Goal: Task Accomplishment & Management: Manage account settings

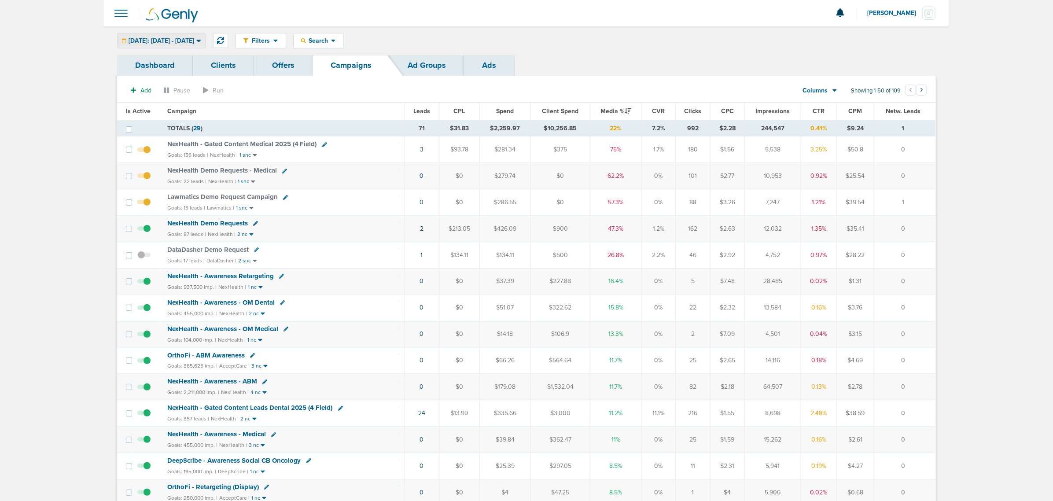
click at [203, 35] on div "Today: 08.25.2025 - 08.25.2025" at bounding box center [162, 40] width 88 height 15
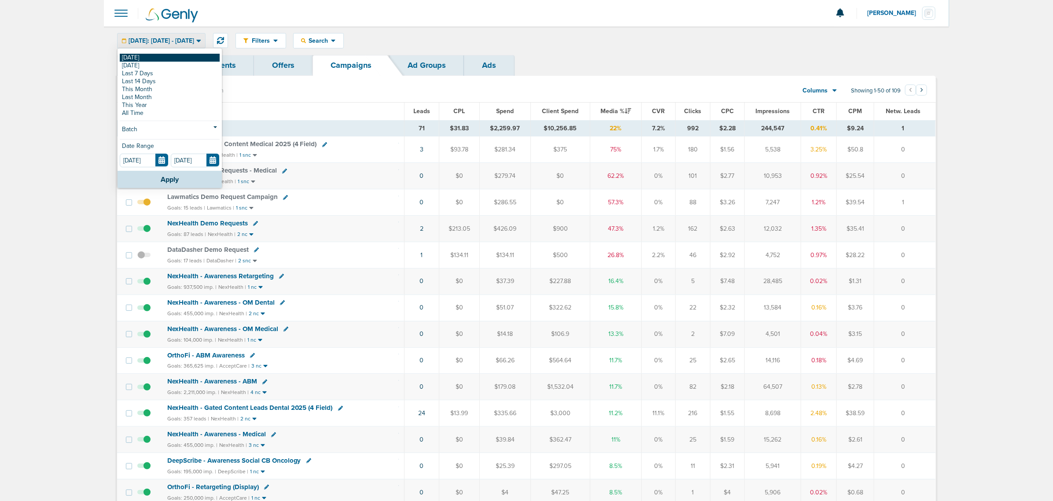
click at [159, 54] on link "[DATE]" at bounding box center [170, 58] width 100 height 8
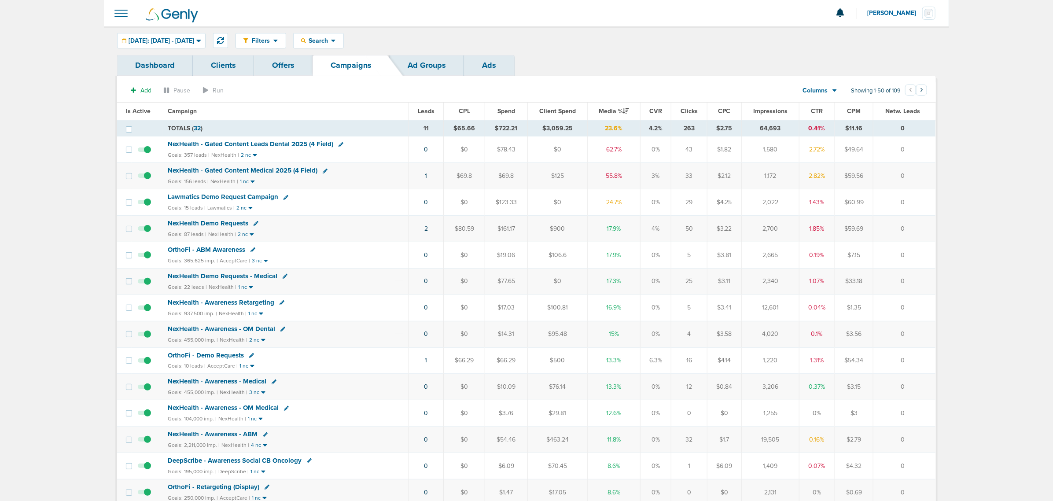
click at [267, 168] on span "NexHealth - Gated Content Medical 2025 (4 Field)" at bounding box center [243, 170] width 150 height 8
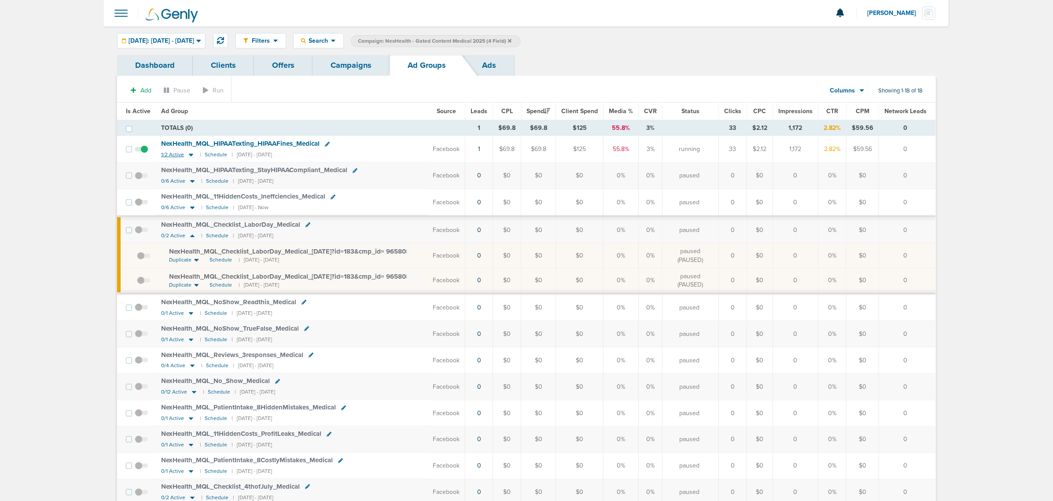
click at [190, 155] on icon at bounding box center [191, 155] width 4 height 3
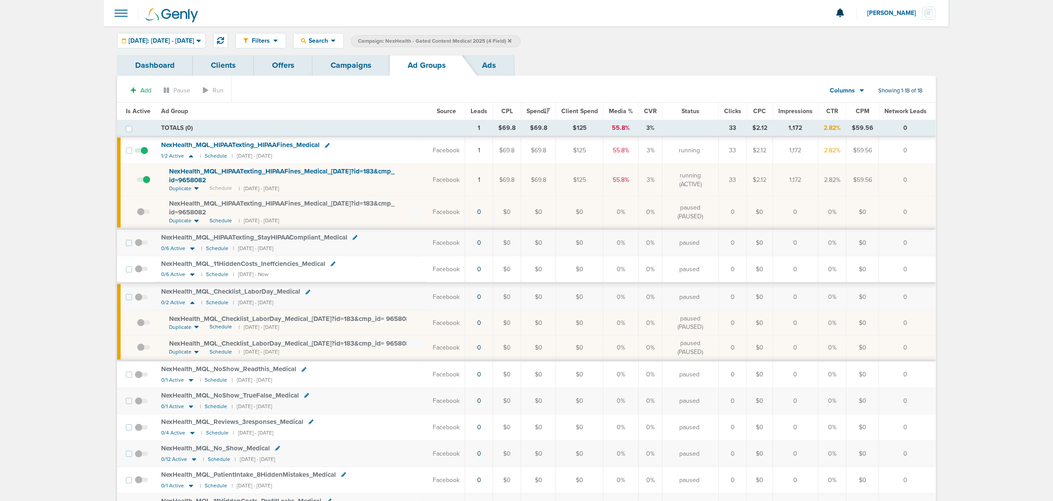
click at [349, 65] on link "Campaigns" at bounding box center [351, 65] width 77 height 21
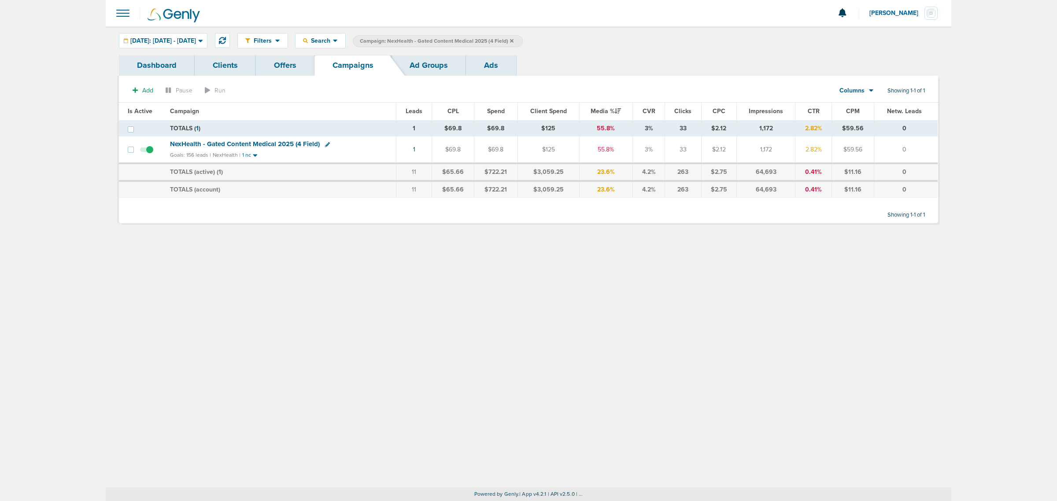
click at [513, 41] on icon at bounding box center [512, 41] width 4 height 4
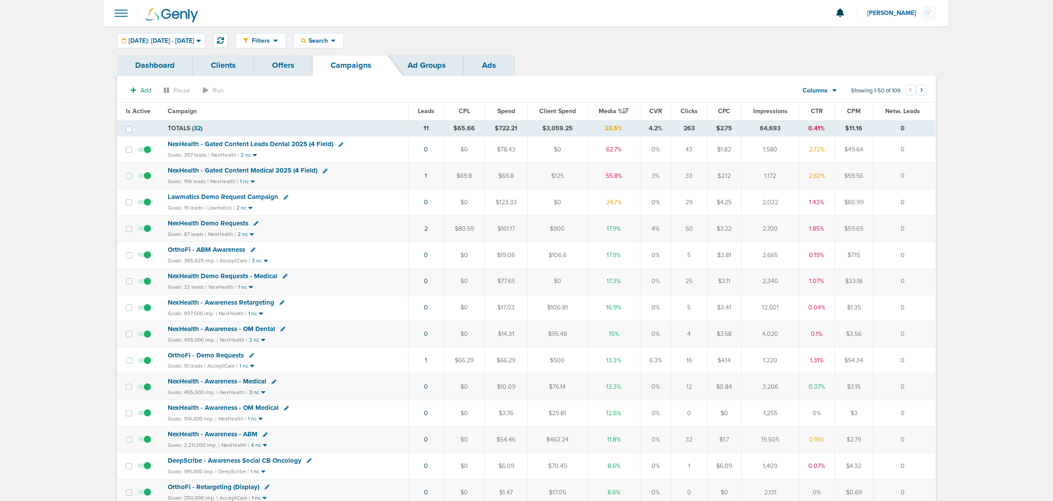
click at [227, 225] on span "NexHealth Demo Requests" at bounding box center [208, 223] width 81 height 8
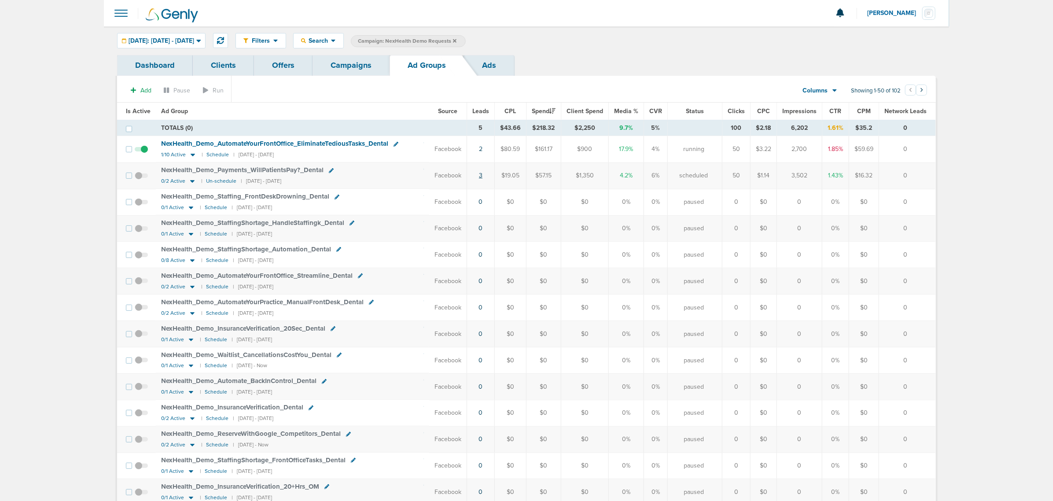
click at [483, 175] on link "3" at bounding box center [481, 175] width 4 height 7
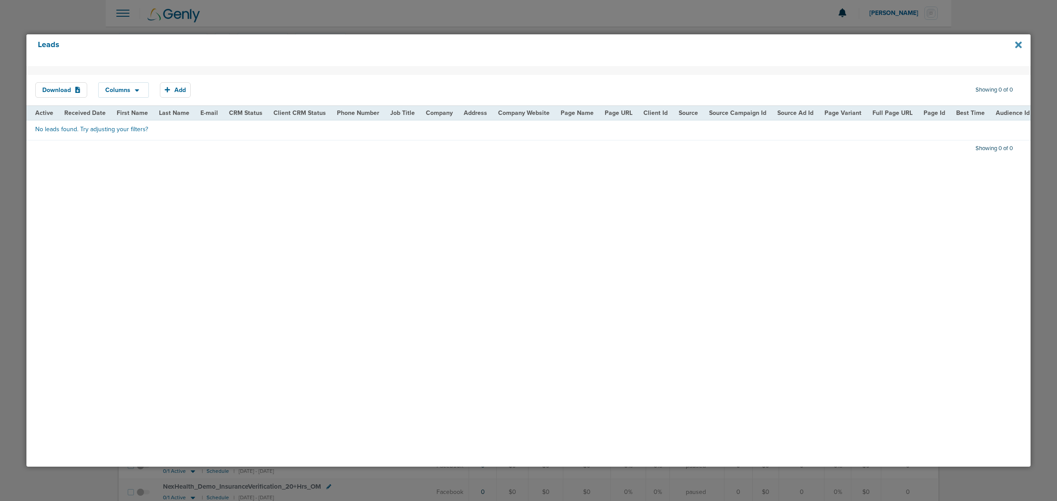
click at [701, 45] on icon at bounding box center [1018, 45] width 7 height 10
click at [701, 22] on div at bounding box center [528, 250] width 1057 height 501
click at [701, 47] on icon at bounding box center [1018, 45] width 7 height 10
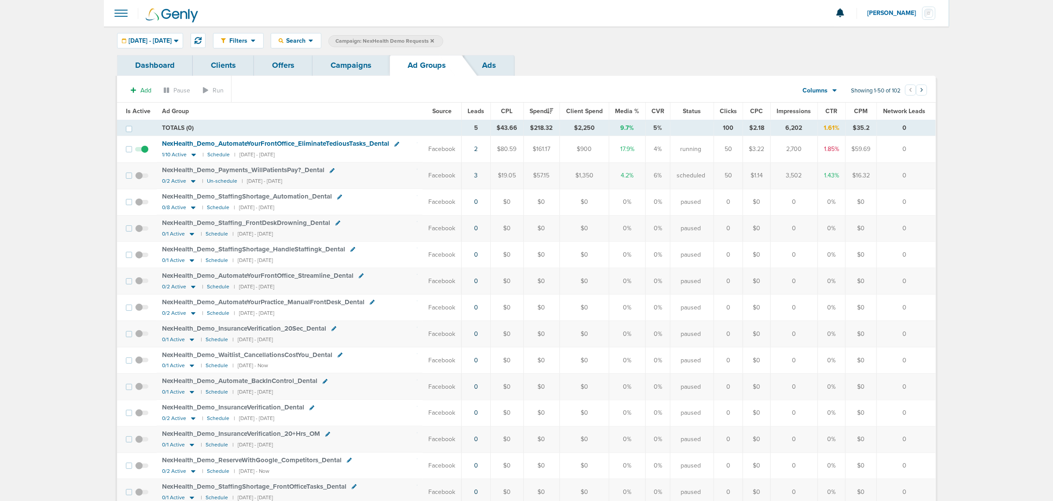
click at [366, 63] on link "Campaigns" at bounding box center [351, 65] width 77 height 21
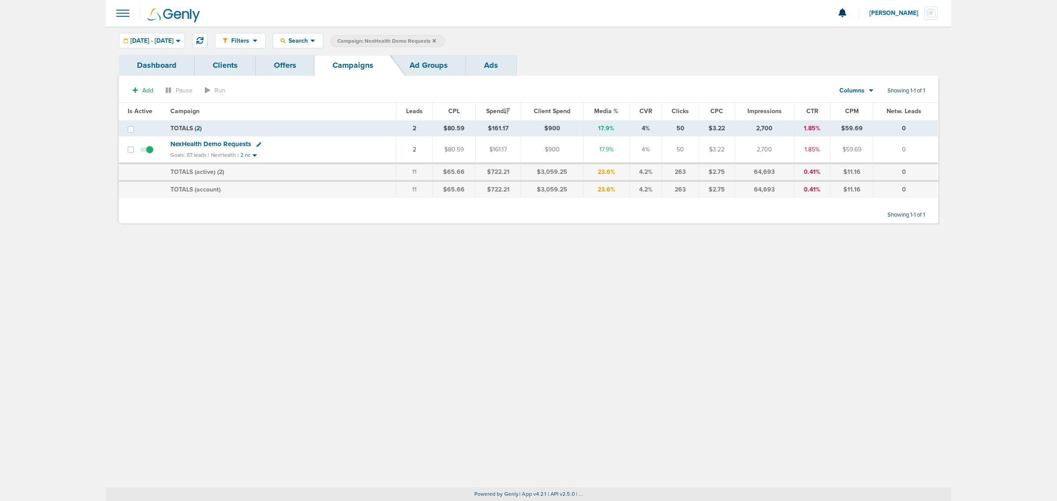
click at [436, 39] on icon at bounding box center [434, 40] width 4 height 5
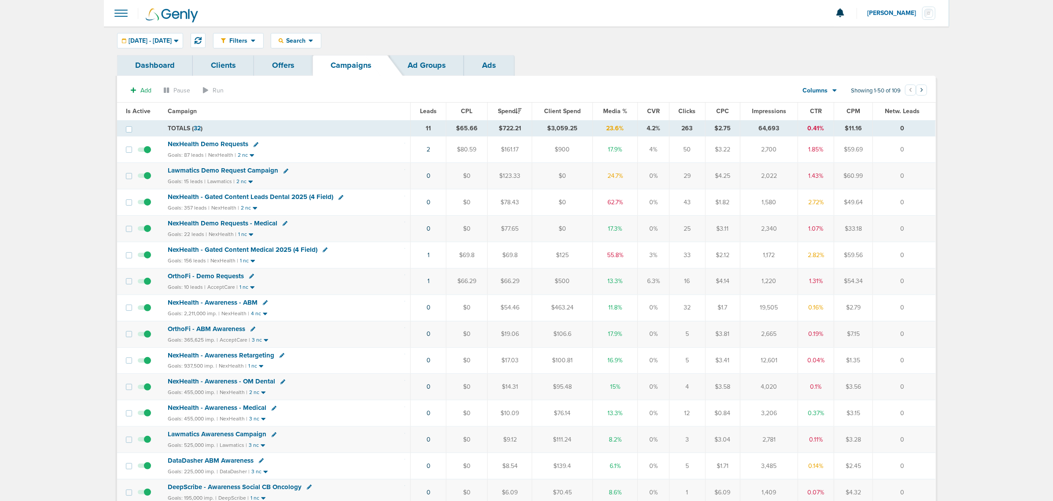
click at [236, 170] on span "Lawmatics Demo Request Campaign" at bounding box center [223, 170] width 111 height 8
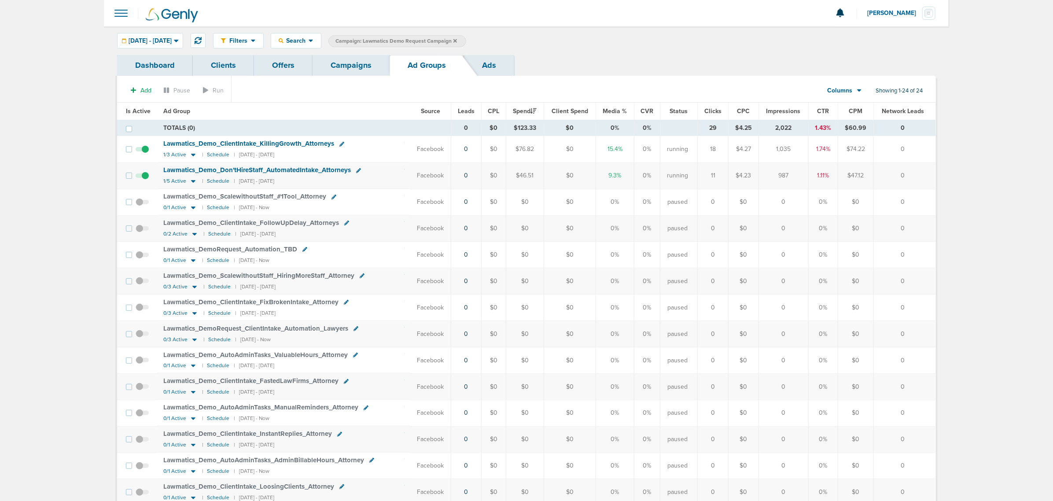
click at [255, 144] on span "Lawmatics_ Demo_ ClientIntake_ KillingGrowth_ Attorneys" at bounding box center [248, 144] width 171 height 8
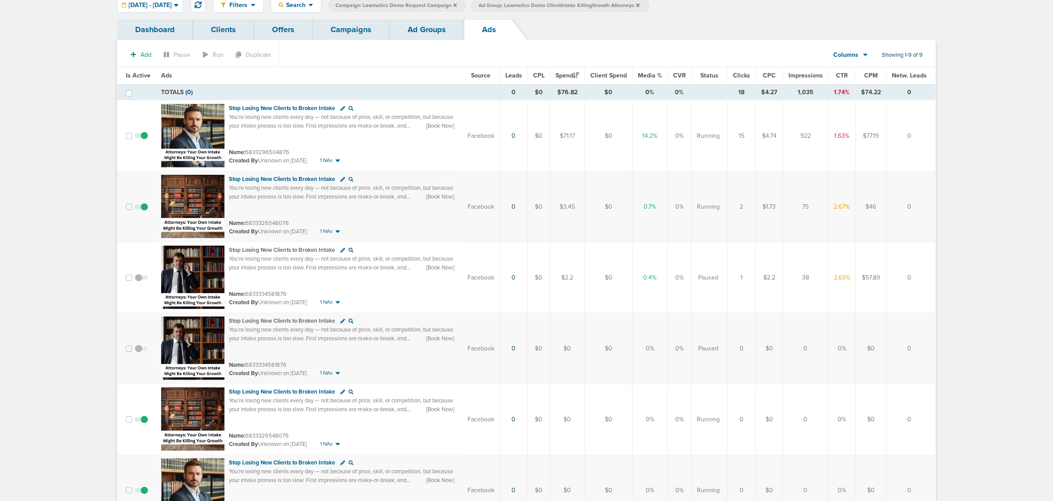
scroll to position [55, 0]
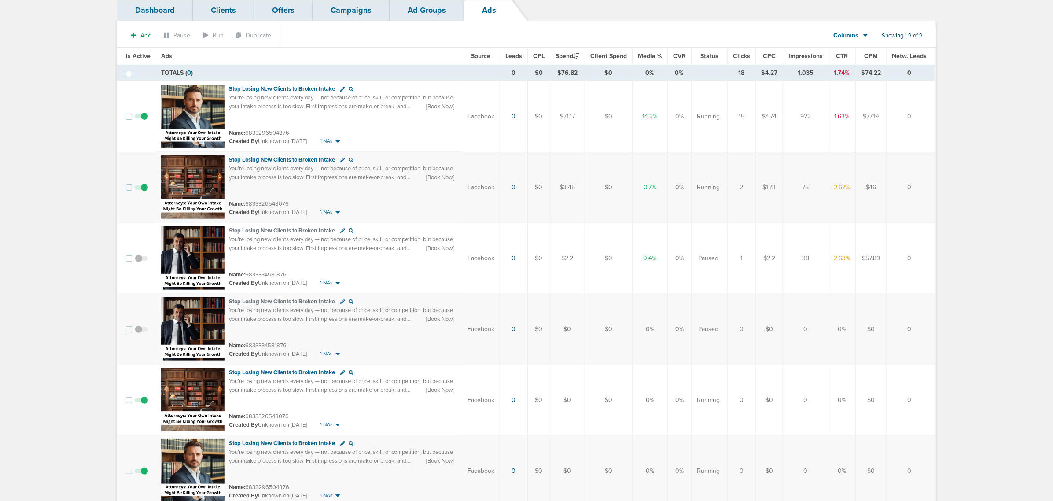
click at [144, 405] on span at bounding box center [141, 405] width 13 height 0
click at [141, 402] on input "checkbox" at bounding box center [141, 402] width 0 height 0
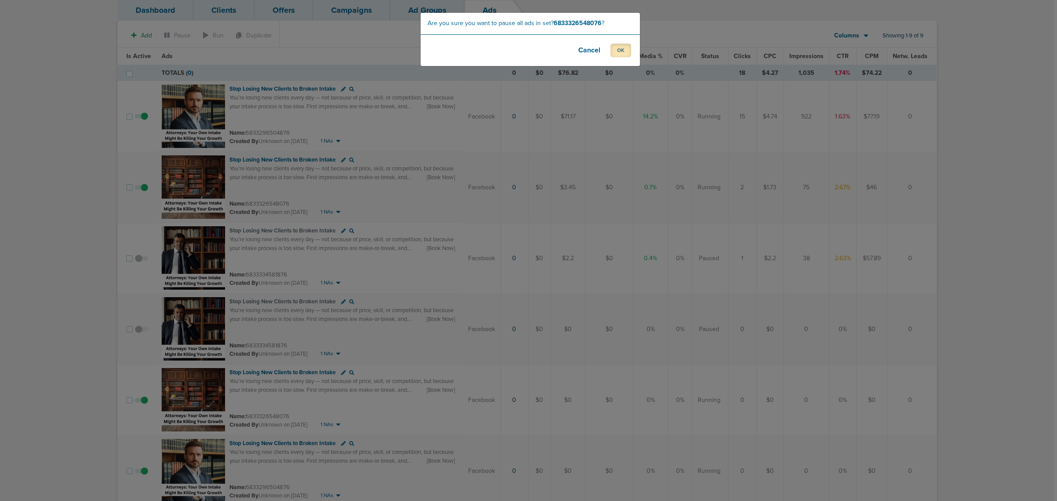
click at [623, 48] on button "OK" at bounding box center [620, 51] width 21 height 14
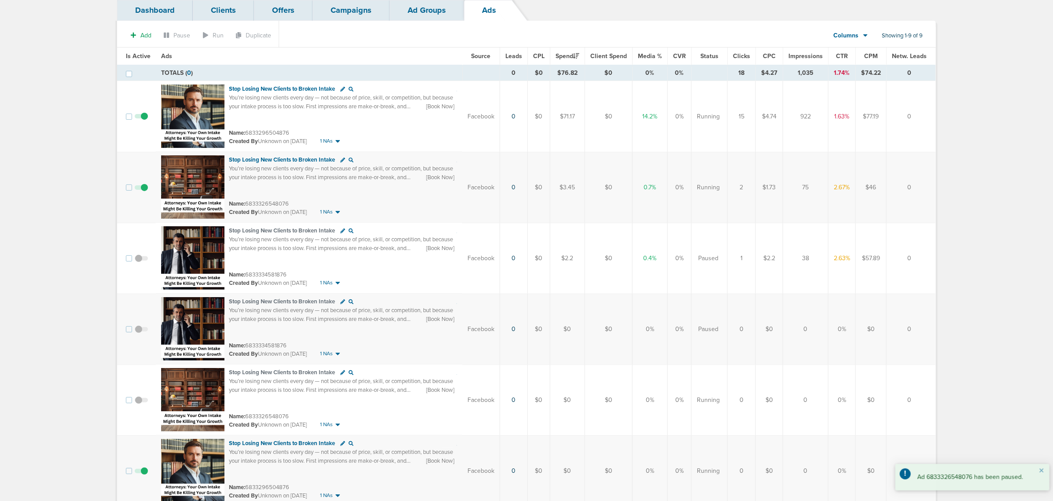
click at [342, 18] on link "Campaigns" at bounding box center [351, 10] width 77 height 21
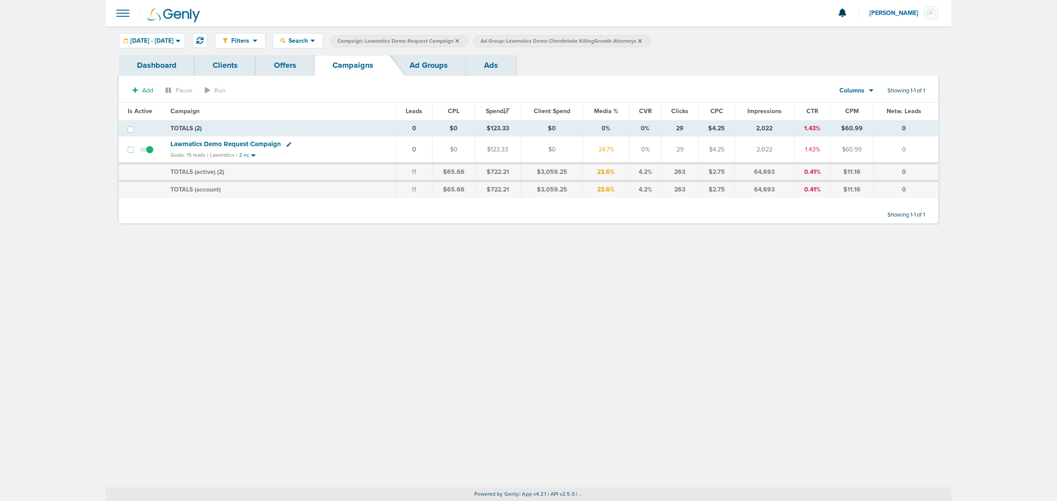
click at [459, 41] on icon at bounding box center [457, 40] width 4 height 5
click at [499, 43] on icon at bounding box center [497, 40] width 4 height 5
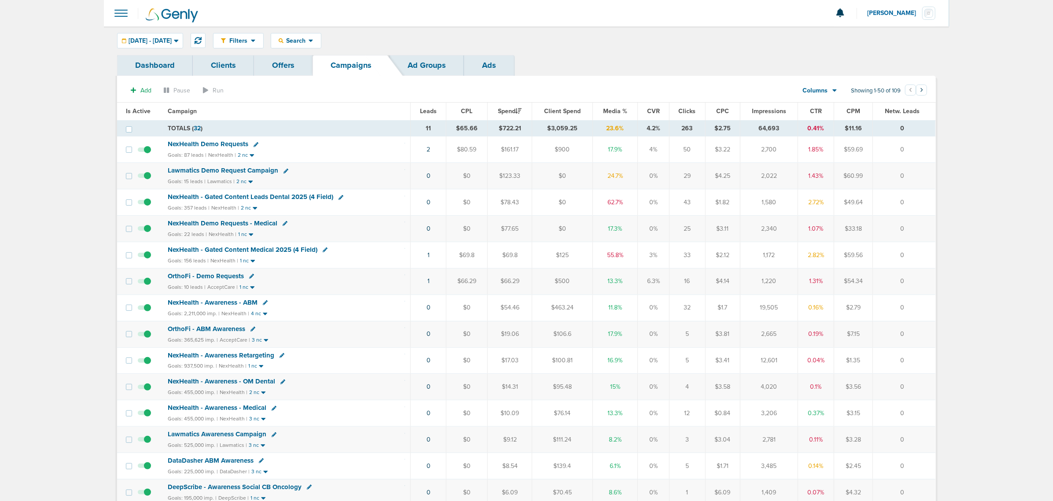
click at [609, 111] on span "Media %" at bounding box center [615, 110] width 24 height 7
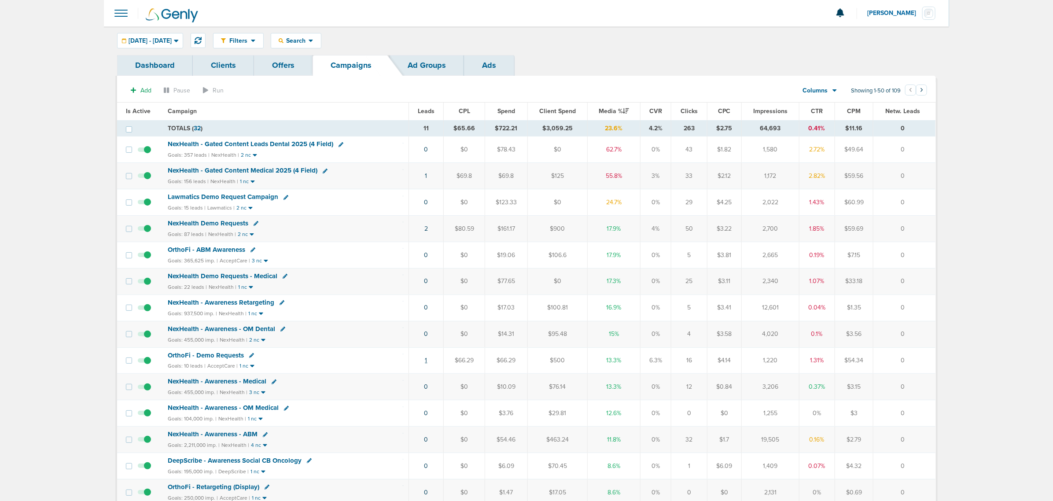
click at [425, 364] on link "1" at bounding box center [426, 360] width 2 height 7
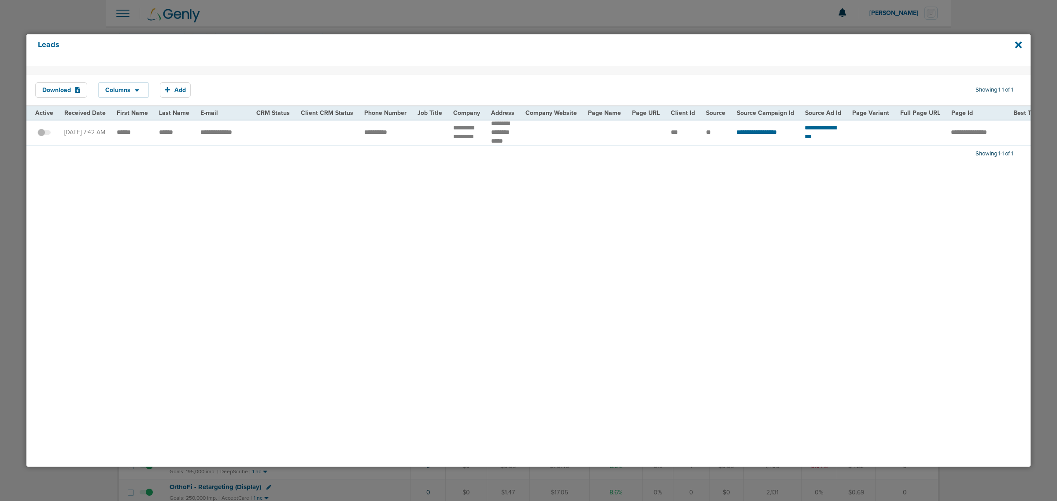
drag, startPoint x: 274, startPoint y: 166, endPoint x: 338, endPoint y: 166, distance: 64.3
click at [338, 166] on div "Download Columns Save selections Reset to defaults Is Active Received Date Firs…" at bounding box center [528, 266] width 1004 height 401
click at [554, 213] on div "Download Columns Save selections Reset to defaults Is Active Received Date Firs…" at bounding box center [528, 266] width 1004 height 401
drag, startPoint x: 245, startPoint y: 126, endPoint x: 292, endPoint y: 126, distance: 47.1
click at [292, 126] on tr "**********" at bounding box center [886, 132] width 1721 height 26
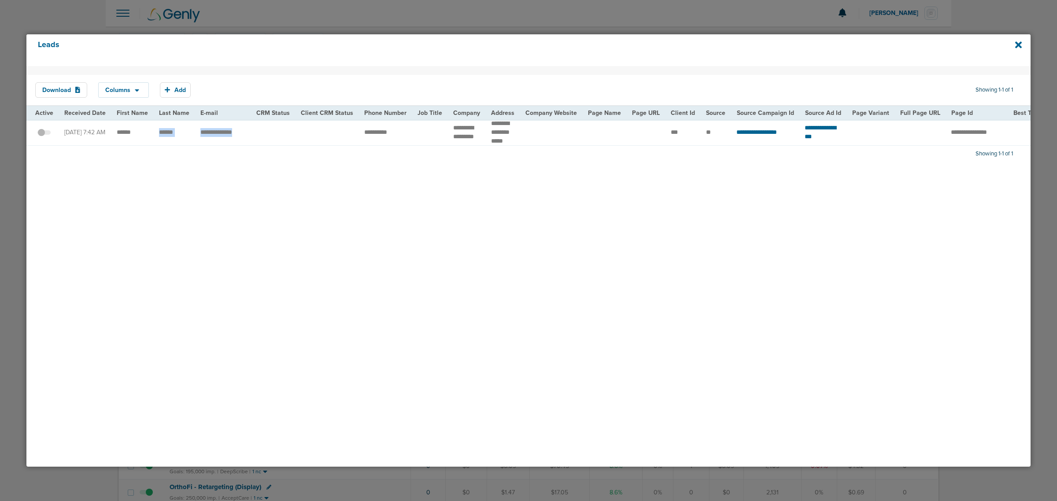
click at [296, 126] on td at bounding box center [327, 132] width 63 height 26
click at [1020, 45] on icon at bounding box center [1018, 44] width 7 height 7
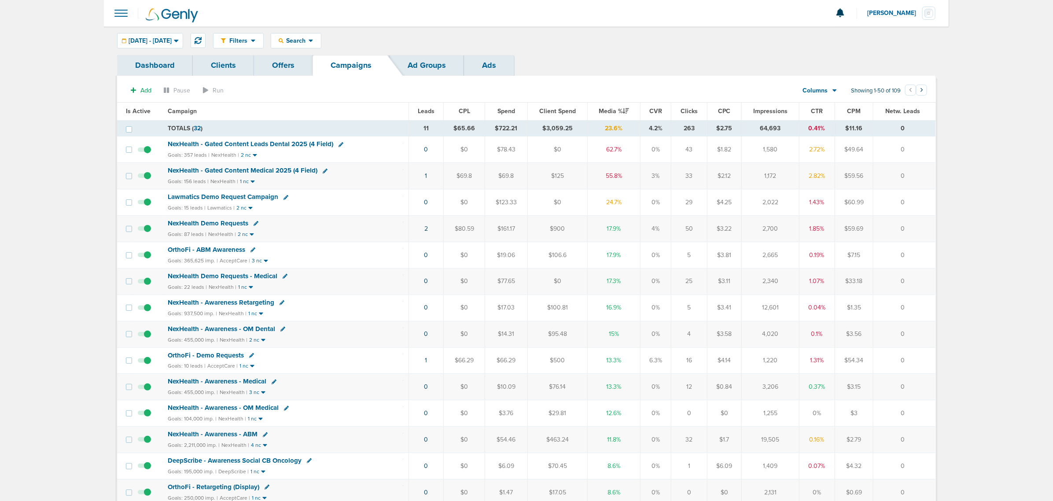
click at [238, 144] on span "NexHealth - Gated Content Leads Dental 2025 (4 Field)" at bounding box center [251, 144] width 166 height 8
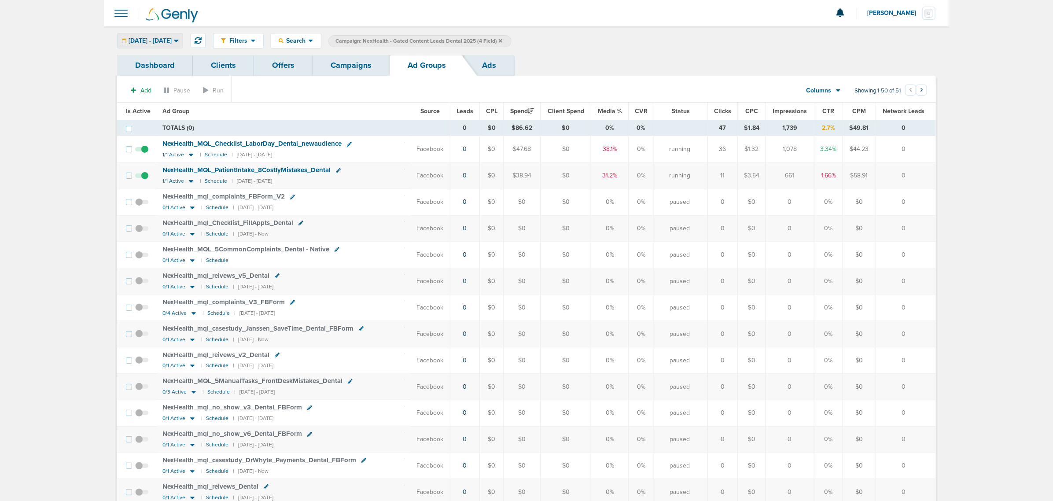
click at [172, 42] on span "[DATE] - [DATE]" at bounding box center [150, 41] width 43 height 6
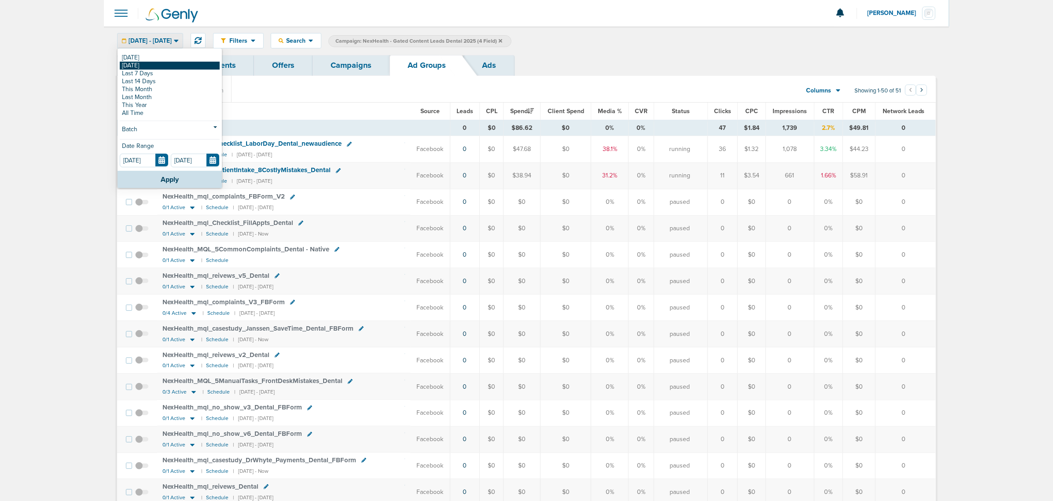
click at [154, 65] on link "[DATE]" at bounding box center [170, 66] width 100 height 8
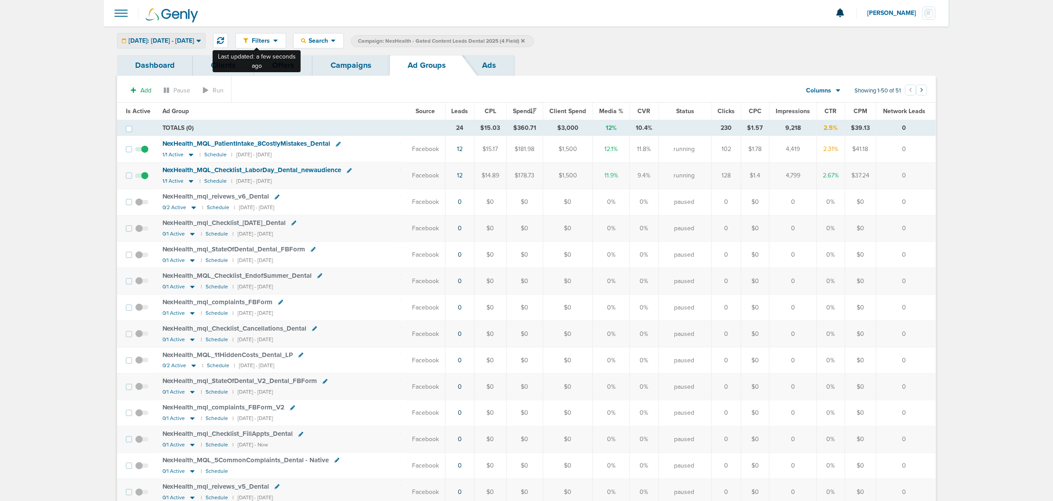
click at [194, 38] on span "Yesterday: 08.25.2025 - 08.25.2025" at bounding box center [162, 41] width 66 height 6
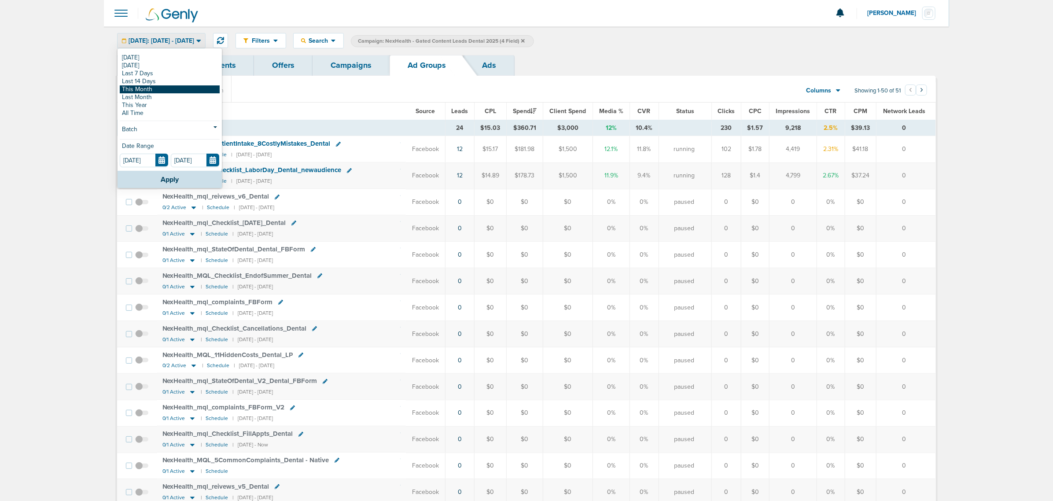
click at [162, 89] on link "This Month" at bounding box center [170, 89] width 100 height 8
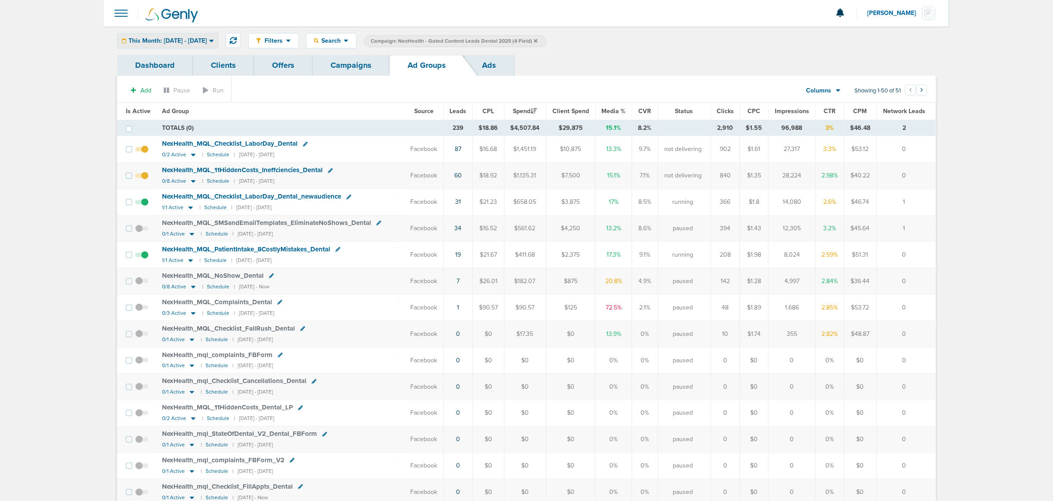
click at [192, 43] on span "This Month: [DATE] - [DATE]" at bounding box center [168, 41] width 78 height 6
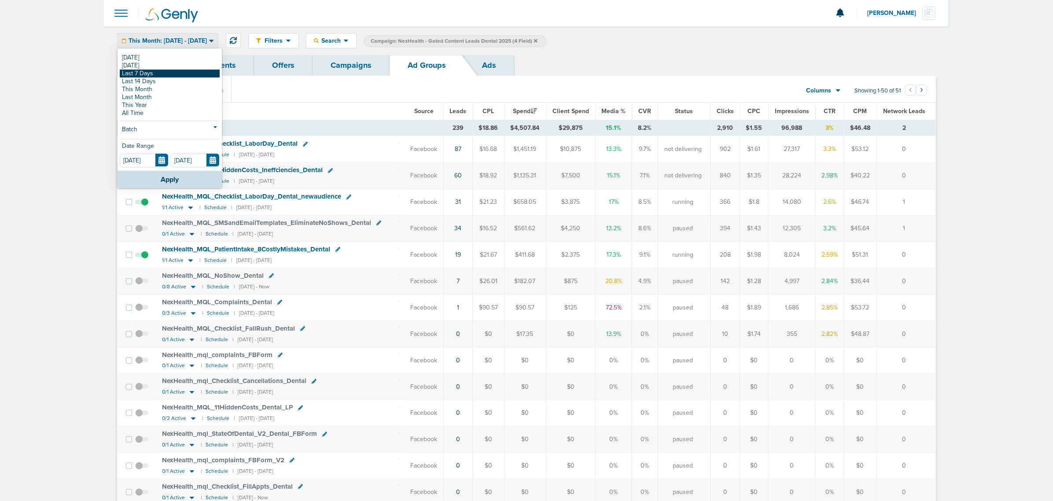
click at [170, 72] on link "Last 7 Days" at bounding box center [170, 74] width 100 height 8
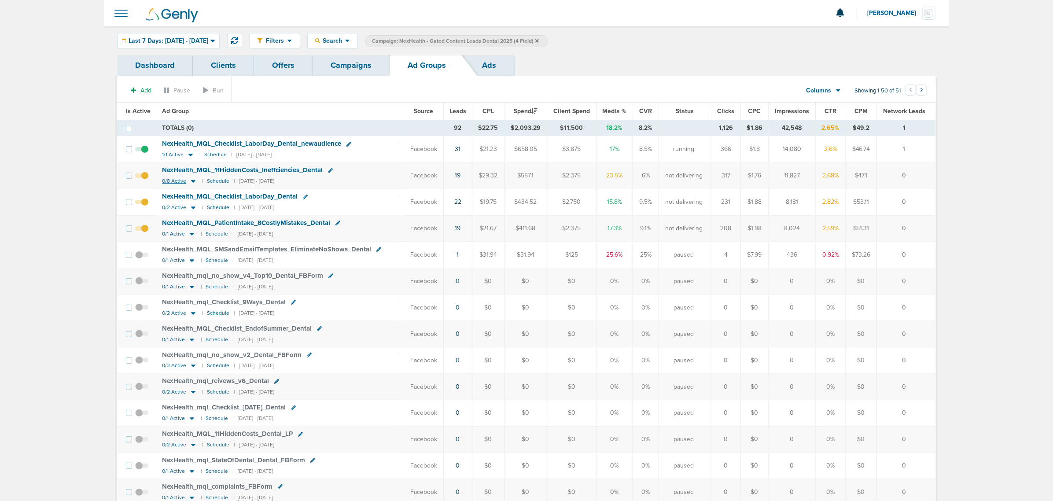
click at [192, 182] on icon at bounding box center [193, 182] width 4 height 3
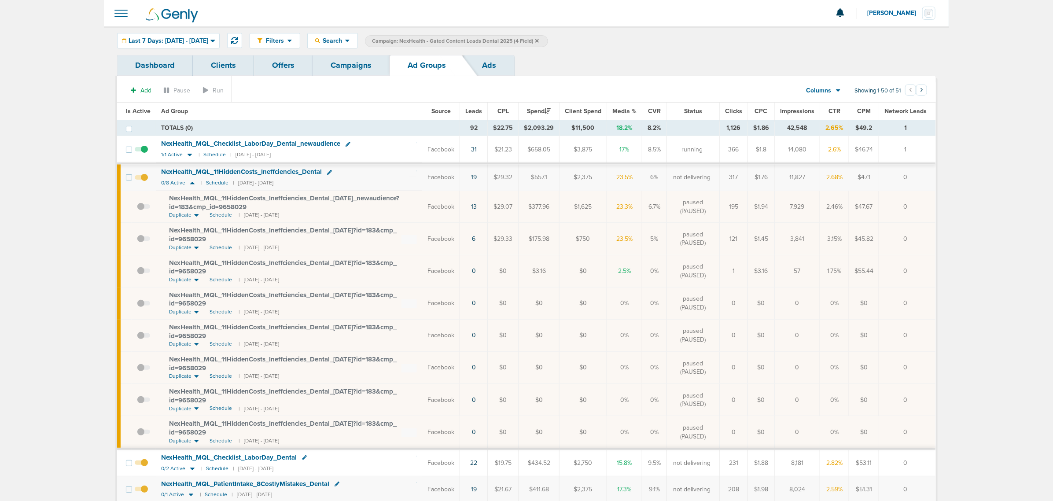
click at [307, 198] on span "NexHealth_ MQL_ 11HiddenCosts_ Ineffciencies_ Dental_ 08.21.25_ newaudience?id=…" at bounding box center [284, 202] width 230 height 17
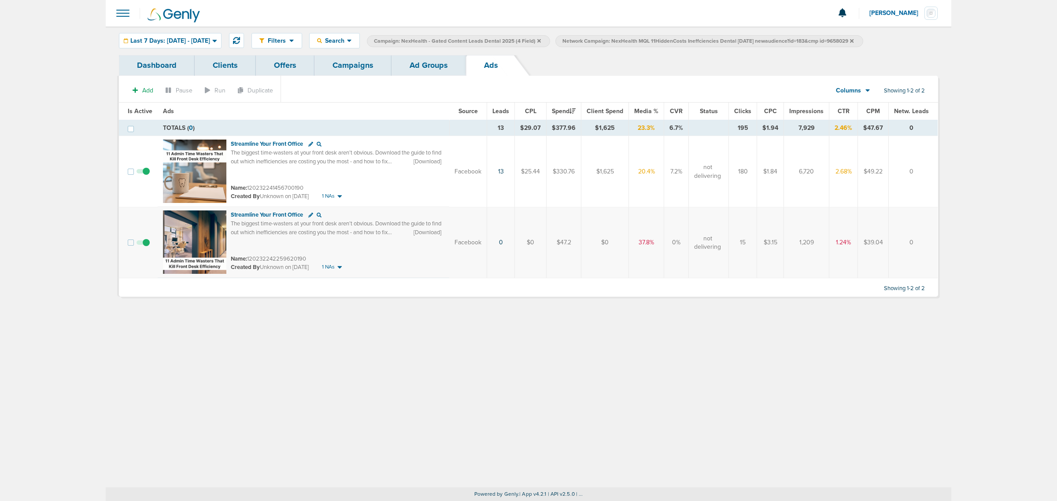
click at [336, 67] on link "Campaigns" at bounding box center [352, 65] width 77 height 21
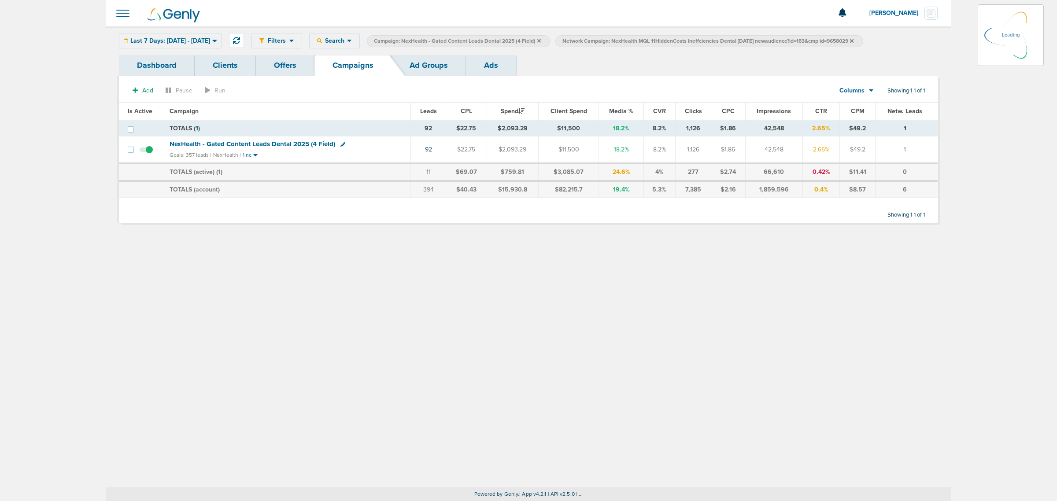
click at [853, 41] on icon at bounding box center [852, 40] width 4 height 5
click at [199, 38] on span "Last 7 Days: 08.19.2025 - 08.26.2025" at bounding box center [170, 41] width 80 height 6
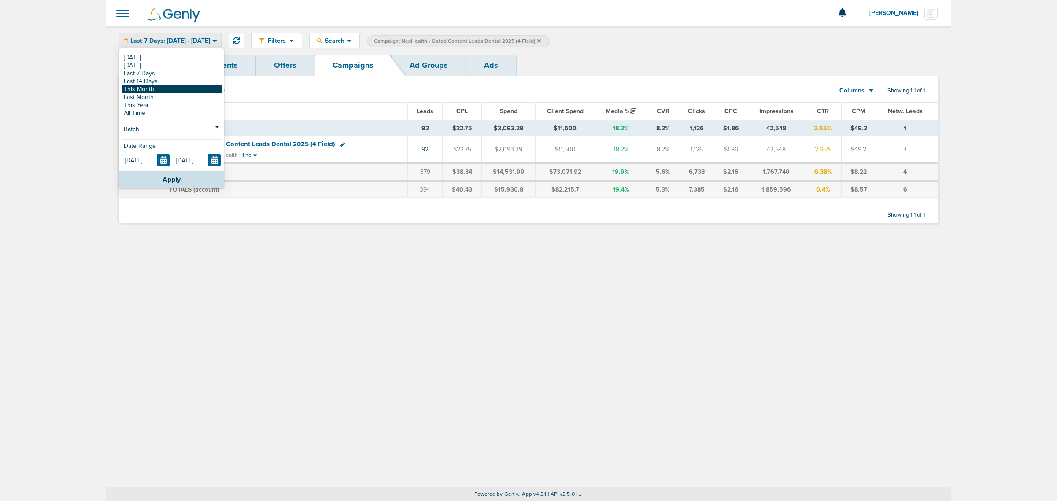
click at [165, 89] on link "This Month" at bounding box center [172, 89] width 100 height 8
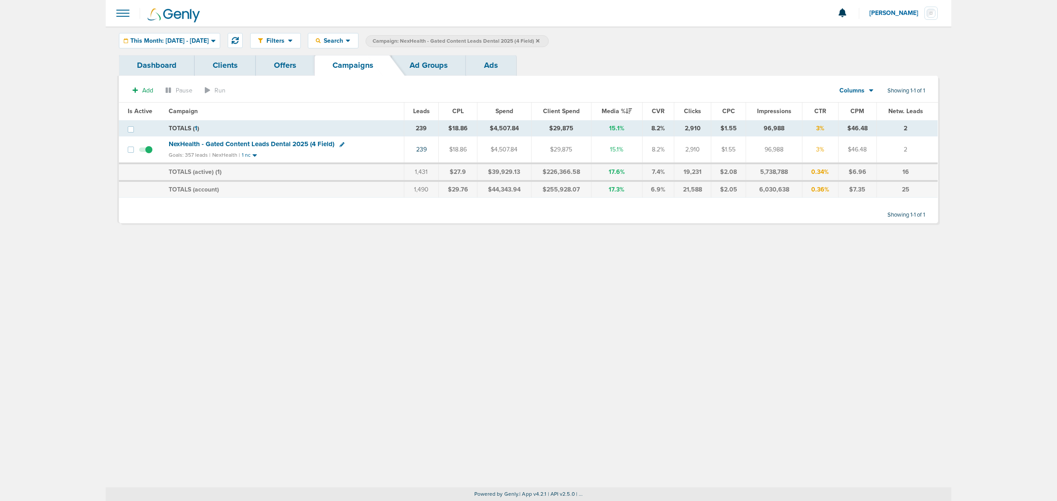
click at [539, 41] on icon at bounding box center [538, 40] width 4 height 5
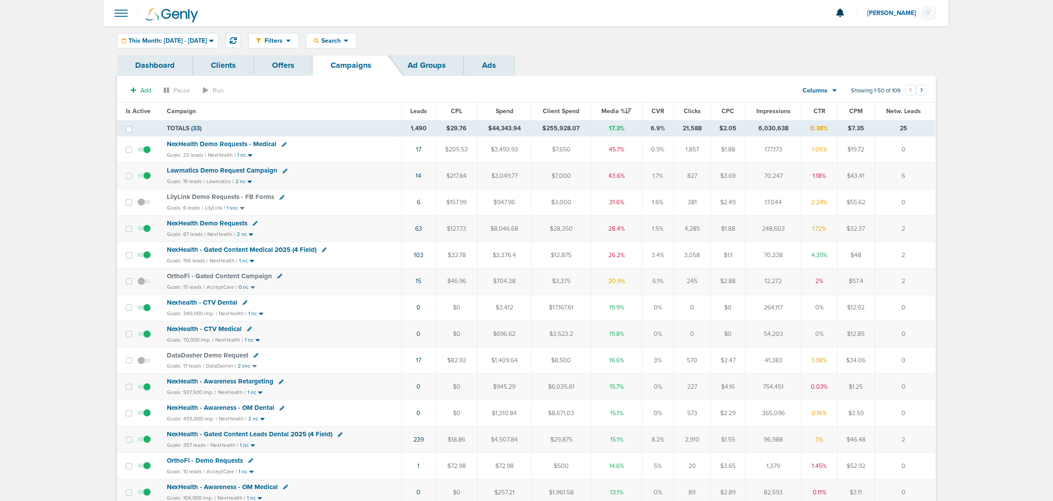
drag, startPoint x: 607, startPoint y: 127, endPoint x: 630, endPoint y: 133, distance: 24.1
click at [630, 133] on td "17.3%" at bounding box center [616, 128] width 51 height 16
click at [349, 39] on icon at bounding box center [346, 40] width 5 height 7
click at [366, 66] on link "Client" at bounding box center [352, 69] width 91 height 11
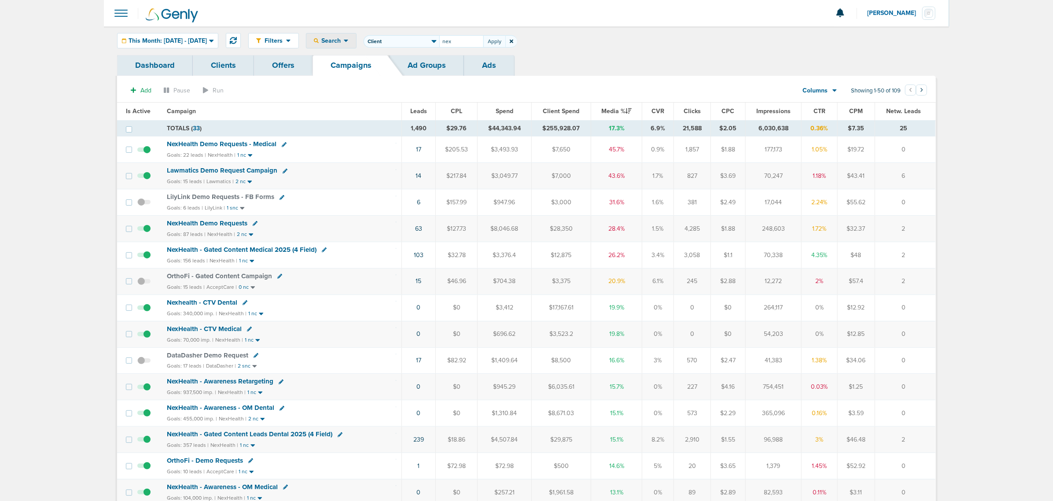
type input "nex"
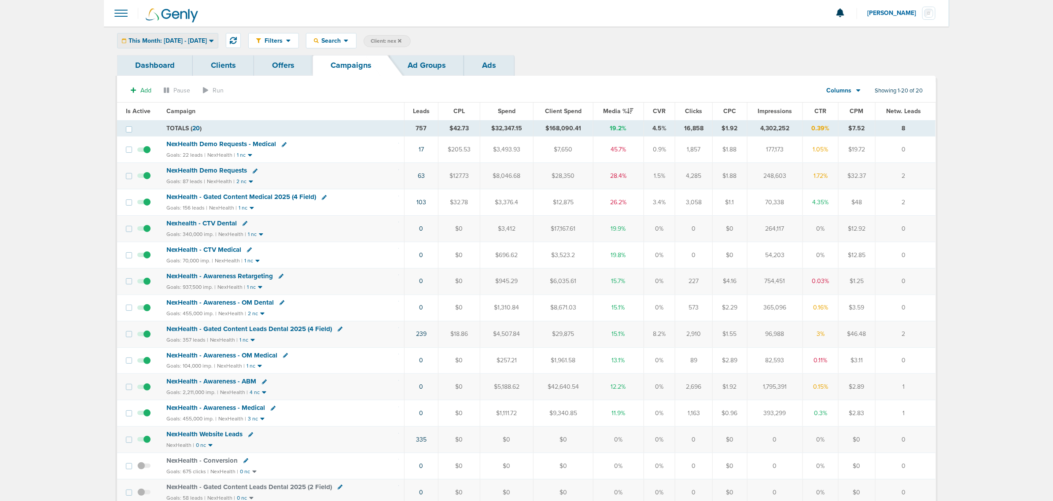
click at [207, 42] on span "This Month: [DATE] - [DATE]" at bounding box center [168, 41] width 78 height 6
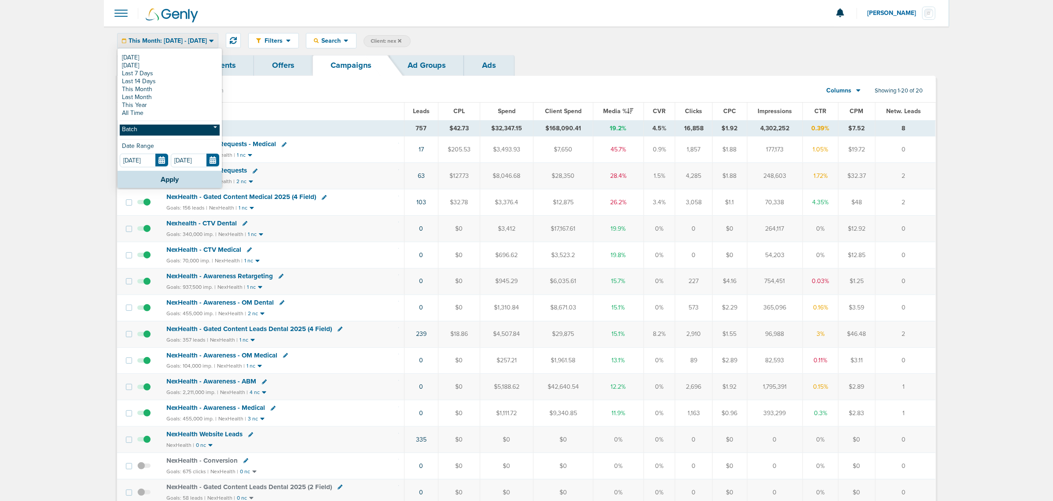
click at [181, 135] on link "Batch" at bounding box center [170, 130] width 100 height 11
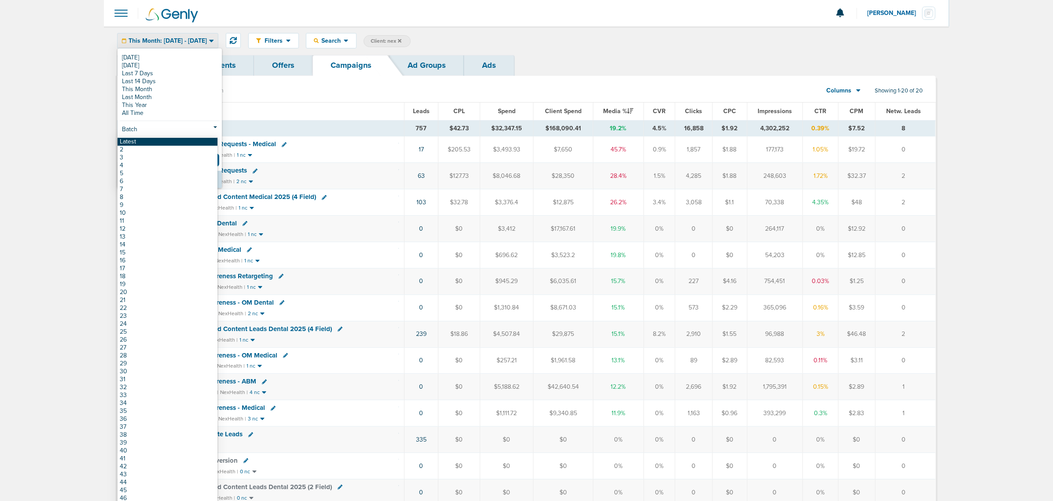
click at [156, 141] on link "Latest" at bounding box center [168, 142] width 100 height 8
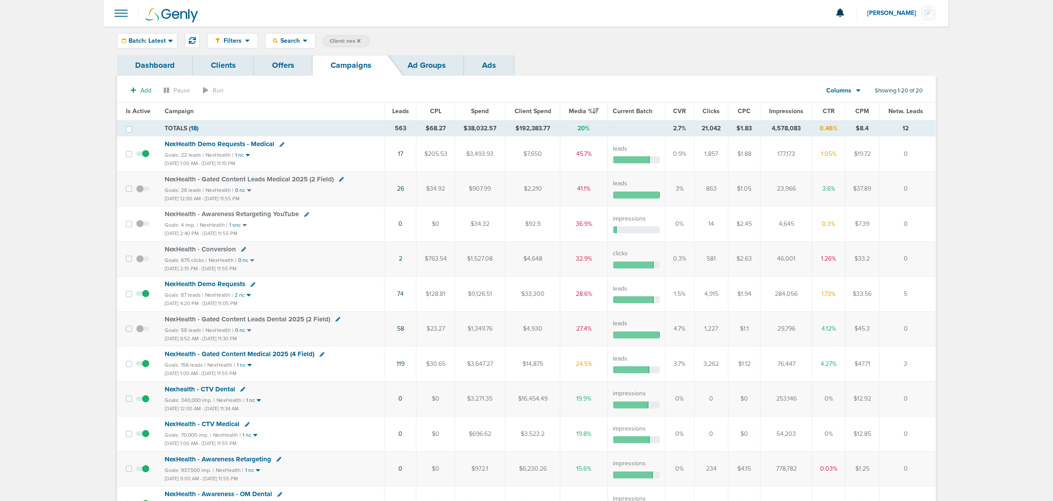
click at [786, 108] on span "Impressions" at bounding box center [786, 110] width 34 height 7
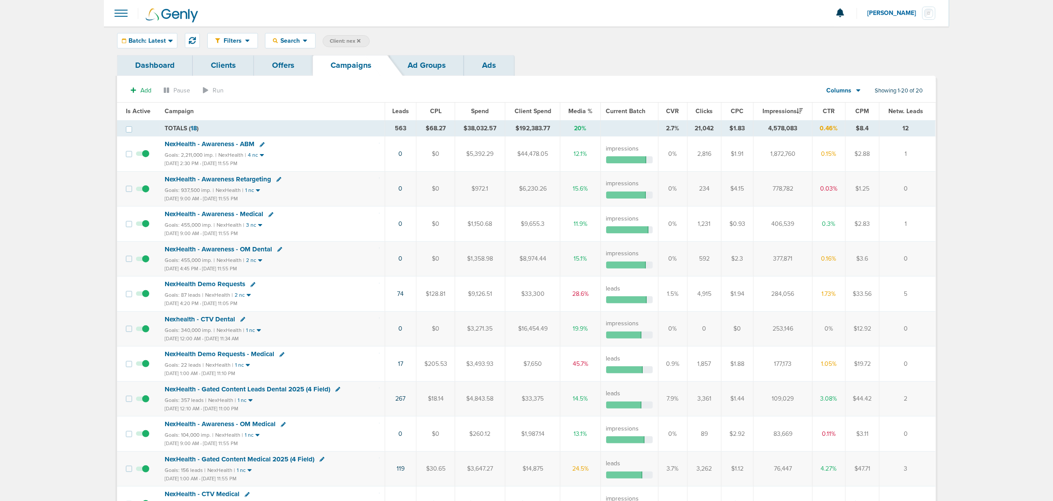
click at [359, 40] on icon at bounding box center [359, 41] width 4 height 4
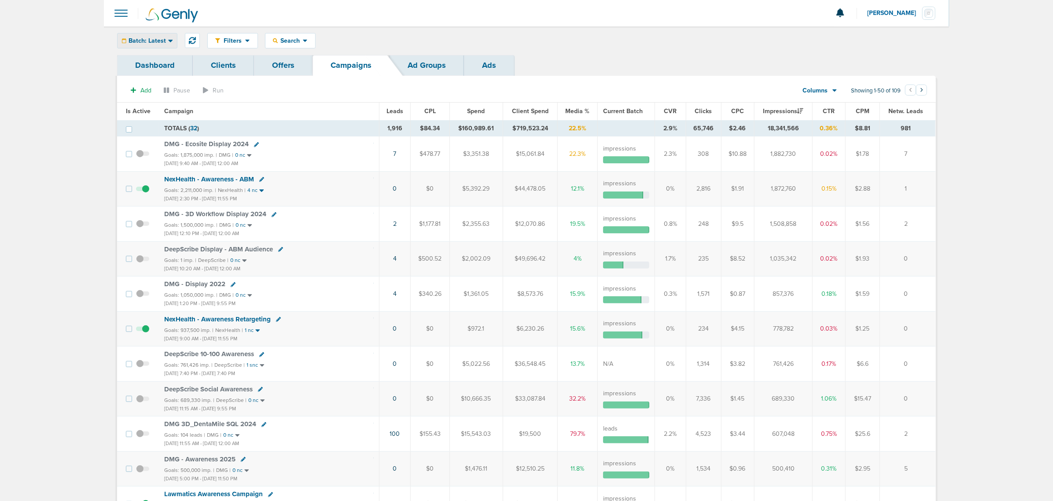
click at [156, 38] on span "Batch: Latest" at bounding box center [147, 41] width 37 height 6
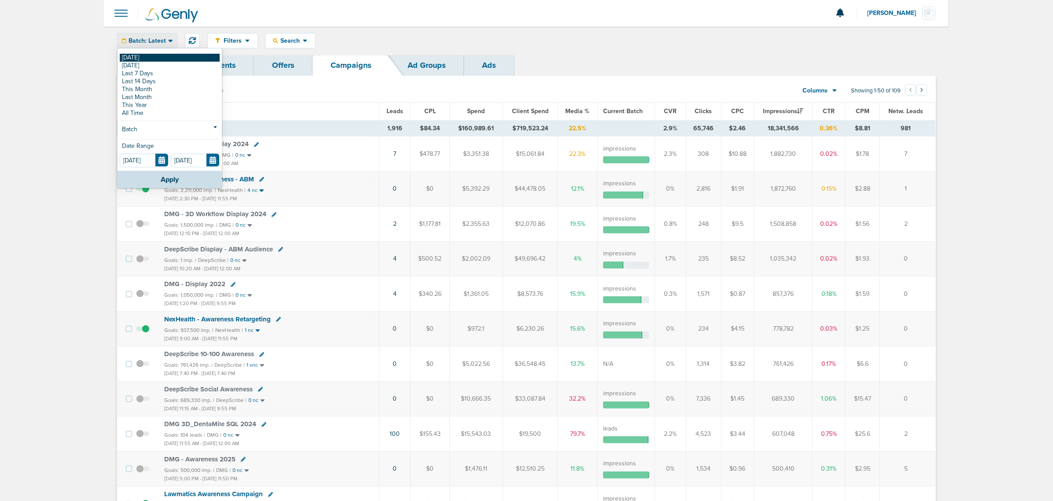
click at [144, 57] on link "[DATE]" at bounding box center [170, 58] width 100 height 8
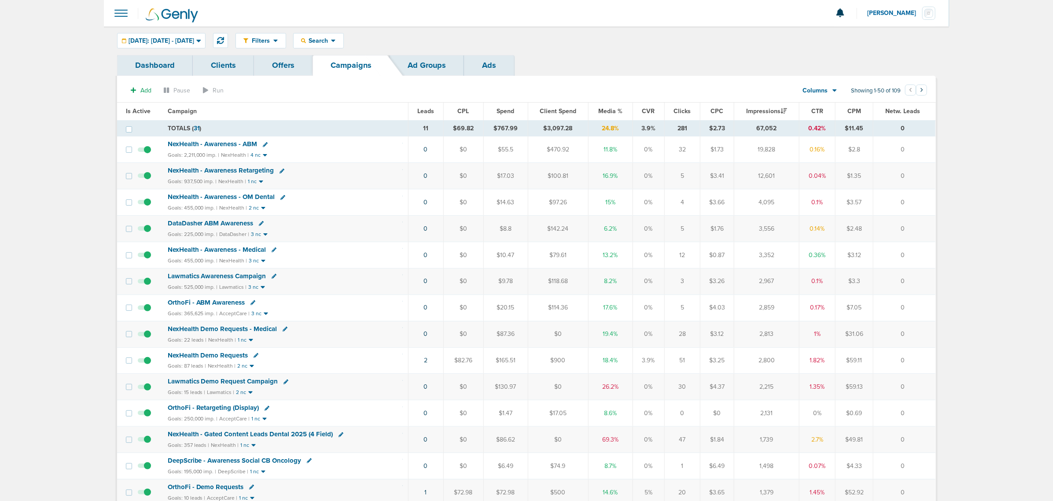
click at [606, 111] on span "Media %" at bounding box center [610, 110] width 24 height 7
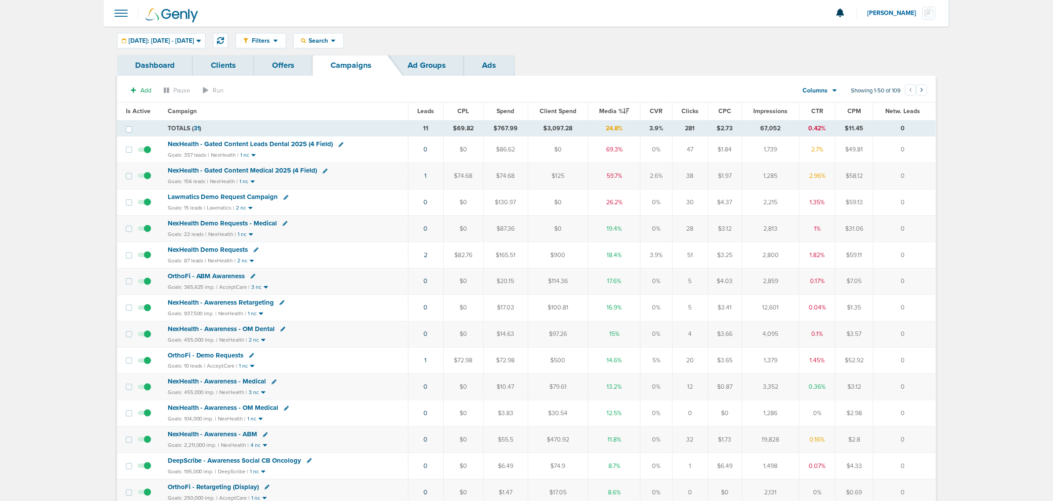
drag, startPoint x: 399, startPoint y: 179, endPoint x: 920, endPoint y: 181, distance: 520.5
click at [920, 181] on tr "NexHealth - Gated Content Medical 2025 (4 Field) Goals: 156 leads | NexHealth |…" at bounding box center [526, 176] width 819 height 26
click at [920, 181] on td "0" at bounding box center [905, 176] width 62 height 26
click at [263, 142] on span "NexHealth - Gated Content Leads Dental 2025 (4 Field)" at bounding box center [251, 144] width 166 height 8
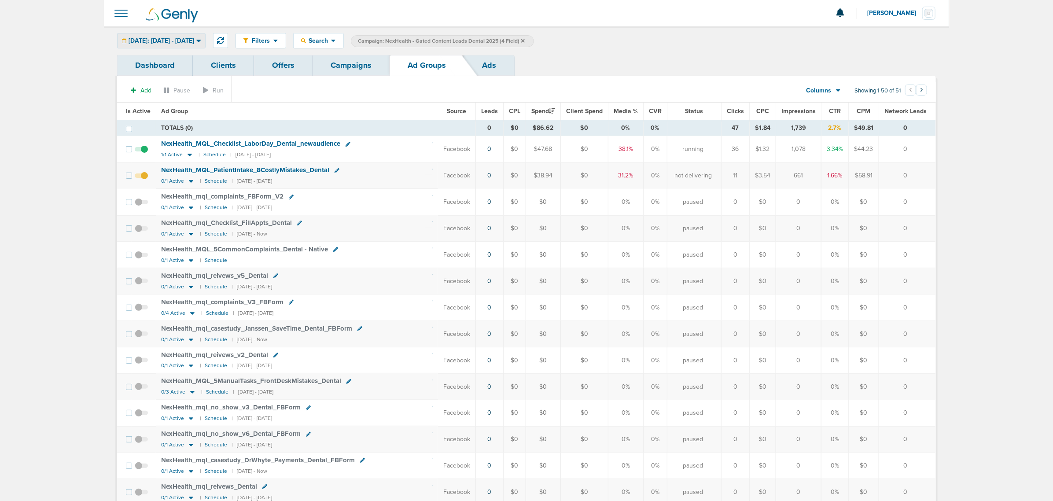
click at [172, 42] on span "Today: 08.26.2025 - 08.26.2025" at bounding box center [162, 41] width 66 height 6
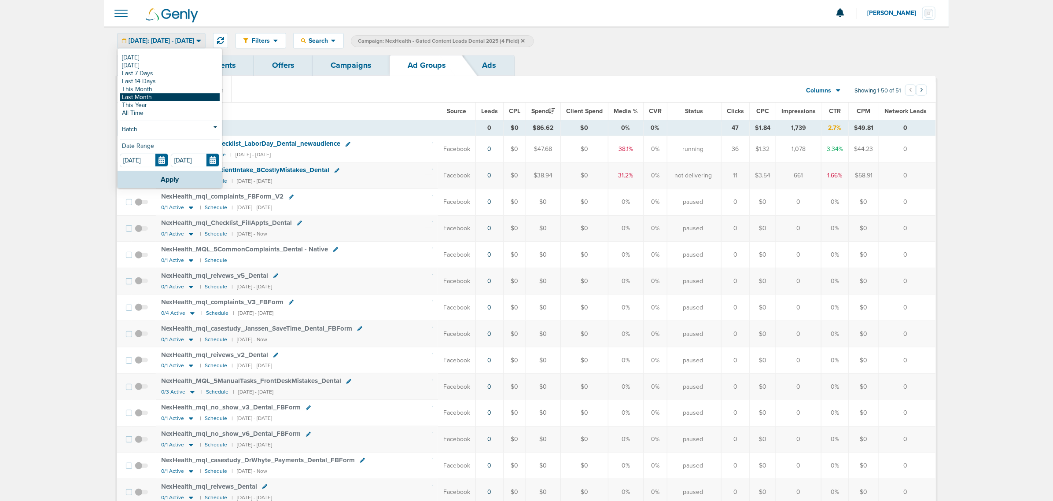
click at [150, 97] on link "Last Month" at bounding box center [170, 97] width 100 height 8
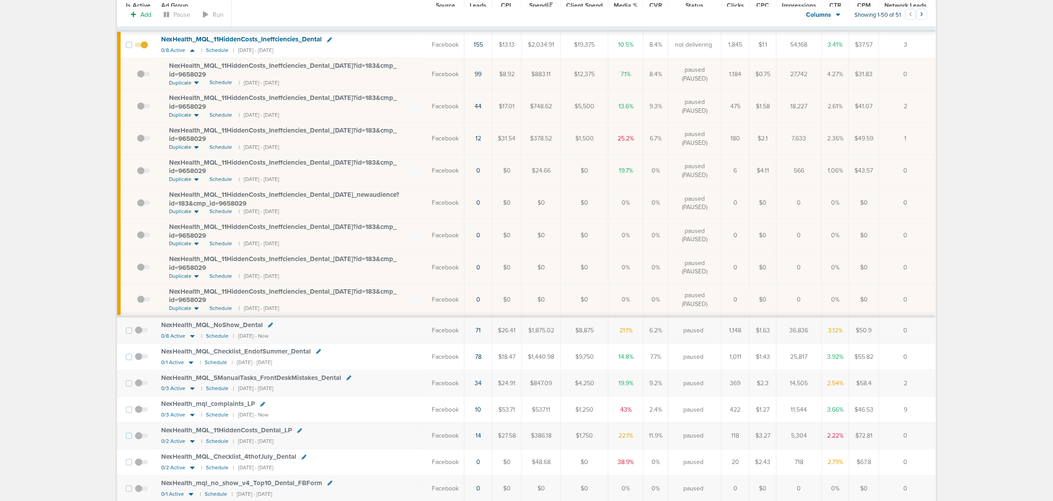
scroll to position [110, 0]
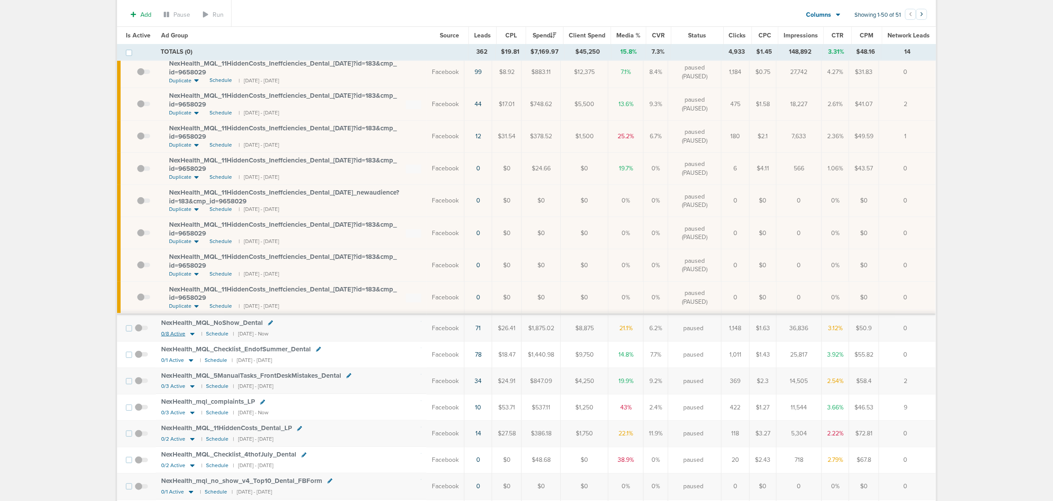
click at [192, 336] on icon at bounding box center [192, 334] width 4 height 3
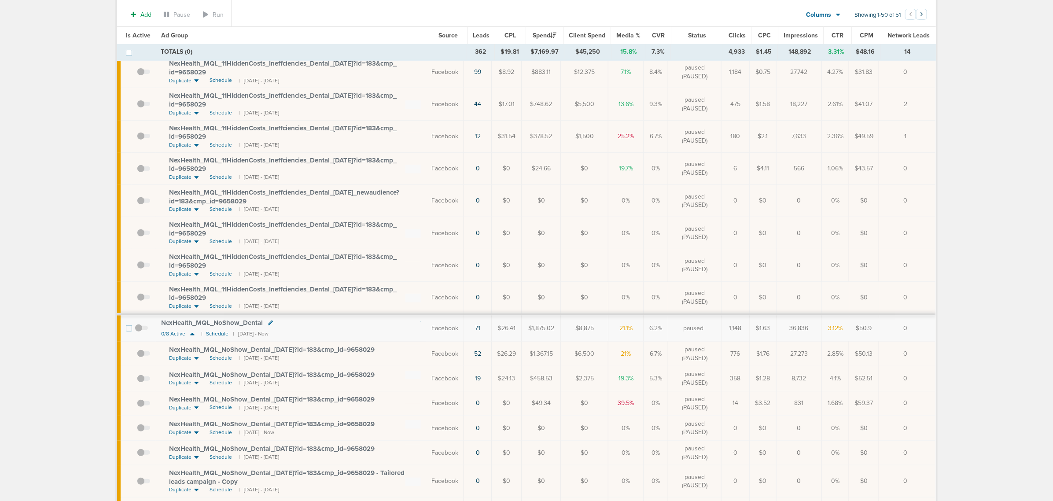
click at [353, 353] on span "NexHealth_ MQL_ NoShow_ Dental_ 07.07.25?id=183&cmp_ id=9658029" at bounding box center [272, 350] width 206 height 8
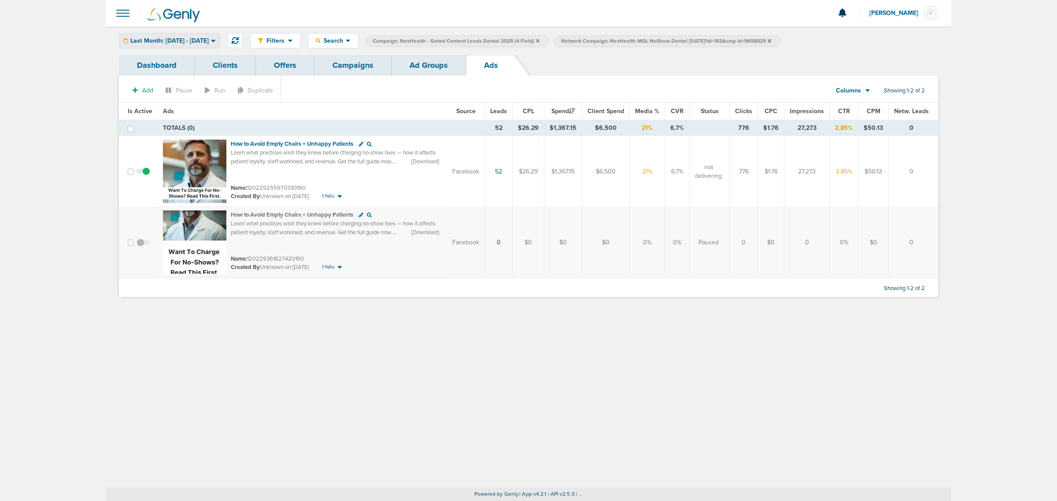
click at [209, 40] on span "Last Month: 07.01.2025 - 07.31.2025" at bounding box center [169, 41] width 78 height 6
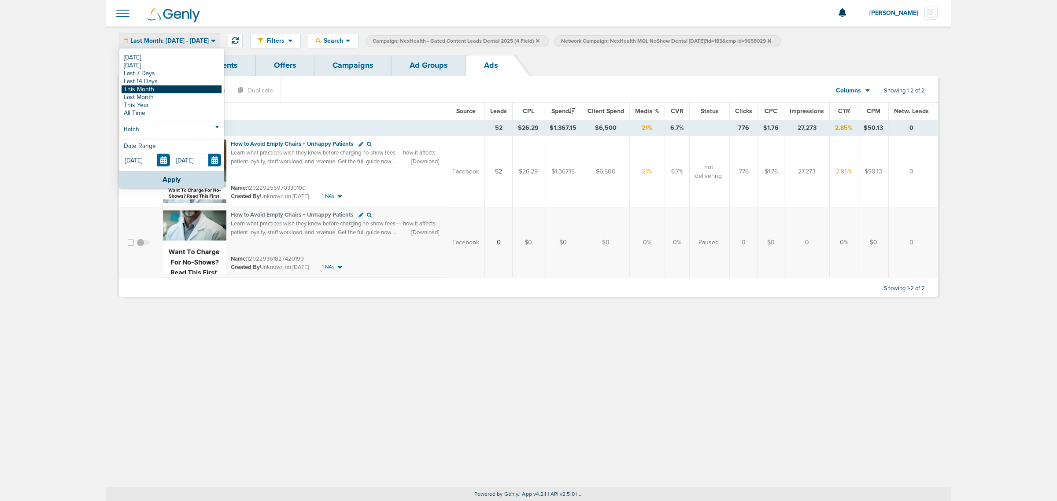
click at [173, 86] on link "This Month" at bounding box center [172, 89] width 100 height 8
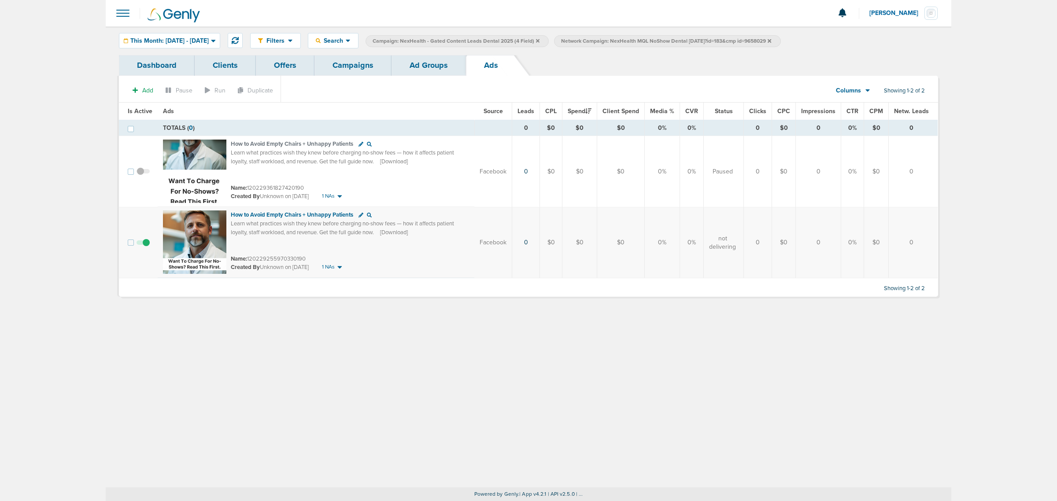
click at [419, 63] on link "Ad Groups" at bounding box center [429, 65] width 74 height 21
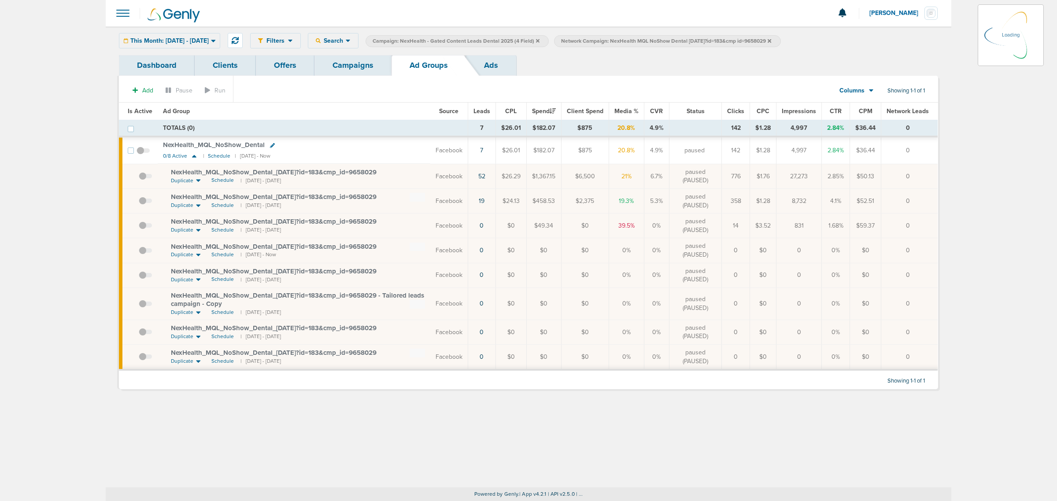
click at [370, 65] on link "Campaigns" at bounding box center [352, 65] width 77 height 21
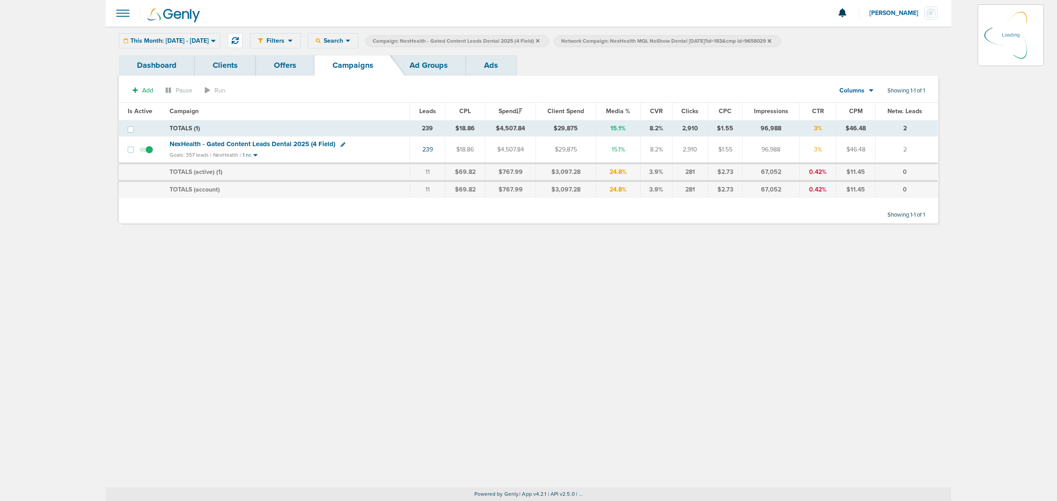
click at [424, 64] on link "Ad Groups" at bounding box center [429, 65] width 74 height 21
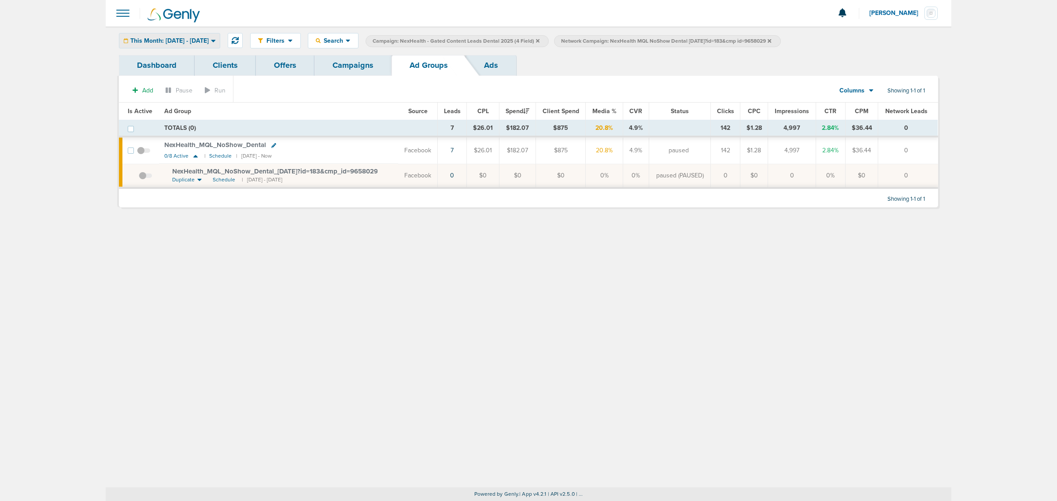
click at [205, 41] on span "This Month: [DATE] - [DATE]" at bounding box center [169, 41] width 78 height 6
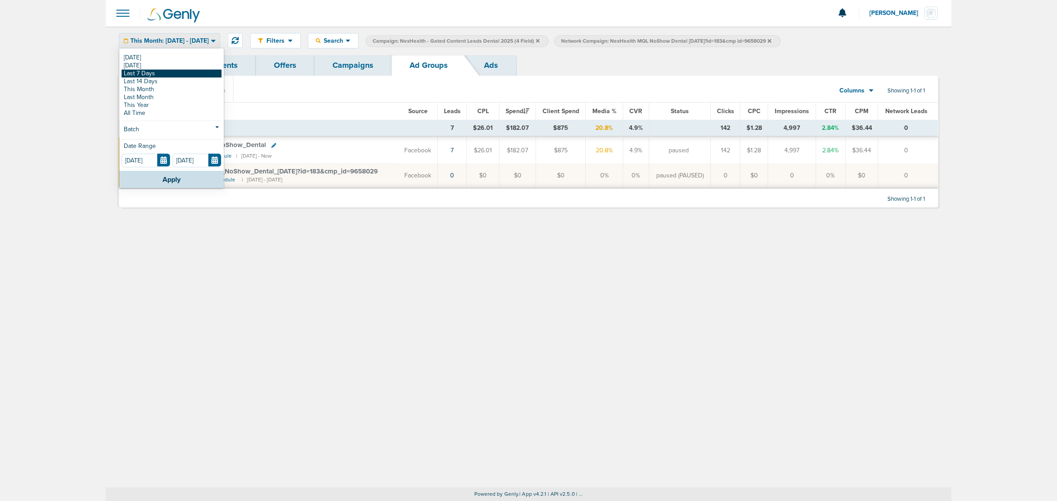
click at [183, 74] on link "Last 7 Days" at bounding box center [172, 74] width 100 height 8
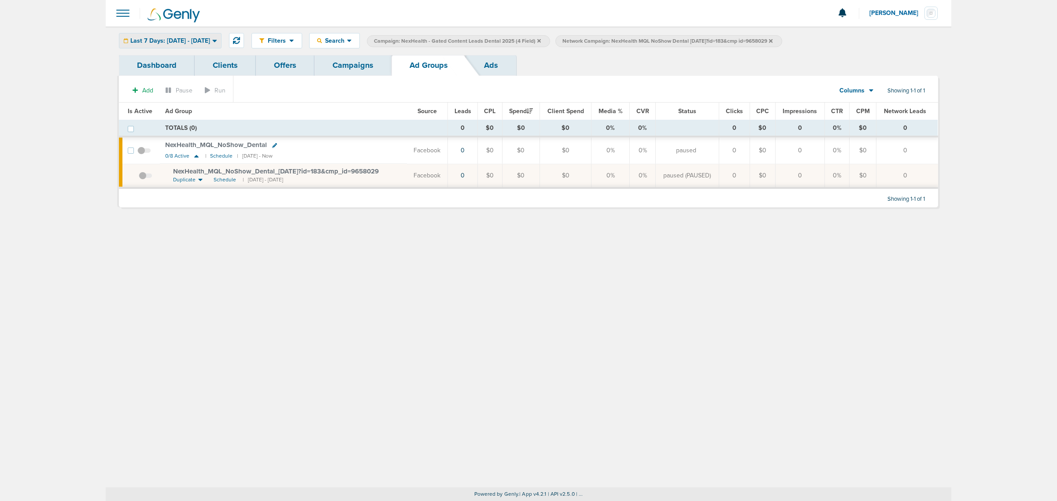
click at [210, 38] on span "Last 7 Days: 08.19.2025 - 08.26.2025" at bounding box center [170, 41] width 80 height 6
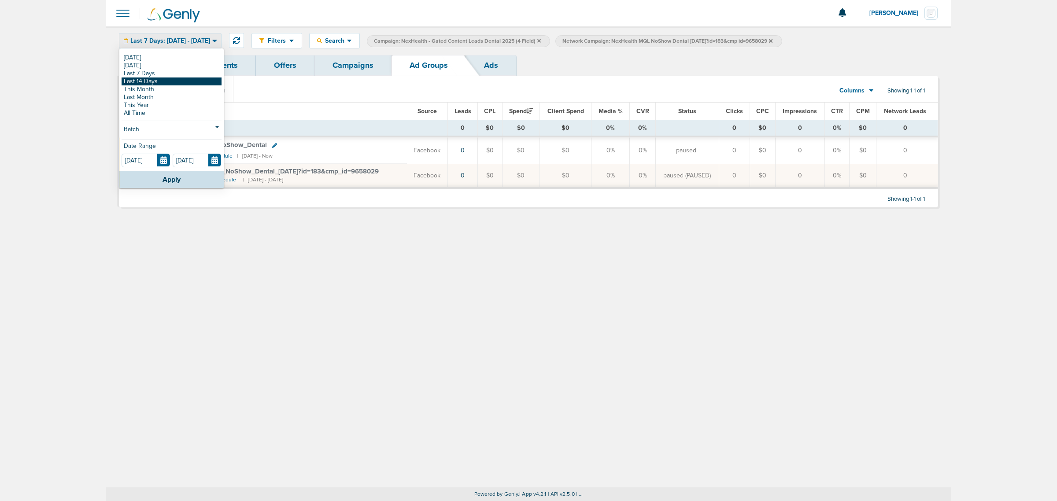
click at [171, 78] on link "Last 14 Days" at bounding box center [172, 82] width 100 height 8
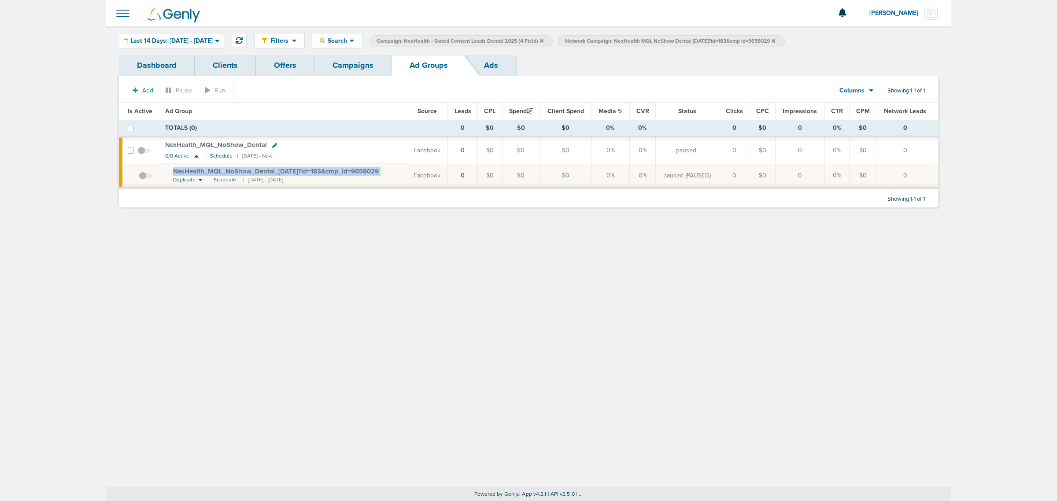
drag, startPoint x: 397, startPoint y: 172, endPoint x: 166, endPoint y: 172, distance: 230.8
click at [166, 172] on td "NexHealth_ MQL_ NoShow_ Dental_ 07.07.25?id=183&cmp_ id=9658029 Duplicate Sched…" at bounding box center [283, 176] width 247 height 24
copy td "NexHealth_ MQL_ NoShow_ Dental_ 07.07.25?id=183&cmp_ id=9658029"
click at [360, 389] on div "Filters Active Only Settings Status Active Inactive Objectives MQL SQL Traffic …" at bounding box center [529, 256] width 846 height 461
click at [370, 70] on link "Campaigns" at bounding box center [352, 65] width 77 height 21
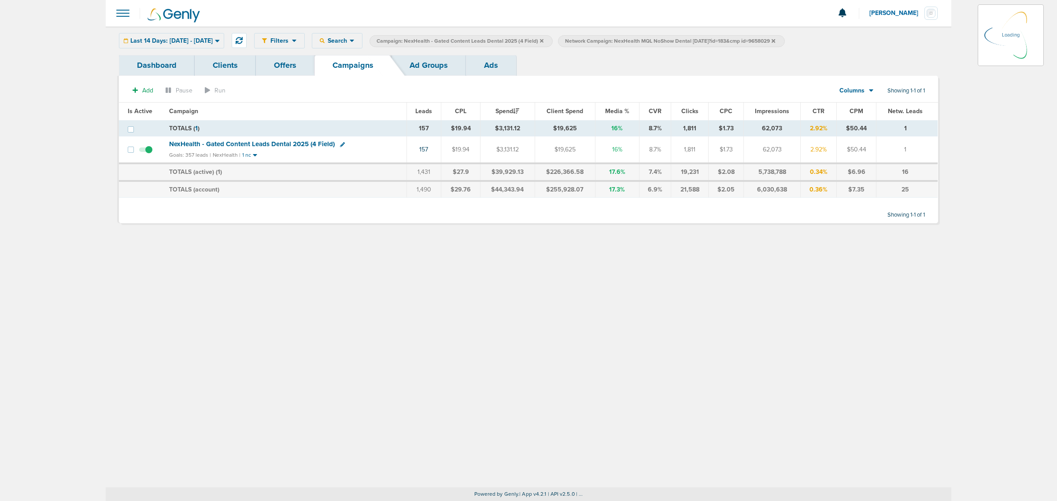
click at [543, 41] on icon at bounding box center [542, 40] width 4 height 5
click at [553, 36] on label "Campaign: NexHealth - Gated Content Leads Dental 2025 (4 Field)" at bounding box center [460, 41] width 183 height 12
click at [553, 42] on label "Campaign: NexHealth - Gated Content Leads Dental 2025 (4 Field)" at bounding box center [460, 41] width 183 height 12
click at [543, 40] on icon at bounding box center [542, 41] width 4 height 4
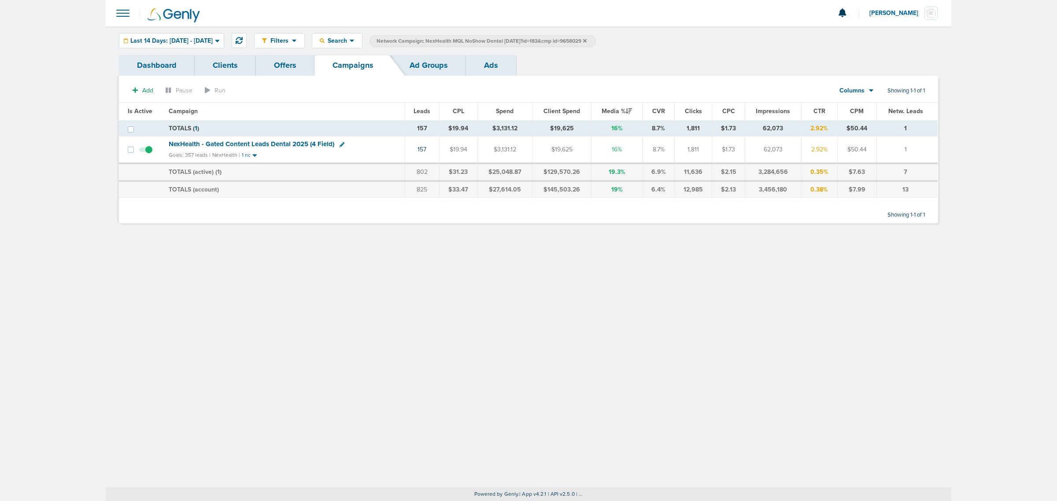
click at [587, 40] on icon at bounding box center [585, 41] width 4 height 4
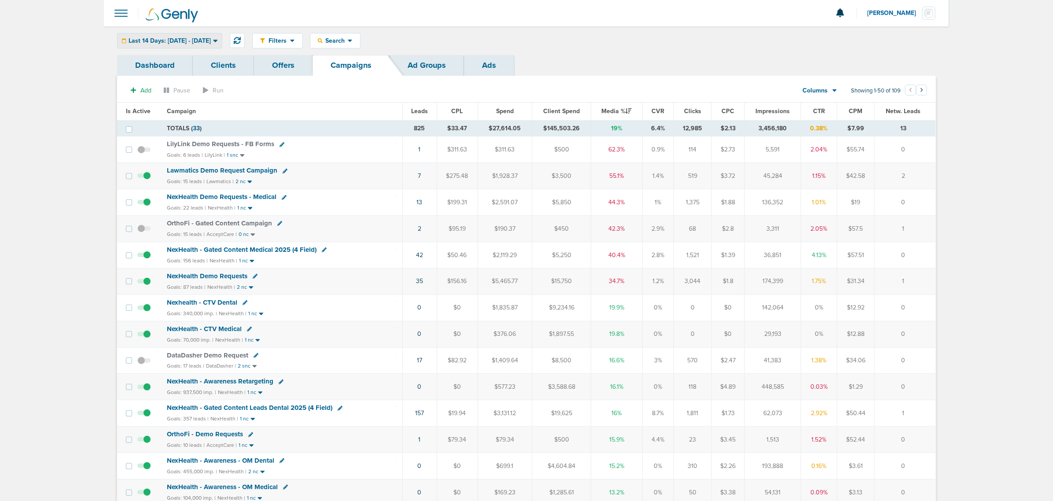
click at [214, 44] on div "Last 14 Days: 08.12.2025 - 08.26.2025" at bounding box center [170, 40] width 104 height 15
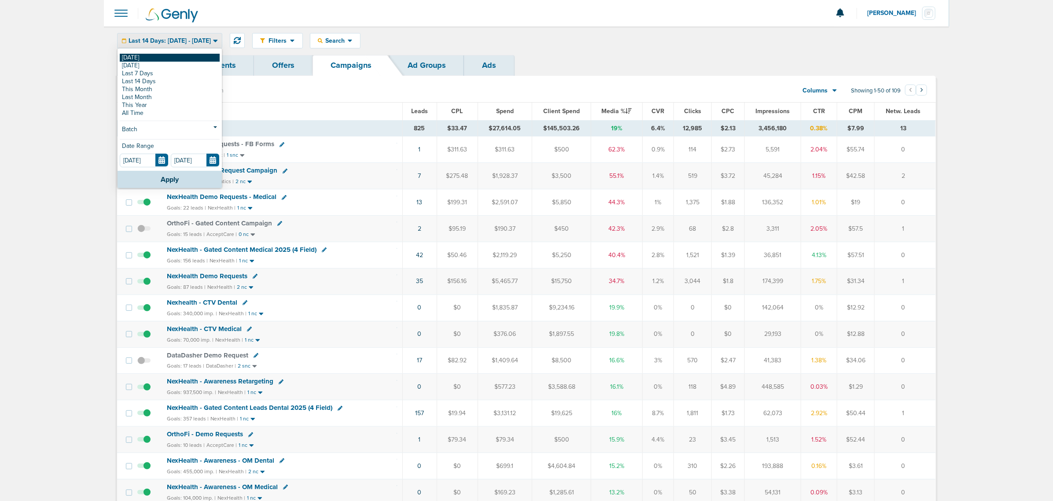
click at [196, 55] on link "[DATE]" at bounding box center [170, 58] width 100 height 8
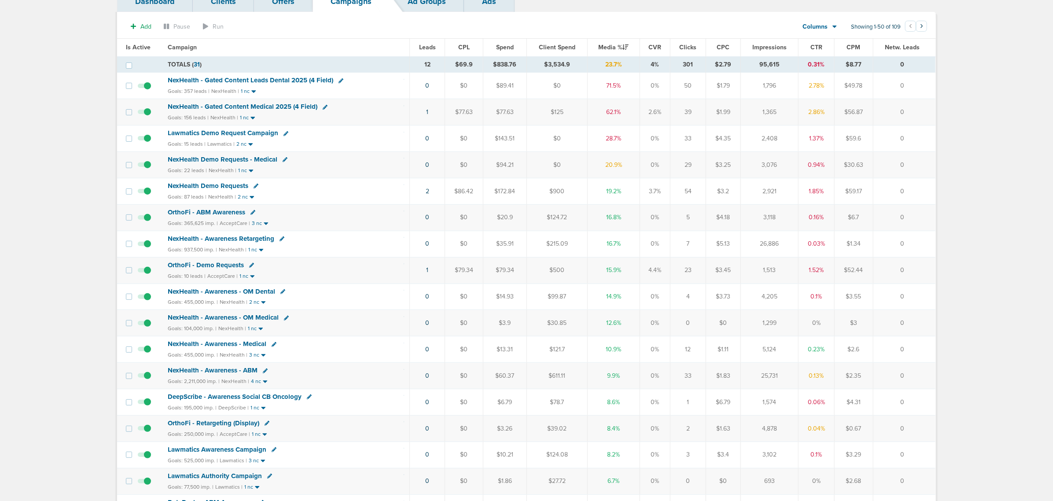
scroll to position [55, 0]
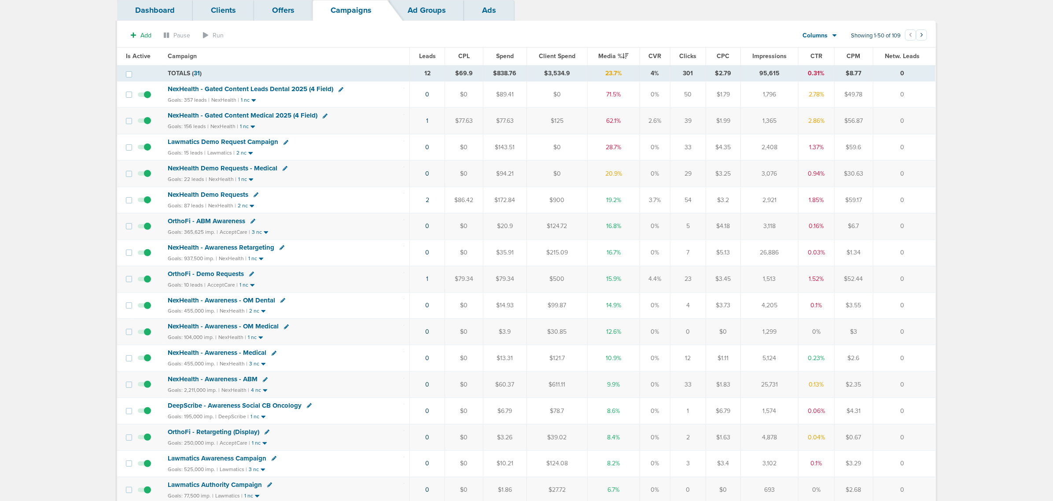
click at [243, 89] on span "NexHealth - Gated Content Leads Dental 2025 (4 Field)" at bounding box center [251, 89] width 166 height 8
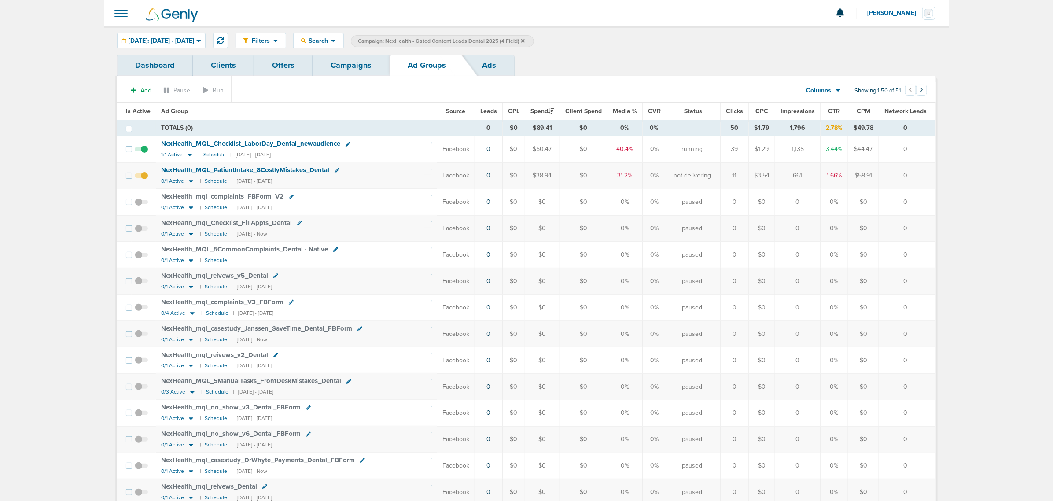
click at [359, 68] on link "Campaigns" at bounding box center [351, 65] width 77 height 21
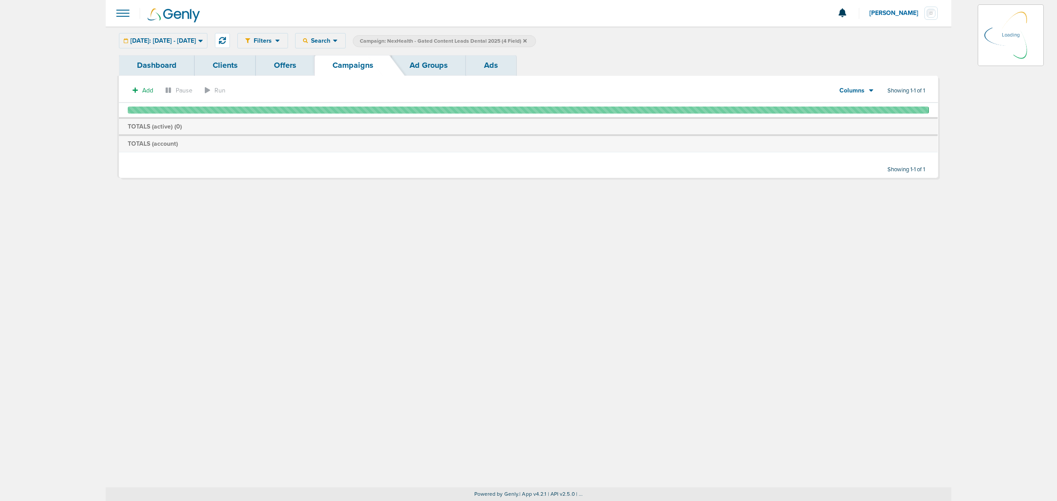
click at [527, 41] on icon at bounding box center [525, 41] width 4 height 4
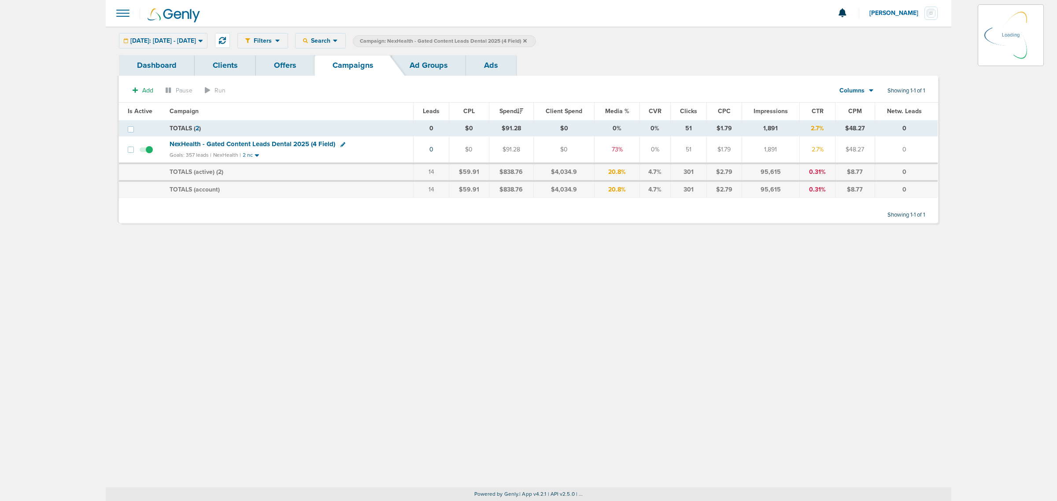
click at [527, 41] on icon at bounding box center [525, 41] width 4 height 4
click at [527, 38] on icon at bounding box center [525, 40] width 4 height 5
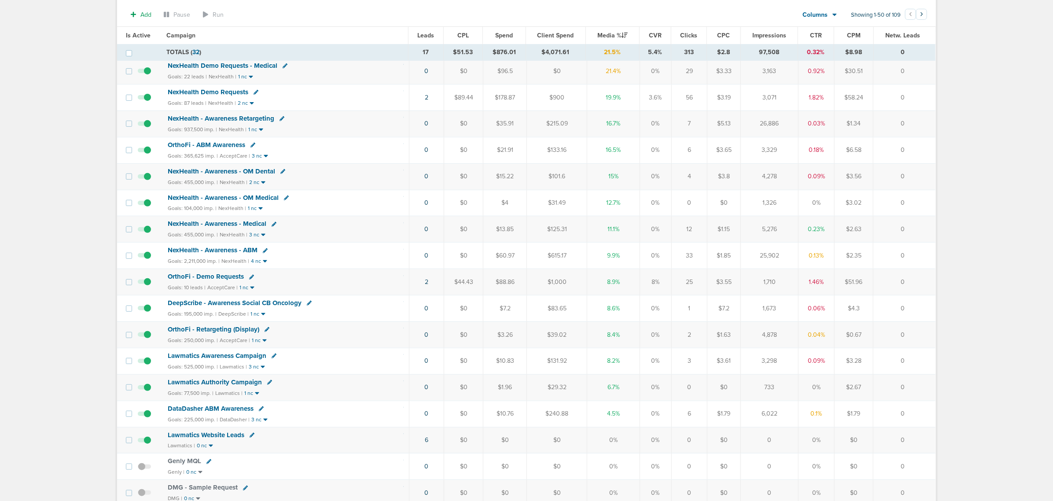
scroll to position [165, 0]
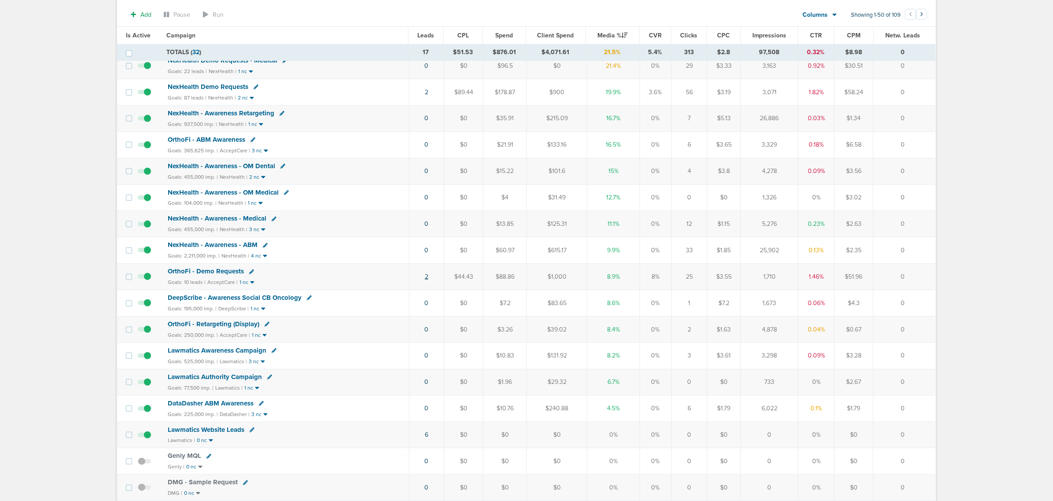
click at [426, 281] on link "2" at bounding box center [427, 276] width 4 height 7
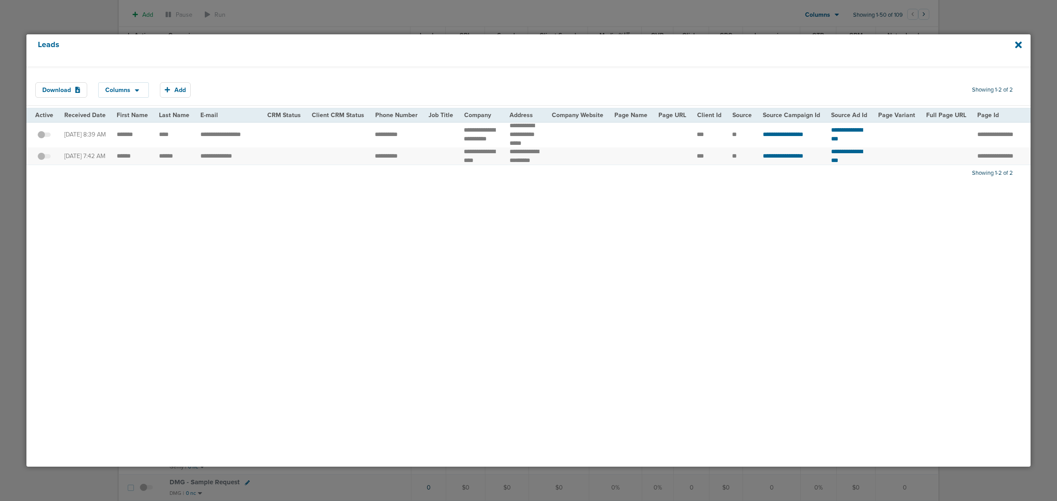
click at [565, 48] on h4 "Leads" at bounding box center [481, 50] width 886 height 20
click at [1016, 44] on icon at bounding box center [1018, 44] width 7 height 7
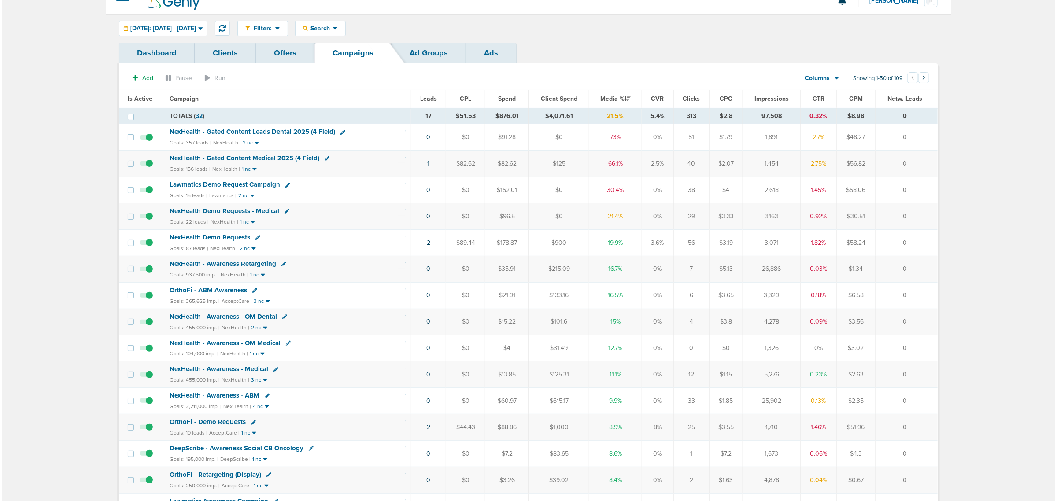
scroll to position [0, 0]
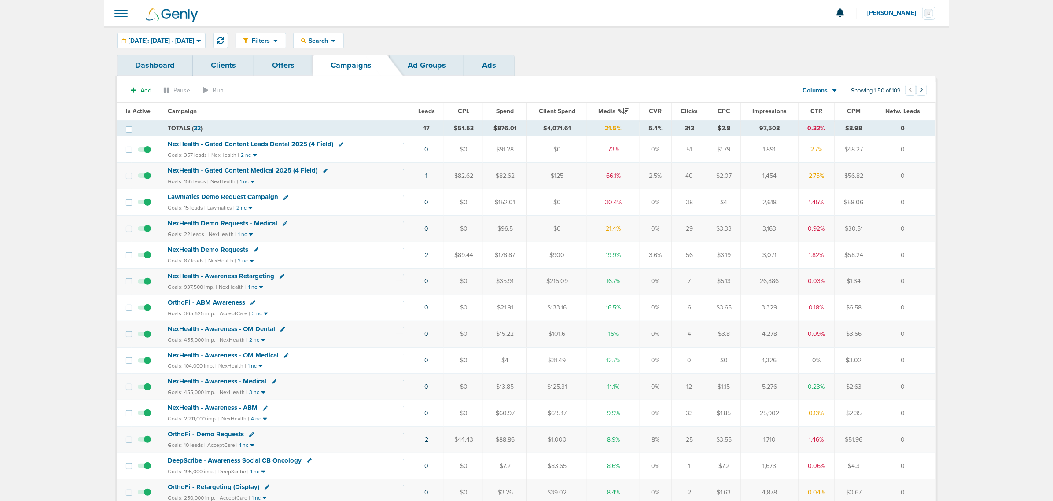
click at [284, 197] on icon at bounding box center [286, 197] width 5 height 5
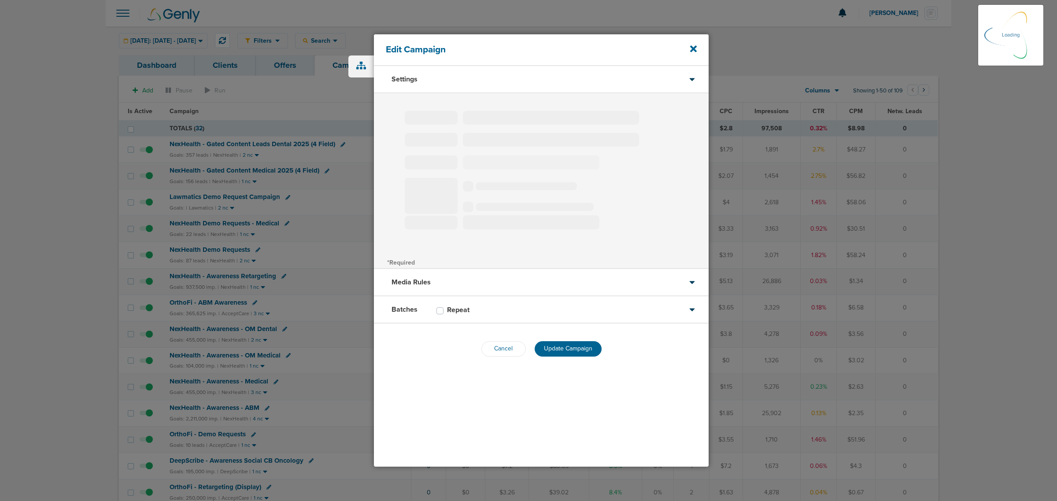
type input "Lawmatics Demo Request Campaign"
select select "Leads"
radio input "true"
select select "readWrite"
select select "1"
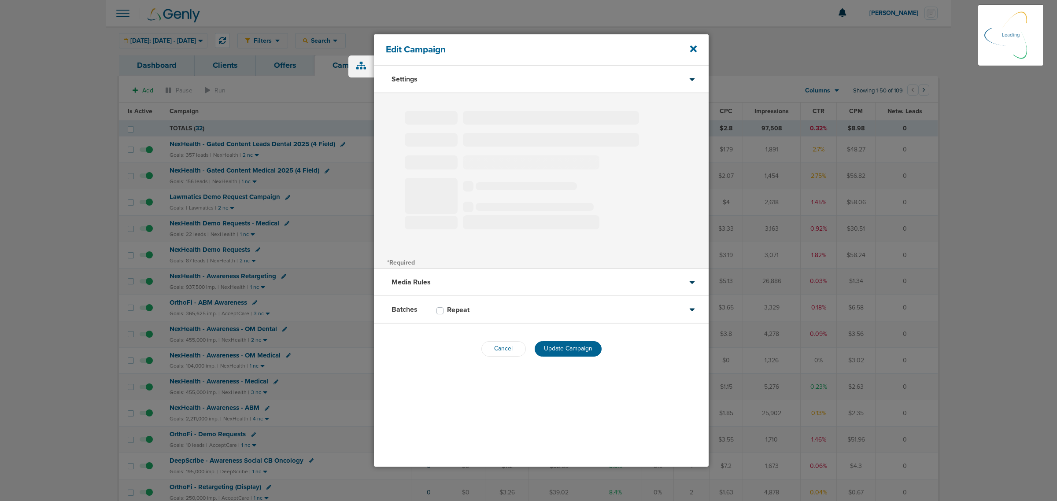
select select "3"
select select "4"
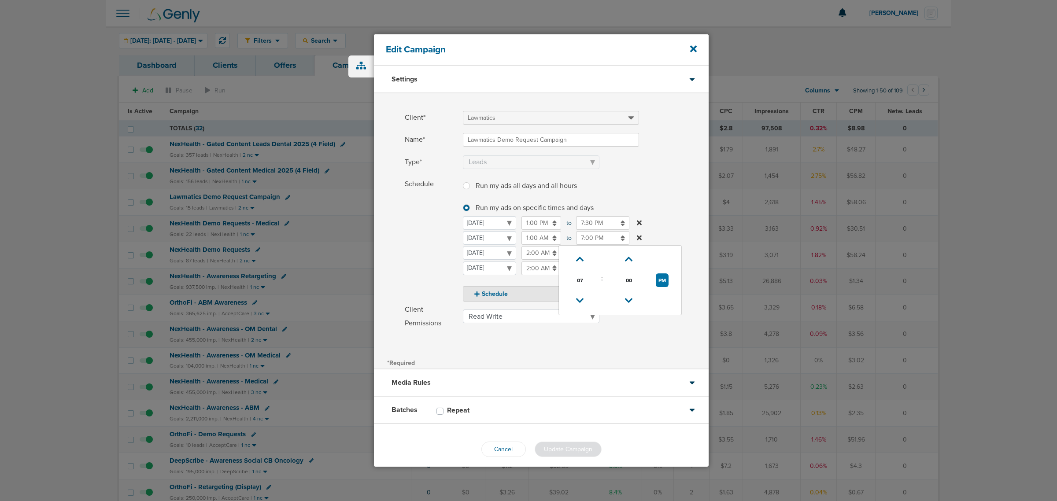
click at [606, 238] on input "7:00 PM" at bounding box center [602, 238] width 53 height 14
click at [581, 302] on icon at bounding box center [580, 300] width 8 height 5
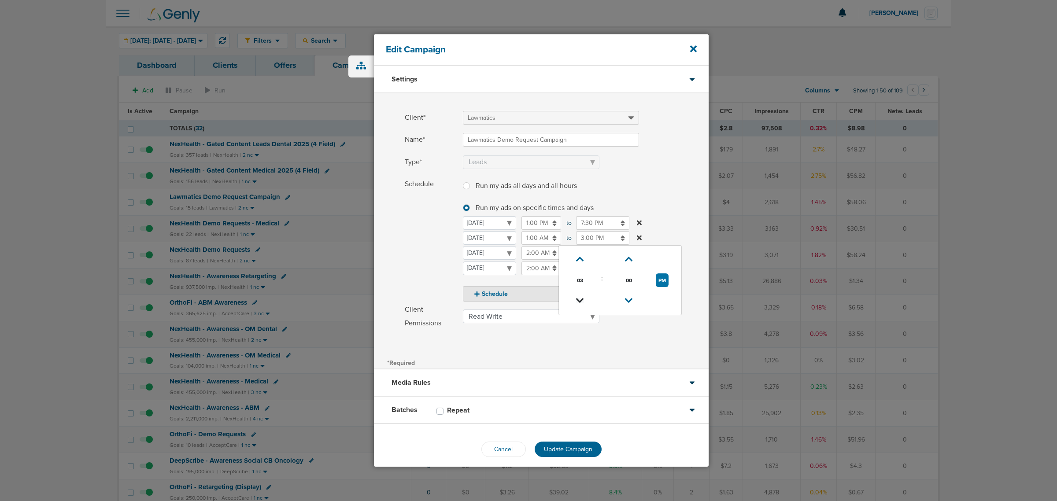
click at [581, 302] on icon at bounding box center [580, 300] width 8 height 5
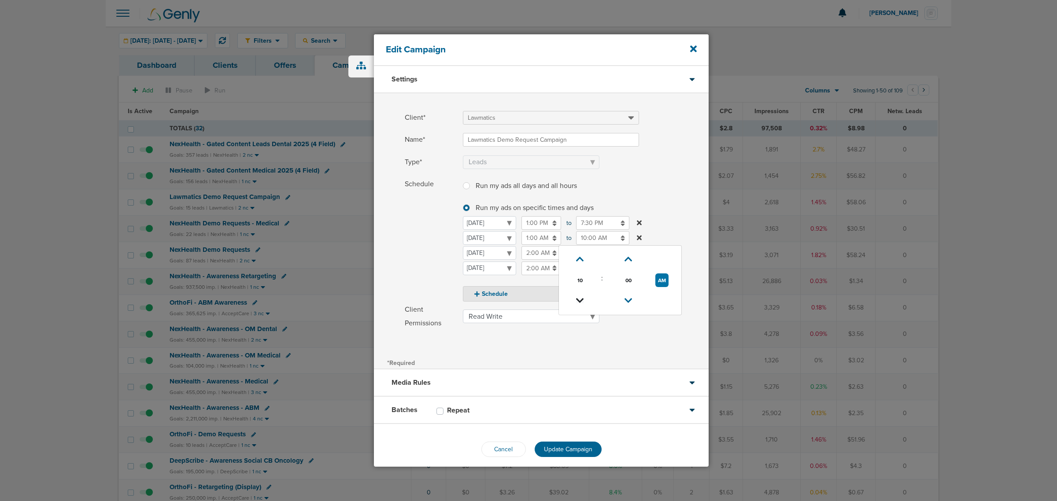
click at [581, 302] on icon at bounding box center [580, 300] width 8 height 5
click at [580, 259] on icon at bounding box center [580, 259] width 8 height 5
type input "8:00 AM"
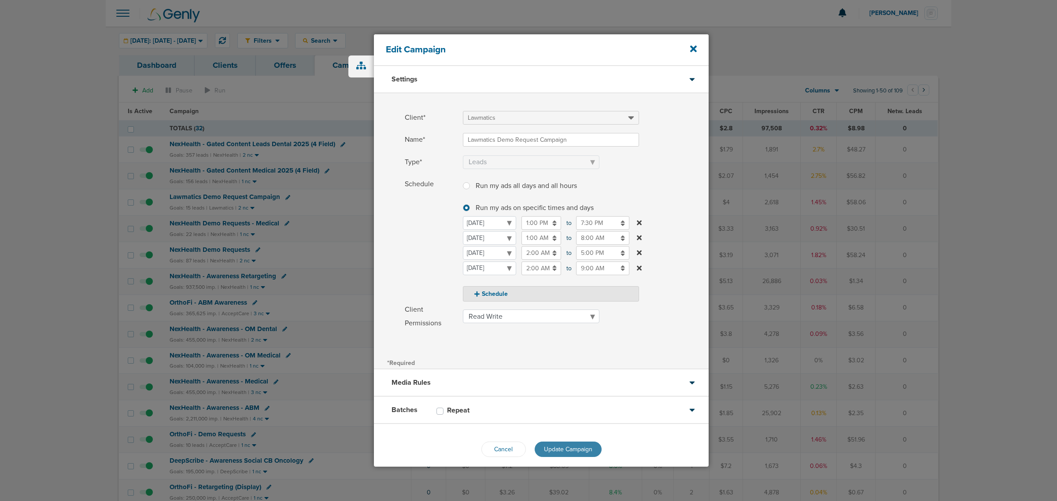
click at [558, 447] on span "Update Campaign" at bounding box center [568, 449] width 48 height 7
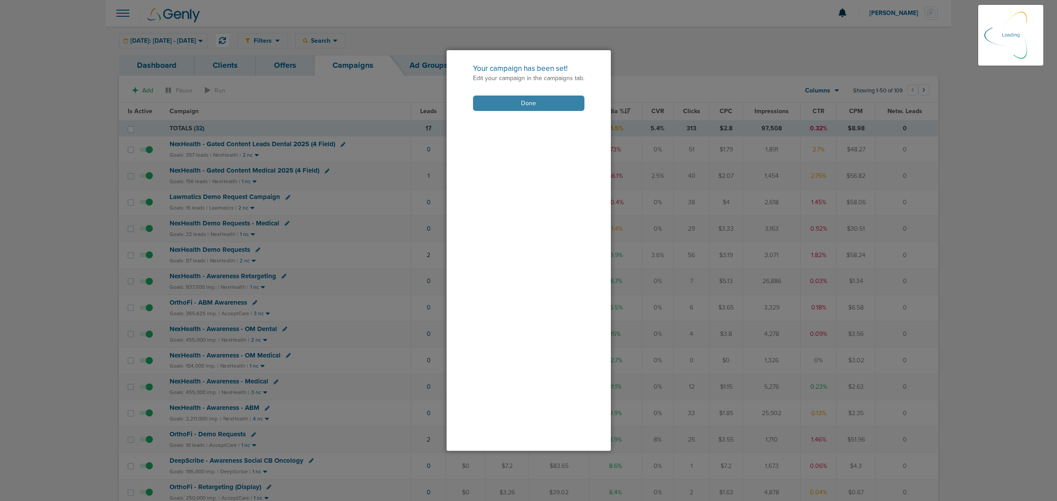
click at [540, 100] on button "Done" at bounding box center [528, 103] width 111 height 15
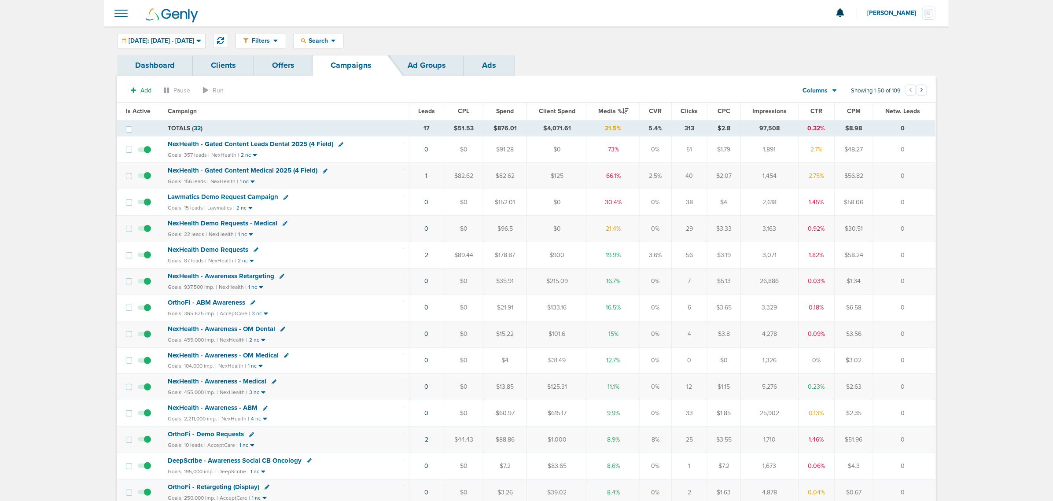
click at [262, 141] on span "NexHealth - Gated Content Leads Dental 2025 (4 Field)" at bounding box center [251, 144] width 166 height 8
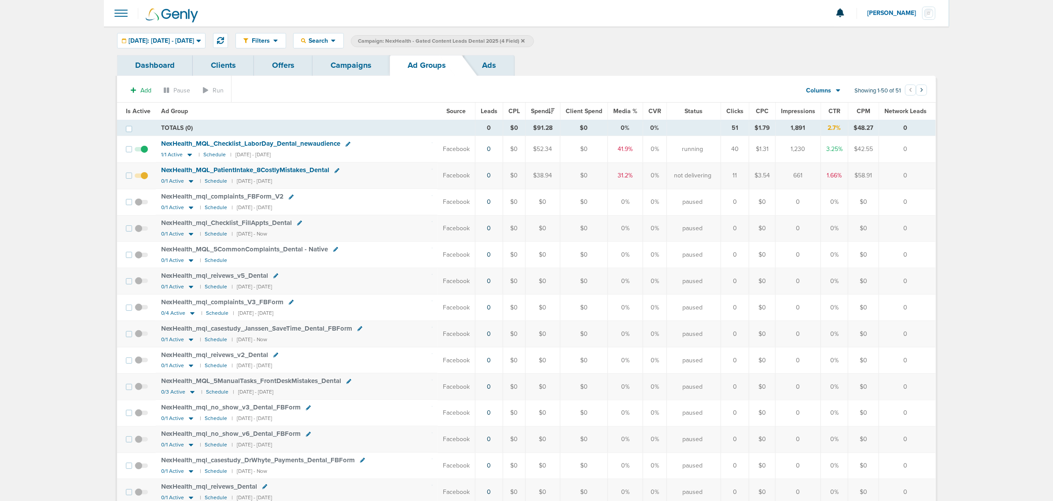
click at [142, 110] on span "Is Active" at bounding box center [138, 110] width 25 height 7
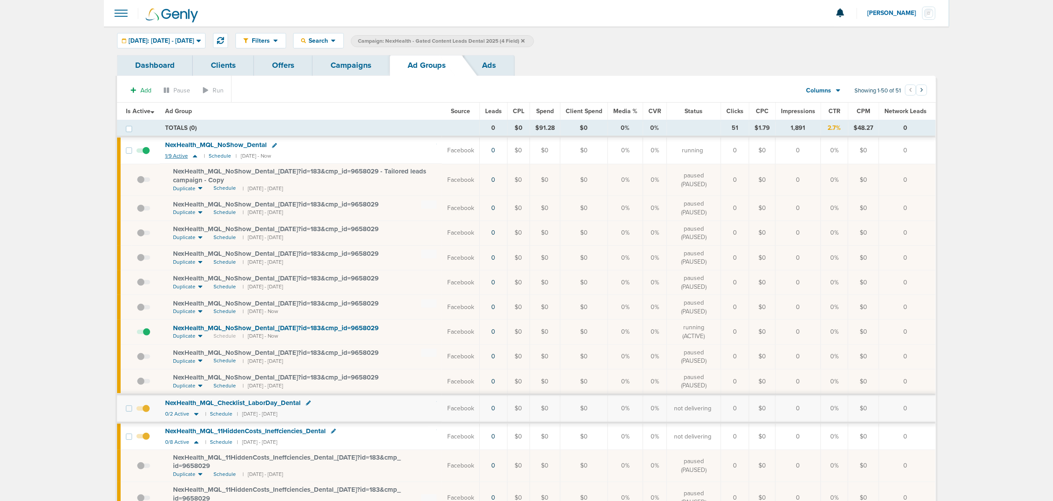
click at [196, 156] on icon at bounding box center [195, 155] width 9 height 7
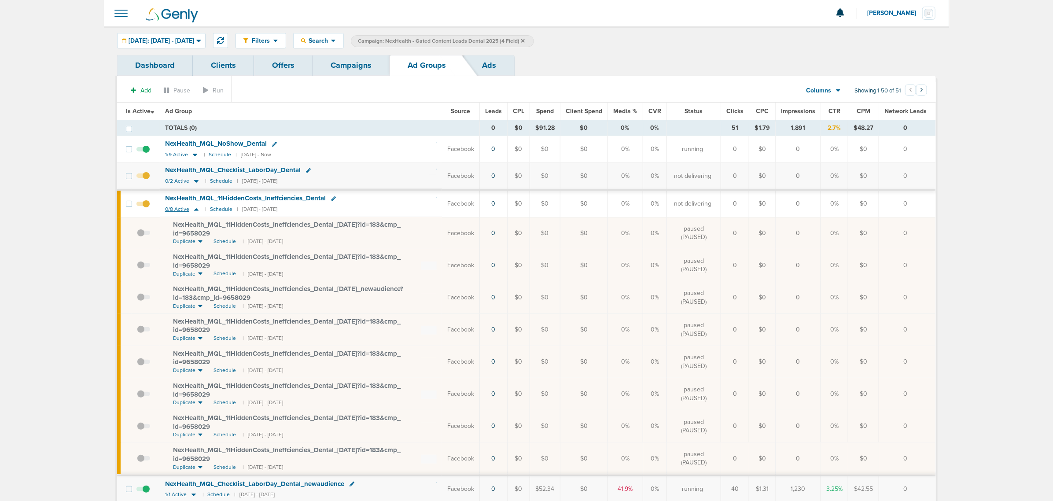
click at [195, 211] on icon at bounding box center [196, 209] width 9 height 7
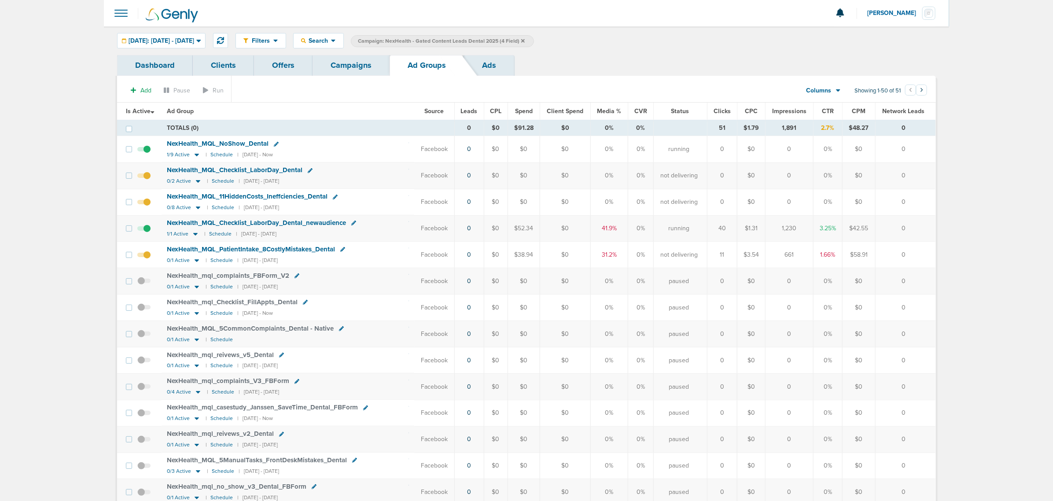
click at [362, 67] on link "Campaigns" at bounding box center [351, 65] width 77 height 21
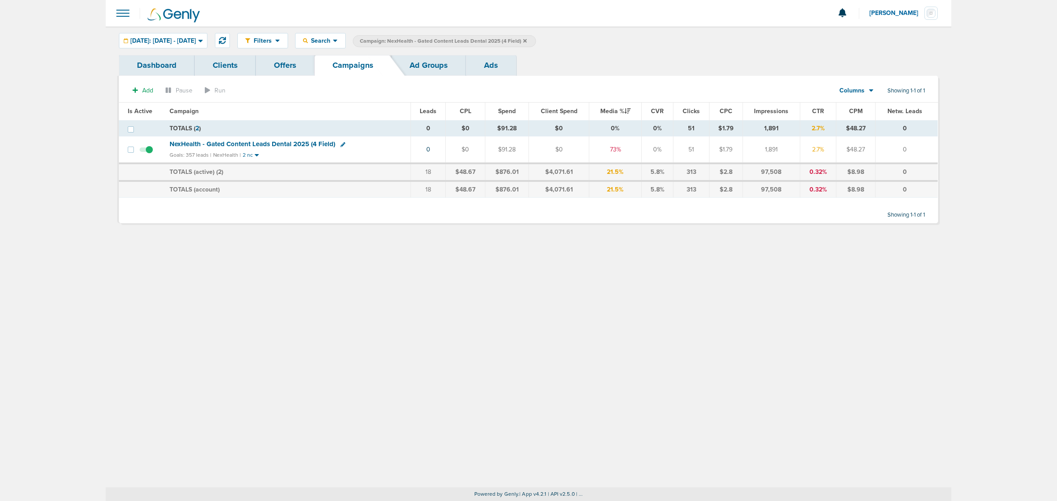
click at [536, 40] on label "Campaign: NexHealth - Gated Content Leads Dental 2025 (4 Field)" at bounding box center [444, 41] width 183 height 12
click at [527, 38] on icon at bounding box center [525, 40] width 4 height 5
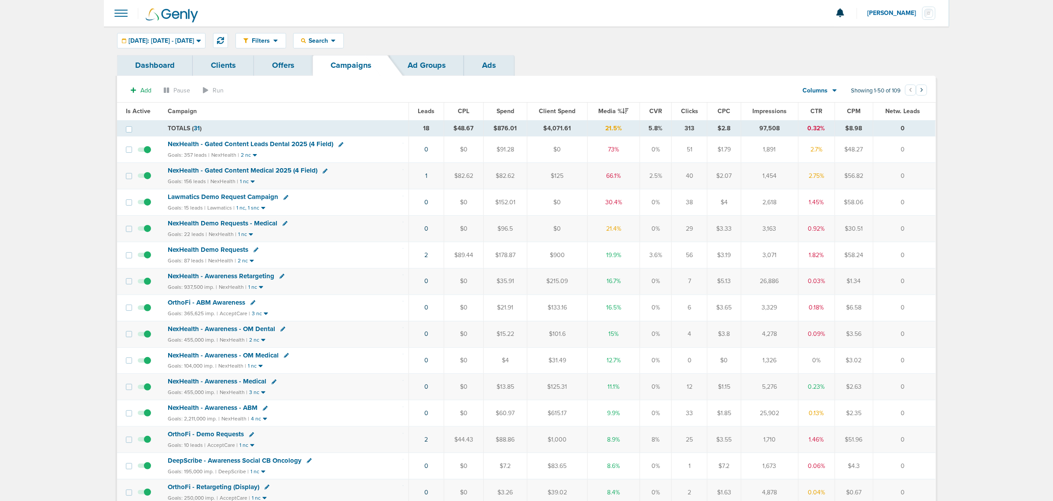
click at [321, 167] on div "NexHealth - Gated Content Medical 2025 (4 Field)" at bounding box center [286, 170] width 236 height 9
click at [325, 173] on icon at bounding box center [325, 171] width 5 height 5
select select
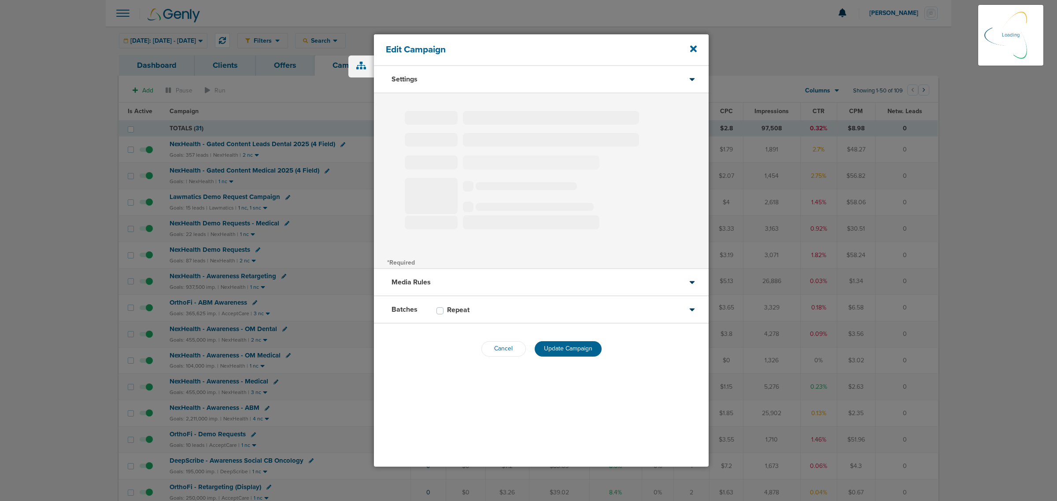
type input "NexHealth - Gated Content Medical 2025 (4 Field)"
select select "Leads"
radio input "true"
select select "readWrite"
checkbox input "true"
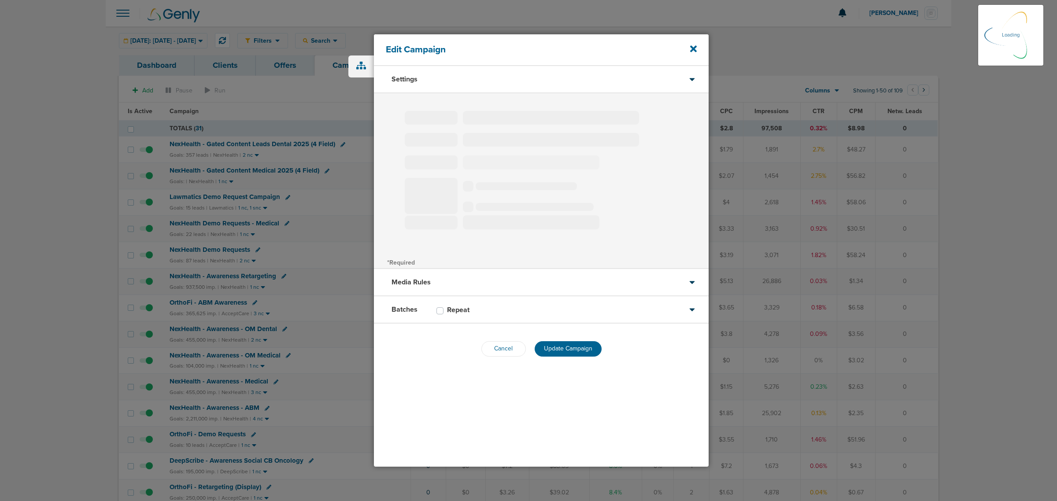
select select "1"
select select "2"
select select "3"
select select "4"
select select "6"
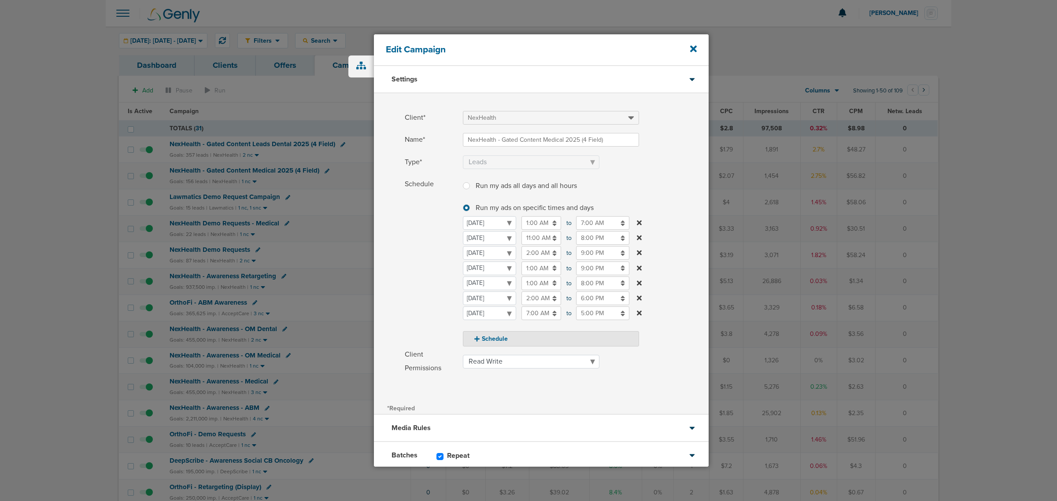
click at [602, 252] on input "9:00 PM" at bounding box center [602, 253] width 53 height 14
click at [581, 310] on link at bounding box center [580, 316] width 15 height 14
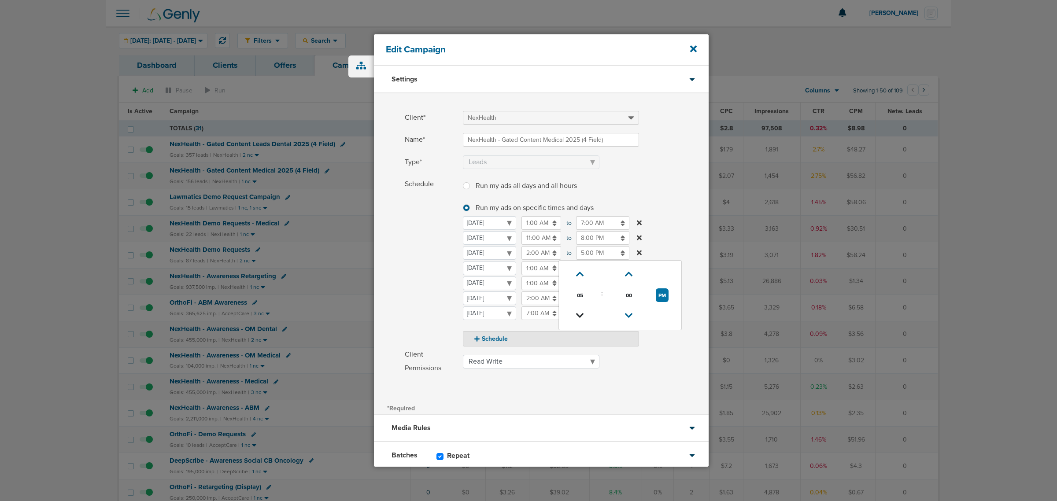
click at [581, 310] on link at bounding box center [580, 316] width 15 height 14
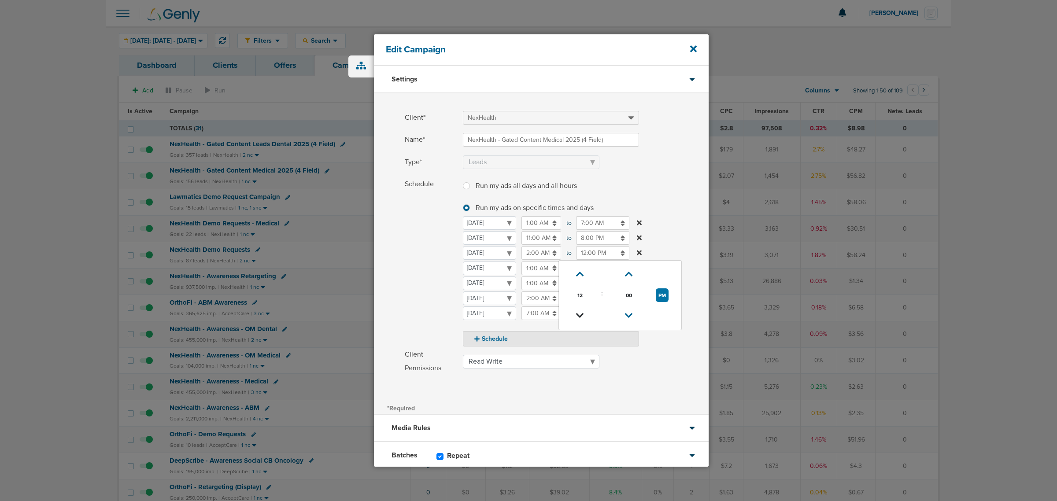
click at [581, 310] on link at bounding box center [580, 316] width 15 height 14
click at [581, 310] on link at bounding box center [579, 316] width 15 height 14
type input "9:00 AM"
click at [673, 228] on label "Schedule Run my ads all days and all hours Run my ads all days and all hours Ru…" at bounding box center [557, 261] width 304 height 169
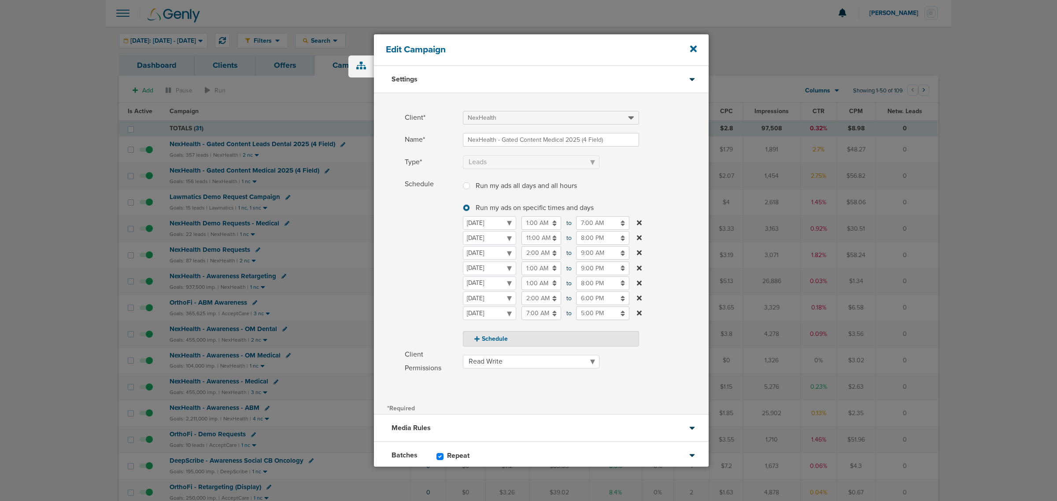
scroll to position [52, 0]
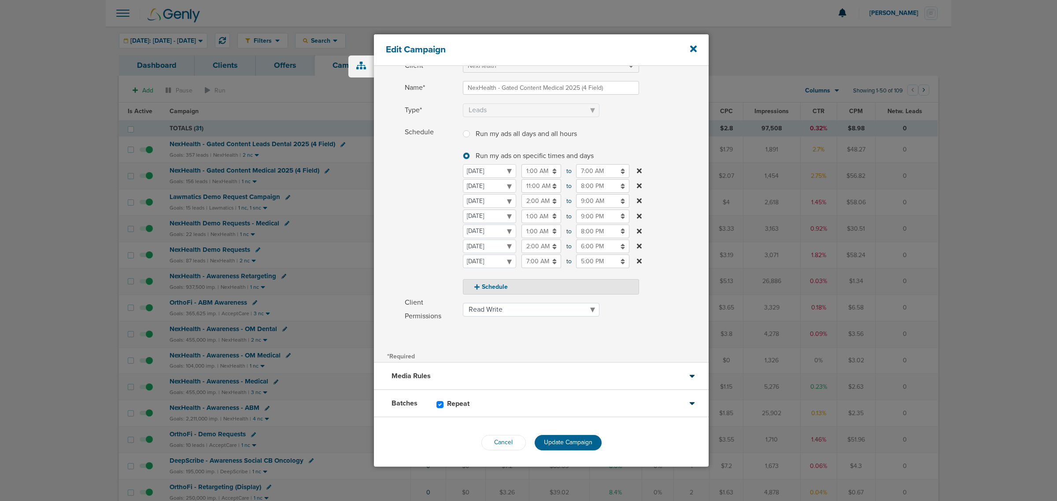
click at [509, 216] on select "Monday Tuesday Wednesday Thursday Friday Saturday Sunday" at bounding box center [489, 217] width 53 height 14
select select "1"
click at [542, 219] on input "1:00 AM" at bounding box center [541, 217] width 40 height 14
click at [525, 277] on icon at bounding box center [525, 279] width 8 height 5
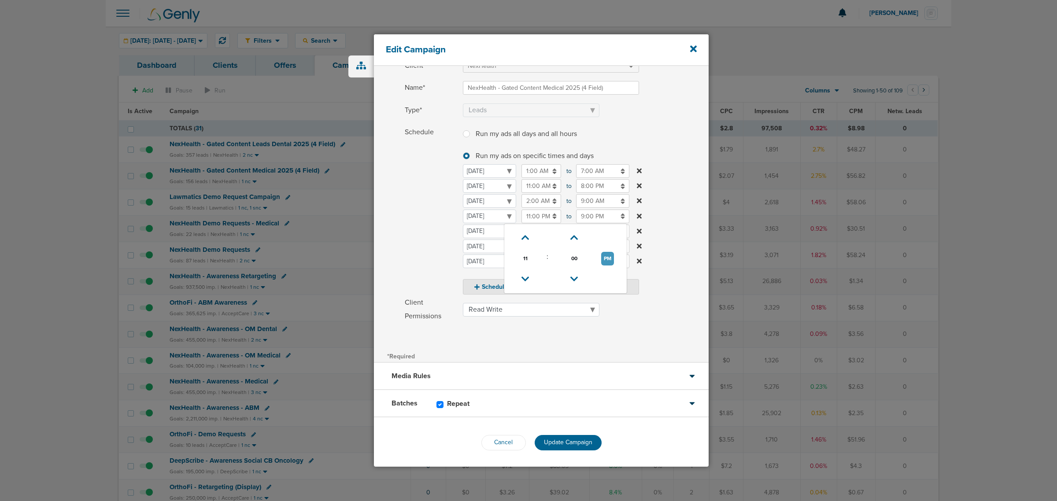
click at [610, 259] on button "PM" at bounding box center [607, 259] width 13 height 14
type input "11:00 AM"
click at [676, 213] on label "Schedule Run my ads all days and all hours Run my ads all days and all hours Ru…" at bounding box center [557, 210] width 304 height 169
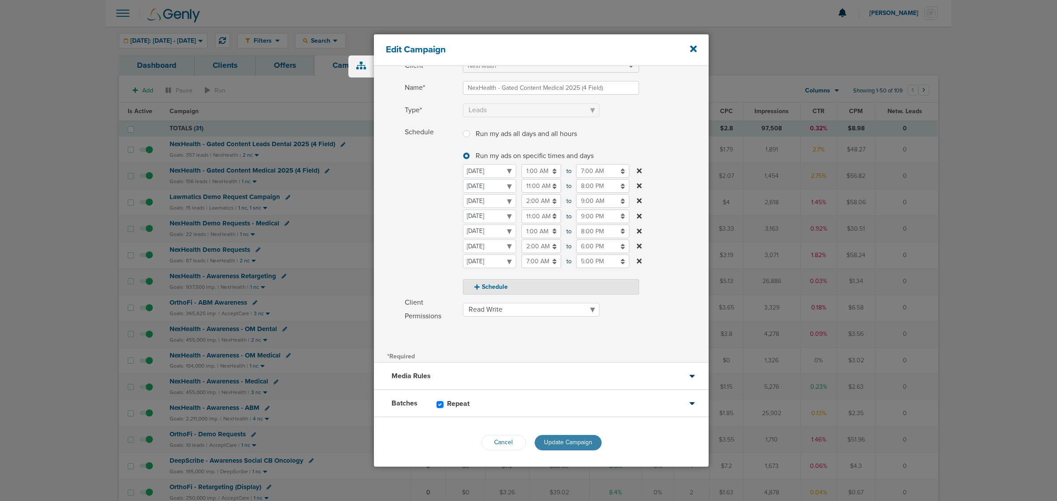
click at [571, 440] on span "Update Campaign" at bounding box center [568, 442] width 48 height 7
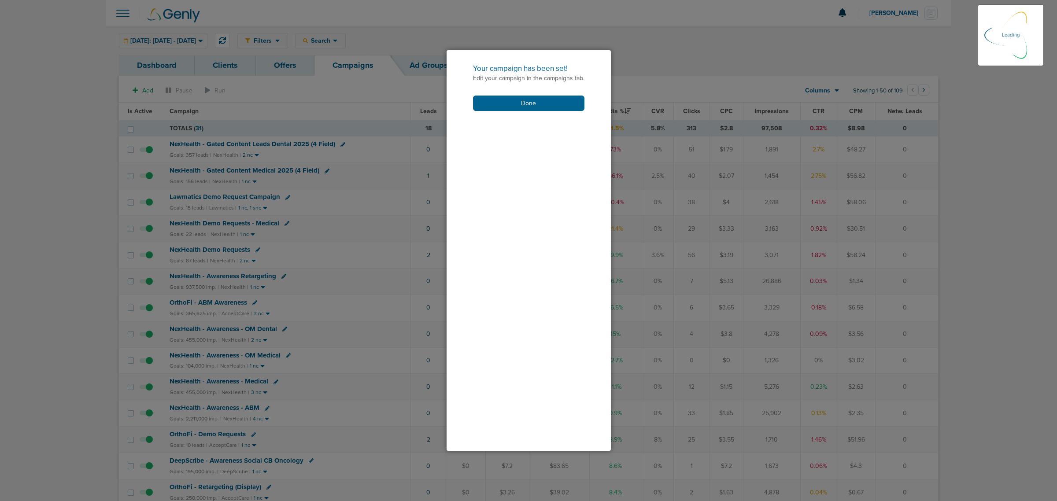
scroll to position [25, 0]
click at [546, 100] on button "Done" at bounding box center [528, 103] width 111 height 15
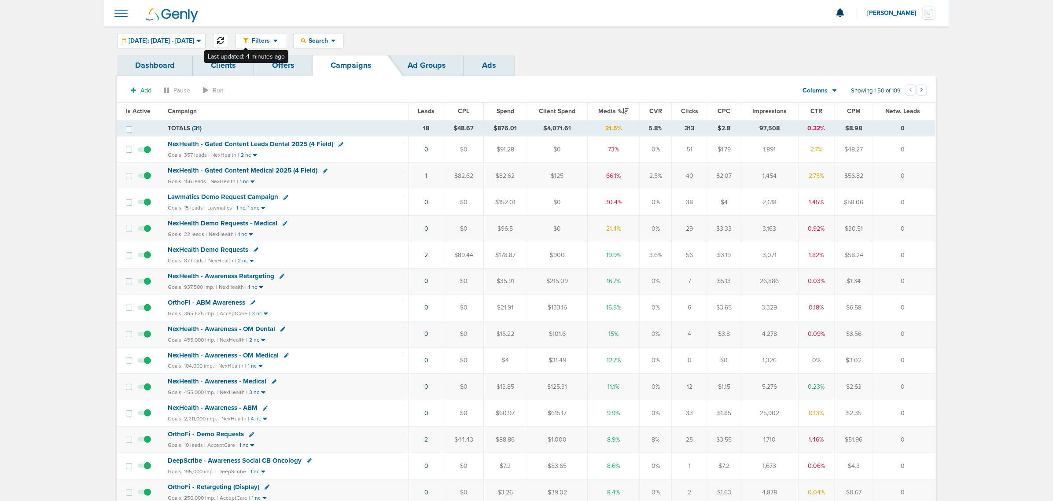
click at [228, 34] on button at bounding box center [220, 40] width 15 height 15
click at [224, 39] on icon at bounding box center [220, 40] width 7 height 7
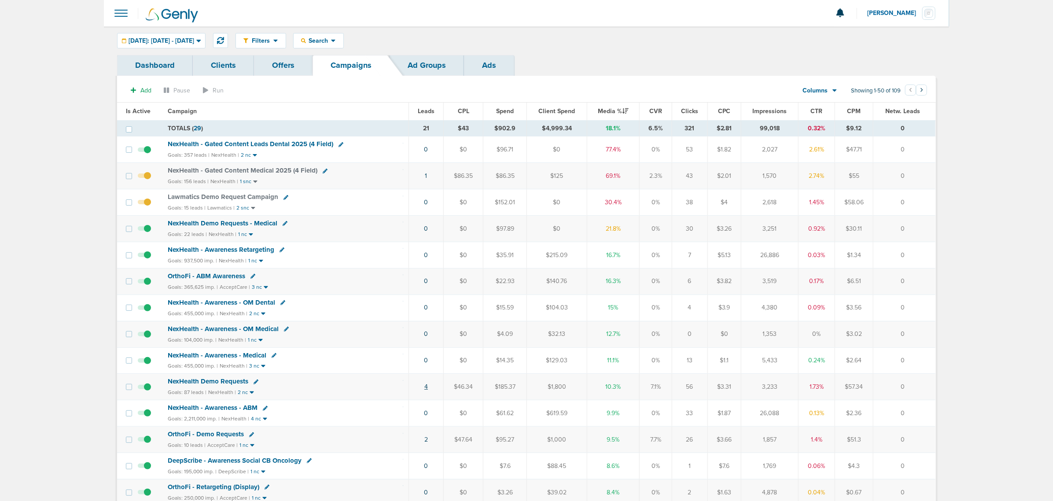
click at [426, 391] on link "4" at bounding box center [427, 386] width 4 height 7
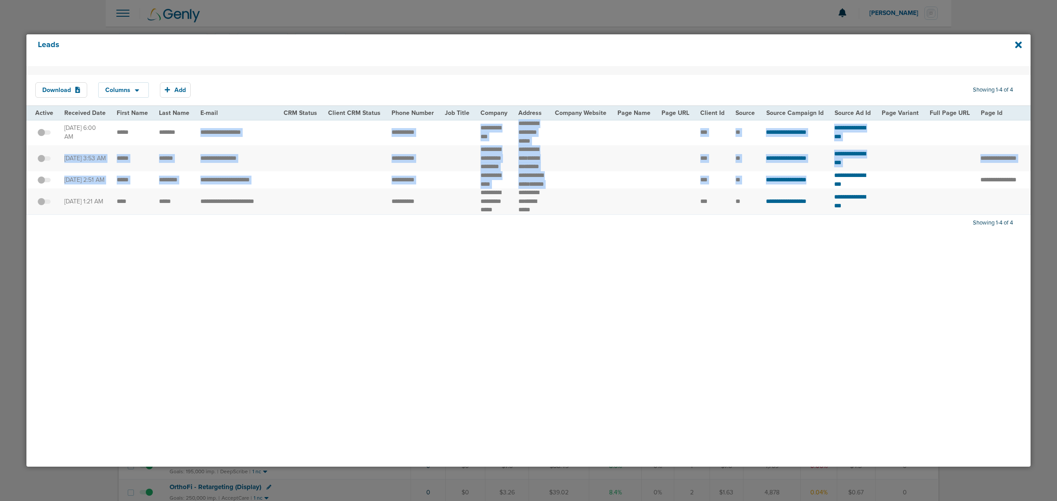
drag, startPoint x: 240, startPoint y: 144, endPoint x: 825, endPoint y: 236, distance: 592.1
click at [824, 214] on tbody "**********" at bounding box center [901, 166] width 1751 height 95
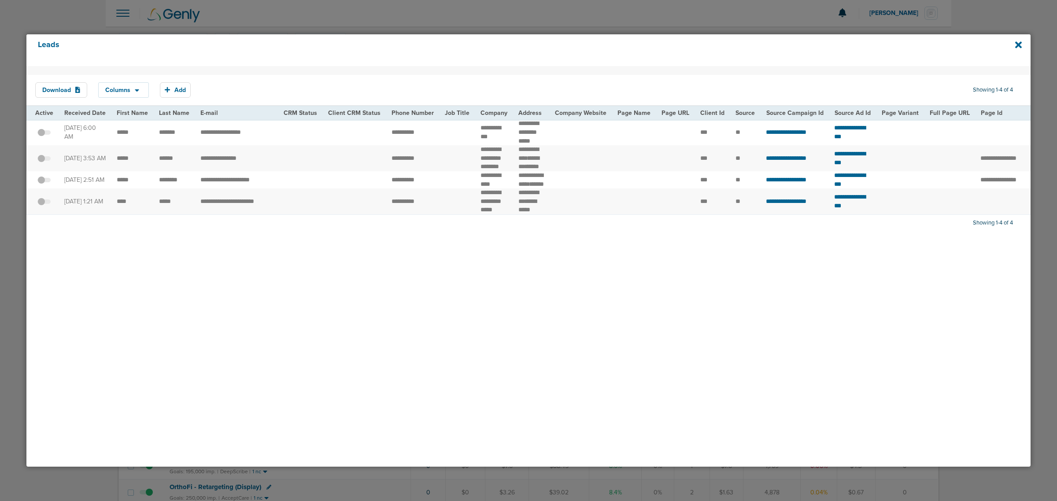
click at [813, 270] on div "Download Columns Save selections Reset to defaults Is Active Received Date Firs…" at bounding box center [528, 266] width 1004 height 401
click at [1011, 46] on div "Leads" at bounding box center [528, 50] width 1004 height 32
click at [1015, 45] on icon at bounding box center [1018, 45] width 7 height 10
click at [1035, 26] on div at bounding box center [528, 250] width 1057 height 501
click at [1016, 43] on icon at bounding box center [1018, 44] width 7 height 7
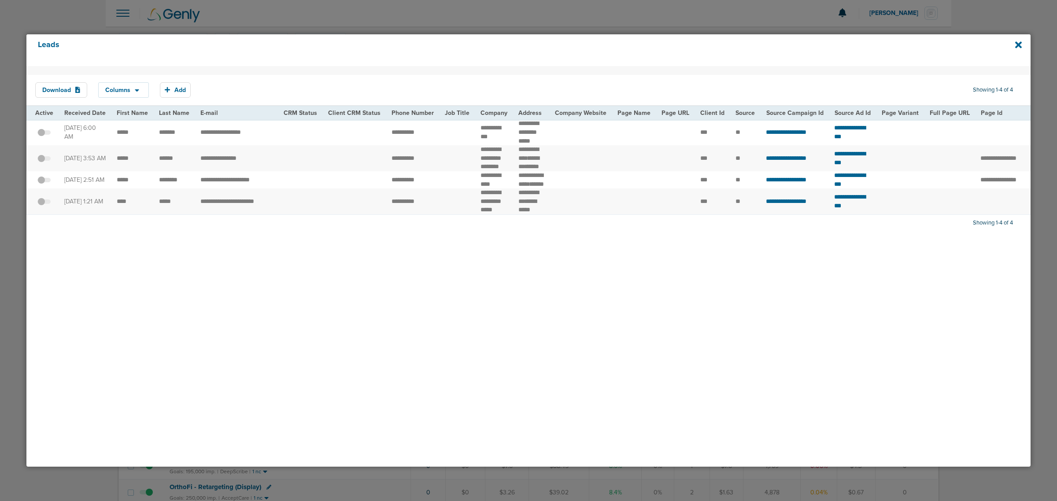
click at [580, 10] on div at bounding box center [528, 250] width 1057 height 501
click at [1021, 41] on icon at bounding box center [1018, 45] width 7 height 10
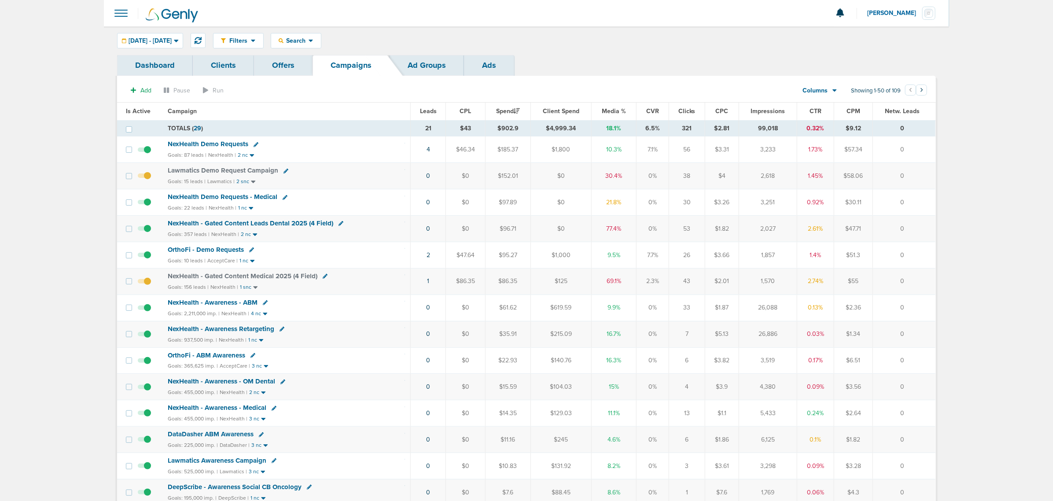
click at [395, 248] on div "OrthoFi - Demo Requests" at bounding box center [286, 250] width 237 height 9
click at [224, 251] on span "OrthoFi - Demo Requests" at bounding box center [206, 250] width 76 height 8
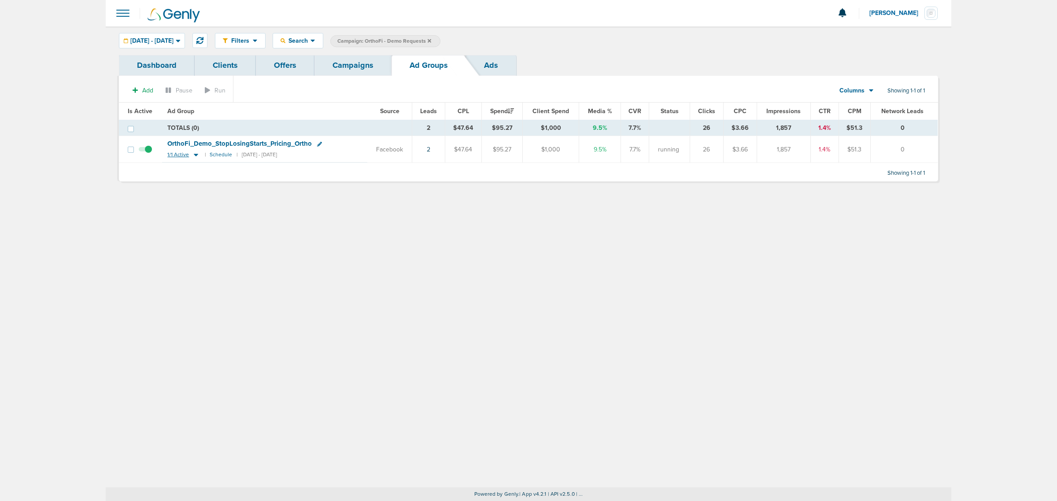
click at [193, 152] on icon at bounding box center [196, 154] width 9 height 7
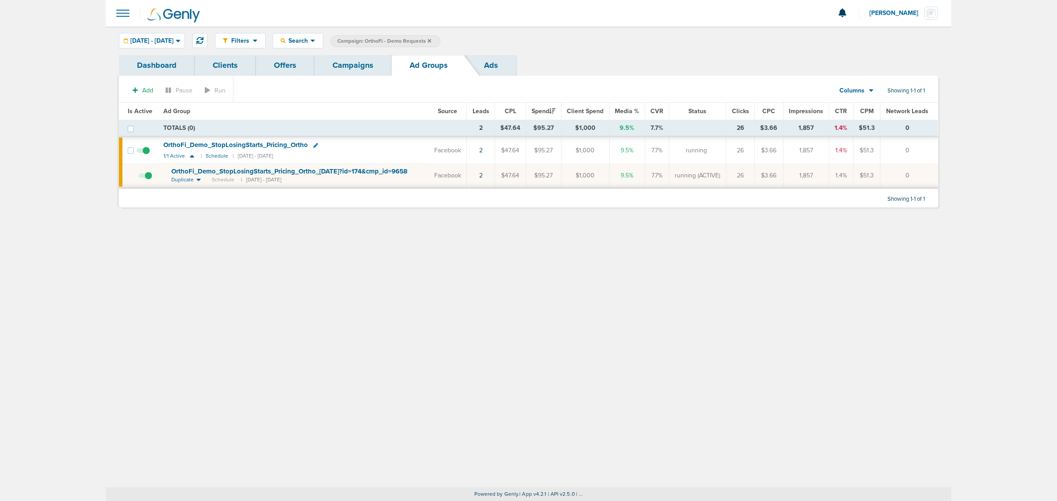
click at [218, 170] on span "OrthoFi_ Demo_ StopLosingStarts_ Pricing_ Ortho_ [DATE]?id=174&cmp_ id=9658101" at bounding box center [293, 171] width 245 height 8
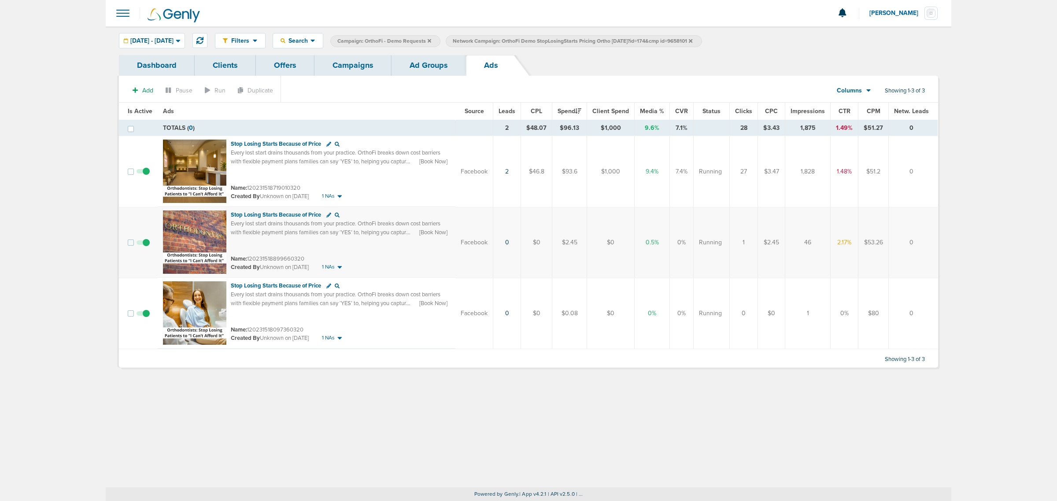
click at [145, 318] on span at bounding box center [143, 318] width 13 height 0
click at [143, 315] on input "checkbox" at bounding box center [143, 315] width 0 height 0
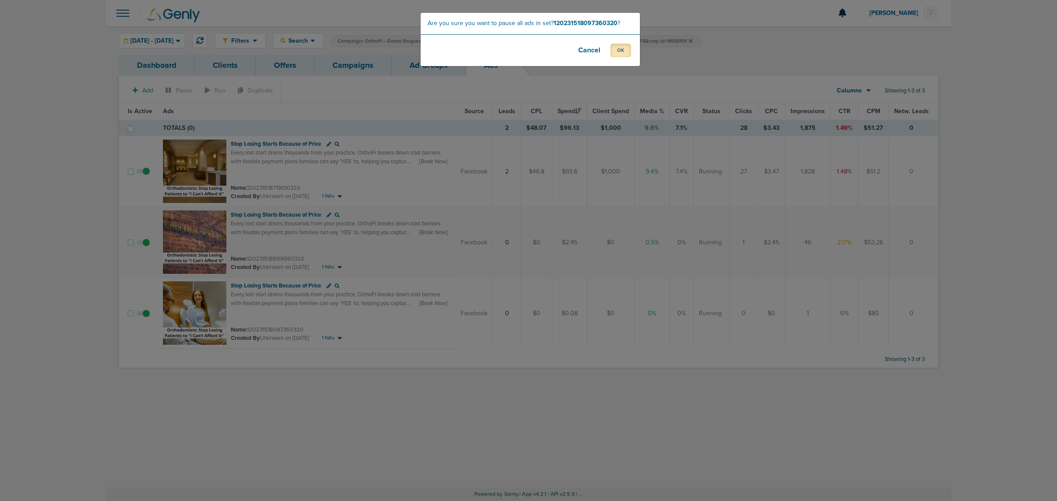
click at [614, 48] on button "OK" at bounding box center [620, 51] width 21 height 14
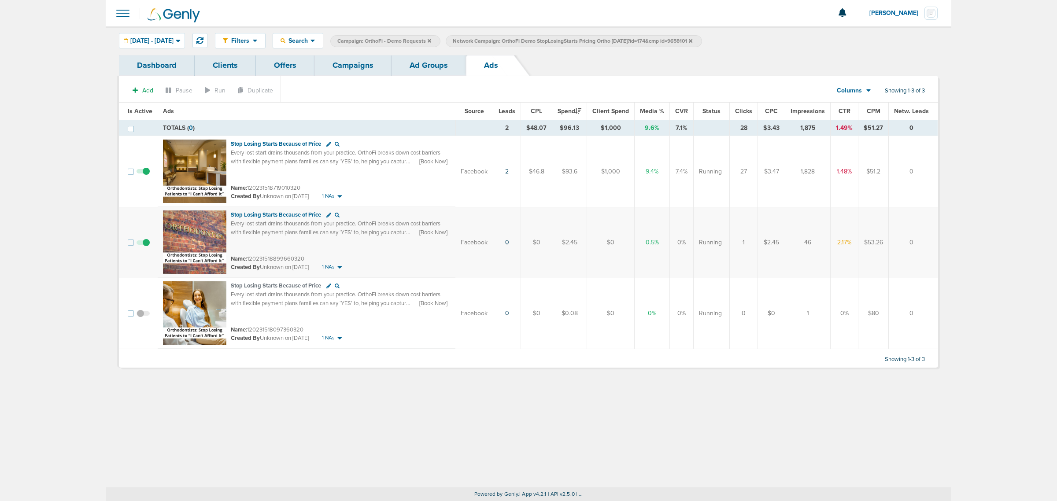
click at [342, 65] on link "Campaigns" at bounding box center [352, 65] width 77 height 21
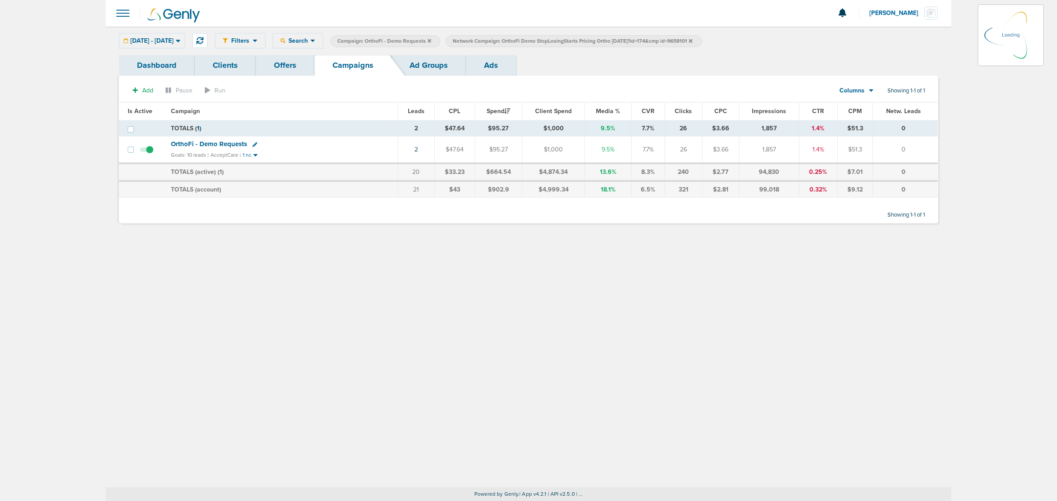
click at [692, 40] on icon at bounding box center [691, 41] width 4 height 4
click at [431, 41] on icon at bounding box center [430, 41] width 4 height 4
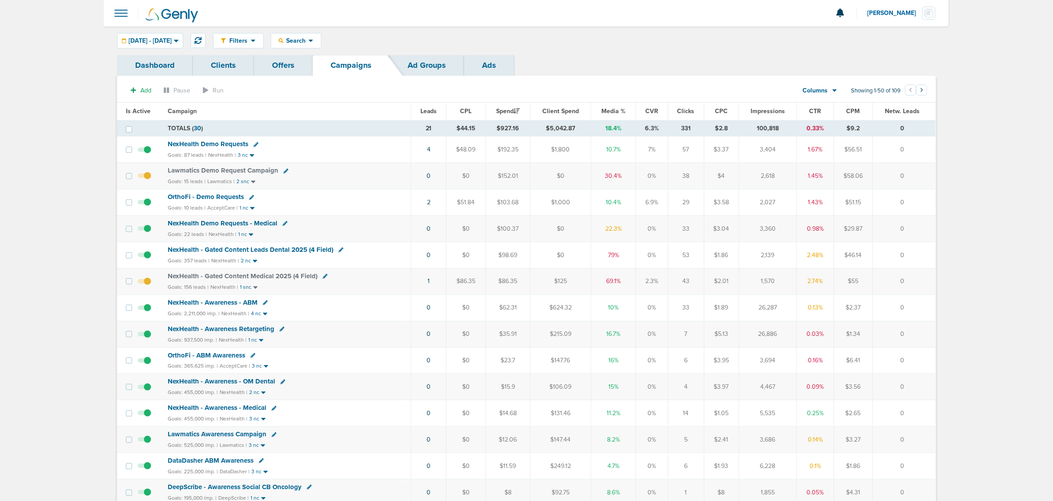
click at [256, 251] on span "NexHealth - Gated Content Leads Dental 2025 (4 Field)" at bounding box center [251, 250] width 166 height 8
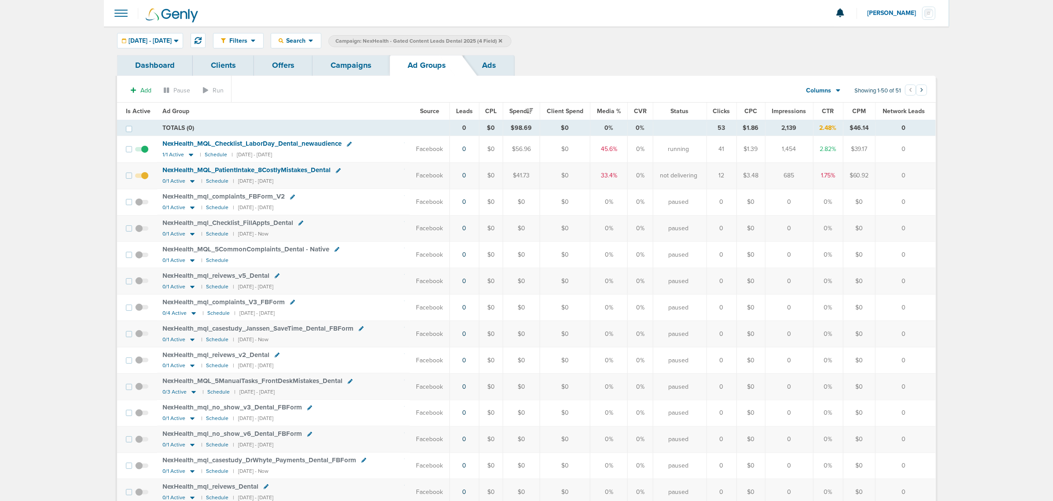
click at [361, 62] on link "Campaigns" at bounding box center [351, 65] width 77 height 21
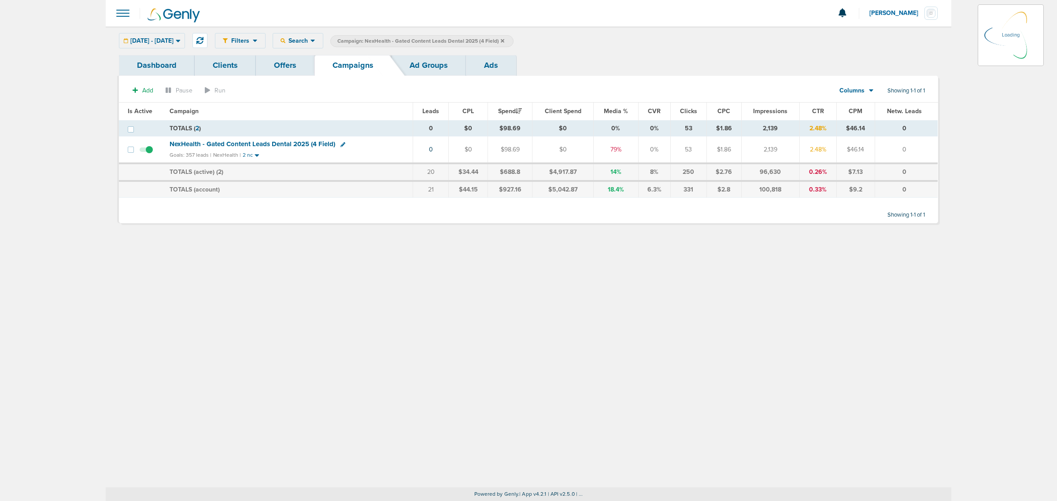
click at [552, 42] on div "Filters Active Only Settings Status Active Inactive Objectives MQL SQL Traffic …" at bounding box center [576, 40] width 723 height 15
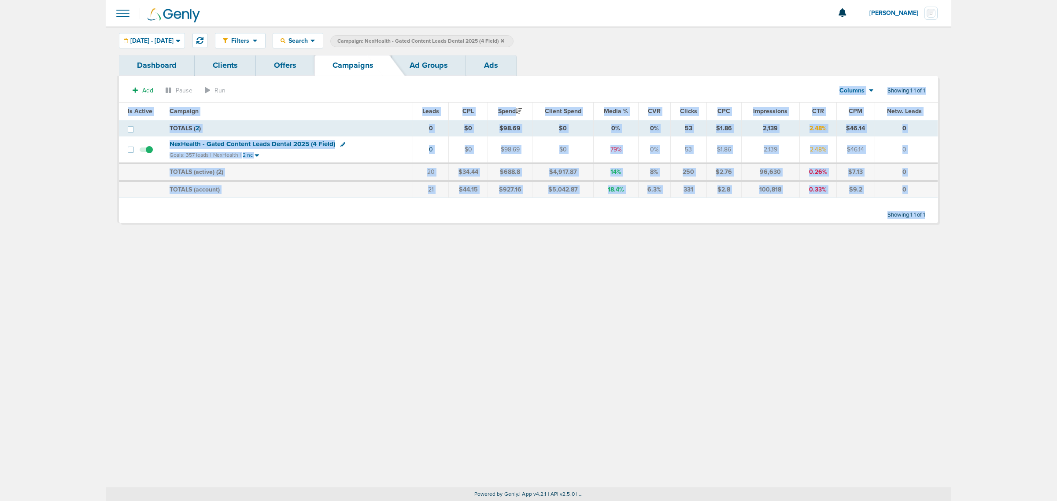
drag, startPoint x: 73, startPoint y: 97, endPoint x: 1027, endPoint y: 272, distance: 970.6
click at [1027, 272] on main "Notifications You have no unread notifications [PERSON_NAME] Profile Sign Out C…" at bounding box center [528, 250] width 1057 height 501
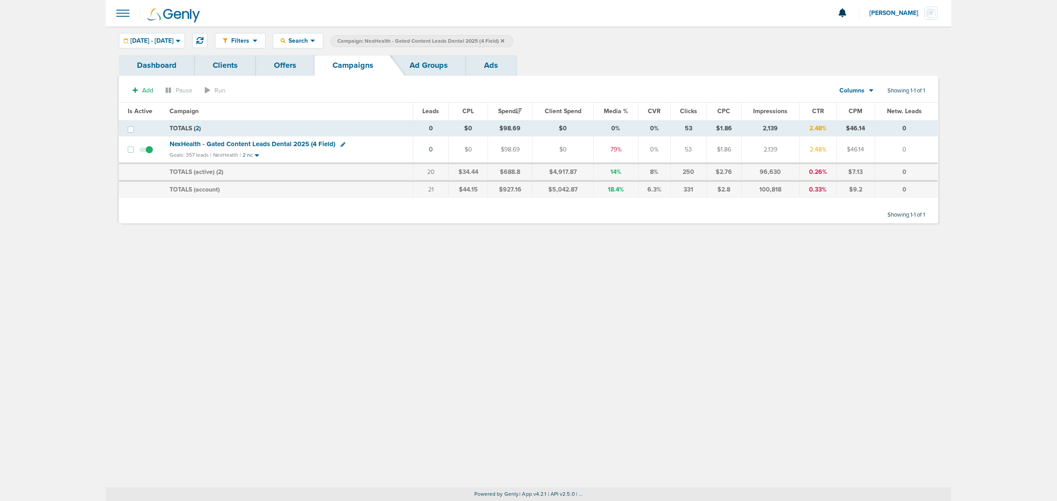
click at [504, 38] on icon at bounding box center [503, 40] width 4 height 5
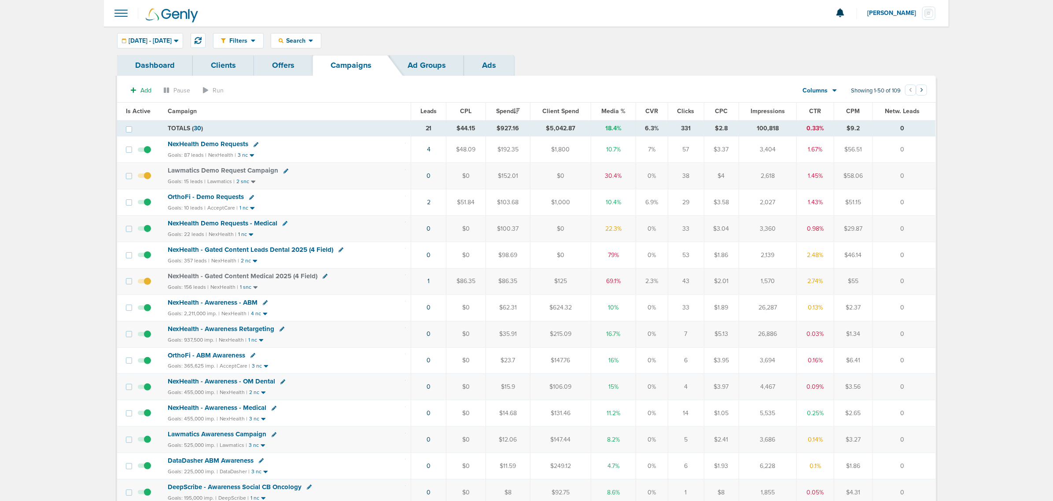
drag, startPoint x: 252, startPoint y: 254, endPoint x: 257, endPoint y: 251, distance: 5.1
click at [253, 253] on span "NexHealth - Gated Content Leads Dental 2025 (4 Field)" at bounding box center [251, 250] width 166 height 8
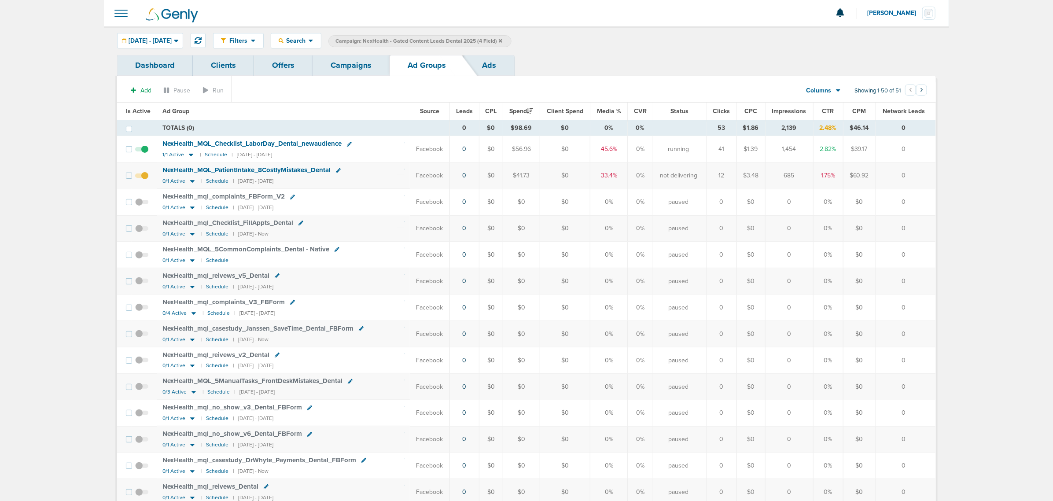
drag, startPoint x: 597, startPoint y: 151, endPoint x: 621, endPoint y: 152, distance: 23.8
click at [621, 152] on td "45.6%" at bounding box center [609, 149] width 37 height 26
drag, startPoint x: 380, startPoint y: 153, endPoint x: 336, endPoint y: 149, distance: 44.7
click at [380, 153] on td "NexHealth_ MQL_ Checklist_ LaborDay_ Dental_ newaudience 1/1 Active | Schedule …" at bounding box center [283, 149] width 252 height 26
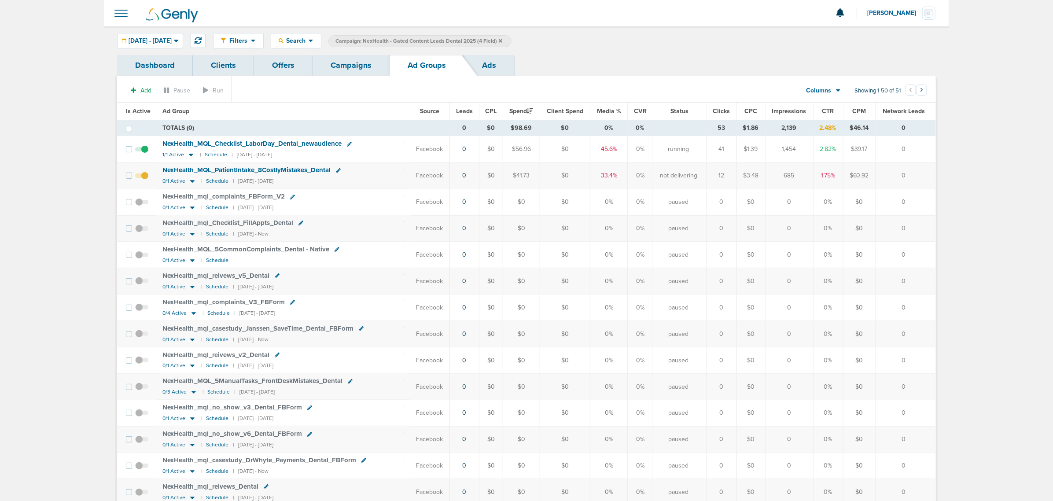
click at [348, 145] on icon at bounding box center [349, 144] width 5 height 5
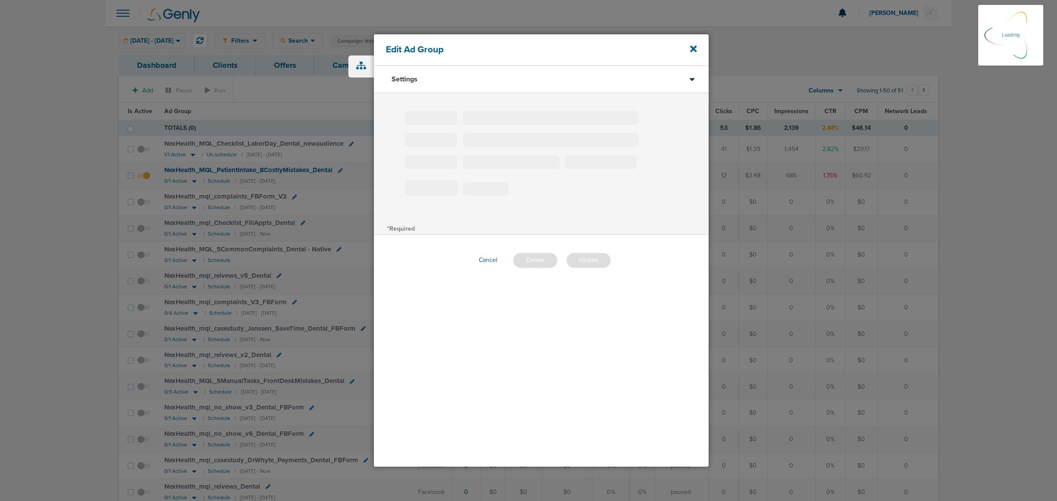
type input "NexHealth_MQL_Checklist_LaborDay_Dental_newaudience"
type input "220"
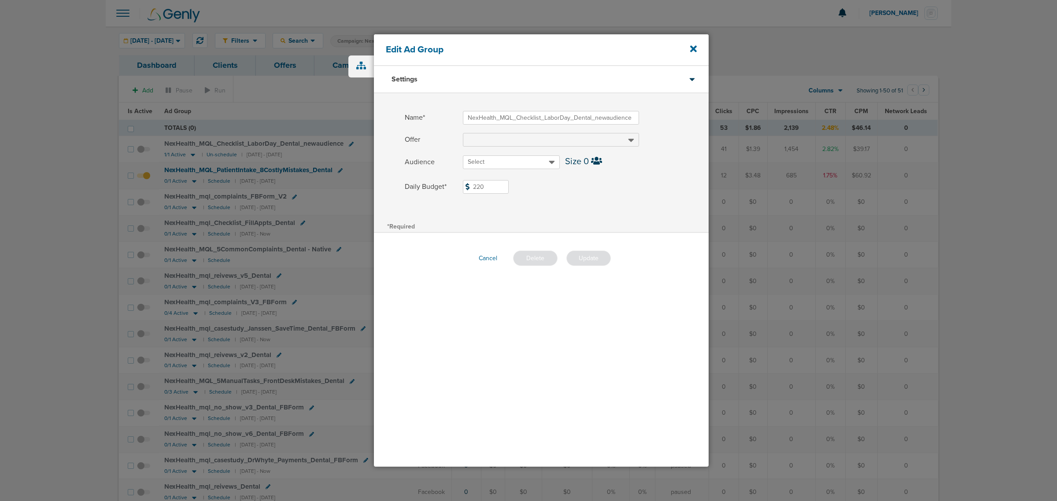
click at [487, 259] on button "Cancel" at bounding box center [488, 258] width 33 height 14
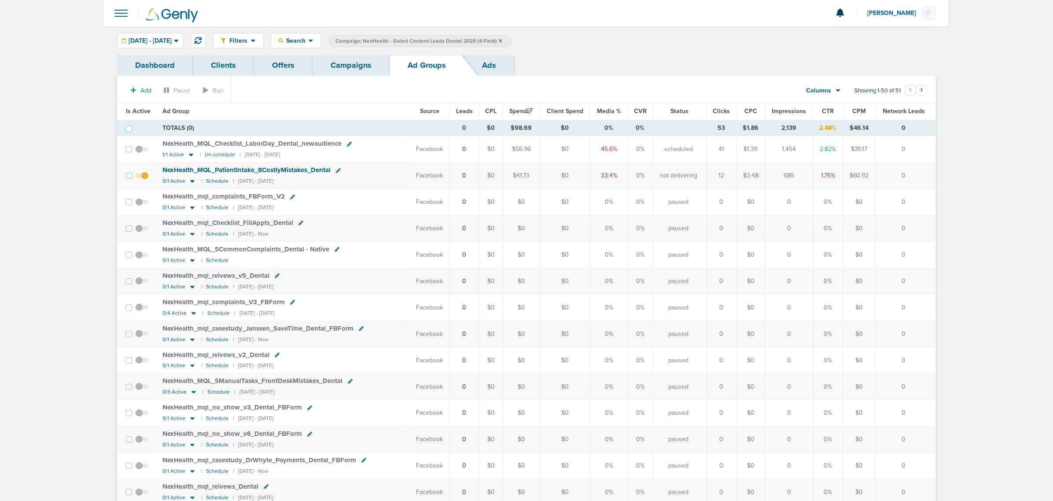
click at [355, 56] on link "Campaigns" at bounding box center [351, 65] width 77 height 21
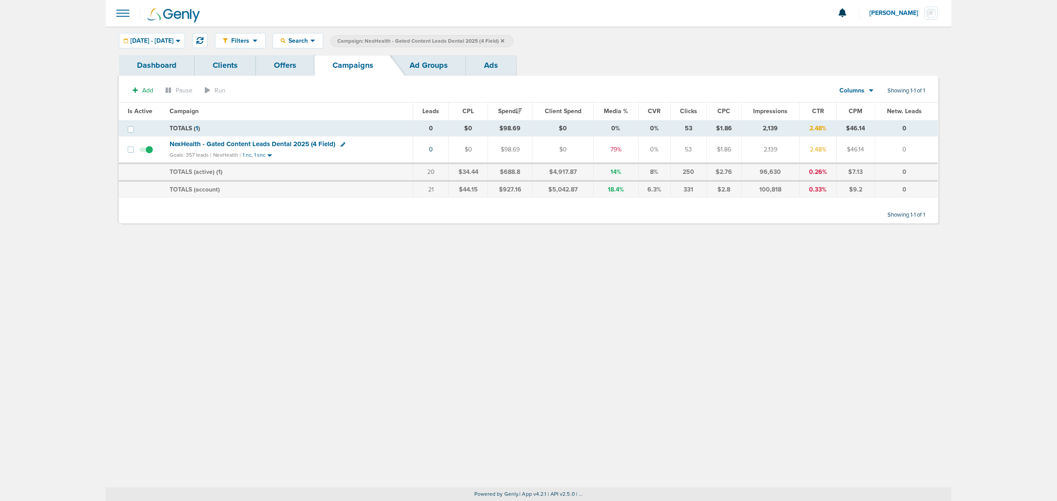
click at [340, 144] on icon at bounding box center [342, 144] width 5 height 5
select select
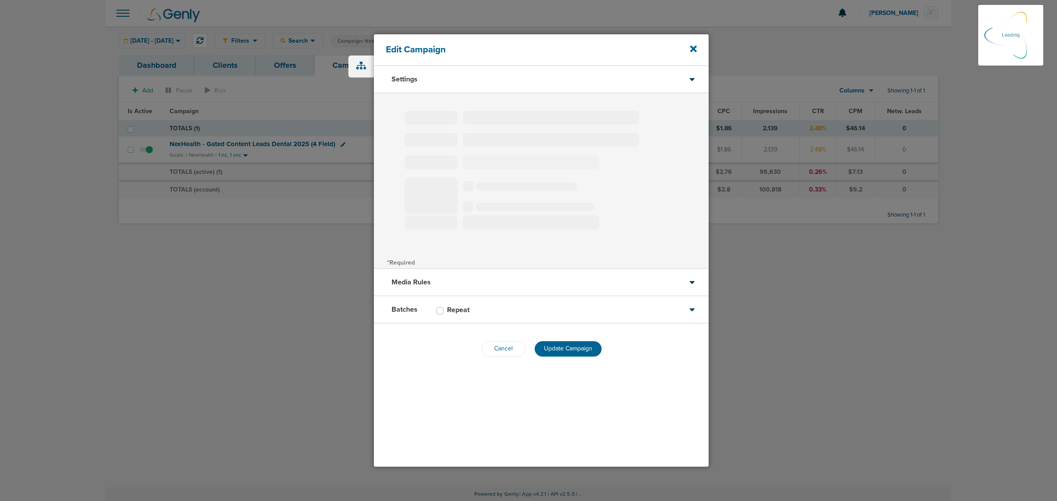
type input "NexHealth - Gated Content Leads Dental 2025 (4 Field)"
select select "Leads"
radio input "true"
select select "readWrite"
select select "1"
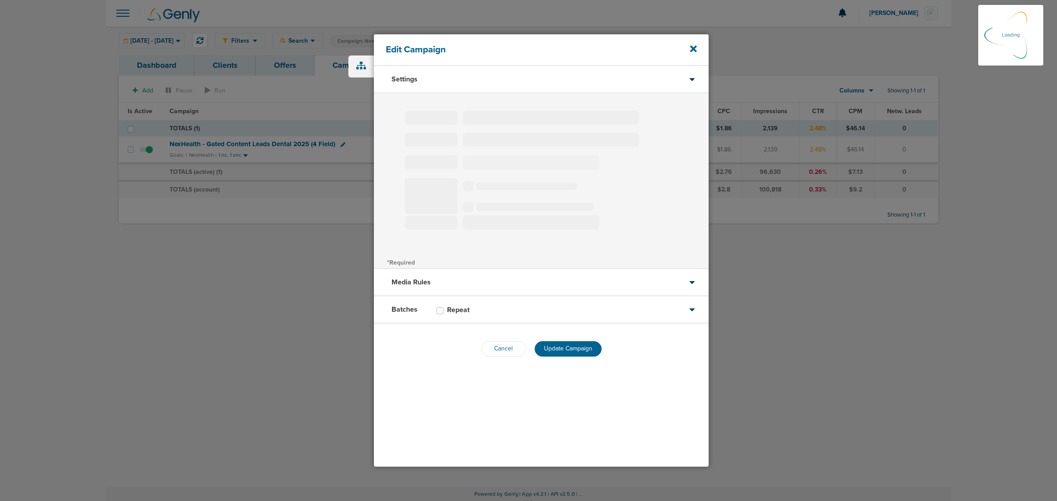
select select "2"
select select "3"
select select "4"
select select "6"
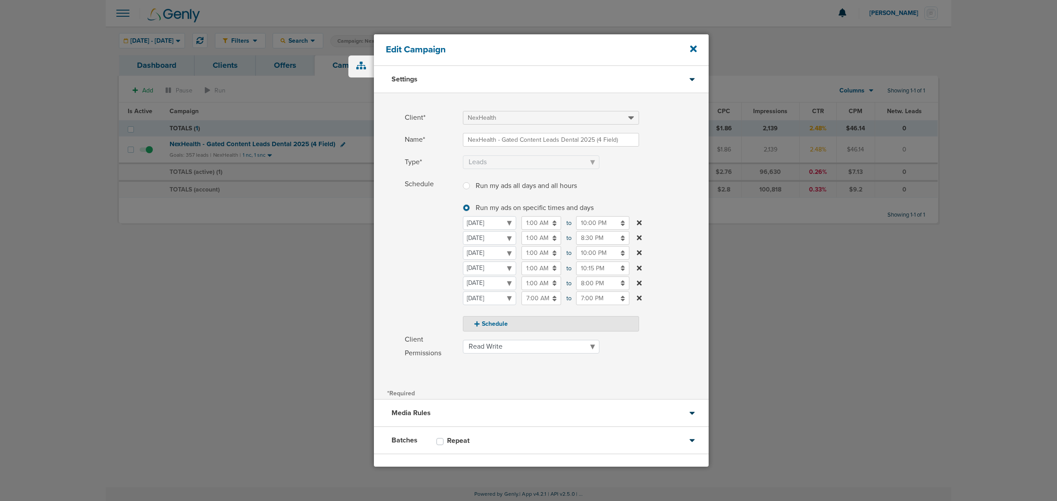
scroll to position [37, 0]
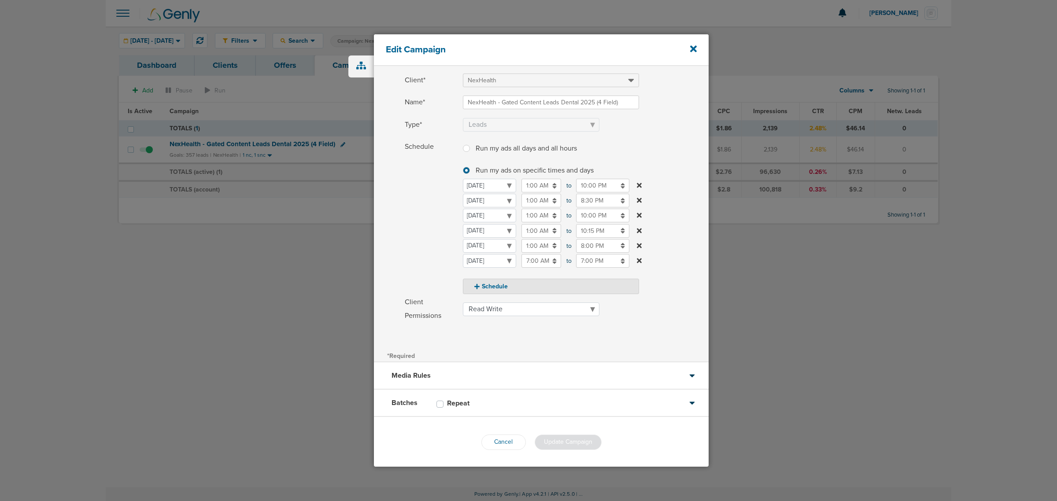
click at [525, 375] on div "Media Rules" at bounding box center [541, 375] width 335 height 27
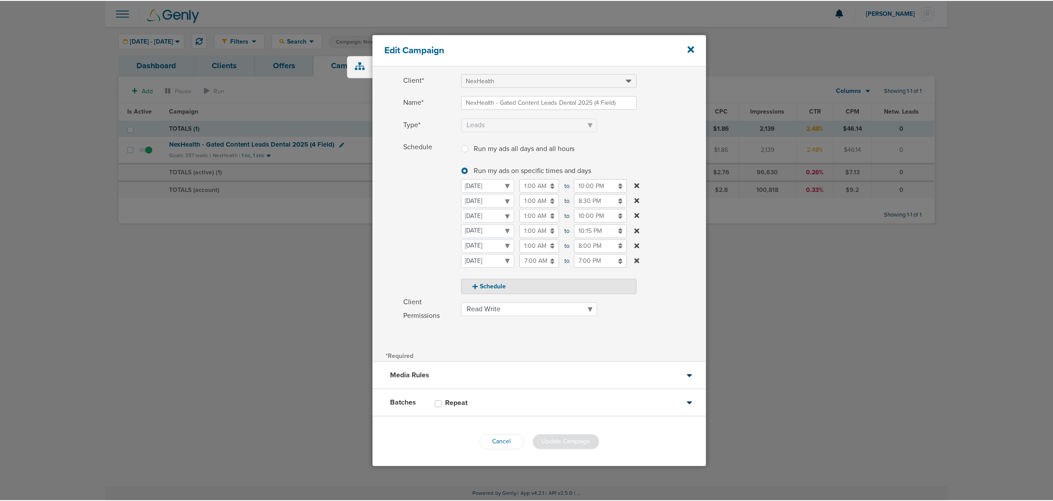
scroll to position [0, 0]
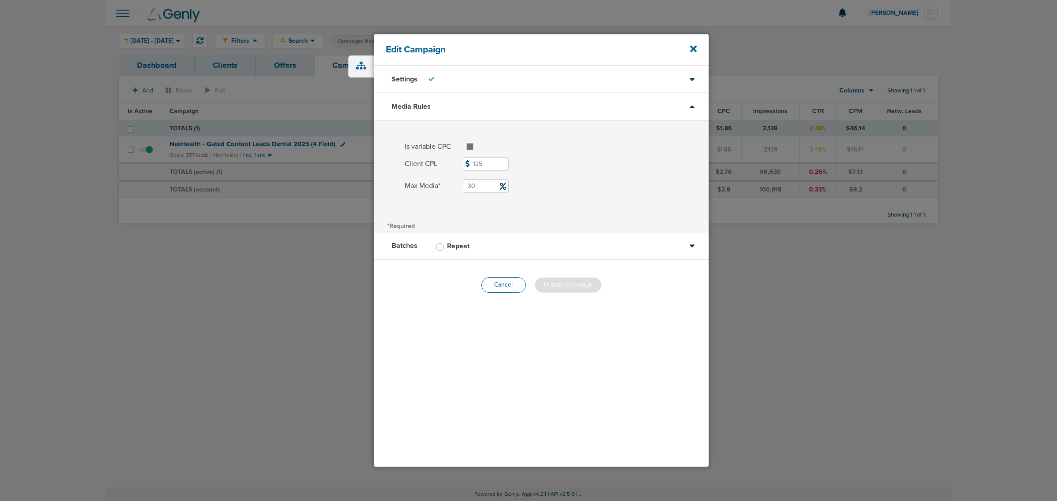
click at [516, 291] on button "Cancel" at bounding box center [503, 284] width 44 height 15
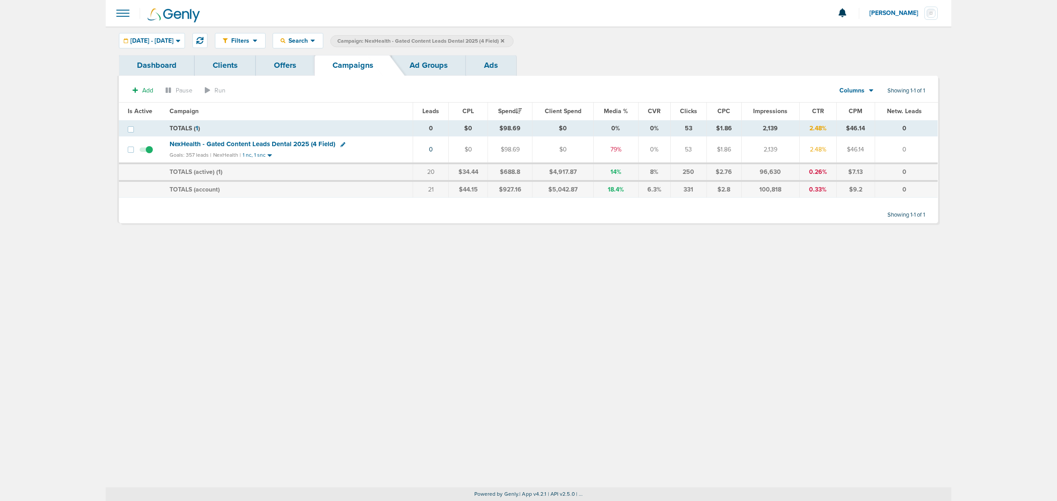
click at [256, 145] on span "NexHealth - Gated Content Leads Dental 2025 (4 Field)" at bounding box center [253, 144] width 166 height 8
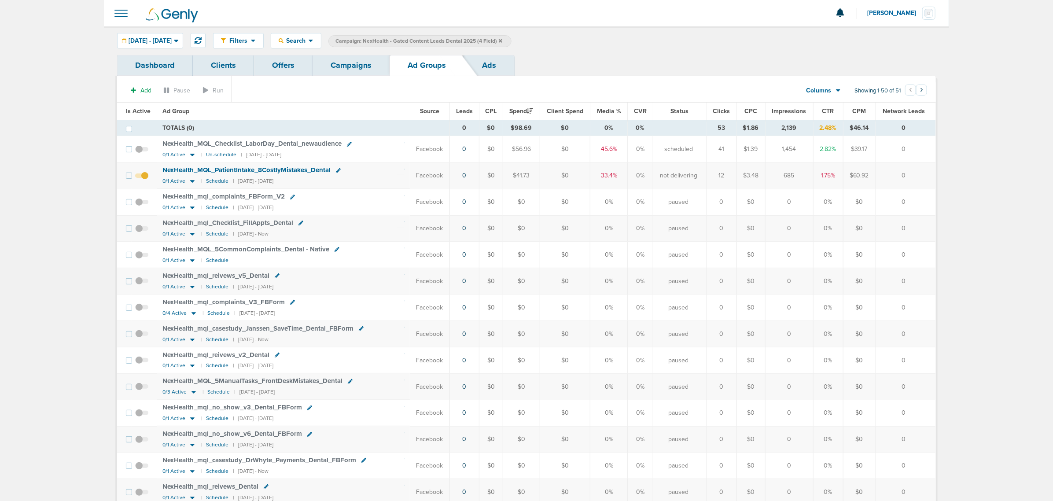
scroll to position [55, 0]
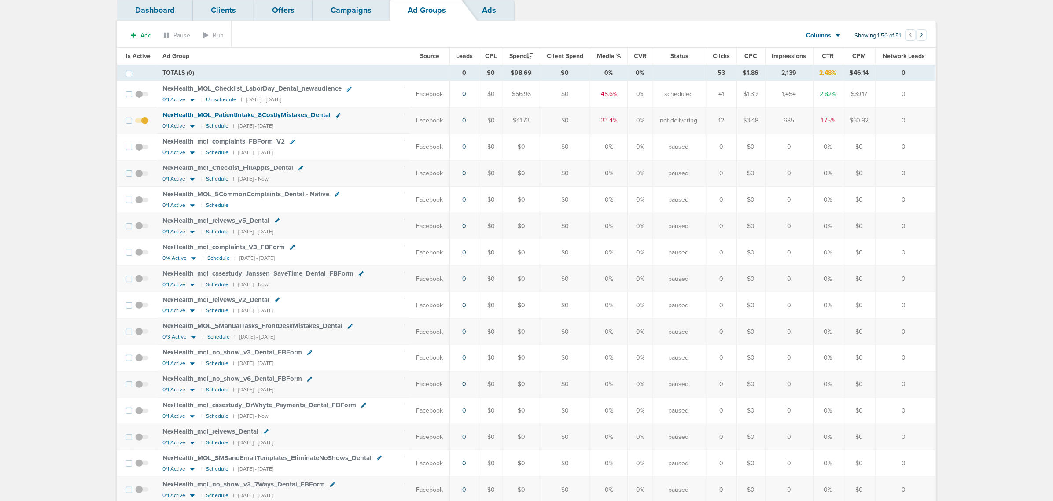
click at [360, 7] on link "Campaigns" at bounding box center [351, 10] width 77 height 21
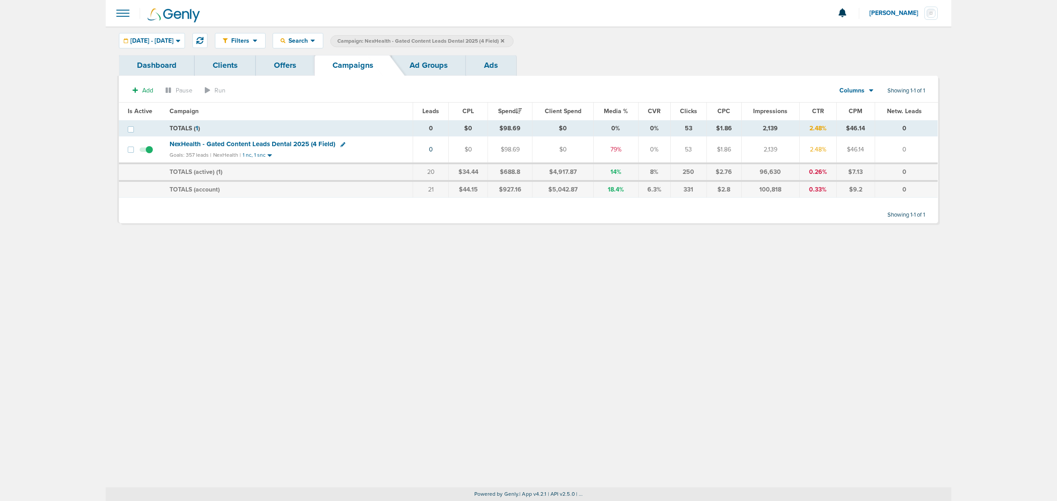
click at [513, 37] on label "Campaign: NexHealth - Gated Content Leads Dental 2025 (4 Field)" at bounding box center [421, 41] width 183 height 12
click at [504, 39] on icon at bounding box center [503, 40] width 4 height 5
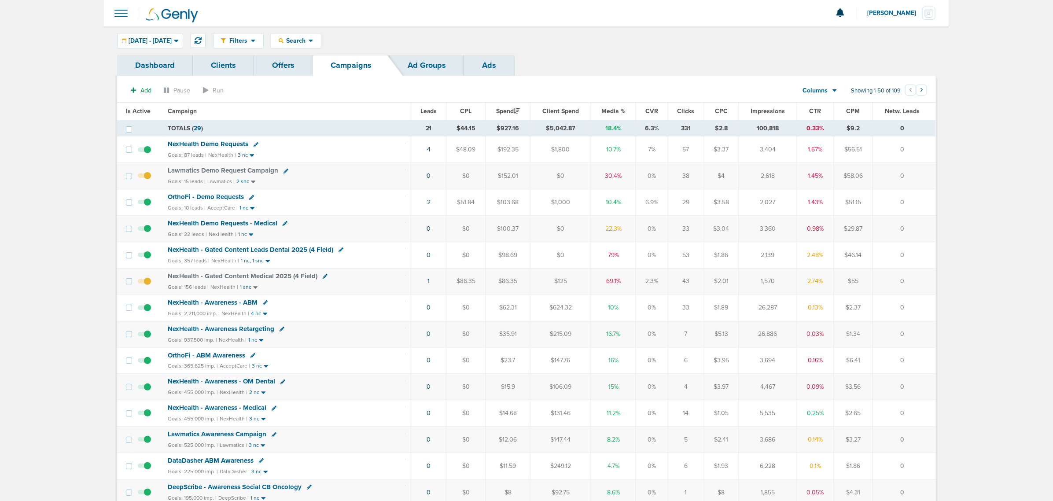
click at [270, 280] on span "NexHealth - Gated Content Medical 2025 (4 Field)" at bounding box center [243, 276] width 150 height 8
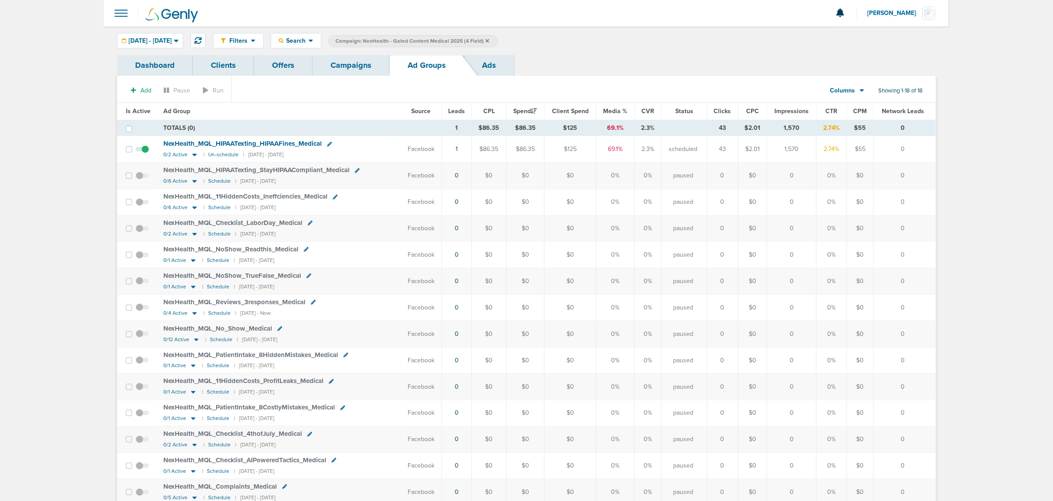
click at [346, 61] on link "Campaigns" at bounding box center [351, 65] width 77 height 21
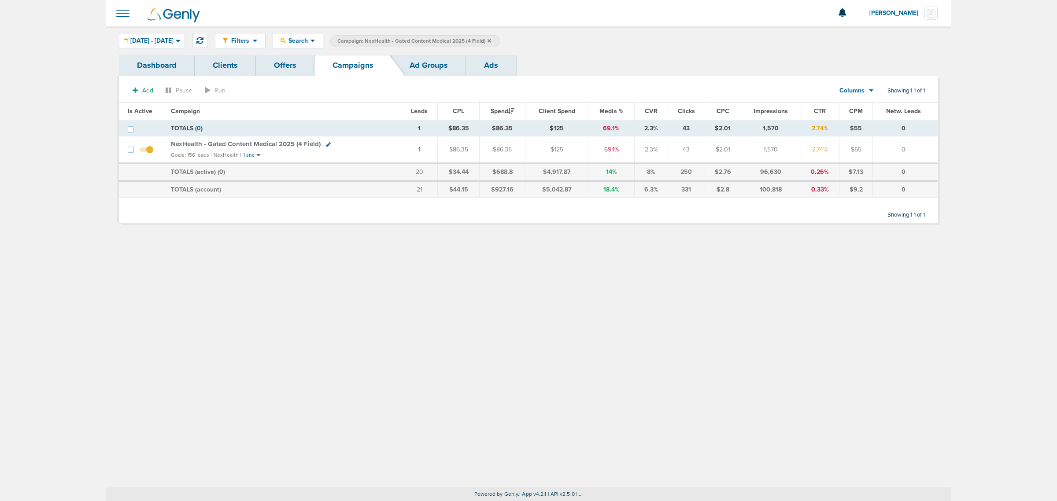
click at [329, 144] on div "NexHealth - Gated Content Medical 2025 (4 Field)" at bounding box center [283, 144] width 225 height 9
click at [326, 144] on icon at bounding box center [328, 144] width 5 height 5
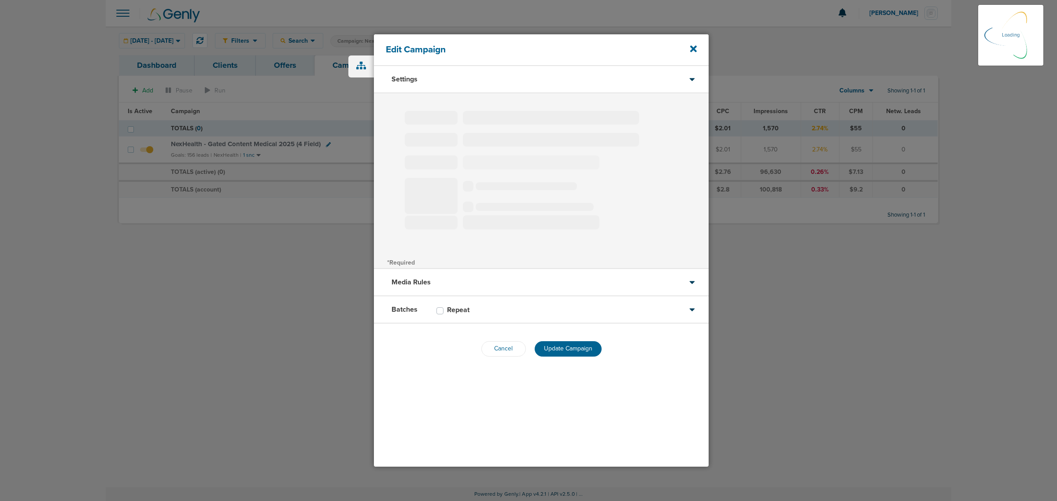
type input "NexHealth - Gated Content Medical 2025 (4 Field)"
select select "Leads"
radio input "true"
select select "readWrite"
checkbox input "true"
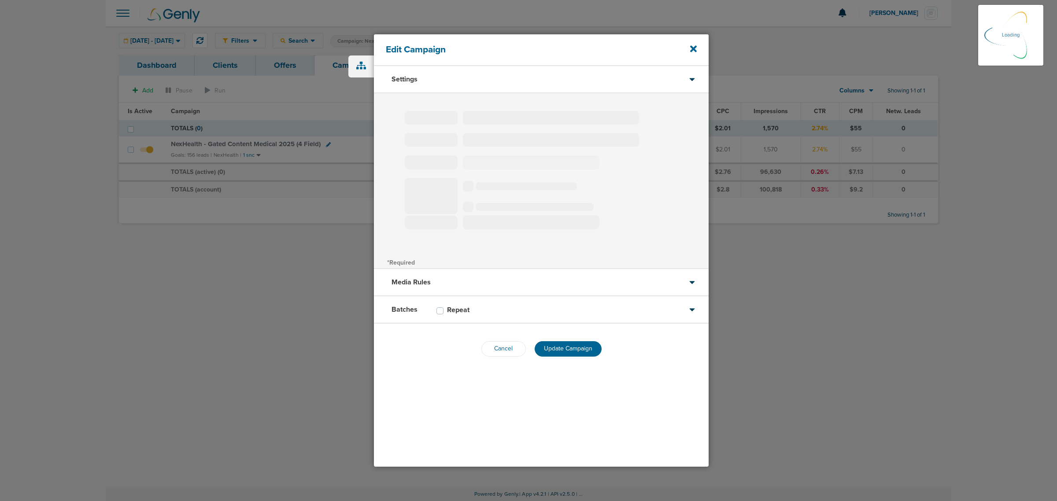
select select "1"
select select "3"
select select "4"
select select "6"
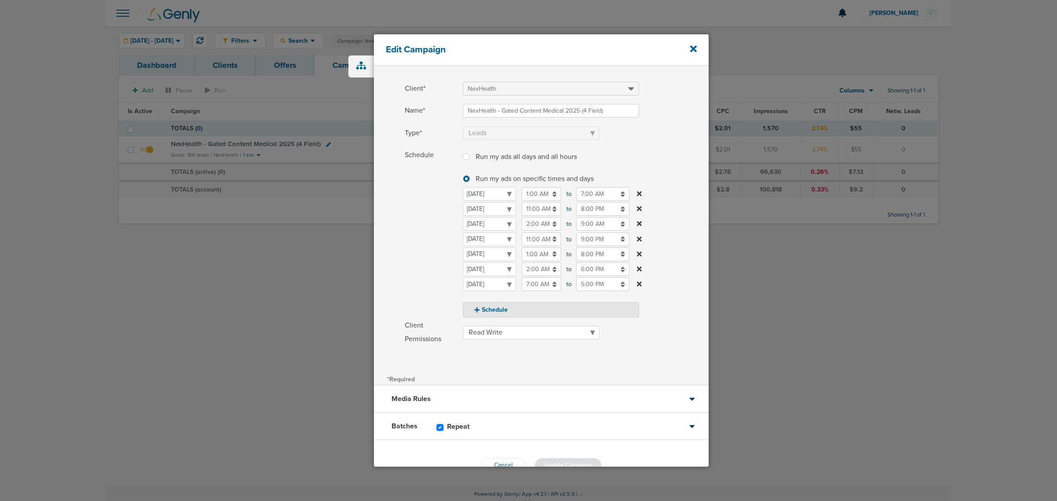
scroll to position [52, 0]
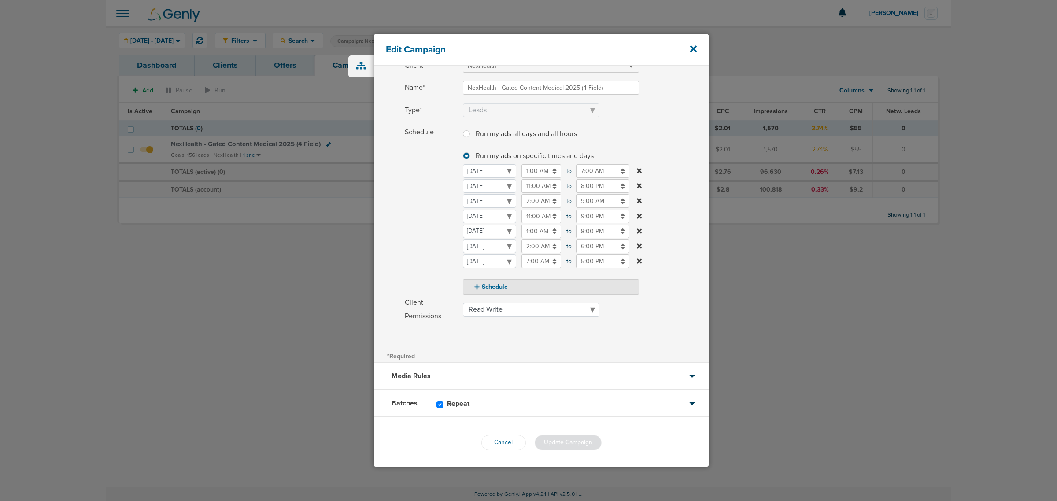
click at [510, 404] on div "Batches Repeat" at bounding box center [541, 403] width 335 height 27
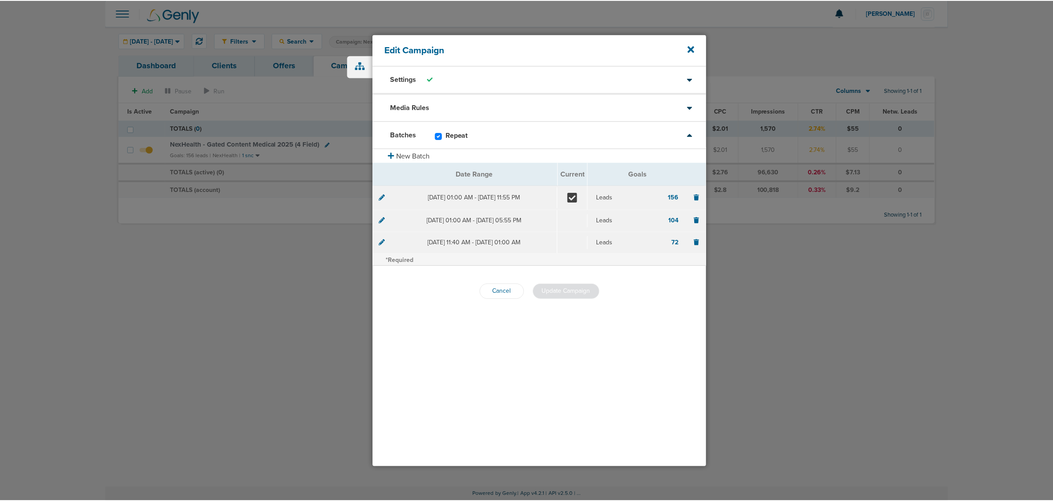
scroll to position [0, 0]
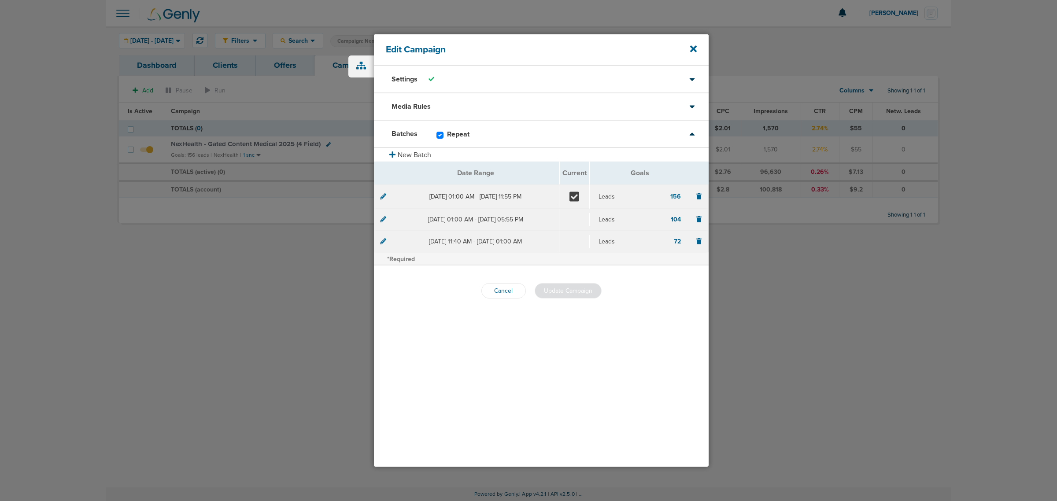
click at [482, 111] on div "Media Rules" at bounding box center [541, 106] width 335 height 27
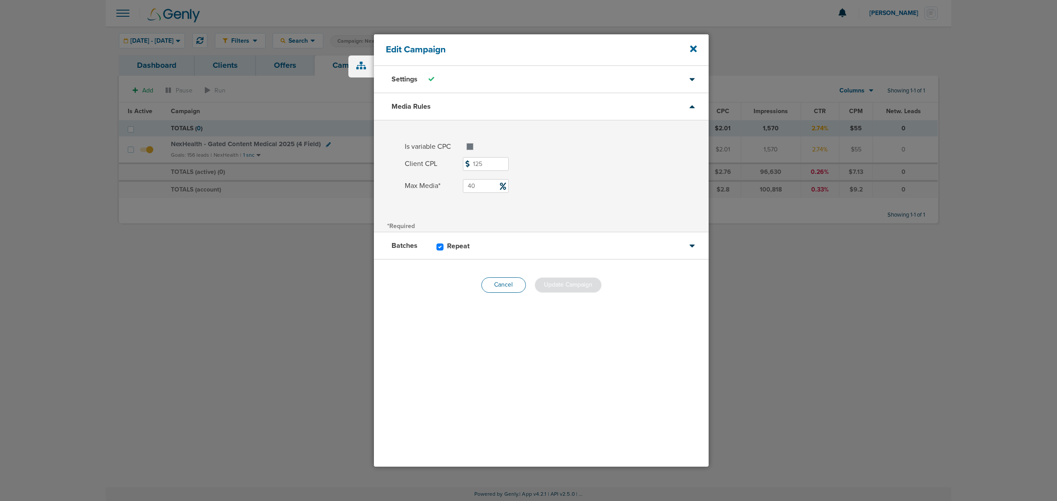
click at [509, 278] on button "Cancel" at bounding box center [503, 284] width 44 height 15
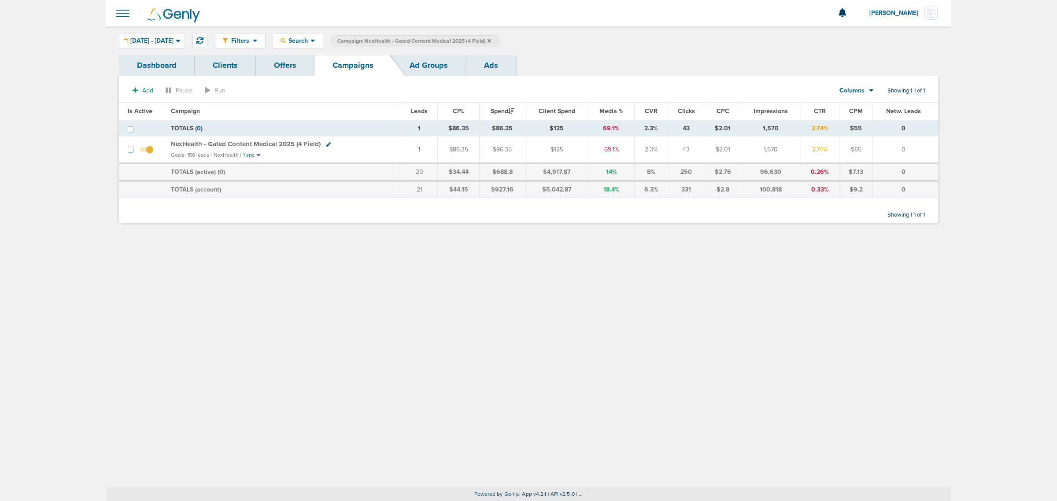
click at [262, 143] on span "NexHealth - Gated Content Medical 2025 (4 Field)" at bounding box center [246, 144] width 150 height 8
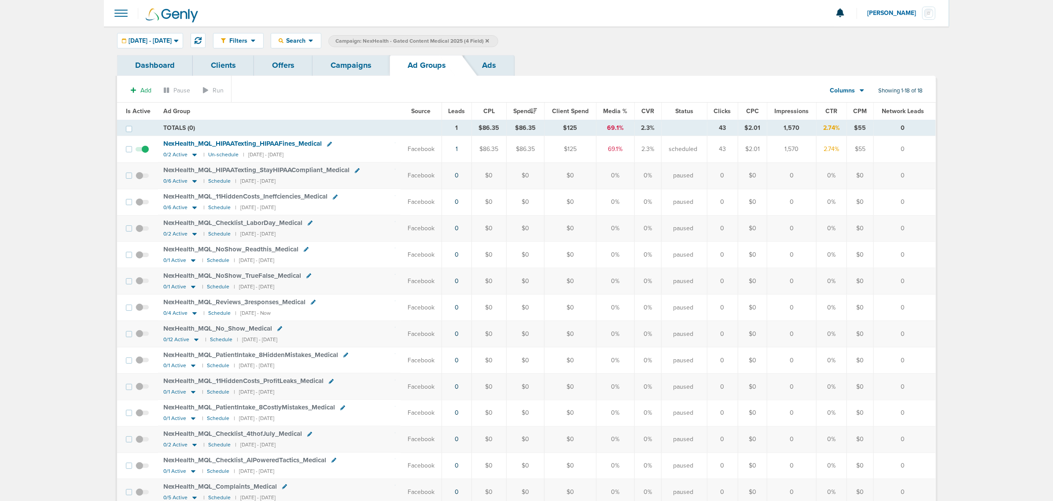
click at [343, 62] on link "Campaigns" at bounding box center [351, 65] width 77 height 21
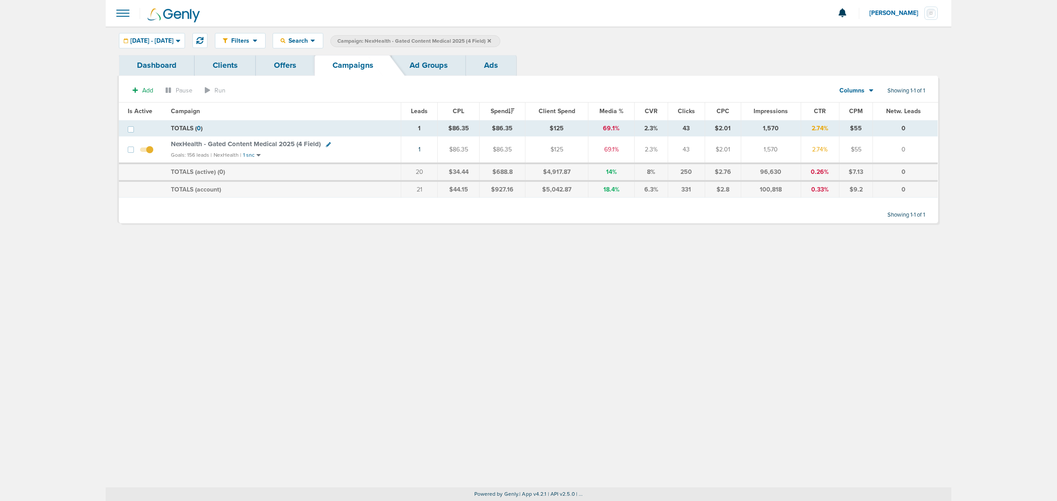
click at [491, 39] on icon at bounding box center [490, 40] width 4 height 5
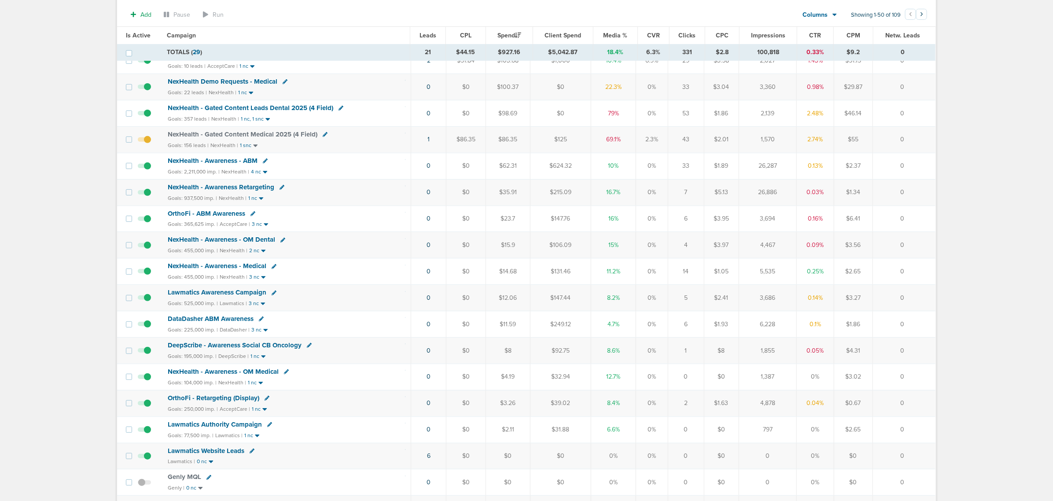
scroll to position [110, 0]
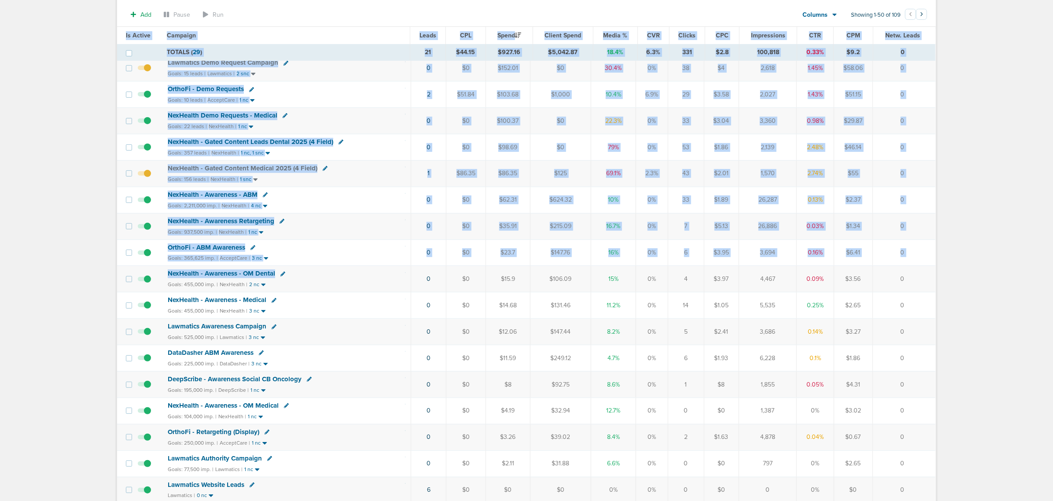
drag, startPoint x: 473, startPoint y: 285, endPoint x: 1012, endPoint y: 430, distance: 557.6
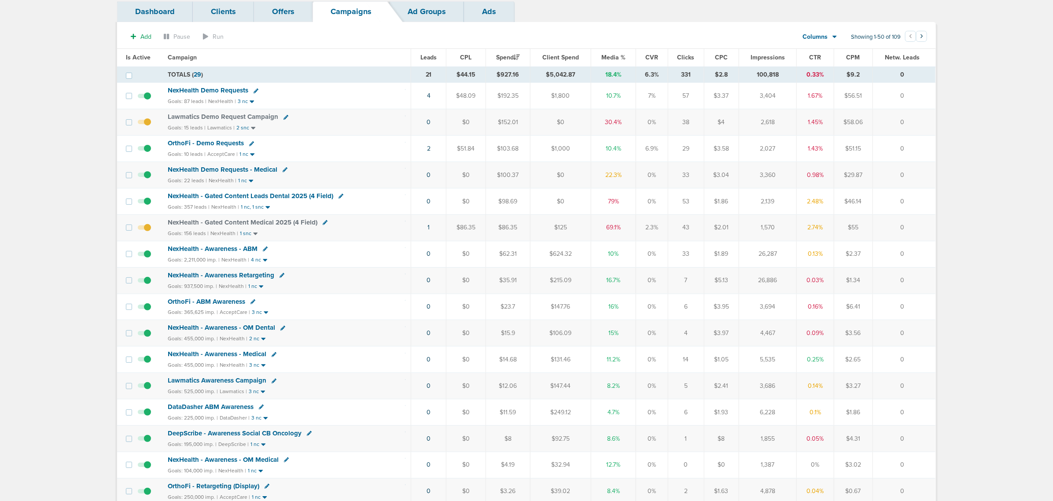
scroll to position [0, 0]
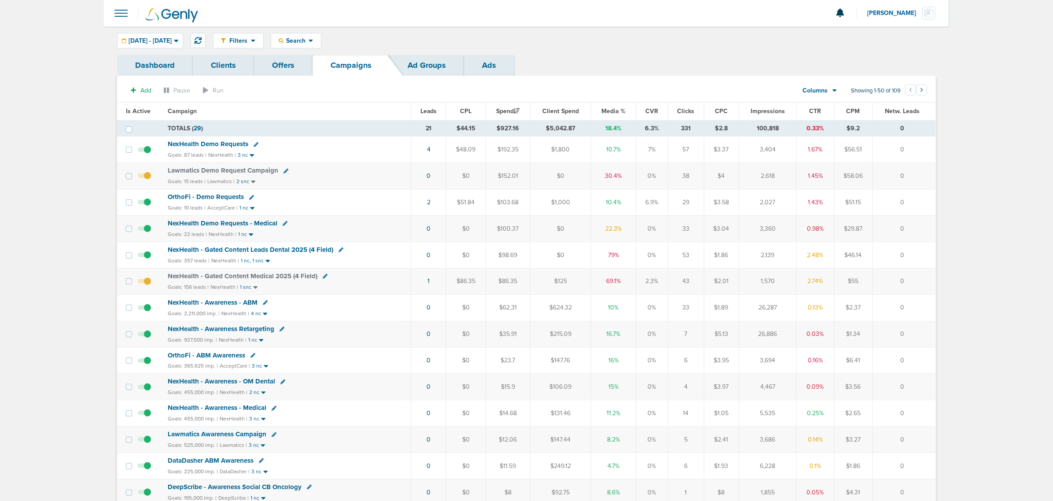
click at [610, 111] on span "Media %" at bounding box center [614, 110] width 24 height 7
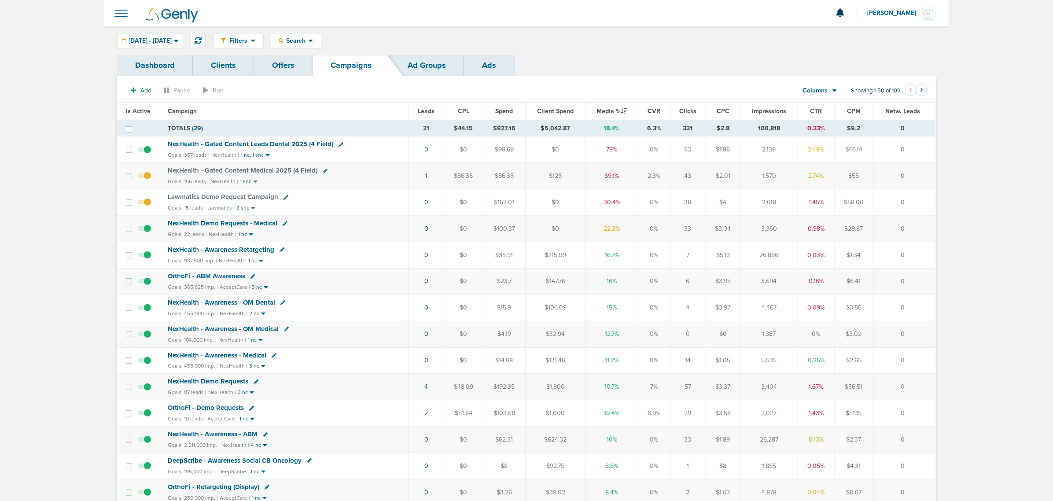
click at [388, 100] on section "Add Pause Run Columns Media Stats Sales Performance Custom Showing 1-50 of 109 …" at bounding box center [526, 92] width 819 height 20
click at [292, 143] on span "NexHealth - Gated Content Leads Dental 2025 (4 Field)" at bounding box center [251, 144] width 166 height 8
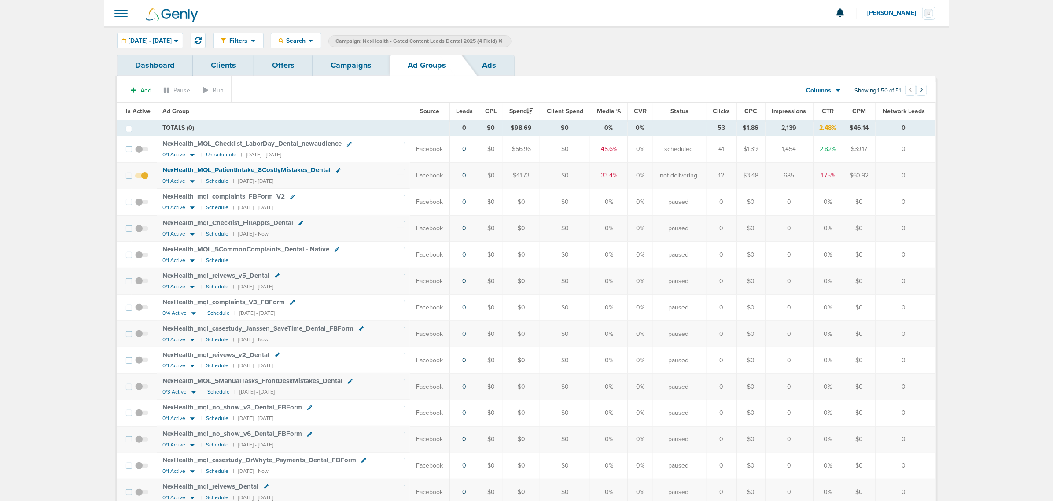
click at [135, 111] on span "Is Active" at bounding box center [138, 110] width 25 height 7
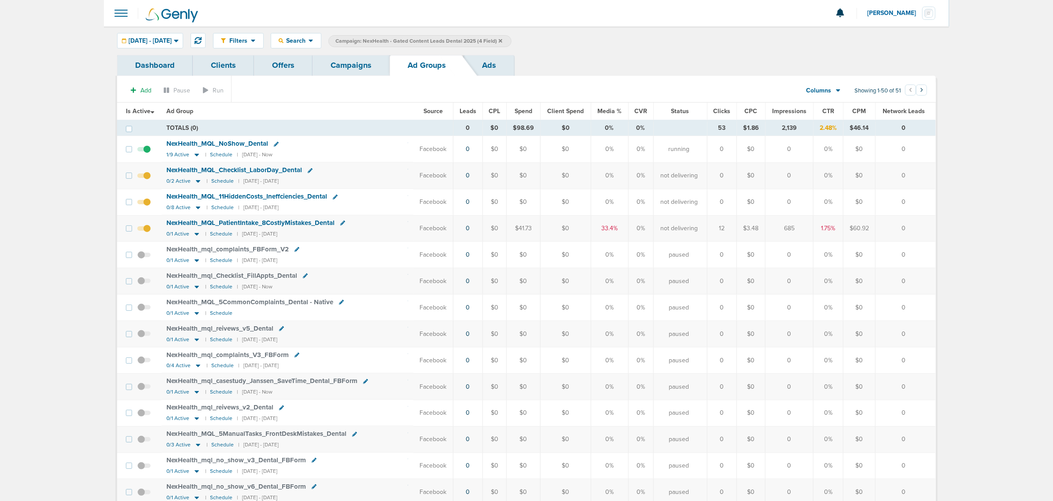
click at [239, 143] on span "NexHealth_ MQL_ NoShow_ Dental" at bounding box center [218, 144] width 102 height 8
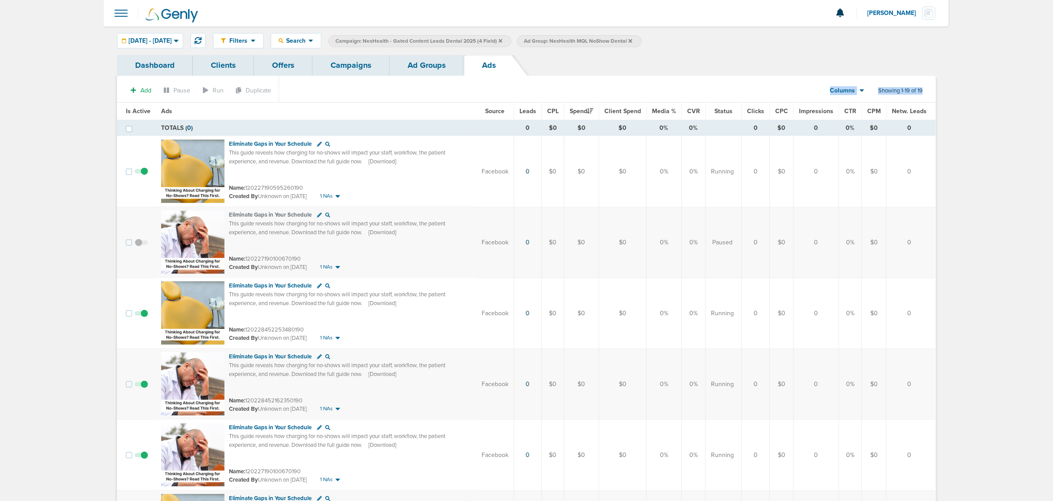
drag, startPoint x: 76, startPoint y: 97, endPoint x: 987, endPoint y: 339, distance: 942.4
click at [417, 70] on link "Ad Groups" at bounding box center [427, 65] width 74 height 21
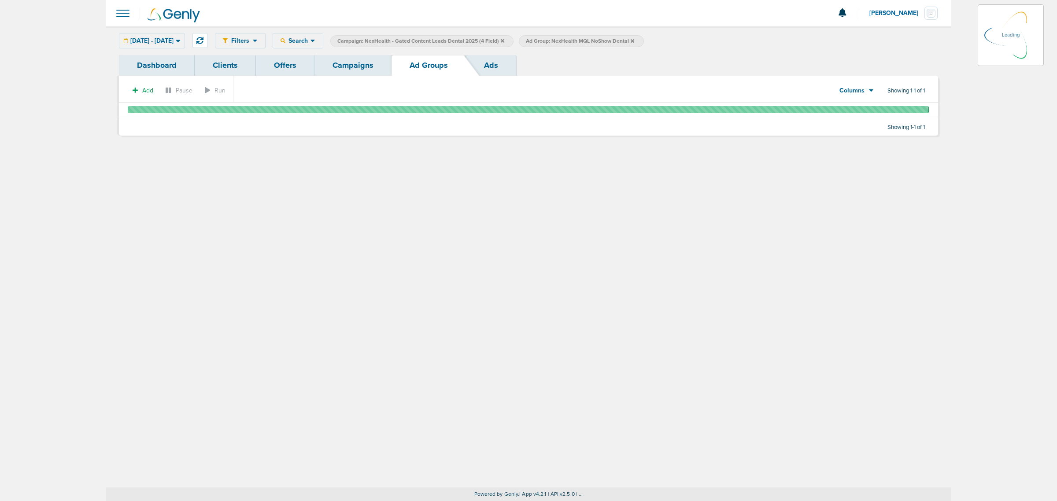
click at [334, 67] on link "Campaigns" at bounding box center [352, 65] width 77 height 21
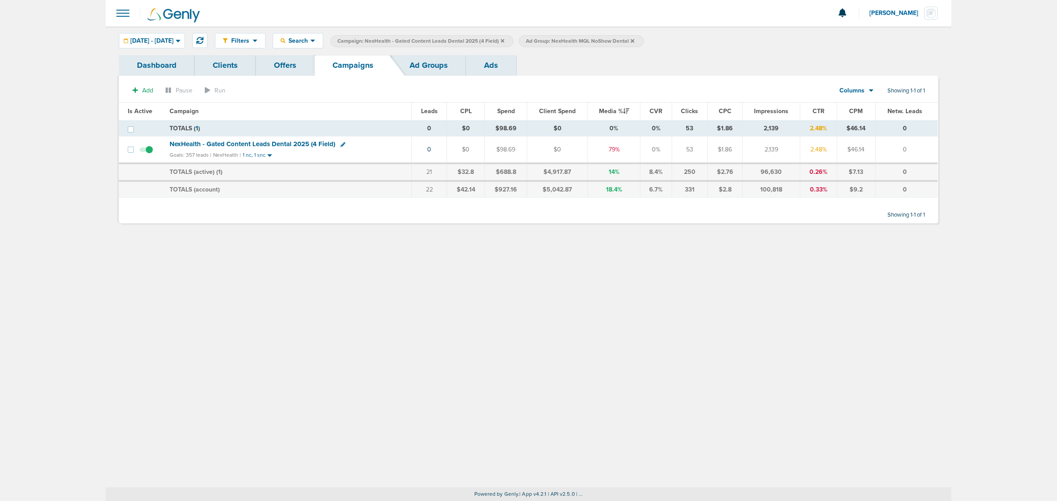
click at [504, 42] on span "Campaign: NexHealth - Gated Content Leads Dental 2025 (4 Field)" at bounding box center [420, 40] width 167 height 7
click at [504, 39] on icon at bounding box center [503, 40] width 4 height 5
click at [446, 39] on icon at bounding box center [444, 40] width 4 height 5
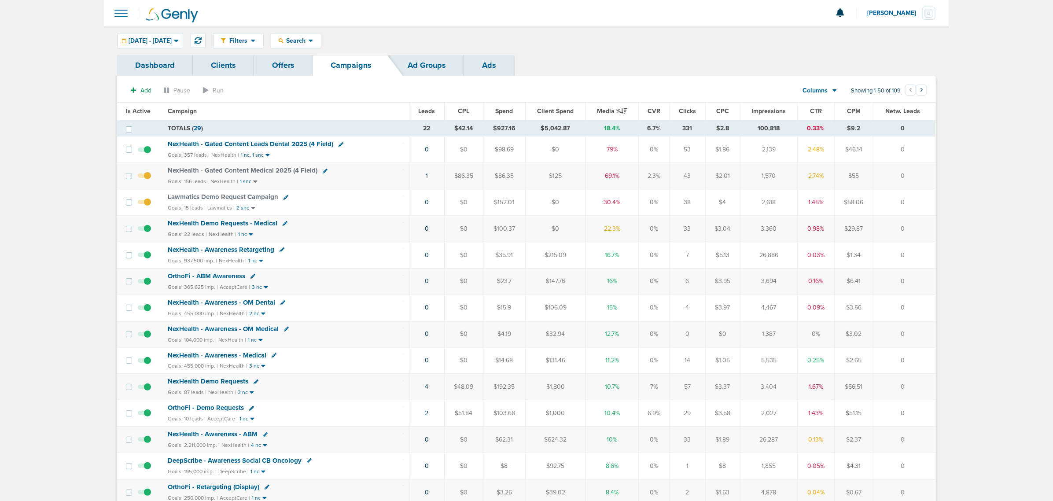
drag, startPoint x: 506, startPoint y: 118, endPoint x: 987, endPoint y: 158, distance: 483.0
click at [266, 167] on span "NexHealth - Gated Content Medical 2025 (4 Field)" at bounding box center [243, 170] width 150 height 8
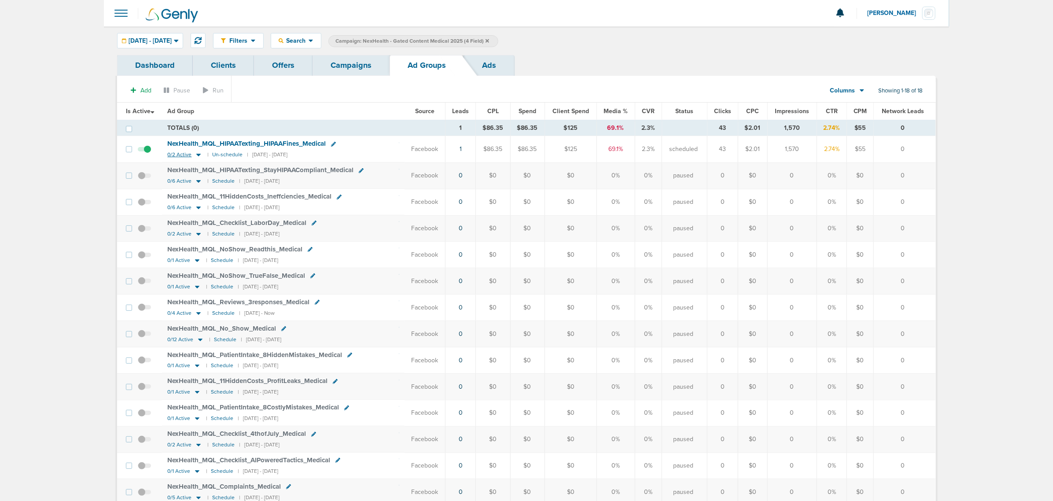
click at [199, 155] on icon at bounding box center [199, 155] width 4 height 3
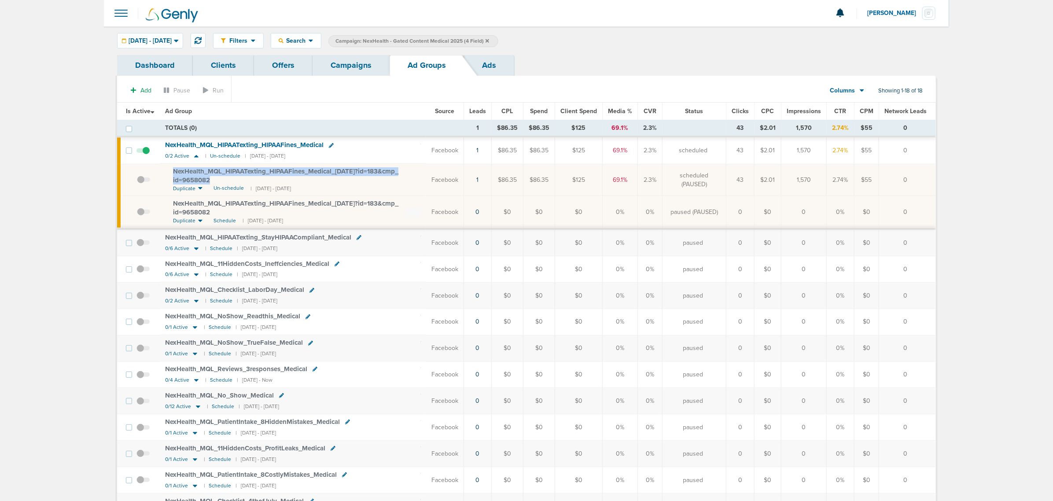
drag, startPoint x: 262, startPoint y: 177, endPoint x: 163, endPoint y: 172, distance: 99.2
click at [163, 172] on td "NexHealth_ MQL_ HIPAATexting_ HIPAAFines_ Medical_ 08.18.25?id=183&cmp_ id=9658…" at bounding box center [293, 180] width 266 height 32
copy span "NexHealth_ MQL_ HIPAATexting_ HIPAAFines_ Medical_ 08.18.25?id=183&cmp_ id=9658…"
click at [350, 59] on link "Campaigns" at bounding box center [351, 65] width 77 height 21
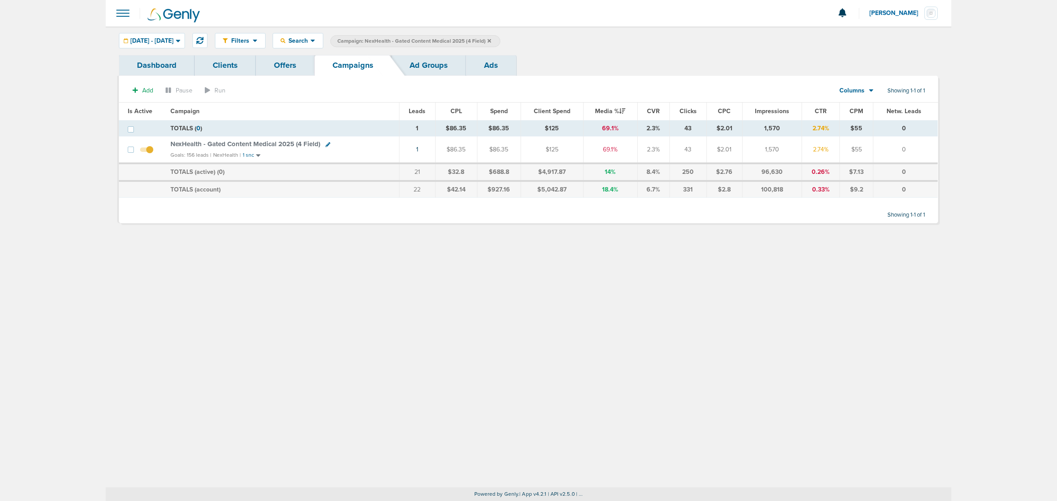
click at [491, 40] on icon at bounding box center [490, 41] width 4 height 4
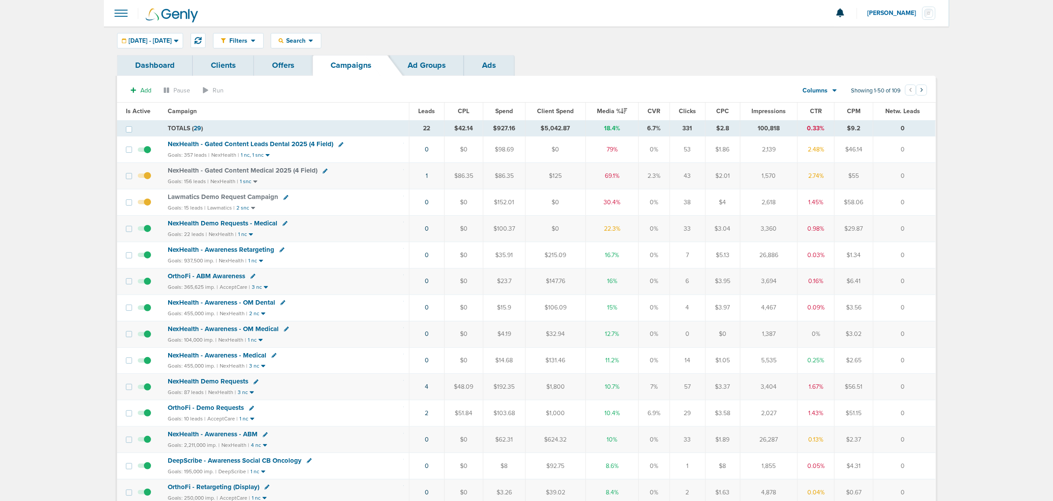
click at [221, 146] on span "NexHealth - Gated Content Leads Dental 2025 (4 Field)" at bounding box center [251, 144] width 166 height 8
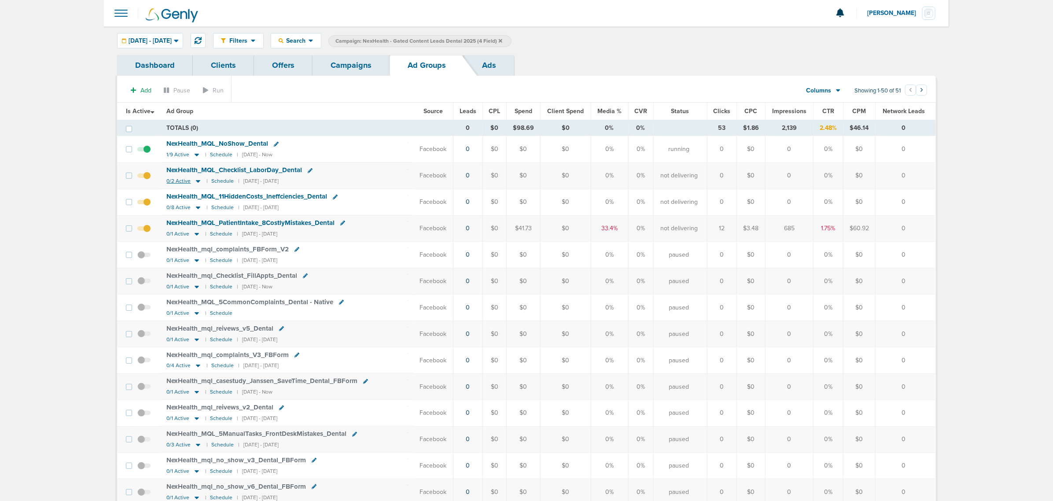
click at [199, 181] on icon at bounding box center [198, 180] width 9 height 7
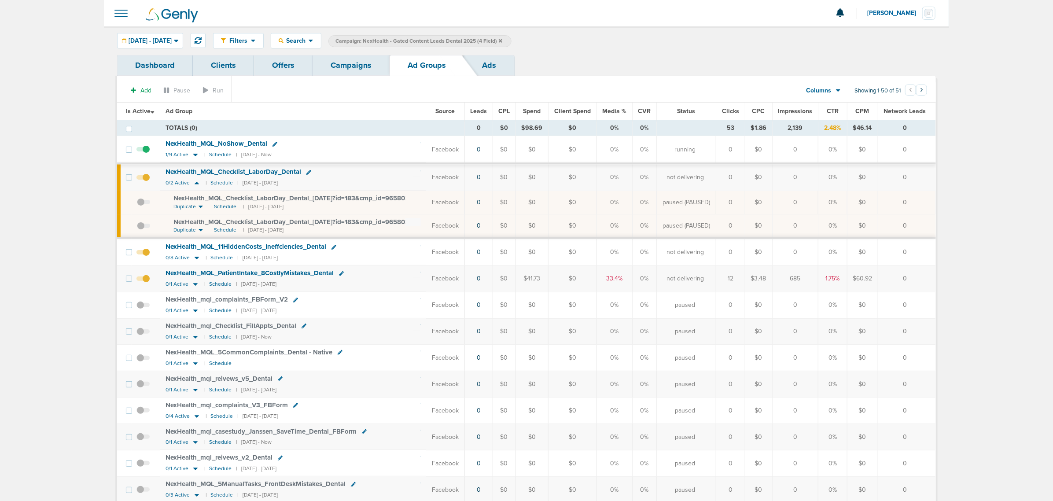
click at [611, 110] on span "Media %" at bounding box center [615, 110] width 24 height 7
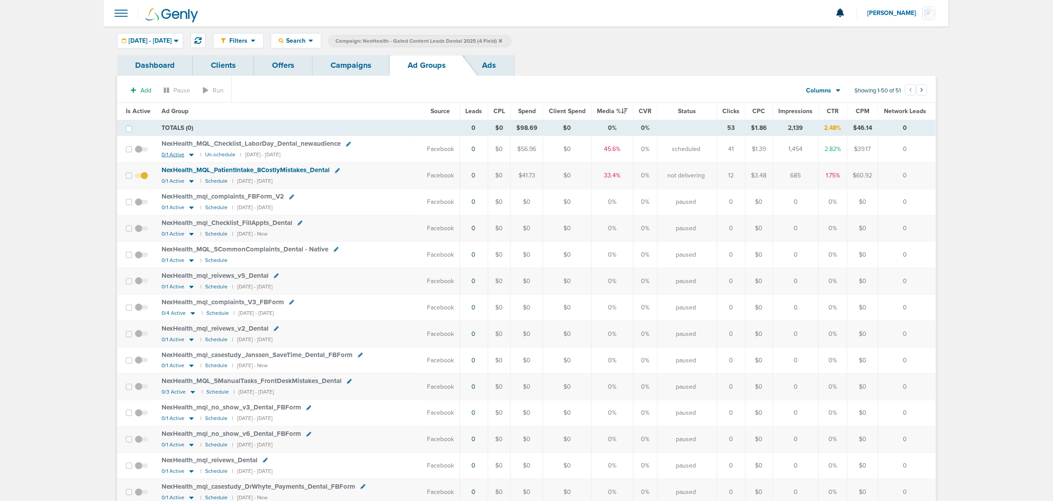
click at [190, 155] on icon at bounding box center [191, 155] width 4 height 3
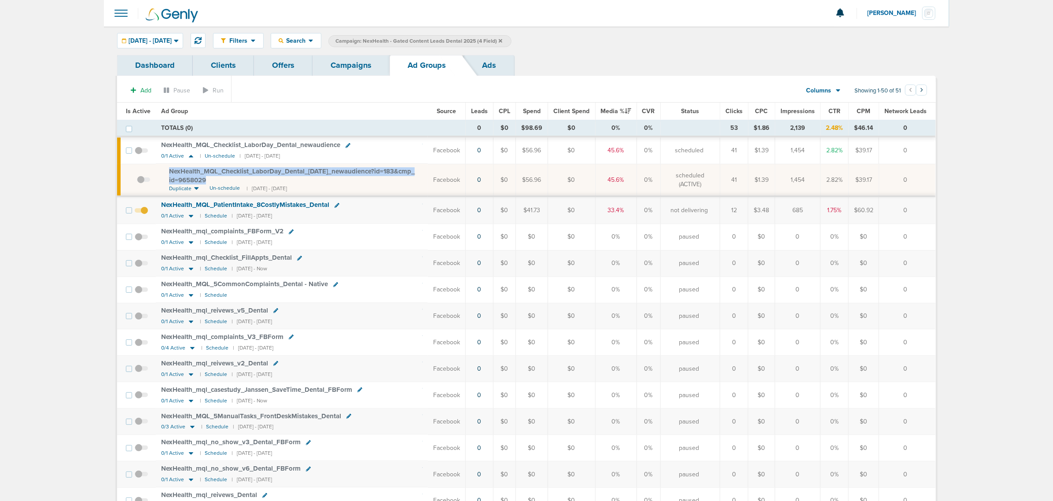
drag, startPoint x: 359, startPoint y: 180, endPoint x: 166, endPoint y: 173, distance: 193.0
click at [166, 173] on td "NexHealth_ MQL_ Checklist_ LaborDay_ Dental_ 08.21.25_ newaudience?id=183&cmp_ …" at bounding box center [292, 180] width 272 height 33
copy span "NexHealth_ MQL_ Checklist_ LaborDay_ Dental_ 08.21.25_ newaudience?id=183&cmp_ …"
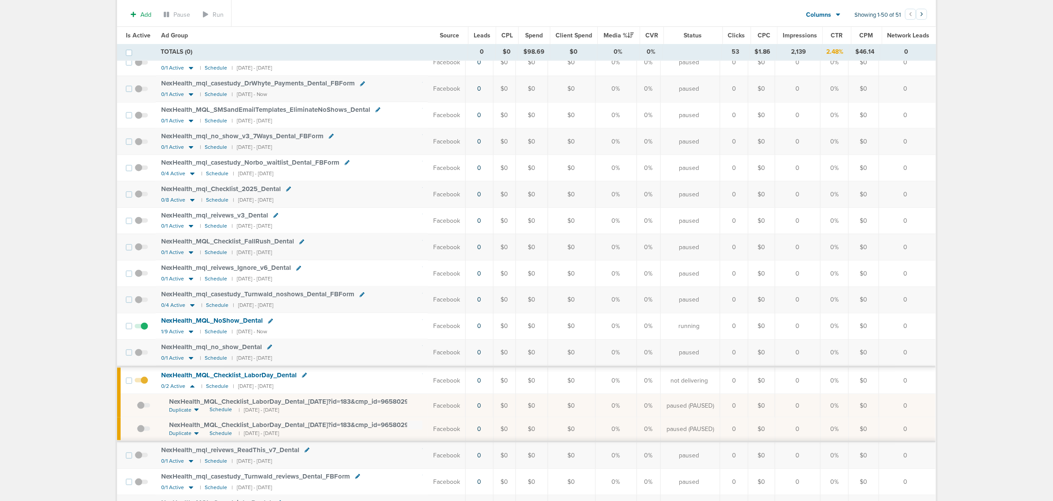
scroll to position [495, 0]
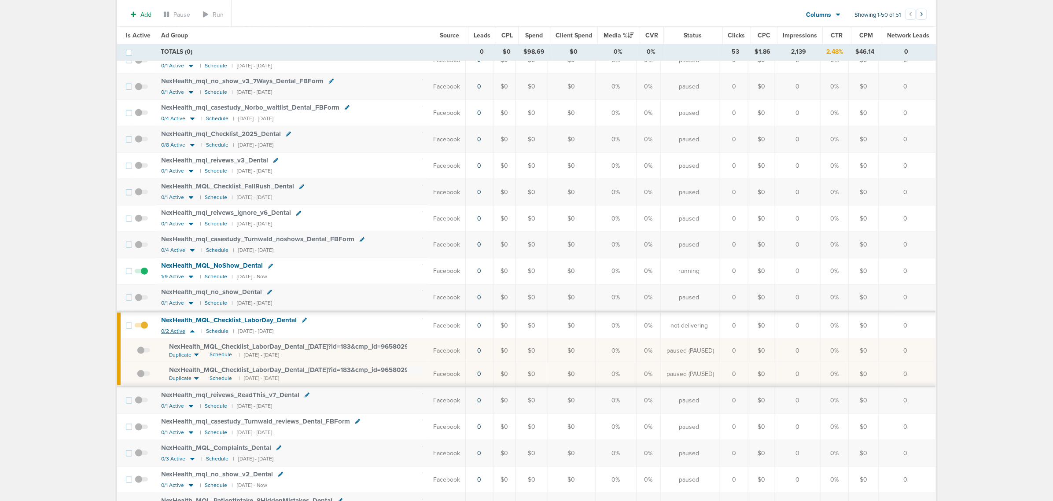
click at [192, 333] on icon at bounding box center [192, 331] width 4 height 3
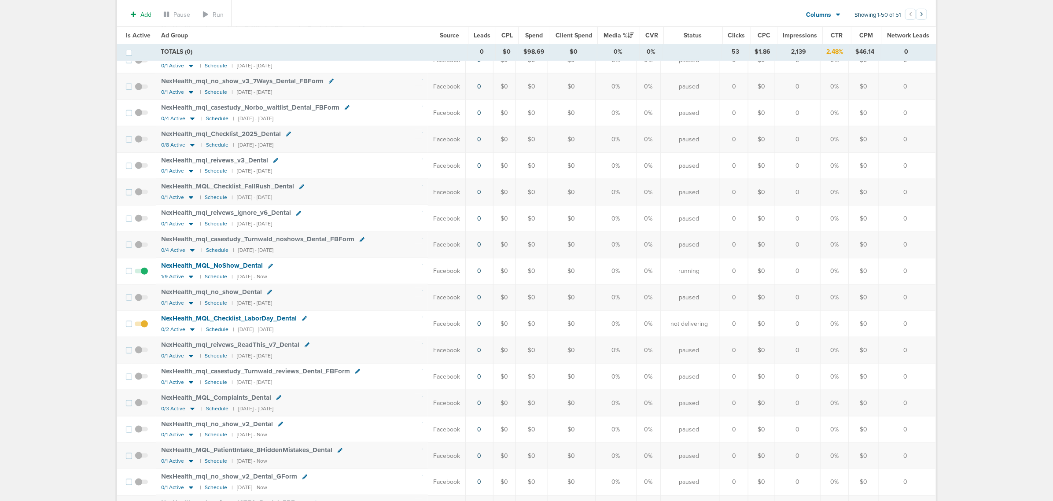
click at [145, 329] on span at bounding box center [141, 329] width 13 height 0
click at [141, 326] on input "checkbox" at bounding box center [141, 326] width 0 height 0
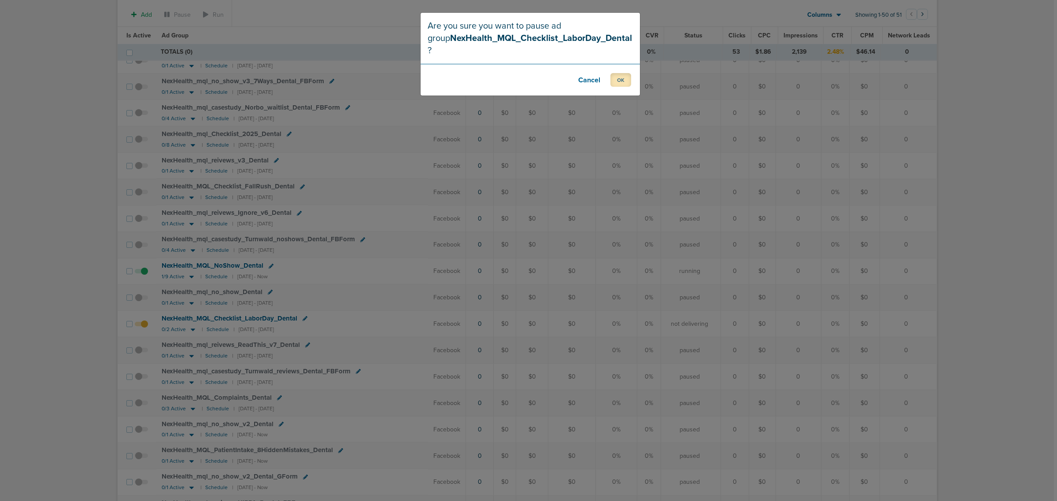
click at [619, 73] on button "OK" at bounding box center [620, 80] width 21 height 14
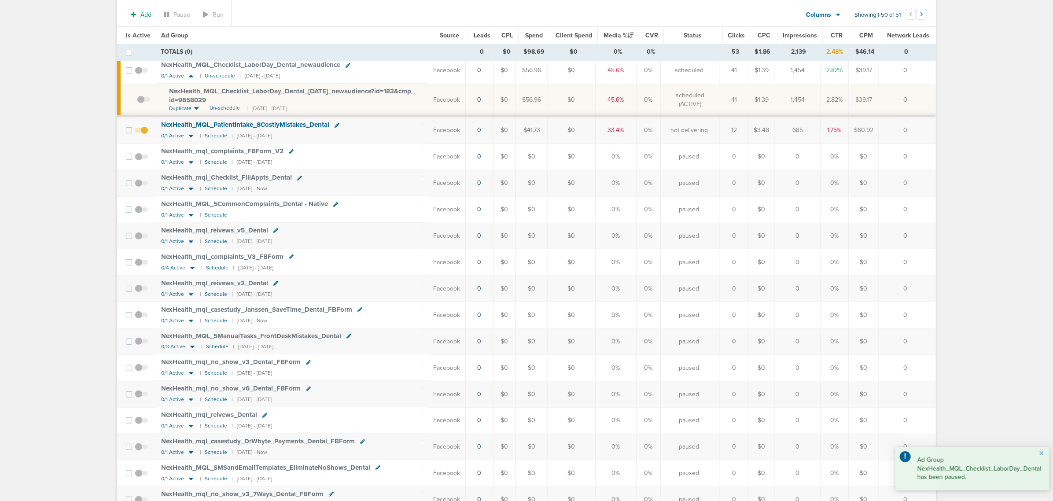
scroll to position [0, 0]
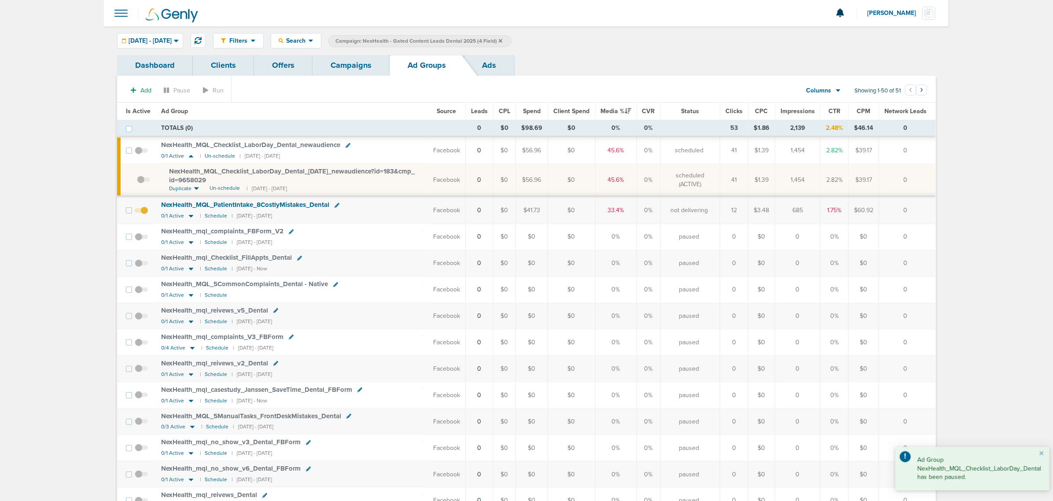
click at [352, 63] on link "Campaigns" at bounding box center [351, 65] width 77 height 21
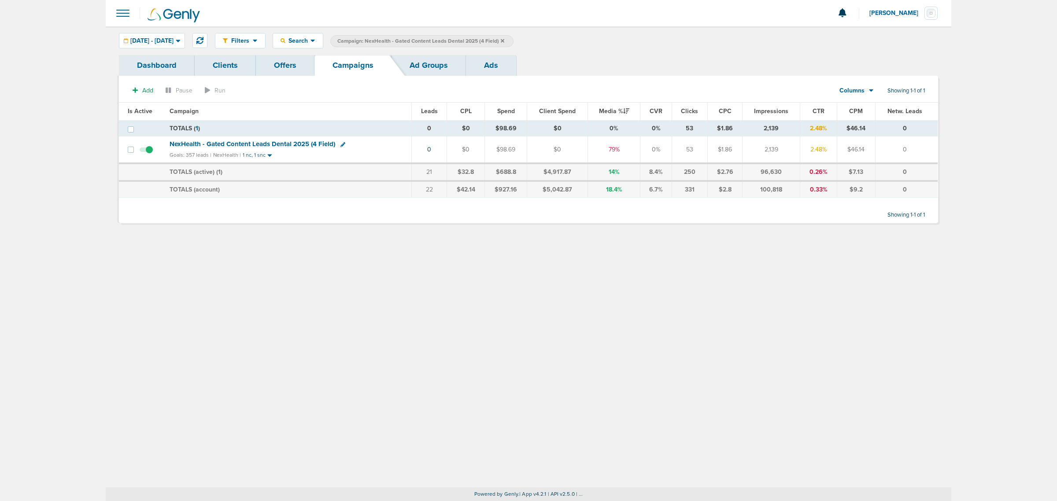
click at [504, 38] on icon at bounding box center [503, 40] width 4 height 5
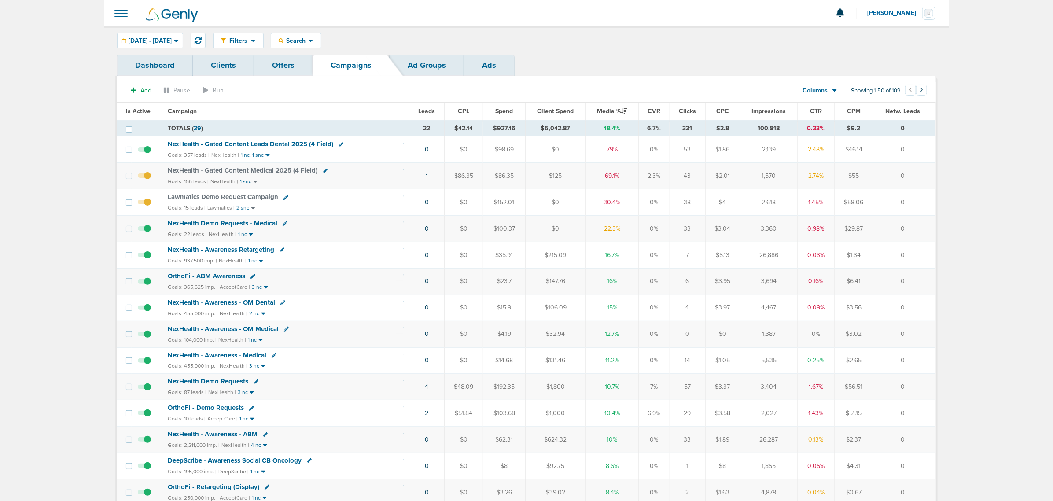
click at [219, 384] on span "NexHealth Demo Requests" at bounding box center [208, 381] width 81 height 8
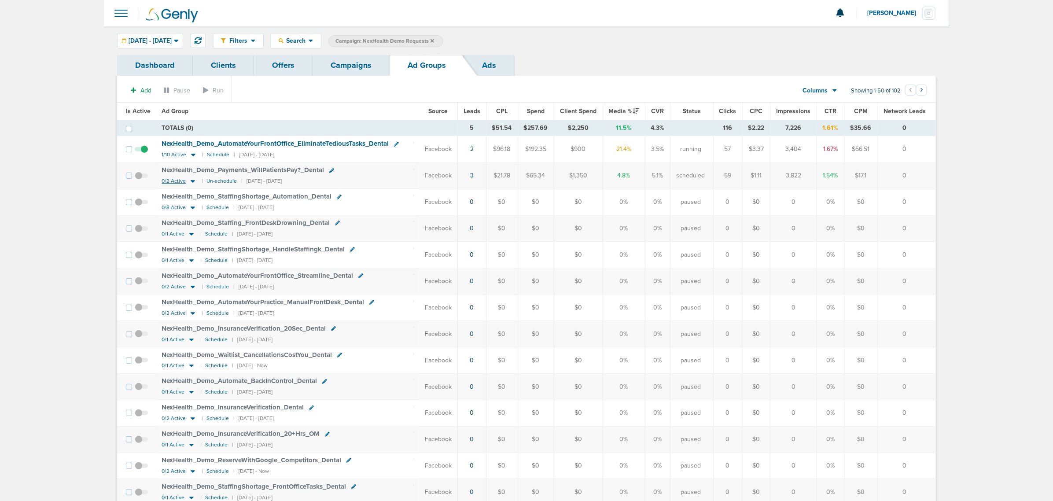
click at [189, 181] on icon at bounding box center [192, 180] width 9 height 7
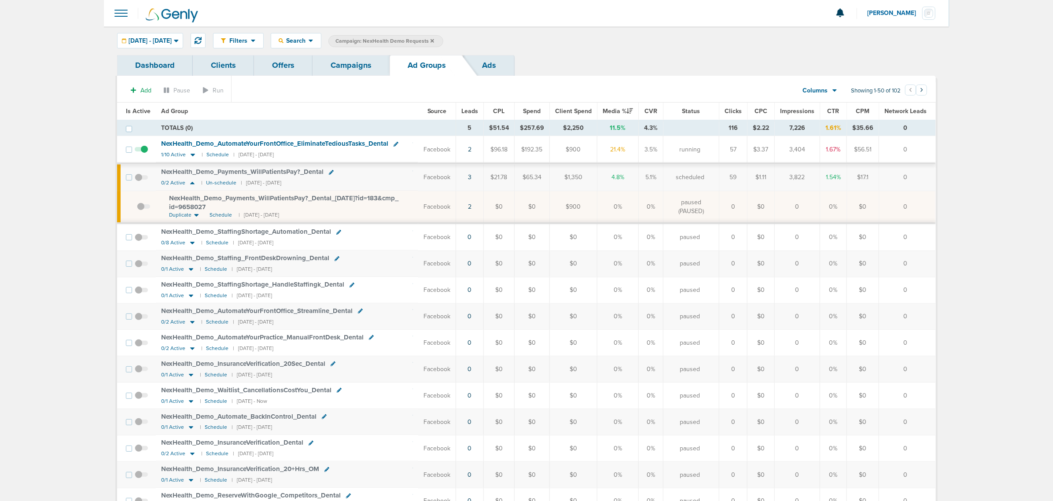
click at [327, 197] on span "NexHealth_ Demo_ Payments_ WillPatientsPay?_ Dental_ 08.21.25?id=183&cmp_ id=96…" at bounding box center [283, 202] width 229 height 17
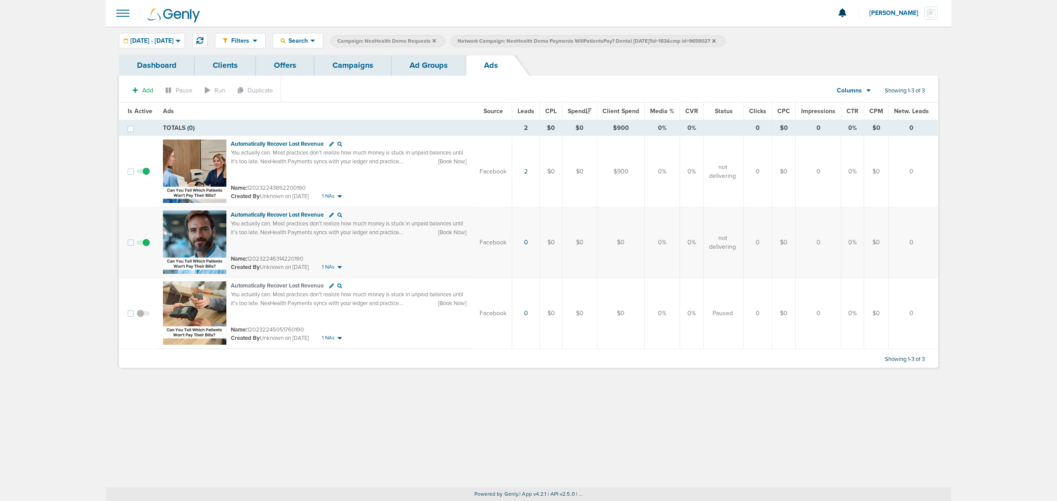
click at [370, 66] on link "Campaigns" at bounding box center [352, 65] width 77 height 21
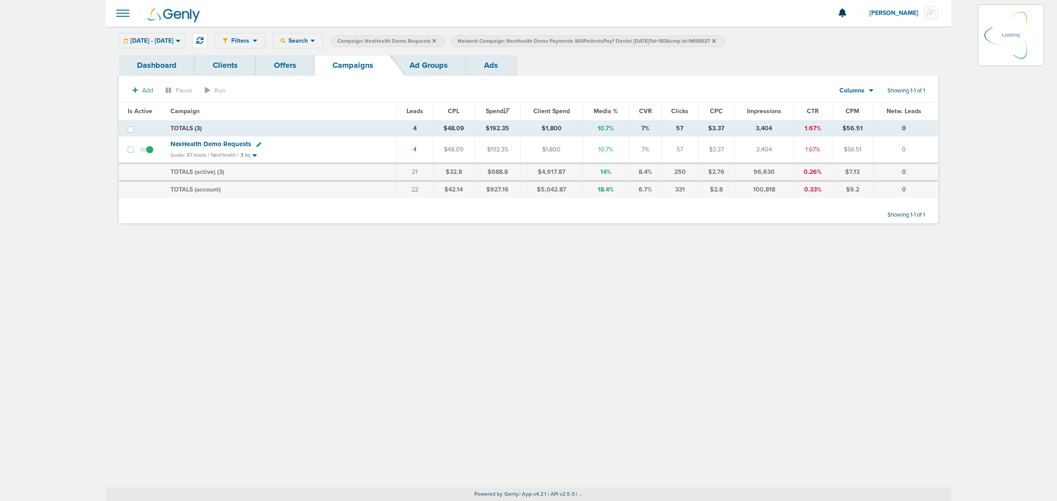
click at [725, 41] on label "Network Campaign: NexHealth Demo Payments WillPatientsPay? Dental 08.21.25?id=1…" at bounding box center [588, 41] width 274 height 12
click at [716, 42] on icon at bounding box center [714, 41] width 4 height 4
click at [436, 40] on icon at bounding box center [434, 40] width 4 height 5
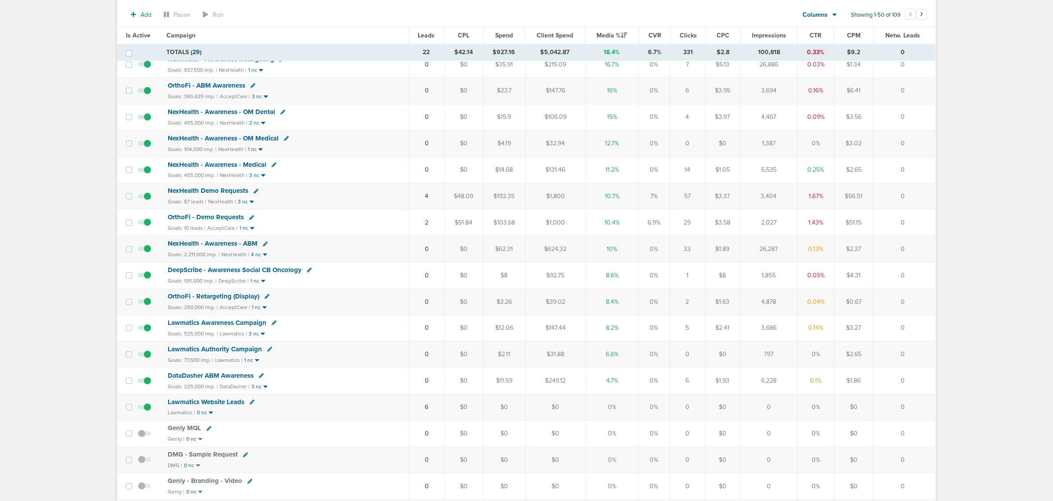
scroll to position [220, 0]
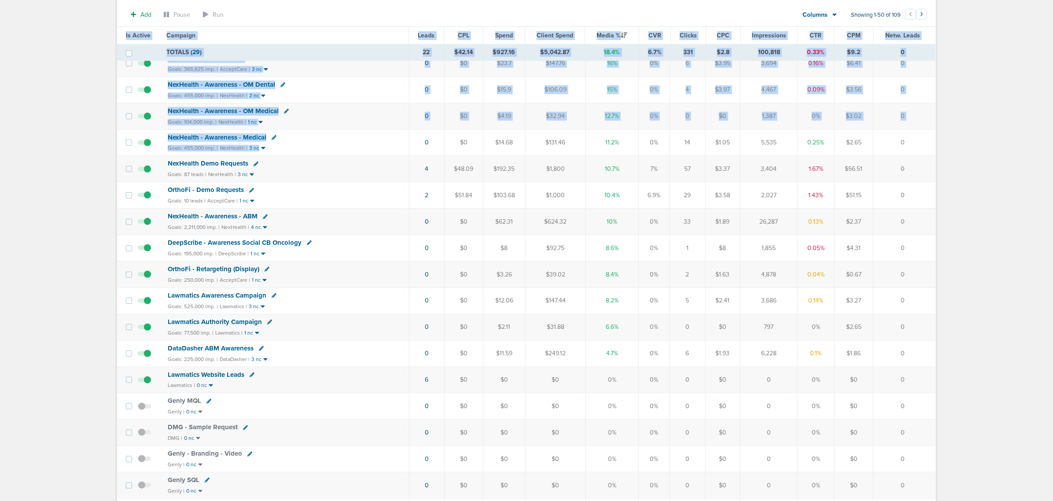
drag, startPoint x: 412, startPoint y: 152, endPoint x: 1044, endPoint y: 296, distance: 647.8
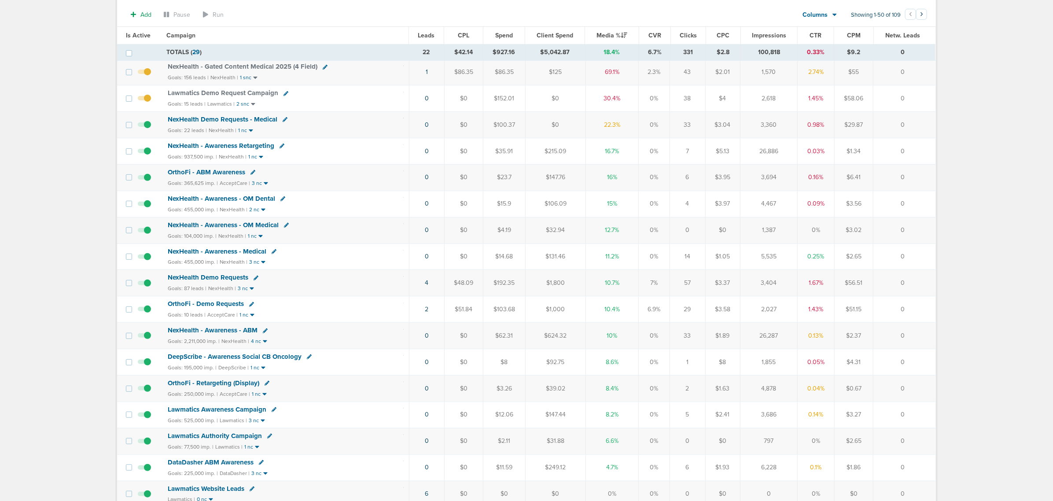
scroll to position [0, 0]
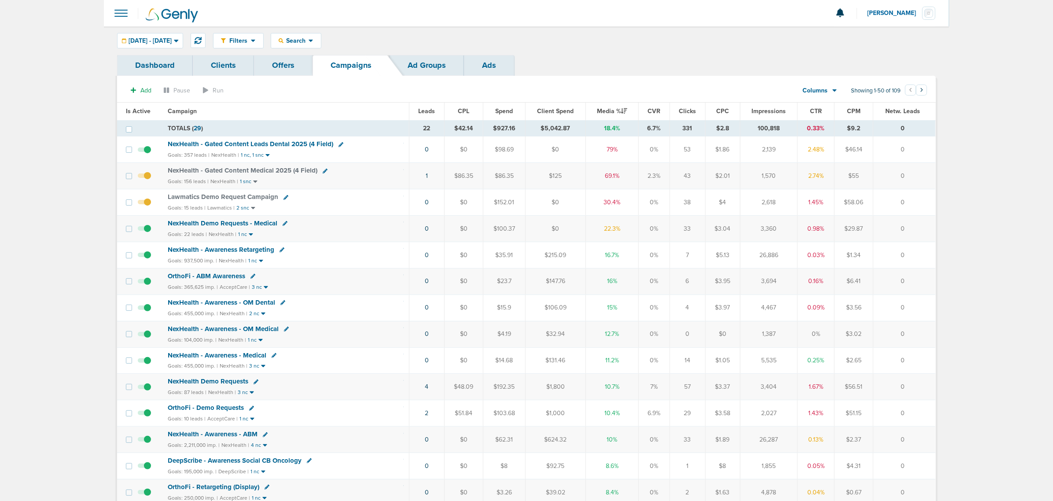
click at [266, 171] on span "NexHealth - Gated Content Medical 2025 (4 Field)" at bounding box center [243, 170] width 150 height 8
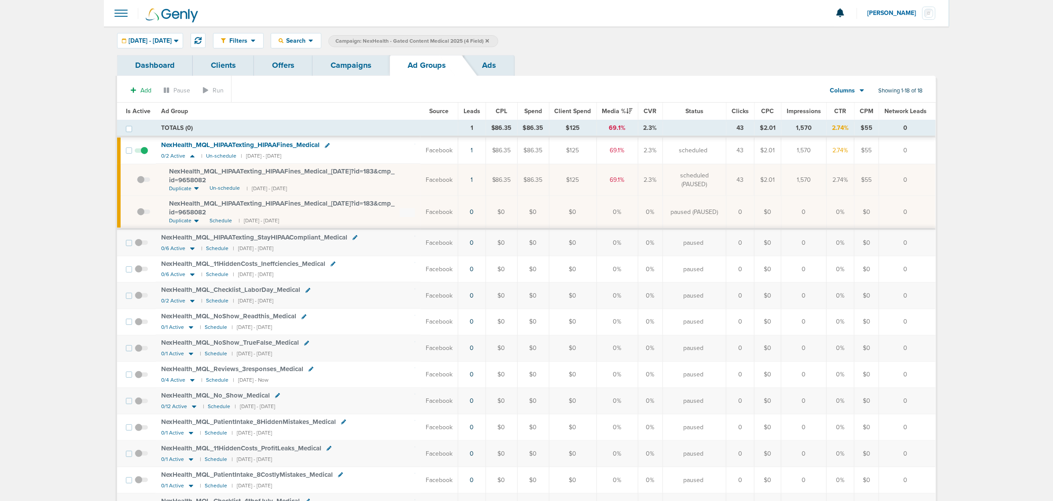
click at [332, 172] on span "NexHealth_ MQL_ HIPAATexting_ HIPAAFines_ Medical_ 08.18.25?id=183&cmp_ id=9658…" at bounding box center [281, 175] width 225 height 17
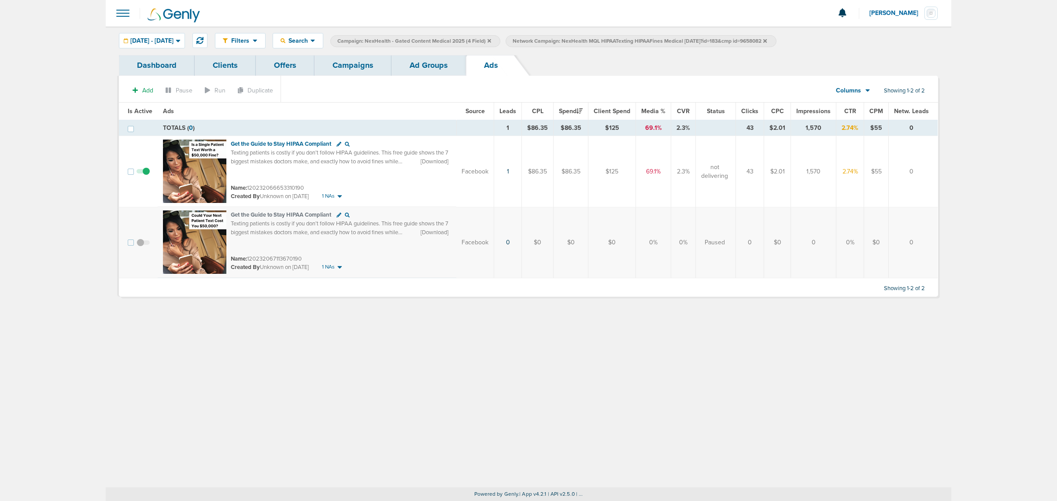
click at [426, 67] on link "Ad Groups" at bounding box center [429, 65] width 74 height 21
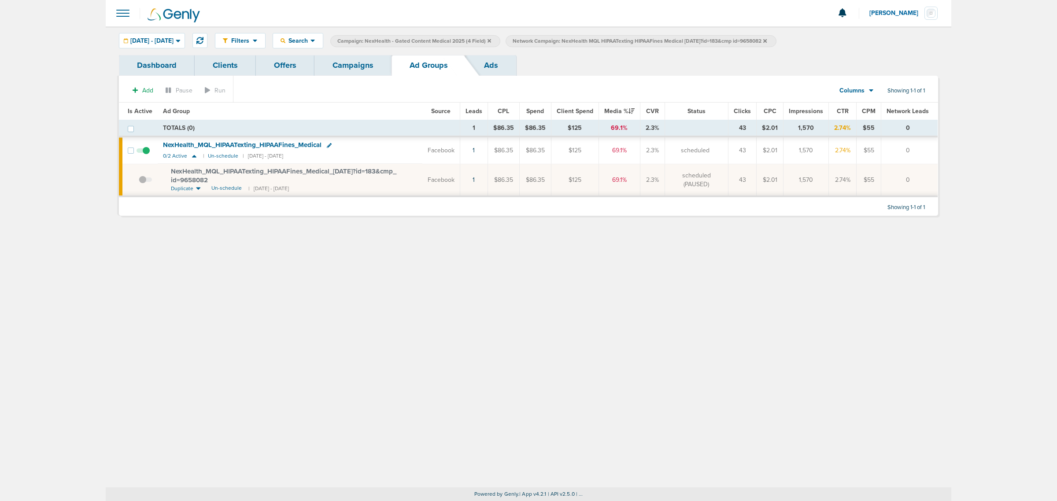
click at [326, 171] on span "NexHealth_ MQL_ HIPAATexting_ HIPAAFines_ Medical_ 08.18.25?id=183&cmp_ id=9658…" at bounding box center [283, 175] width 225 height 17
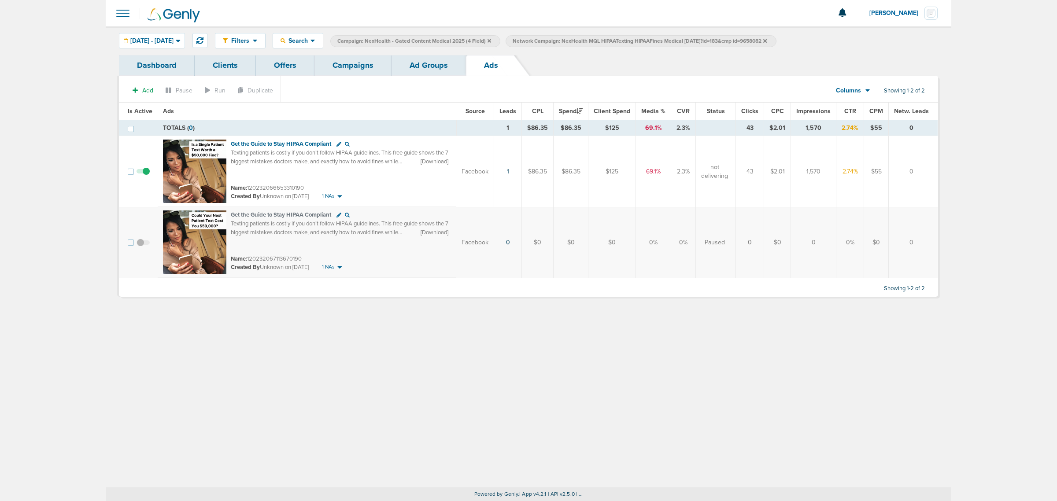
click at [425, 65] on link "Ad Groups" at bounding box center [429, 65] width 74 height 21
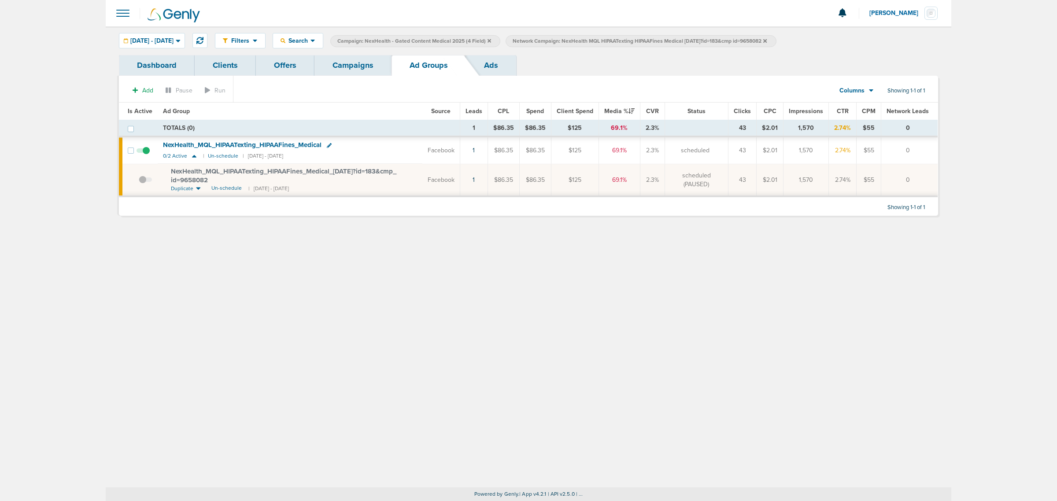
click at [358, 66] on link "Campaigns" at bounding box center [352, 65] width 77 height 21
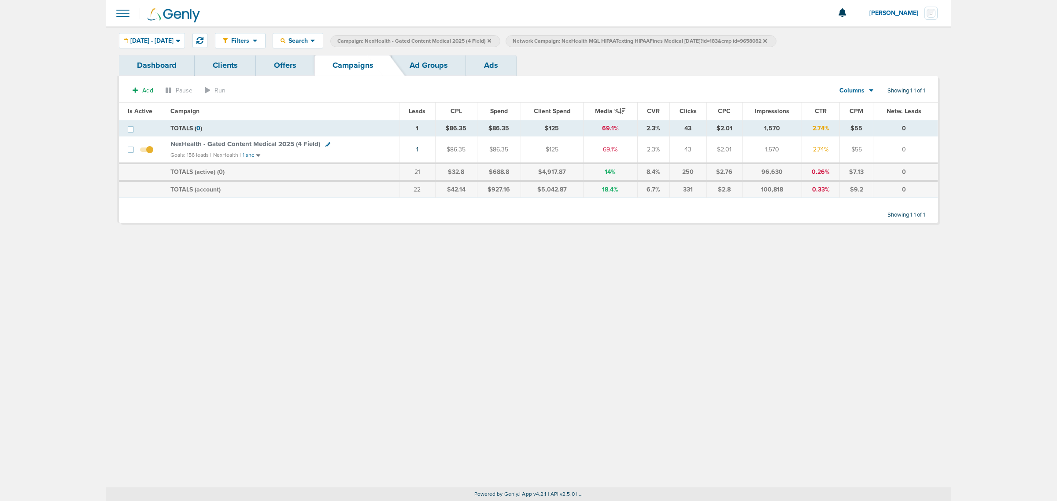
click at [287, 147] on span "NexHealth - Gated Content Medical 2025 (4 Field)" at bounding box center [245, 144] width 150 height 8
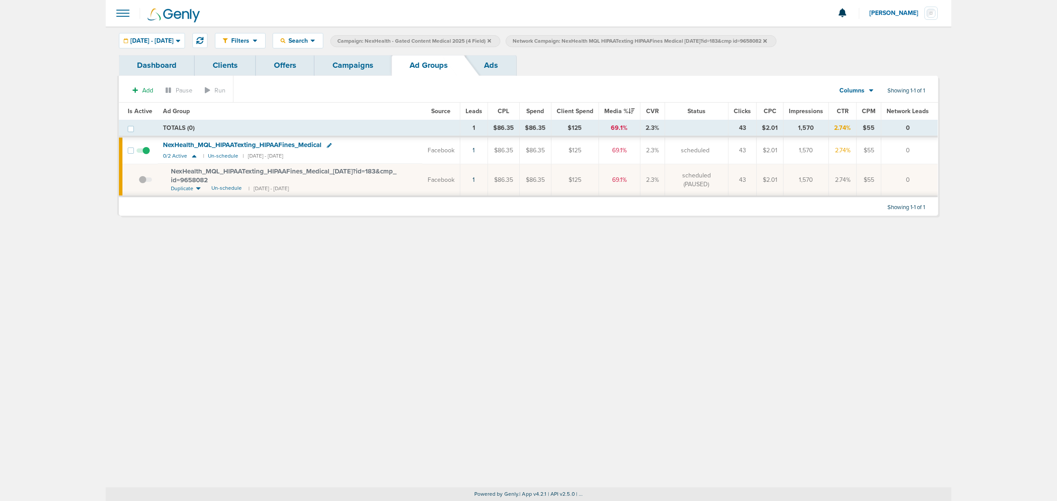
click at [366, 63] on link "Campaigns" at bounding box center [352, 65] width 77 height 21
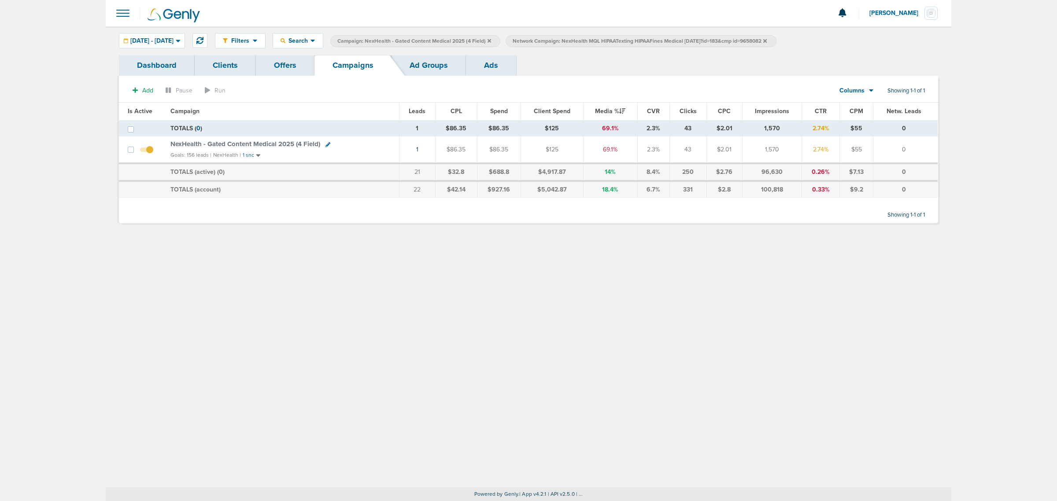
click at [491, 40] on icon at bounding box center [490, 40] width 4 height 5
click at [591, 41] on icon at bounding box center [590, 41] width 4 height 4
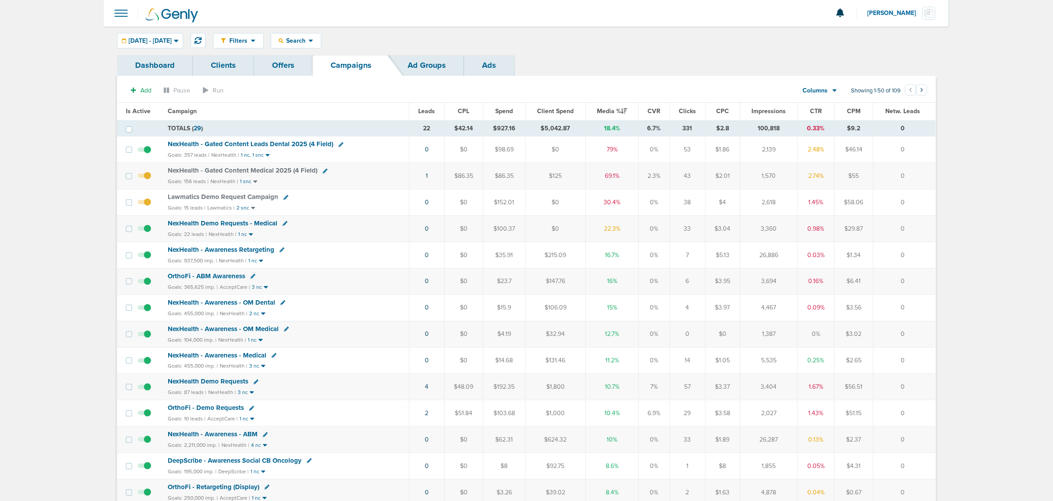
click at [234, 146] on span "NexHealth - Gated Content Leads Dental 2025 (4 Field)" at bounding box center [251, 144] width 166 height 8
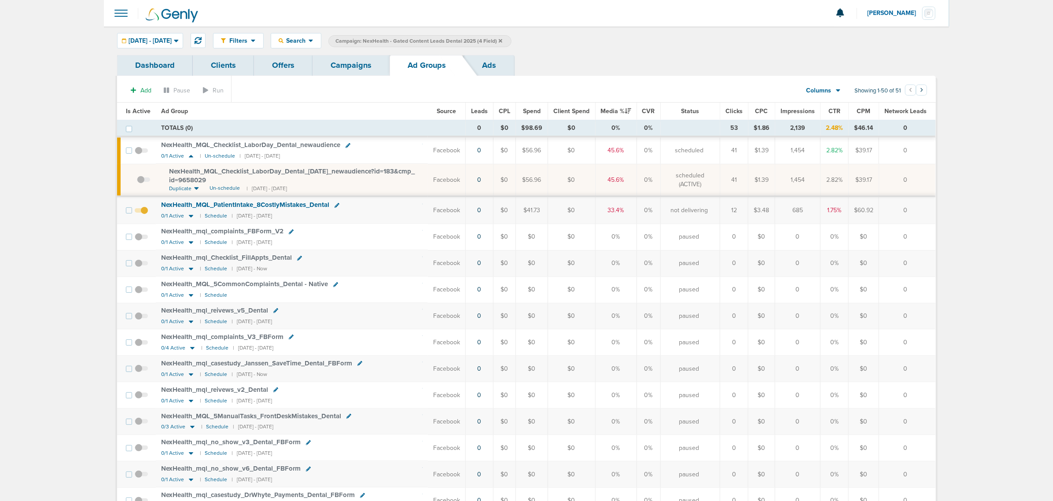
click at [140, 109] on span "Is Active" at bounding box center [138, 110] width 25 height 7
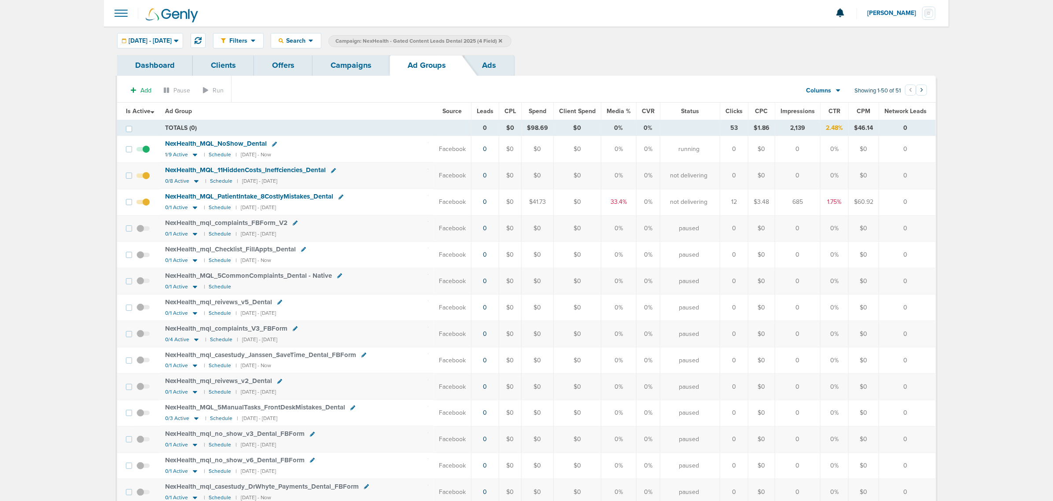
click at [346, 67] on link "Campaigns" at bounding box center [351, 65] width 77 height 21
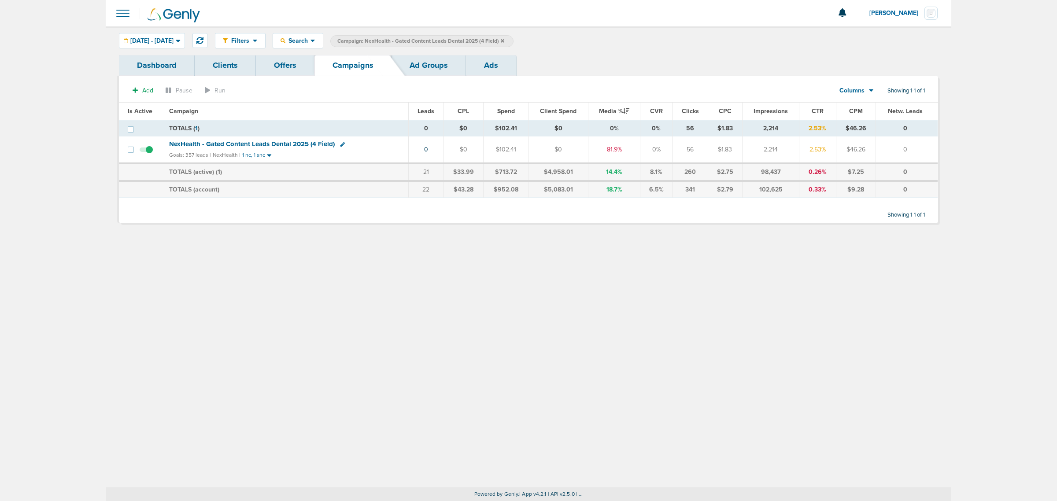
click at [504, 41] on icon at bounding box center [503, 41] width 4 height 4
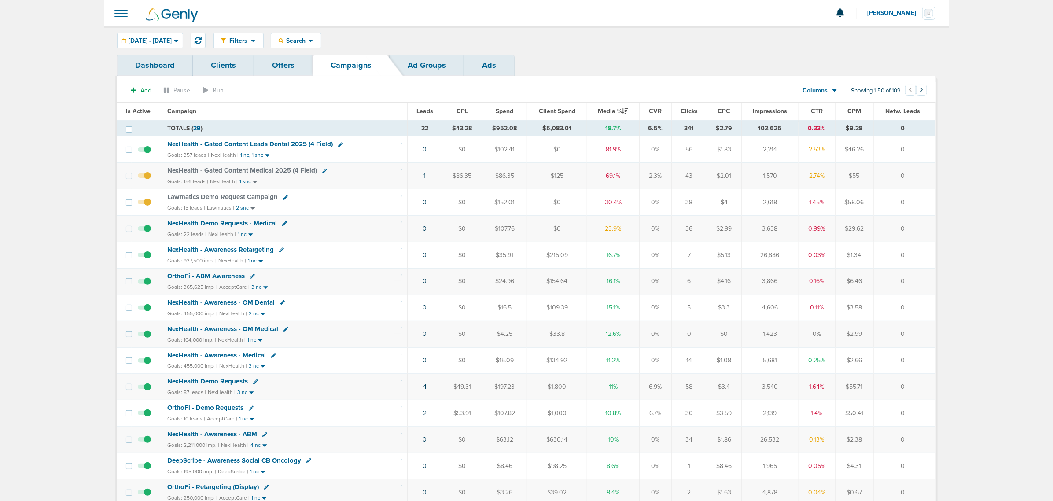
click at [273, 144] on span "NexHealth - Gated Content Leads Dental 2025 (4 Field)" at bounding box center [250, 144] width 166 height 8
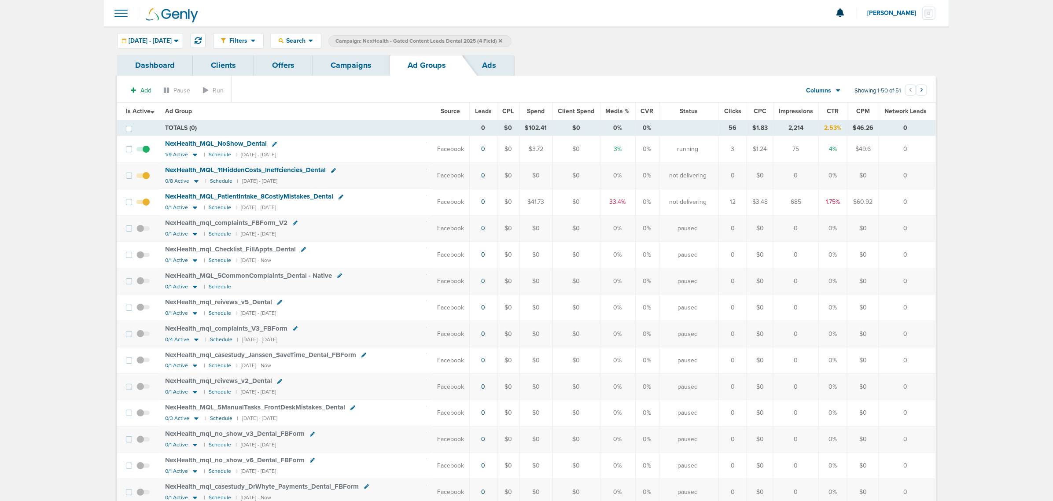
click at [575, 44] on div "Filters Active Only Settings Status Active Inactive Objectives MQL SQL Traffic …" at bounding box center [574, 40] width 723 height 15
click at [362, 65] on link "Campaigns" at bounding box center [351, 65] width 77 height 21
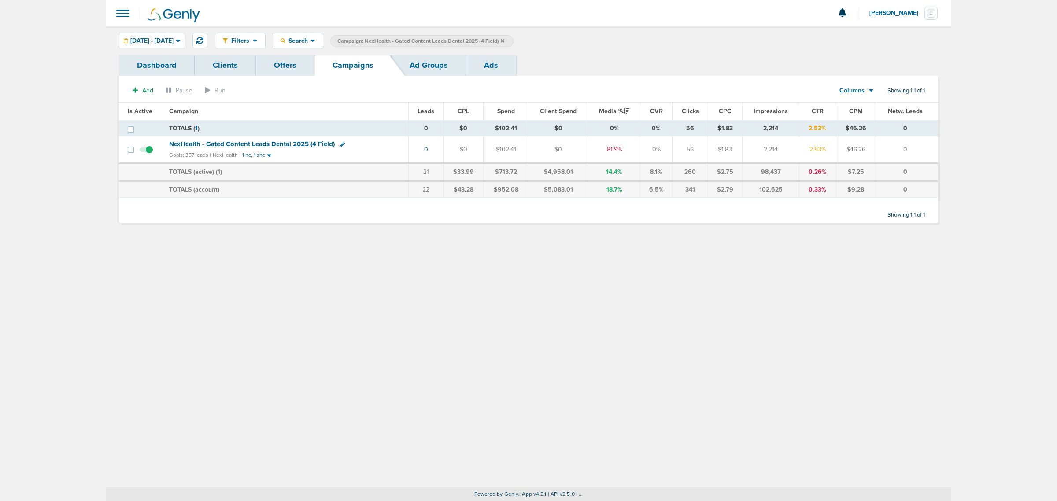
click at [504, 40] on icon at bounding box center [503, 41] width 4 height 4
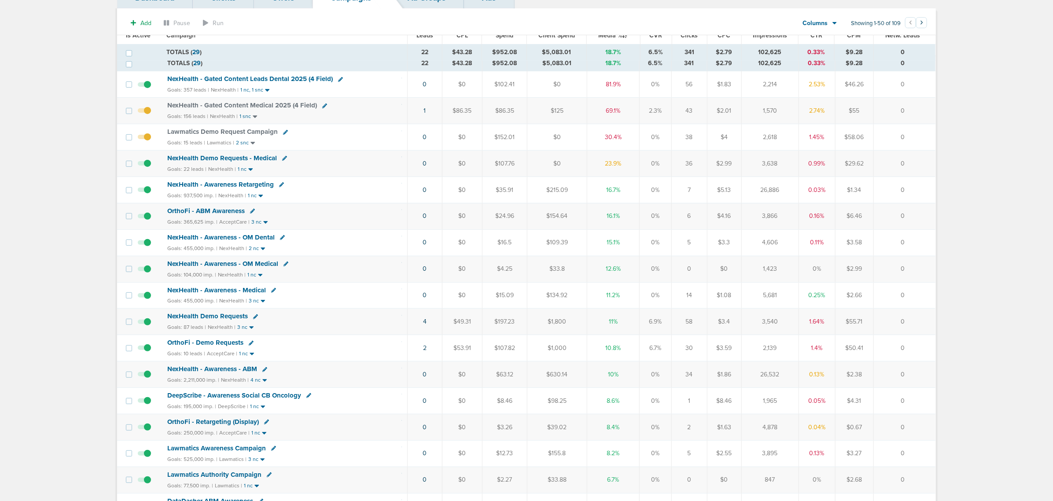
scroll to position [55, 0]
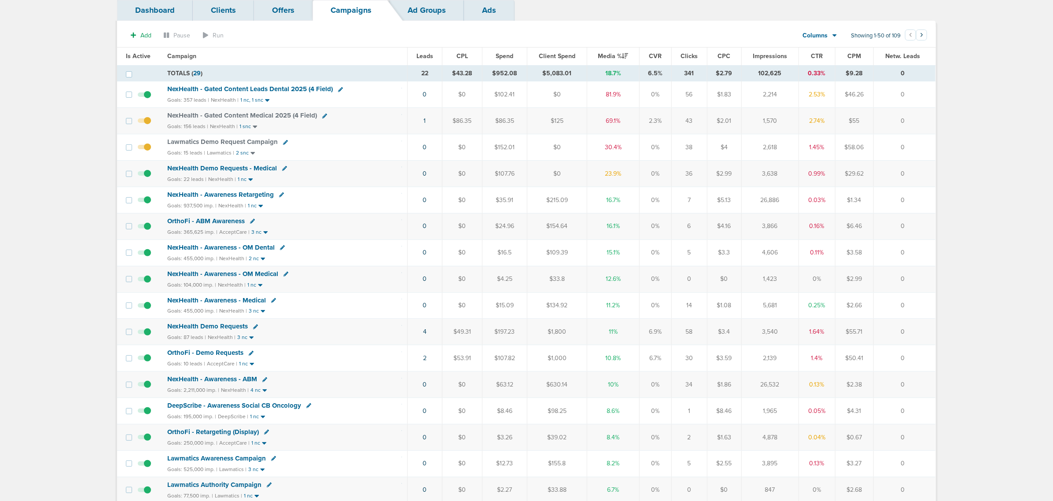
click at [218, 168] on span "NexHealth Demo Requests - Medical" at bounding box center [222, 168] width 110 height 8
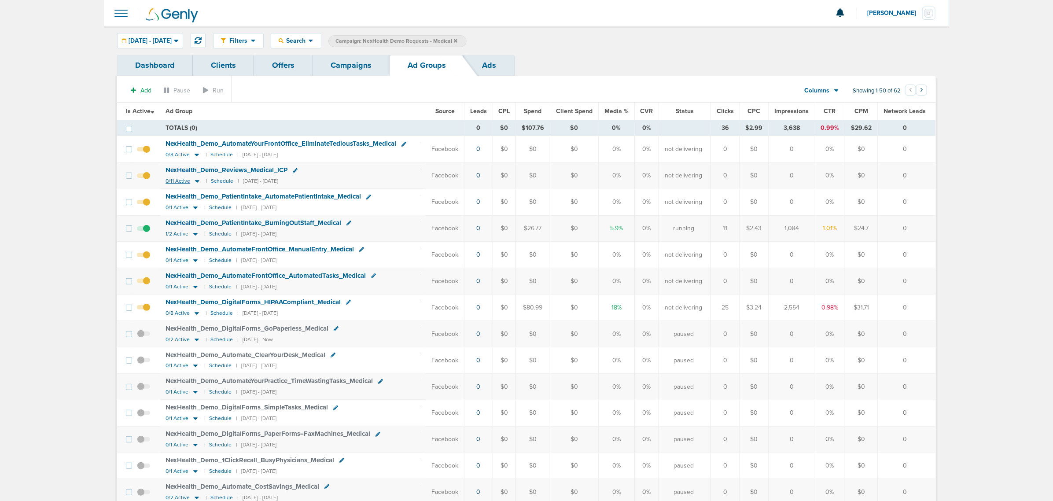
click at [197, 180] on icon at bounding box center [197, 180] width 9 height 7
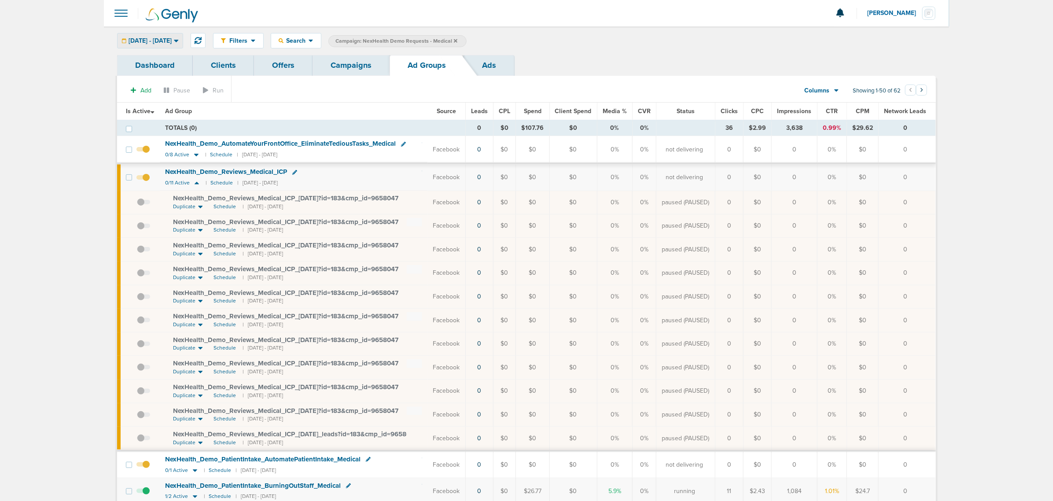
click at [172, 40] on span "[DATE] - [DATE]" at bounding box center [150, 41] width 43 height 6
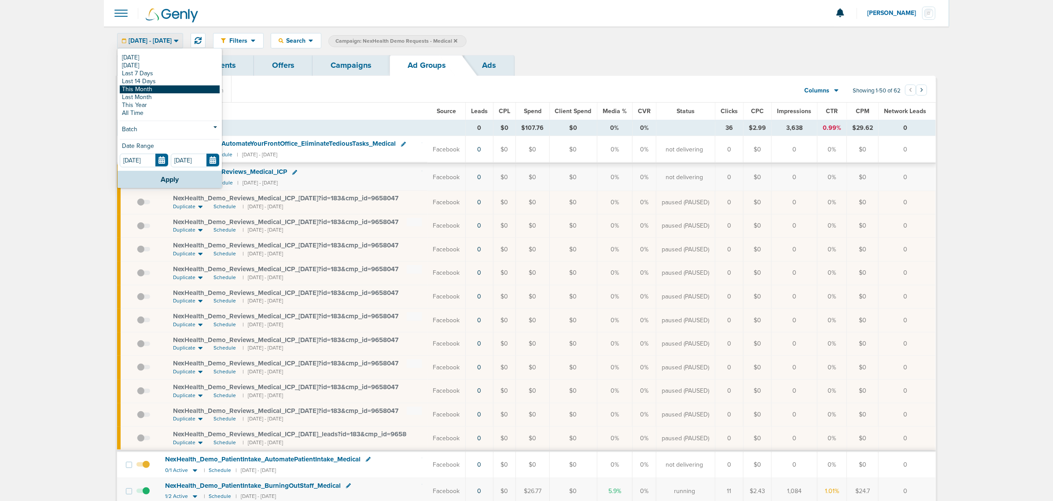
click at [163, 89] on link "This Month" at bounding box center [170, 89] width 100 height 8
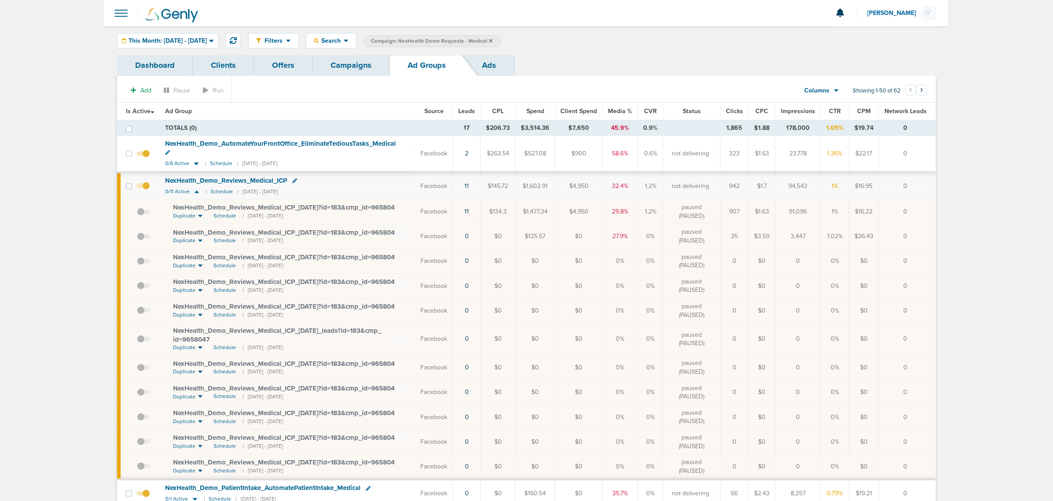
drag, startPoint x: 403, startPoint y: 200, endPoint x: 309, endPoint y: 197, distance: 94.3
click at [373, 203] on div "NexHealth_ Demo_ Reviews_ Medical_ ICP_ 08.18.25?id=183&cmp_ id=9658047" at bounding box center [291, 207] width 237 height 9
drag, startPoint x: 309, startPoint y: 197, endPoint x: 181, endPoint y: 198, distance: 127.7
click at [181, 203] on span "NexHealth_ Demo_ Reviews_ Medical_ ICP_ 08.18.25?id=183&cmp_ id=9658047" at bounding box center [285, 207] width 225 height 8
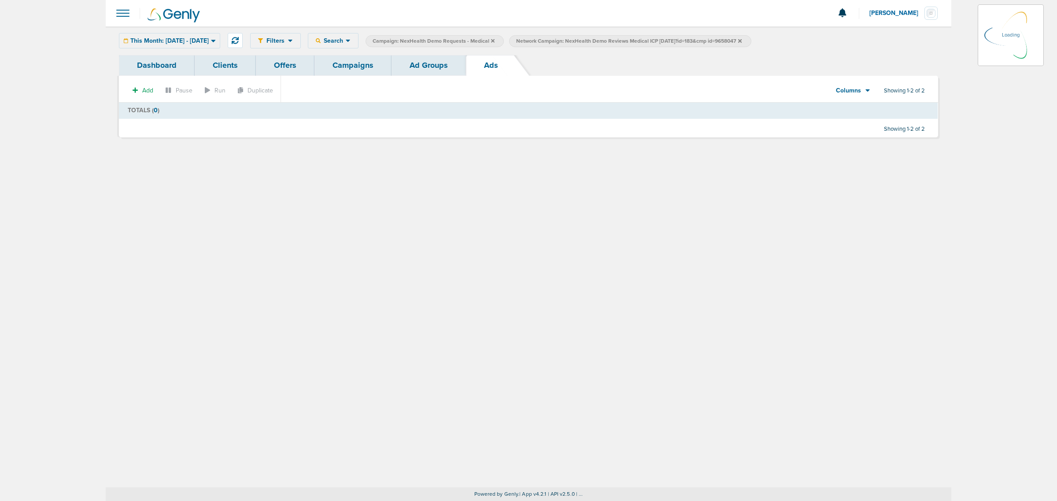
click at [427, 71] on link "Ad Groups" at bounding box center [429, 65] width 74 height 21
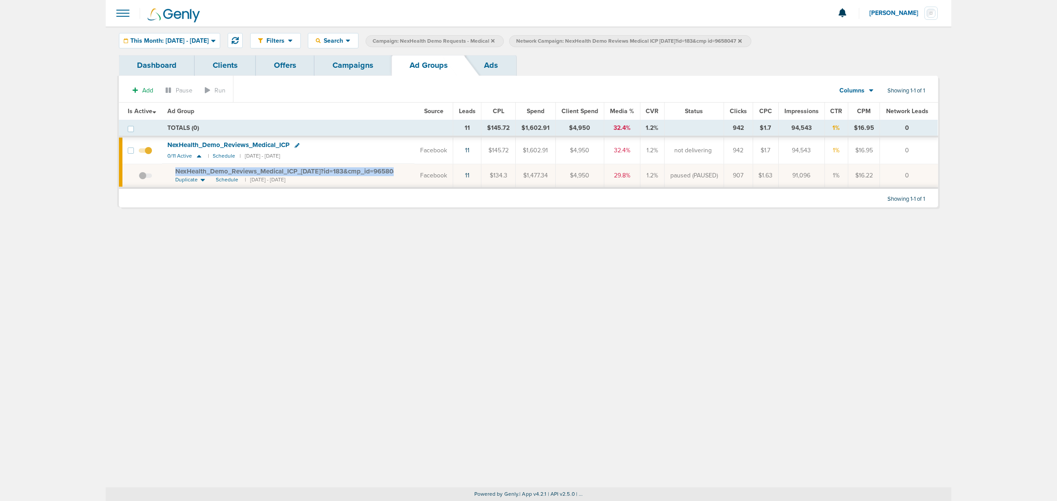
drag, startPoint x: 163, startPoint y: 170, endPoint x: 407, endPoint y: 166, distance: 244.0
click at [408, 166] on td "NexHealth_ Demo_ Reviews_ Medical_ ICP_ 08.18.25?id=183&cmp_ id=9658047 Duplica…" at bounding box center [288, 176] width 252 height 24
drag, startPoint x: 369, startPoint y: 177, endPoint x: 165, endPoint y: 170, distance: 203.6
click at [165, 170] on td "NexHealth_ Demo_ Reviews_ Medical_ ICP_ 08.18.25?id=183&cmp_ id=9658047 Duplica…" at bounding box center [288, 176] width 252 height 24
drag, startPoint x: 173, startPoint y: 170, endPoint x: 405, endPoint y: 166, distance: 232.6
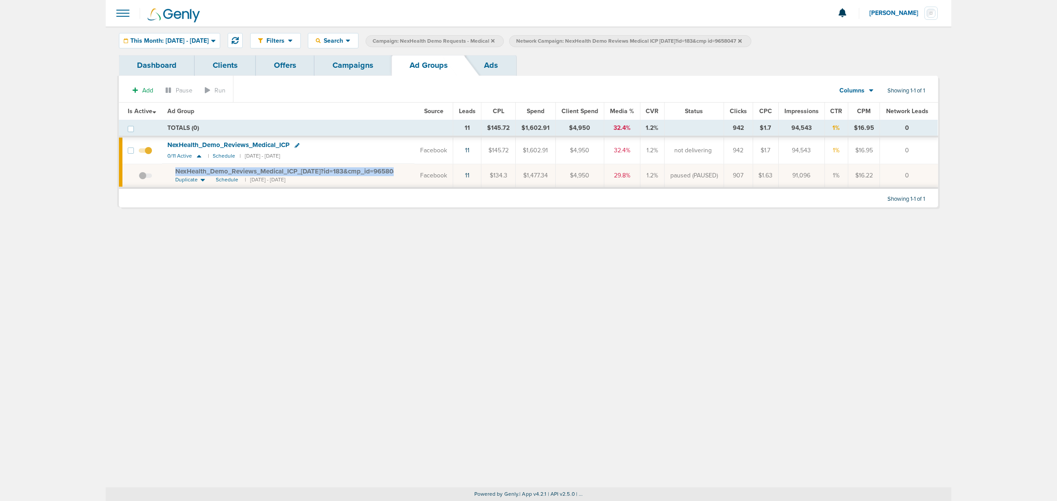
click at [405, 166] on td "NexHealth_ Demo_ Reviews_ Medical_ ICP_ 08.18.25?id=183&cmp_ id=9658047 Duplica…" at bounding box center [288, 176] width 252 height 24
copy span "NexHealth_ Demo_ Reviews_ Medical_ ICP_ 08.18.25?id=183&cmp_ id=965804"
click at [361, 69] on link "Campaigns" at bounding box center [352, 65] width 77 height 21
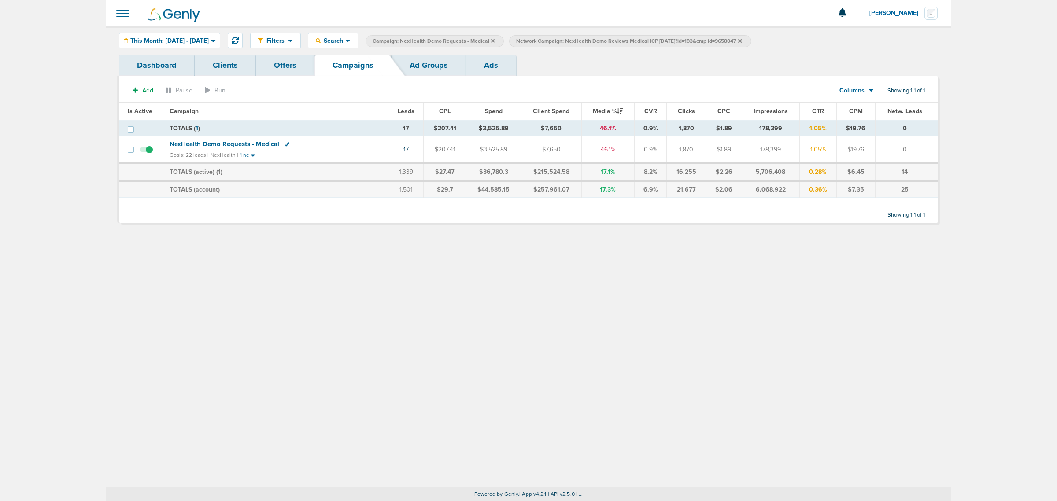
click at [742, 40] on icon at bounding box center [740, 41] width 4 height 4
click at [495, 42] on icon at bounding box center [493, 40] width 4 height 5
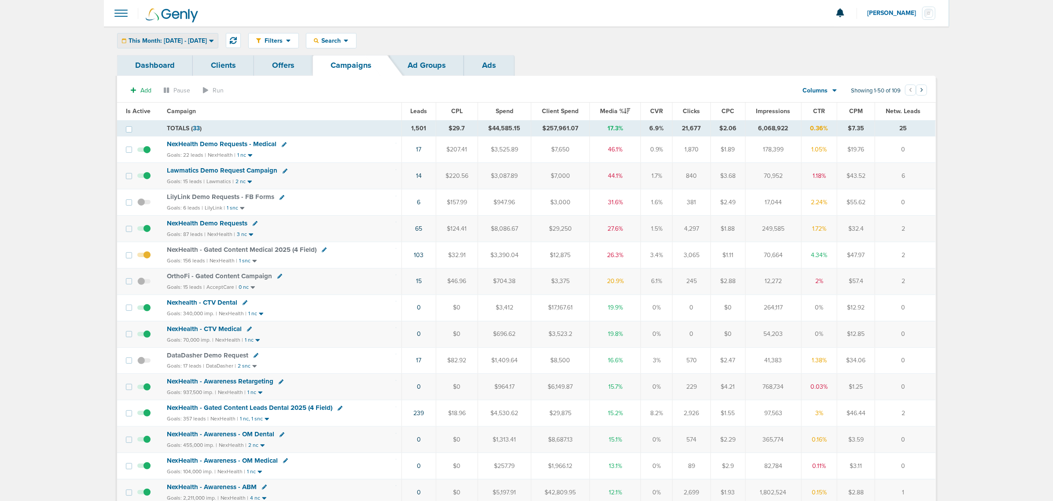
click at [207, 42] on span "This Month: 08.01.2025 - 08.31.2025" at bounding box center [168, 41] width 78 height 6
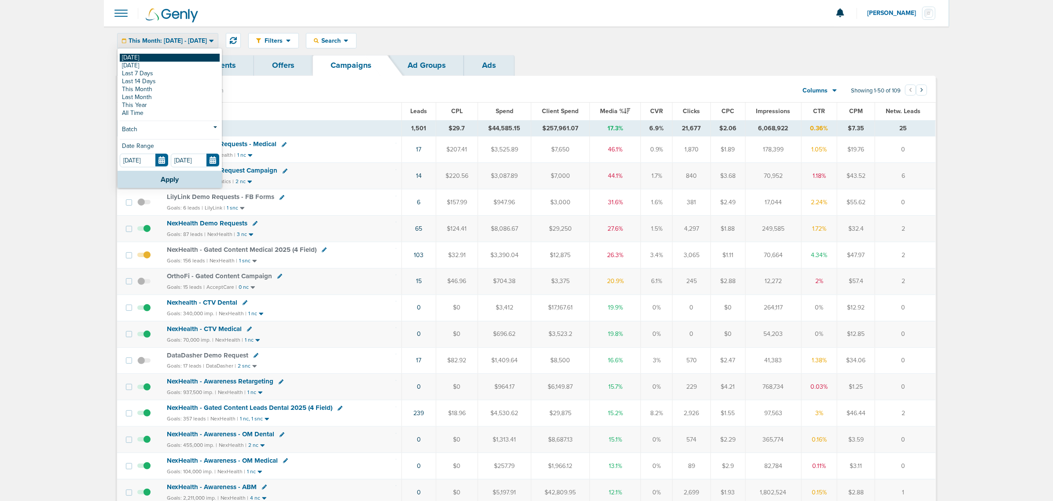
click at [181, 59] on link "[DATE]" at bounding box center [170, 58] width 100 height 8
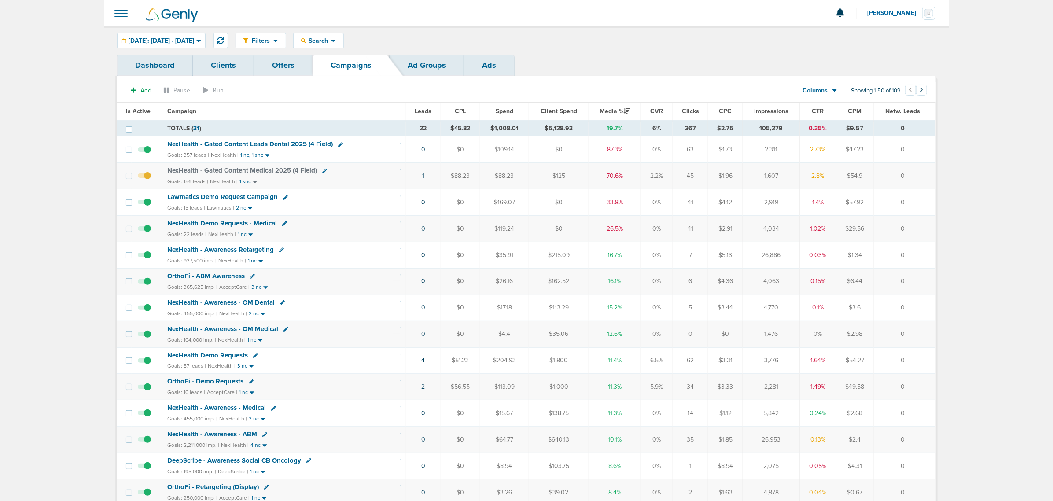
click at [298, 144] on span "NexHealth - Gated Content Leads Dental 2025 (4 Field)" at bounding box center [250, 144] width 166 height 8
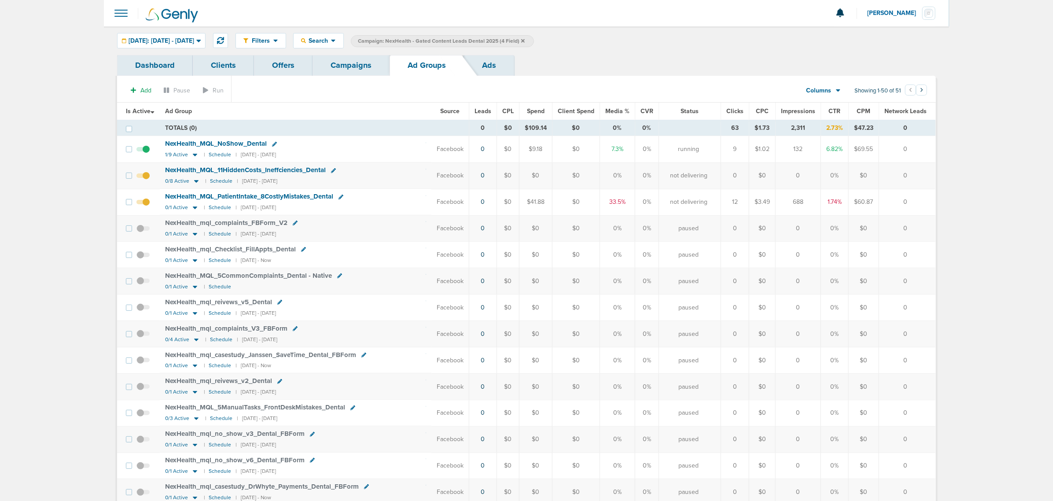
click at [240, 142] on span "NexHealth_ MQL_ NoShow_ Dental" at bounding box center [216, 144] width 102 height 8
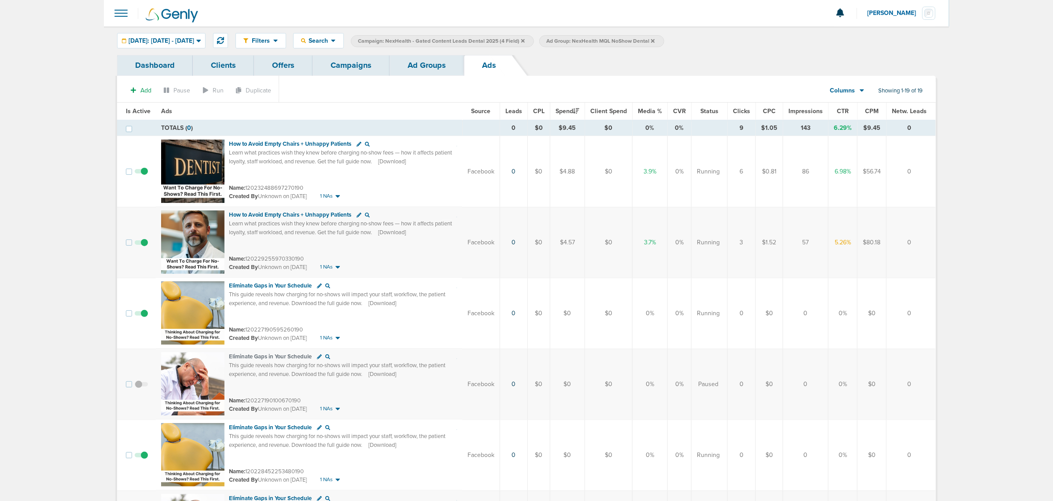
click at [424, 71] on link "Ad Groups" at bounding box center [427, 65] width 74 height 21
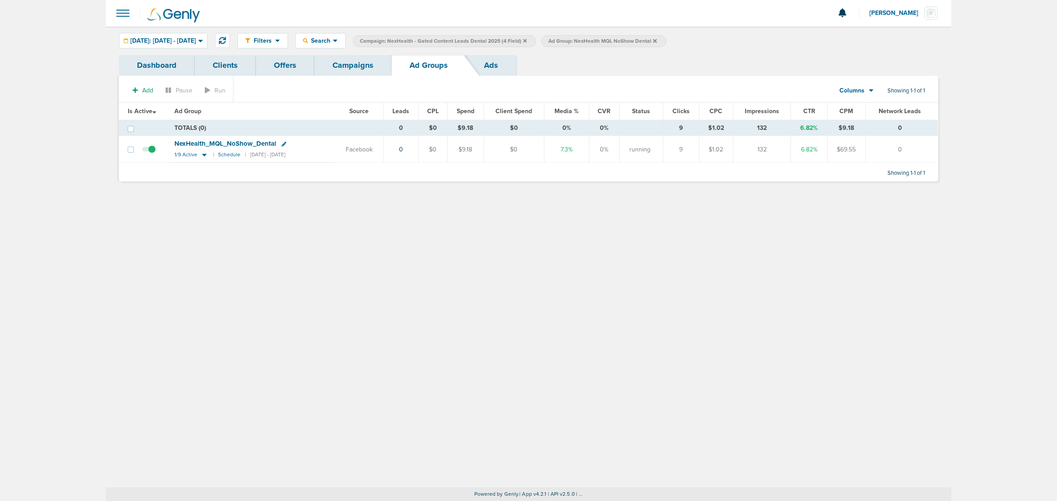
click at [340, 58] on link "Campaigns" at bounding box center [352, 65] width 77 height 21
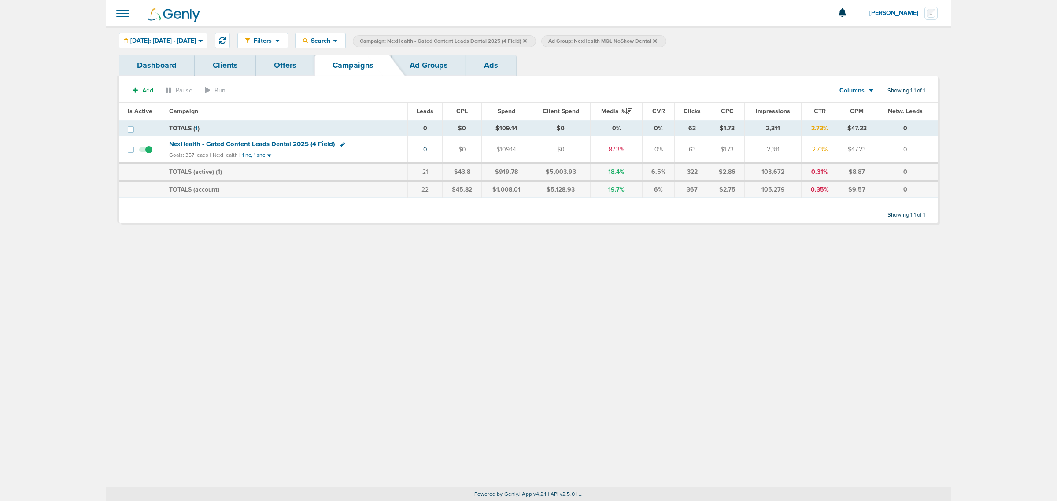
click at [527, 41] on icon at bounding box center [525, 41] width 4 height 4
click at [468, 40] on icon at bounding box center [467, 41] width 4 height 4
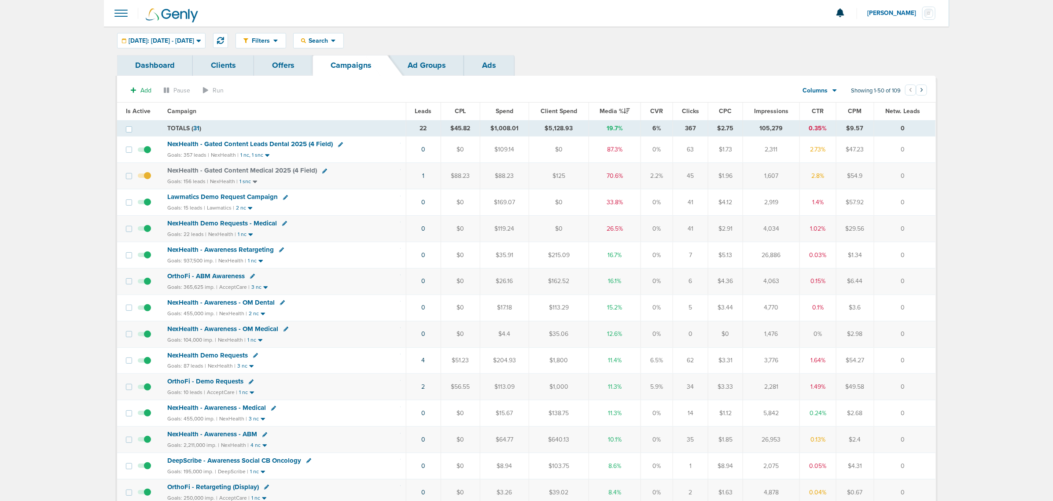
click at [281, 170] on span "NexHealth - Gated Content Medical 2025 (4 Field)" at bounding box center [242, 170] width 150 height 8
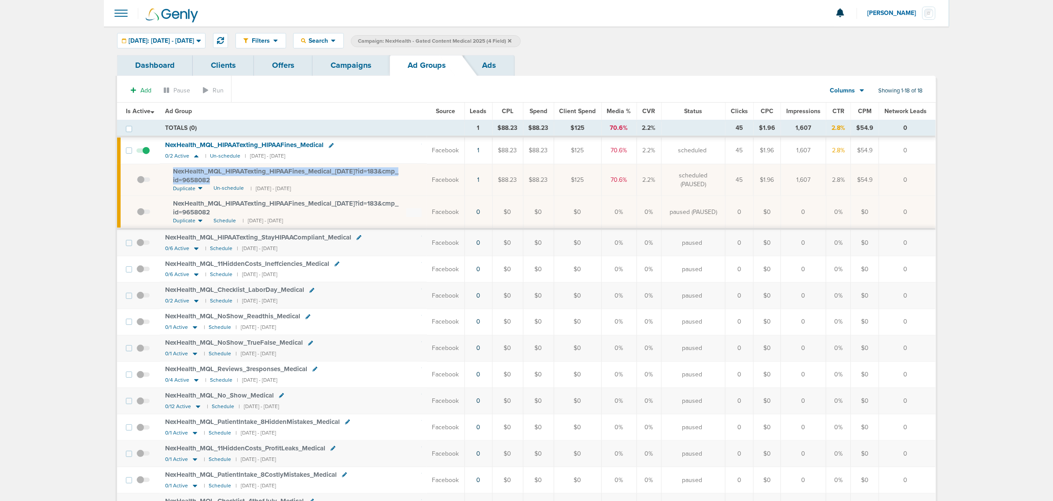
drag, startPoint x: 232, startPoint y: 180, endPoint x: 171, endPoint y: 170, distance: 61.5
click at [171, 170] on td "NexHealth_ MQL_ HIPAATexting_ HIPAAFines_ Medical_ 08.18.25?id=183&cmp_ id=9658…" at bounding box center [293, 180] width 267 height 32
copy span "NexHealth_ MQL_ HIPAATexting_ HIPAAFines_ Medical_ 08.18.25?id=183&cmp_ id=9658…"
click at [175, 42] on span "[DATE]: [DATE] - [DATE]" at bounding box center [162, 41] width 66 height 6
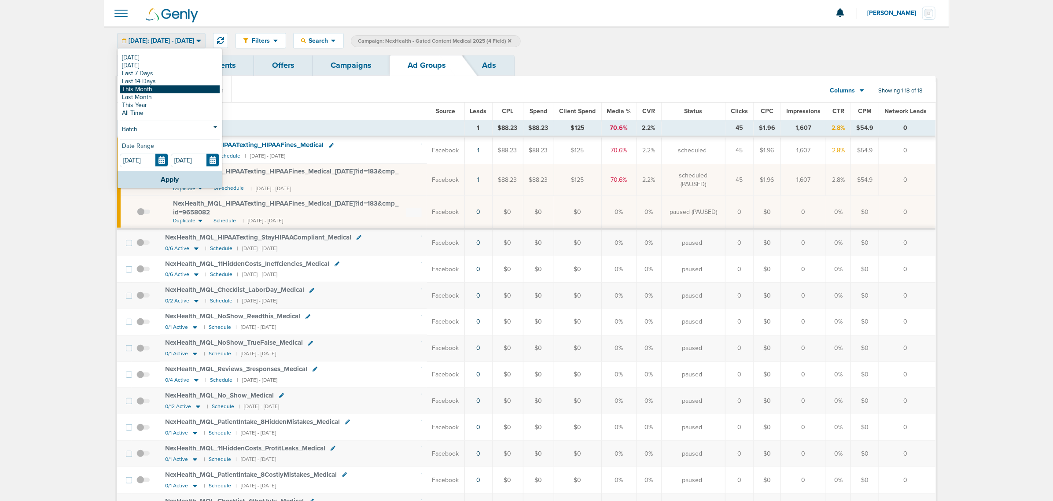
click at [149, 86] on link "This Month" at bounding box center [170, 89] width 100 height 8
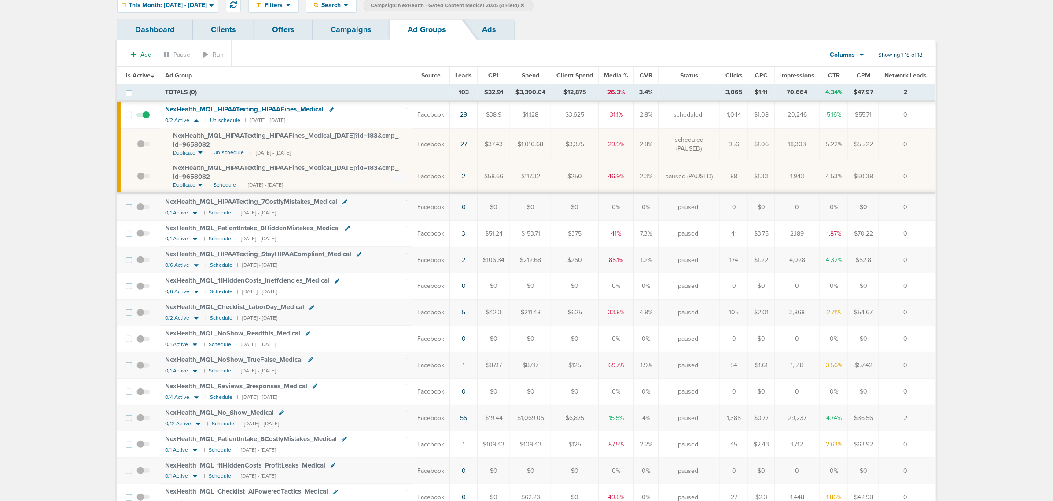
scroll to position [55, 0]
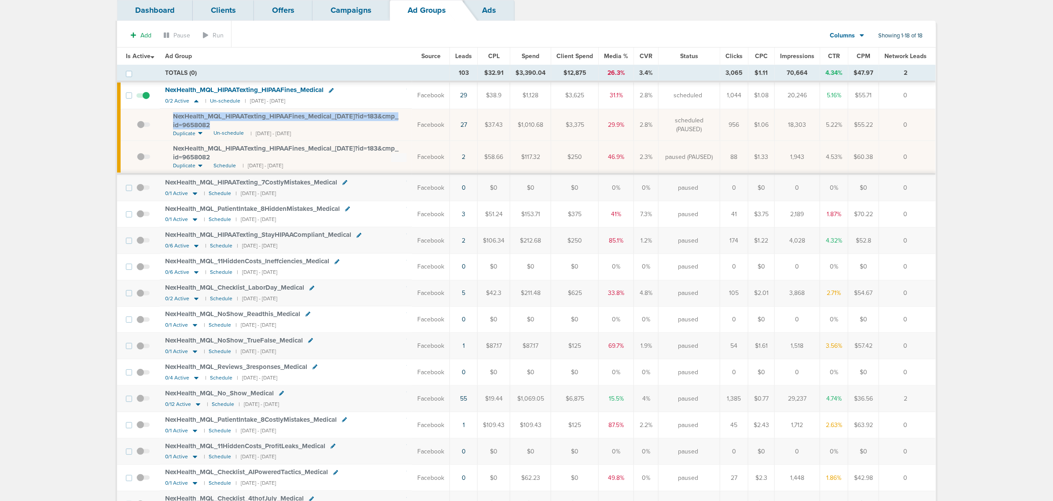
drag, startPoint x: 221, startPoint y: 126, endPoint x: 170, endPoint y: 115, distance: 52.2
click at [170, 115] on td "NexHealth_ MQL_ HIPAATexting_ HIPAAFines_ Medical_ 08.18.25?id=183&cmp_ id=9658…" at bounding box center [286, 125] width 253 height 32
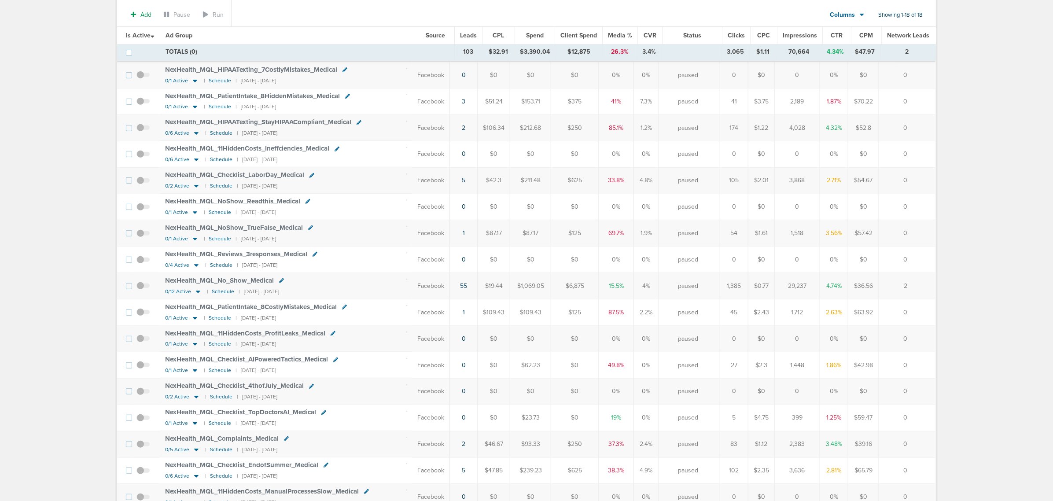
scroll to position [0, 0]
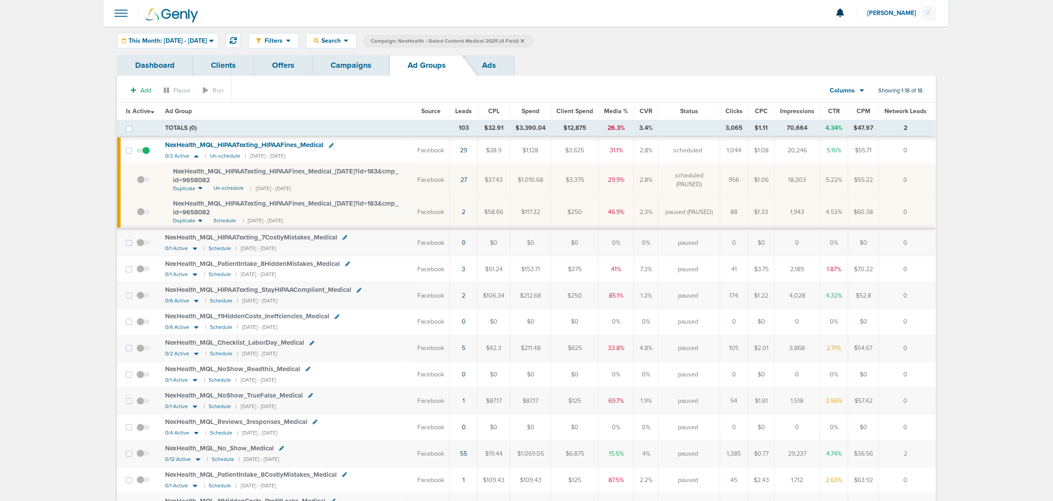
click at [470, 111] on span "Leads" at bounding box center [463, 110] width 17 height 7
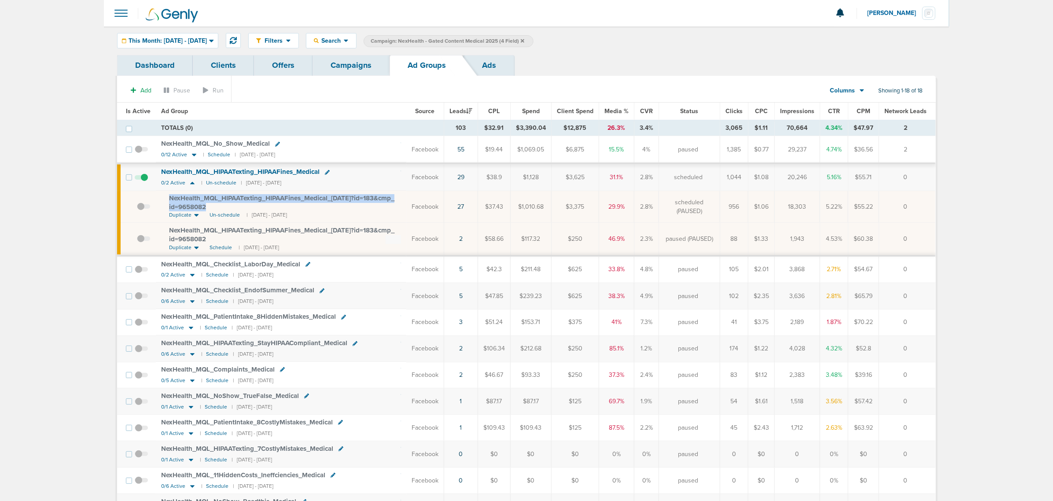
drag, startPoint x: 222, startPoint y: 208, endPoint x: 161, endPoint y: 196, distance: 61.9
click at [161, 196] on td "NexHealth_ MQL_ HIPAATexting_ HIPAAFines_ Medical_ 08.18.25?id=183&cmp_ id=9658…" at bounding box center [281, 207] width 251 height 32
copy span "NexHealth_ MQL_ HIPAATexting_ HIPAAFines_ Medical_ 08.18.25?id=183&cmp_ id=9658…"
click at [269, 197] on span "NexHealth_ MQL_ HIPAATexting_ HIPAAFines_ Medical_ 08.18.25?id=183&cmp_ id=9658…" at bounding box center [281, 202] width 225 height 17
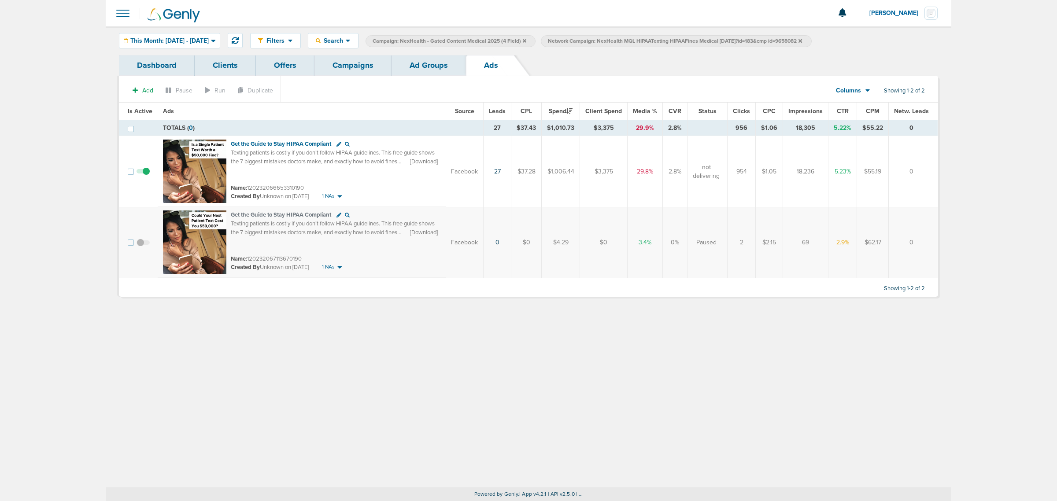
click at [362, 70] on link "Campaigns" at bounding box center [352, 65] width 77 height 21
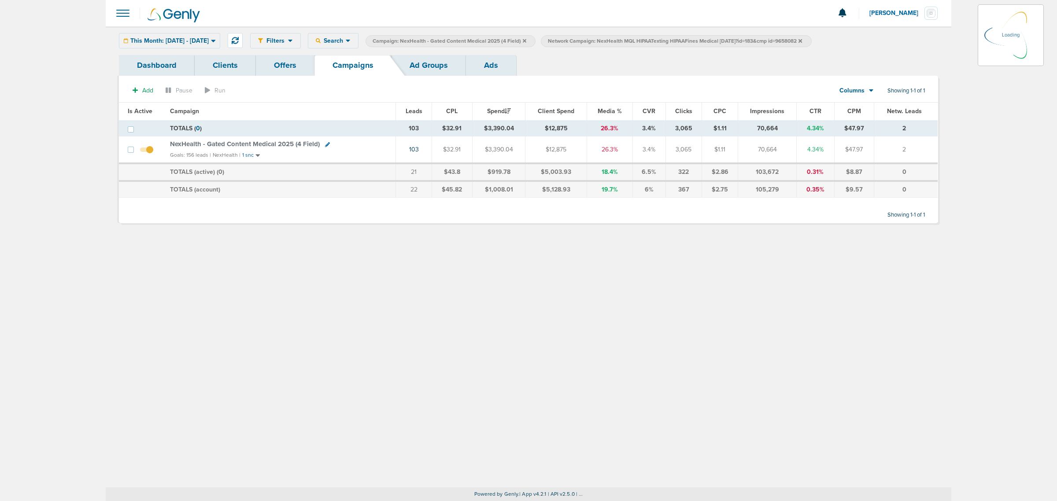
click at [526, 40] on icon at bounding box center [525, 40] width 4 height 5
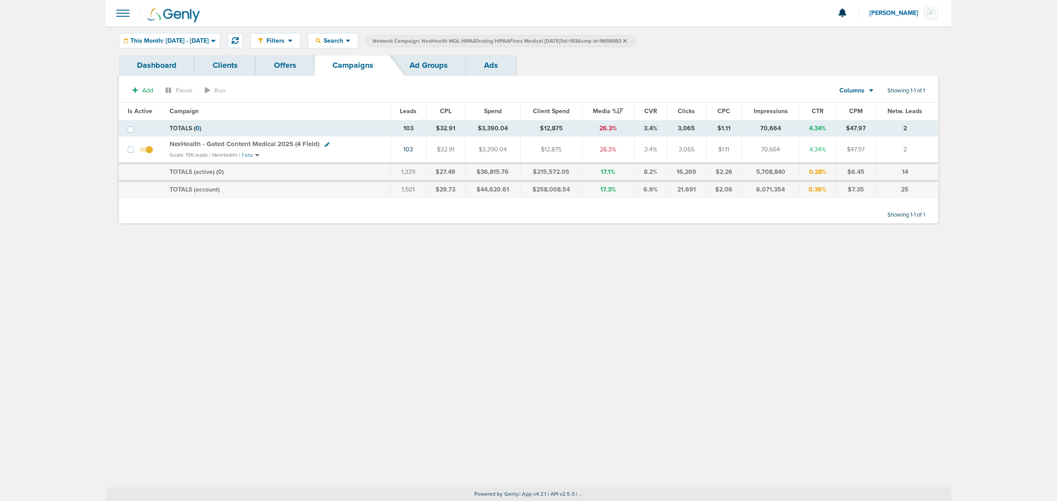
click at [627, 40] on icon at bounding box center [625, 41] width 4 height 4
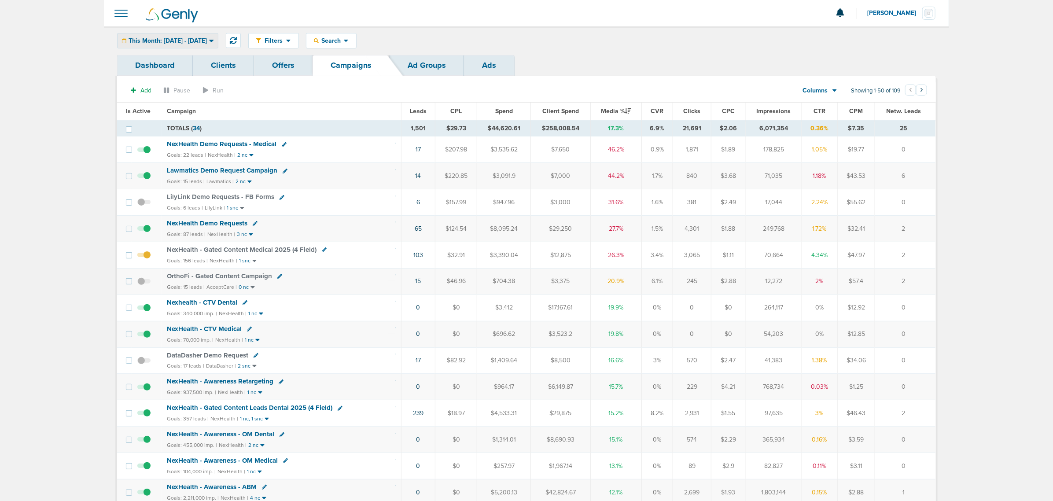
click at [191, 40] on span "This Month: 08.01.2025 - 08.31.2025" at bounding box center [168, 41] width 78 height 6
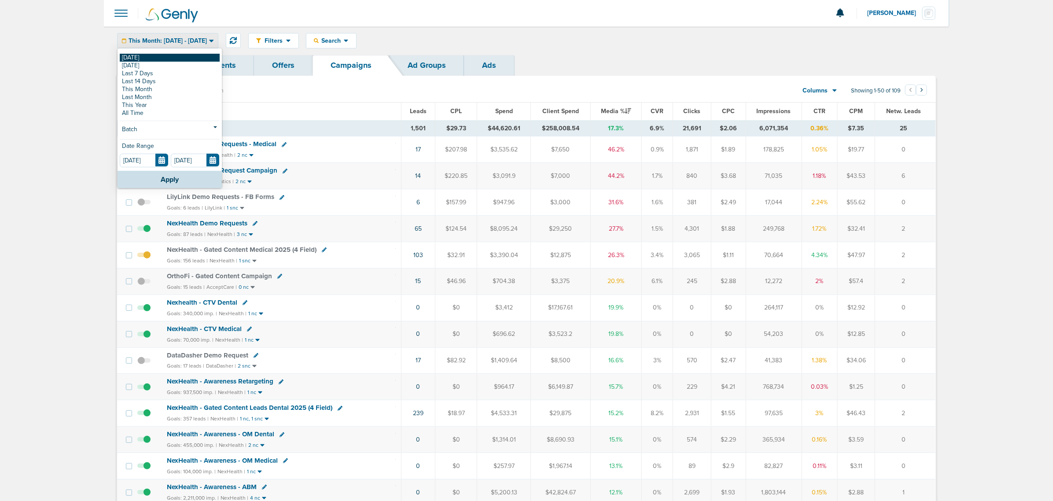
click at [163, 60] on link "[DATE]" at bounding box center [170, 58] width 100 height 8
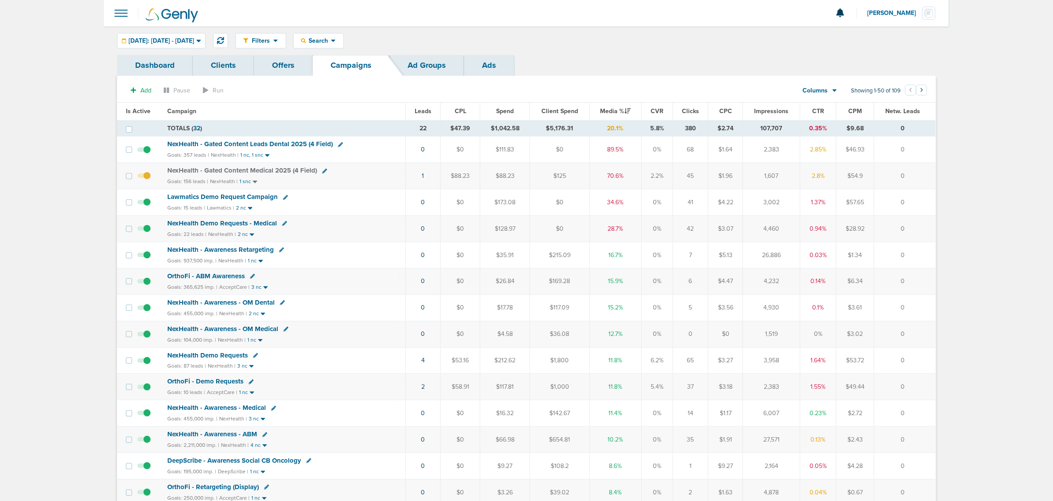
click at [244, 199] on span "Lawmatics Demo Request Campaign" at bounding box center [222, 197] width 111 height 8
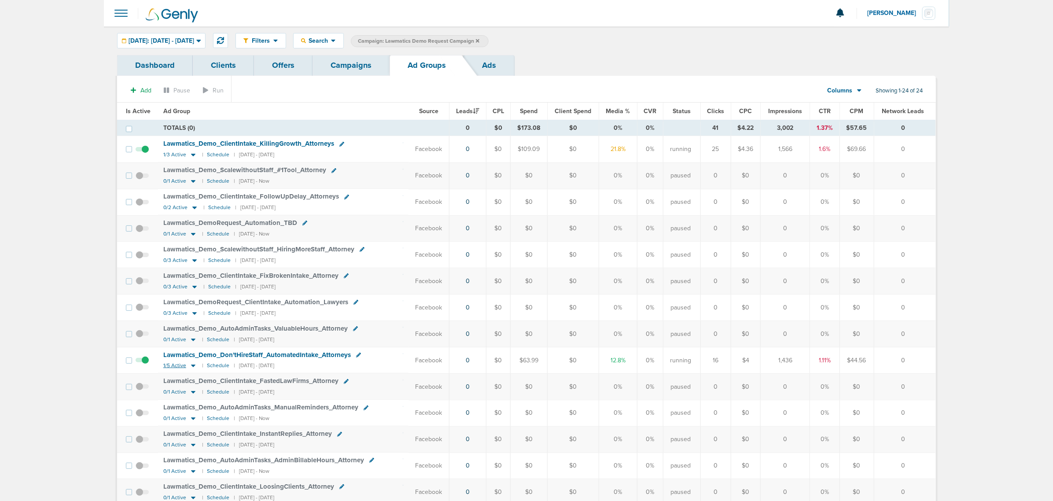
click at [192, 368] on icon at bounding box center [193, 365] width 9 height 7
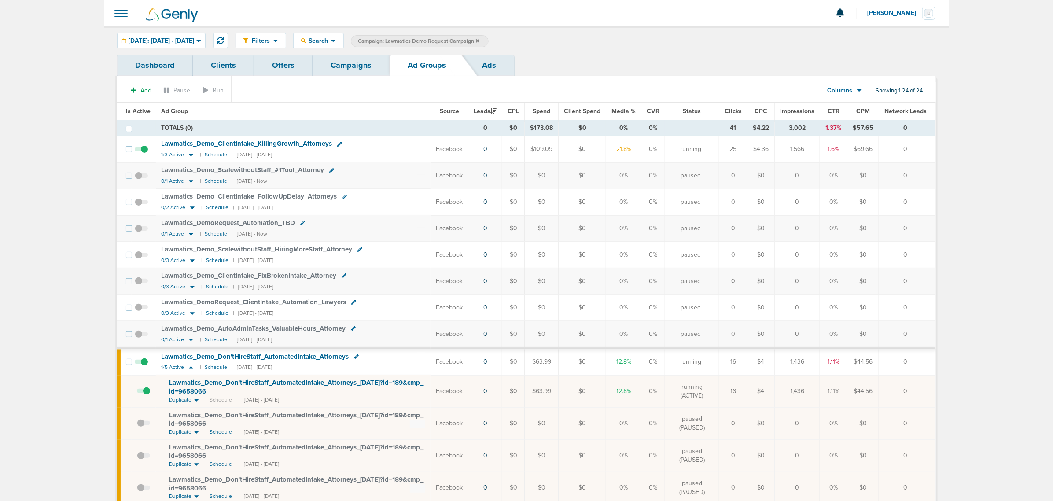
click at [353, 68] on link "Campaigns" at bounding box center [351, 65] width 77 height 21
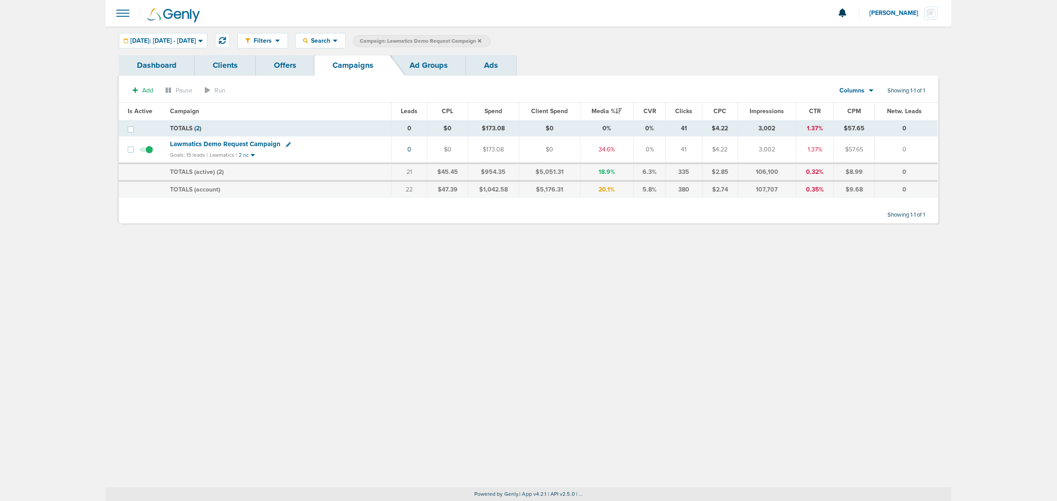
click at [481, 38] on icon at bounding box center [480, 40] width 4 height 5
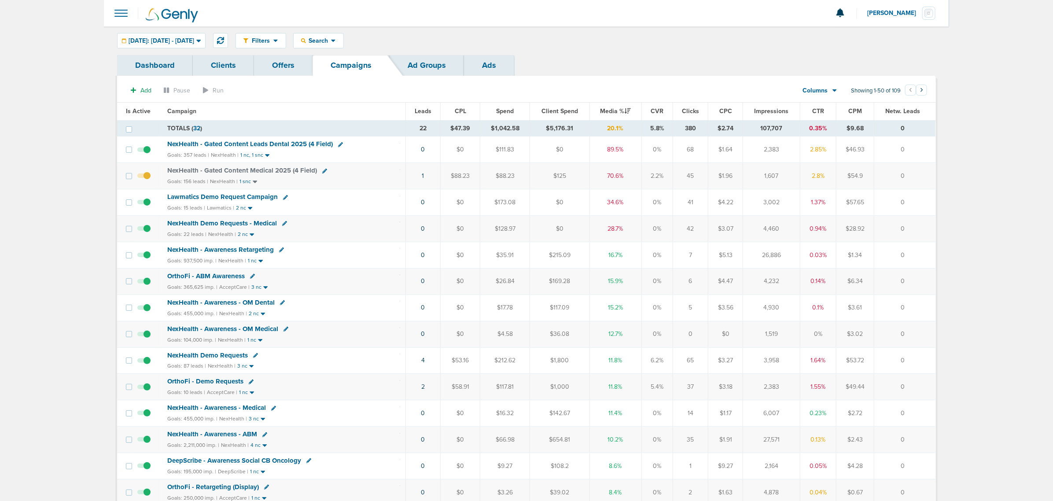
click at [269, 170] on span "NexHealth - Gated Content Medical 2025 (4 Field)" at bounding box center [242, 170] width 150 height 8
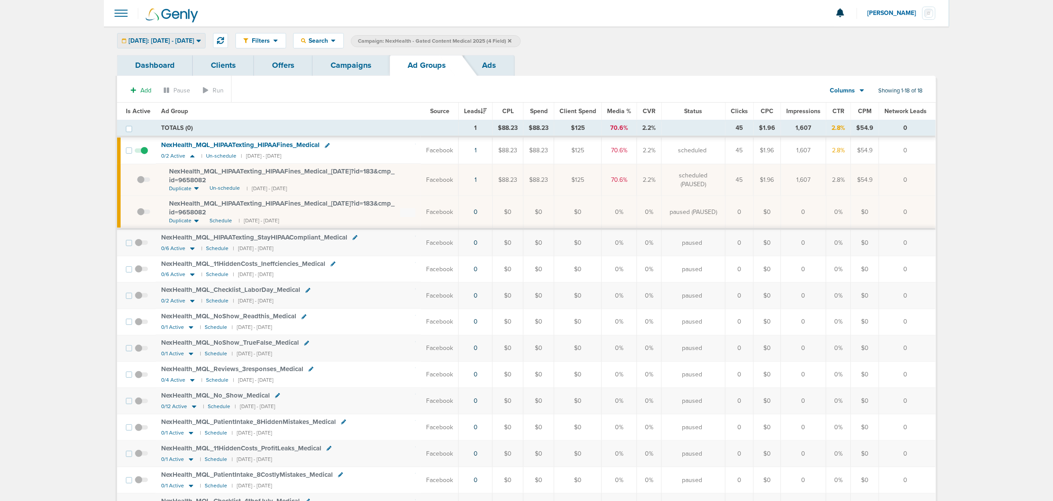
click at [188, 42] on span "[DATE]: [DATE] - [DATE]" at bounding box center [162, 41] width 66 height 6
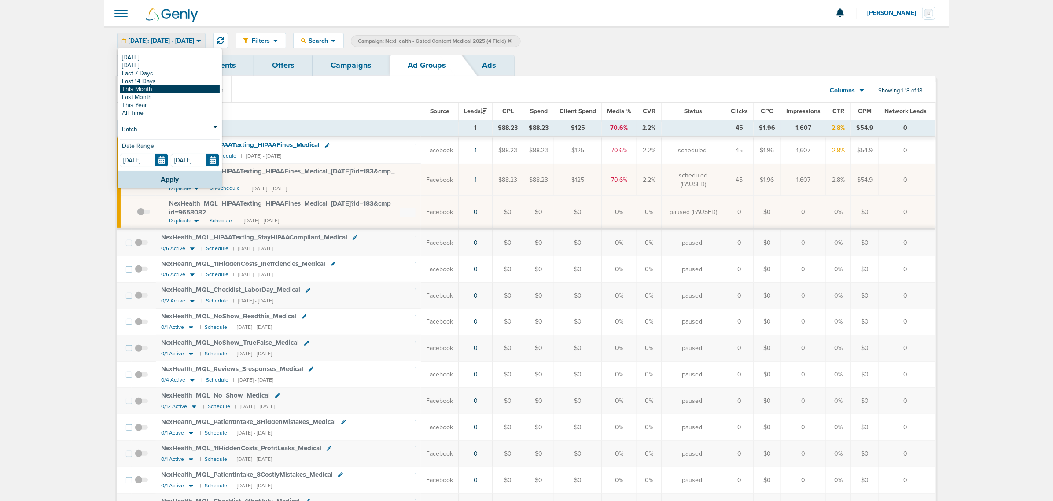
click at [170, 87] on link "This Month" at bounding box center [170, 89] width 100 height 8
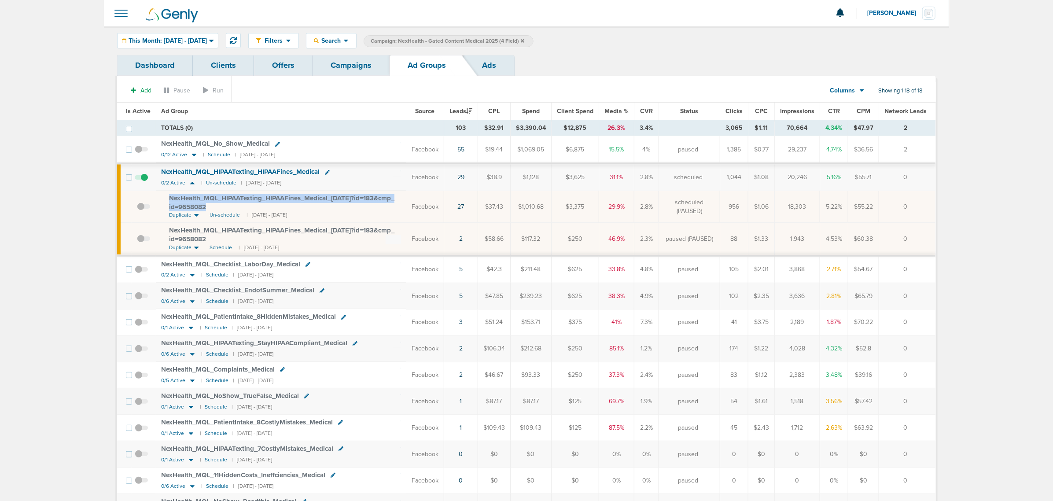
drag, startPoint x: 321, startPoint y: 207, endPoint x: 168, endPoint y: 199, distance: 153.5
click at [169, 199] on div "NexHealth_ MQL_ HIPAATexting_ HIPAAFines_ Medical_ 08.18.25?id=183&cmp_ id=9658…" at bounding box center [285, 202] width 232 height 17
copy span "NexHealth_ MQL_ HIPAATexting_ HIPAAFines_ Medical_ 08.18.25?id=183&cmp_ id=9658…"
click at [344, 58] on link "Campaigns" at bounding box center [351, 65] width 77 height 21
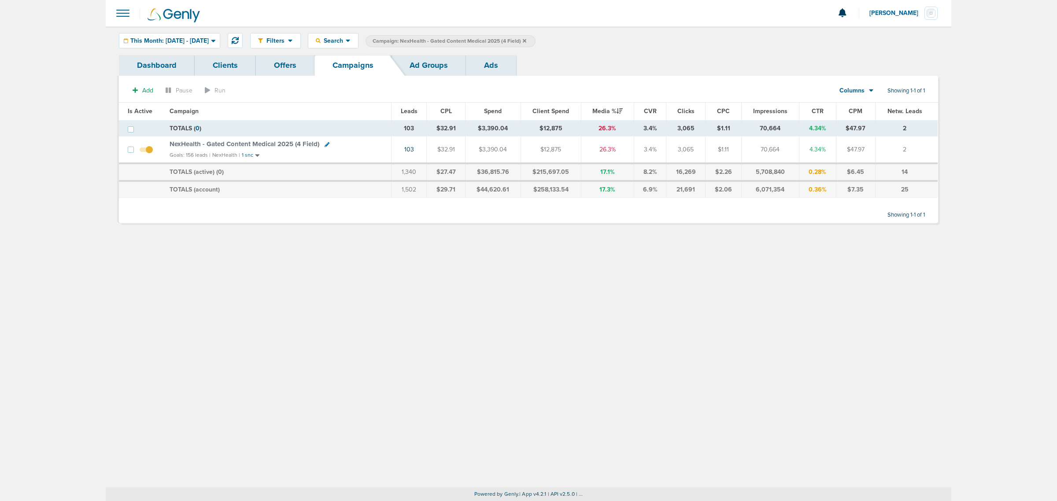
click at [325, 145] on icon at bounding box center [327, 144] width 5 height 5
select select
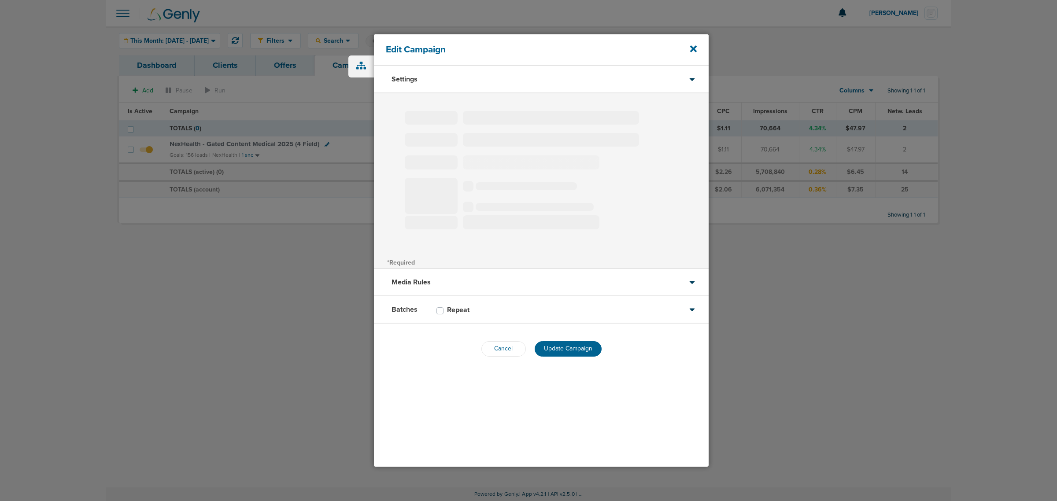
type input "NexHealth - Gated Content Medical 2025 (4 Field)"
select select "Leads"
radio input "true"
select select "readWrite"
checkbox input "true"
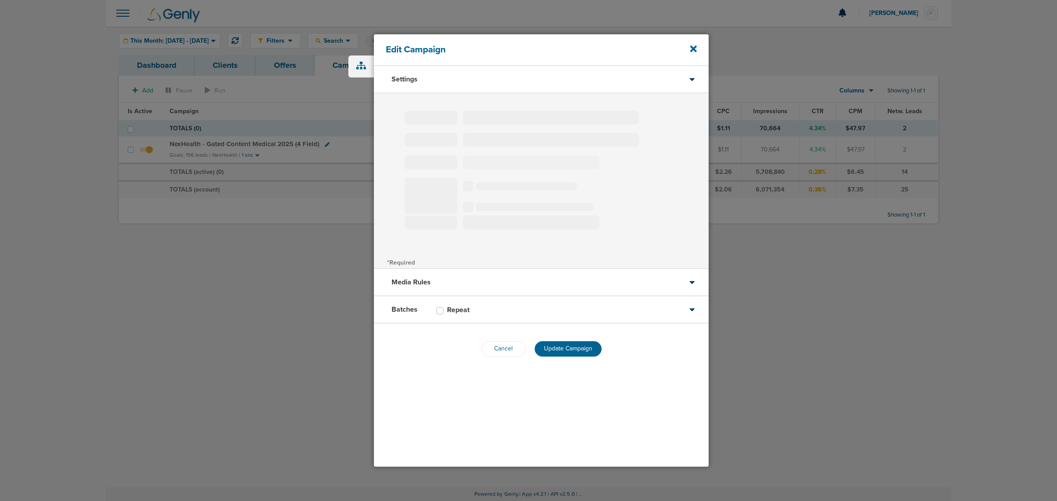
select select "1"
select select "3"
select select "4"
select select "6"
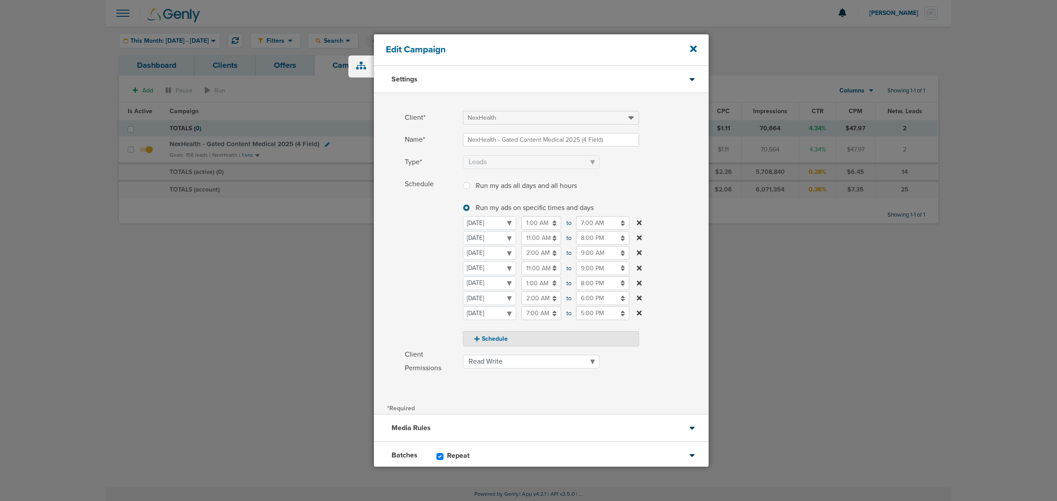
click at [540, 271] on input "11:00 AM" at bounding box center [541, 269] width 40 height 14
click at [528, 333] on icon at bounding box center [525, 331] width 8 height 5
type input "10:00 AM"
click at [429, 262] on span "Schedule" at bounding box center [431, 261] width 53 height 169
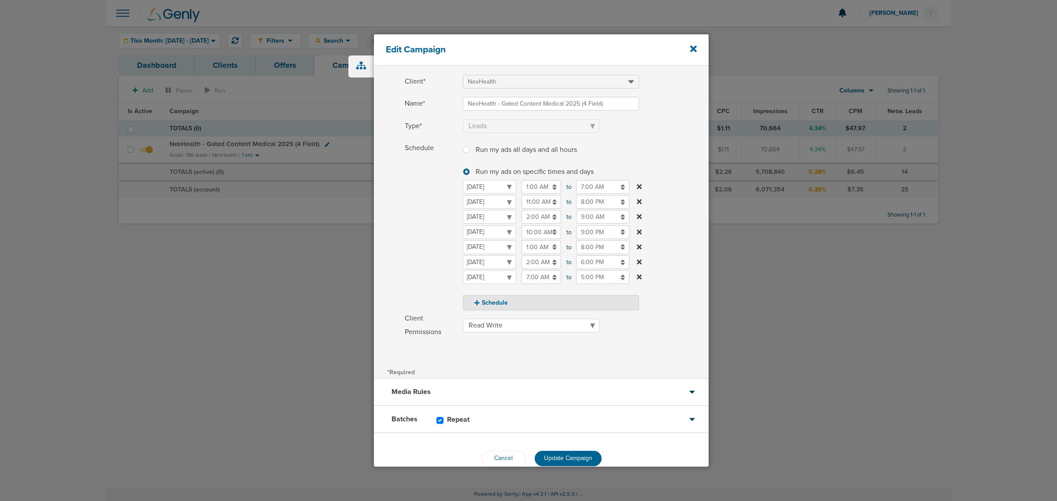
scroll to position [52, 0]
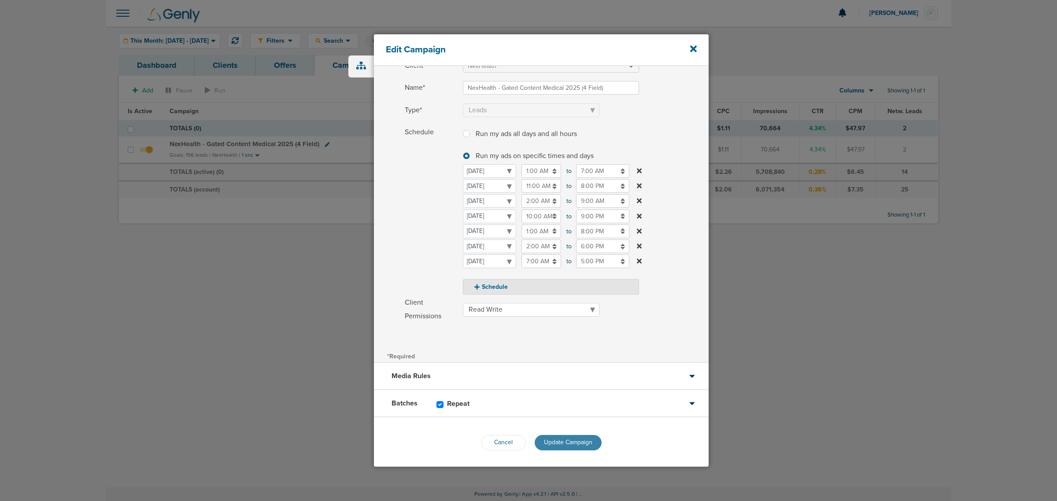
click at [574, 446] on button "Update Campaign" at bounding box center [568, 442] width 67 height 15
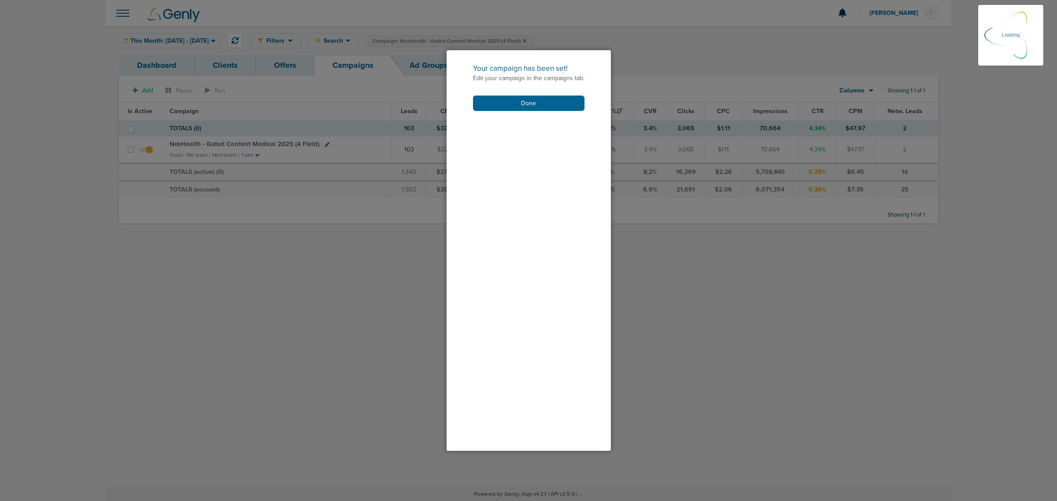
scroll to position [25, 0]
click at [533, 103] on button "Done" at bounding box center [528, 103] width 111 height 15
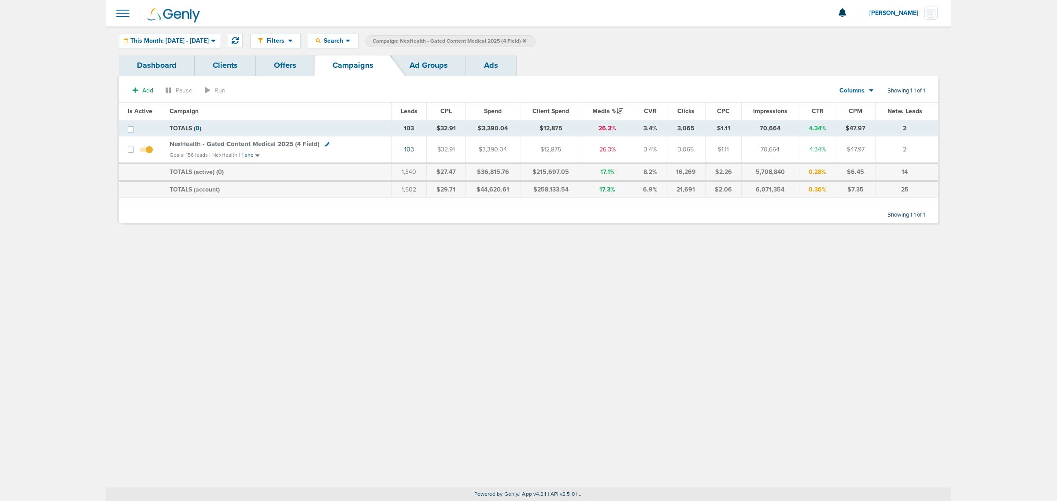
click at [526, 41] on icon at bounding box center [525, 41] width 4 height 4
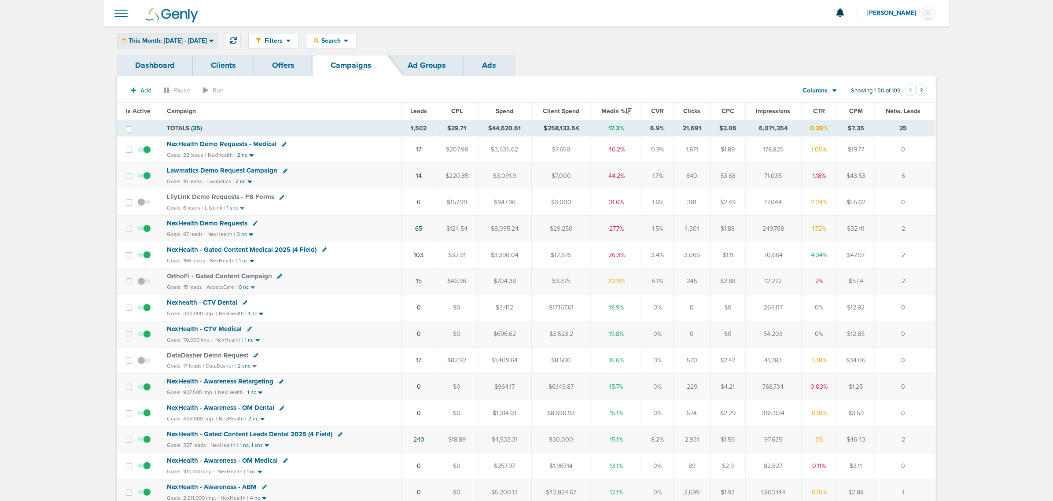
click at [207, 43] on span "This Month: 08.01.2025 - 08.31.2025" at bounding box center [168, 41] width 78 height 6
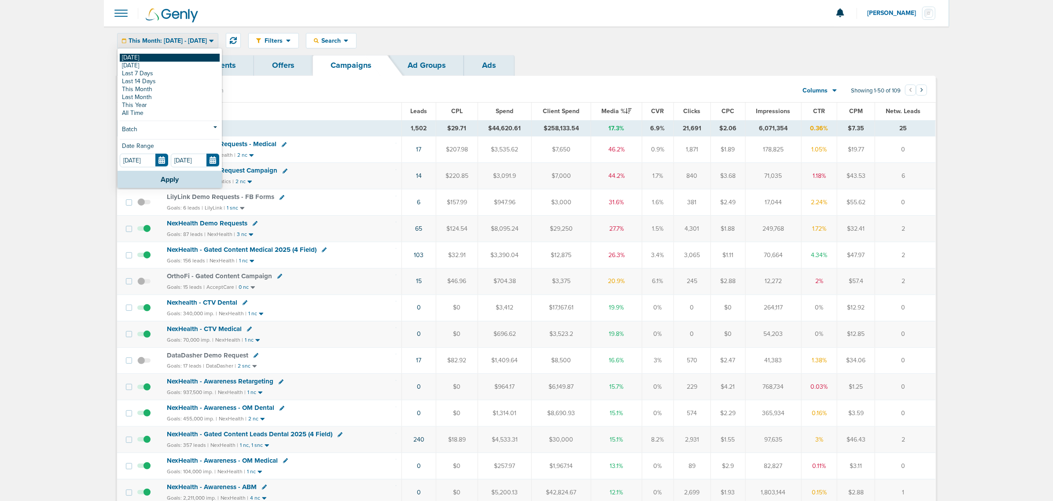
click at [177, 58] on link "[DATE]" at bounding box center [170, 58] width 100 height 8
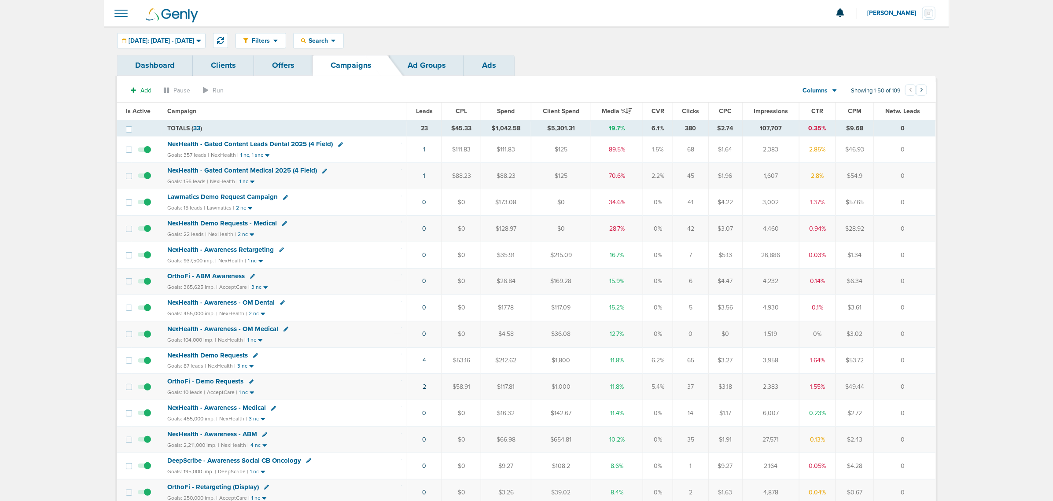
click at [285, 142] on span "NexHealth - Gated Content Leads Dental 2025 (4 Field)" at bounding box center [250, 144] width 166 height 8
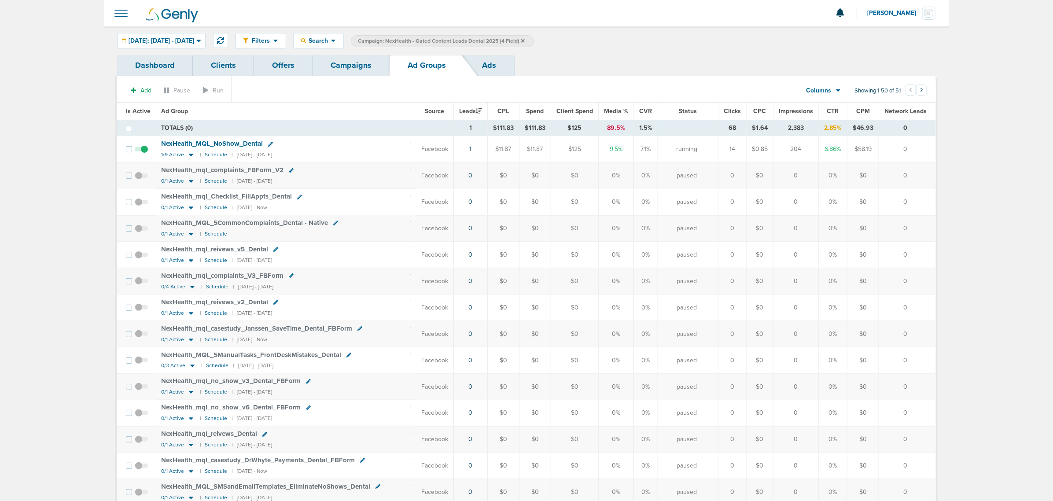
drag, startPoint x: 902, startPoint y: 148, endPoint x: 505, endPoint y: 148, distance: 396.8
click at [506, 148] on tr "NexHealth_ MQL_ NoShow_ Dental 1/9 Active | Schedule | 08/26/2025 - 08/27/2025 …" at bounding box center [526, 149] width 819 height 26
click at [474, 148] on td "1" at bounding box center [471, 149] width 34 height 26
click at [478, 150] on td "1" at bounding box center [471, 149] width 34 height 26
click at [472, 148] on link "1" at bounding box center [471, 148] width 2 height 7
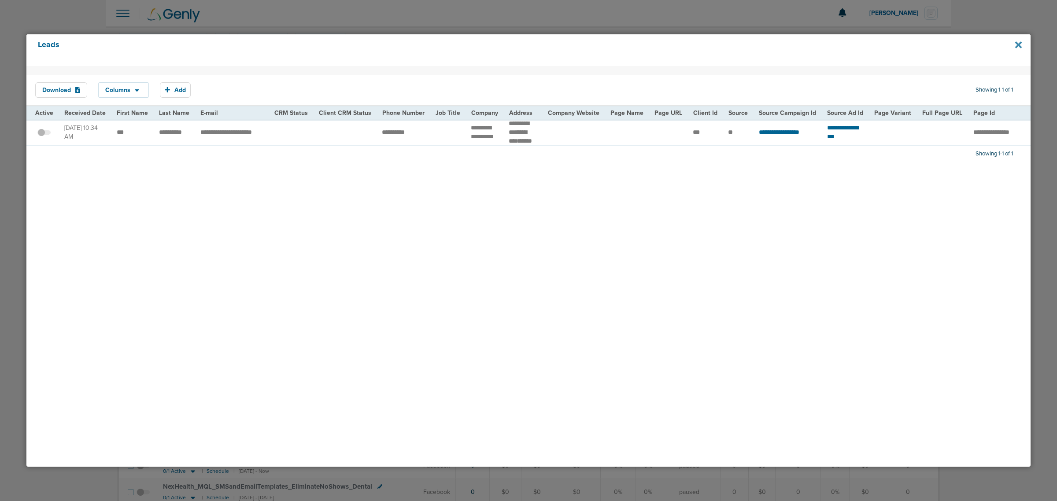
click at [1019, 42] on icon at bounding box center [1018, 45] width 7 height 10
click at [1019, 48] on icon at bounding box center [1018, 45] width 7 height 10
click at [1019, 44] on icon at bounding box center [1018, 44] width 7 height 7
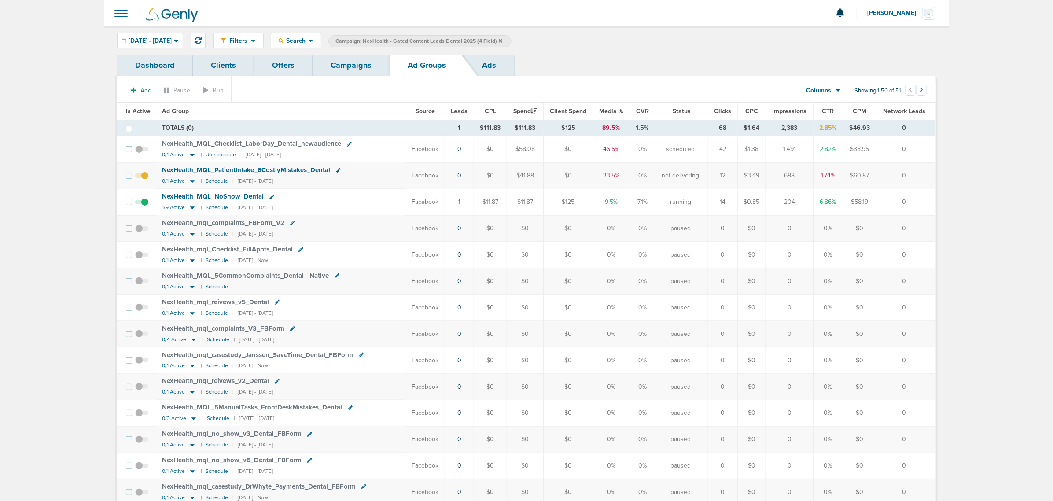
click at [371, 68] on link "Campaigns" at bounding box center [351, 65] width 77 height 21
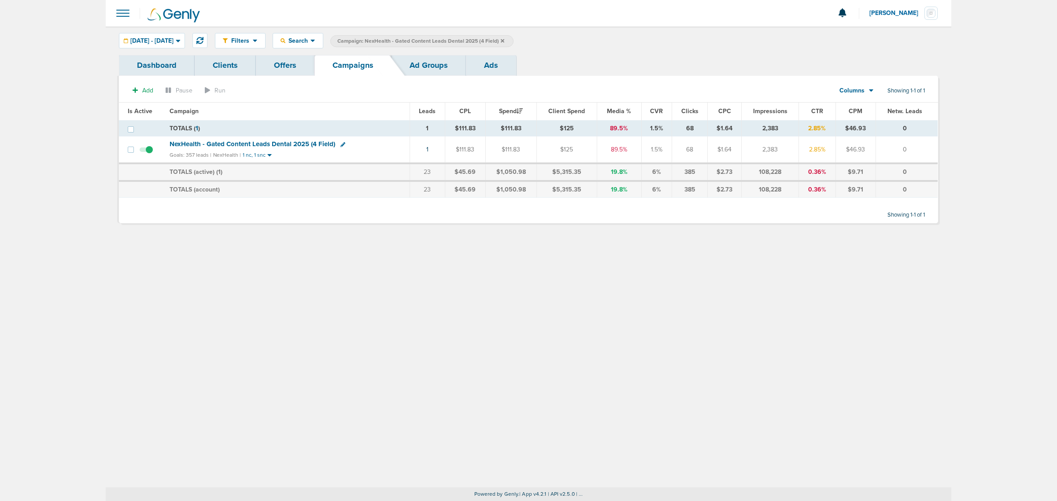
click at [504, 41] on icon at bounding box center [503, 41] width 4 height 4
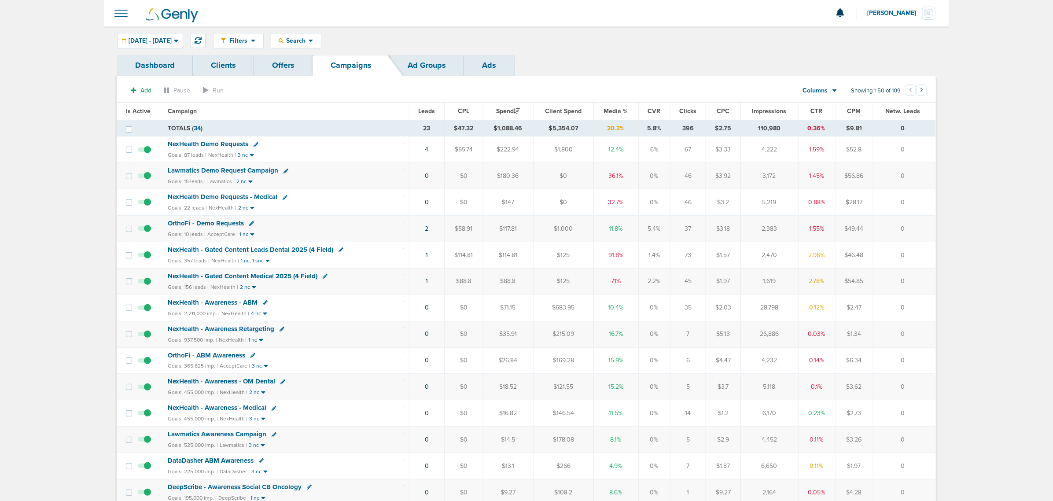
click at [611, 107] on span "Media %" at bounding box center [616, 110] width 24 height 7
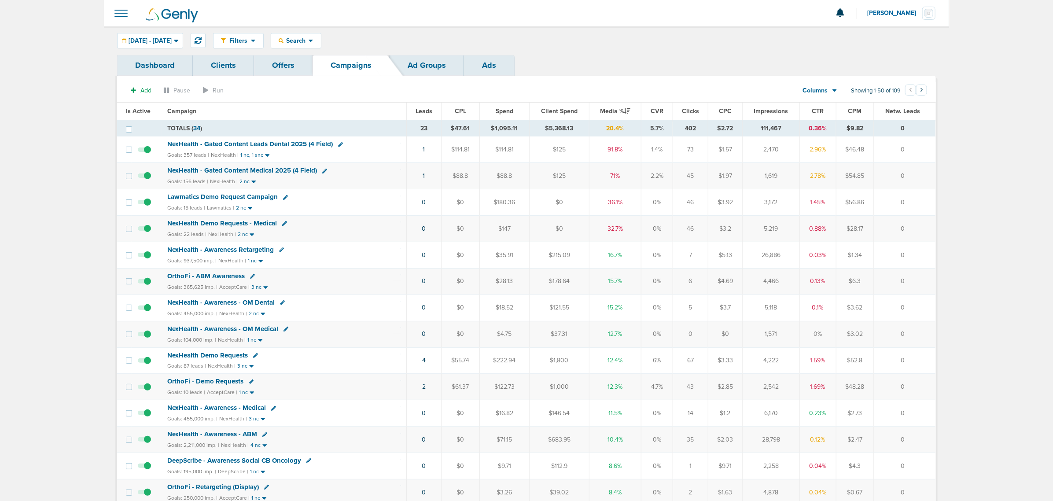
click at [284, 170] on span "NexHealth - Gated Content Medical 2025 (4 Field)" at bounding box center [242, 170] width 150 height 8
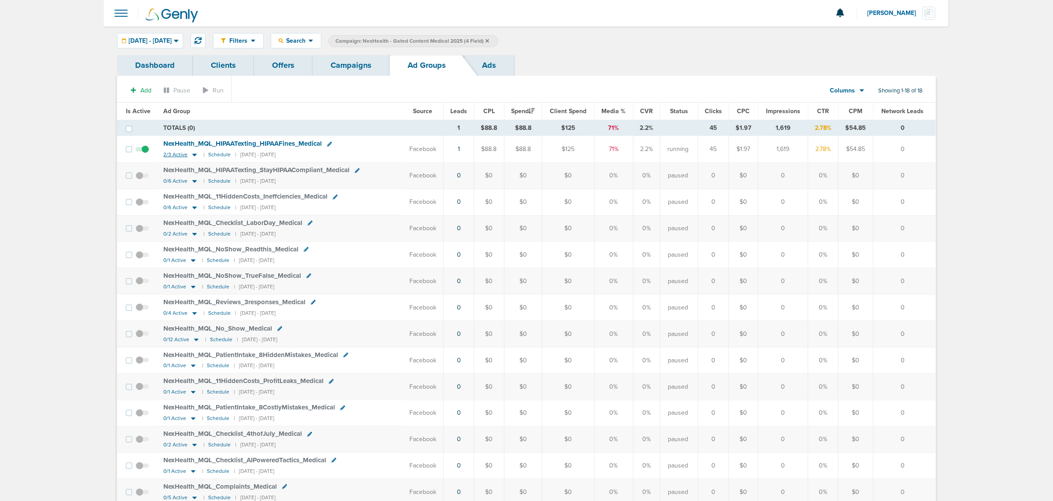
click at [194, 158] on icon at bounding box center [194, 154] width 9 height 7
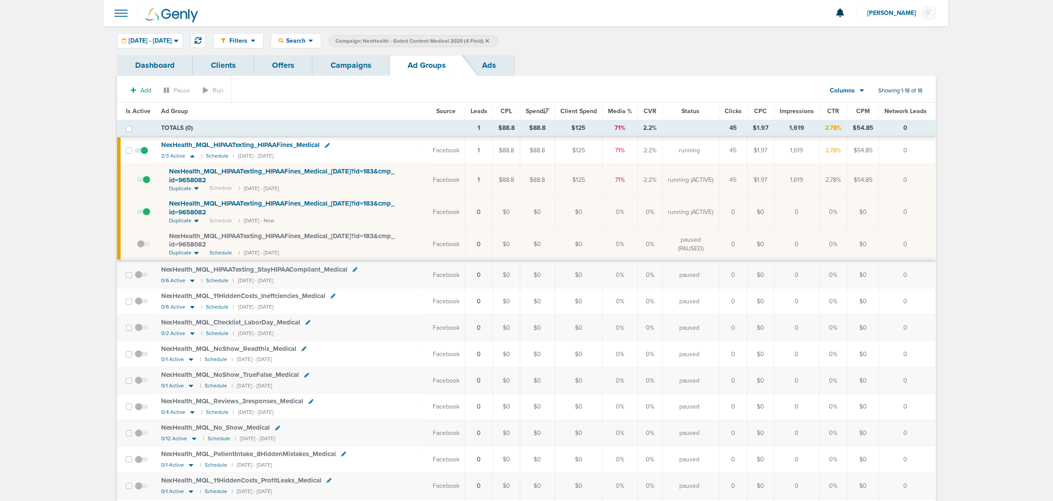
click at [148, 184] on span at bounding box center [143, 184] width 13 height 0
click at [137, 182] on input "checkbox" at bounding box center [137, 182] width 0 height 0
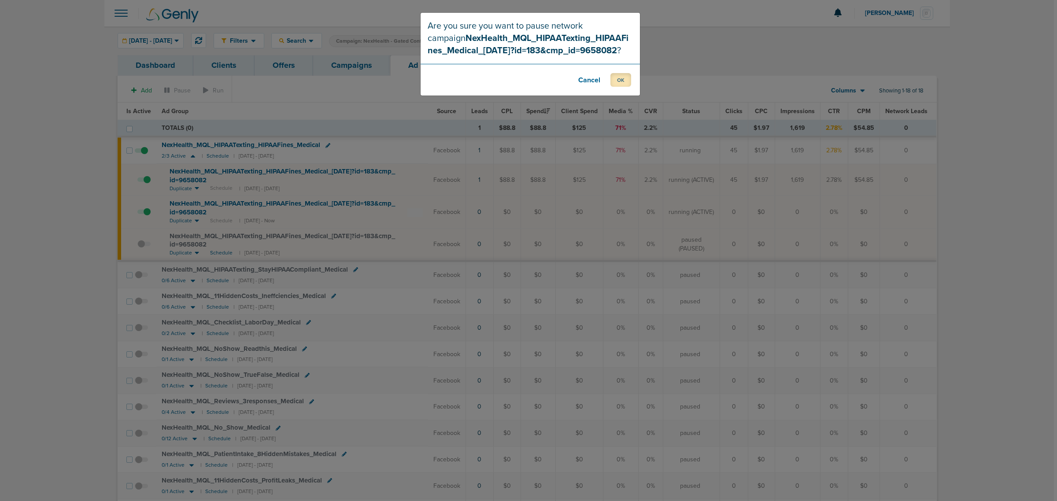
click at [614, 75] on button "OK" at bounding box center [620, 80] width 21 height 14
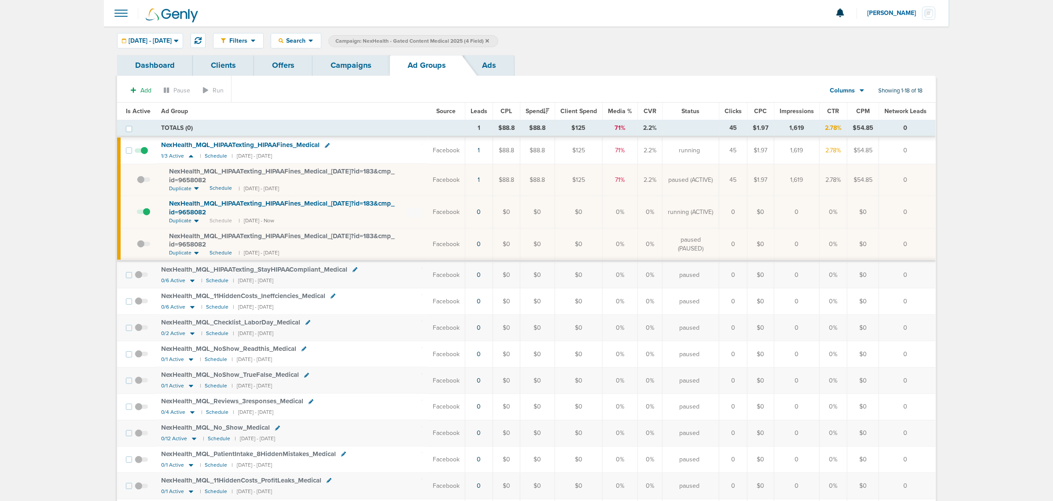
click at [346, 60] on link "Campaigns" at bounding box center [351, 65] width 77 height 21
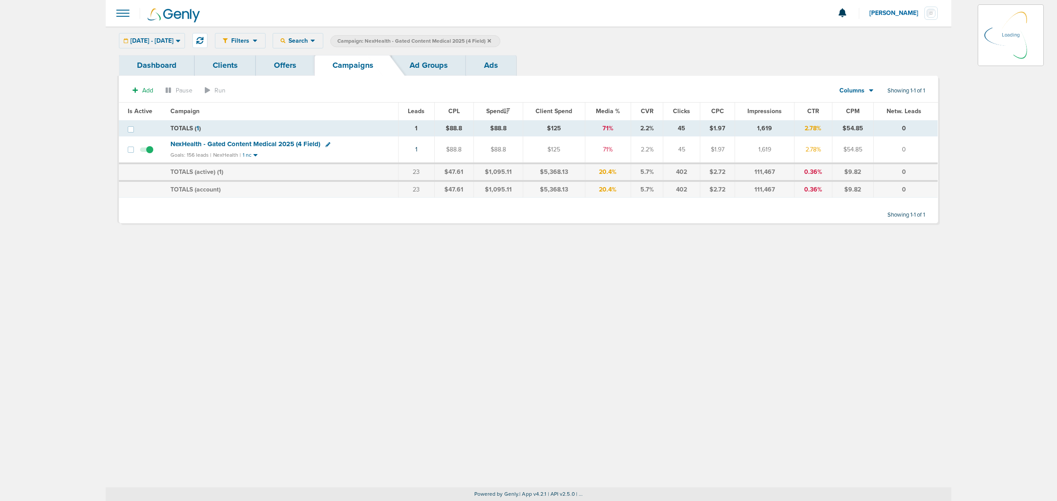
click at [491, 42] on icon at bounding box center [490, 40] width 4 height 5
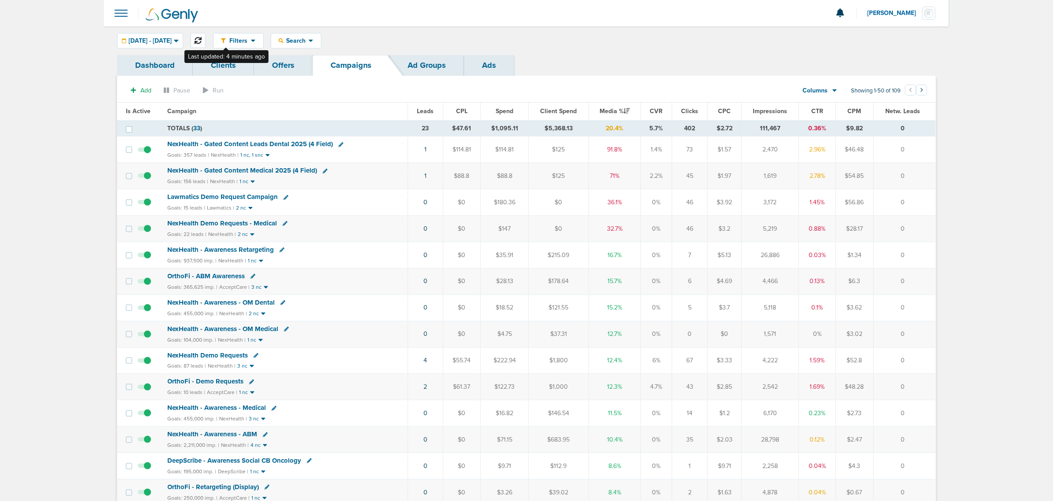
click at [202, 41] on icon at bounding box center [198, 40] width 7 height 7
click at [231, 142] on span "NexHealth - Gated Content Leads Dental 2025 (4 Field)" at bounding box center [250, 144] width 166 height 8
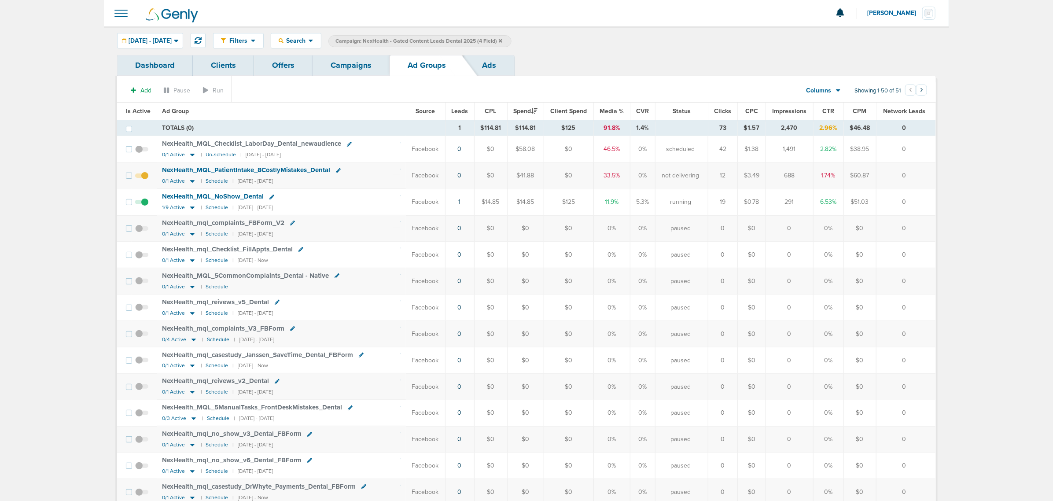
click at [350, 69] on link "Campaigns" at bounding box center [351, 65] width 77 height 21
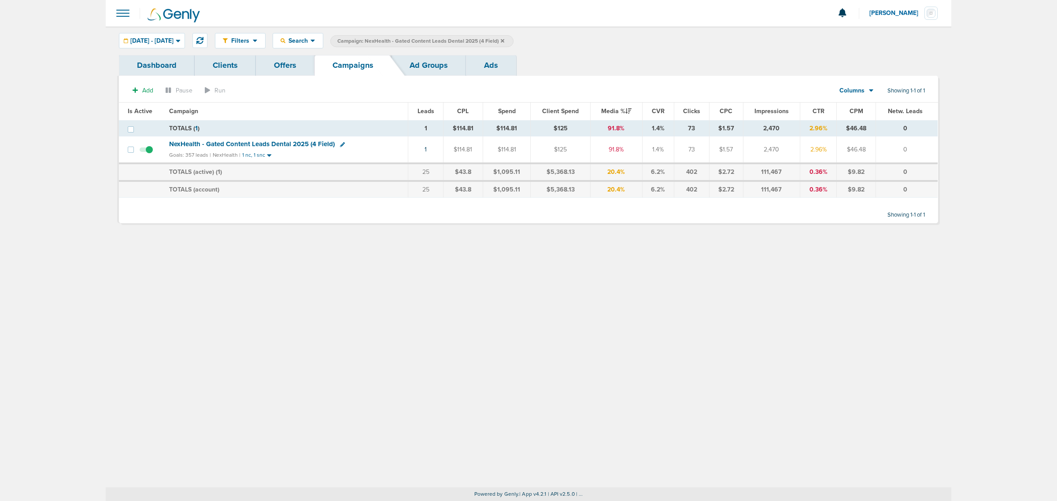
click at [504, 41] on icon at bounding box center [503, 40] width 4 height 5
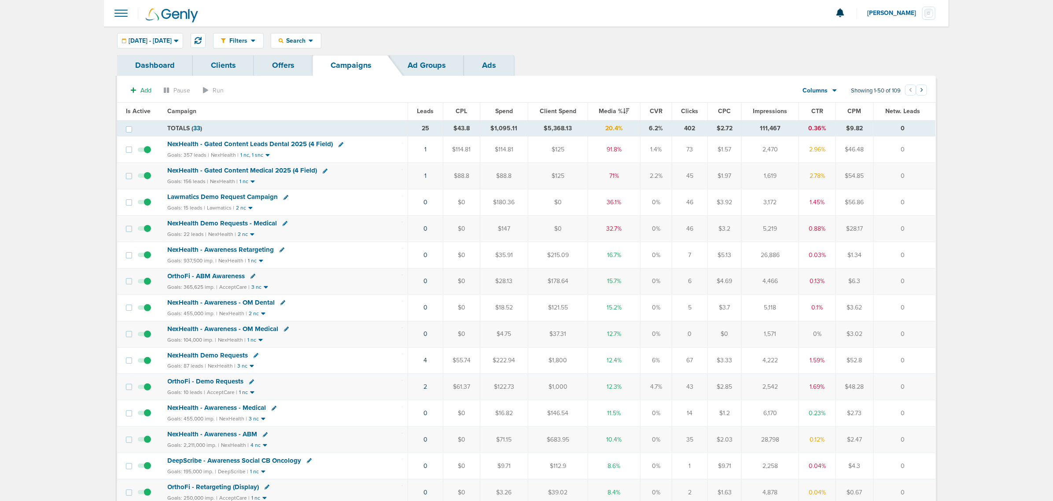
click at [291, 144] on span "NexHealth - Gated Content Leads Dental 2025 (4 Field)" at bounding box center [251, 144] width 166 height 8
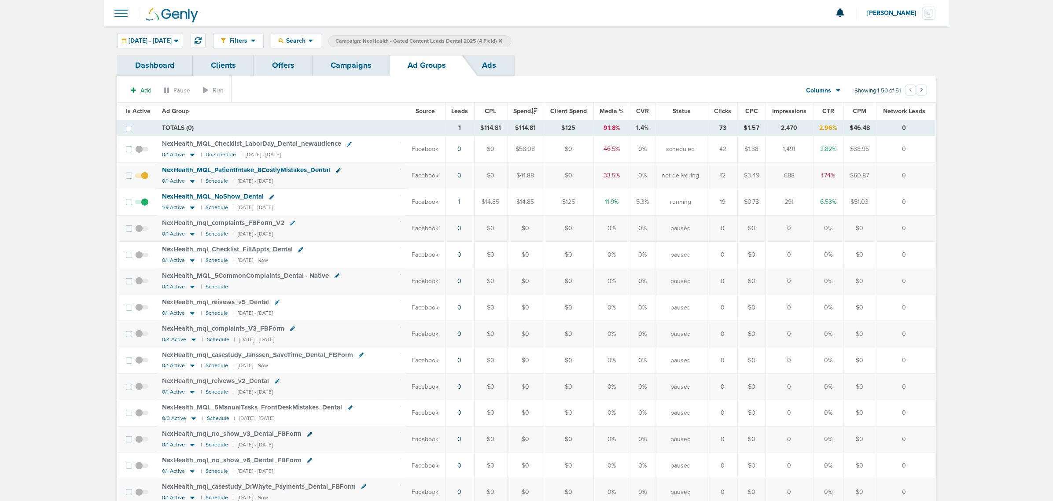
click at [336, 62] on link "Campaigns" at bounding box center [351, 65] width 77 height 21
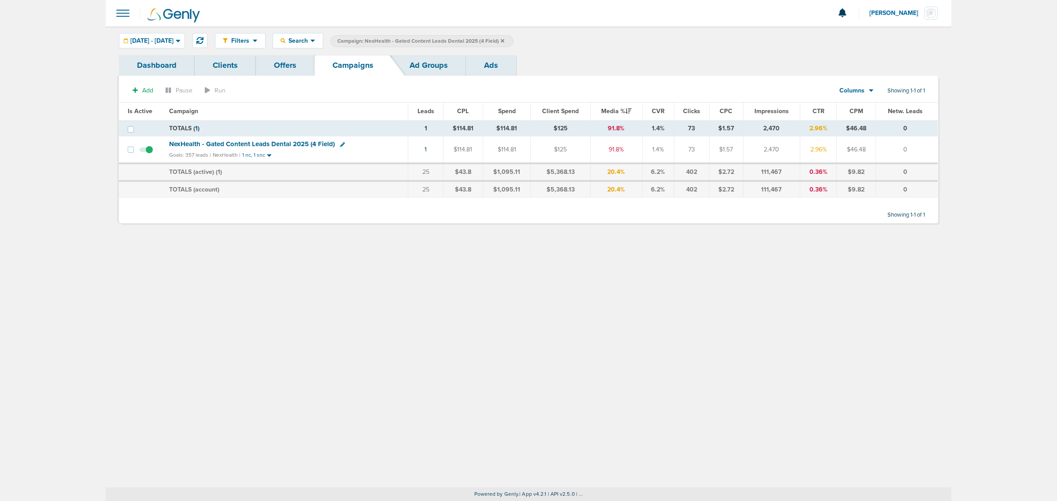
click at [504, 38] on icon at bounding box center [503, 40] width 4 height 5
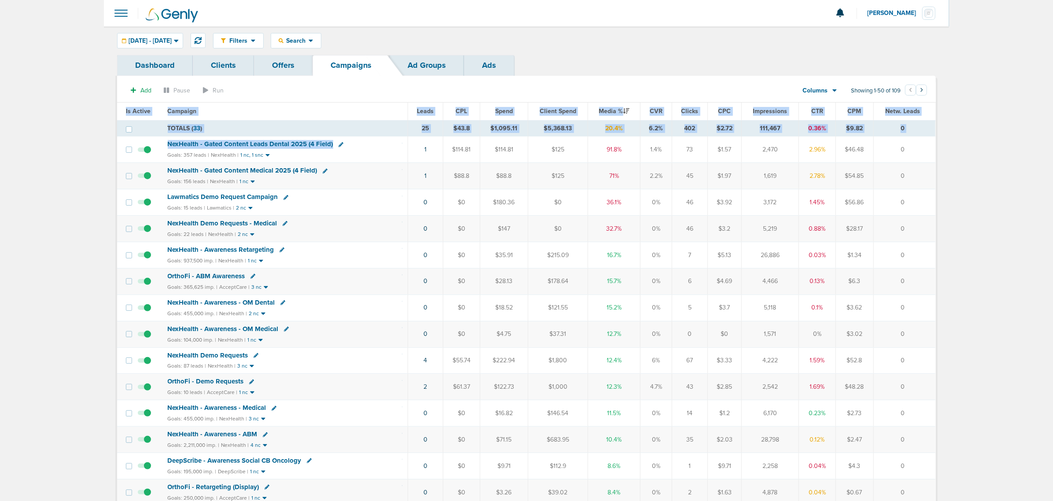
drag, startPoint x: 404, startPoint y: 144, endPoint x: 1002, endPoint y: 258, distance: 608.4
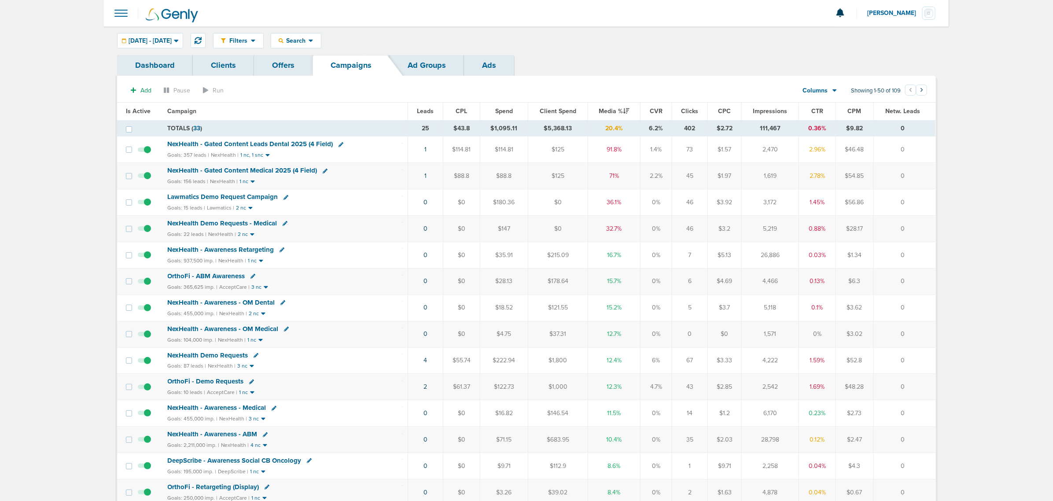
click at [244, 172] on span "NexHealth - Gated Content Medical 2025 (4 Field)" at bounding box center [243, 170] width 150 height 8
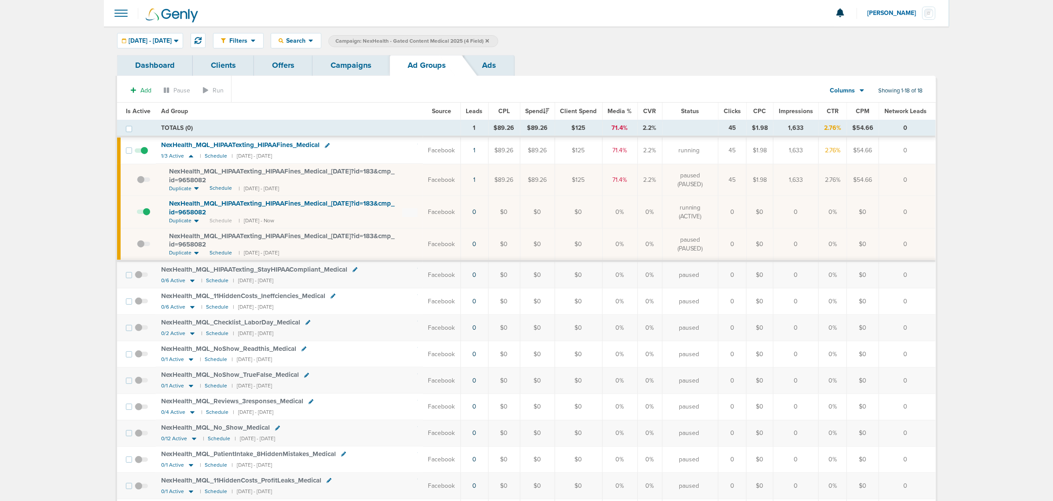
click at [356, 59] on link "Campaigns" at bounding box center [351, 65] width 77 height 21
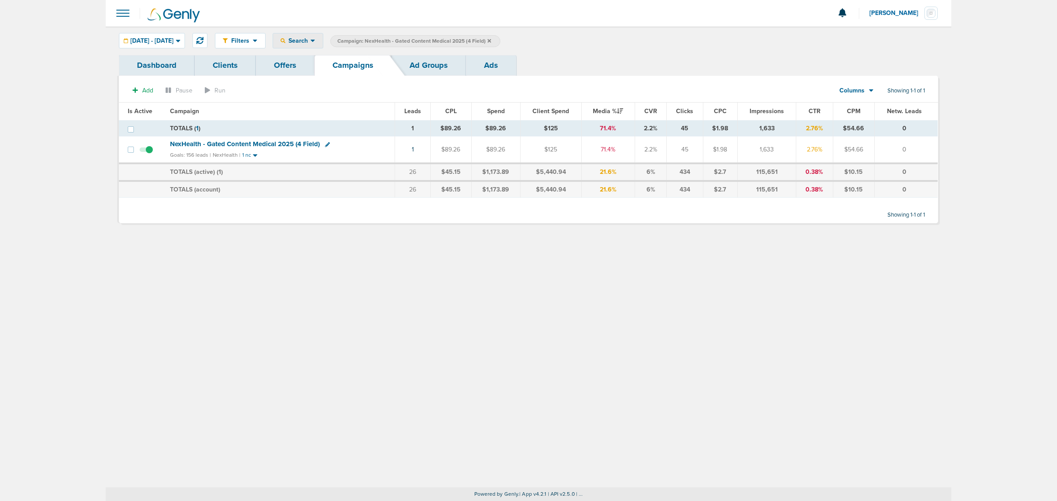
click at [310, 41] on span "Search" at bounding box center [297, 40] width 25 height 7
click at [340, 111] on link "Ad Group" at bounding box center [318, 113] width 91 height 11
select select "adGroupName"
type input "reviews"
click at [269, 146] on span "NexHealth - Gated Content Medical 2025 (4 Field)" at bounding box center [245, 144] width 150 height 8
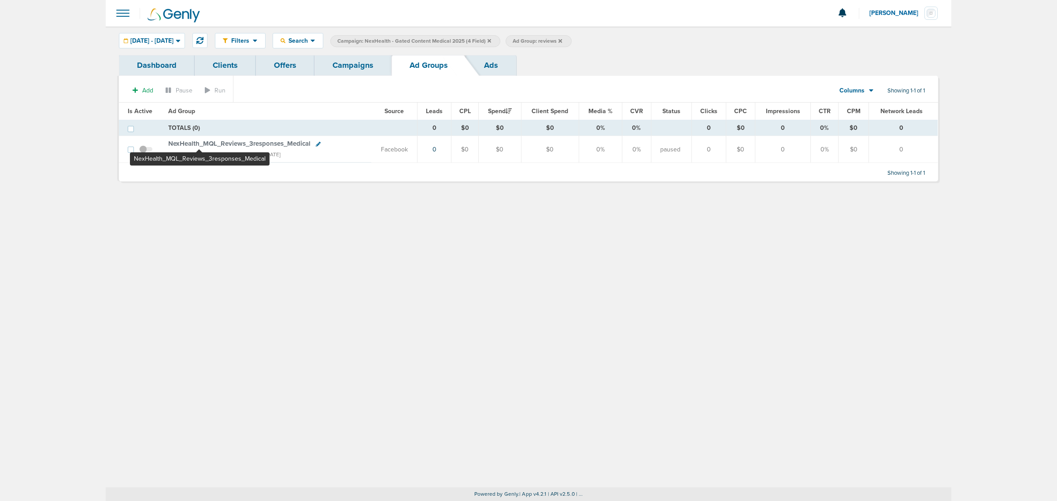
click at [199, 142] on span "NexHealth_ MQL_ Reviews_ 3responses_ Medical" at bounding box center [239, 144] width 142 height 8
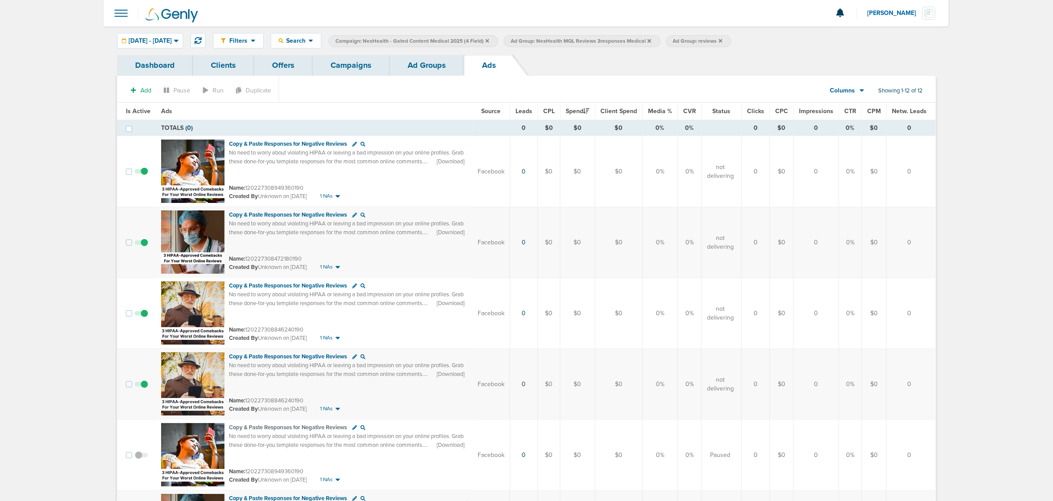
click at [450, 63] on link "Ad Groups" at bounding box center [427, 65] width 74 height 21
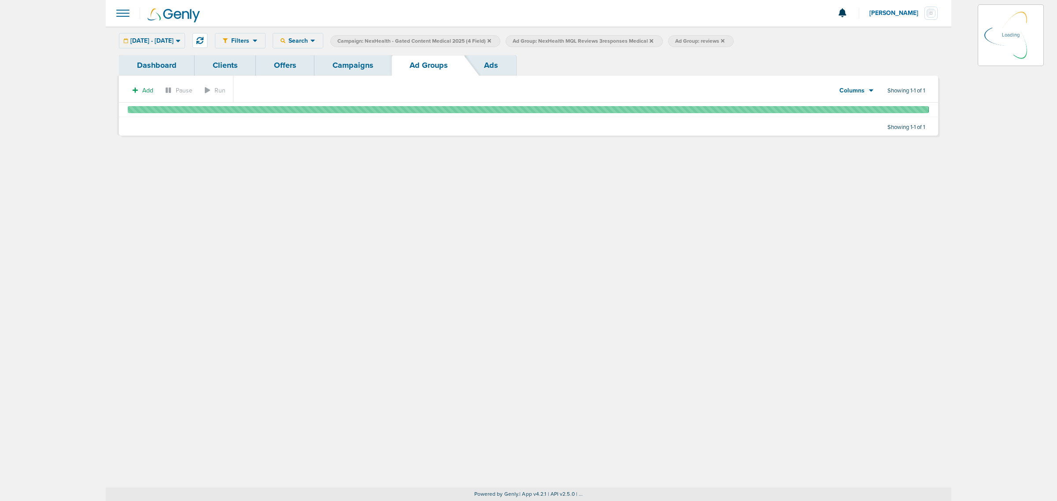
click at [354, 58] on link "Campaigns" at bounding box center [352, 65] width 77 height 21
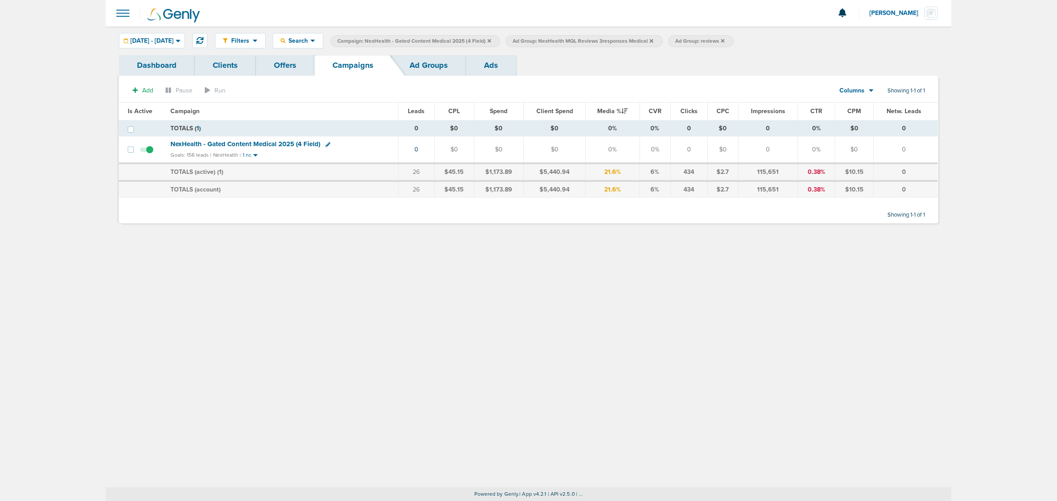
click at [653, 38] on icon at bounding box center [652, 40] width 4 height 5
click at [571, 41] on label "Ad Group: reviews" at bounding box center [539, 41] width 66 height 12
click at [562, 41] on icon at bounding box center [560, 41] width 4 height 4
click at [500, 40] on label "Campaign: NexHealth - Gated Content Medical 2025 (4 Field)" at bounding box center [415, 41] width 170 height 12
click at [491, 40] on icon at bounding box center [490, 40] width 4 height 5
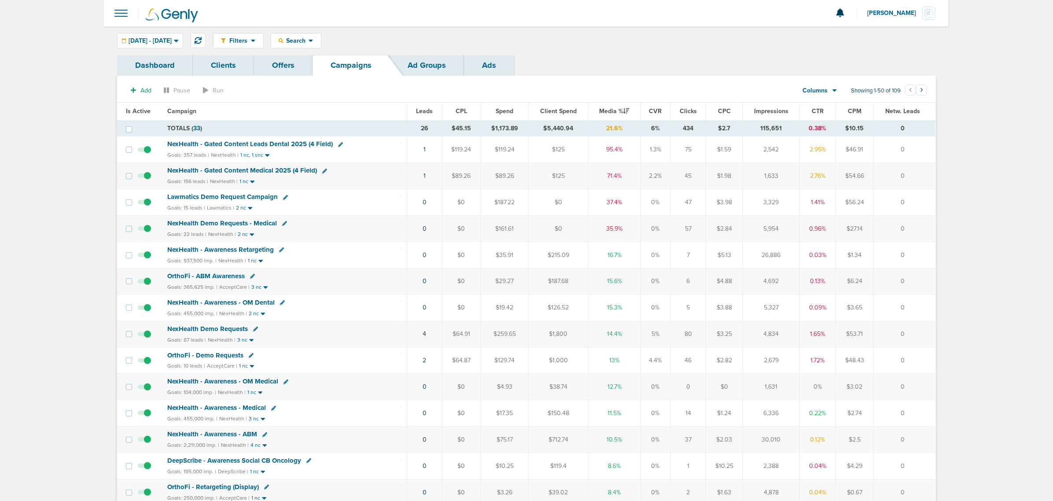
click at [260, 169] on span "NexHealth - Gated Content Medical 2025 (4 Field)" at bounding box center [242, 170] width 150 height 8
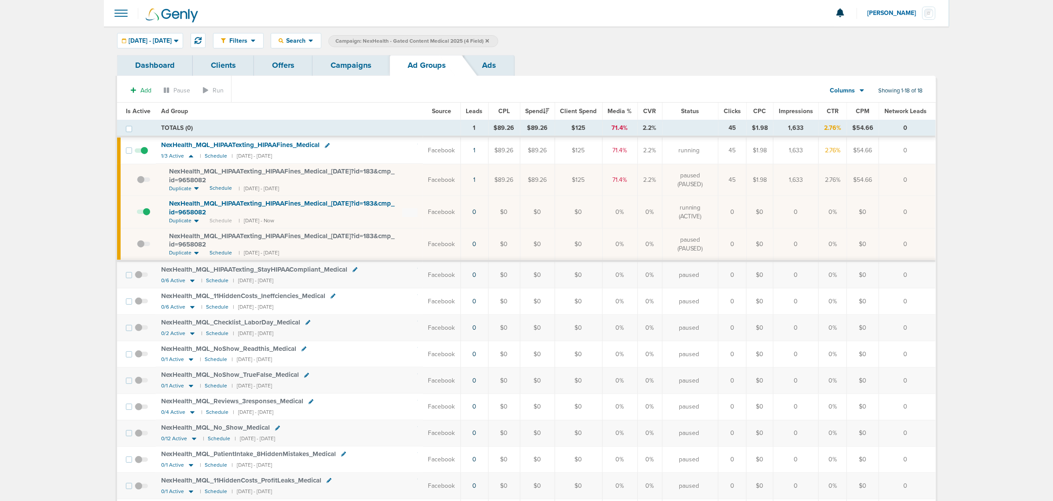
click at [369, 70] on link "Campaigns" at bounding box center [351, 65] width 77 height 21
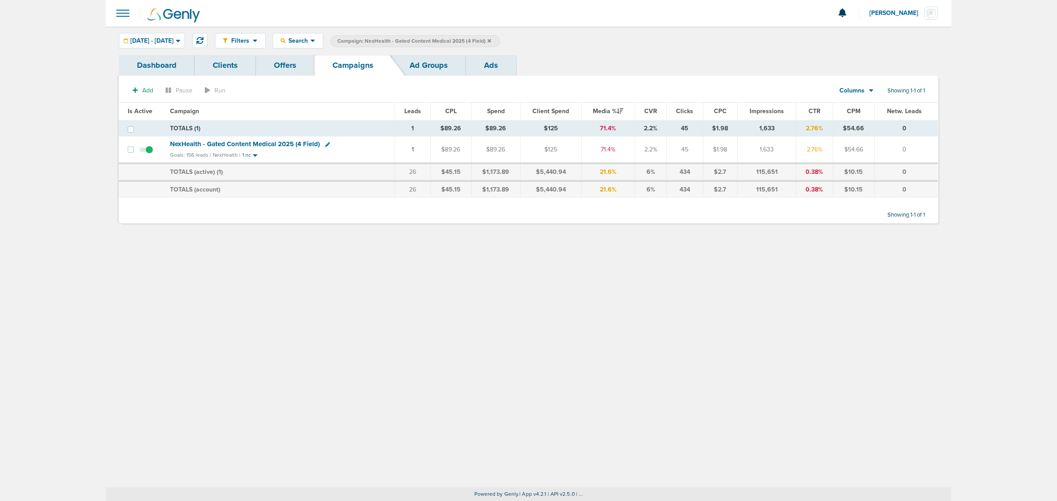
click at [491, 42] on span "Campaign: NexHealth - Gated Content Medical 2025 (4 Field)" at bounding box center [414, 40] width 154 height 7
click at [491, 41] on icon at bounding box center [490, 41] width 4 height 4
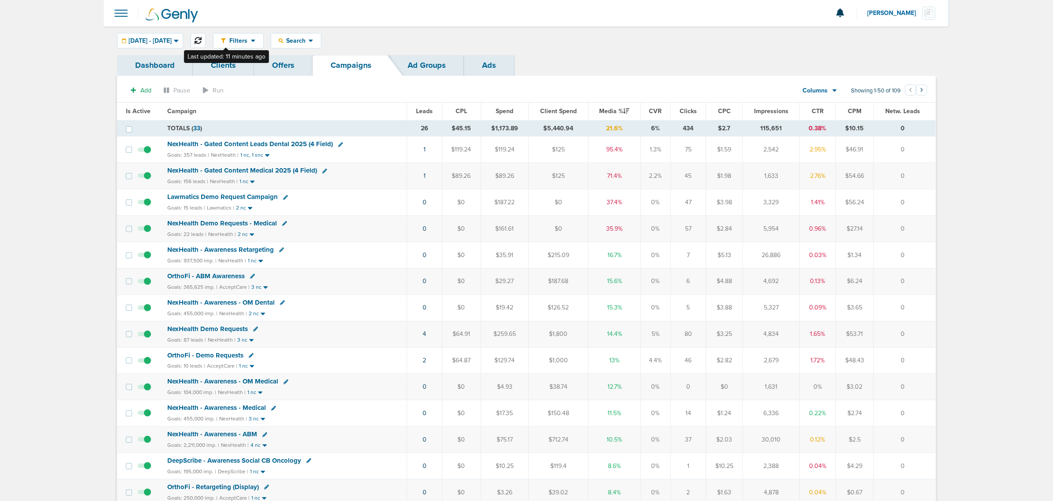
click at [202, 37] on icon at bounding box center [198, 40] width 7 height 7
click at [424, 335] on link "5" at bounding box center [424, 333] width 4 height 7
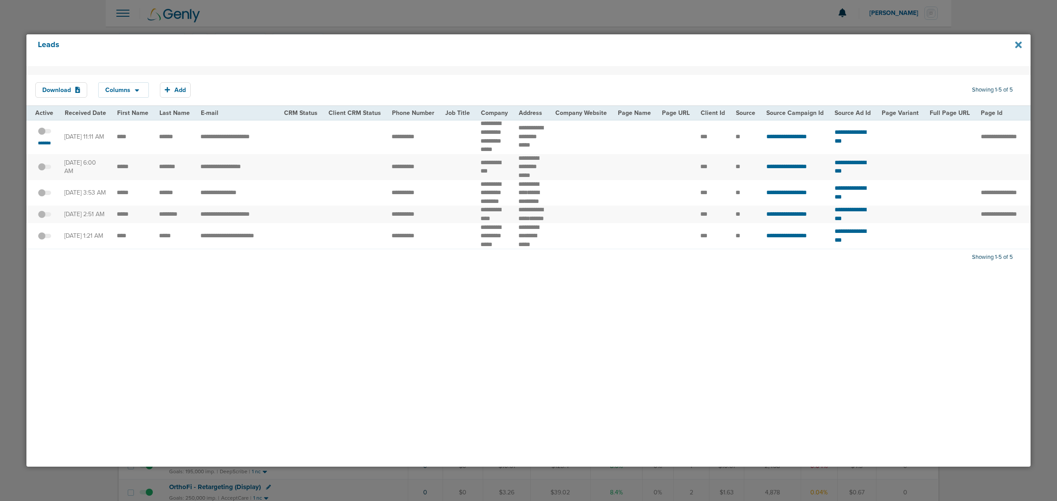
click at [1020, 47] on icon at bounding box center [1018, 44] width 7 height 7
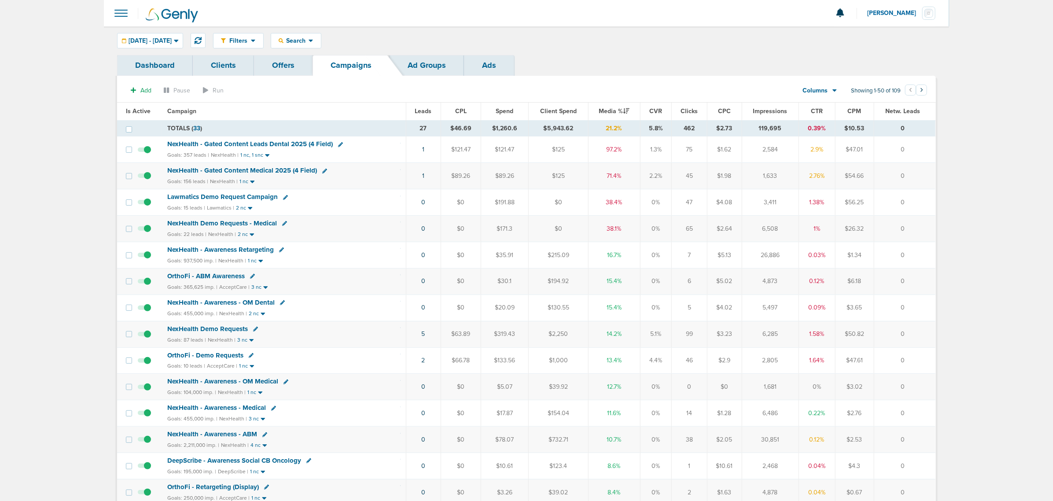
click at [566, 12] on div at bounding box center [527, 13] width 846 height 26
click at [202, 39] on icon at bounding box center [198, 40] width 7 height 7
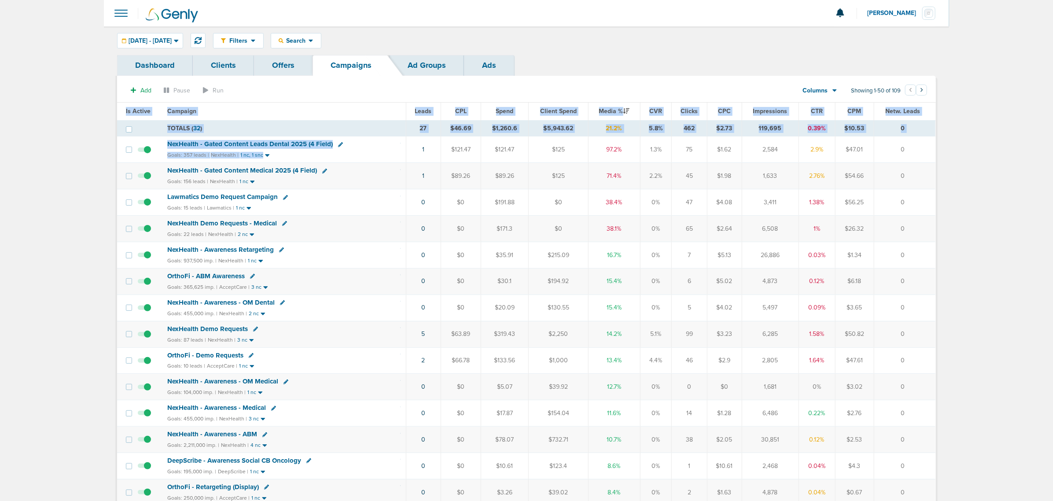
drag, startPoint x: 574, startPoint y: 154, endPoint x: 956, endPoint y: 170, distance: 382.6
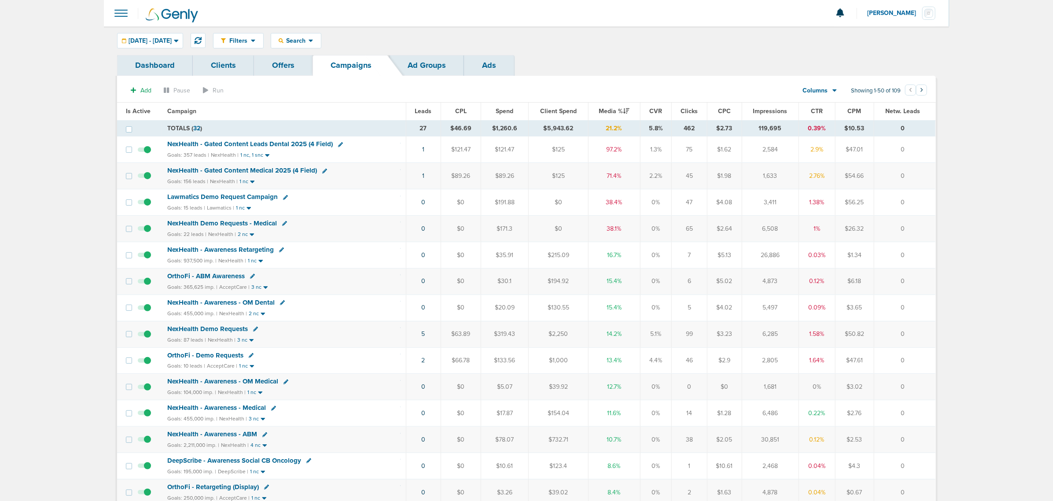
click at [217, 146] on span "NexHealth - Gated Content Leads Dental 2025 (4 Field)" at bounding box center [250, 144] width 166 height 8
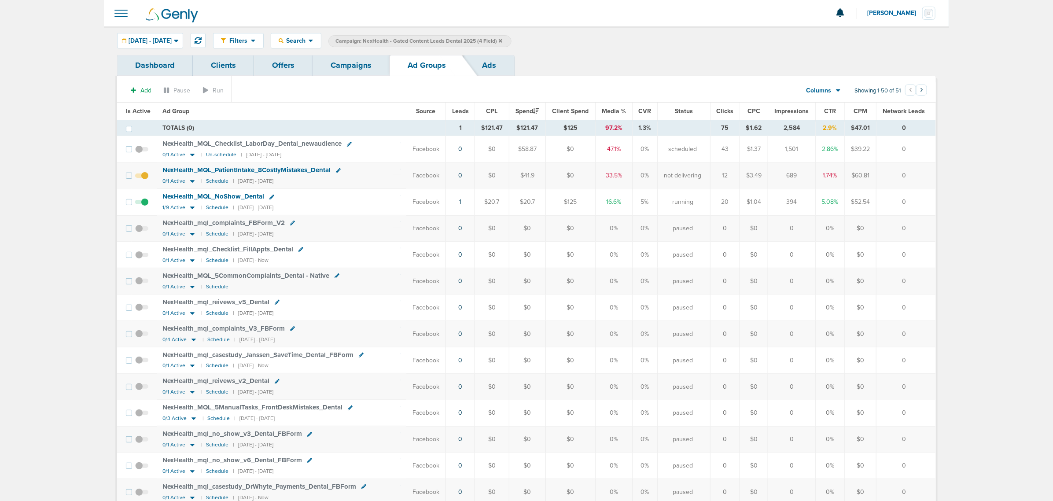
click at [344, 65] on link "Campaigns" at bounding box center [351, 65] width 77 height 21
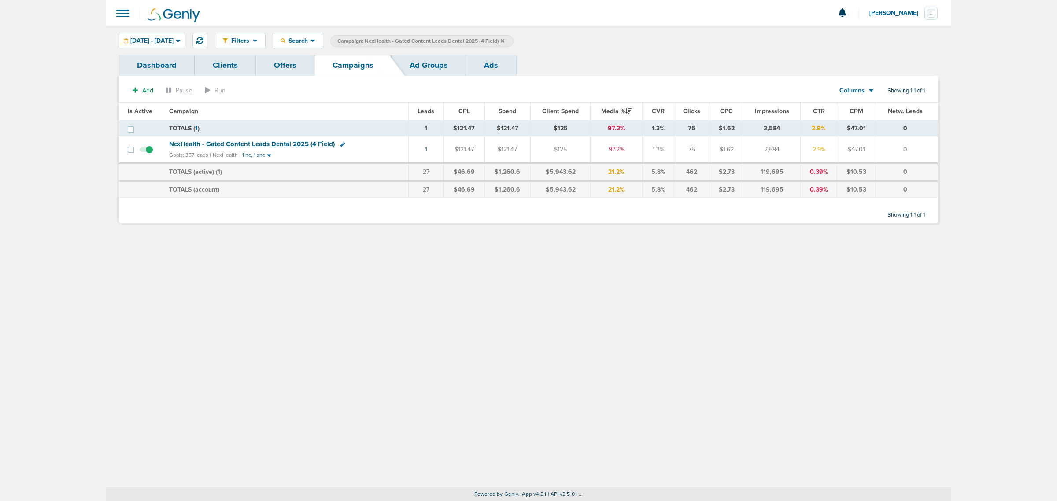
click at [513, 39] on label "Campaign: NexHealth - Gated Content Leads Dental 2025 (4 Field)" at bounding box center [421, 41] width 183 height 12
click at [504, 40] on icon at bounding box center [503, 41] width 4 height 4
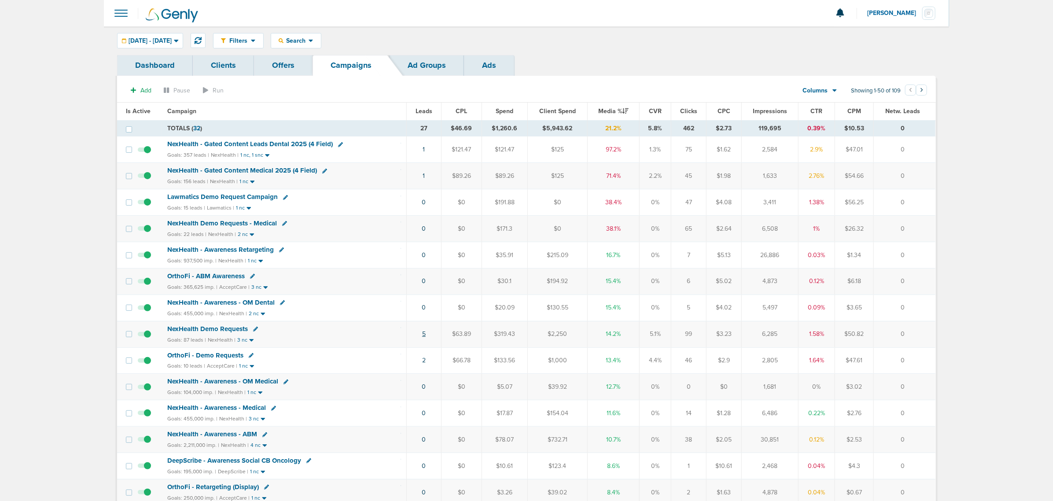
click at [424, 337] on link "5" at bounding box center [424, 333] width 4 height 7
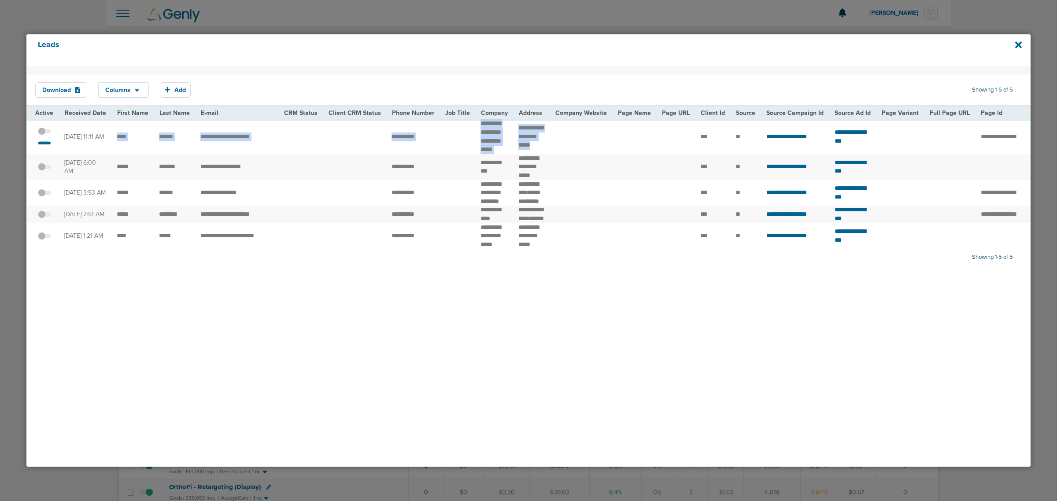
drag, startPoint x: 111, startPoint y: 136, endPoint x: 549, endPoint y: 149, distance: 438.0
click at [549, 149] on tr "**********" at bounding box center [902, 136] width 1753 height 34
click at [1016, 47] on icon at bounding box center [1018, 44] width 7 height 7
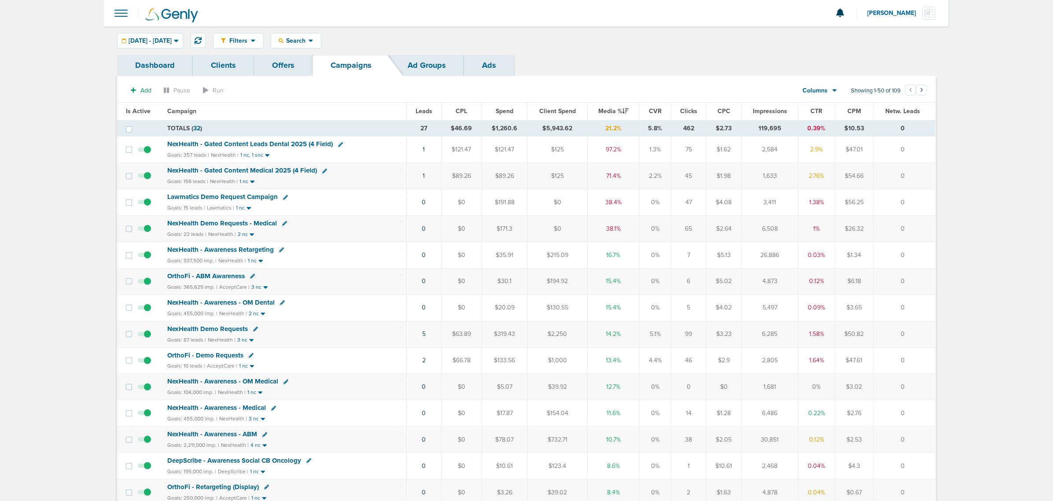
click at [111, 13] on span at bounding box center [120, 13] width 19 height 19
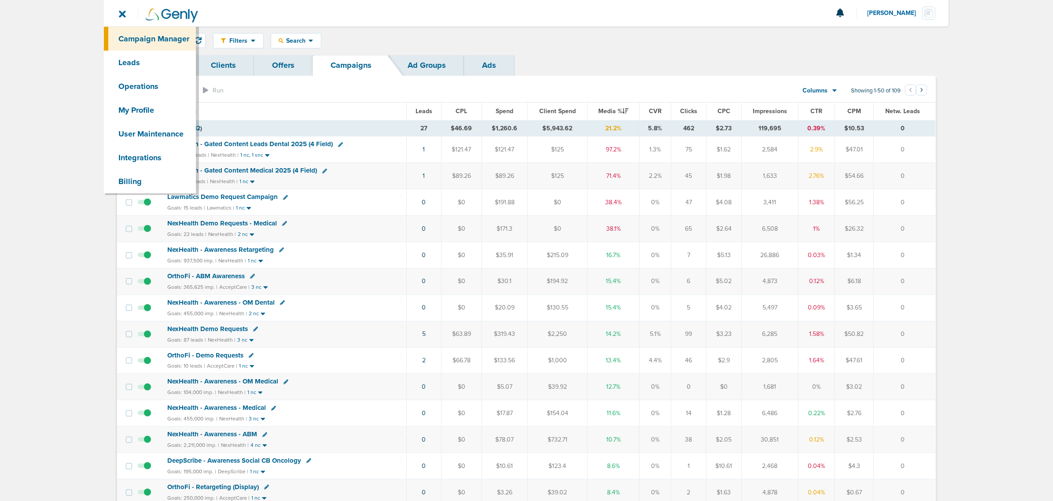
click at [119, 13] on span at bounding box center [120, 13] width 19 height 19
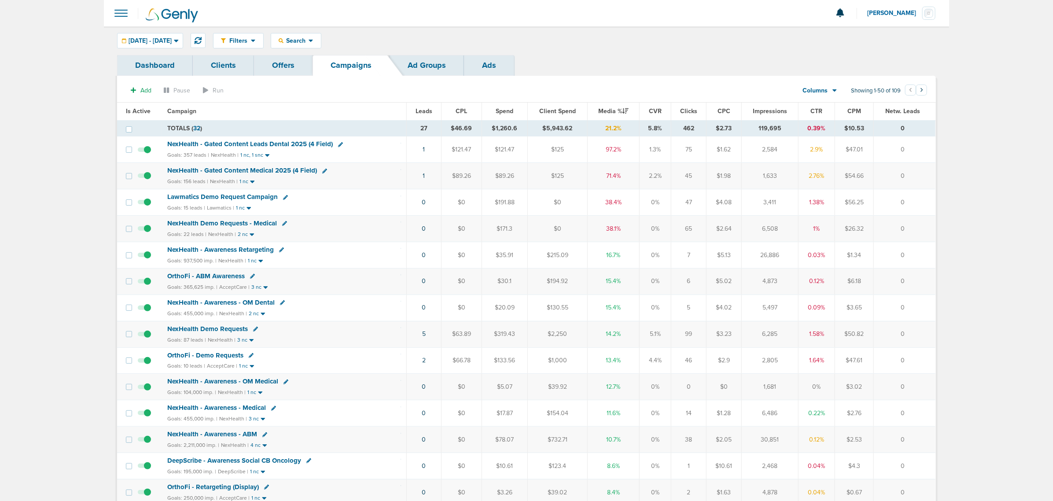
click at [116, 15] on span at bounding box center [120, 13] width 19 height 19
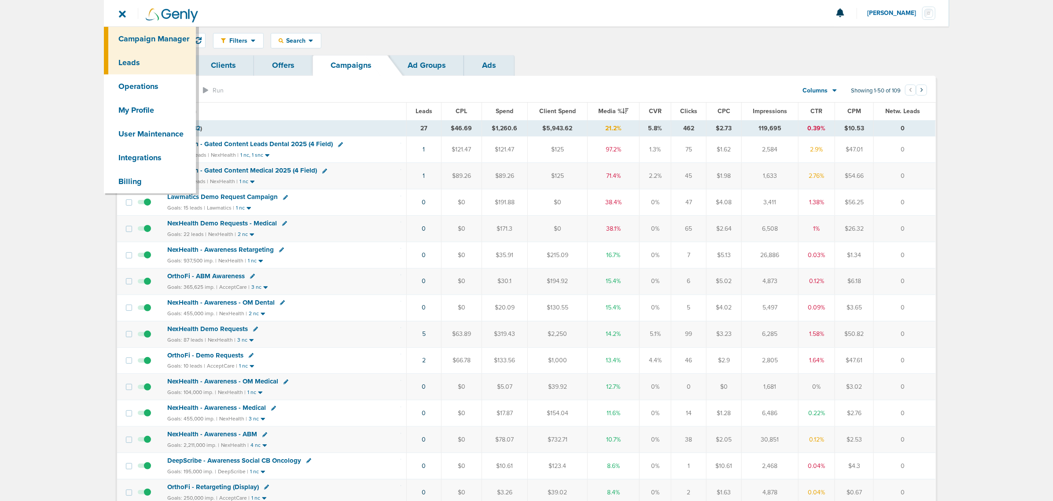
click at [137, 62] on link "Leads" at bounding box center [150, 63] width 92 height 24
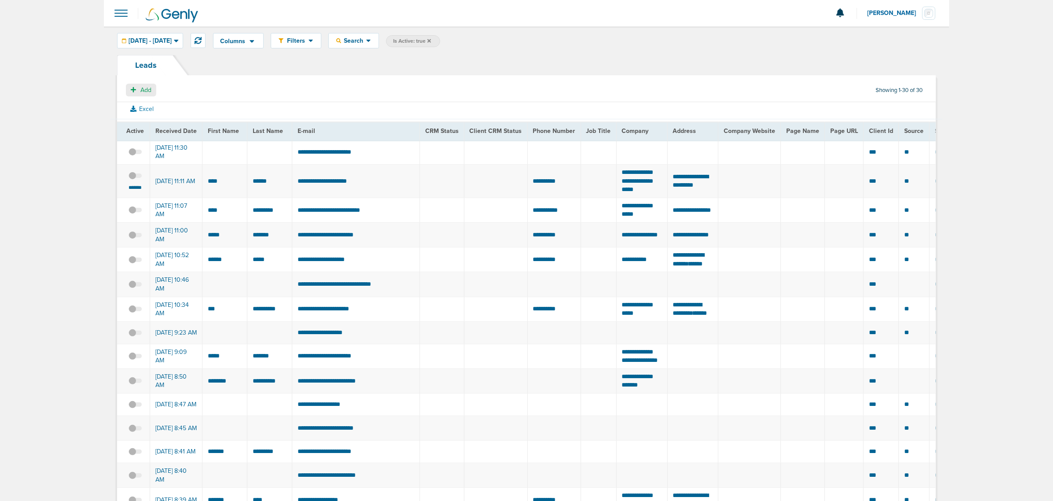
click at [142, 91] on span "Add" at bounding box center [145, 89] width 11 height 7
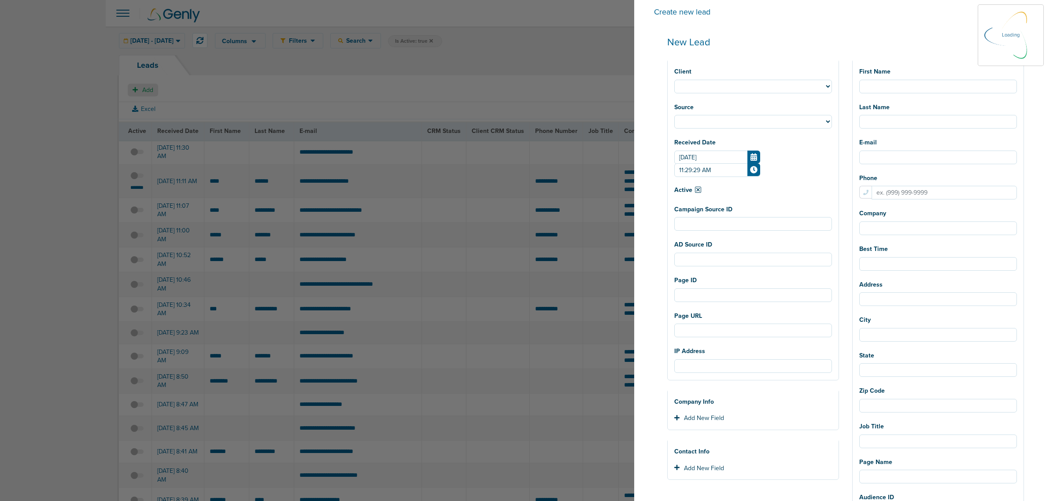
select select
click at [709, 78] on div "Client NexHealth Lawmatics AcceptCare DataDasher DeepScribe OrthoFi BonsaiHealt…" at bounding box center [753, 79] width 158 height 29
click at [709, 84] on select "NexHealth Lawmatics AcceptCare DataDasher DeepScribe OrthoFi BonsaiHealth LilyL…" at bounding box center [753, 87] width 158 height 14
select select "183"
click at [674, 80] on select "NexHealth Lawmatics AcceptCare DataDasher DeepScribe OrthoFi BonsaiHealth LilyL…" at bounding box center [753, 87] width 158 height 14
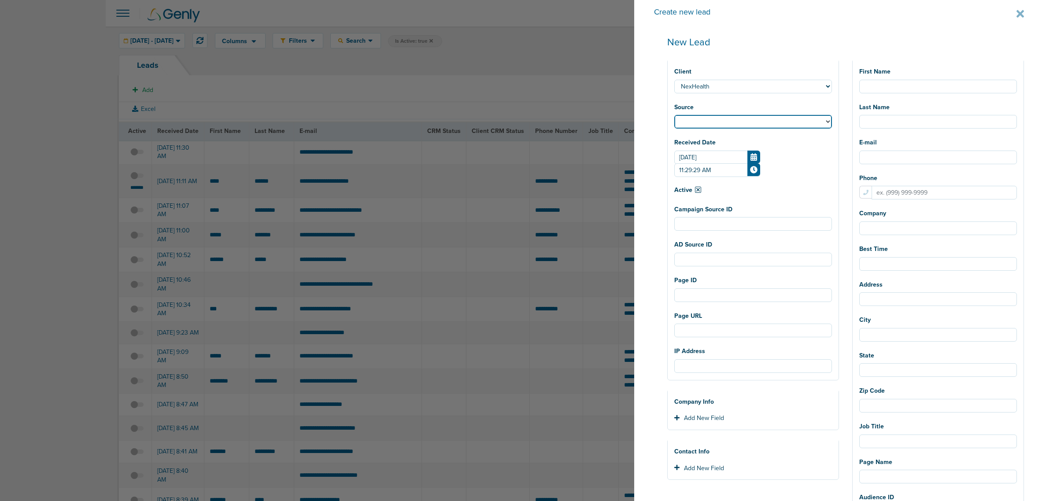
click at [758, 122] on select "Facebook Twitter Yahoo Gemini Google AdWords Outbrain [GEOGRAPHIC_DATA] Pintere…" at bounding box center [753, 122] width 158 height 14
select select "fb"
click at [674, 115] on select "Facebook Twitter Yahoo Gemini Google AdWords Outbrain [GEOGRAPHIC_DATA] Pintere…" at bounding box center [753, 122] width 158 height 14
click at [721, 104] on div "Source Facebook Twitter Yahoo Gemini Google AdWords Outbrain Taboola Pinterest" at bounding box center [753, 114] width 158 height 29
click at [1016, 12] on icon at bounding box center [1019, 13] width 7 height 7
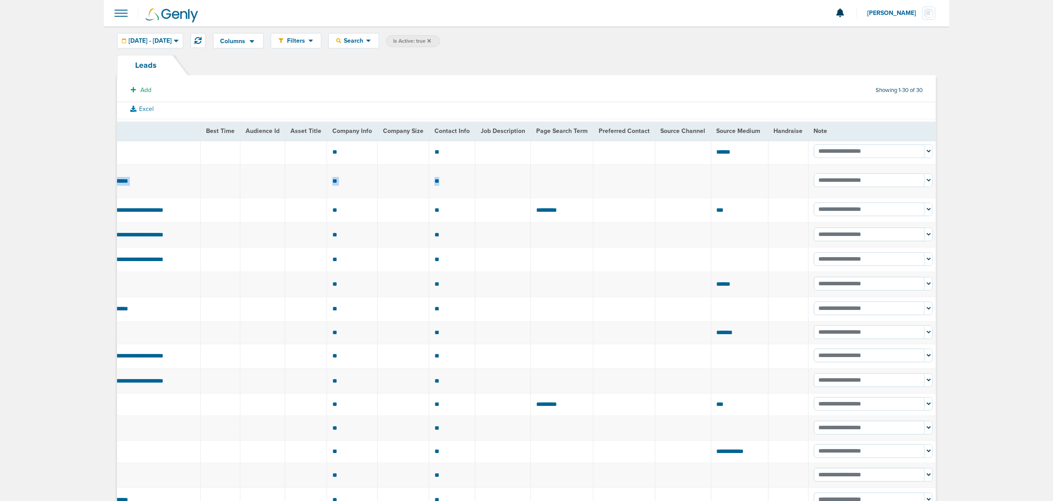
scroll to position [0, 1078]
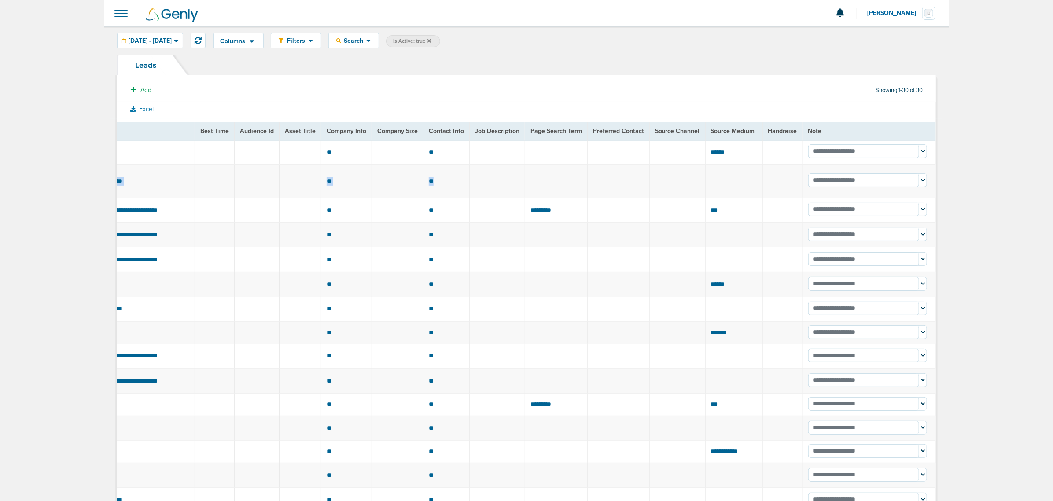
drag, startPoint x: 486, startPoint y: 188, endPoint x: 934, endPoint y: 183, distance: 448.3
click at [718, 177] on td at bounding box center [734, 180] width 57 height 33
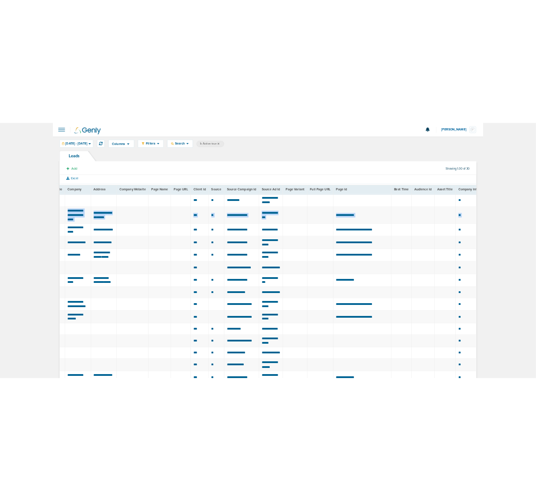
scroll to position [0, 449]
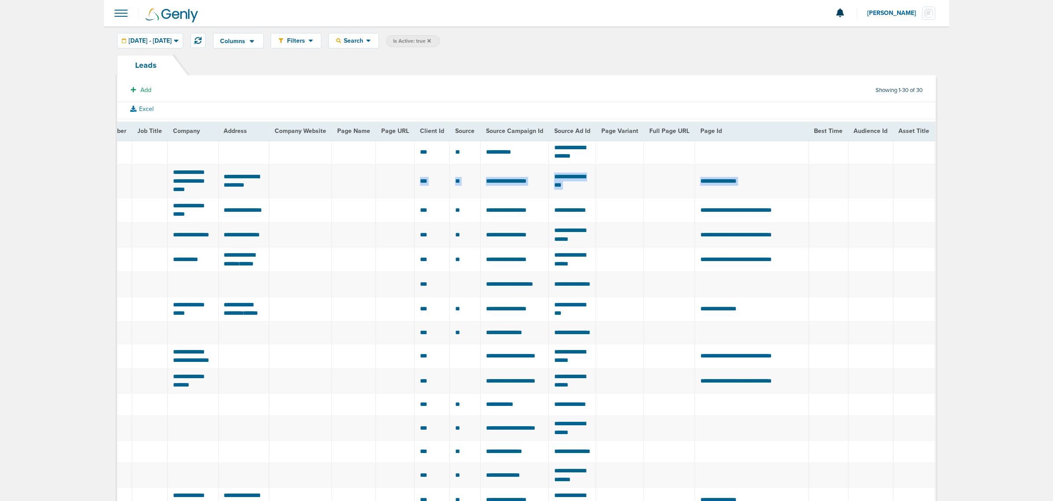
drag, startPoint x: 721, startPoint y: 185, endPoint x: 268, endPoint y: 177, distance: 453.2
click at [268, 177] on tr "**********" at bounding box center [609, 180] width 1883 height 33
click at [143, 110] on button "Excel" at bounding box center [142, 108] width 37 height 11
click at [366, 182] on td at bounding box center [354, 180] width 44 height 33
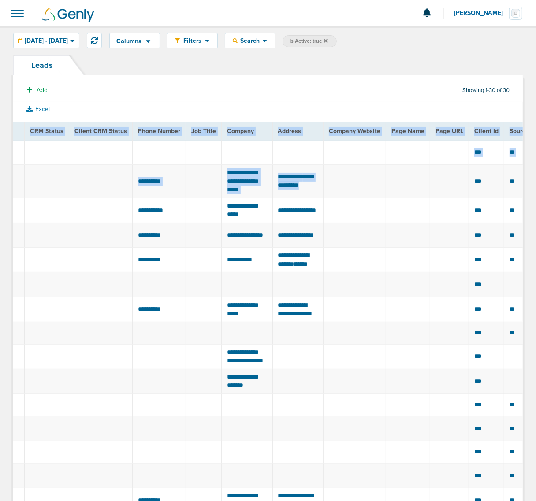
scroll to position [0, 0]
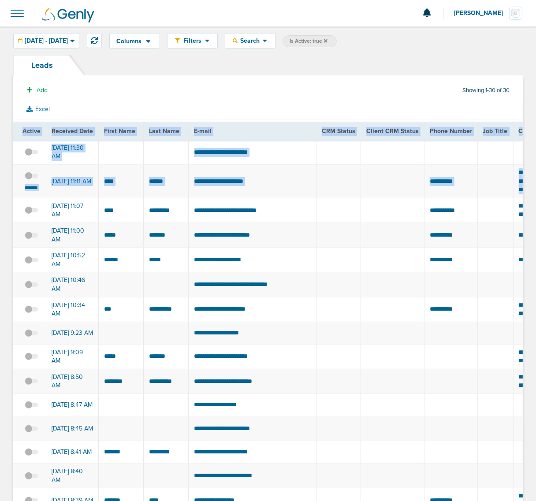
drag, startPoint x: 261, startPoint y: 188, endPoint x: -22, endPoint y: 190, distance: 282.7
click at [0, 190] on html "Notifications You have no unread notifications [PERSON_NAME] Profile Sign Out C…" at bounding box center [268, 250] width 536 height 501
click at [360, 179] on td at bounding box center [391, 180] width 63 height 33
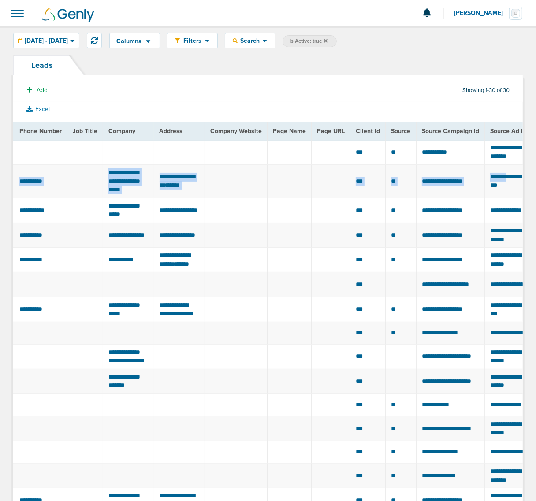
drag, startPoint x: 315, startPoint y: 184, endPoint x: 512, endPoint y: 183, distance: 196.4
click at [512, 183] on tr "**********" at bounding box center [544, 180] width 1883 height 33
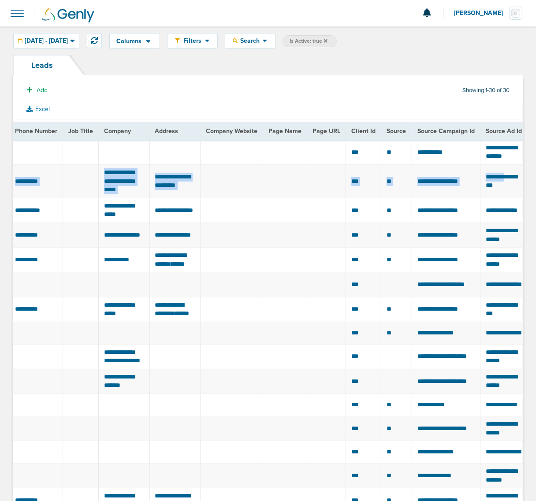
drag, startPoint x: 306, startPoint y: 190, endPoint x: 326, endPoint y: 181, distance: 22.3
click at [307, 190] on td at bounding box center [326, 180] width 39 height 33
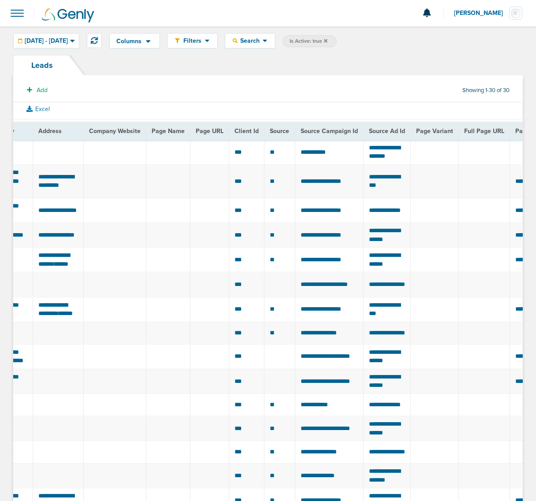
scroll to position [0, 610]
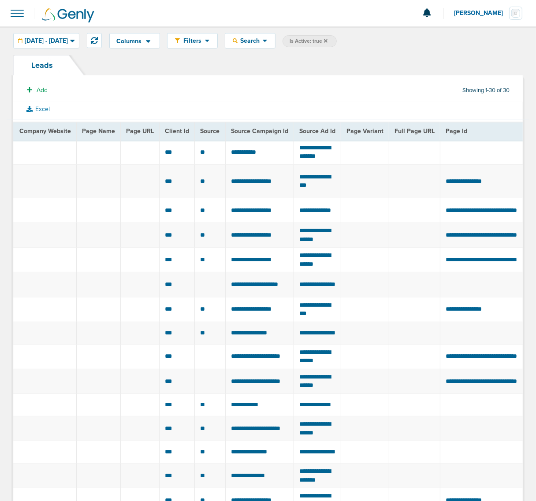
drag, startPoint x: 138, startPoint y: 467, endPoint x: 393, endPoint y: 375, distance: 271.4
click at [521, 441] on tbody "**********" at bounding box center [354, 505] width 1883 height 730
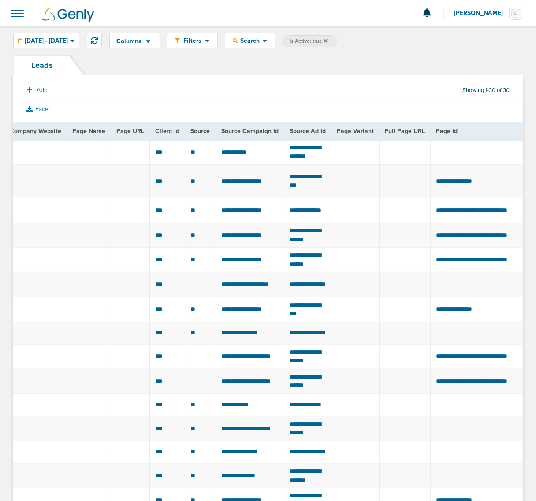
click at [258, 173] on td "**********" at bounding box center [249, 180] width 68 height 33
drag, startPoint x: 211, startPoint y: 187, endPoint x: 275, endPoint y: 188, distance: 63.9
click at [275, 188] on td "**********" at bounding box center [249, 180] width 68 height 33
copy span "**********"
drag, startPoint x: 353, startPoint y: 184, endPoint x: 284, endPoint y: 186, distance: 68.7
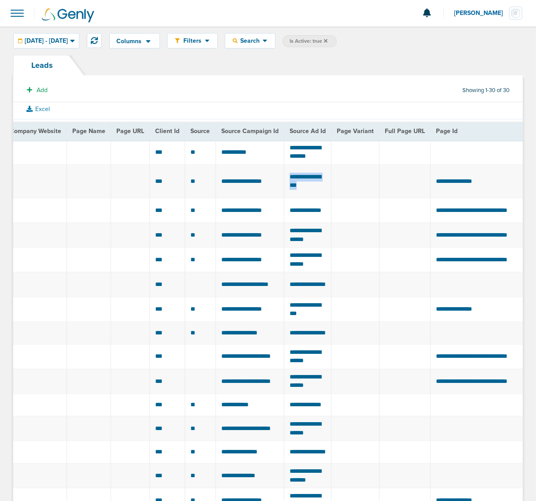
click at [284, 186] on td "**********" at bounding box center [307, 180] width 47 height 33
copy span "**********"
click at [379, 192] on td at bounding box center [355, 180] width 48 height 33
drag, startPoint x: 520, startPoint y: 186, endPoint x: 458, endPoint y: 186, distance: 61.7
click at [458, 186] on td "**********" at bounding box center [487, 180] width 114 height 33
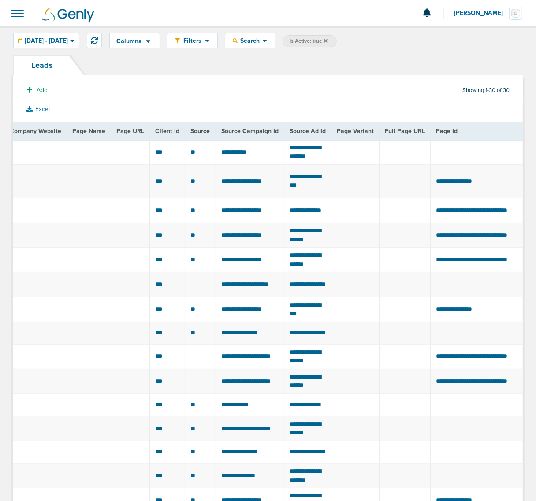
click at [410, 179] on td at bounding box center [404, 180] width 51 height 33
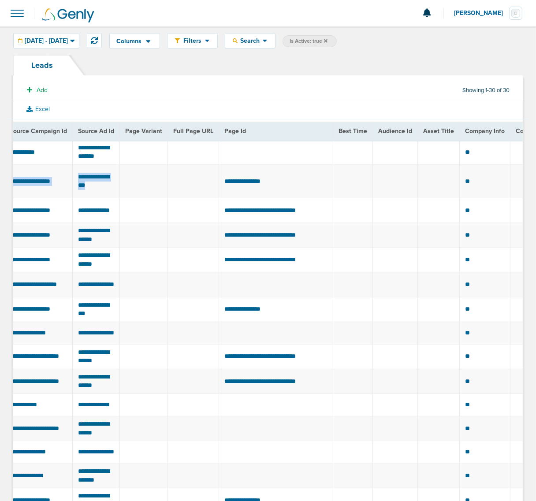
scroll to position [0, 452]
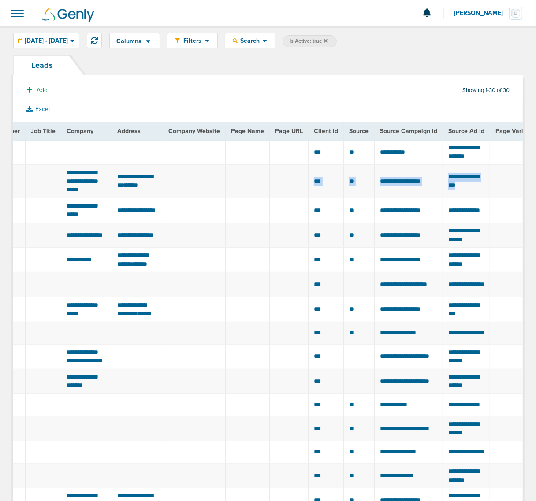
drag, startPoint x: 404, startPoint y: 181, endPoint x: 262, endPoint y: 190, distance: 142.1
click at [262, 190] on tr "**********" at bounding box center [502, 180] width 1883 height 33
click at [219, 184] on td at bounding box center [194, 180] width 63 height 33
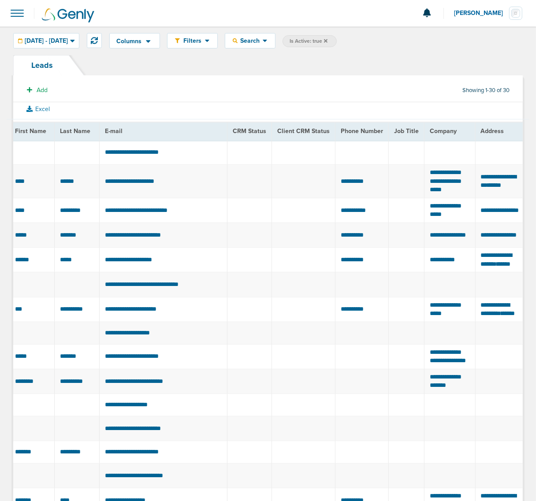
scroll to position [0, 0]
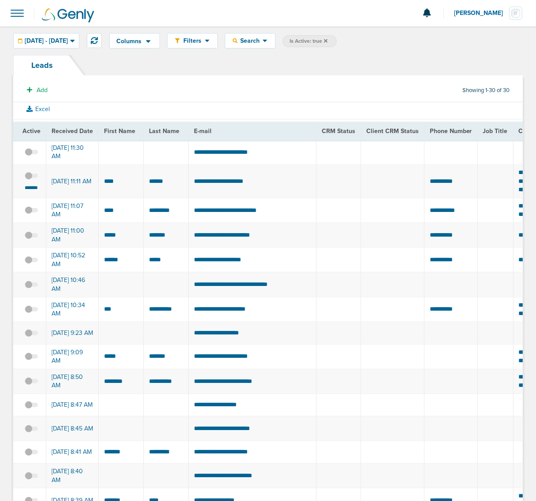
drag, startPoint x: 217, startPoint y: 186, endPoint x: 71, endPoint y: 188, distance: 146.2
click at [360, 181] on td at bounding box center [391, 180] width 63 height 33
drag, startPoint x: 279, startPoint y: 184, endPoint x: 192, endPoint y: 188, distance: 86.4
click at [192, 188] on td "**********" at bounding box center [252, 180] width 128 height 33
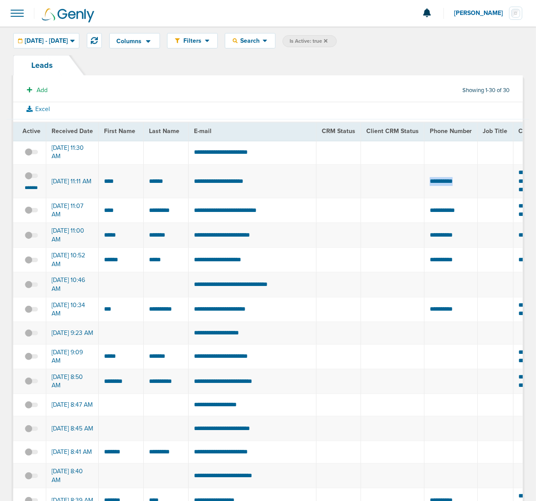
drag, startPoint x: 472, startPoint y: 183, endPoint x: 425, endPoint y: 187, distance: 46.8
click at [425, 187] on td "**********" at bounding box center [450, 180] width 53 height 33
click at [11, 14] on span at bounding box center [16, 13] width 19 height 19
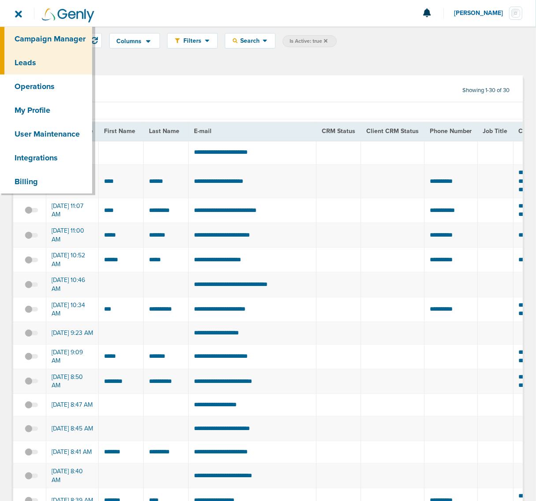
click at [53, 48] on link "Campaign Manager" at bounding box center [46, 39] width 92 height 24
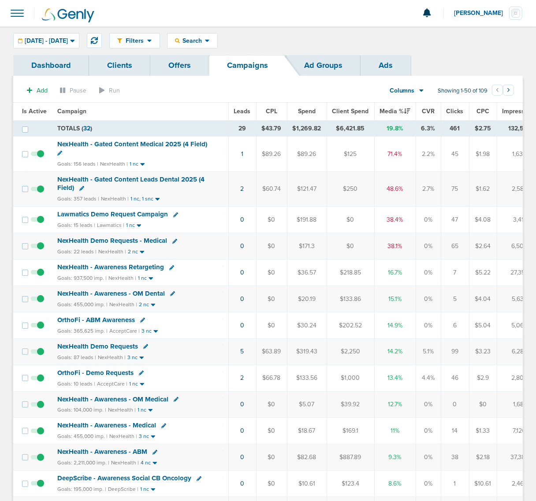
click at [144, 177] on span "NexHealth - Gated Content Leads Dental 2025 (4 Field)" at bounding box center [130, 183] width 147 height 17
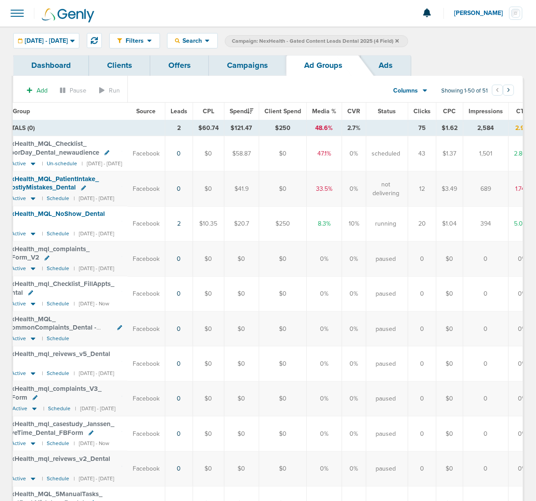
scroll to position [0, 174]
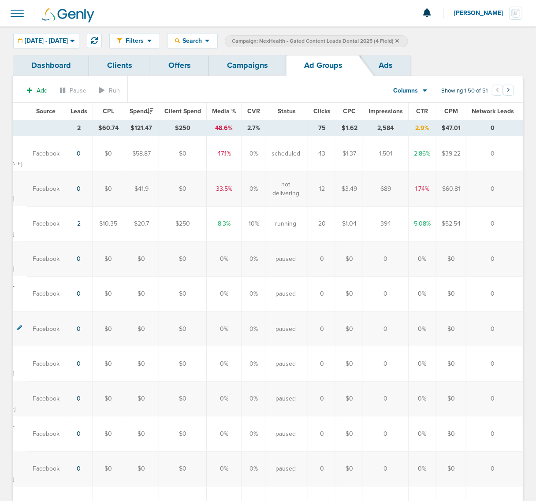
drag, startPoint x: 221, startPoint y: 222, endPoint x: 468, endPoint y: 214, distance: 247.7
click at [468, 214] on tr "NexHealth_ MQL_ NoShow_ Dental 1/9 Active | Schedule | 08/26/2025 - 08/27/2025 …" at bounding box center [190, 223] width 663 height 35
click at [513, 217] on td "0" at bounding box center [494, 223] width 57 height 35
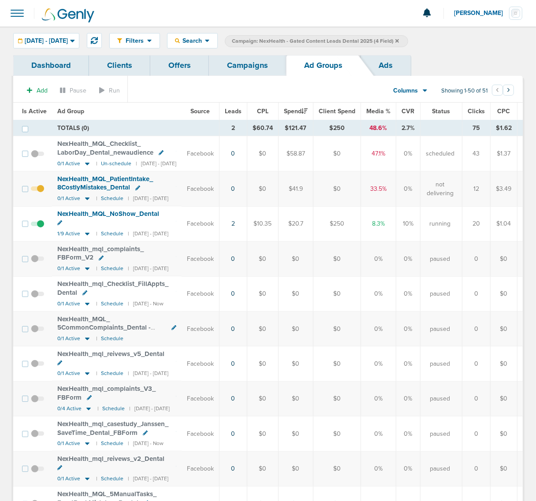
drag, startPoint x: 511, startPoint y: 220, endPoint x: -37, endPoint y: 218, distance: 548.3
click at [0, 218] on html "Notifications You have no unread notifications [PERSON_NAME] Profile Sign Out C…" at bounding box center [268, 250] width 536 height 501
click at [259, 68] on link "Campaigns" at bounding box center [247, 65] width 77 height 21
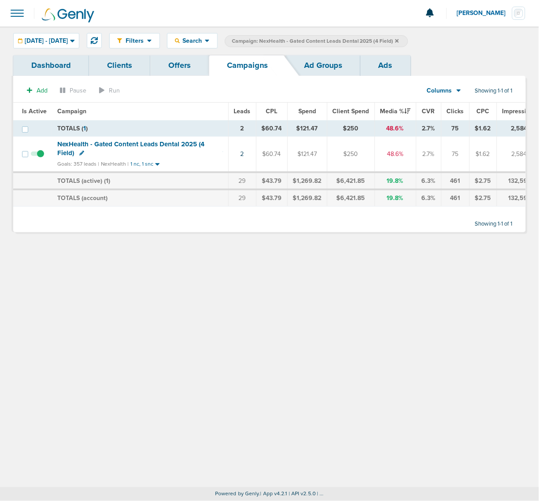
click at [399, 41] on icon at bounding box center [397, 41] width 4 height 4
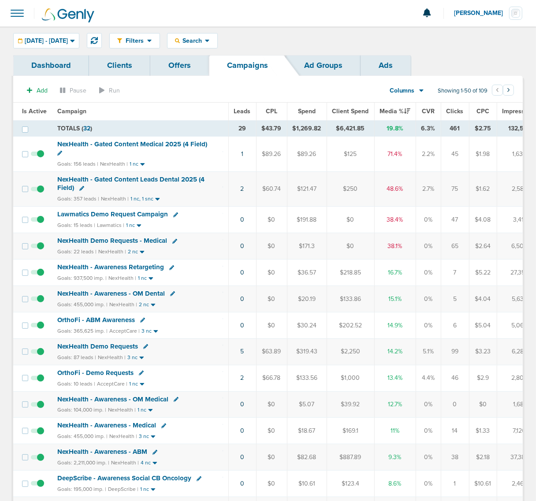
click at [132, 147] on span "NexHealth - Gated Content Medical 2025 (4 Field)" at bounding box center [132, 144] width 150 height 8
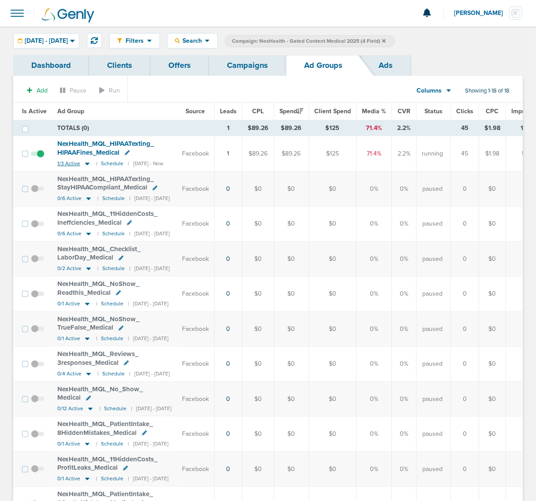
click at [86, 166] on icon at bounding box center [87, 163] width 9 height 7
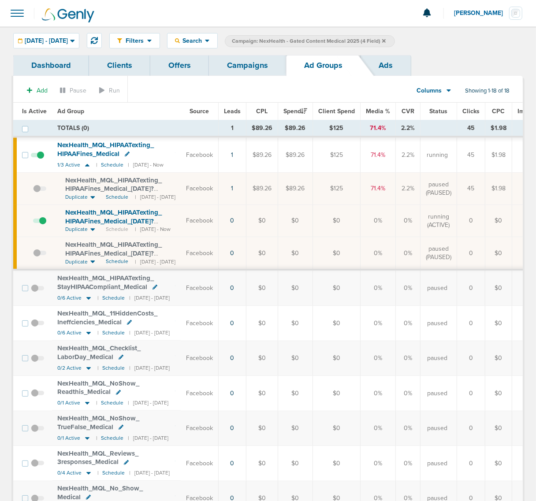
click at [252, 57] on link "Campaigns" at bounding box center [247, 65] width 77 height 21
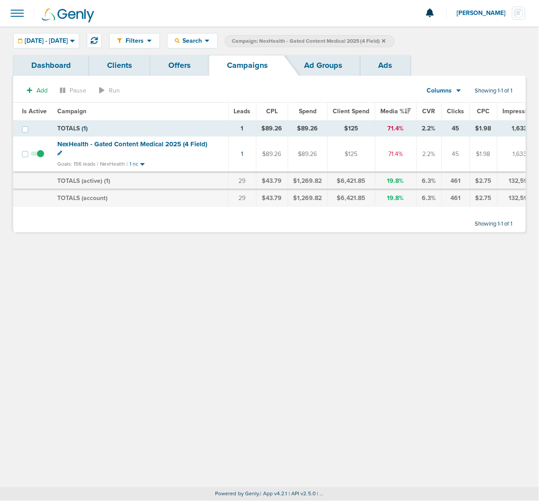
drag, startPoint x: 202, startPoint y: 302, endPoint x: 223, endPoint y: 203, distance: 100.6
click at [203, 301] on div "Filters Active Only Settings Status Active Inactive Objectives MQL SQL Traffic …" at bounding box center [269, 256] width 539 height 461
click at [385, 40] on icon at bounding box center [384, 40] width 4 height 5
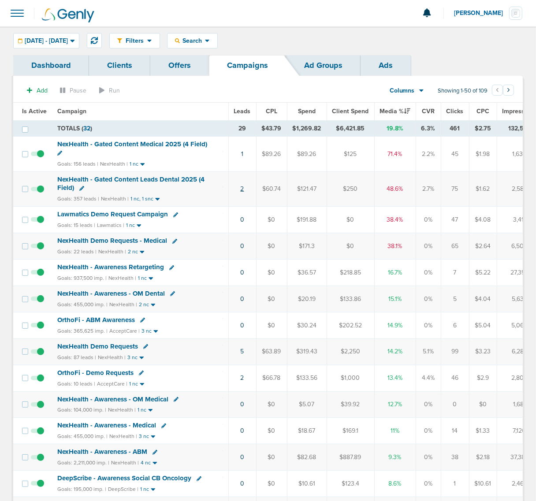
click at [240, 191] on link "2" at bounding box center [242, 188] width 4 height 7
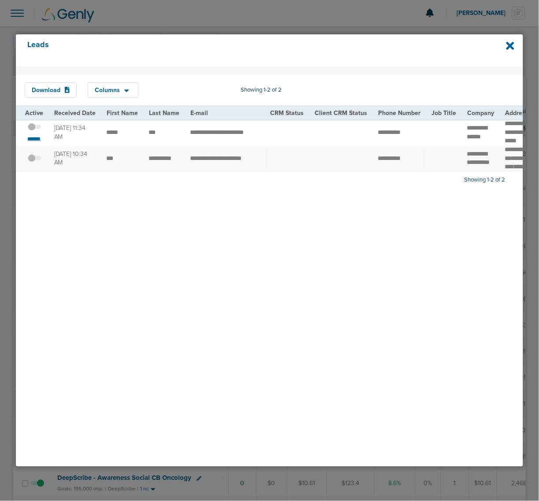
click at [33, 136] on small "*******" at bounding box center [34, 138] width 18 height 7
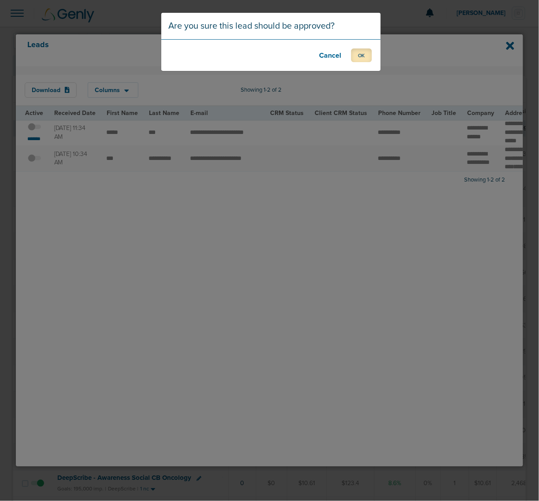
click at [363, 56] on button "OK" at bounding box center [361, 55] width 21 height 14
click at [359, 56] on button "OK" at bounding box center [361, 55] width 21 height 14
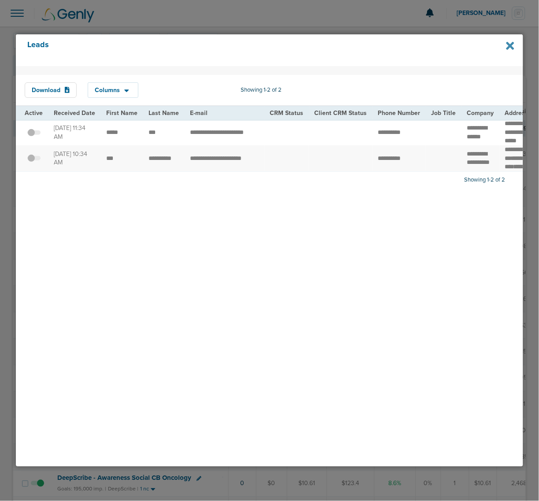
click at [509, 45] on icon at bounding box center [510, 46] width 8 height 8
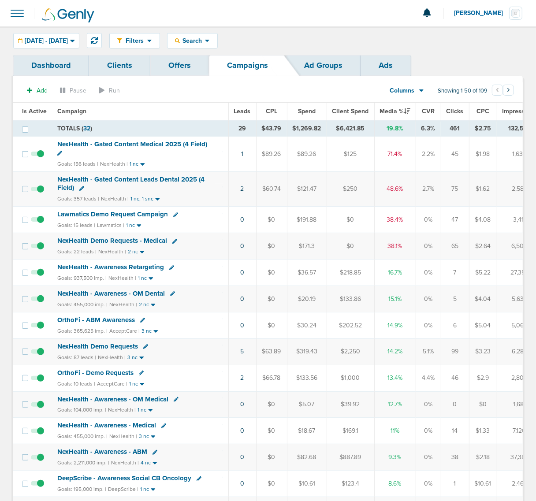
click at [240, 195] on td "2" at bounding box center [242, 188] width 28 height 35
click at [240, 189] on link "2" at bounding box center [242, 188] width 4 height 7
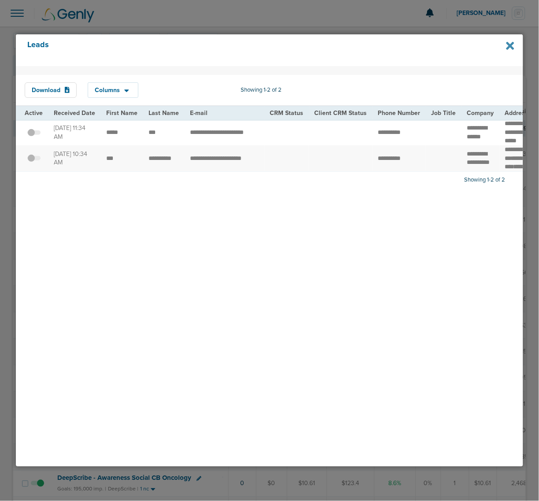
click at [510, 44] on icon at bounding box center [510, 46] width 8 height 8
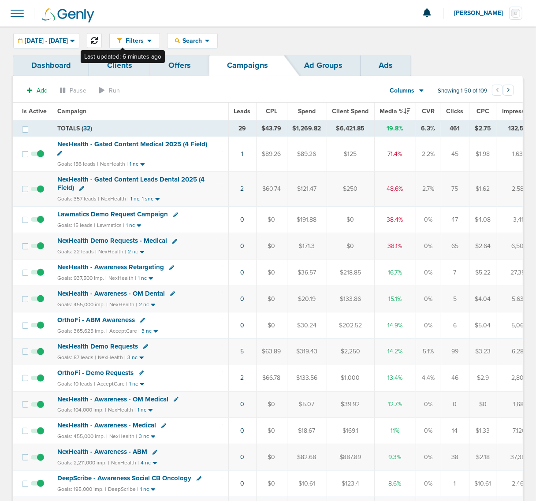
click at [98, 38] on icon at bounding box center [94, 40] width 7 height 7
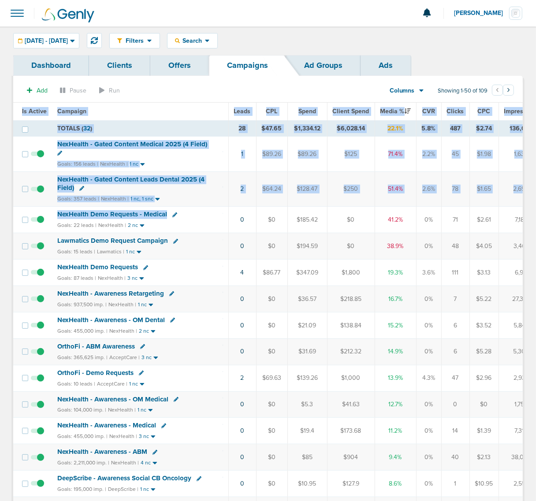
drag, startPoint x: 211, startPoint y: 214, endPoint x: -2, endPoint y: 218, distance: 212.3
click at [0, 218] on html "Notifications You have no unread notifications Lauren Mericle Profile Sign Out …" at bounding box center [268, 250] width 536 height 501
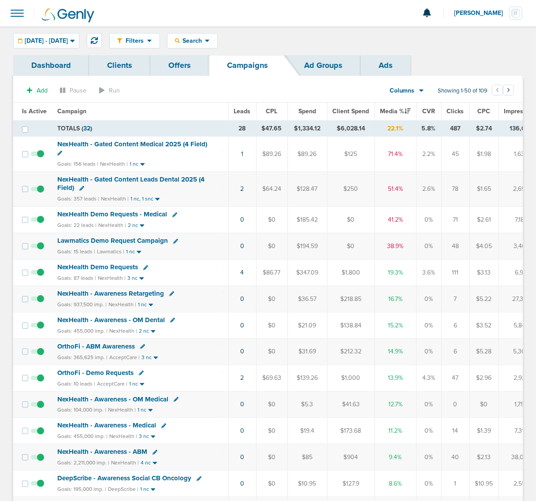
drag, startPoint x: 225, startPoint y: 212, endPoint x: 170, endPoint y: 212, distance: 54.6
click at [223, 212] on td "NexHealth Demo Requests - Medical Goals: 22 leads | NexHealth | 2 nc" at bounding box center [140, 220] width 176 height 26
click at [137, 216] on span "NexHealth Demo Requests - Medical" at bounding box center [112, 214] width 110 height 8
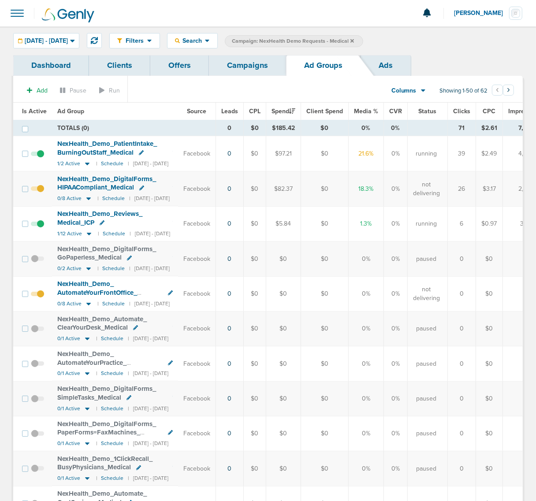
click at [259, 62] on link "Campaigns" at bounding box center [247, 65] width 77 height 21
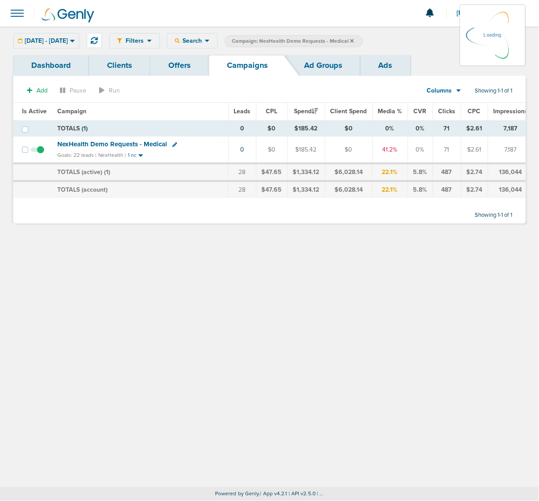
click at [354, 41] on icon at bounding box center [352, 41] width 4 height 4
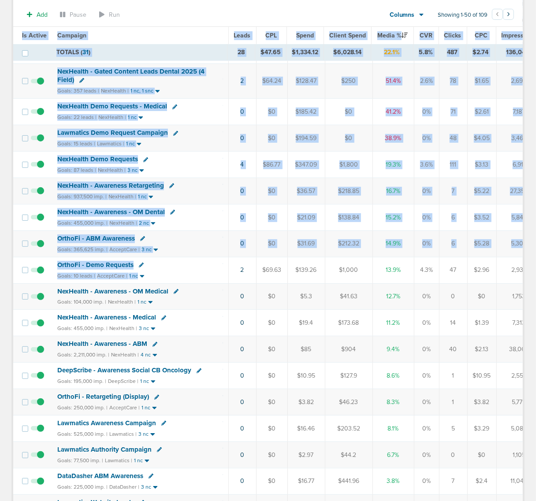
drag, startPoint x: 217, startPoint y: 278, endPoint x: -11, endPoint y: 255, distance: 229.3
click at [0, 255] on html "Notifications You have no unread notifications Lauren Mericle Profile Sign Out …" at bounding box center [268, 140] width 536 height 501
click at [195, 248] on td "OrthoFi - ABM Awareness Goals: 365,625 imp. | AcceptCare | 3 nc" at bounding box center [140, 243] width 176 height 26
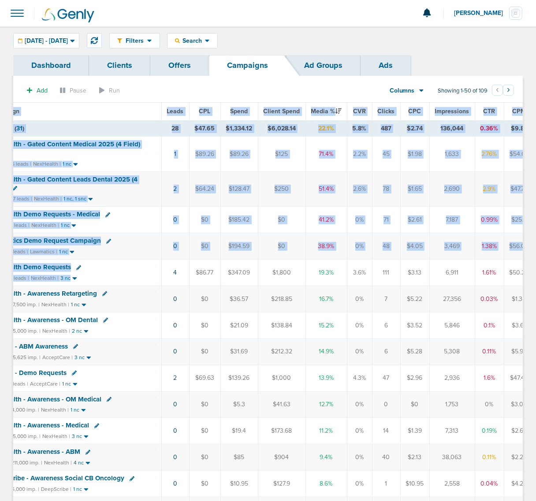
scroll to position [0, 124]
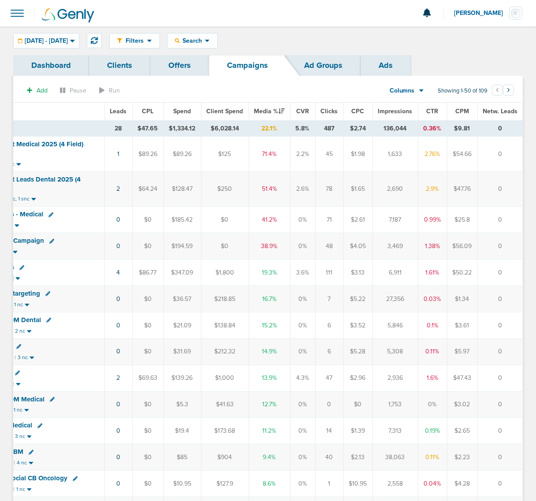
drag, startPoint x: 207, startPoint y: 276, endPoint x: 76, endPoint y: 268, distance: 131.5
click at [76, 268] on td "NexHealth Demo Requests Goals: 87 leads | NexHealth | 3 nc" at bounding box center [16, 272] width 176 height 26
click at [85, 271] on div "NexHealth Demo Requests" at bounding box center [17, 267] width 166 height 9
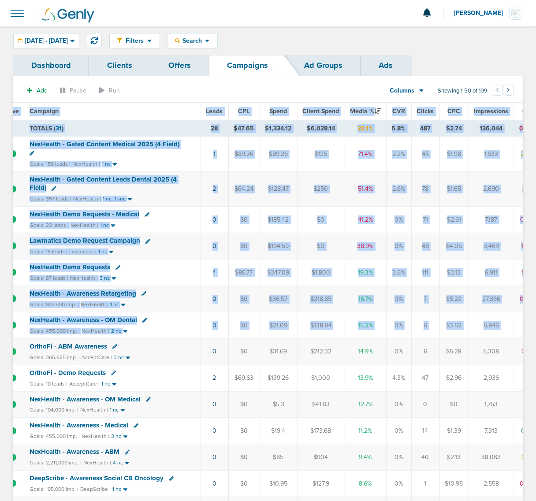
scroll to position [0, 0]
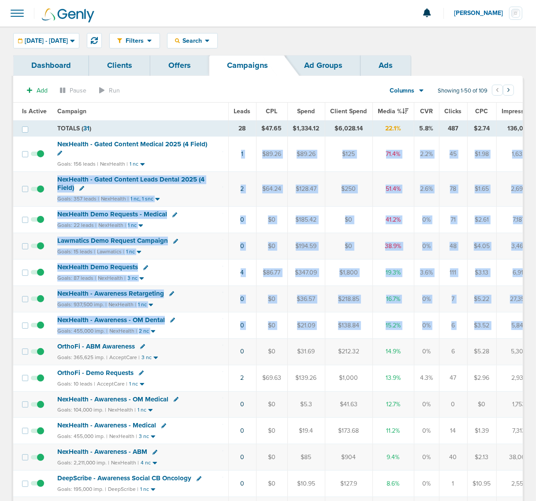
drag, startPoint x: 395, startPoint y: 320, endPoint x: 208, endPoint y: 155, distance: 248.7
click at [208, 155] on div "NexHealth - Gated Content Medical 2025 (4 Field)" at bounding box center [140, 148] width 166 height 17
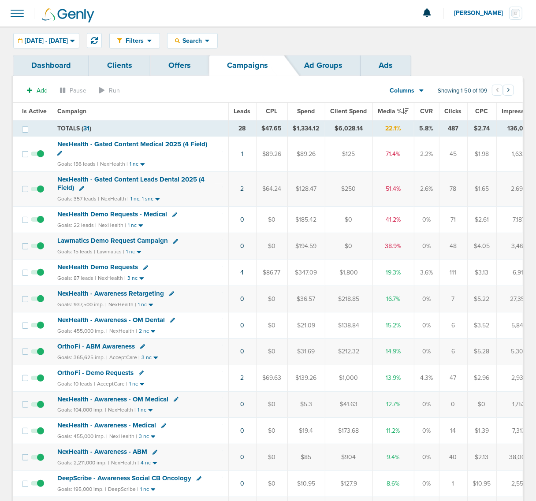
drag, startPoint x: 410, startPoint y: 253, endPoint x: 206, endPoint y: 169, distance: 220.3
click at [208, 161] on div "Goals: 156 leads | NexHealth | 1 nc" at bounding box center [140, 163] width 166 height 7
click at [133, 177] on span "NexHealth - Gated Content Leads Dental 2025 (4 Field)" at bounding box center [130, 183] width 147 height 17
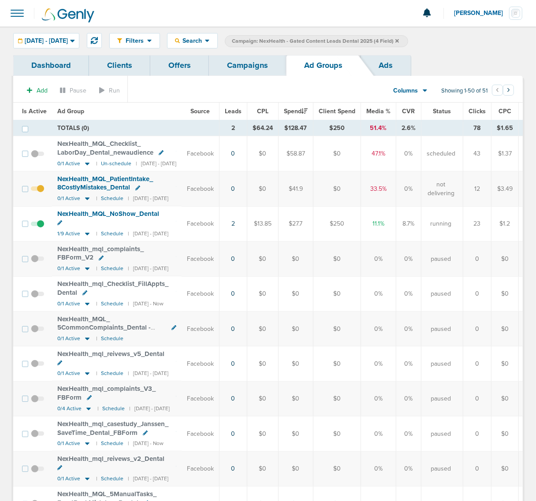
click at [249, 56] on link "Campaigns" at bounding box center [247, 65] width 77 height 21
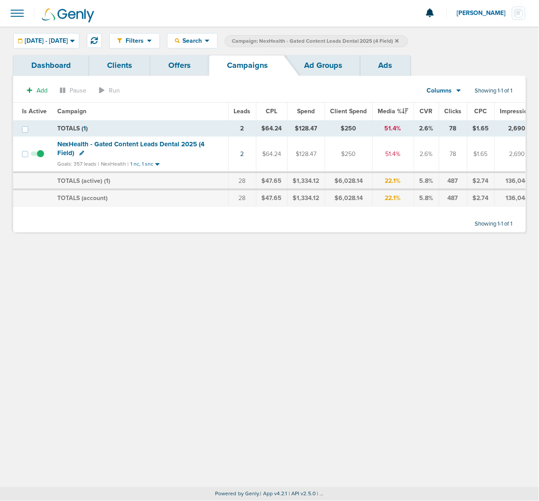
click at [399, 40] on icon at bounding box center [397, 41] width 4 height 4
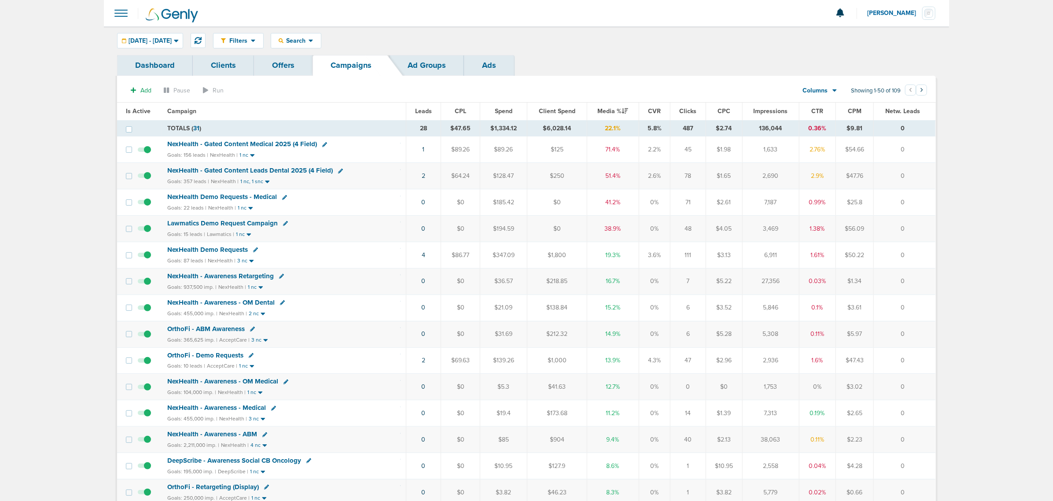
click at [270, 143] on span "NexHealth - Gated Content Medical 2025 (4 Field)" at bounding box center [242, 144] width 150 height 8
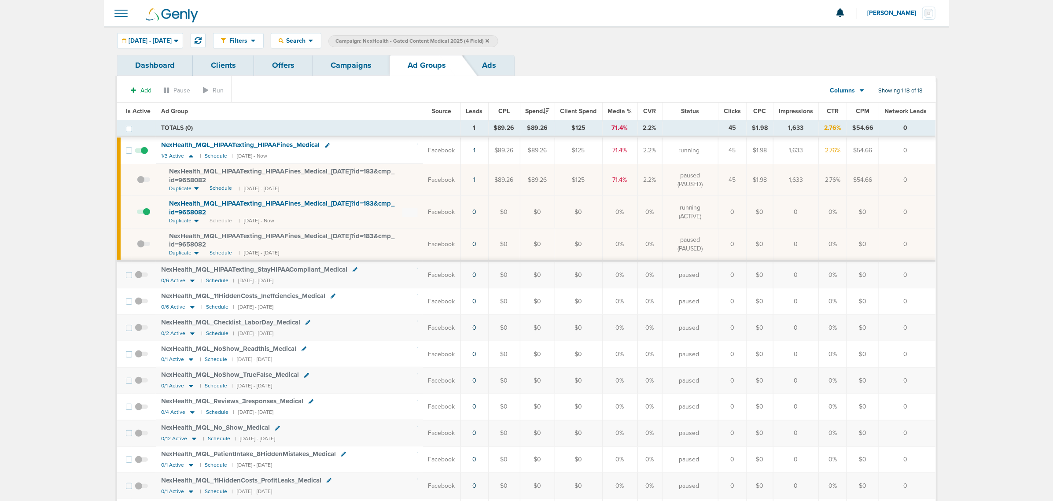
click at [288, 64] on link "Offers" at bounding box center [283, 65] width 59 height 21
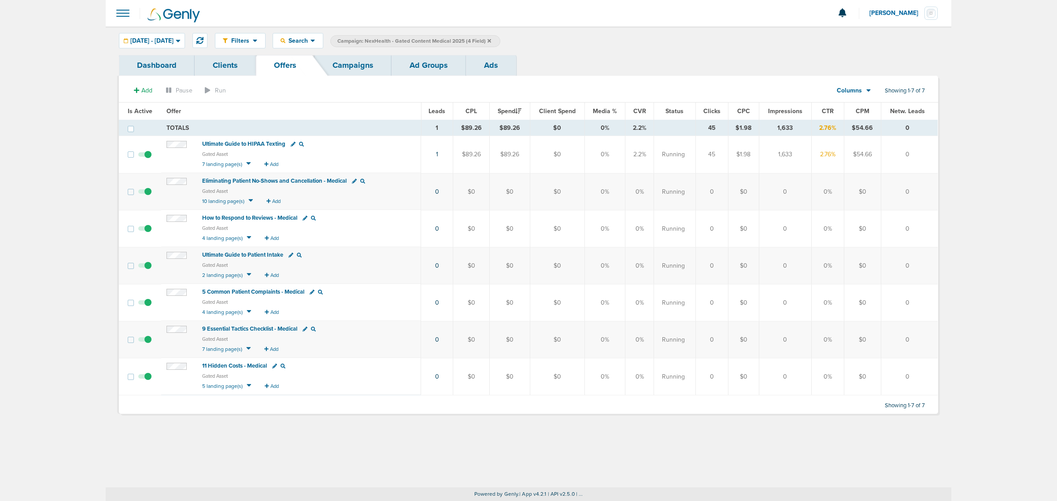
click at [256, 293] on span "5 Common Patient Complaints - Medical" at bounding box center [253, 291] width 102 height 7
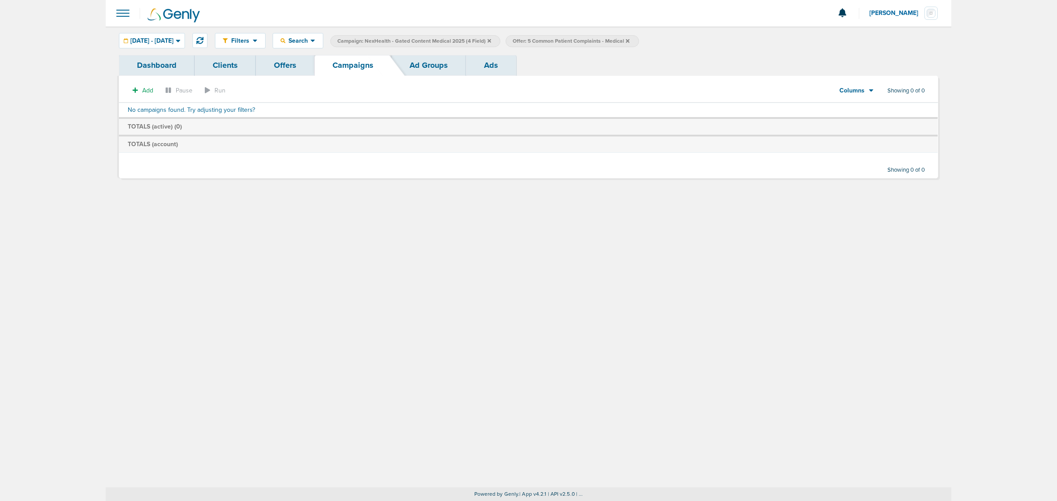
click at [629, 40] on icon at bounding box center [628, 40] width 4 height 5
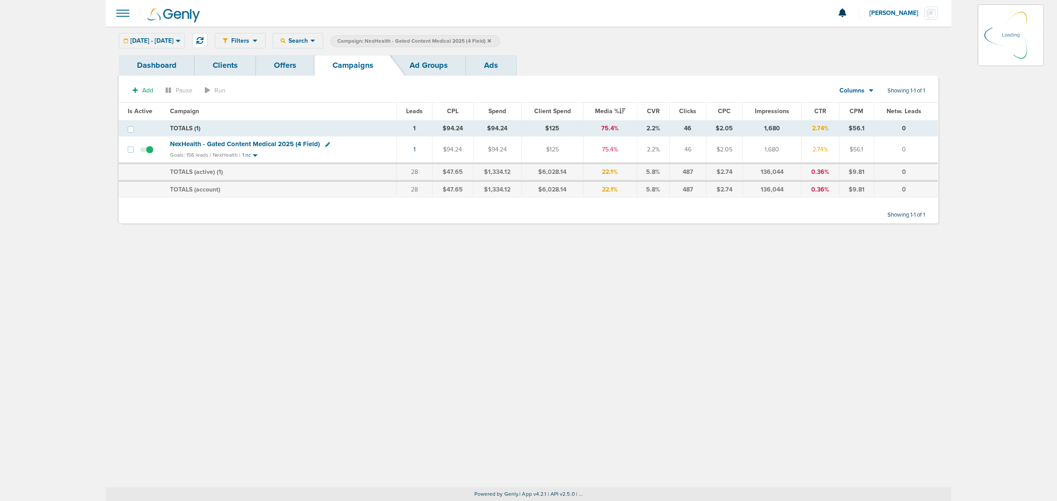
click at [491, 40] on icon at bounding box center [490, 41] width 4 height 4
click at [491, 38] on icon at bounding box center [490, 40] width 4 height 5
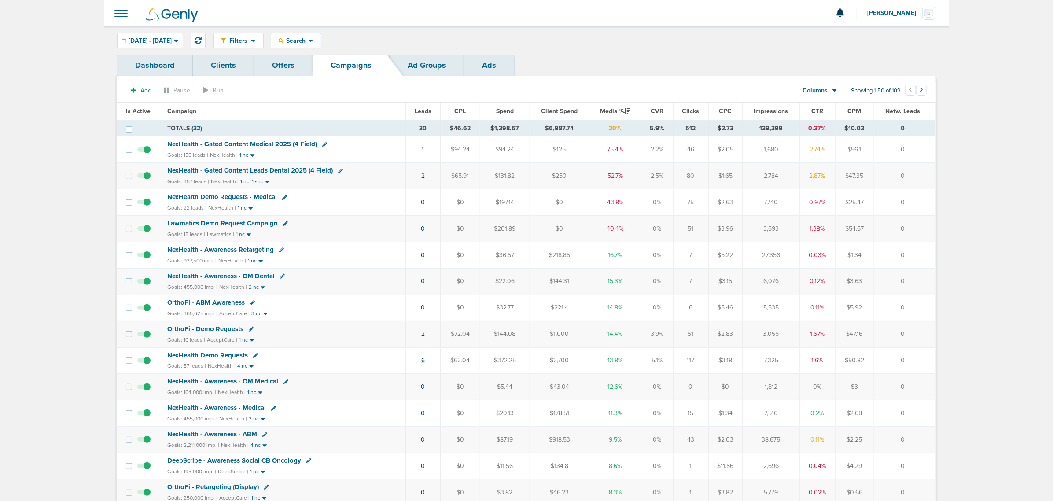
click at [423, 364] on link "6" at bounding box center [423, 360] width 4 height 7
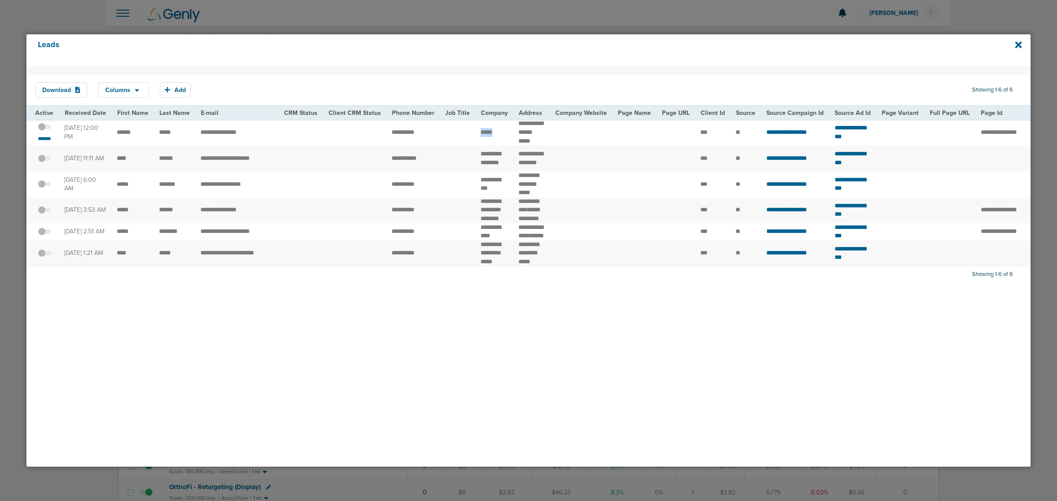
drag, startPoint x: 476, startPoint y: 134, endPoint x: 491, endPoint y: 138, distance: 15.8
click at [491, 138] on td "*****" at bounding box center [494, 132] width 38 height 26
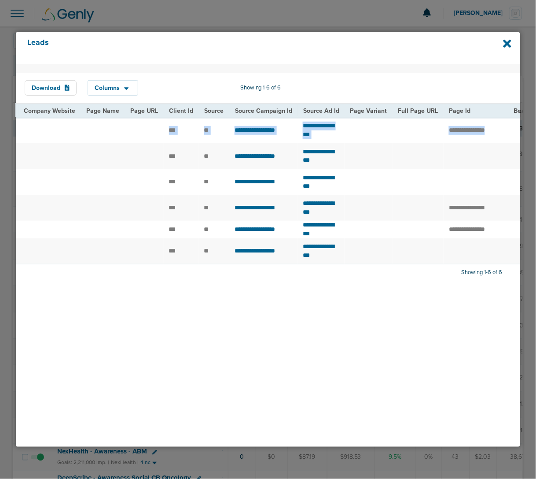
scroll to position [0, 639]
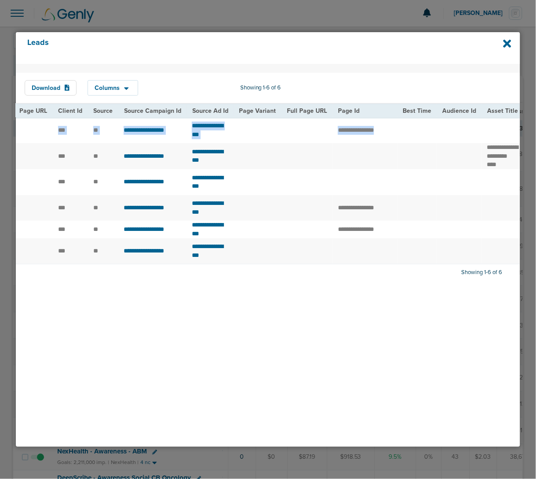
drag, startPoint x: 337, startPoint y: 133, endPoint x: 454, endPoint y: 113, distance: 118.8
click at [510, 126] on tr "**********" at bounding box center [259, 130] width 1753 height 26
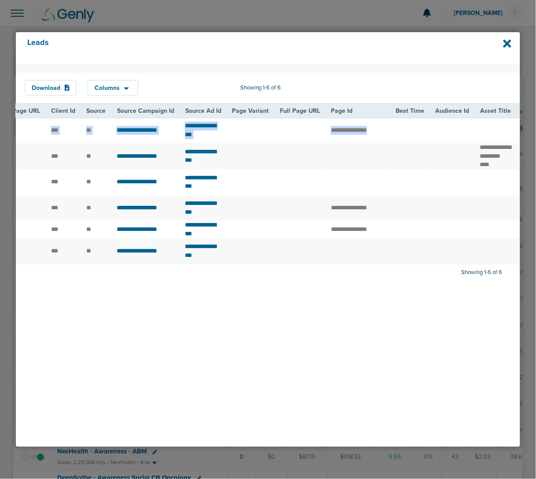
click at [145, 119] on td "**********" at bounding box center [145, 130] width 68 height 26
drag, startPoint x: 173, startPoint y: 136, endPoint x: 108, endPoint y: 136, distance: 64.7
click at [111, 136] on td "**********" at bounding box center [145, 130] width 68 height 26
copy span "**********"
drag, startPoint x: 249, startPoint y: 135, endPoint x: 175, endPoint y: 133, distance: 74.4
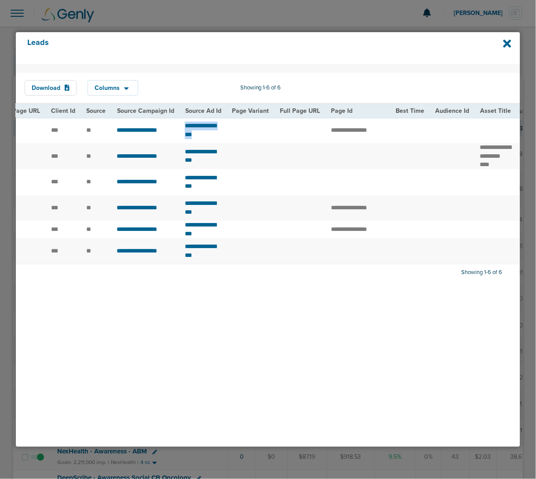
click at [175, 133] on tr "**********" at bounding box center [253, 130] width 1753 height 26
copy tr "**********"
drag, startPoint x: 410, startPoint y: 134, endPoint x: 351, endPoint y: 134, distance: 59.0
click at [351, 134] on td "**********" at bounding box center [358, 130] width 65 height 26
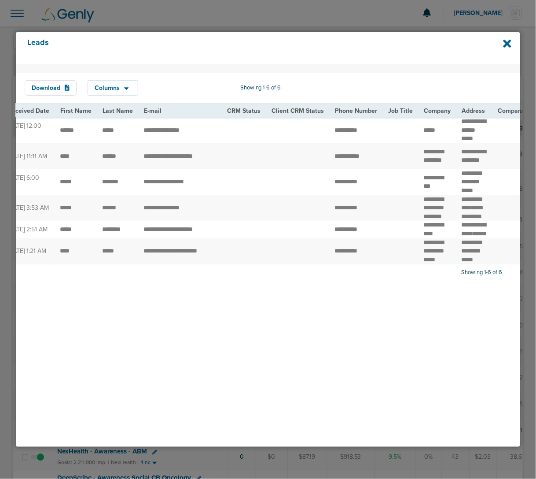
scroll to position [0, 0]
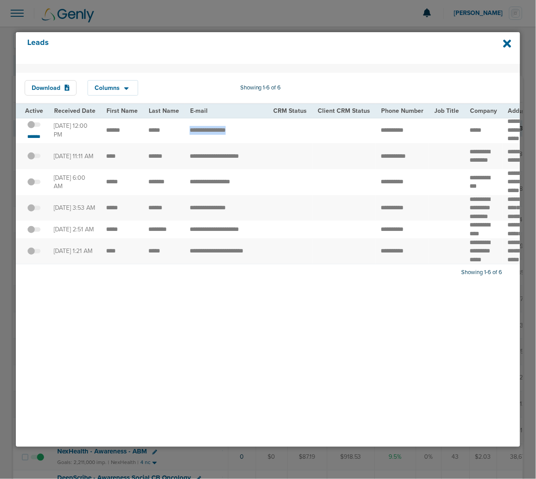
drag, startPoint x: 243, startPoint y: 133, endPoint x: 181, endPoint y: 135, distance: 61.2
drag, startPoint x: 421, startPoint y: 135, endPoint x: 365, endPoint y: 133, distance: 55.9
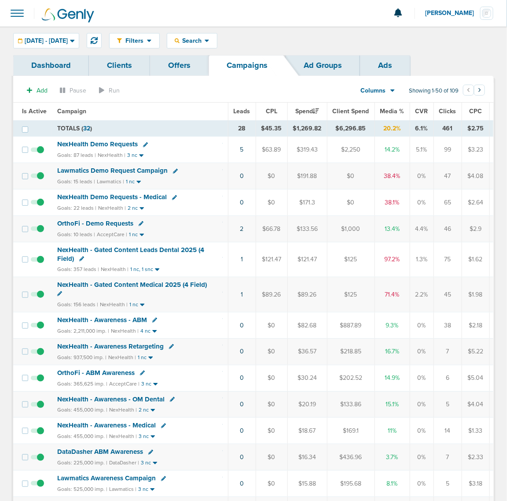
click at [14, 14] on span at bounding box center [16, 13] width 19 height 19
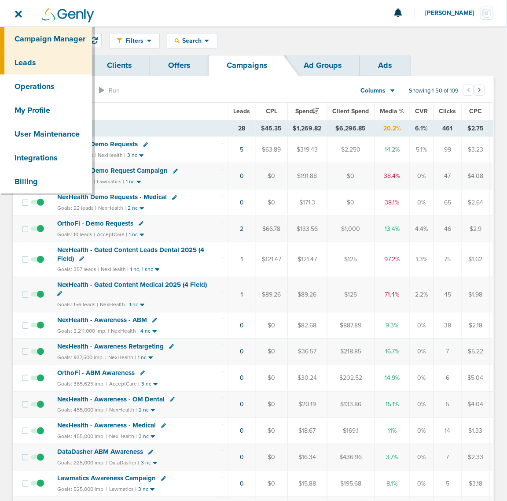
click at [43, 60] on link "Leads" at bounding box center [46, 63] width 92 height 24
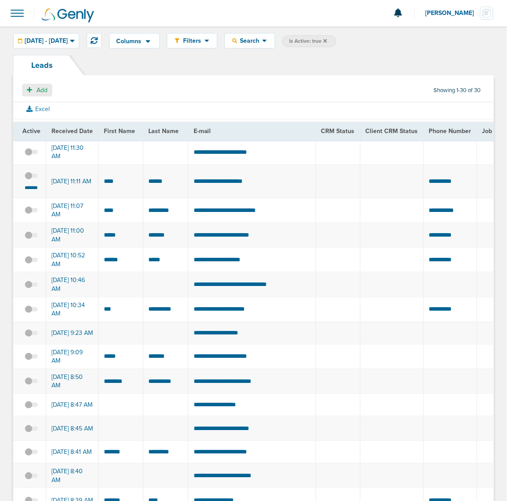
click at [37, 89] on span "Add" at bounding box center [42, 89] width 11 height 7
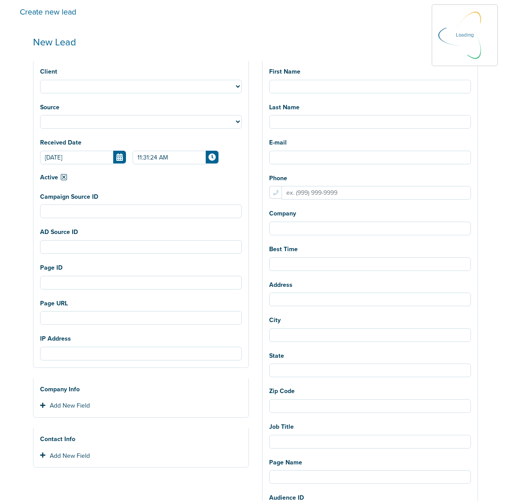
select select
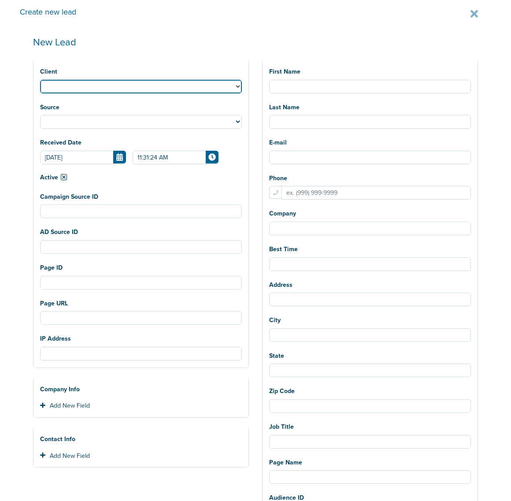
click at [71, 87] on select "NexHealth Lawmatics AcceptCare DataDasher DeepScribe OrthoFi BonsaiHealth LilyL…" at bounding box center [141, 87] width 202 height 14
select select "189"
click at [40, 80] on select "NexHealth Lawmatics AcceptCare DataDasher DeepScribe OrthoFi BonsaiHealth LilyL…" at bounding box center [141, 87] width 202 height 14
select select
click at [76, 89] on select "NexHealth Lawmatics AcceptCare DataDasher DeepScribe OrthoFi BonsaiHealth LilyL…" at bounding box center [141, 87] width 202 height 14
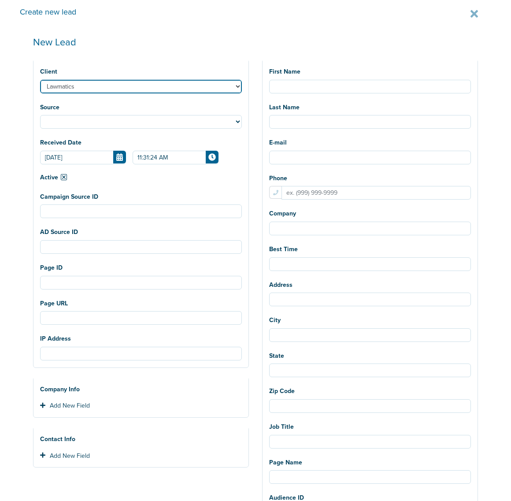
select select "183"
click at [40, 80] on select "NexHealth Lawmatics AcceptCare DataDasher DeepScribe OrthoFi BonsaiHealth LilyL…" at bounding box center [141, 87] width 202 height 14
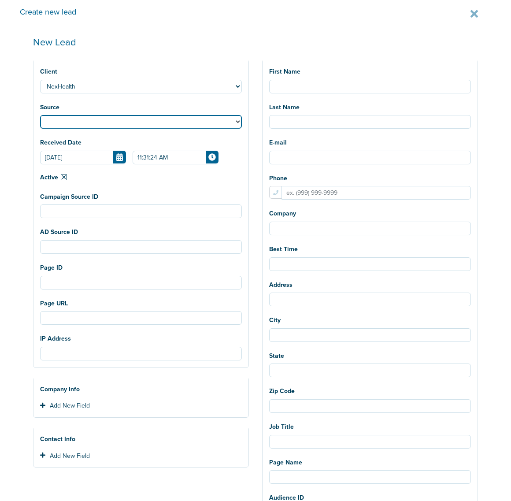
click at [78, 118] on select "Facebook Twitter Yahoo Gemini Google AdWords Outbrain [GEOGRAPHIC_DATA] Pintere…" at bounding box center [141, 122] width 202 height 14
click at [109, 120] on select "Facebook Twitter Yahoo Gemini Google AdWords Outbrain [GEOGRAPHIC_DATA] Pintere…" at bounding box center [141, 122] width 202 height 14
select select "fb"
click at [40, 115] on select "Facebook Twitter Yahoo Gemini Google AdWords Outbrain [GEOGRAPHIC_DATA] Pintere…" at bounding box center [141, 122] width 202 height 14
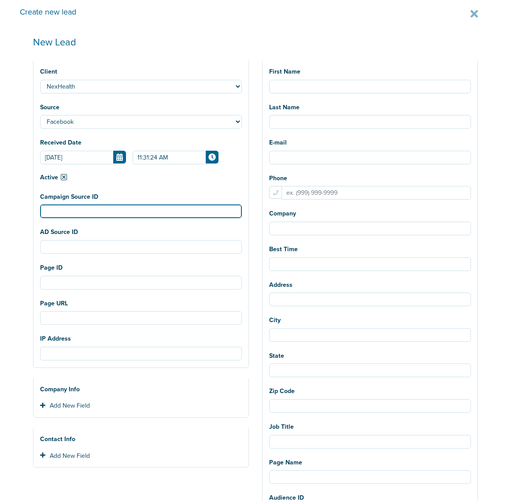
click at [67, 214] on input "Campaign Source ID" at bounding box center [141, 211] width 202 height 14
paste input "120232485872620190"
type input "120232485872620190"
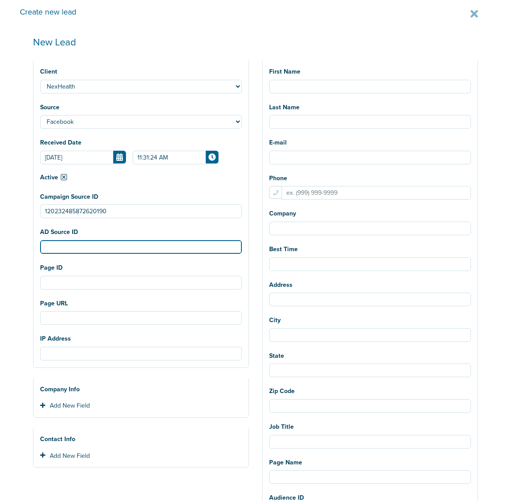
click at [89, 245] on input "AD Source ID" at bounding box center [141, 247] width 202 height 14
paste input "120232485872650190"
type input "120232485872650190"
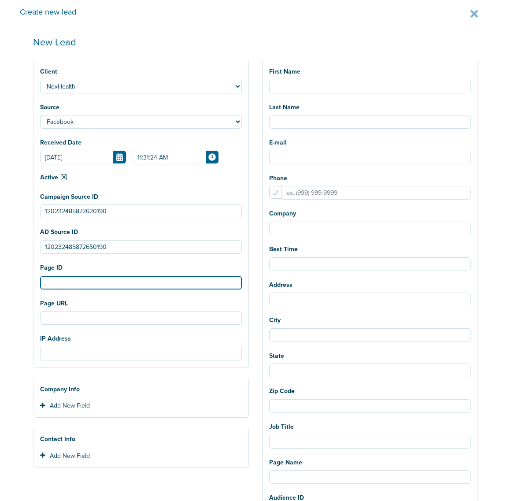
click at [66, 277] on input "Page ID" at bounding box center [141, 283] width 202 height 14
paste input "1500768340931079"
type input "1500768340931079"
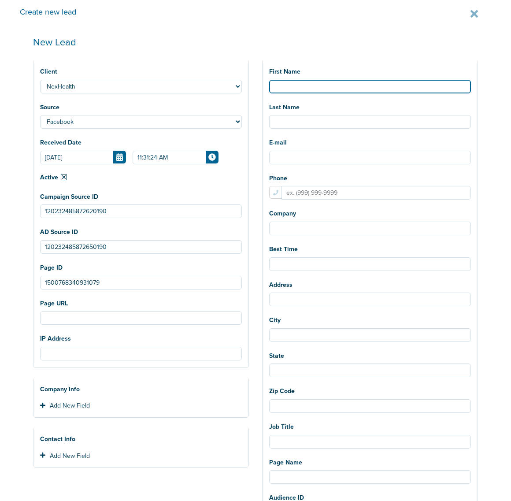
click at [308, 83] on input "First Name" at bounding box center [370, 87] width 202 height 14
type input "[PERSON_NAME]"
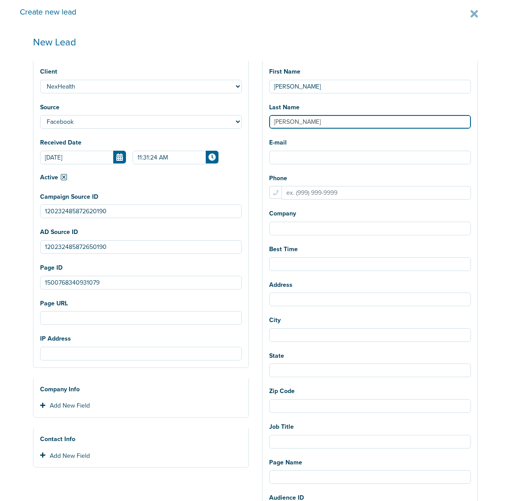
type input "[PERSON_NAME]"
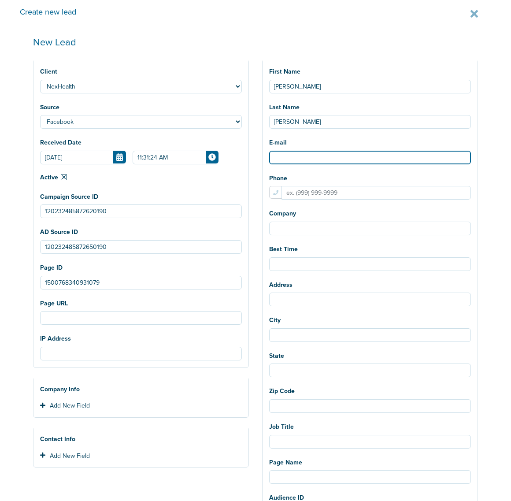
click at [290, 155] on input "E-mail" at bounding box center [370, 158] width 202 height 14
paste input "[EMAIL_ADDRESS][DOMAIN_NAME]"
type input "[EMAIL_ADDRESS][DOMAIN_NAME]"
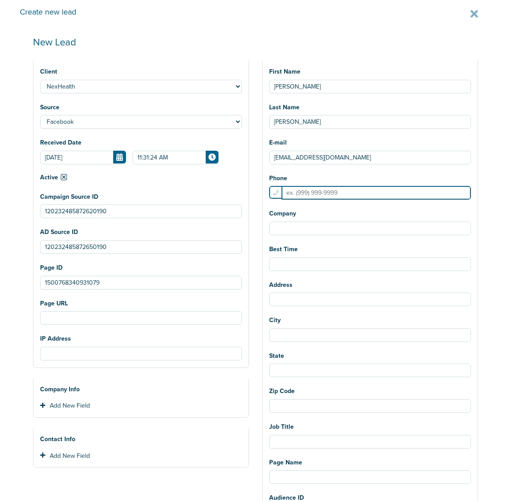
click at [325, 194] on input "Phone" at bounding box center [375, 193] width 189 height 14
paste input "3146248086"
type input "3146248086"
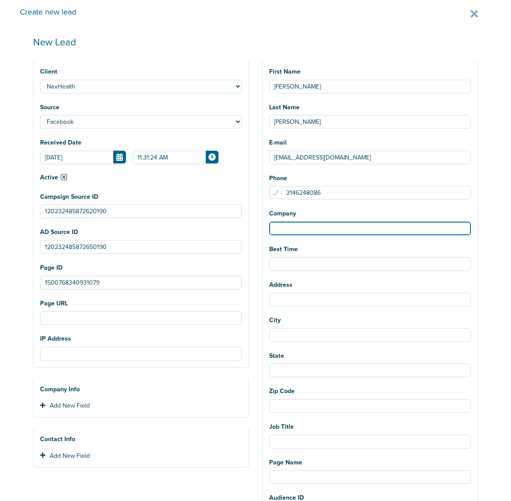
click at [312, 230] on input "Company" at bounding box center [370, 229] width 202 height 14
click at [309, 233] on input "Company" at bounding box center [370, 229] width 202 height 14
type input "[PERSON_NAME] MD Personalized Medicine"
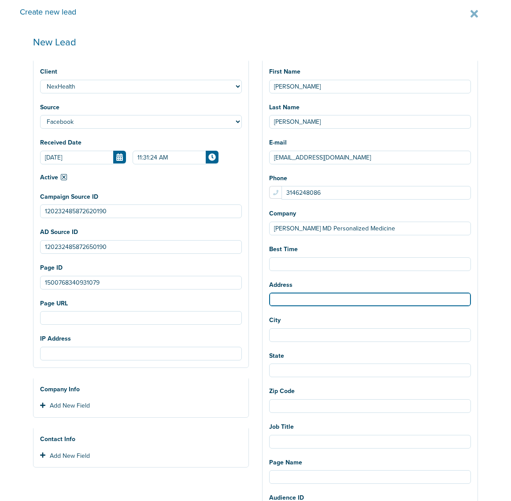
click at [304, 300] on input "Address" at bounding box center [370, 299] width 202 height 14
paste input "[STREET_ADDRESS][PERSON_NAME]"
type input "[STREET_ADDRESS][PERSON_NAME]"
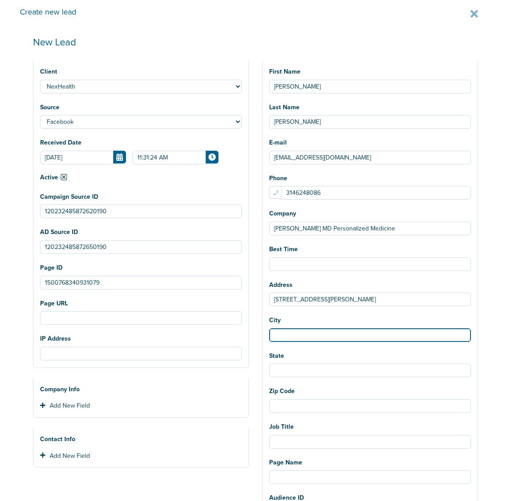
click at [364, 336] on input "City" at bounding box center [370, 335] width 202 height 14
paste input "Chesterfield,"
type input "Chesterfield"
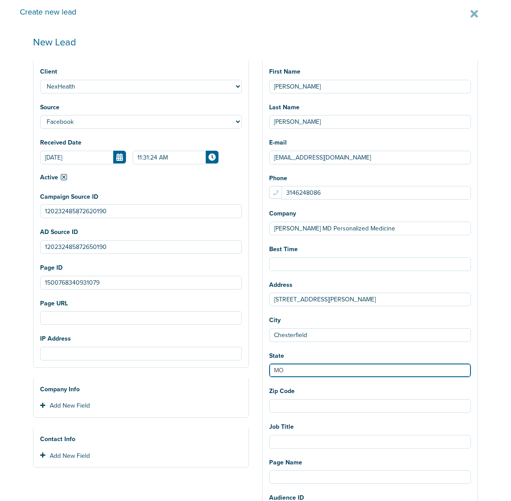
type input "MO"
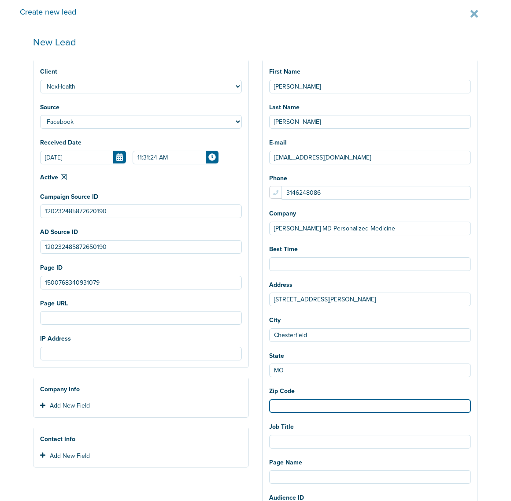
click at [299, 408] on input "Zip Code" at bounding box center [370, 406] width 202 height 14
paste input "63017"
type input "63017"
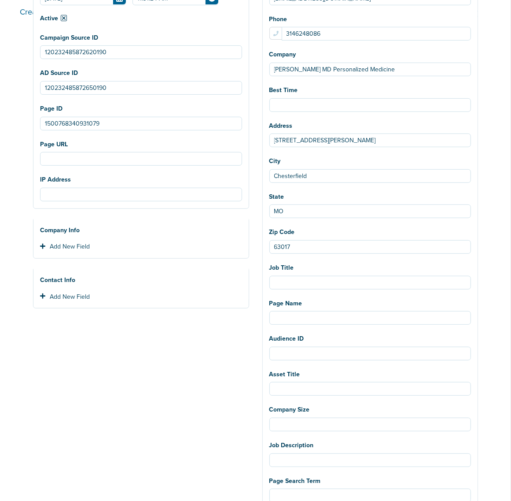
scroll to position [165, 0]
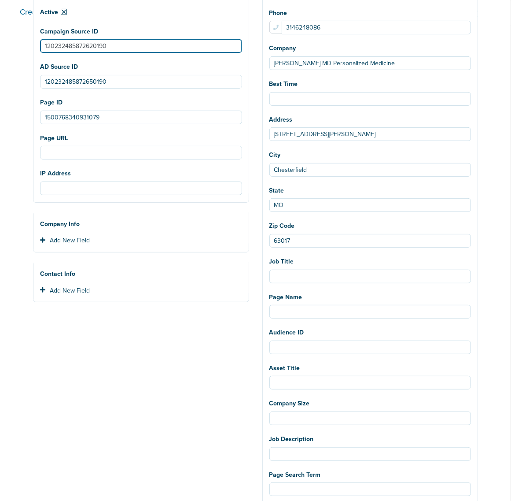
drag, startPoint x: 152, startPoint y: 48, endPoint x: -4, endPoint y: 41, distance: 156.1
click at [0, 41] on html "Notifications You have no unread notifications [PERSON_NAME] Profile Sign Out C…" at bounding box center [255, 250] width 511 height 501
paste input "9979"
type input "120232489979620190"
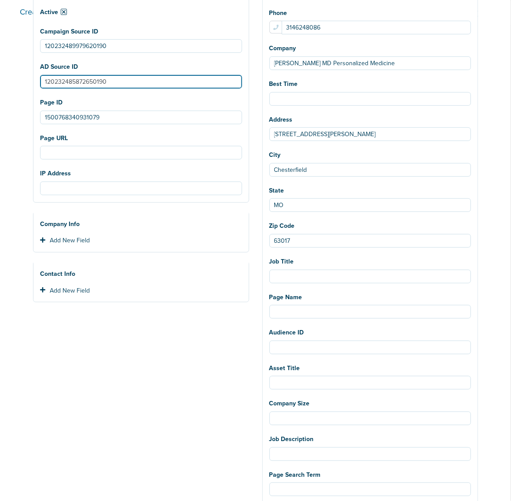
drag, startPoint x: 126, startPoint y: 82, endPoint x: 18, endPoint y: 82, distance: 107.5
click at [18, 82] on div "Create new lead New Lead Client NexHealth Lawmatics AcceptCare DataDasher DeepS…" at bounding box center [255, 250] width 511 height 501
paste input "120232489979630190"
click at [59, 84] on input "120232489979630190" at bounding box center [141, 82] width 202 height 14
type input "120232489979630190"
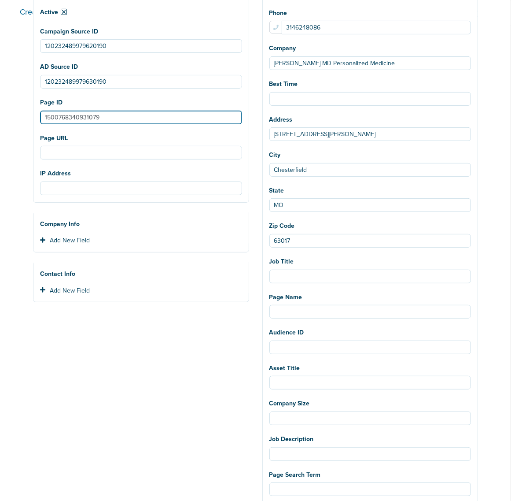
drag, startPoint x: 125, startPoint y: 115, endPoint x: 25, endPoint y: 120, distance: 100.1
click at [25, 120] on div "New Lead Client NexHealth Lawmatics AcceptCare DataDasher DeepScribe OrthoFi Bo…" at bounding box center [256, 304] width 472 height 887
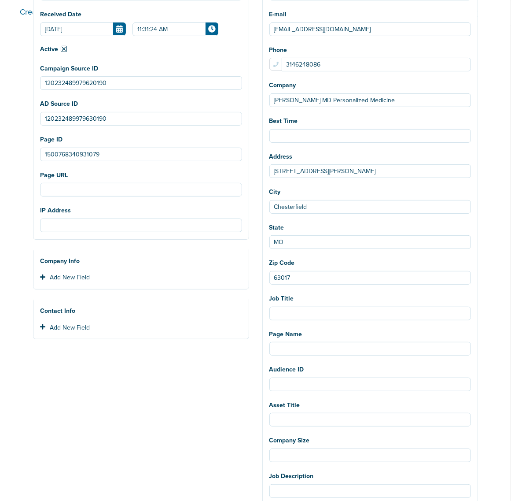
scroll to position [0, 0]
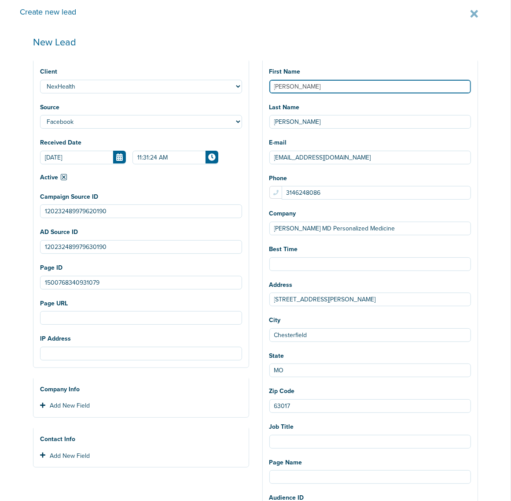
drag, startPoint x: 312, startPoint y: 87, endPoint x: 229, endPoint y: 83, distance: 82.4
click at [229, 83] on div "Client NexHealth Lawmatics AcceptCare DataDasher DeepScribe OrthoFi BonsaiHealt…" at bounding box center [255, 486] width 458 height 854
type input "[PERSON_NAME]"
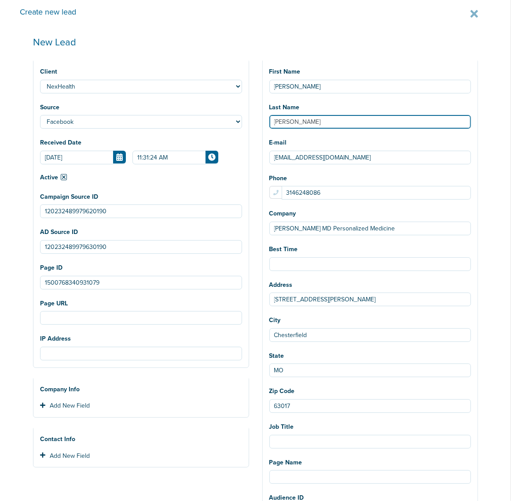
type input "[PERSON_NAME]"
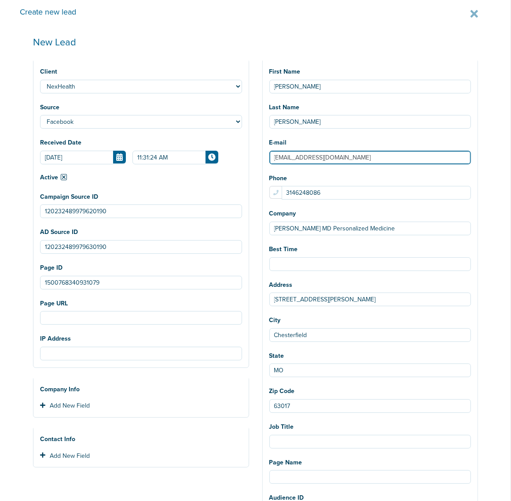
drag, startPoint x: 370, startPoint y: 155, endPoint x: 250, endPoint y: 158, distance: 120.2
click at [250, 158] on div "Client NexHealth Lawmatics AcceptCare DataDasher DeepScribe OrthoFi BonsaiHealt…" at bounding box center [255, 486] width 458 height 854
paste input "pajdds"
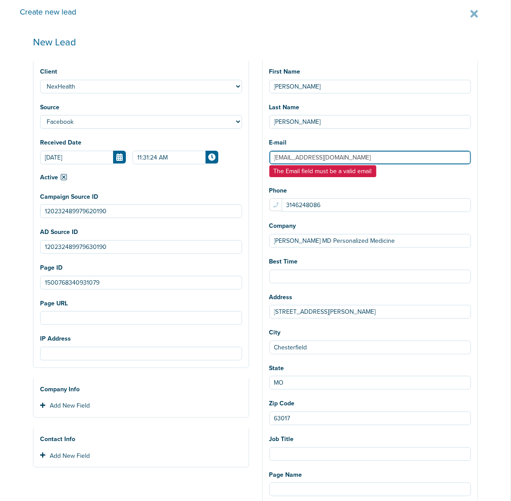
click at [285, 160] on input "[EMAIL_ADDRESS][DOMAIN_NAME]" at bounding box center [371, 158] width 202 height 14
type input "[EMAIL_ADDRESS][DOMAIN_NAME]"
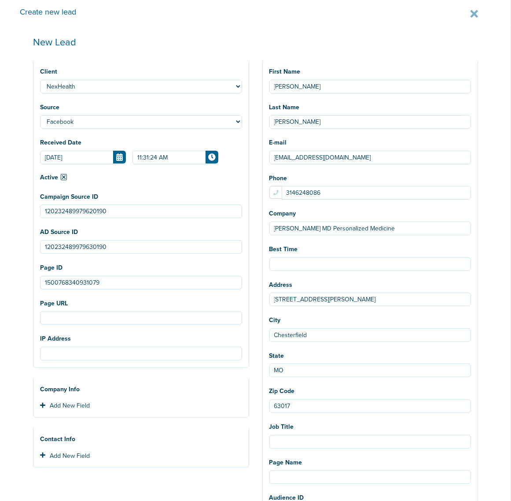
click at [451, 172] on div "First Name [PERSON_NAME] Last Name [PERSON_NAME] E-mail [EMAIL_ADDRESS][DOMAIN_…" at bounding box center [370, 465] width 215 height 818
drag, startPoint x: 338, startPoint y: 188, endPoint x: 249, endPoint y: 190, distance: 89.4
click at [249, 190] on div "Client NexHealth Lawmatics AcceptCare DataDasher DeepScribe OrthoFi BonsaiHealt…" at bounding box center [255, 486] width 458 height 854
paste input "913645820"
type input "9136458206"
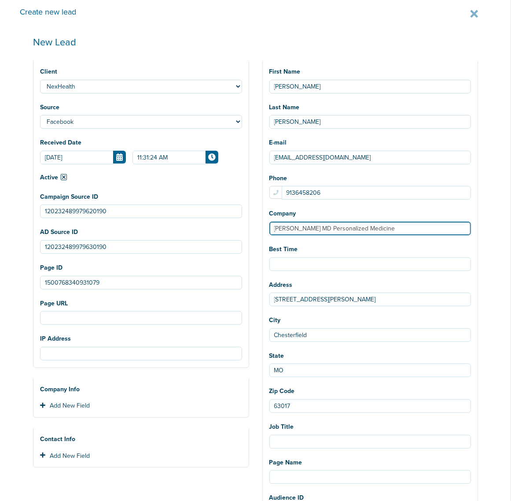
drag, startPoint x: 417, startPoint y: 229, endPoint x: 262, endPoint y: 225, distance: 155.1
click at [263, 225] on div "First Name [PERSON_NAME] Last Name [PERSON_NAME] E-mail [EMAIL_ADDRESS][DOMAIN_…" at bounding box center [370, 465] width 215 height 818
type input "D"
type input "[PERSON_NAME] DDS"
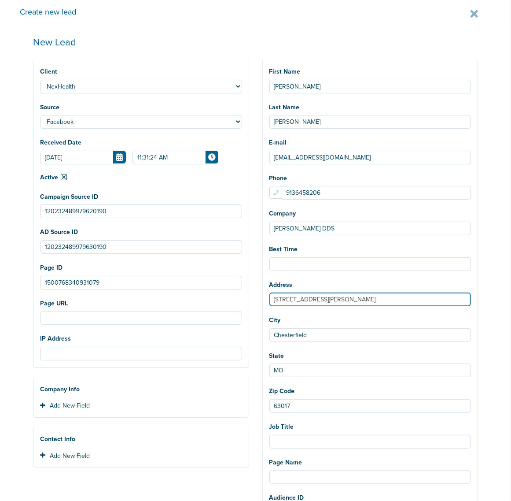
drag, startPoint x: 372, startPoint y: 299, endPoint x: 242, endPoint y: 298, distance: 129.9
click at [242, 298] on div "Client NexHealth Lawmatics AcceptCare DataDasher DeepScribe OrthoFi BonsaiHealt…" at bounding box center [255, 486] width 458 height 854
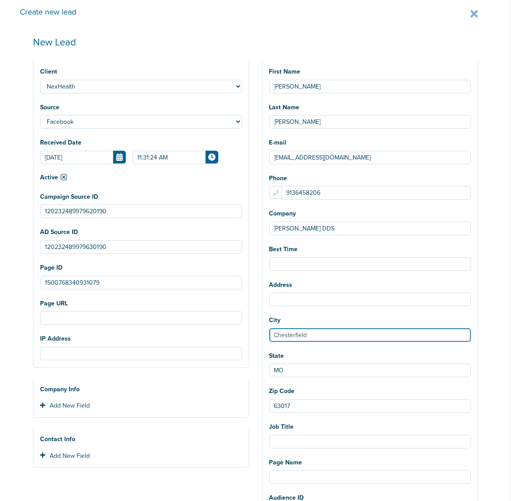
drag, startPoint x: 329, startPoint y: 338, endPoint x: 212, endPoint y: 336, distance: 117.6
click at [212, 336] on div "Client NexHealth Lawmatics AcceptCare DataDasher DeepScribe OrthoFi BonsaiHealt…" at bounding box center [255, 486] width 458 height 854
type input "Leawood"
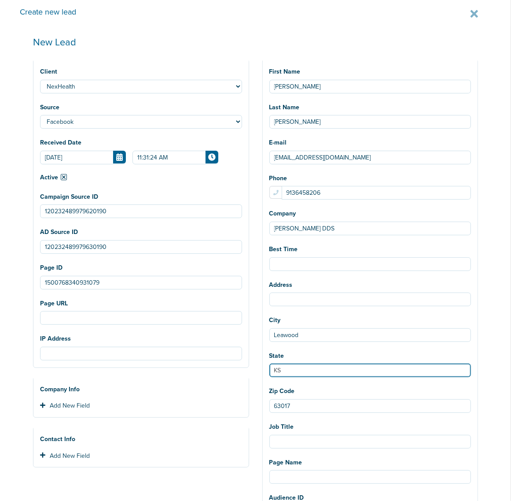
type input "KS"
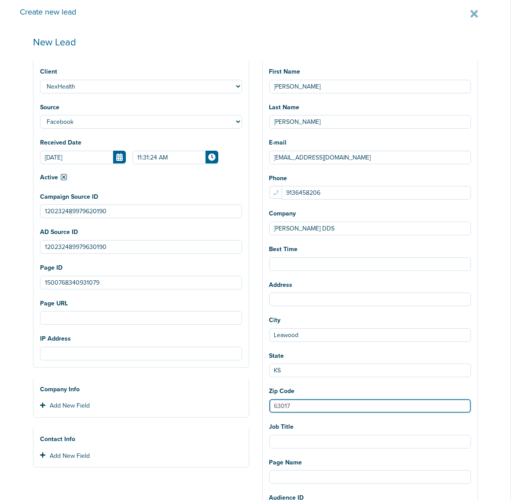
drag, startPoint x: 311, startPoint y: 408, endPoint x: 252, endPoint y: 410, distance: 58.6
click at [252, 410] on div "Client NexHealth Lawmatics AcceptCare DataDasher DeepScribe OrthoFi BonsaiHealt…" at bounding box center [255, 486] width 458 height 854
type input "66211"
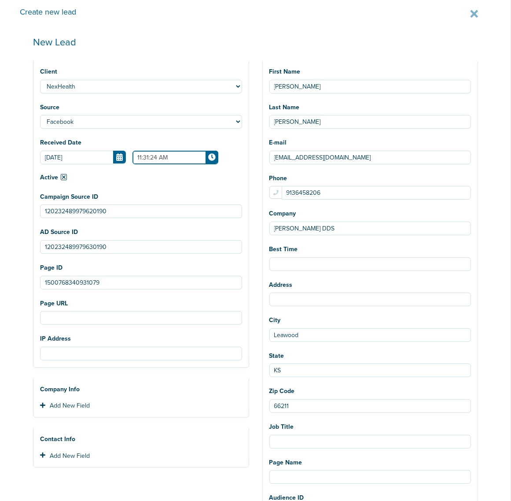
click at [142, 157] on input "11:31:24 AM" at bounding box center [176, 158] width 86 height 14
click at [127, 177] on icon at bounding box center [131, 178] width 8 height 5
click at [162, 221] on icon at bounding box center [166, 220] width 8 height 5
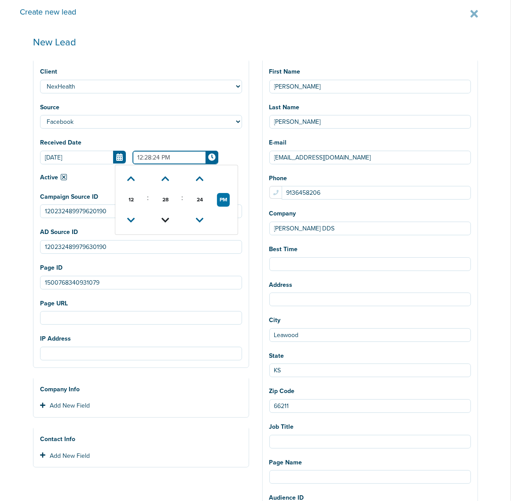
click at [162, 221] on icon at bounding box center [166, 220] width 8 height 5
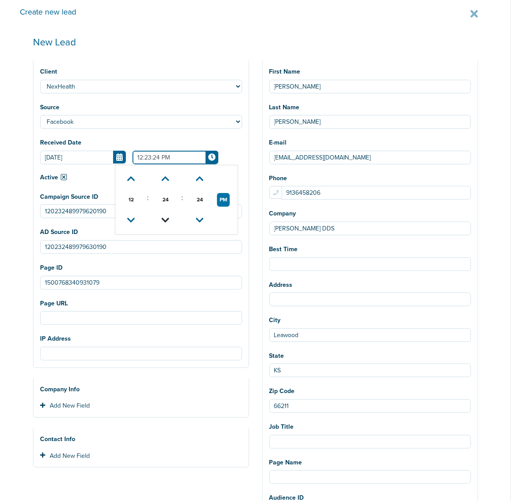
click at [162, 221] on icon at bounding box center [166, 220] width 8 height 5
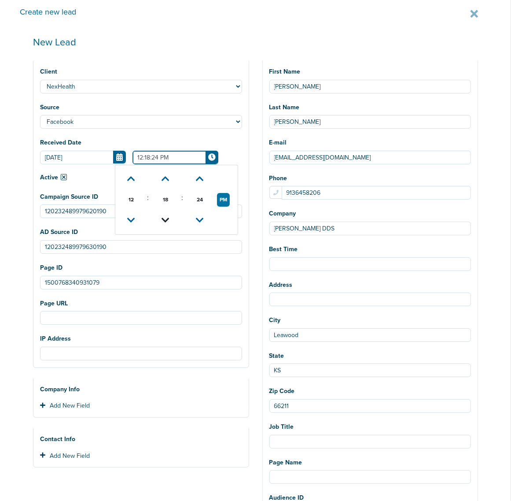
click at [162, 221] on icon at bounding box center [166, 220] width 8 height 5
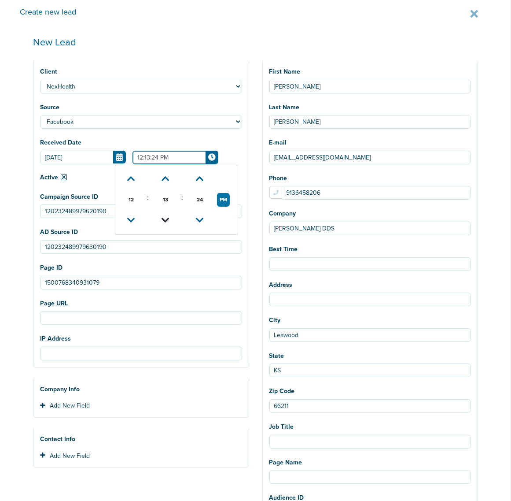
click at [162, 221] on icon at bounding box center [166, 220] width 8 height 5
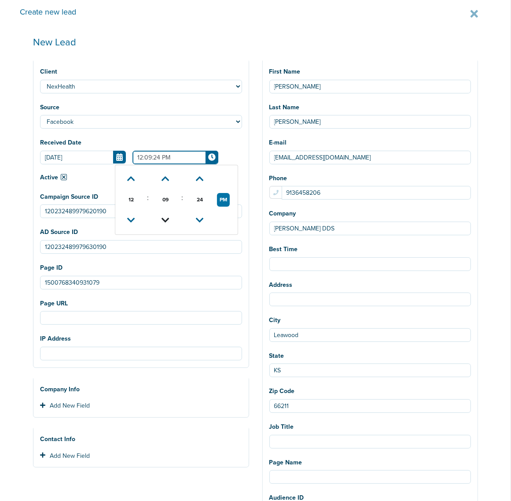
type input "12:08:24 PM"
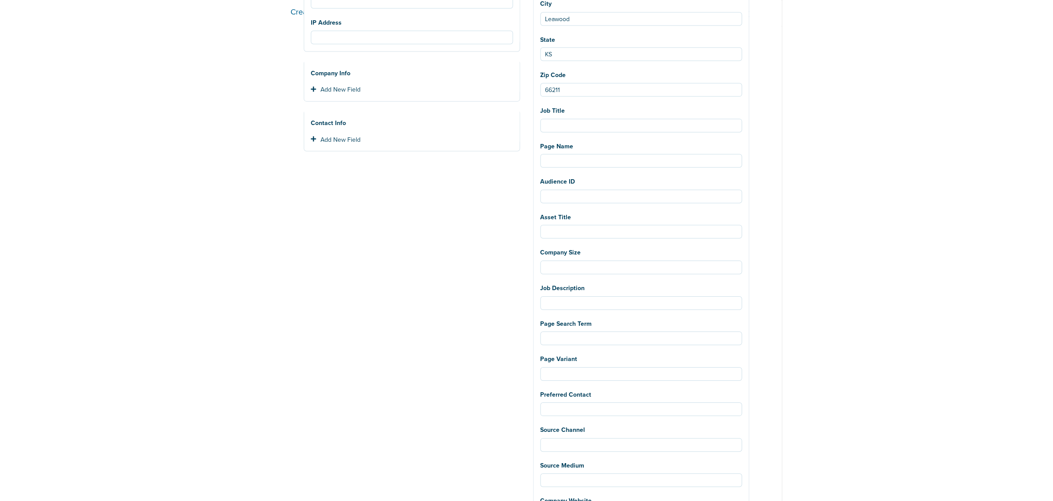
scroll to position [414, 0]
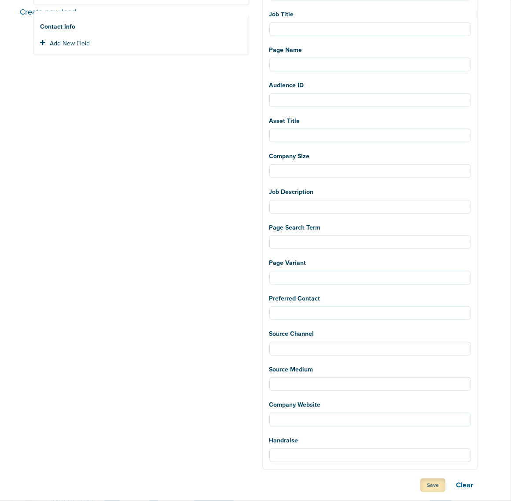
click at [432, 485] on button "Save" at bounding box center [433, 485] width 25 height 14
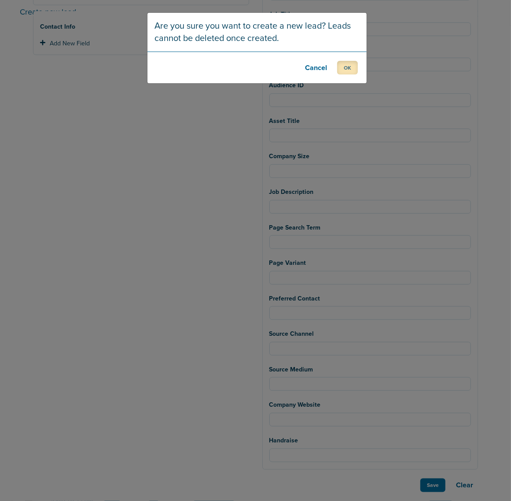
click at [350, 70] on button "OK" at bounding box center [347, 68] width 21 height 14
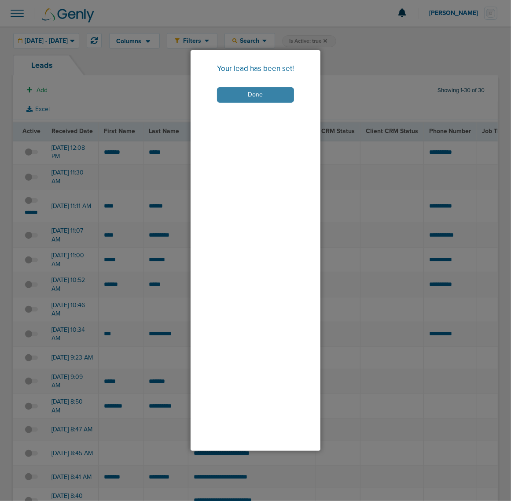
click at [272, 93] on button "Done" at bounding box center [255, 94] width 77 height 15
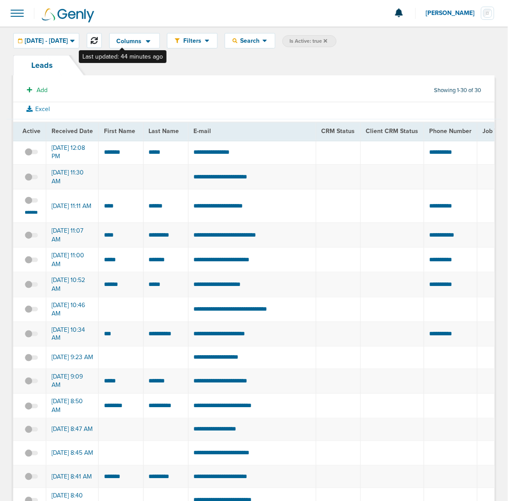
click at [98, 37] on icon at bounding box center [94, 40] width 7 height 7
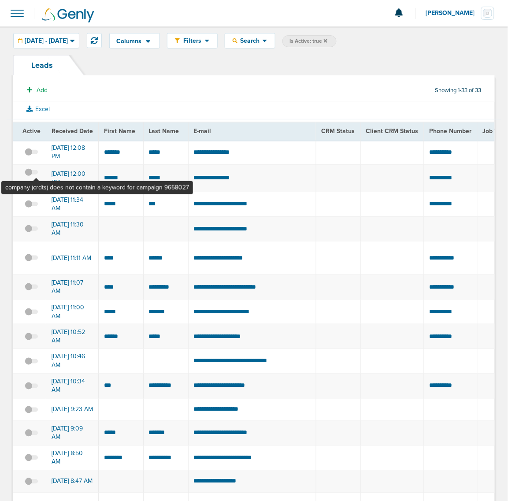
click at [36, 177] on span at bounding box center [31, 177] width 13 height 0
click at [31, 174] on input "checkbox" at bounding box center [31, 174] width 0 height 0
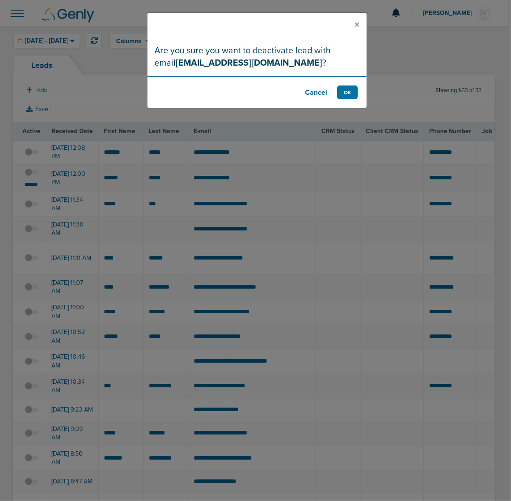
click at [336, 173] on div "× Are you sure you want to deactivate lead with email [EMAIL_ADDRESS][DOMAIN_NA…" at bounding box center [255, 250] width 511 height 501
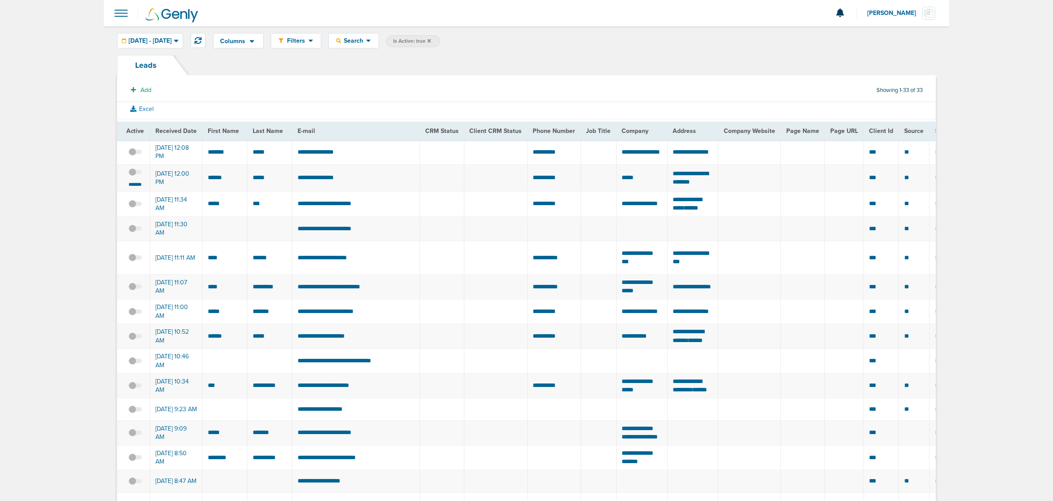
click at [126, 9] on span at bounding box center [120, 13] width 19 height 19
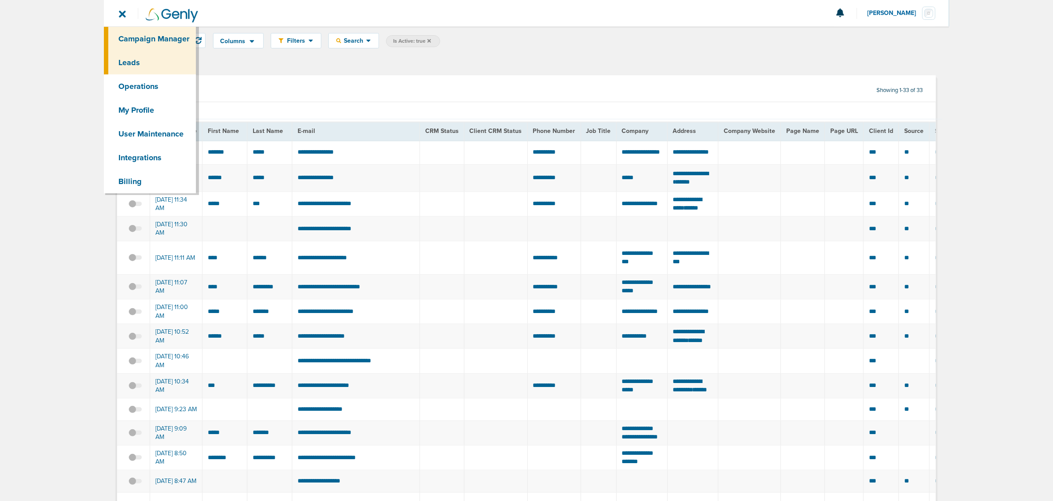
click at [155, 41] on link "Campaign Manager" at bounding box center [150, 39] width 92 height 24
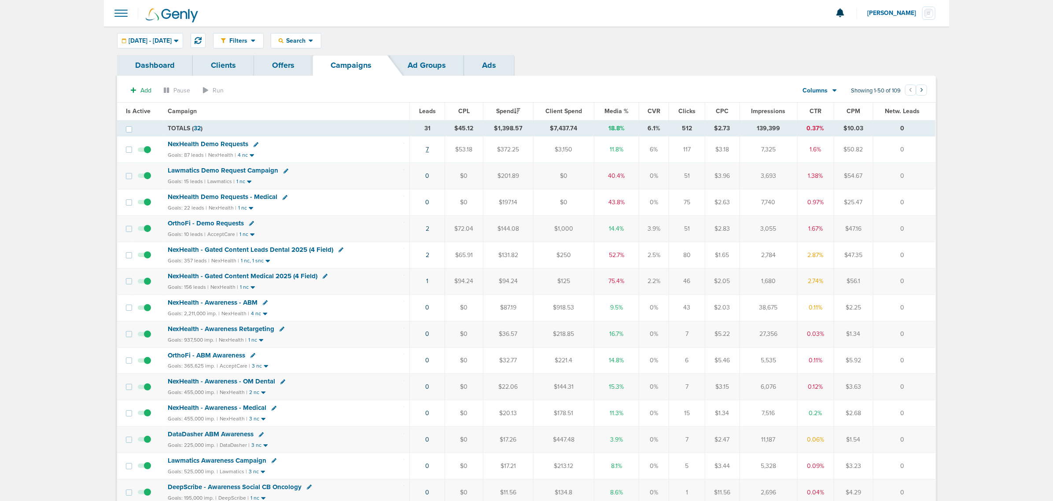
click at [428, 148] on link "7" at bounding box center [427, 149] width 3 height 7
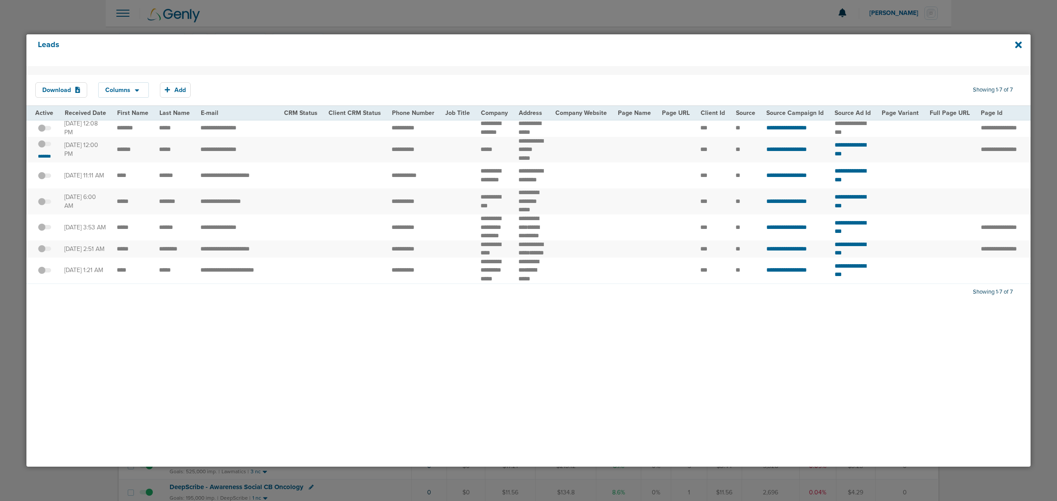
click at [47, 148] on span at bounding box center [44, 148] width 13 height 0
click at [44, 146] on input "checkbox" at bounding box center [44, 146] width 0 height 0
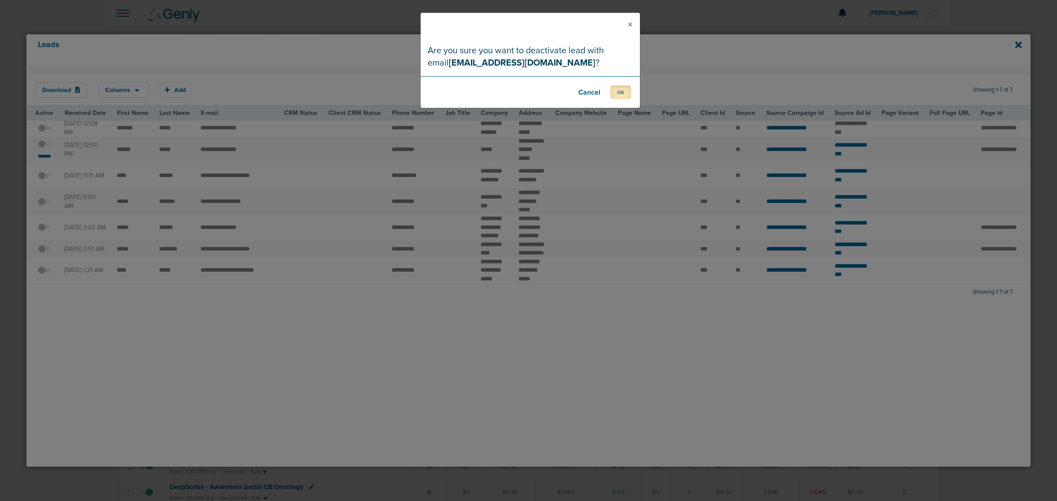
click at [510, 93] on button "OK" at bounding box center [620, 92] width 21 height 14
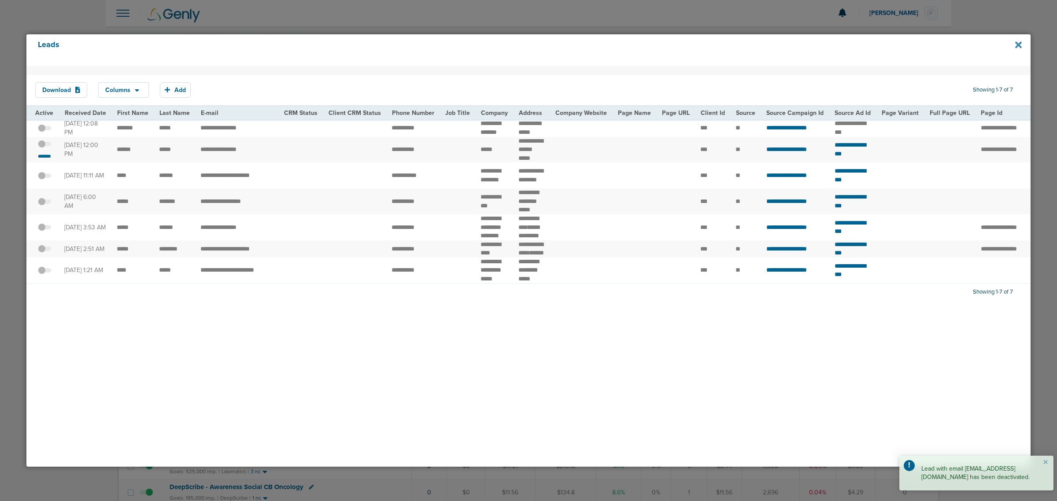
click at [510, 47] on icon at bounding box center [1018, 44] width 7 height 7
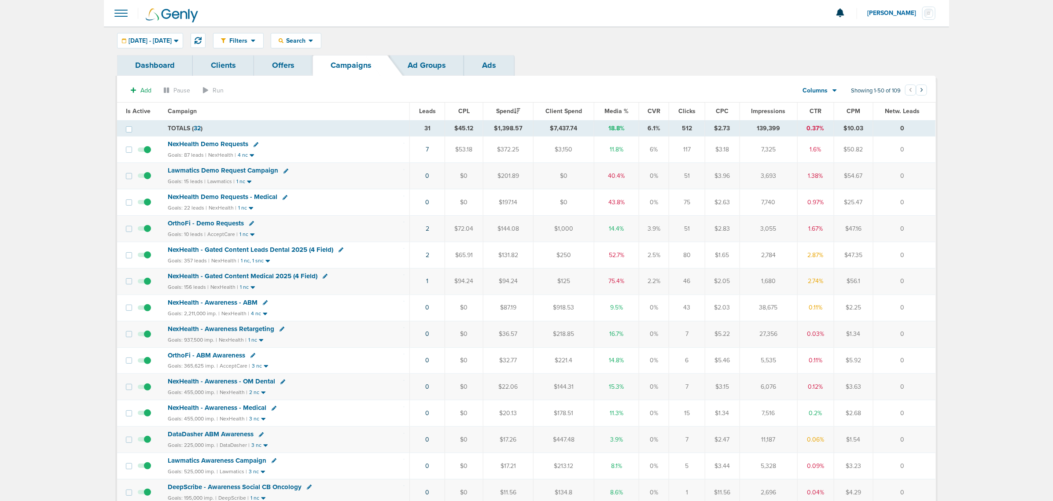
drag, startPoint x: 386, startPoint y: 231, endPoint x: 920, endPoint y: 236, distance: 533.8
click at [510, 236] on tr "OrthoFi - Demo Requests Goals: 10 leads | AcceptCare | 1 nc 2 $72.04 $144.08 $1…" at bounding box center [526, 229] width 819 height 26
click at [510, 236] on td "0" at bounding box center [904, 229] width 63 height 26
click at [510, 110] on span "Media %" at bounding box center [617, 110] width 24 height 7
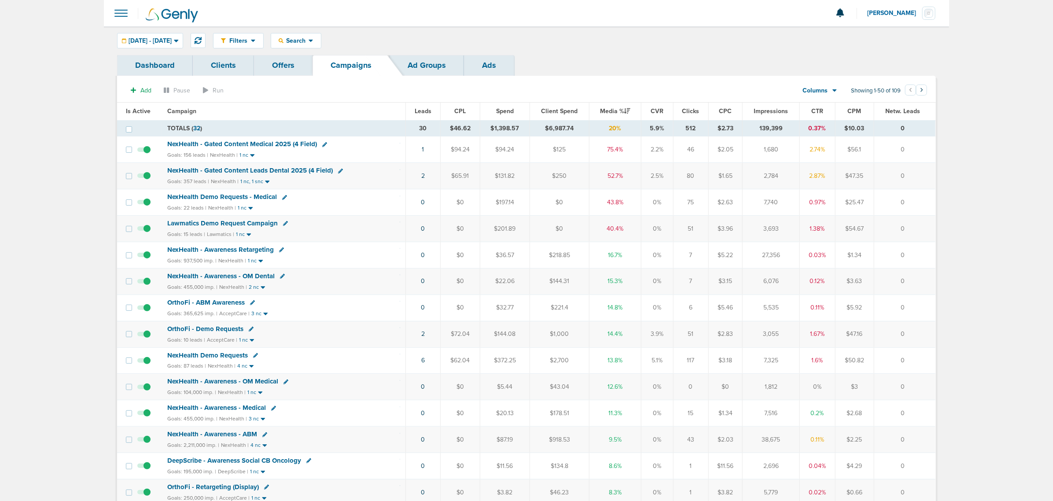
drag, startPoint x: 600, startPoint y: 151, endPoint x: 641, endPoint y: 226, distance: 85.7
click at [510, 226] on td "40.4%" at bounding box center [616, 229] width 52 height 26
click at [375, 139] on td "NexHealth - Gated Content Medical 2025 (4 Field) Goals: 156 leads | NexHealth |…" at bounding box center [284, 150] width 244 height 26
click at [206, 35] on button at bounding box center [198, 40] width 15 height 15
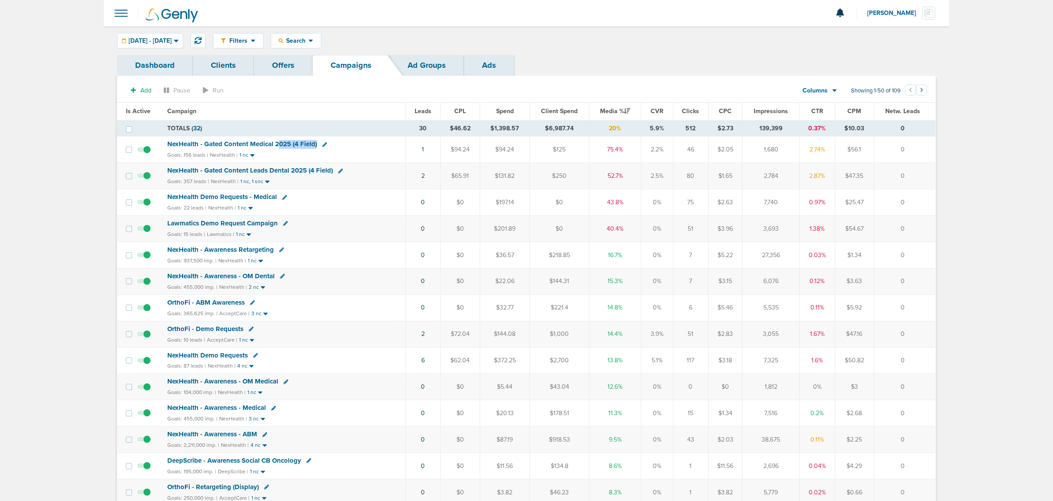
drag, startPoint x: 277, startPoint y: 140, endPoint x: 406, endPoint y: 145, distance: 129.1
click at [406, 146] on tr "NexHealth - Gated Content Medical 2025 (4 Field) Goals: 156 leads | NexHealth |…" at bounding box center [526, 150] width 819 height 26
click at [364, 144] on div "NexHealth - Gated Content Medical 2025 (4 Field)" at bounding box center [283, 144] width 233 height 9
click at [259, 170] on span "NexHealth - Gated Content Leads Dental 2025 (4 Field)" at bounding box center [250, 170] width 166 height 8
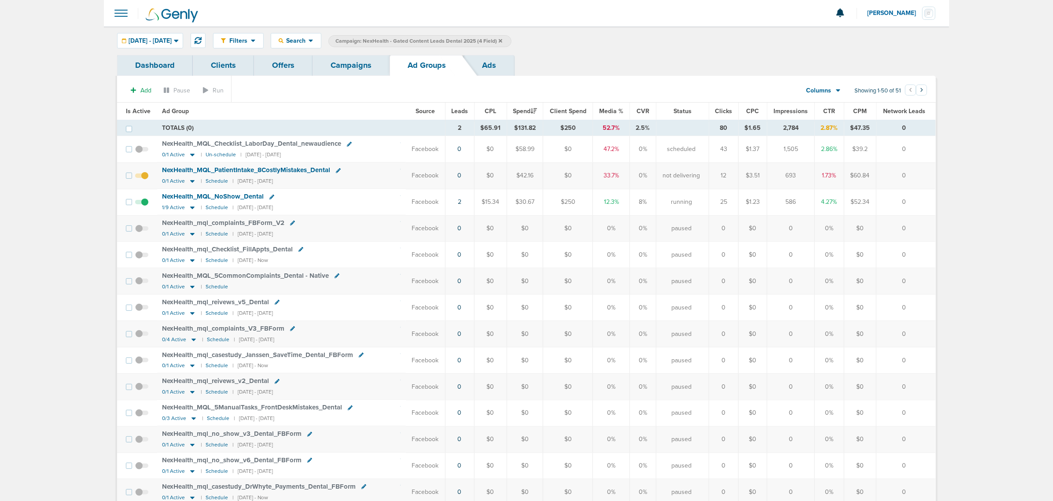
drag, startPoint x: 929, startPoint y: 203, endPoint x: 362, endPoint y: 200, distance: 567.2
click at [362, 200] on tr "NexHealth_ MQL_ NoShow_ Dental 1/9 Active | Schedule | [DATE] - [DATE] Facebook…" at bounding box center [526, 202] width 819 height 26
drag, startPoint x: 362, startPoint y: 199, endPoint x: 339, endPoint y: 201, distance: 22.9
click at [362, 199] on div "NexHealth_ MQL_ NoShow_ Dental" at bounding box center [282, 196] width 238 height 9
click at [203, 195] on span "NexHealth_ MQL_ NoShow_ Dental" at bounding box center [214, 196] width 102 height 8
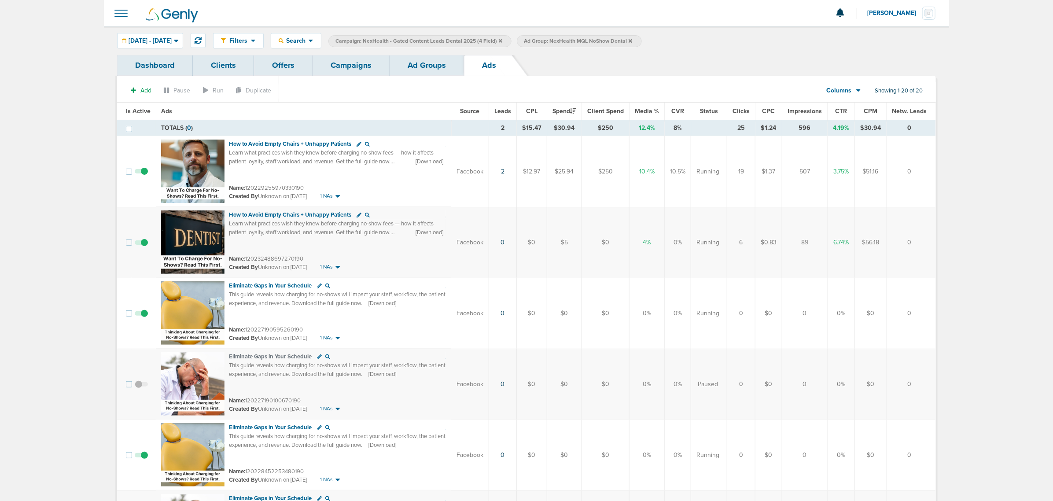
click at [429, 69] on link "Ad Groups" at bounding box center [427, 65] width 74 height 21
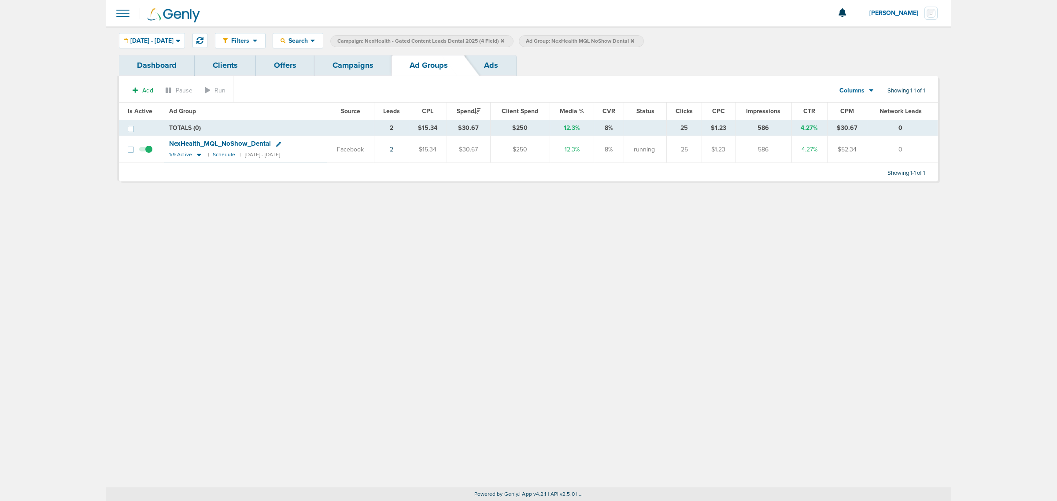
click at [197, 155] on icon at bounding box center [199, 155] width 4 height 3
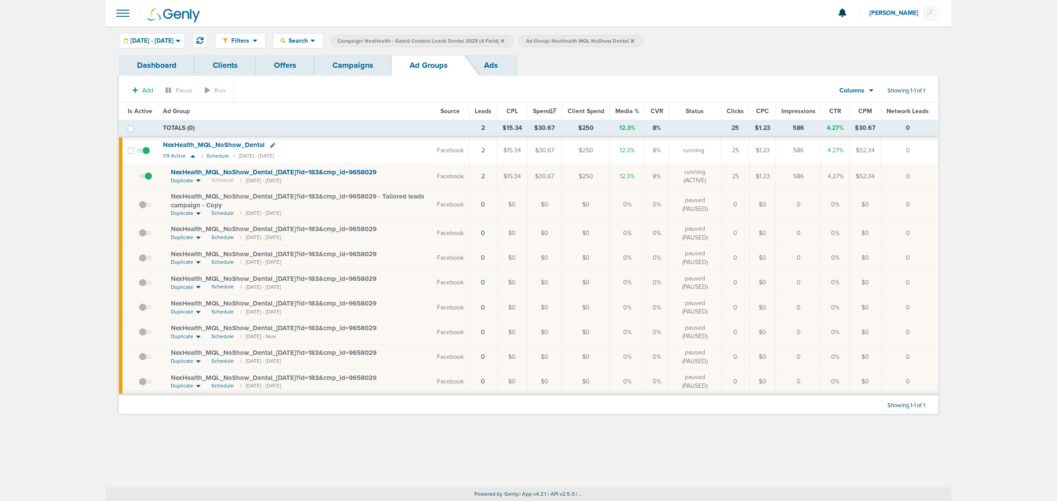
click at [270, 169] on span "NexHealth_ MQL_ NoShow_ Dental_ [DATE]?id=183&cmp_ id=9658029" at bounding box center [274, 172] width 206 height 8
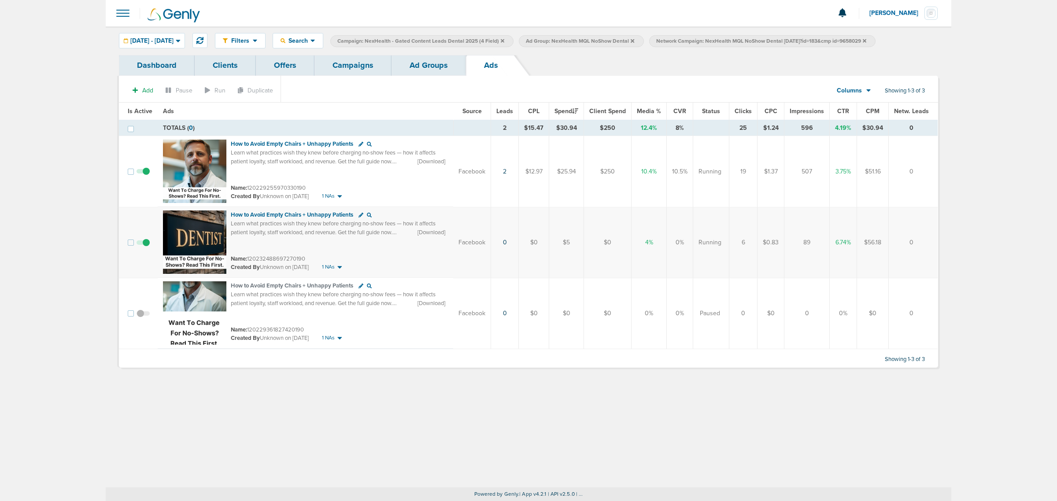
click at [358, 67] on link "Campaigns" at bounding box center [352, 65] width 77 height 21
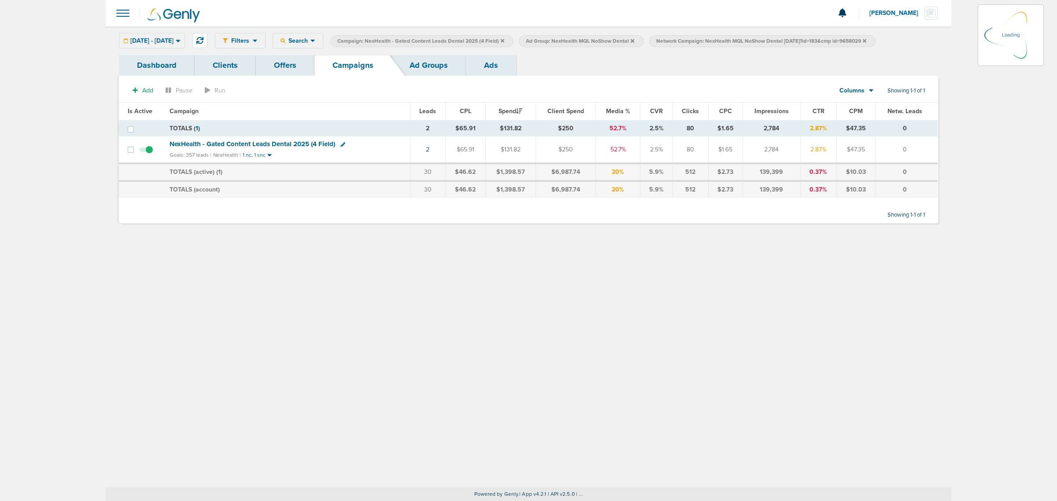
click at [504, 39] on icon at bounding box center [503, 41] width 4 height 4
click at [504, 40] on icon at bounding box center [503, 41] width 4 height 4
click at [510, 41] on icon at bounding box center [676, 40] width 4 height 5
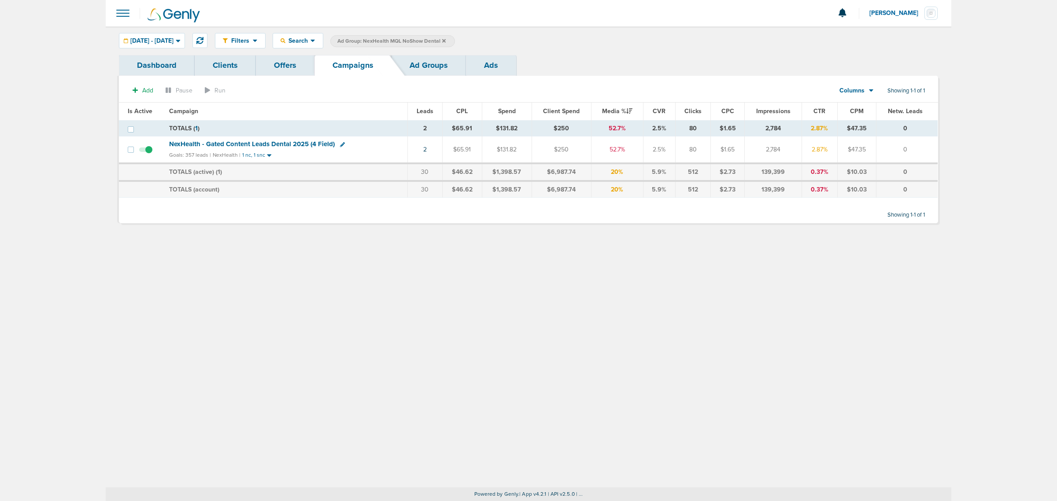
click at [446, 41] on icon at bounding box center [444, 41] width 4 height 4
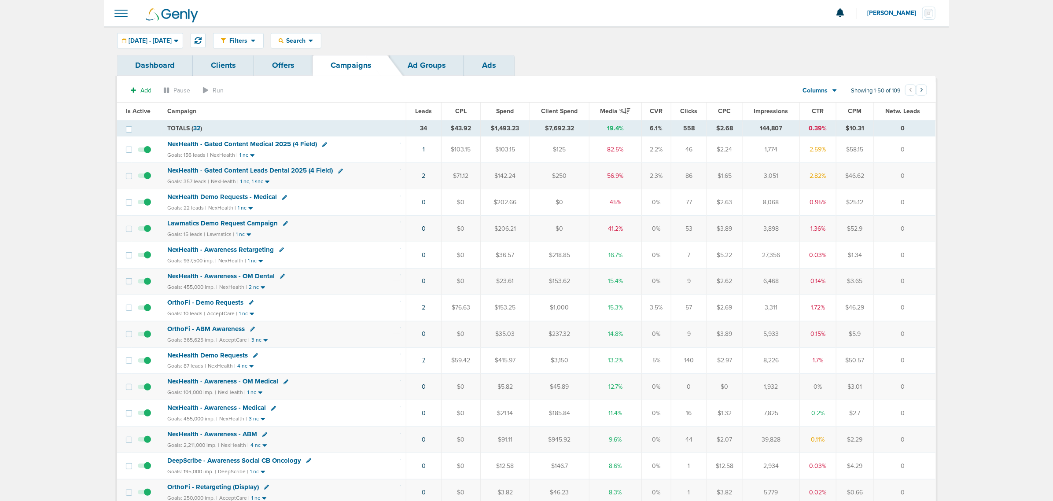
click at [424, 362] on link "7" at bounding box center [423, 360] width 3 height 7
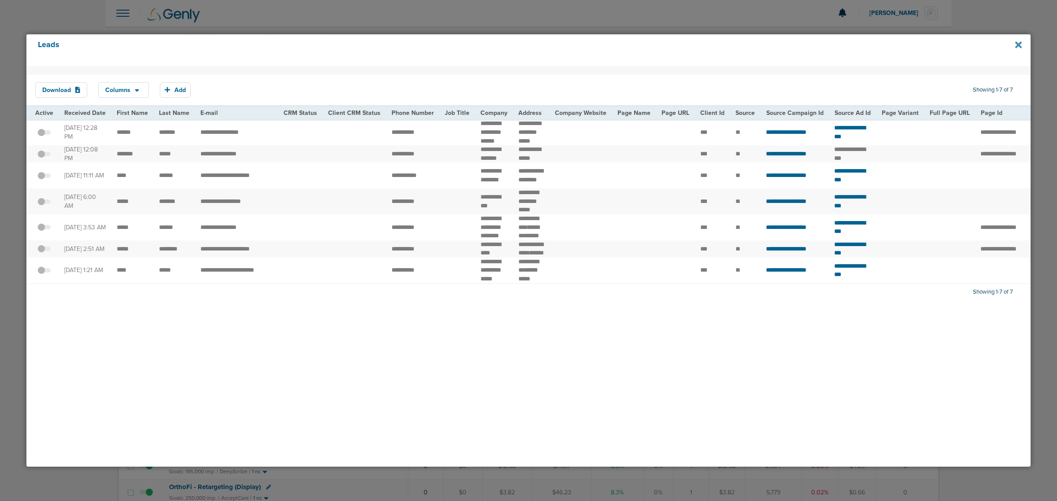
click at [510, 47] on icon at bounding box center [1018, 44] width 7 height 7
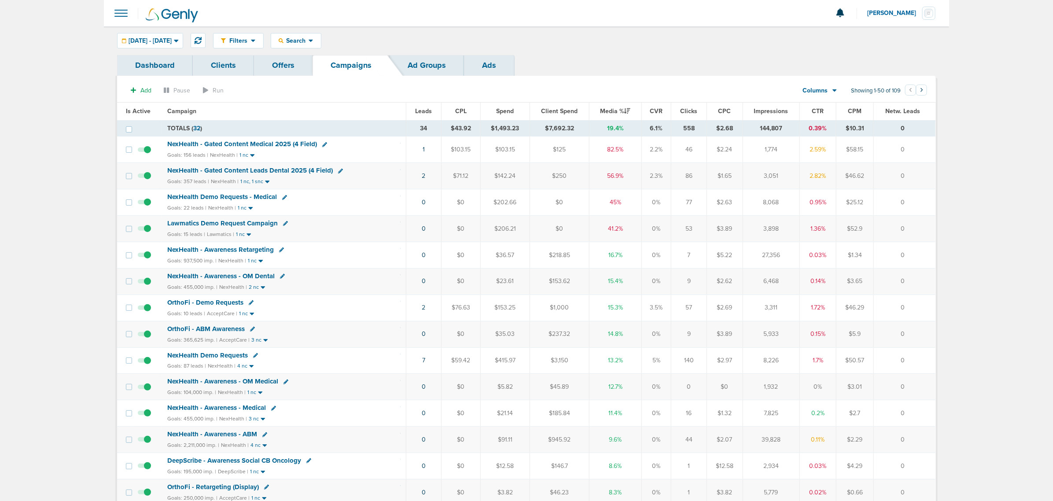
click at [236, 358] on span "NexHealth Demo Requests" at bounding box center [207, 355] width 81 height 8
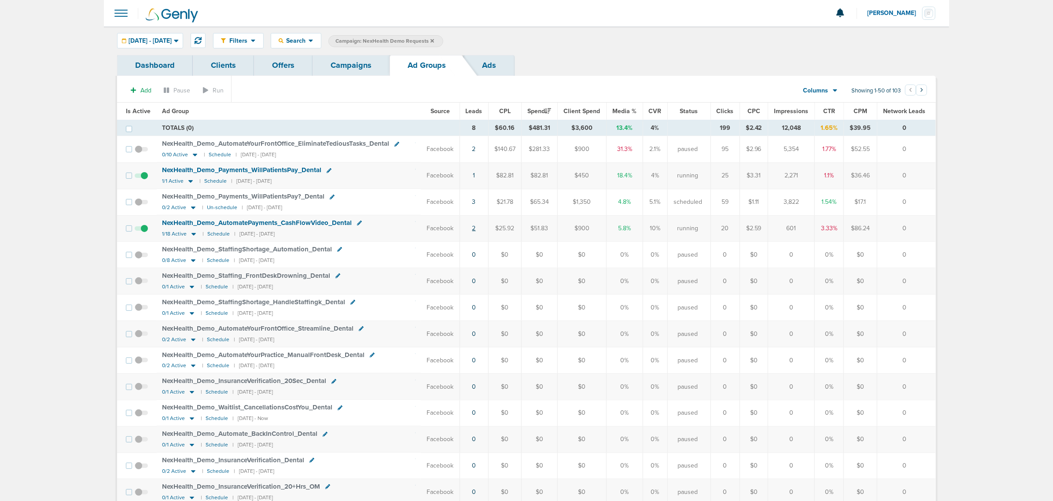
click at [474, 230] on link "2" at bounding box center [475, 228] width 4 height 7
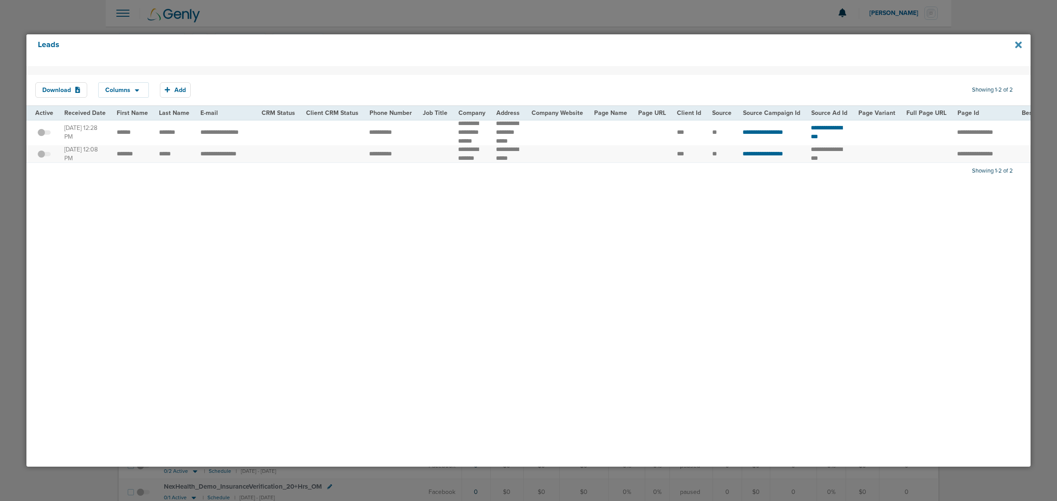
click at [510, 42] on icon at bounding box center [1018, 45] width 7 height 10
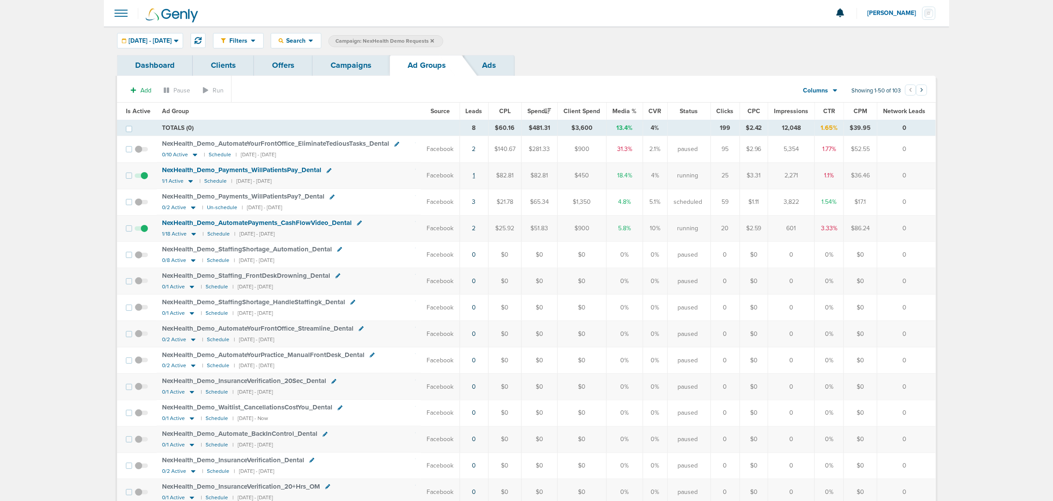
click at [473, 177] on link "1" at bounding box center [474, 175] width 2 height 7
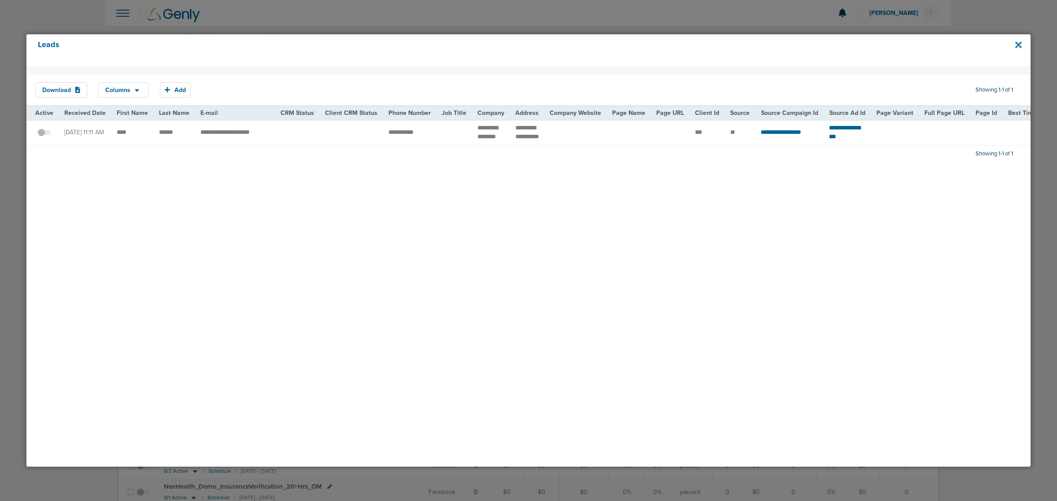
click at [510, 44] on icon at bounding box center [1018, 44] width 7 height 7
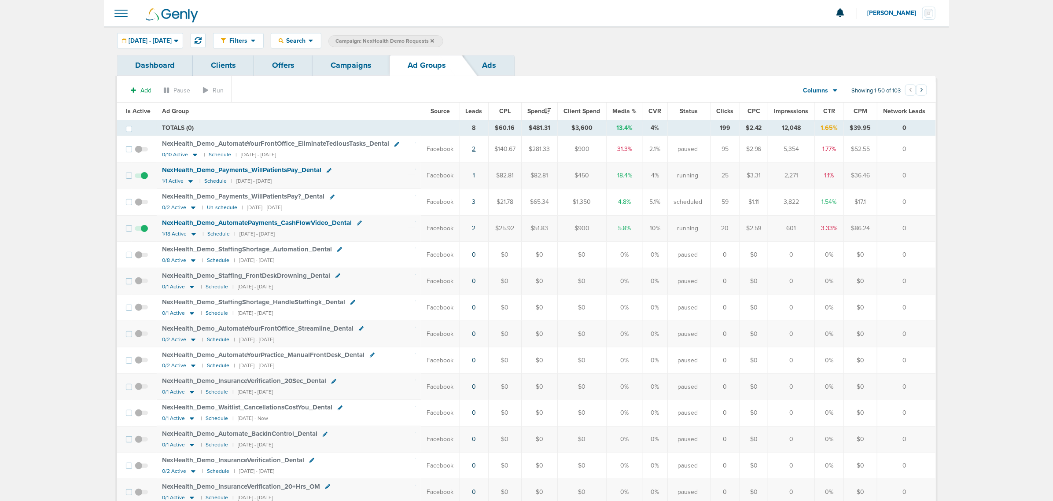
click at [473, 150] on link "2" at bounding box center [475, 148] width 4 height 7
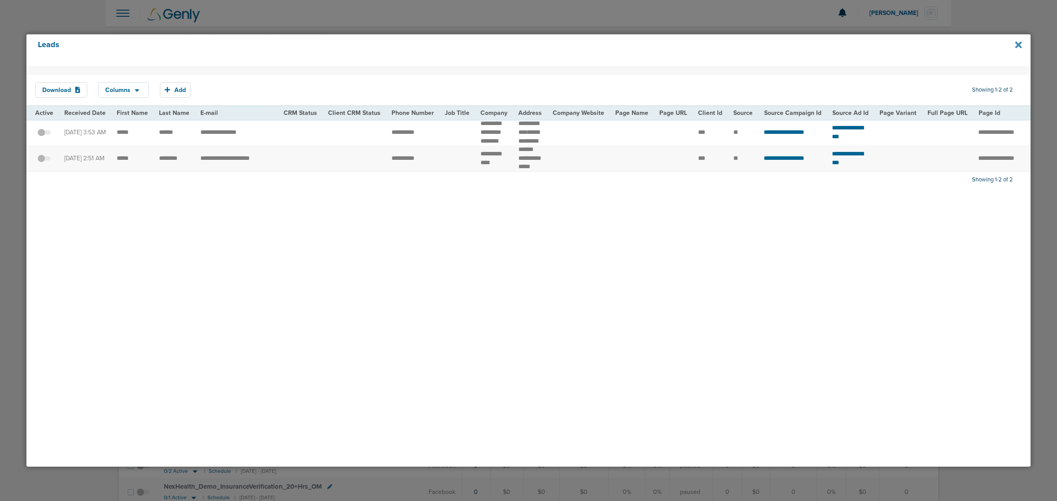
click at [510, 42] on icon at bounding box center [1018, 44] width 7 height 7
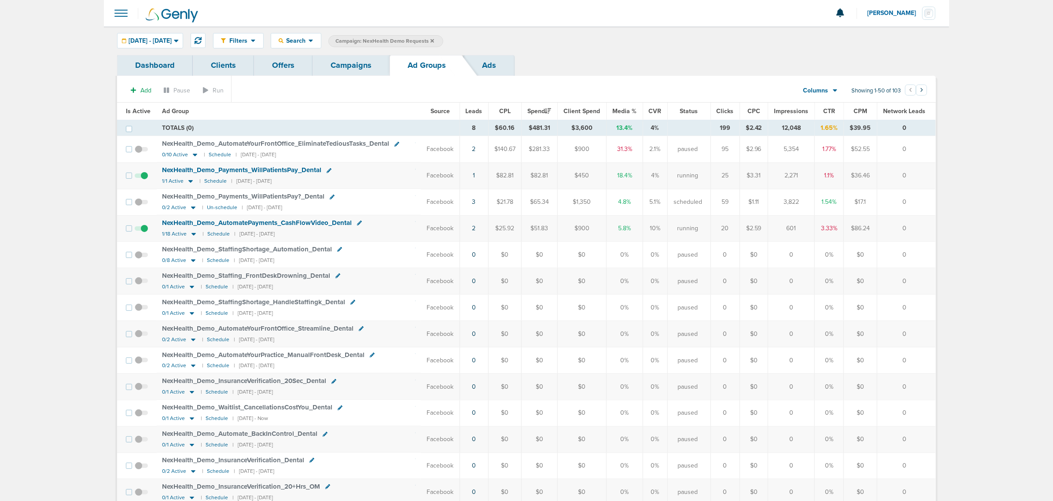
click at [362, 69] on link "Campaigns" at bounding box center [351, 65] width 77 height 21
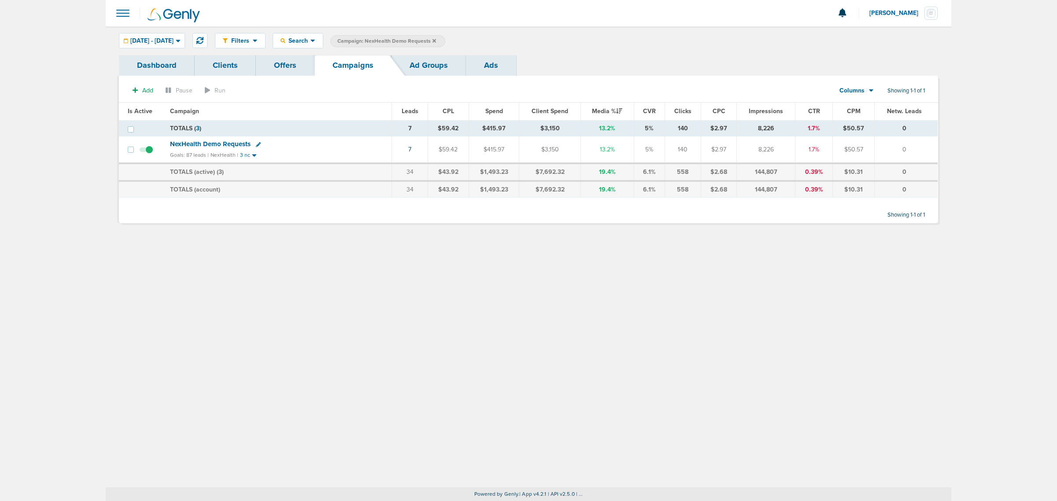
click at [436, 38] on icon at bounding box center [434, 40] width 4 height 5
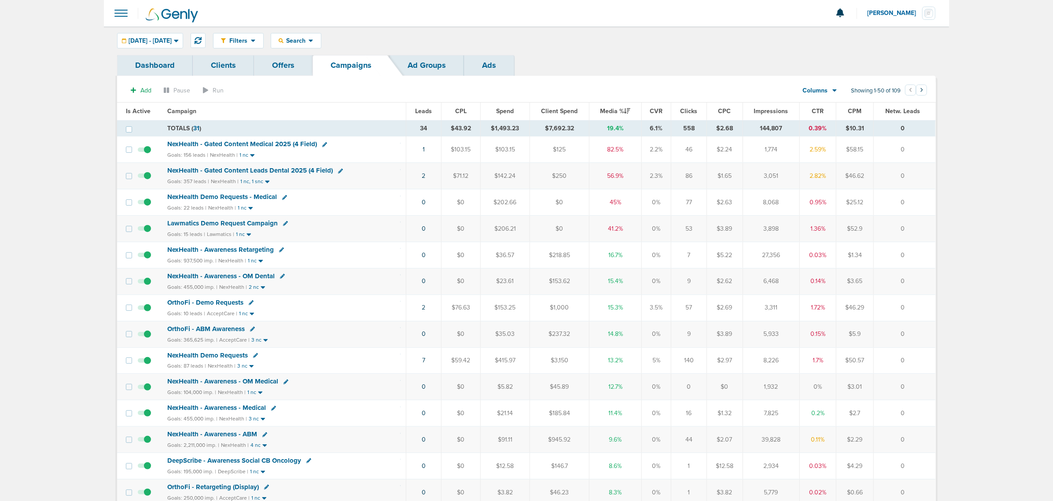
click at [281, 168] on span "NexHealth - Gated Content Leads Dental 2025 (4 Field)" at bounding box center [250, 170] width 166 height 8
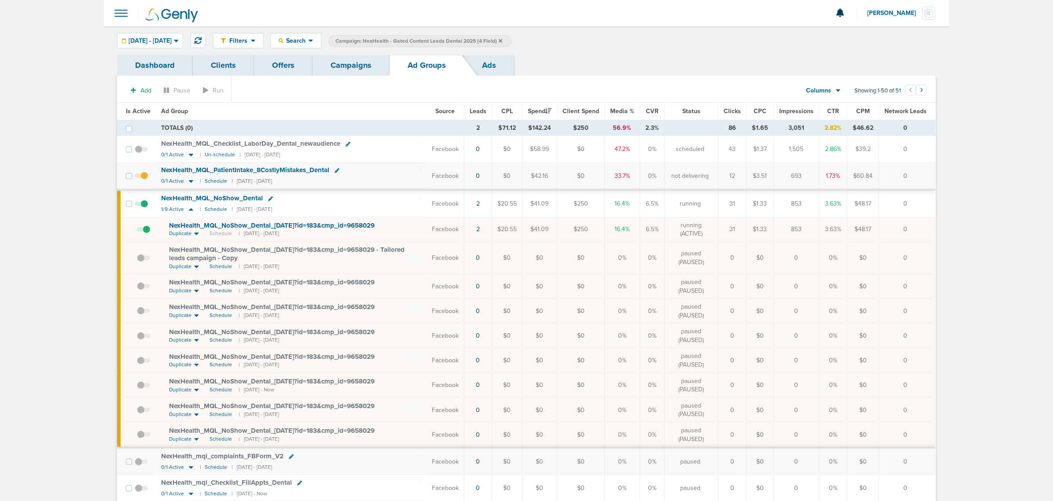
click at [218, 199] on span "NexHealth_ MQL_ NoShow_ Dental" at bounding box center [212, 198] width 102 height 8
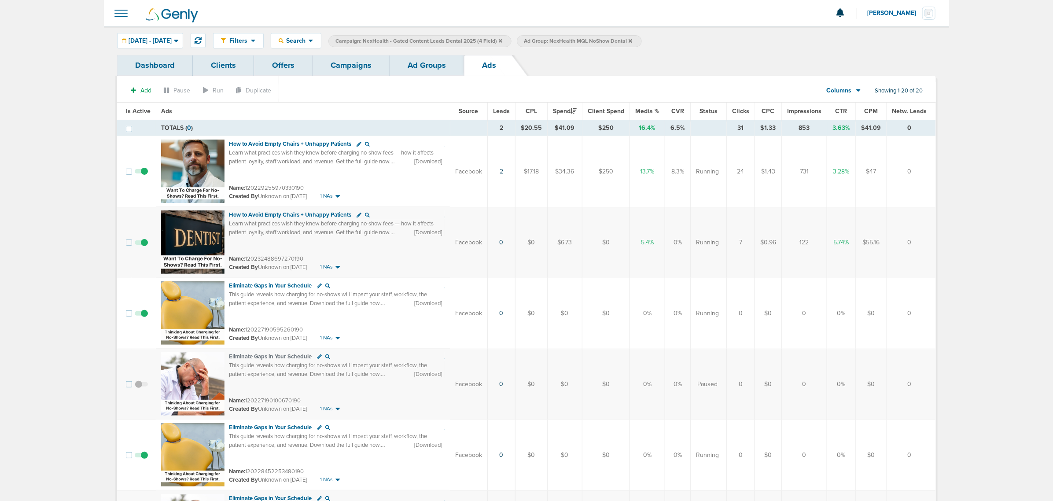
click at [438, 71] on link "Ad Groups" at bounding box center [427, 65] width 74 height 21
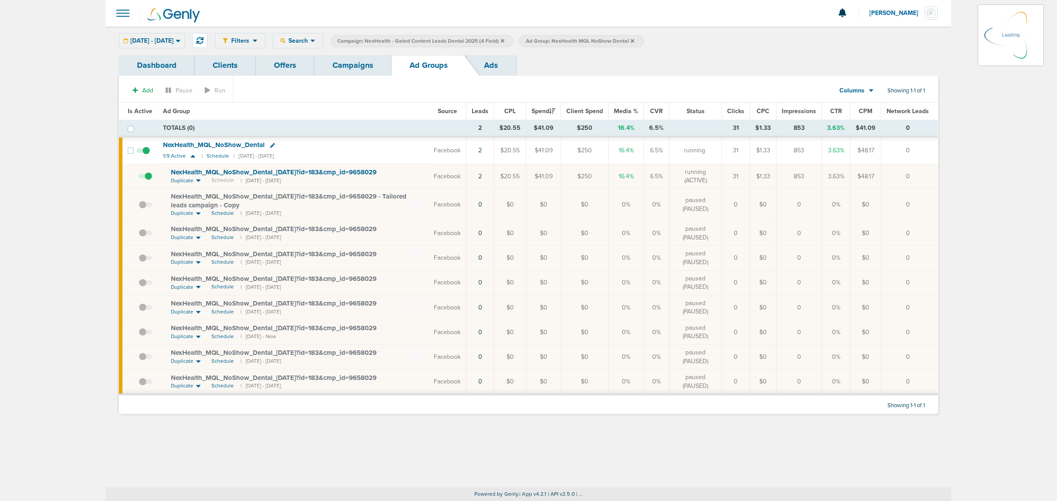
click at [348, 65] on link "Campaigns" at bounding box center [352, 65] width 77 height 21
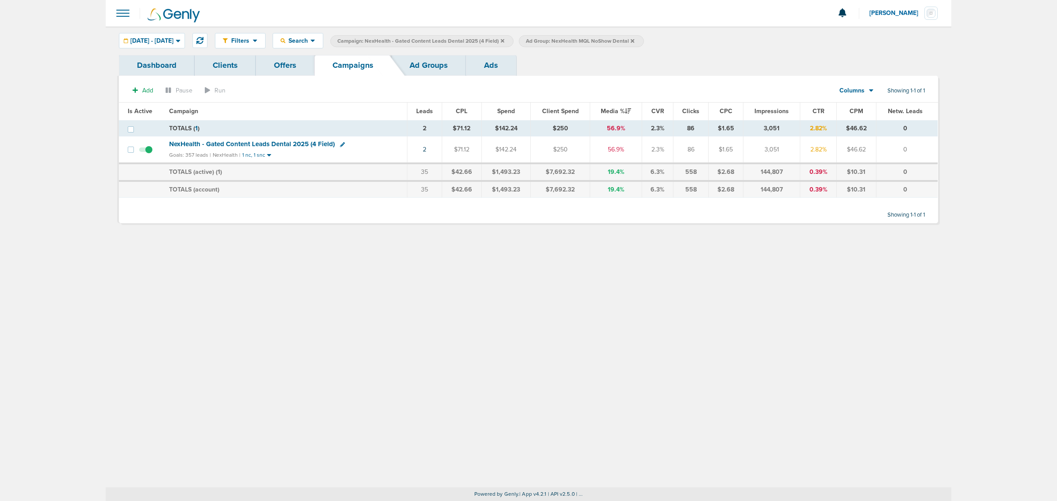
click at [504, 41] on icon at bounding box center [503, 41] width 4 height 4
click at [446, 40] on icon at bounding box center [444, 40] width 4 height 5
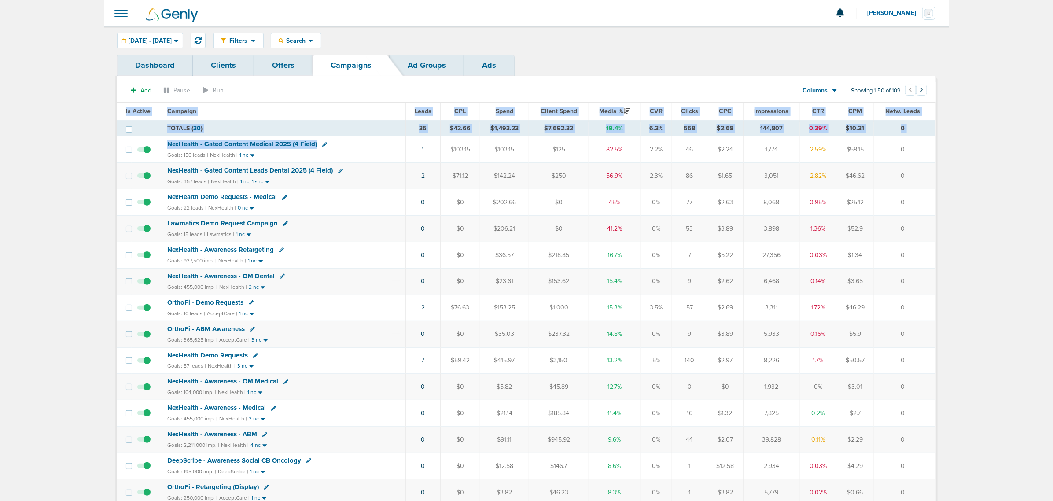
drag, startPoint x: 379, startPoint y: 148, endPoint x: 972, endPoint y: 159, distance: 593.8
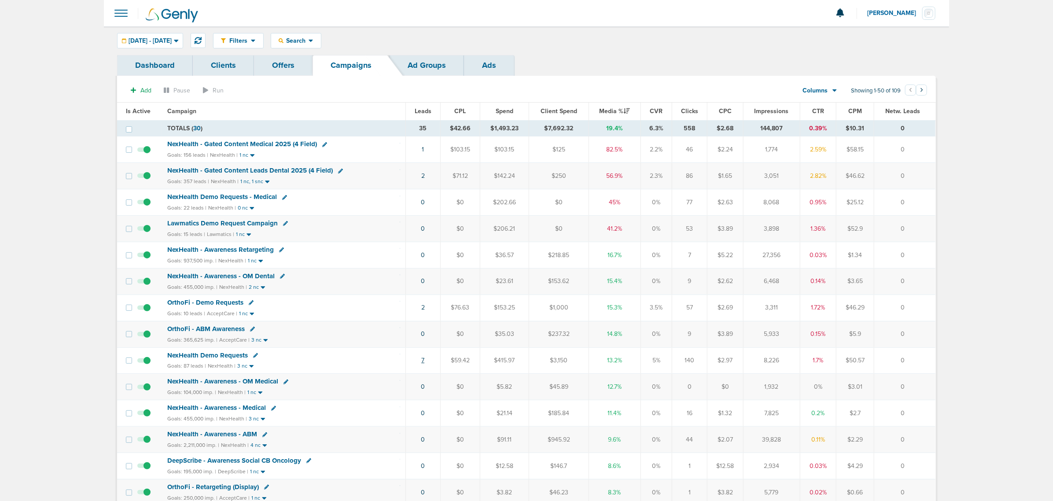
click at [422, 364] on link "7" at bounding box center [422, 360] width 3 height 7
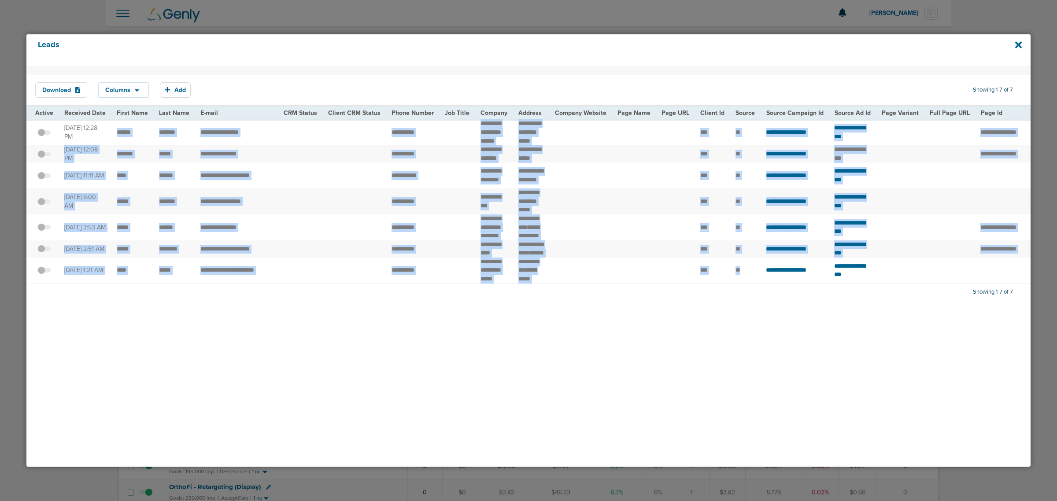
drag, startPoint x: 115, startPoint y: 128, endPoint x: 726, endPoint y: 353, distance: 651.4
click at [510, 284] on tbody "**********" at bounding box center [902, 201] width 1752 height 164
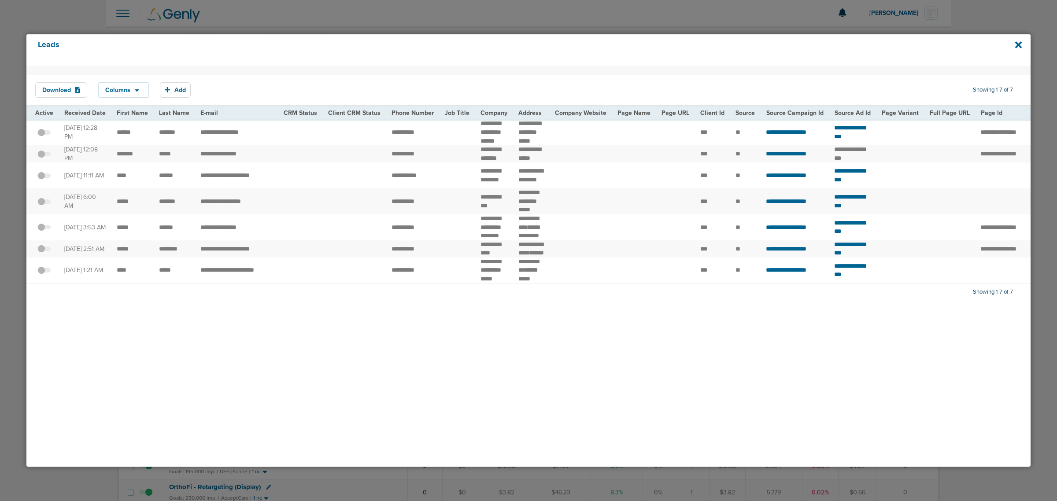
click at [510, 377] on div "Download Columns Save selections Reset to defaults Is Active Received Date Firs…" at bounding box center [528, 266] width 1004 height 401
click at [510, 45] on icon at bounding box center [1018, 45] width 7 height 10
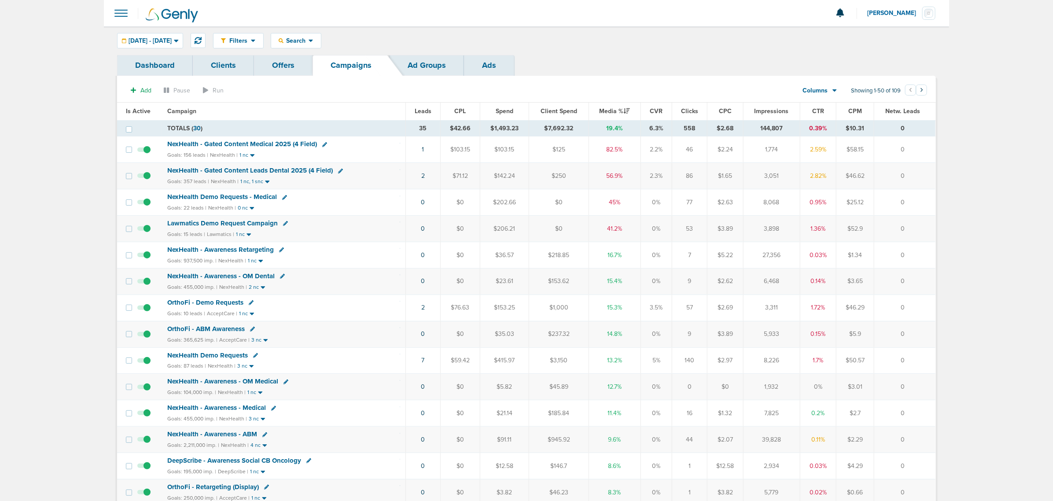
click at [302, 360] on div "NexHealth Demo Requests" at bounding box center [283, 355] width 233 height 9
click at [214, 359] on span "NexHealth Demo Requests" at bounding box center [207, 355] width 81 height 8
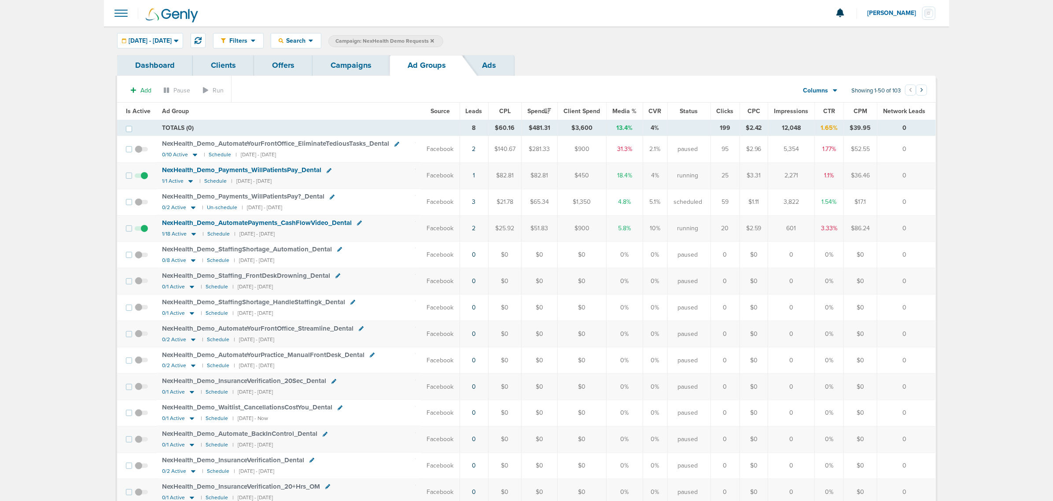
drag, startPoint x: 390, startPoint y: 119, endPoint x: 992, endPoint y: 234, distance: 613.3
click at [358, 63] on link "Campaigns" at bounding box center [351, 65] width 77 height 21
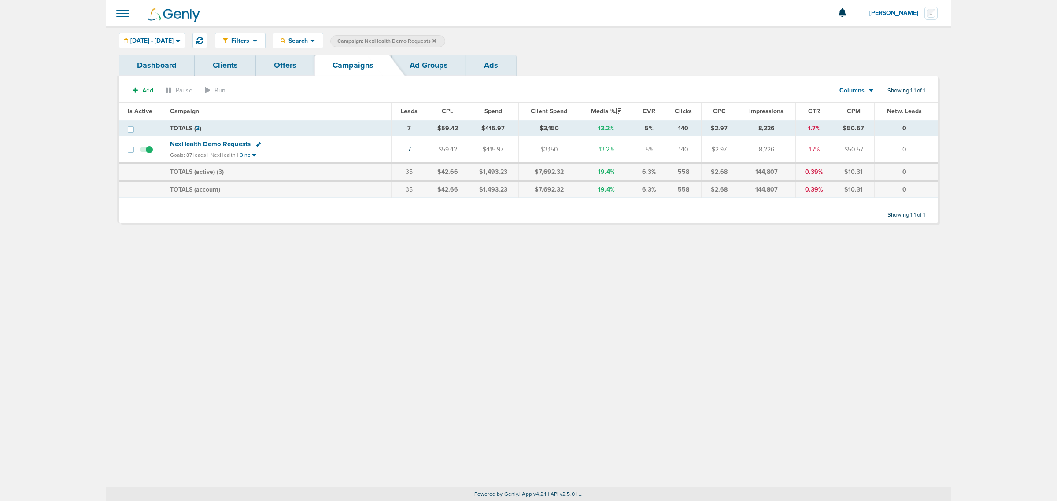
click at [436, 41] on icon at bounding box center [434, 40] width 4 height 5
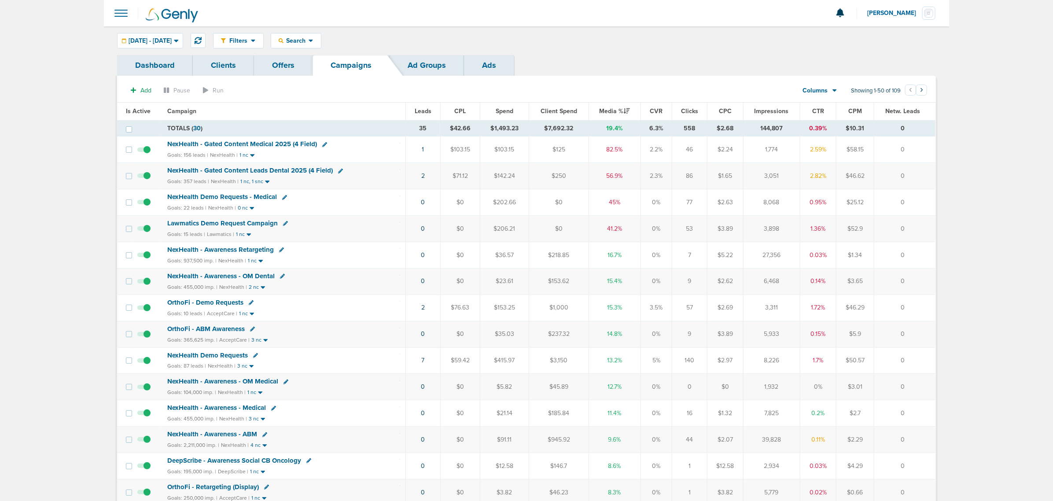
drag, startPoint x: 412, startPoint y: 129, endPoint x: 1056, endPoint y: 289, distance: 663.5
click at [510, 289] on html "Notifications You have no unread notifications Lauren Mericle Profile Sign Out …" at bounding box center [526, 250] width 1053 height 501
click at [389, 119] on th "Campaign" at bounding box center [284, 112] width 244 height 18
drag, startPoint x: 922, startPoint y: 363, endPoint x: 86, endPoint y: 19, distance: 904.0
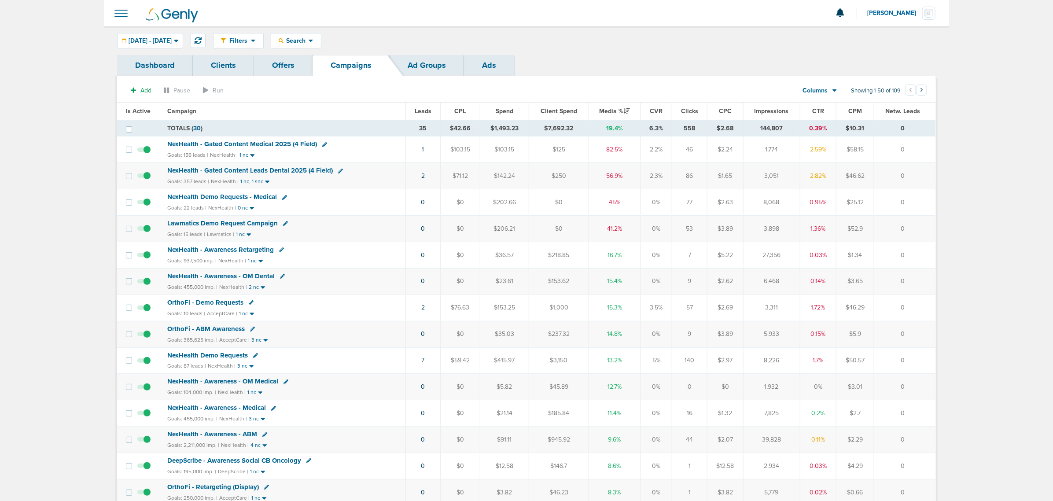
drag, startPoint x: 85, startPoint y: 18, endPoint x: 1041, endPoint y: 365, distance: 1017.1
drag, startPoint x: 85, startPoint y: 28, endPoint x: 1056, endPoint y: 312, distance: 1012.2
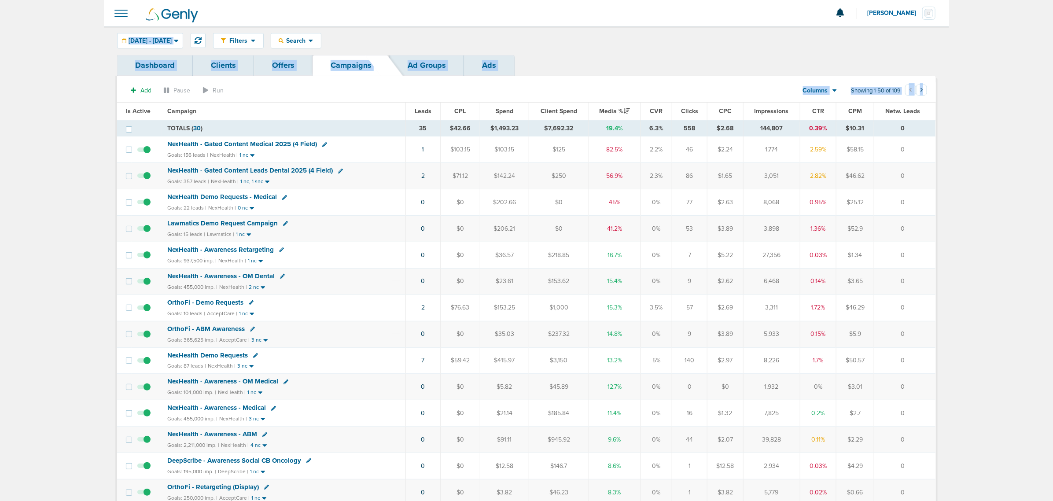
click at [510, 312] on html "Notifications You have no unread notifications Lauren Mericle Profile Sign Out …" at bounding box center [526, 250] width 1053 height 501
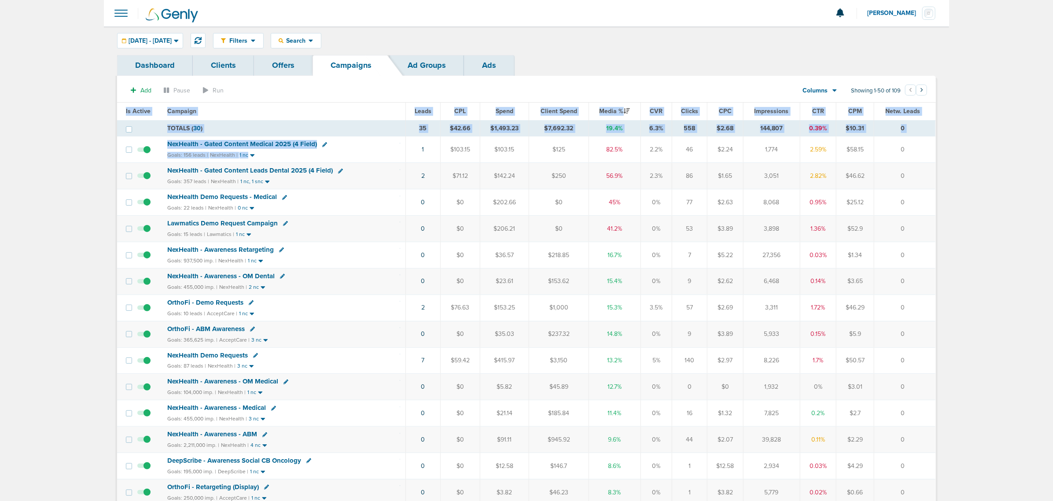
drag, startPoint x: 543, startPoint y: 150, endPoint x: 1036, endPoint y: 236, distance: 500.4
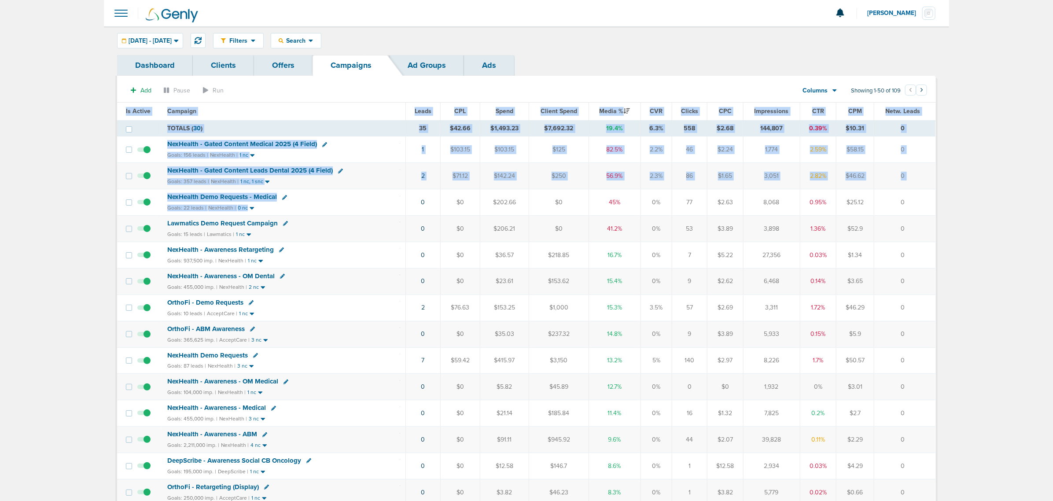
drag, startPoint x: 409, startPoint y: 207, endPoint x: 972, endPoint y: 190, distance: 564.0
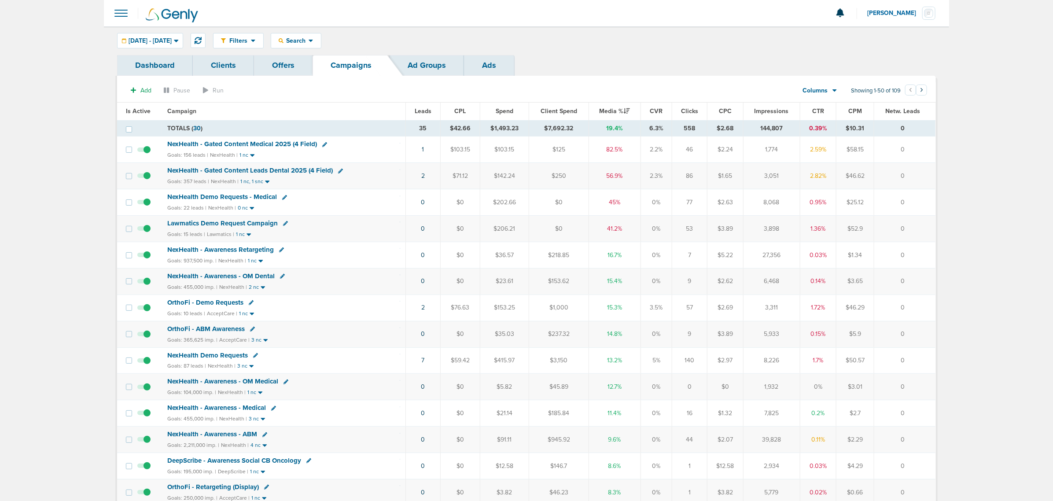
click at [230, 225] on span "Lawmatics Demo Request Campaign" at bounding box center [222, 223] width 111 height 8
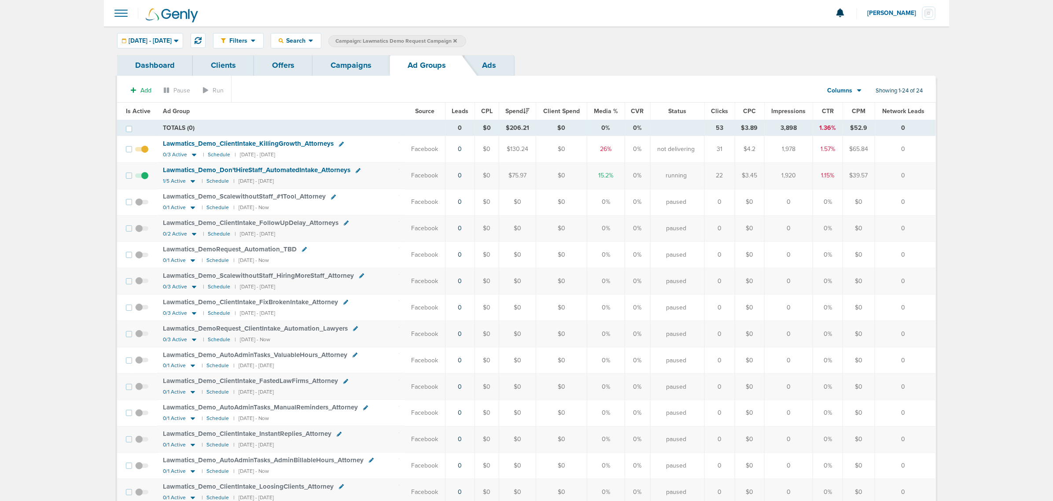
click at [355, 66] on link "Campaigns" at bounding box center [351, 65] width 77 height 21
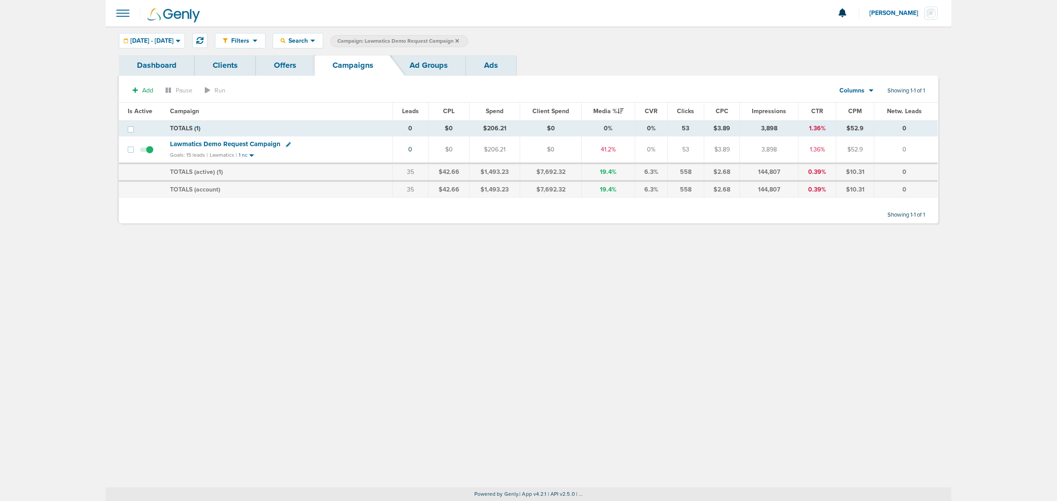
click at [459, 38] on icon at bounding box center [457, 40] width 4 height 5
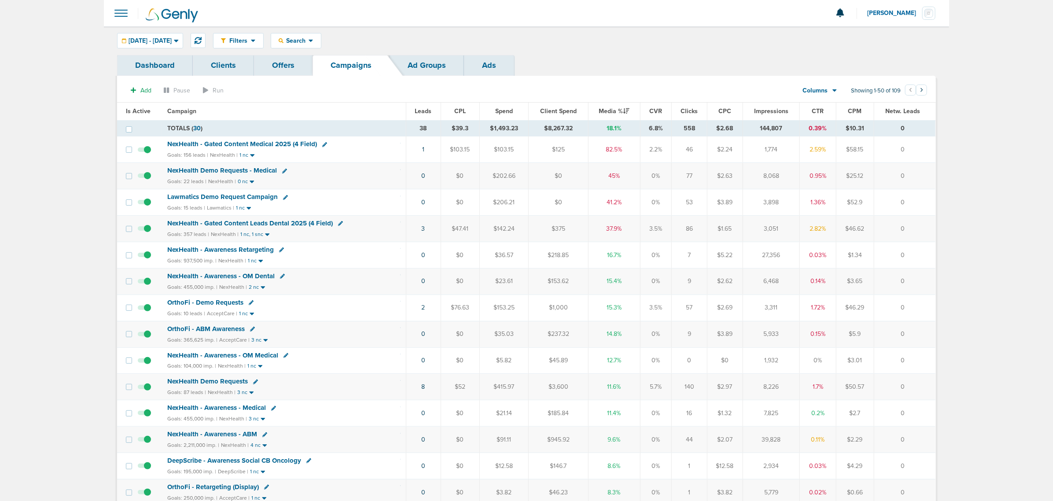
drag, startPoint x: 389, startPoint y: 154, endPoint x: 928, endPoint y: 151, distance: 539.5
click at [510, 151] on tr "NexHealth - Gated Content Medical 2025 (4 Field) Goals: 156 leads | NexHealth |…" at bounding box center [526, 150] width 819 height 26
click at [510, 151] on td "0" at bounding box center [905, 150] width 62 height 26
click at [250, 226] on span "NexHealth - Gated Content Leads Dental 2025 (4 Field)" at bounding box center [250, 223] width 166 height 8
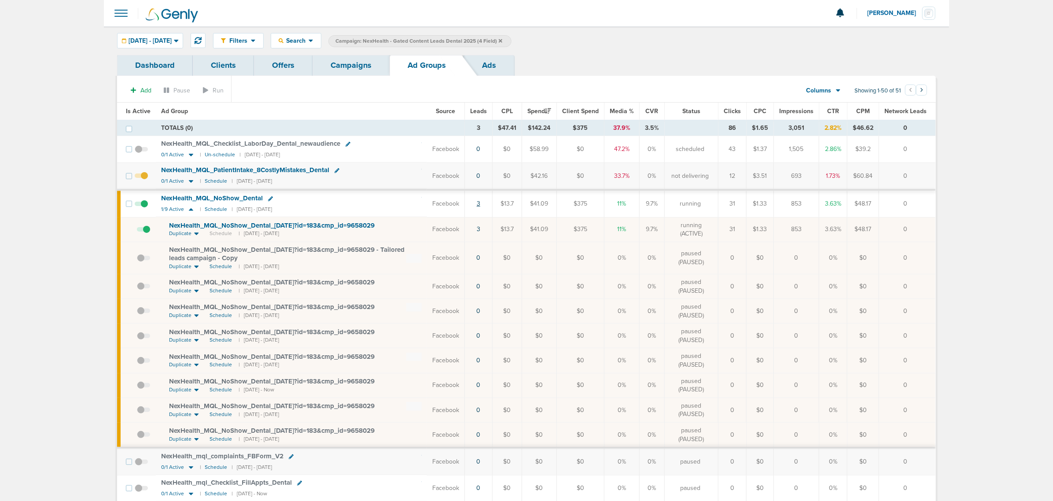
click at [480, 205] on link "3" at bounding box center [479, 203] width 4 height 7
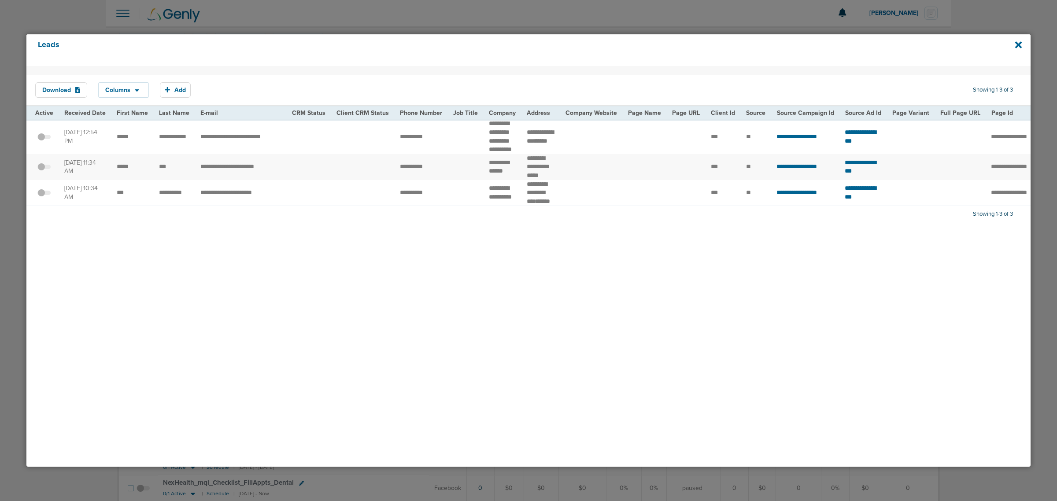
click at [510, 29] on div "Leads Download Columns Save selections Reset to defaults Is Active Received Dat…" at bounding box center [528, 250] width 1015 height 443
click at [510, 47] on icon at bounding box center [1018, 44] width 7 height 7
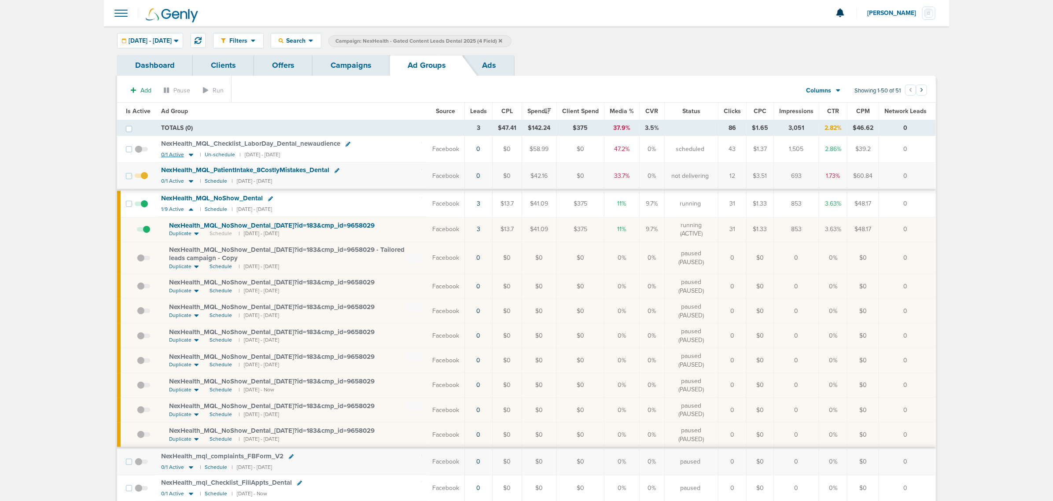
click at [192, 155] on icon at bounding box center [191, 155] width 4 height 3
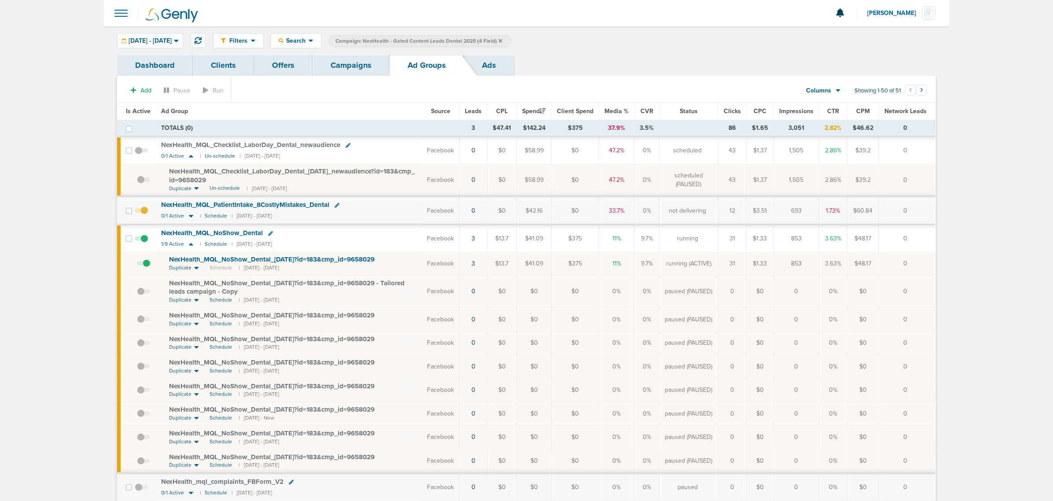
click at [334, 64] on link "Campaigns" at bounding box center [351, 65] width 77 height 21
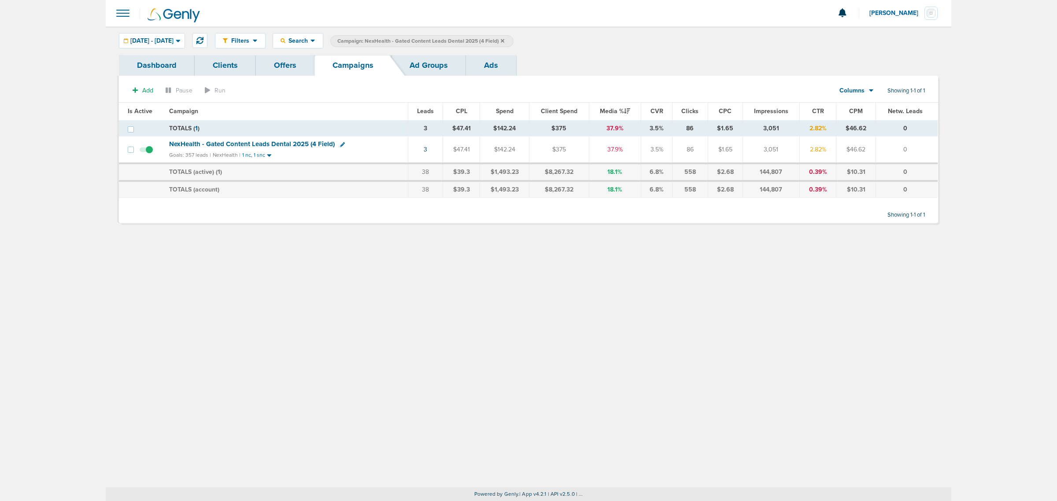
click at [504, 40] on icon at bounding box center [503, 41] width 4 height 4
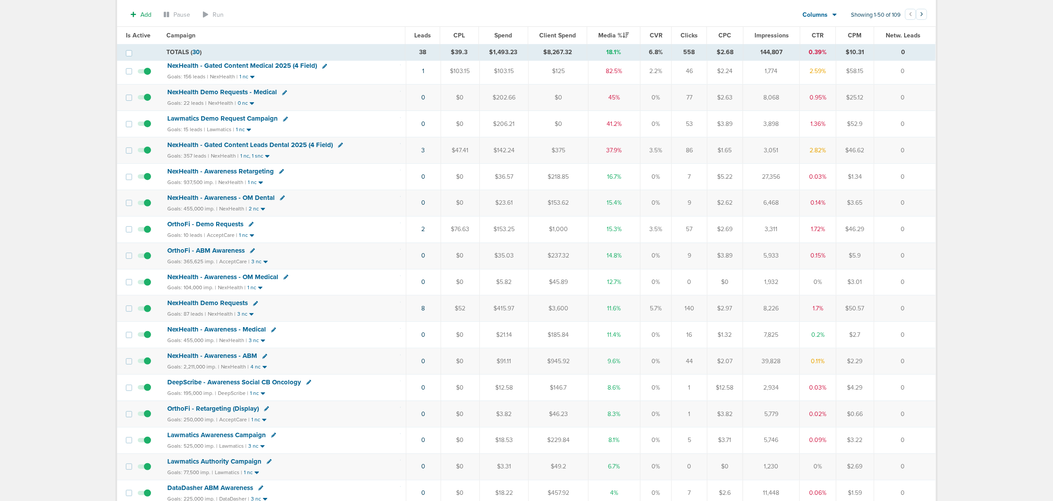
scroll to position [110, 0]
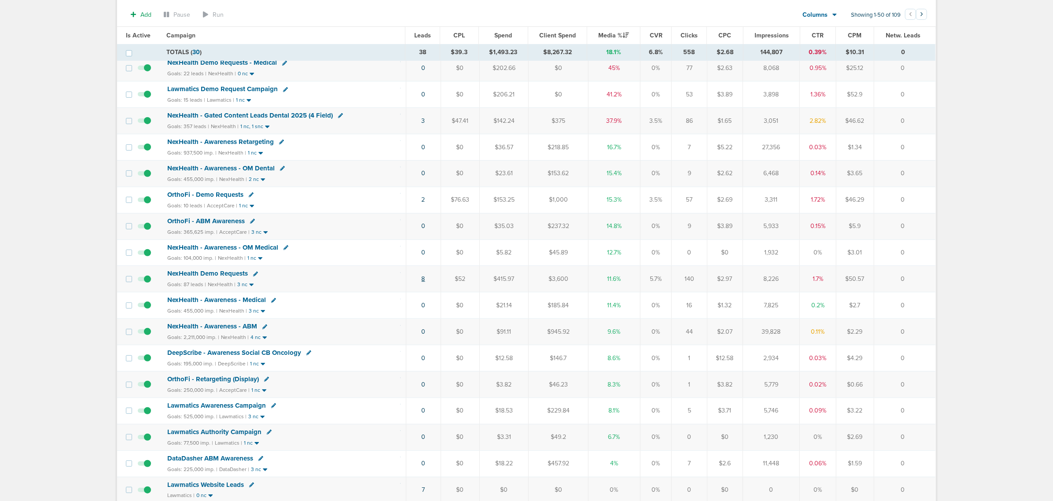
click at [422, 282] on link "8" at bounding box center [424, 278] width 4 height 7
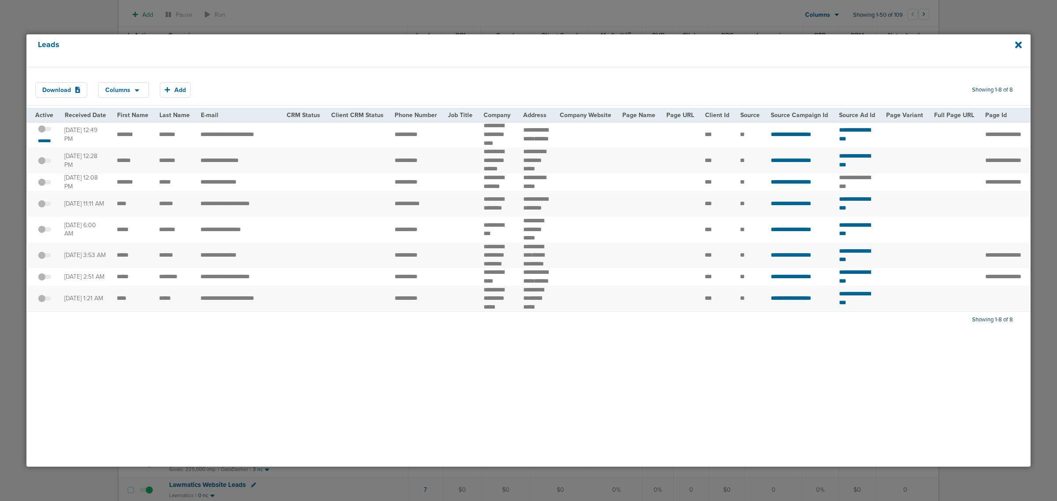
click at [45, 133] on span at bounding box center [44, 133] width 13 height 0
click at [44, 130] on input "checkbox" at bounding box center [44, 130] width 0 height 0
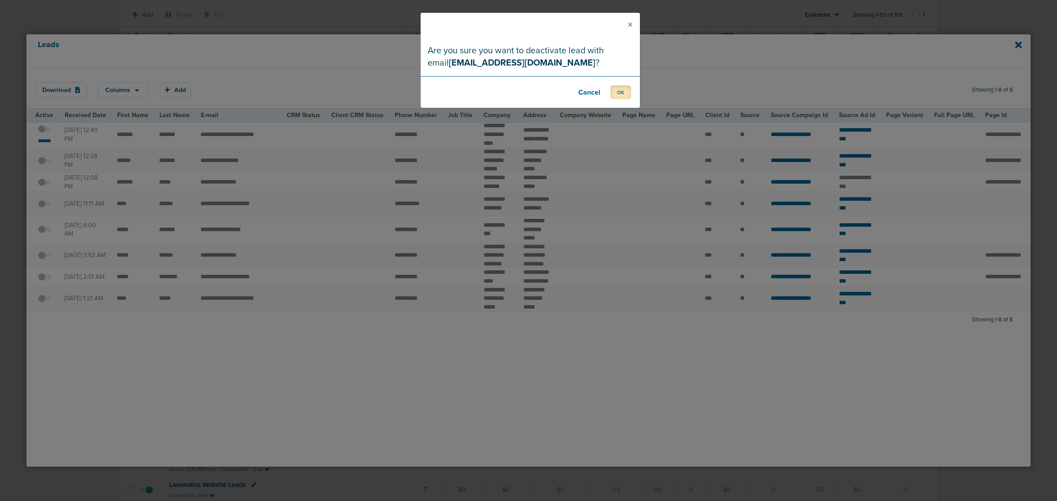
click at [510, 92] on button "OK" at bounding box center [620, 92] width 21 height 14
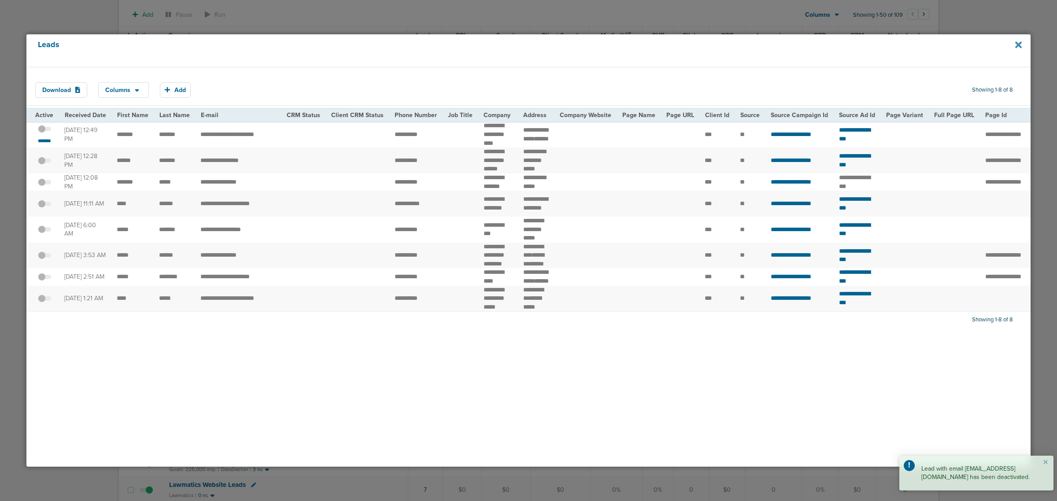
click at [510, 44] on icon at bounding box center [1018, 44] width 7 height 7
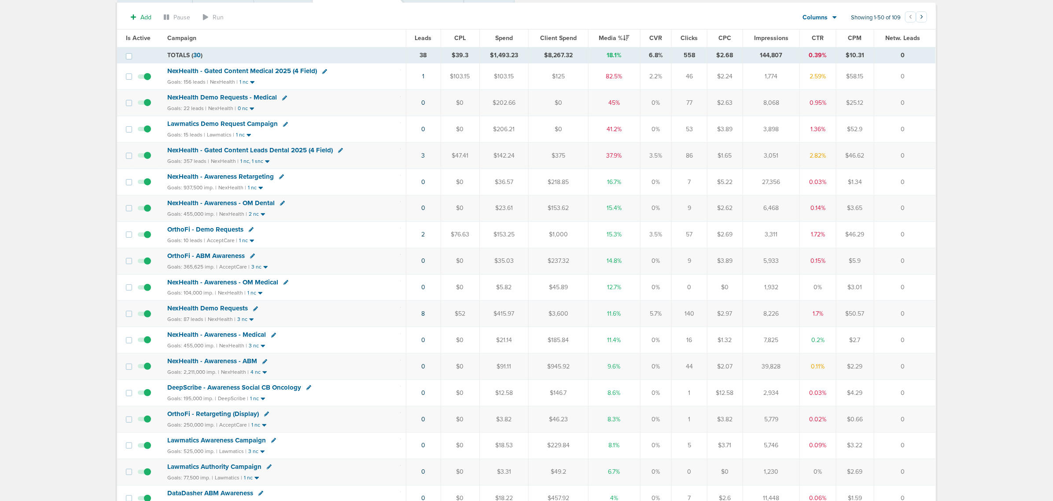
scroll to position [0, 0]
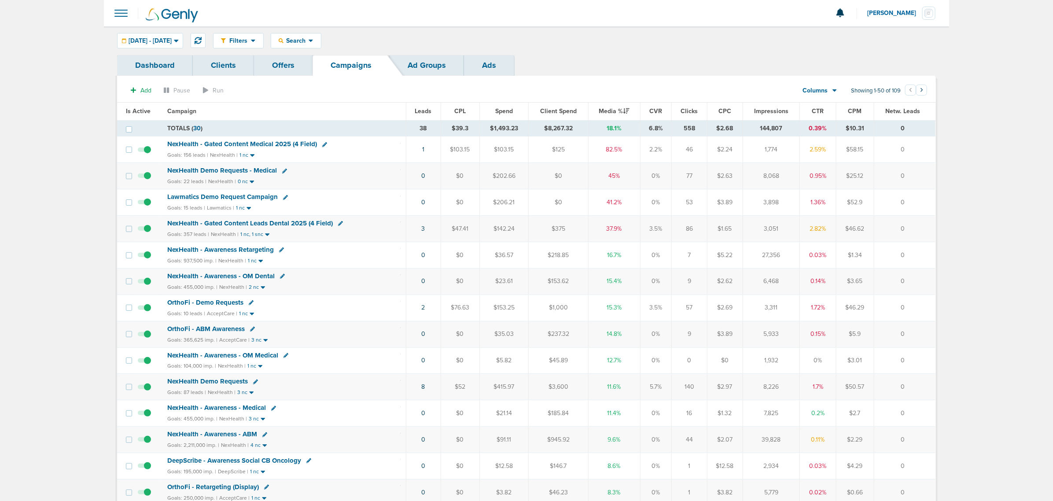
click at [211, 384] on span "NexHealth Demo Requests" at bounding box center [207, 381] width 81 height 8
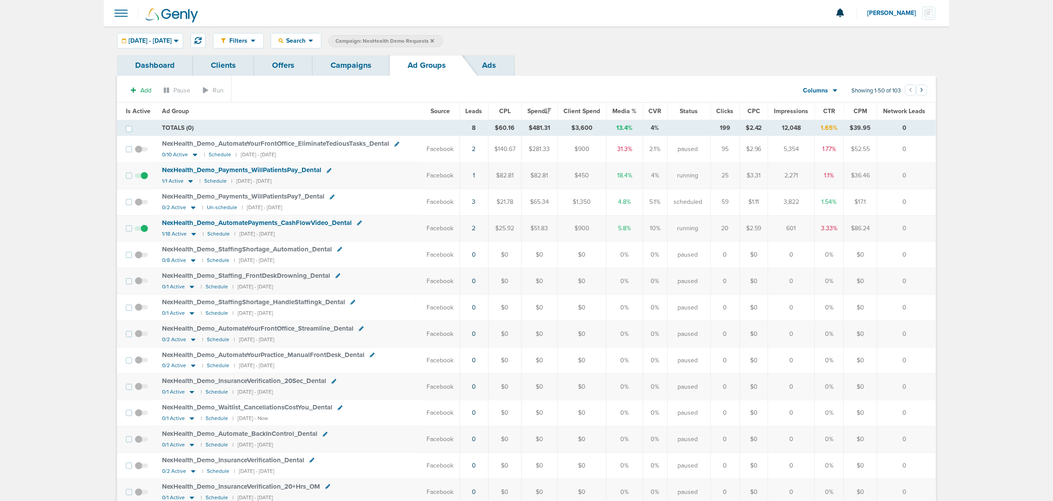
click at [357, 67] on link "Campaigns" at bounding box center [351, 65] width 77 height 21
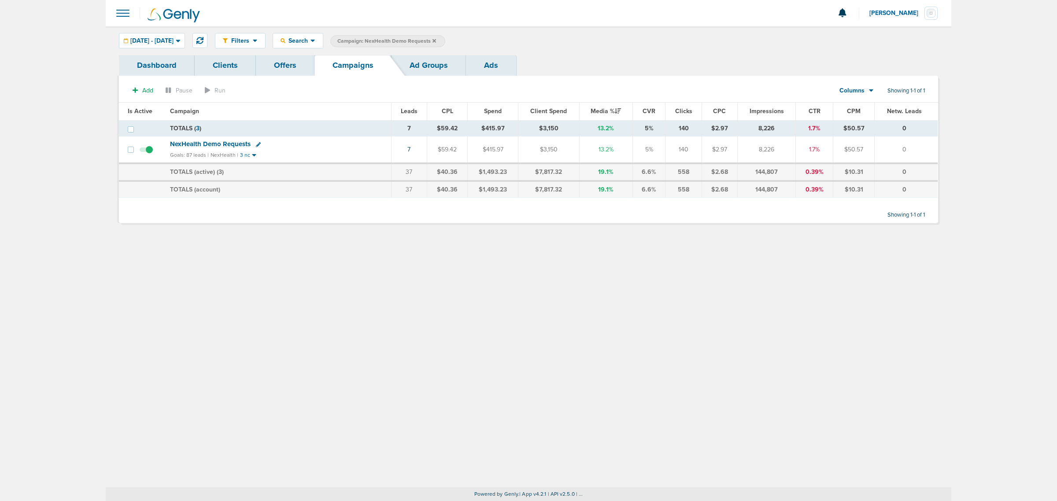
click at [436, 42] on icon at bounding box center [434, 40] width 4 height 5
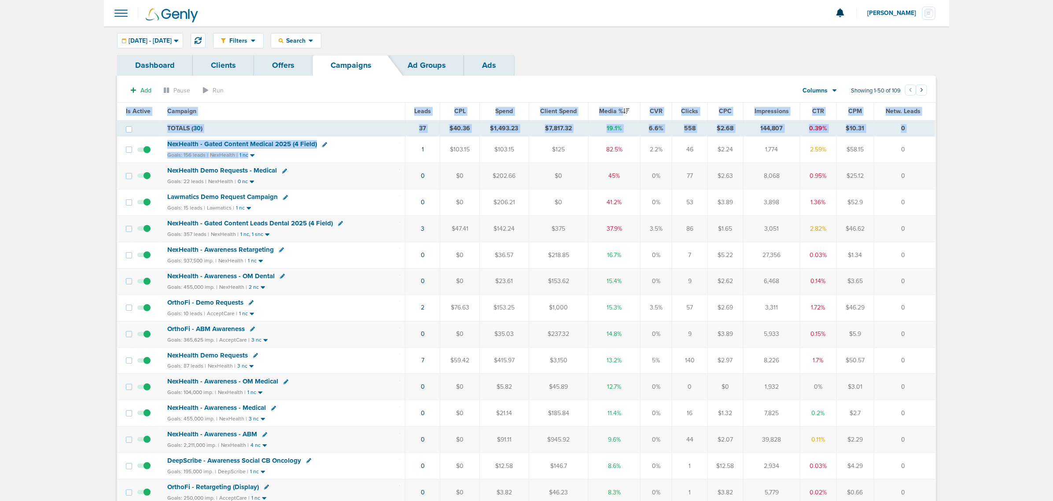
drag, startPoint x: 382, startPoint y: 151, endPoint x: 950, endPoint y: 137, distance: 568.3
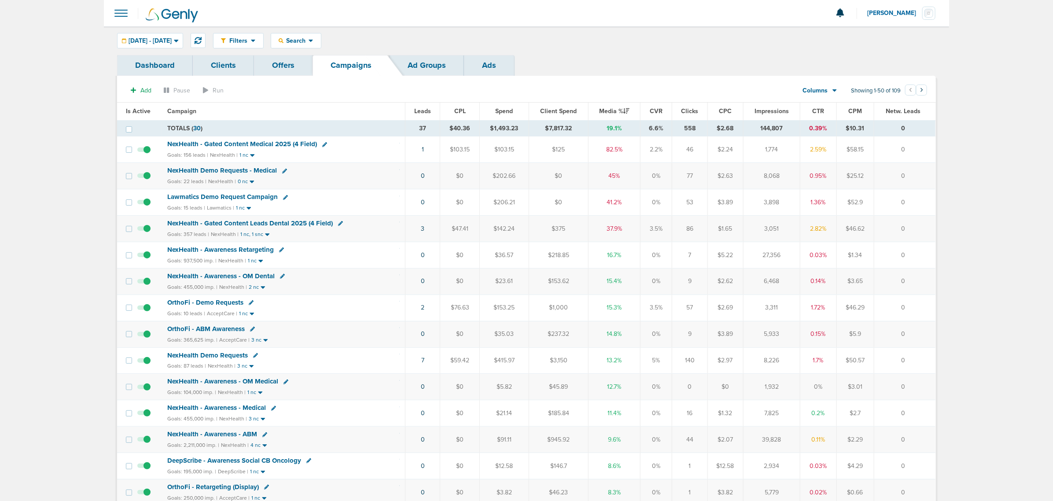
click at [366, 146] on div "NexHealth - Gated Content Medical 2025 (4 Field)" at bounding box center [283, 144] width 233 height 9
click at [267, 142] on span "NexHealth - Gated Content Medical 2025 (4 Field)" at bounding box center [242, 144] width 150 height 8
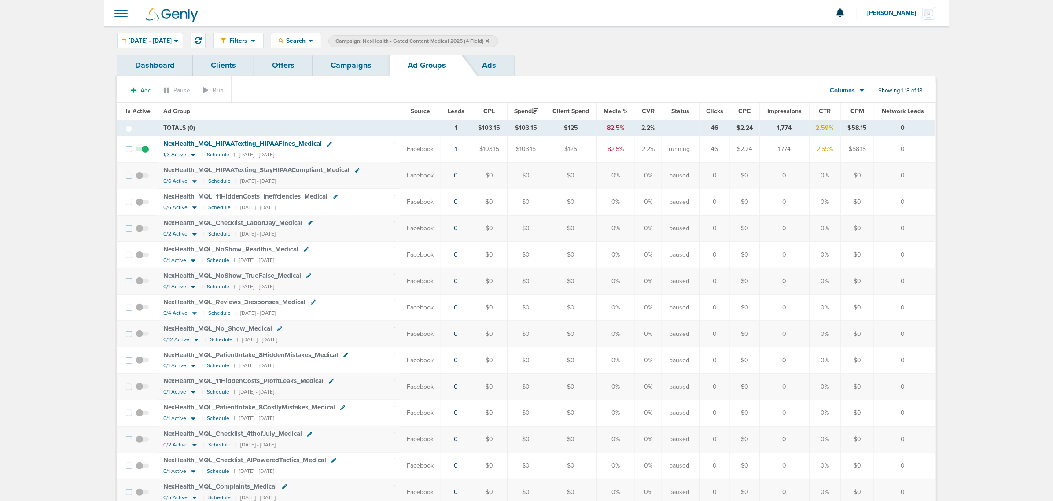
click at [192, 155] on icon at bounding box center [193, 155] width 4 height 3
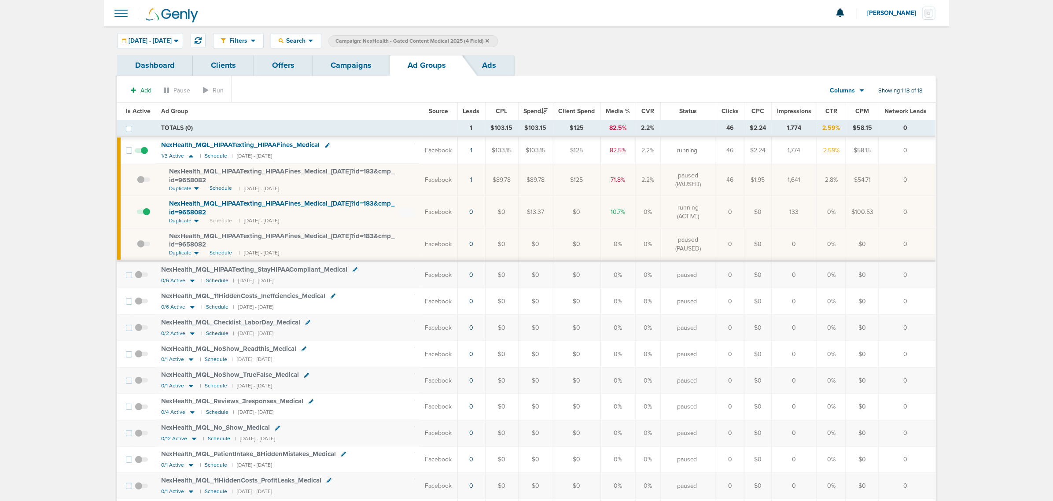
drag, startPoint x: 908, startPoint y: 208, endPoint x: 784, endPoint y: 217, distance: 124.1
click at [510, 219] on tr "NexHealth_ MQL_ HIPAATexting_ HIPAAFines_ Medical_ 08.26.25?id=183&cmp_ id=9658…" at bounding box center [526, 212] width 819 height 32
click at [510, 210] on td "133" at bounding box center [794, 212] width 45 height 32
click at [263, 203] on span "NexHealth_ MQL_ HIPAATexting_ HIPAAFines_ Medical_ [DATE]?id=183&cmp_ id=9658082" at bounding box center [281, 207] width 225 height 17
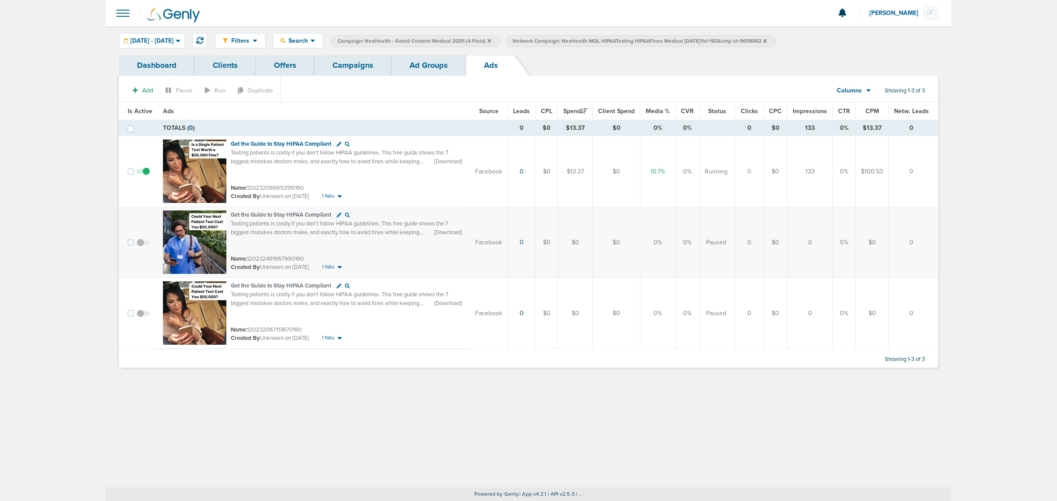
click at [139, 247] on span at bounding box center [143, 247] width 13 height 0
click at [143, 244] on input "checkbox" at bounding box center [143, 244] width 0 height 0
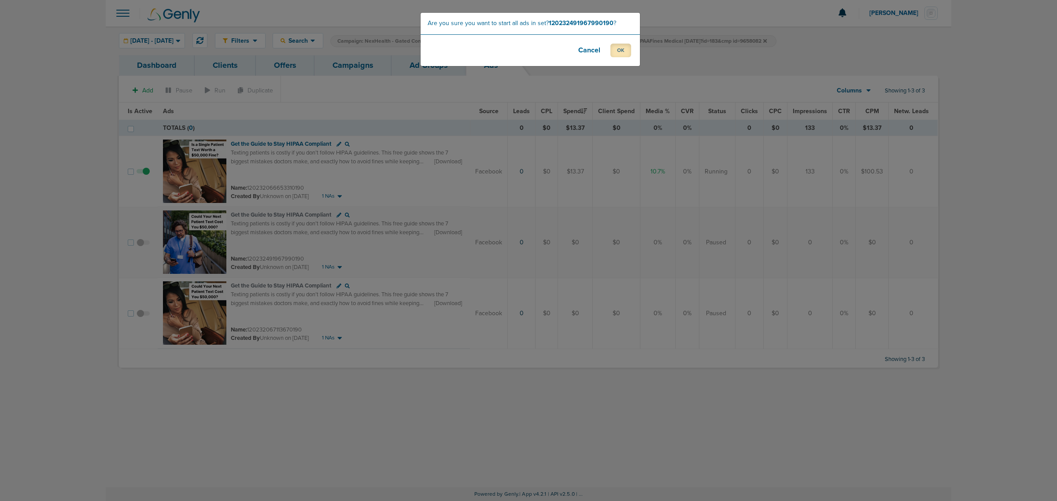
click at [510, 51] on button "OK" at bounding box center [620, 51] width 21 height 14
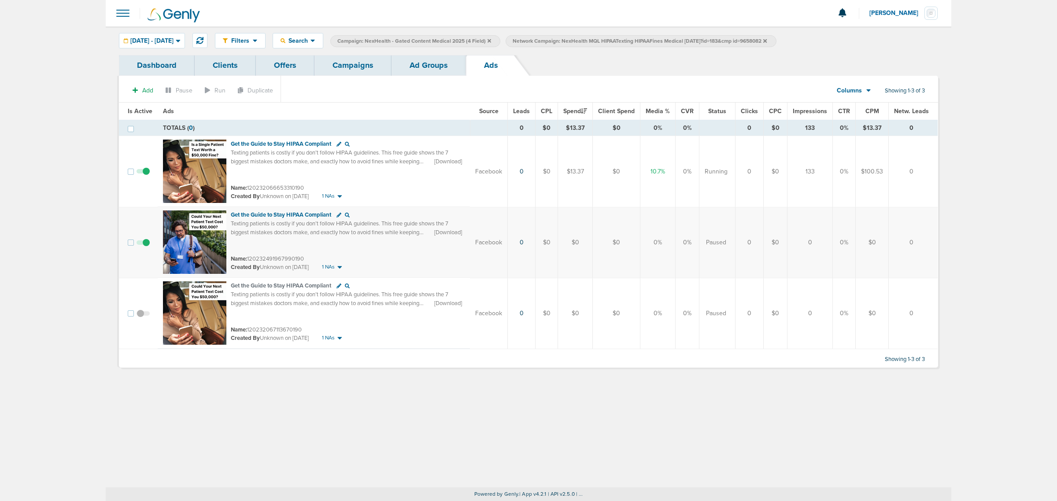
click at [437, 69] on link "Ad Groups" at bounding box center [429, 65] width 74 height 21
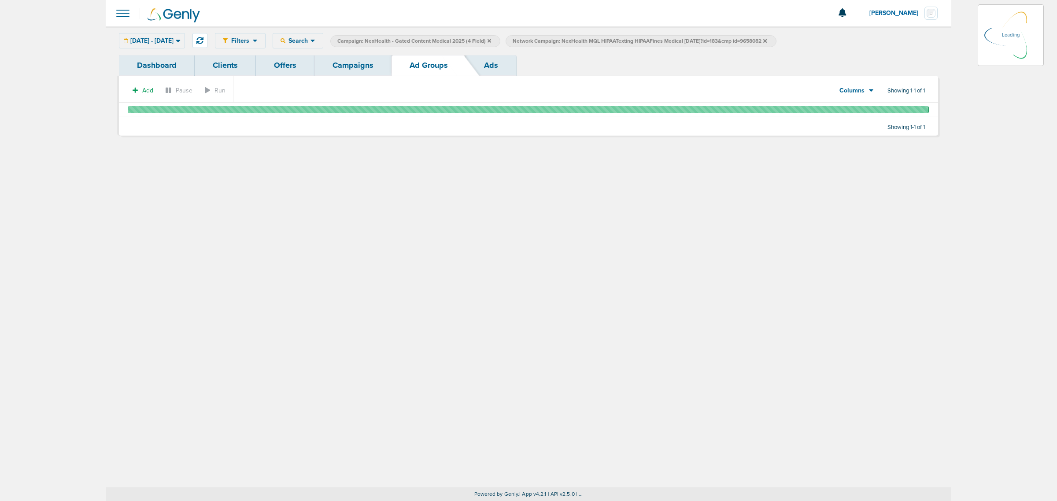
click at [355, 64] on link "Campaigns" at bounding box center [352, 65] width 77 height 21
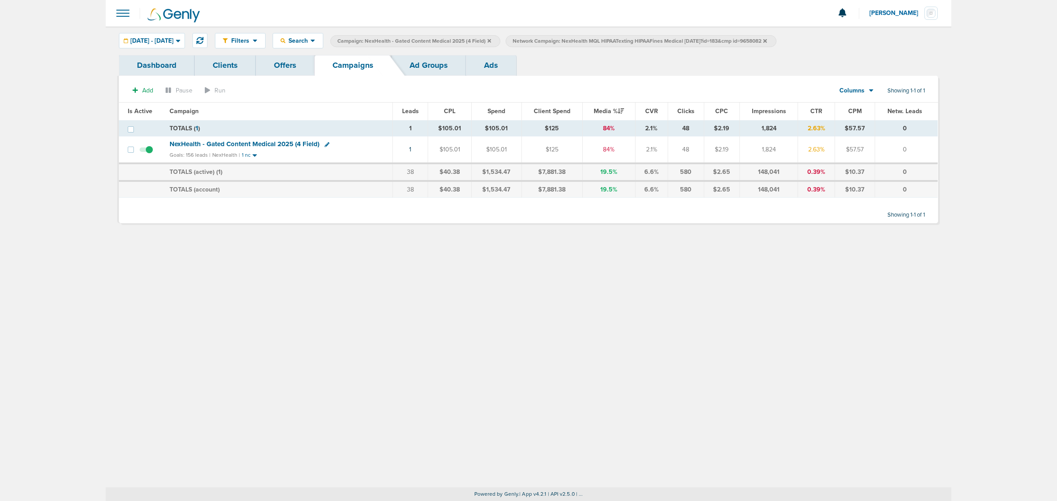
click at [370, 399] on div "Filters Active Only Settings Status Active Inactive Objectives MQL SQL Traffic …" at bounding box center [529, 256] width 846 height 461
click at [510, 41] on icon at bounding box center [765, 41] width 4 height 4
click at [491, 40] on icon at bounding box center [490, 40] width 4 height 5
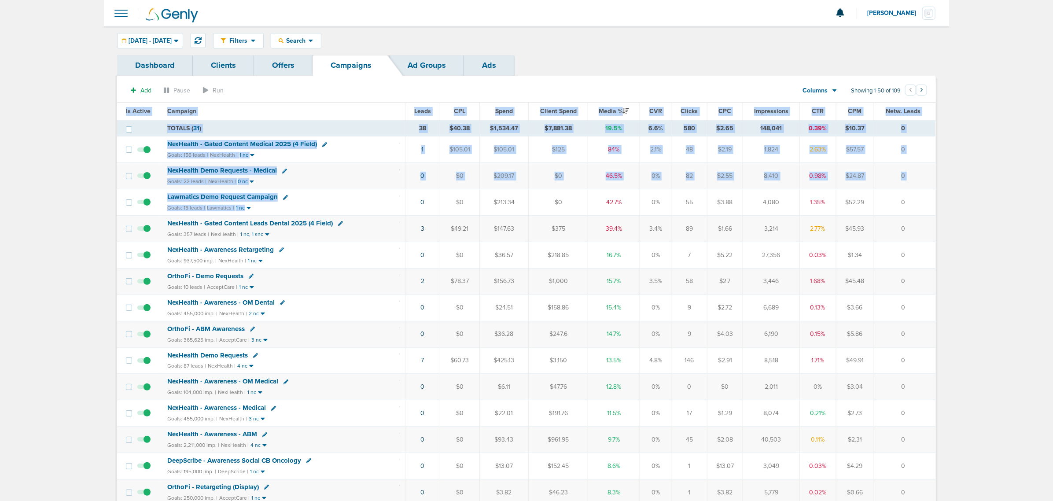
drag, startPoint x: 366, startPoint y: 205, endPoint x: 960, endPoint y: 206, distance: 594.1
click at [510, 201] on td "0" at bounding box center [905, 202] width 62 height 26
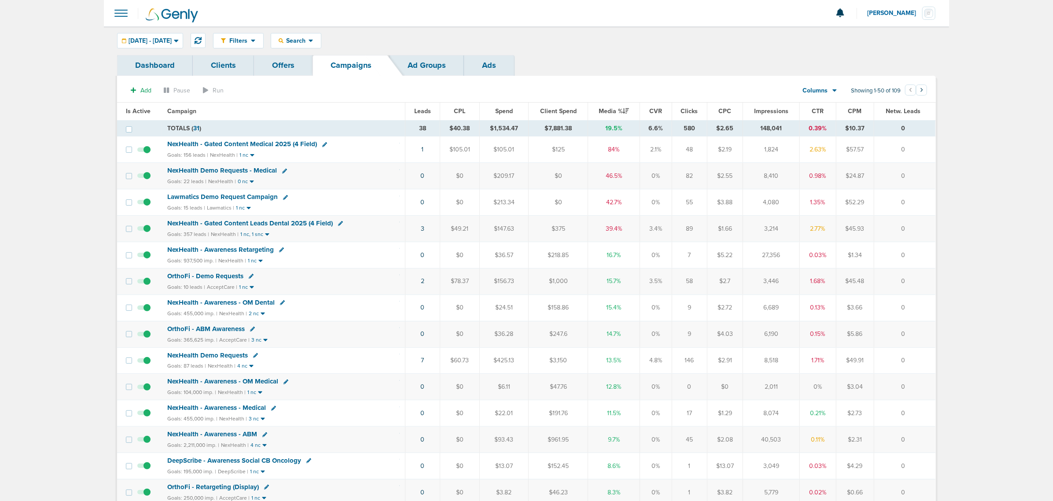
click at [210, 170] on span "NexHealth Demo Requests - Medical" at bounding box center [222, 170] width 110 height 8
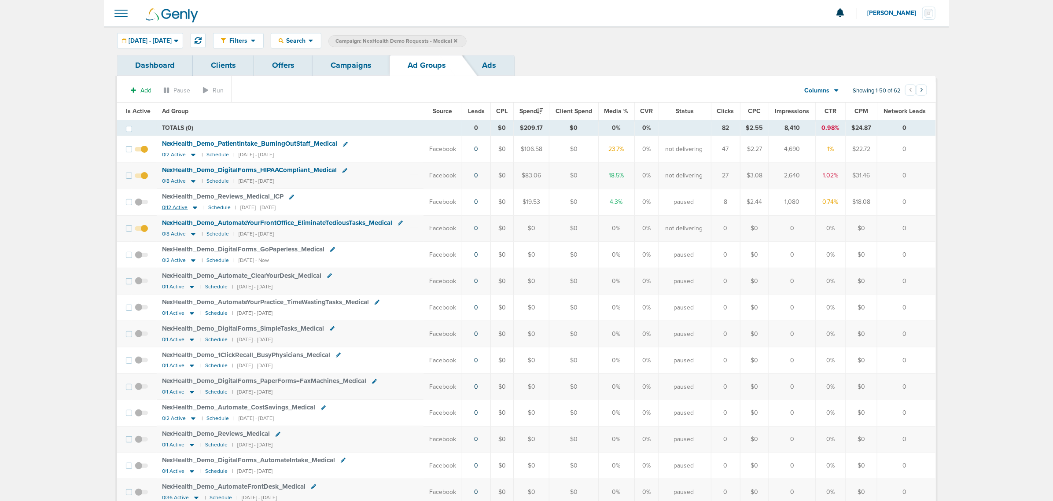
click at [192, 210] on icon at bounding box center [195, 207] width 9 height 7
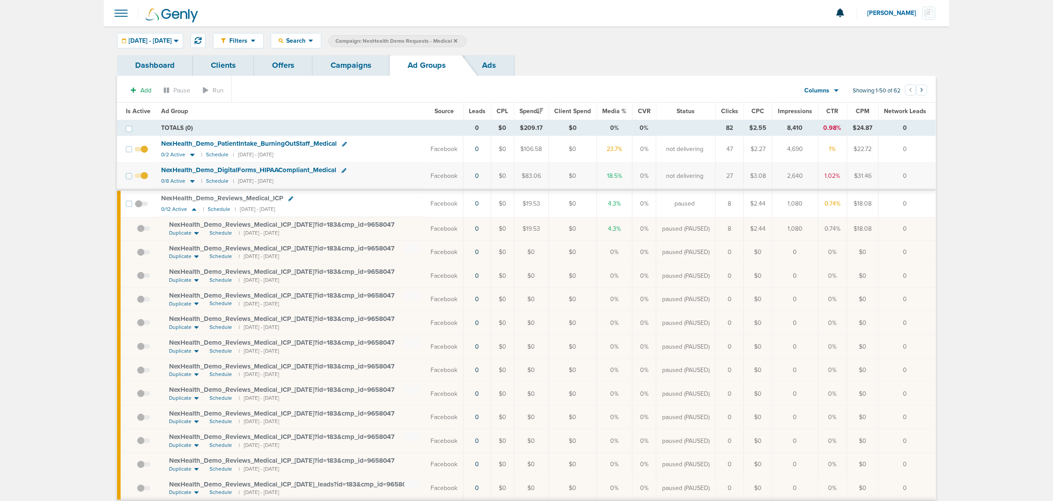
click at [360, 53] on div "Filters Active Only Settings Status Active Inactive Objectives MQL SQL Traffic …" at bounding box center [527, 40] width 846 height 29
click at [360, 66] on link "Campaigns" at bounding box center [351, 65] width 77 height 21
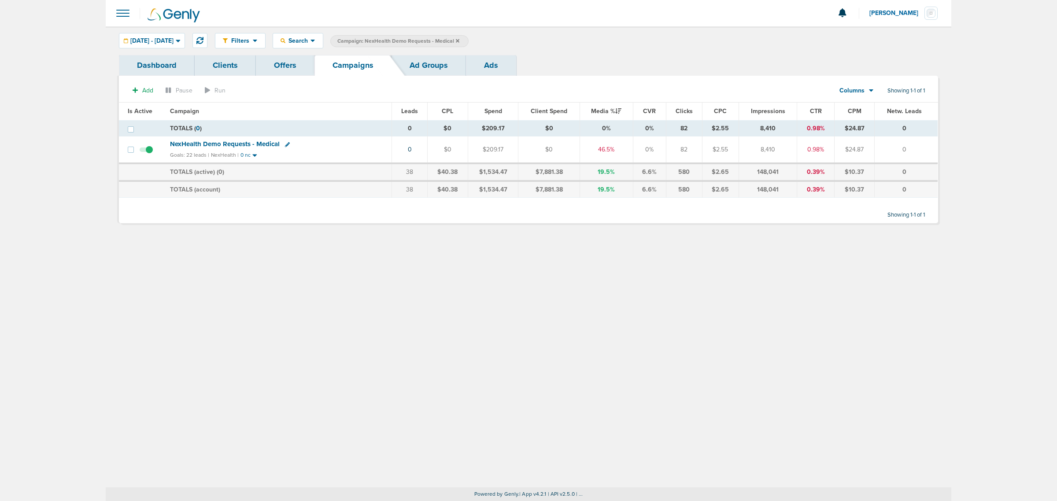
click at [459, 43] on span "Campaign: NexHealth Demo Requests - Medical" at bounding box center [398, 40] width 122 height 7
click at [459, 42] on icon at bounding box center [458, 40] width 4 height 5
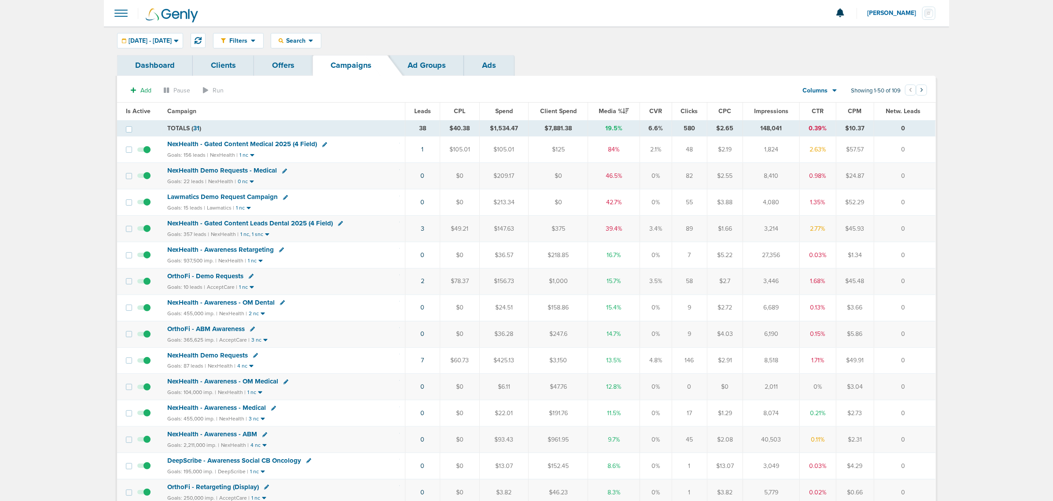
click at [218, 358] on span "NexHealth Demo Requests" at bounding box center [207, 355] width 81 height 8
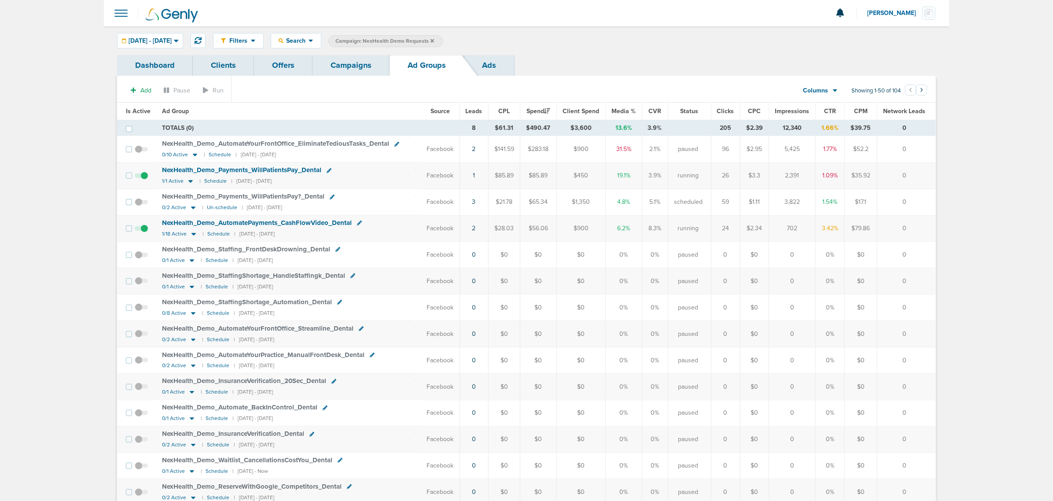
click at [137, 106] on th "Is Active" at bounding box center [137, 112] width 40 height 18
click at [137, 108] on span "Is Active" at bounding box center [138, 110] width 25 height 7
click at [342, 66] on link "Campaigns" at bounding box center [351, 65] width 77 height 21
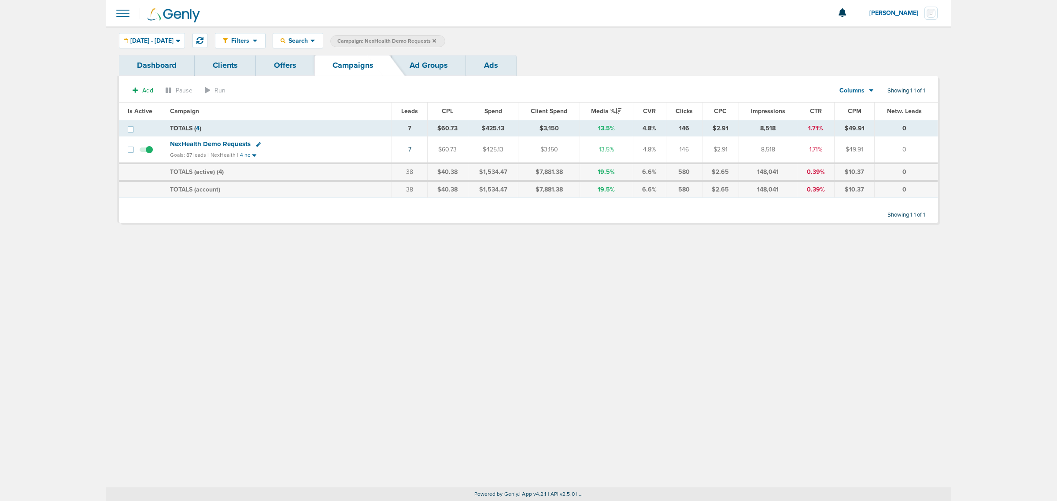
click at [436, 41] on icon at bounding box center [434, 40] width 4 height 5
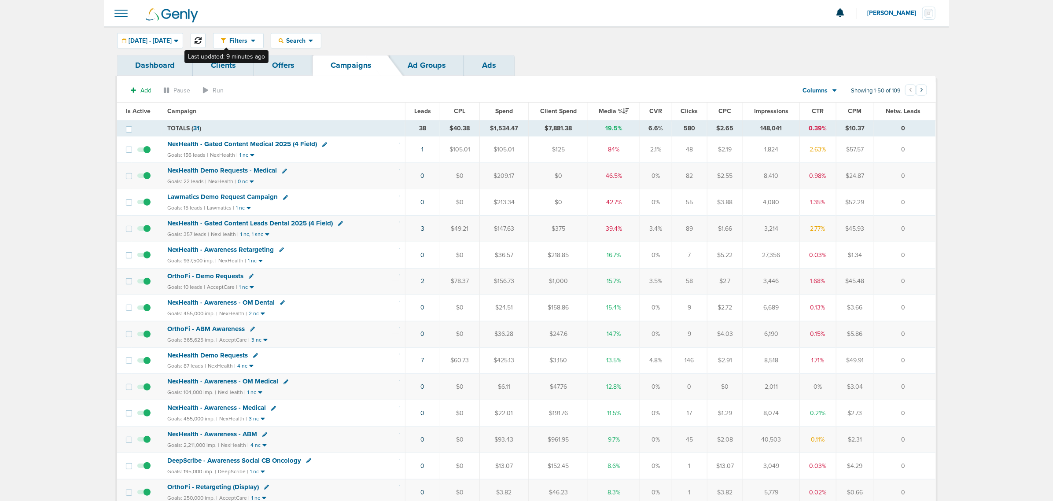
click at [206, 36] on button at bounding box center [198, 40] width 15 height 15
click at [260, 144] on span "NexHealth - Gated Content Medical 2025 (4 Field)" at bounding box center [242, 144] width 150 height 8
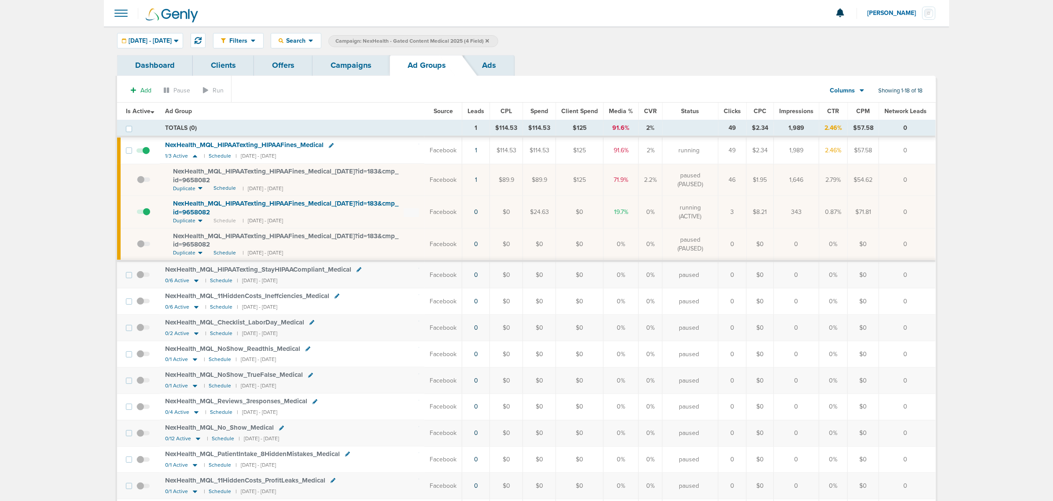
click at [283, 202] on span "NexHealth_ MQL_ HIPAATexting_ HIPAAFines_ Medical_ 08.26.25?id=183&cmp_ id=9658…" at bounding box center [285, 207] width 225 height 17
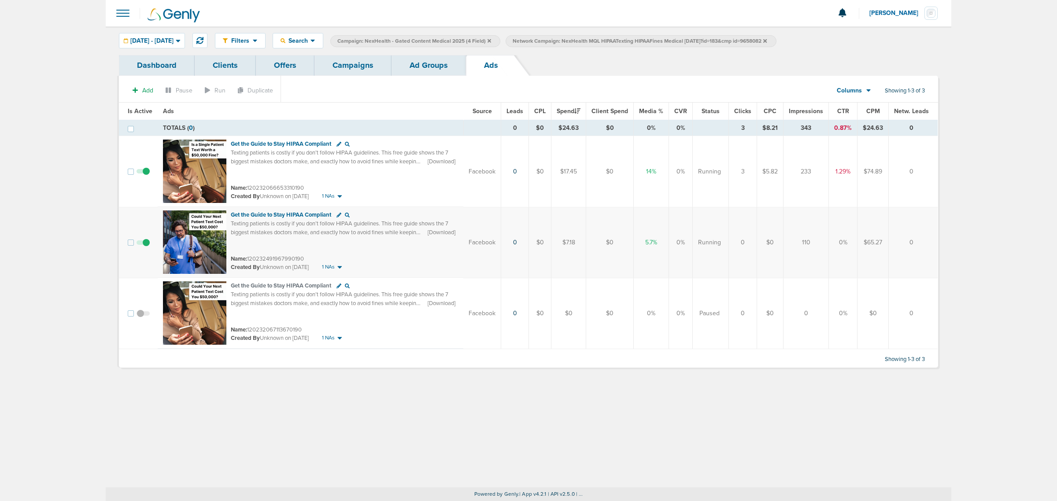
click at [451, 65] on link "Ad Groups" at bounding box center [429, 65] width 74 height 21
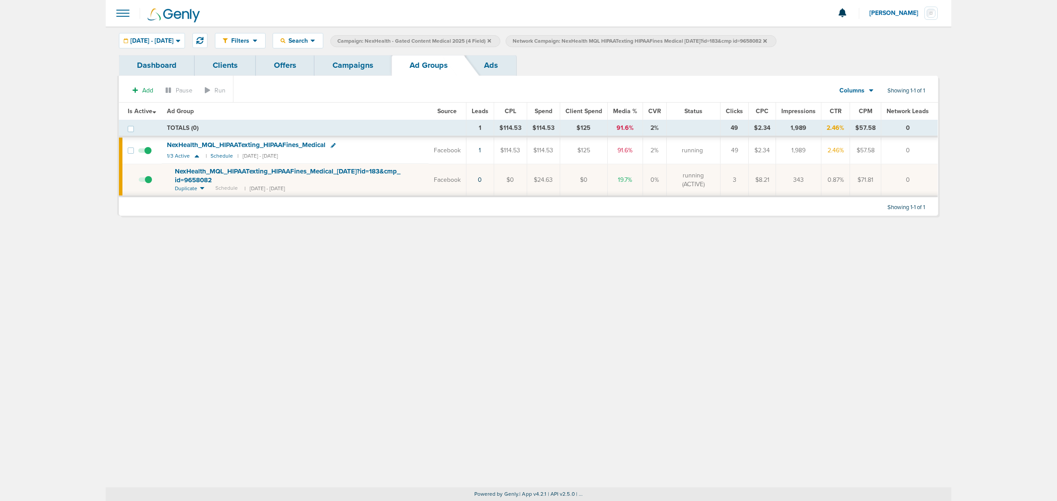
click at [348, 65] on link "Campaigns" at bounding box center [352, 65] width 77 height 21
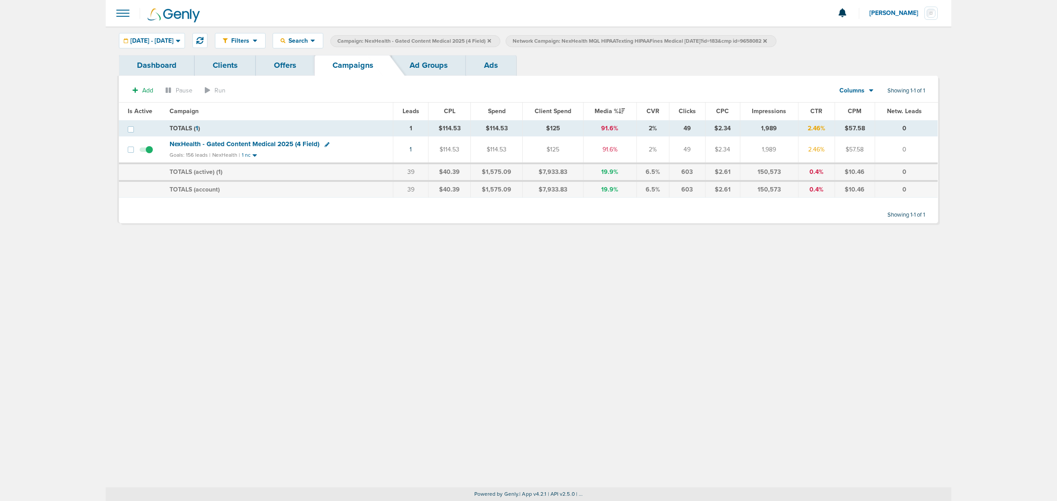
click at [510, 41] on span "Network Campaign: NexHealth MQL HIPAATexting HIPAAFines Medical 08.26.25?id=183…" at bounding box center [640, 40] width 254 height 7
click at [510, 40] on icon at bounding box center [765, 41] width 4 height 4
click at [261, 141] on span "NexHealth - Gated Content Medical 2025 (4 Field)" at bounding box center [245, 144] width 150 height 8
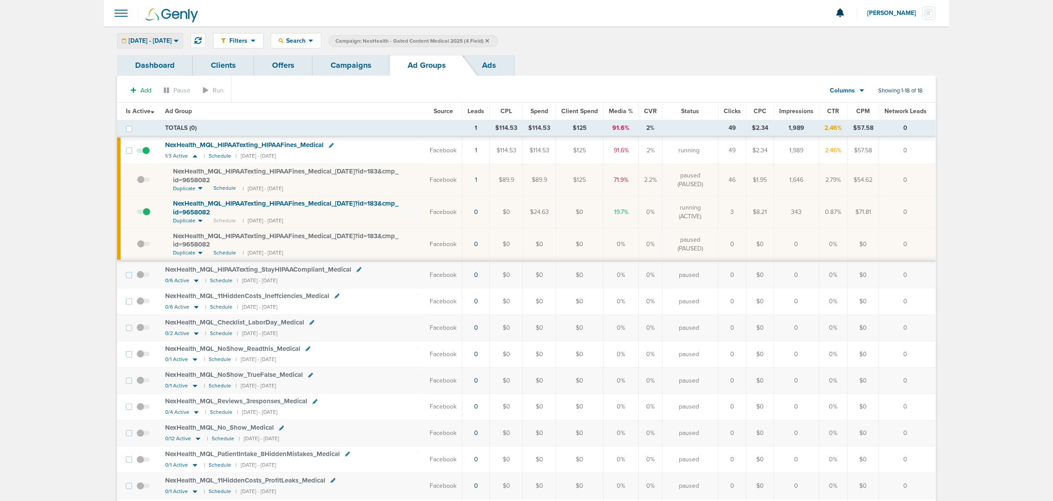
click at [175, 45] on div "[DATE] - [DATE]" at bounding box center [150, 40] width 65 height 15
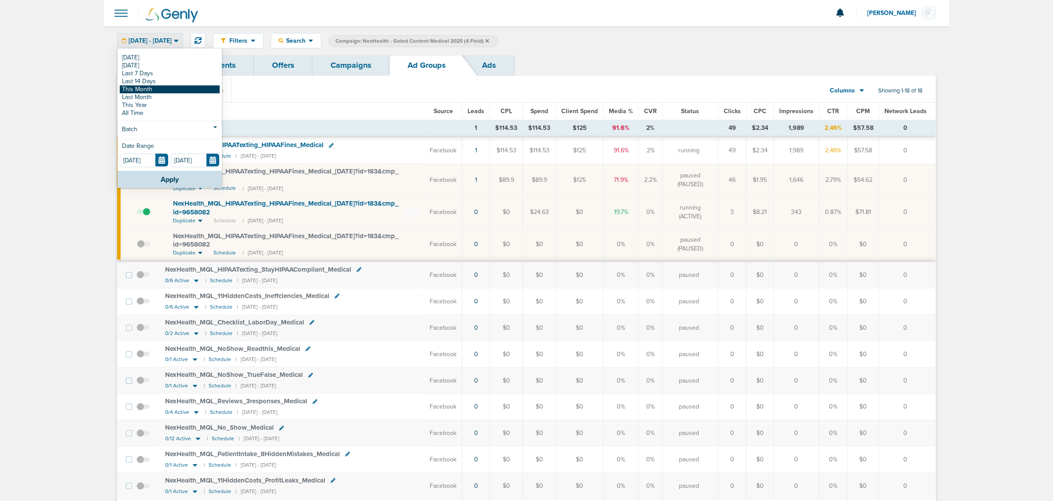
click at [173, 85] on link "This Month" at bounding box center [170, 89] width 100 height 8
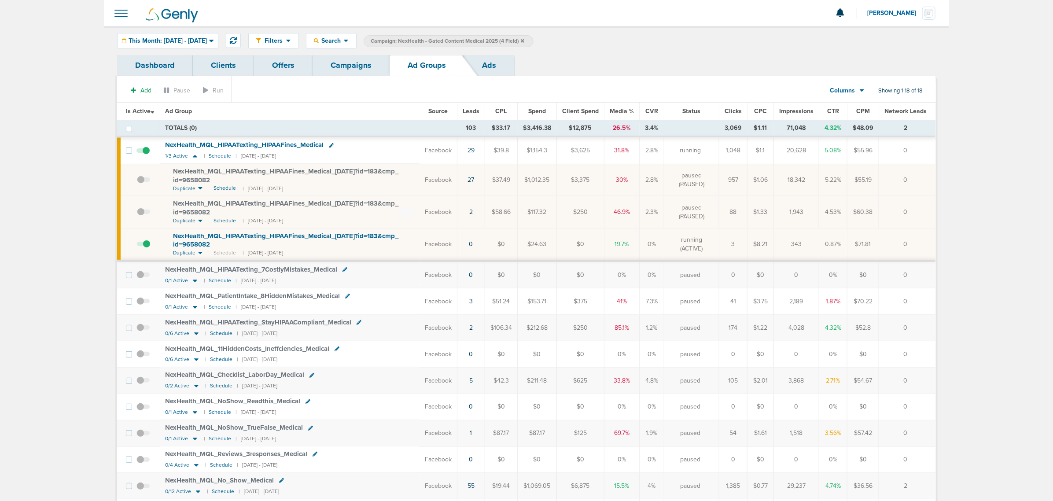
click at [252, 294] on span "NexHealth_ MQL_ PatientIntake_ 8HiddenMistakes_ Medical" at bounding box center [252, 296] width 175 height 8
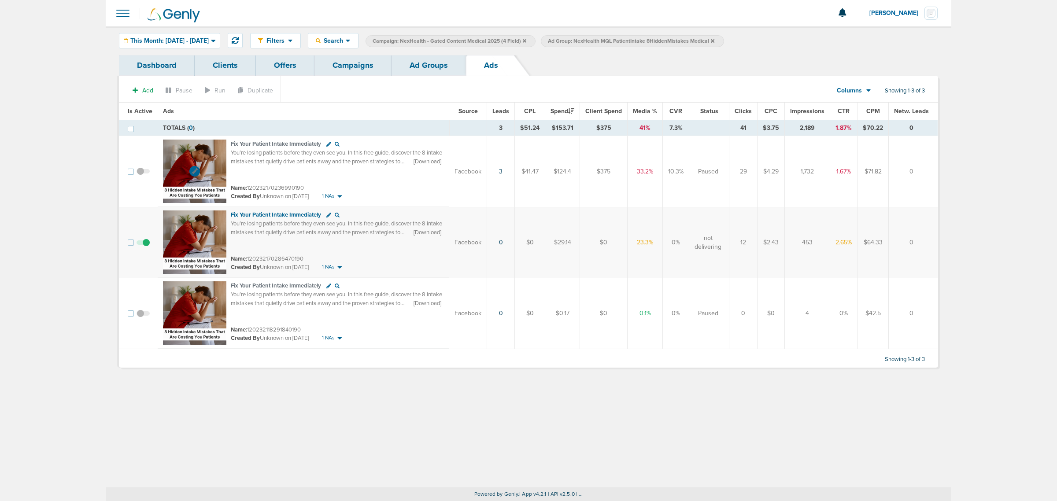
click at [206, 150] on img at bounding box center [194, 171] width 63 height 63
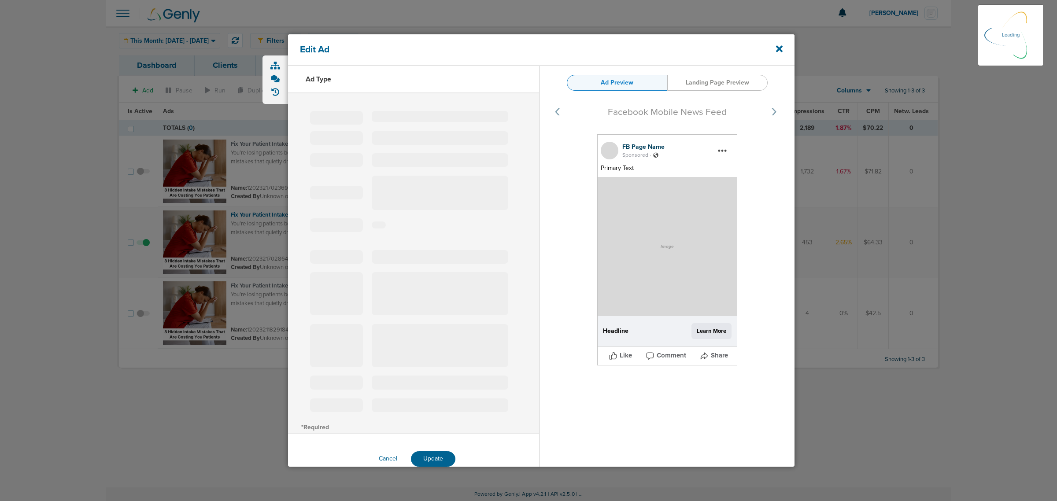
select select "learn_more"
type input "120232170236990190"
type input "Fix Your Patient Intake Immediately"
type textarea "You’re losing patients before they even see you. In this free guide, discover t…"
select select "download"
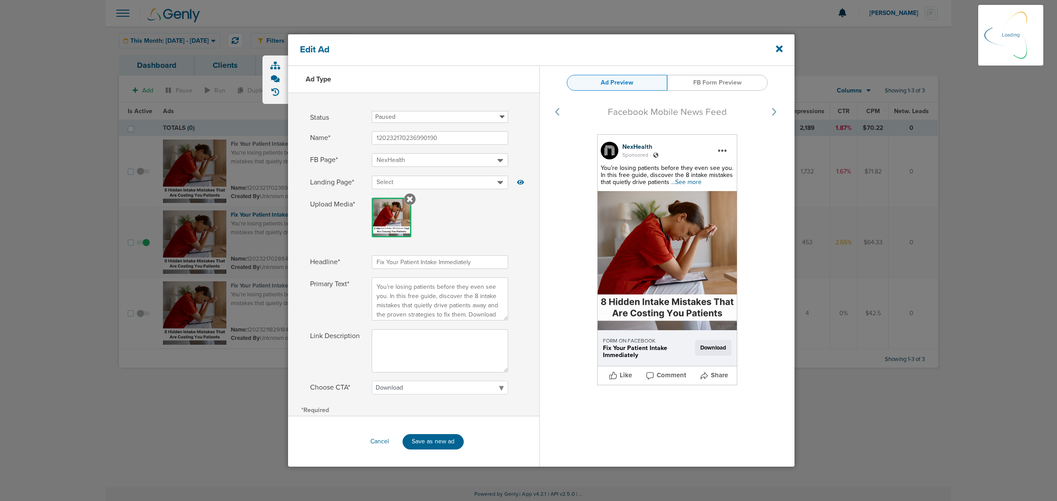
click at [510, 181] on span "...See more" at bounding box center [686, 181] width 30 height 7
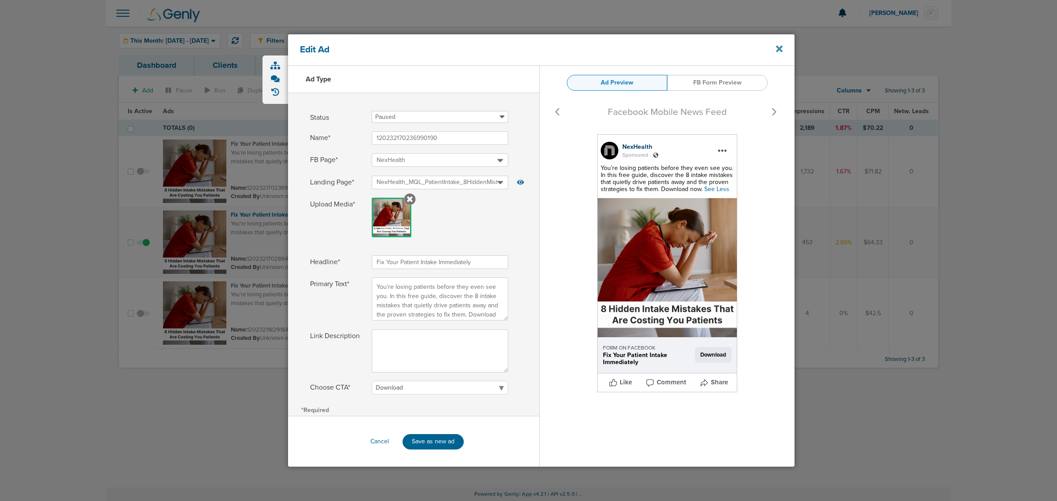
click at [510, 51] on icon at bounding box center [779, 49] width 7 height 7
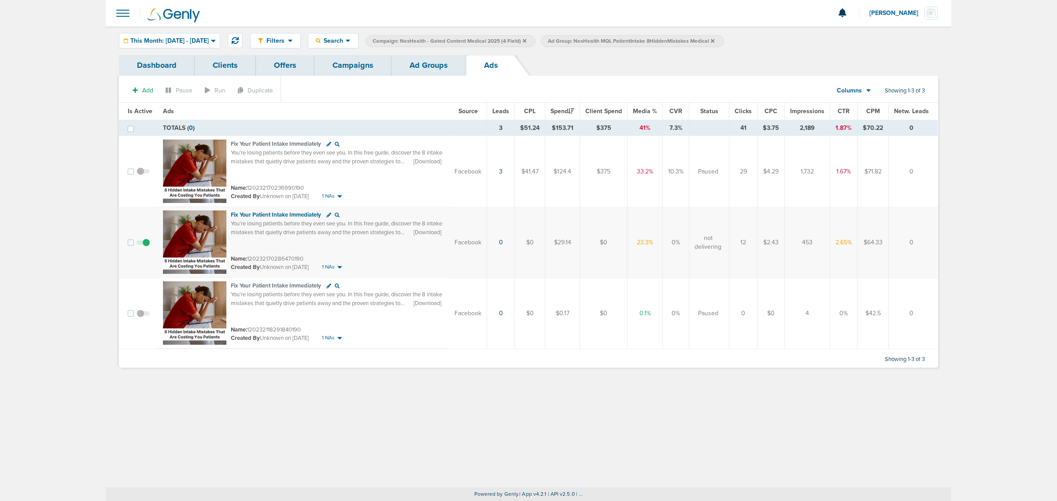
click at [436, 67] on link "Ad Groups" at bounding box center [429, 65] width 74 height 21
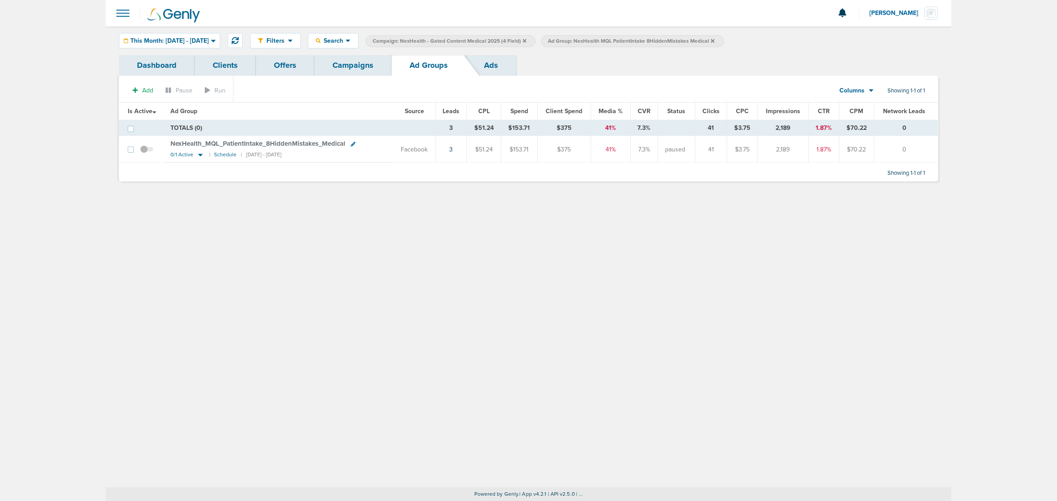
click at [510, 40] on icon at bounding box center [713, 40] width 4 height 5
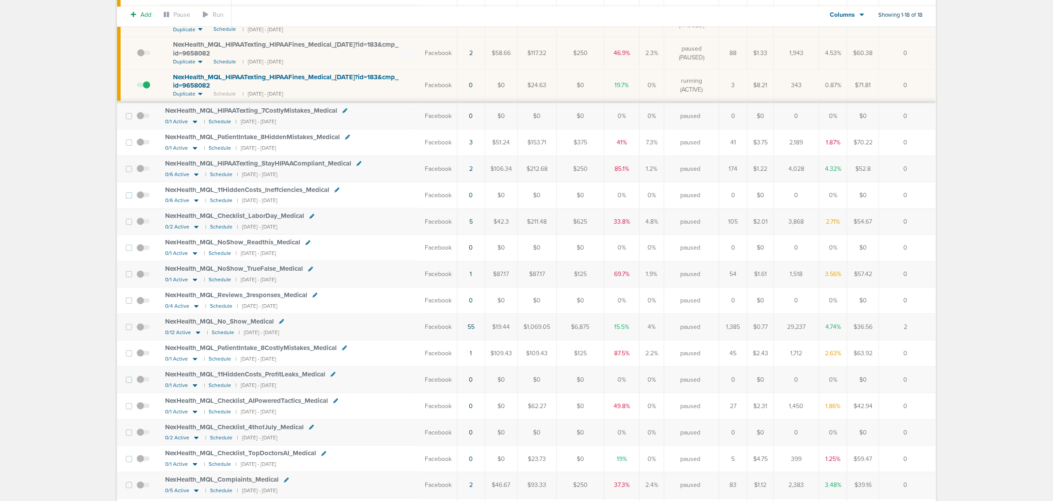
scroll to position [165, 0]
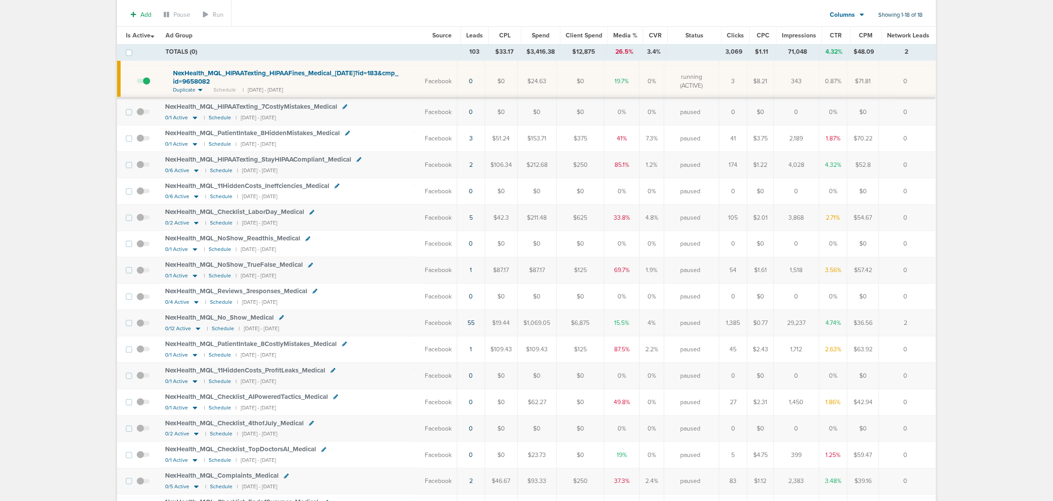
click at [279, 348] on span "NexHealth_ MQL_ PatientIntake_ 8CostlyMistakes_ Medical" at bounding box center [251, 344] width 172 height 8
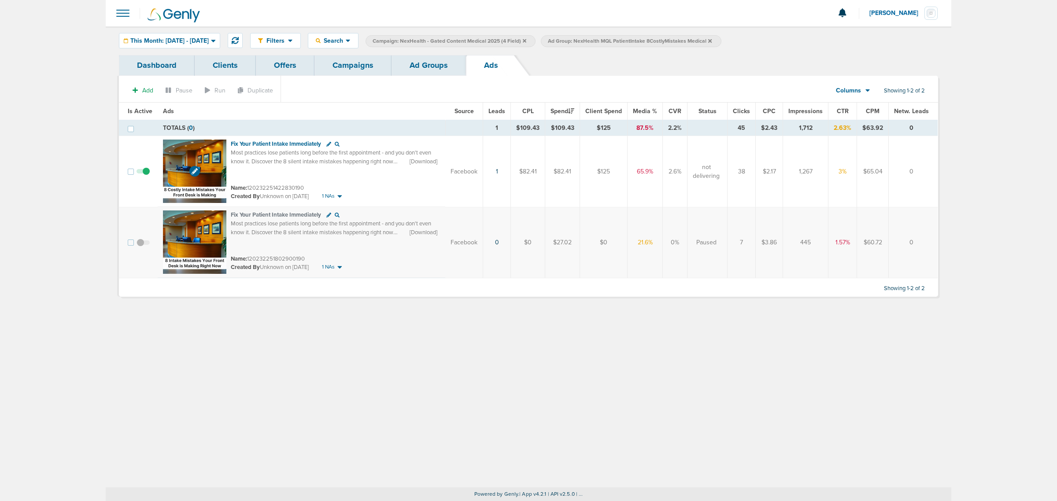
click at [210, 163] on img at bounding box center [194, 171] width 63 height 63
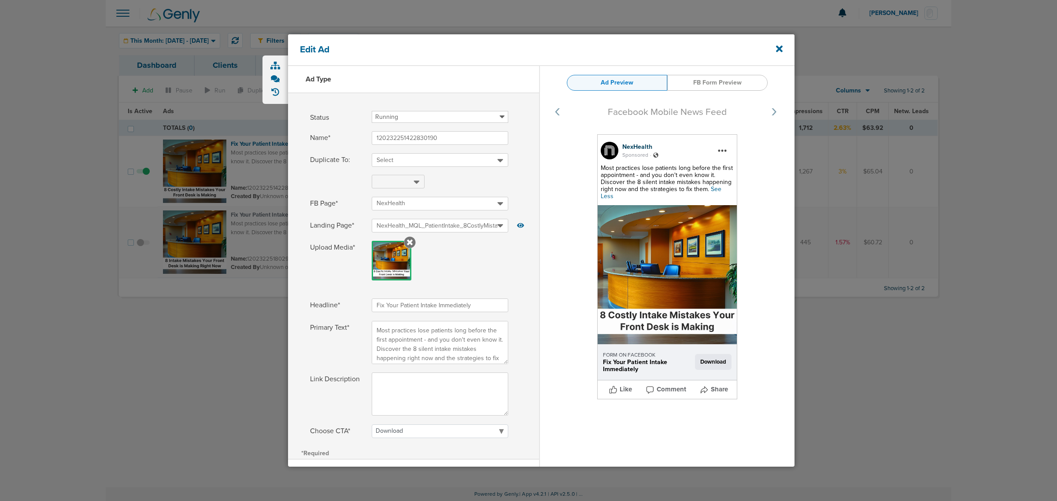
select select "download"
click at [776, 48] on icon at bounding box center [779, 49] width 7 height 10
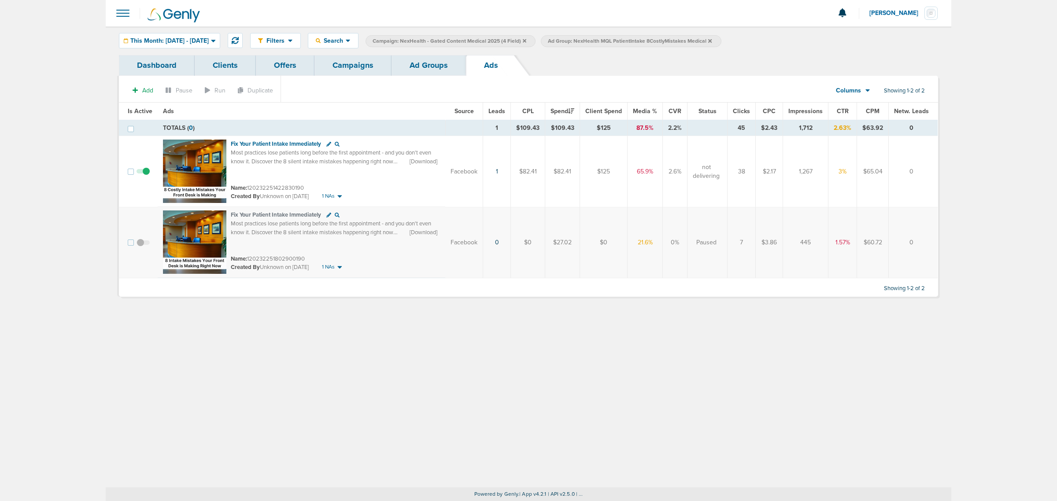
click at [331, 65] on link "Campaigns" at bounding box center [352, 65] width 77 height 21
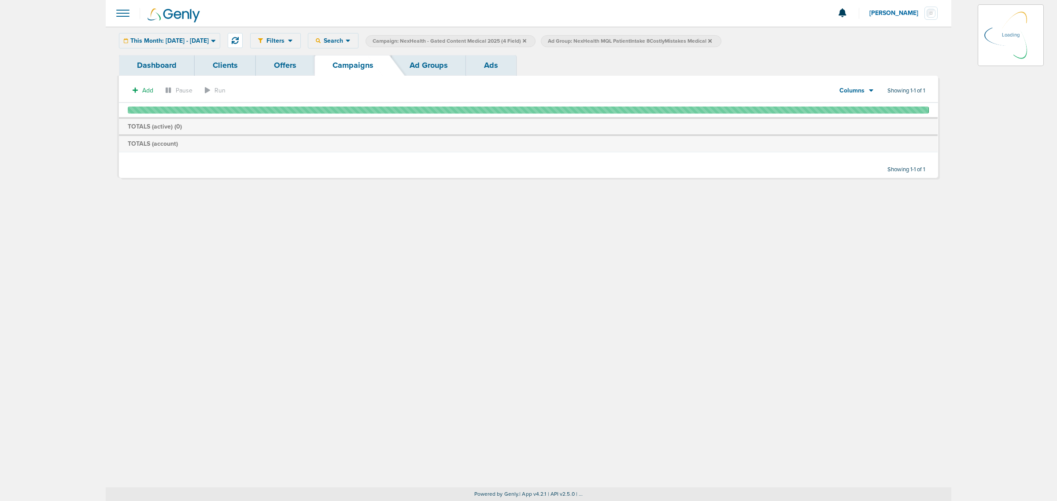
click at [526, 38] on icon at bounding box center [525, 40] width 4 height 5
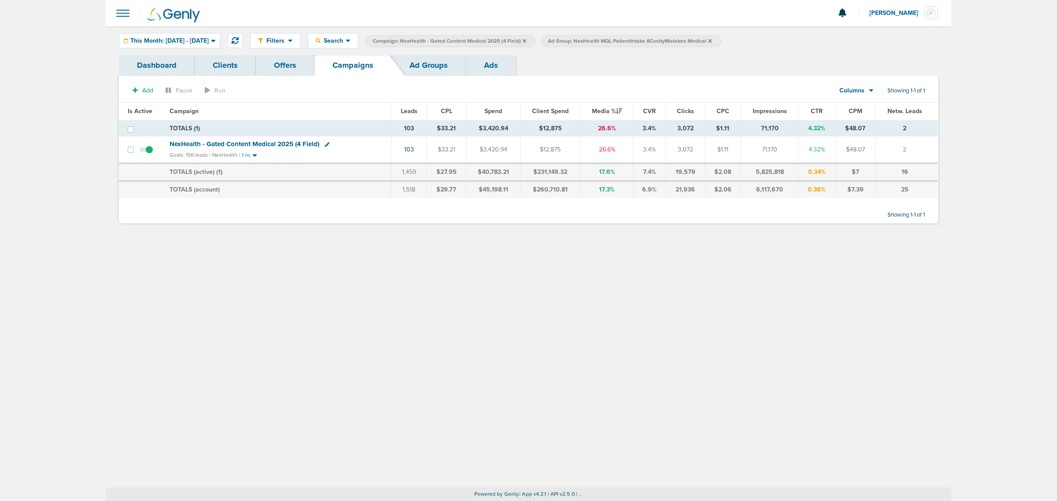
drag, startPoint x: 391, startPoint y: 314, endPoint x: 391, endPoint y: 305, distance: 8.4
click at [391, 314] on div "Filters Active Only Settings Status Active Inactive Objectives MQL SQL Traffic …" at bounding box center [529, 256] width 846 height 461
click at [526, 40] on icon at bounding box center [525, 40] width 4 height 5
click at [536, 41] on icon at bounding box center [535, 41] width 4 height 4
click at [536, 40] on icon at bounding box center [535, 41] width 4 height 4
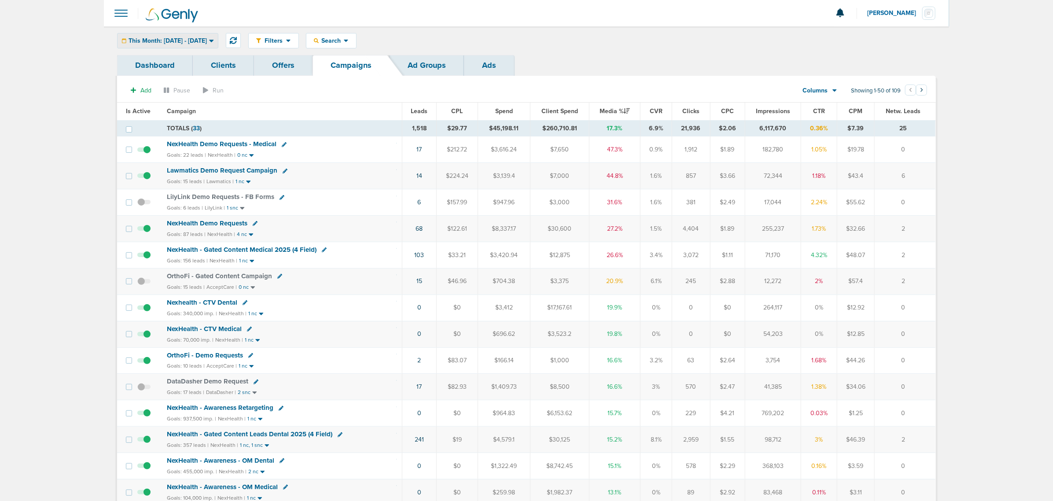
click at [207, 38] on span "This Month: [DATE] - [DATE]" at bounding box center [168, 41] width 78 height 6
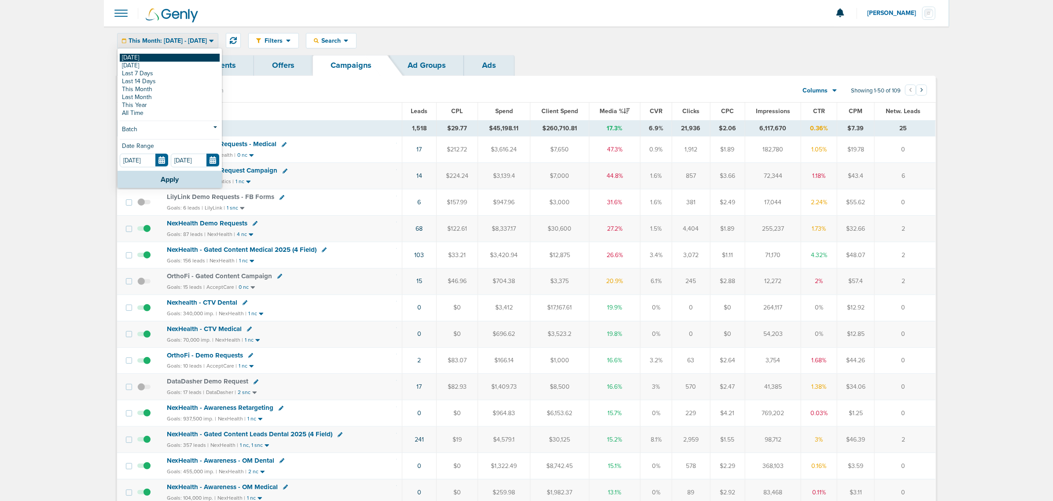
click at [162, 57] on link "[DATE]" at bounding box center [170, 58] width 100 height 8
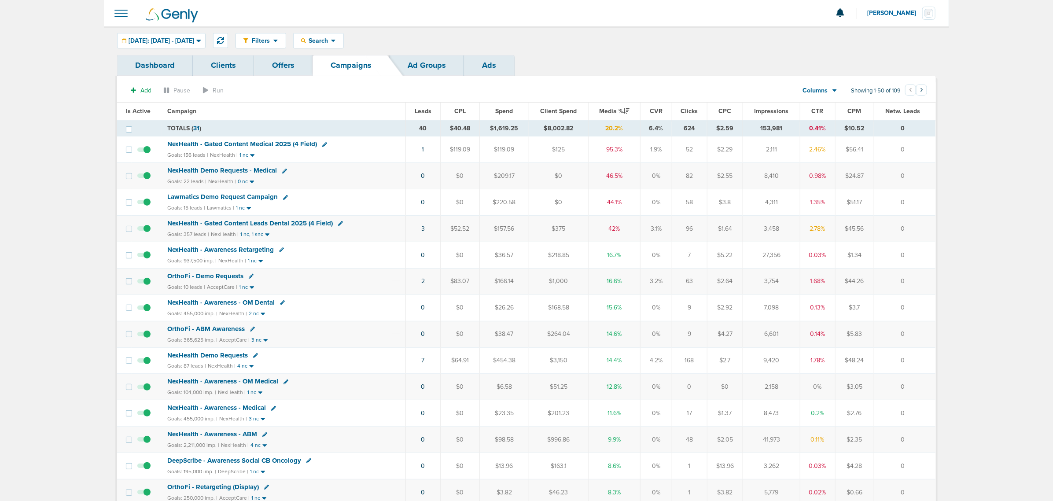
click at [282, 146] on span "NexHealth - Gated Content Medical 2025 (4 Field)" at bounding box center [242, 144] width 150 height 8
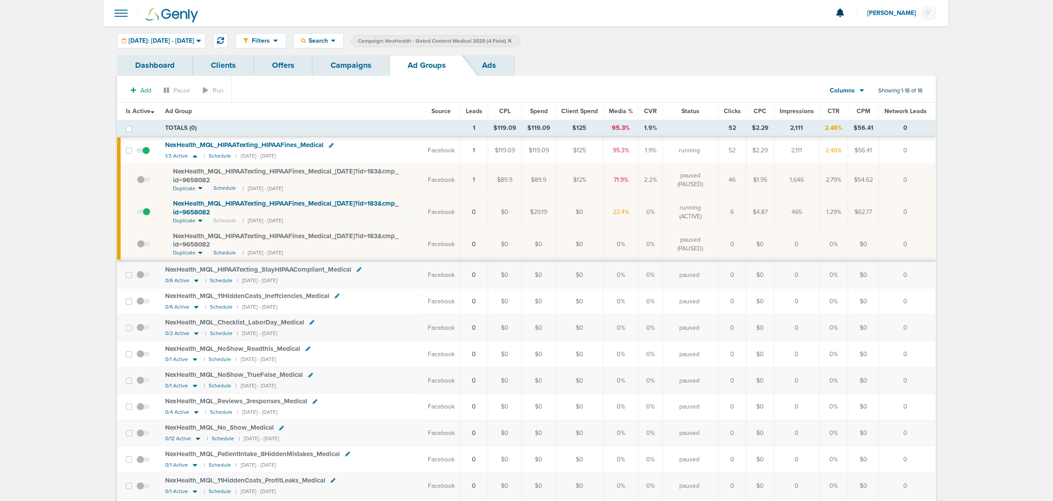
click at [339, 203] on span "NexHealth_ MQL_ HIPAATexting_ HIPAAFines_ Medical_ [DATE]?id=183&cmp_ id=9658082" at bounding box center [285, 207] width 225 height 17
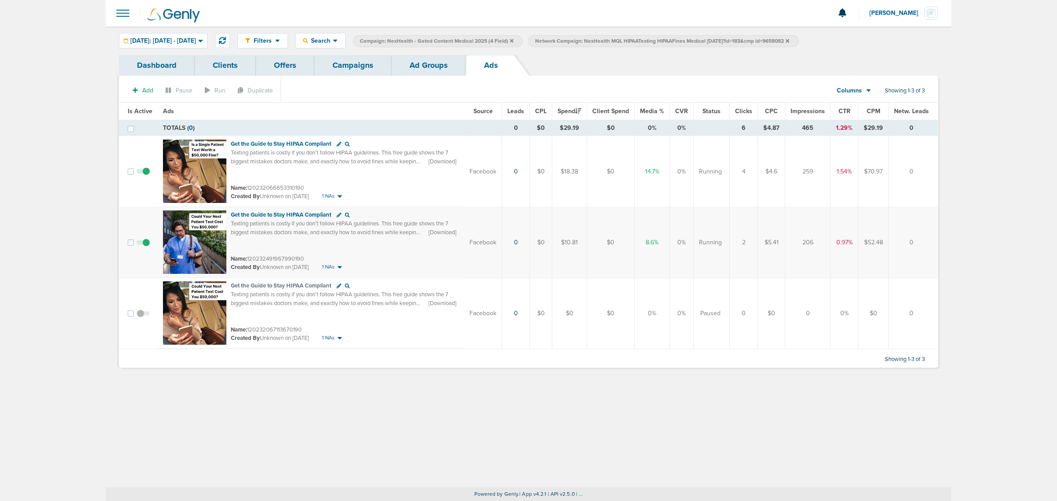
click at [417, 65] on link "Ad Groups" at bounding box center [429, 65] width 74 height 21
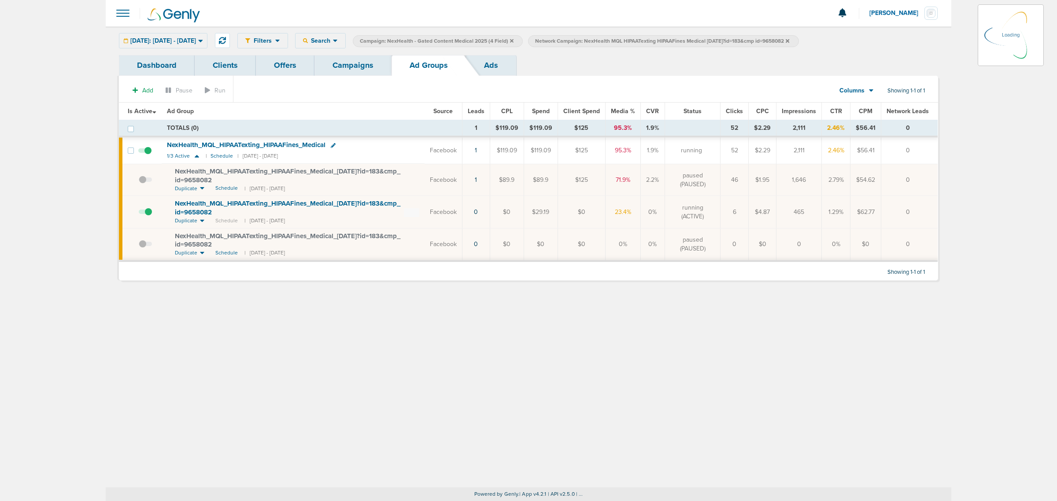
click at [349, 65] on link "Campaigns" at bounding box center [352, 65] width 77 height 21
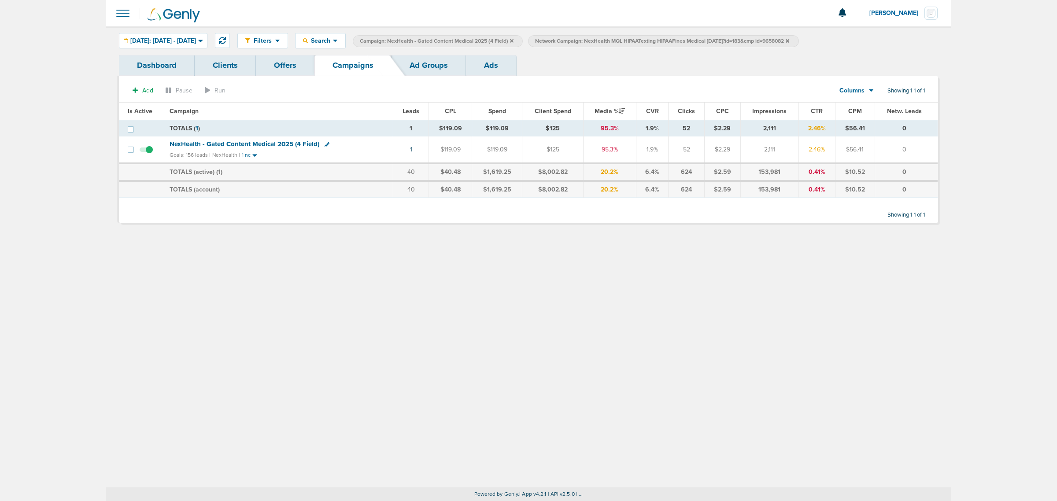
click at [149, 154] on span at bounding box center [146, 154] width 13 height 0
click at [146, 151] on input "checkbox" at bounding box center [146, 151] width 0 height 0
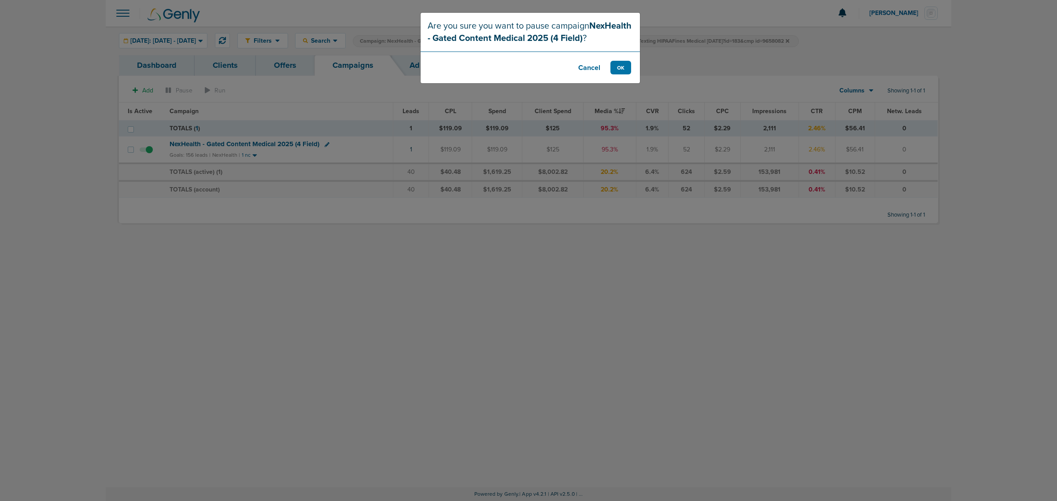
click at [341, 149] on div "Are you sure you want to pause campaign NexHealth - Gated Content Medical 2025 …" at bounding box center [528, 250] width 1057 height 501
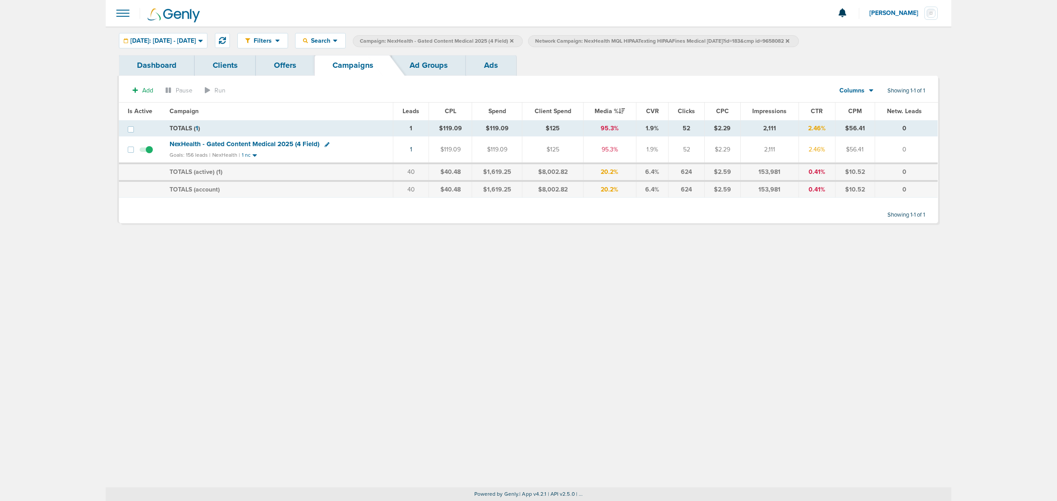
click at [234, 142] on span "NexHealth - Gated Content Medical 2025 (4 Field)" at bounding box center [245, 144] width 150 height 8
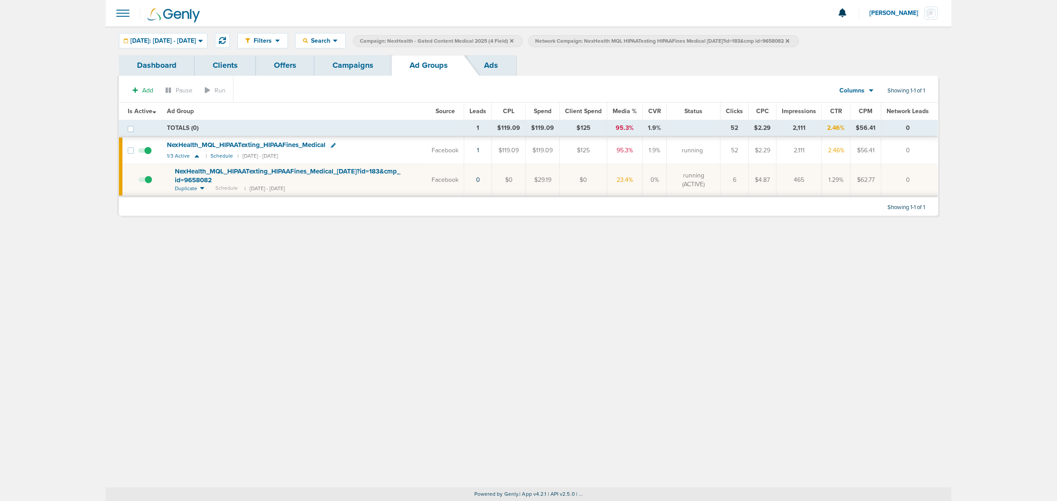
click at [157, 187] on td at bounding box center [147, 180] width 28 height 33
click at [150, 184] on span at bounding box center [145, 184] width 13 height 0
click at [139, 182] on input "checkbox" at bounding box center [139, 182] width 0 height 0
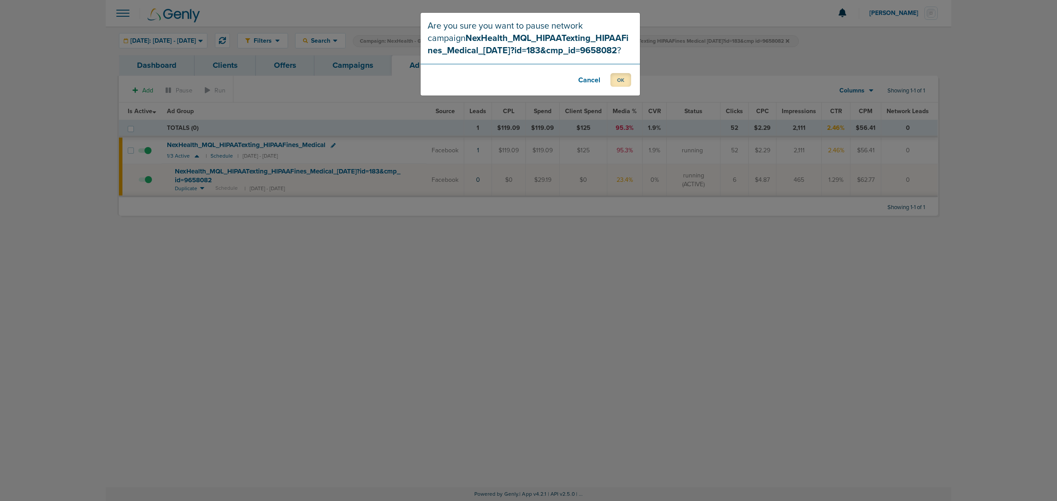
click at [615, 77] on button "OK" at bounding box center [620, 80] width 21 height 14
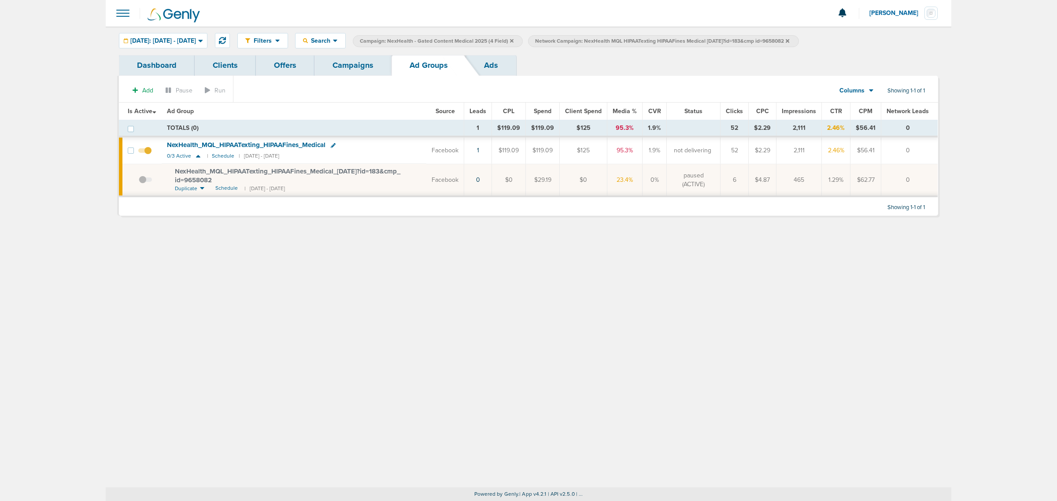
click at [352, 65] on link "Campaigns" at bounding box center [352, 65] width 77 height 21
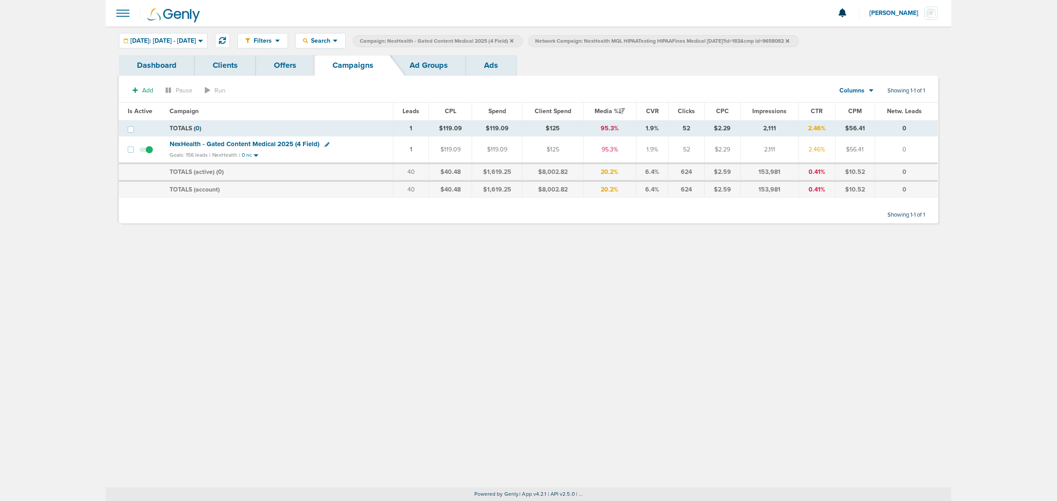
click at [513, 42] on icon at bounding box center [512, 40] width 4 height 5
click at [614, 42] on icon at bounding box center [612, 41] width 4 height 4
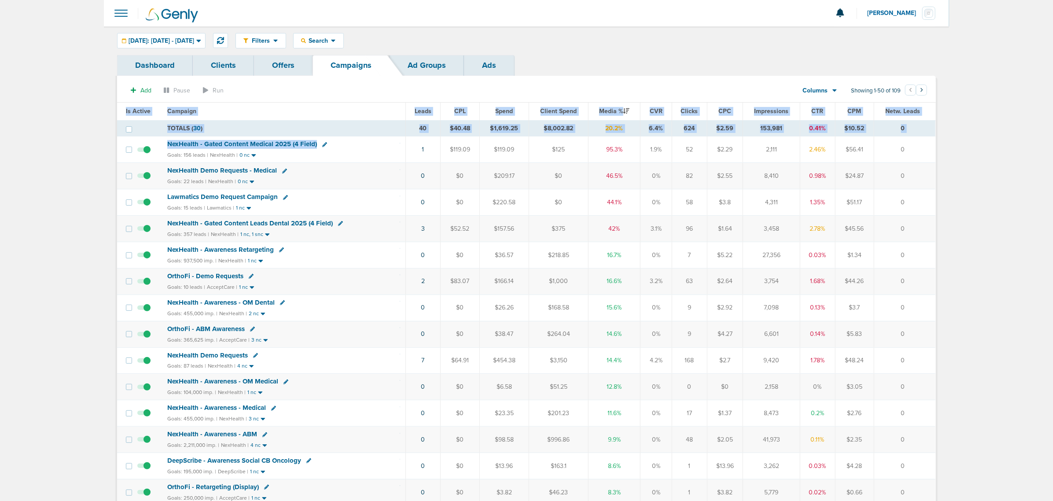
drag, startPoint x: 399, startPoint y: 145, endPoint x: 945, endPoint y: 160, distance: 546.7
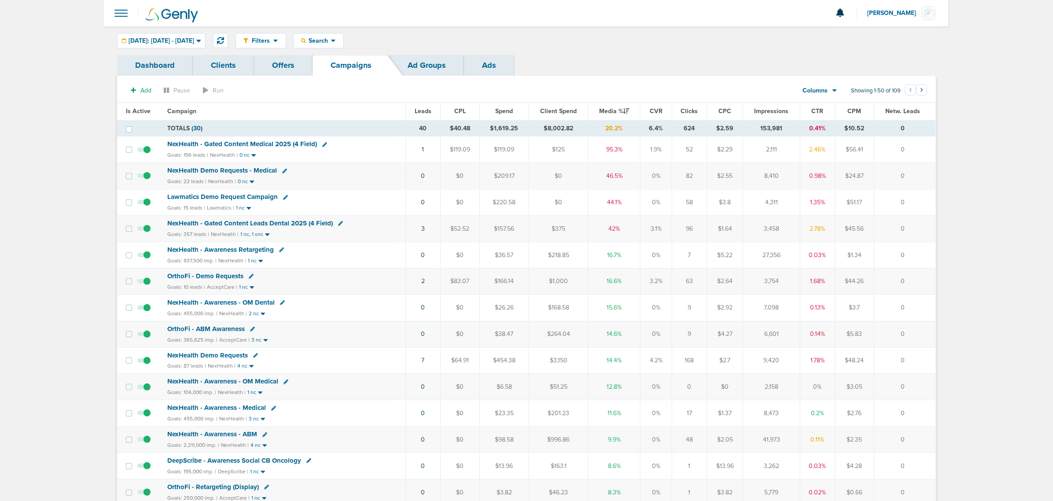
click at [217, 278] on span "OrthoFi - Demo Requests" at bounding box center [205, 276] width 76 height 8
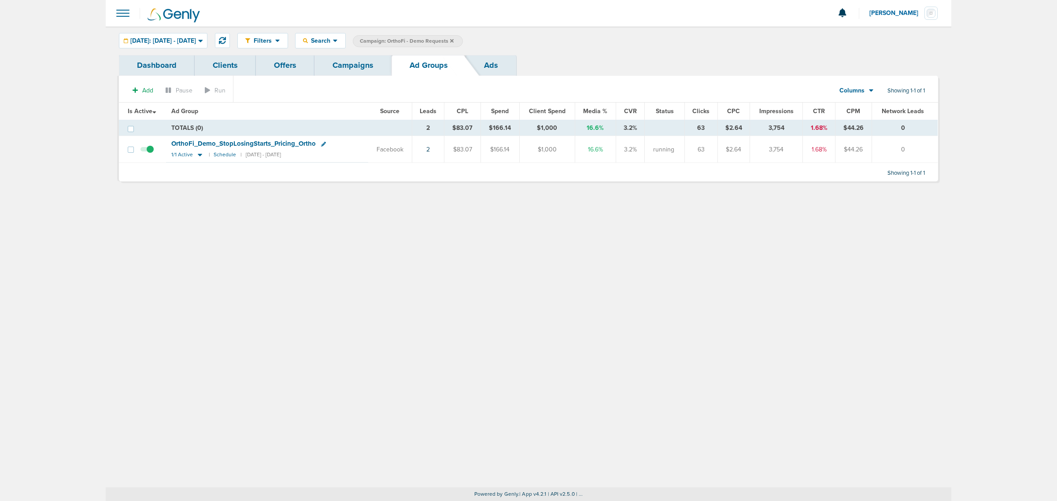
click at [342, 70] on link "Campaigns" at bounding box center [352, 65] width 77 height 21
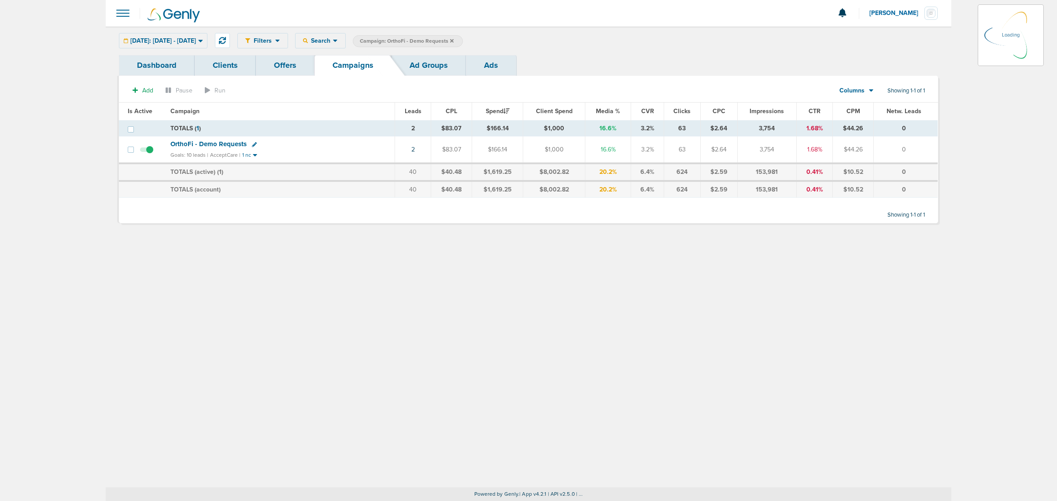
click at [454, 38] on icon at bounding box center [452, 40] width 4 height 5
click at [454, 41] on icon at bounding box center [452, 41] width 4 height 4
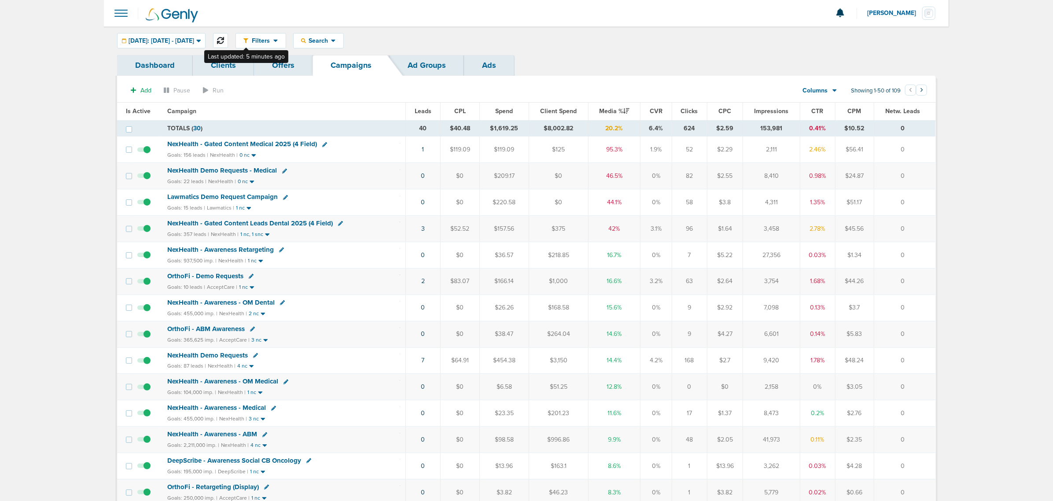
click at [224, 38] on icon at bounding box center [220, 40] width 7 height 7
drag, startPoint x: 394, startPoint y: 234, endPoint x: 932, endPoint y: 230, distance: 538.2
click at [932, 230] on tr "NexHealth - Gated Content Leads Dental 2025 (4 Field) Goals: 357 leads | NexHea…" at bounding box center [526, 229] width 819 height 26
click at [262, 223] on span "NexHealth - Gated Content Leads Dental 2025 (4 Field)" at bounding box center [250, 223] width 166 height 8
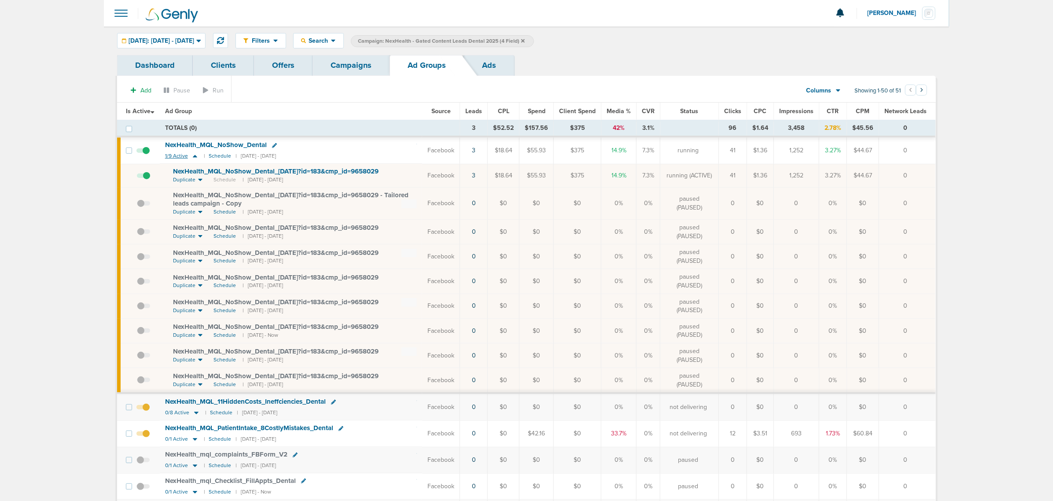
click at [195, 155] on icon at bounding box center [195, 156] width 4 height 3
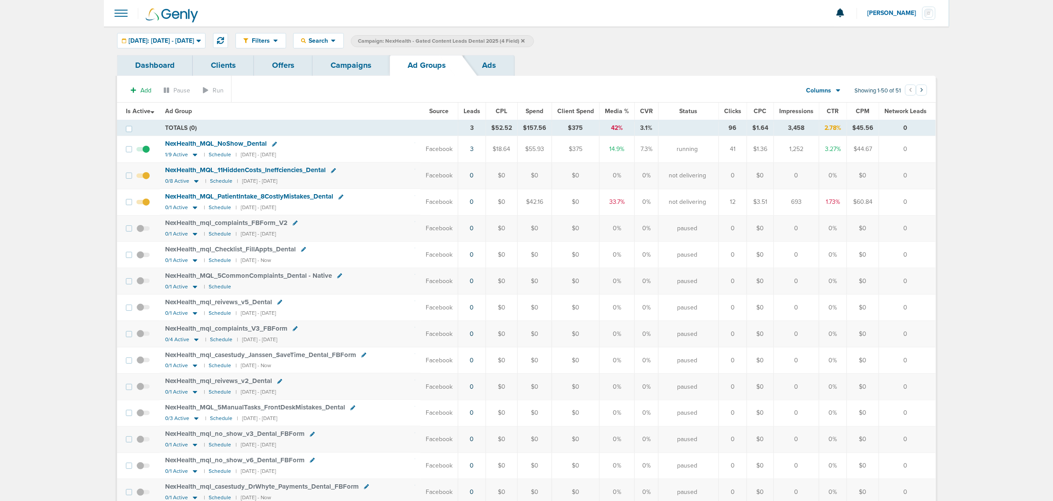
click at [611, 112] on span "Media %" at bounding box center [617, 110] width 24 height 7
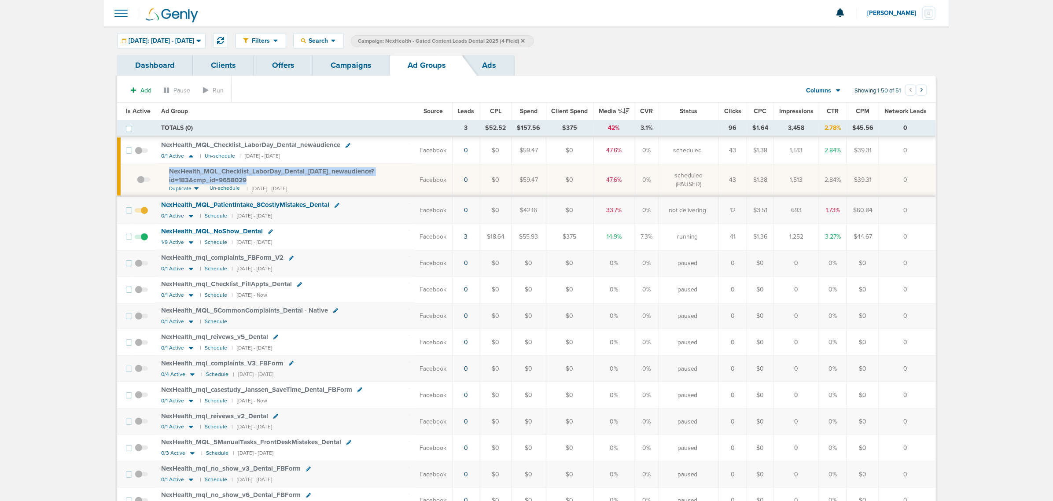
drag, startPoint x: 261, startPoint y: 179, endPoint x: 165, endPoint y: 168, distance: 96.6
click at [166, 168] on td "NexHealth_ MQL_ Checklist_ LaborDay_ Dental_ [DATE]_ newaudience?id=183&cmp_ id…" at bounding box center [285, 180] width 259 height 33
copy span "NexHealth_ MQL_ Checklist_ LaborDay_ Dental_ [DATE]_ newaudience?id=183&cmp_ id…"
click at [232, 173] on span "NexHealth_ MQL_ Checklist_ LaborDay_ Dental_ [DATE]_ newaudience?id=183&cmp_ id…" at bounding box center [271, 175] width 205 height 17
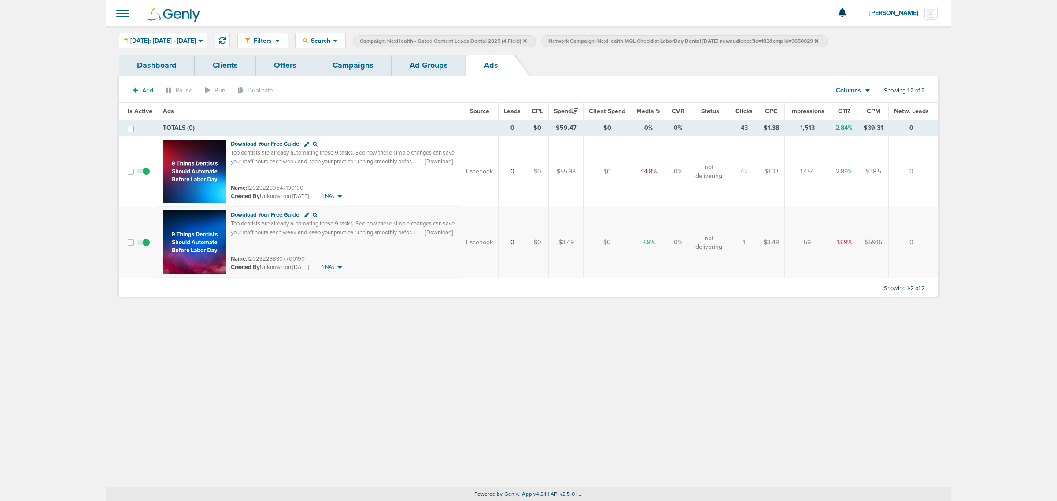
click at [453, 63] on link "Ad Groups" at bounding box center [429, 65] width 74 height 21
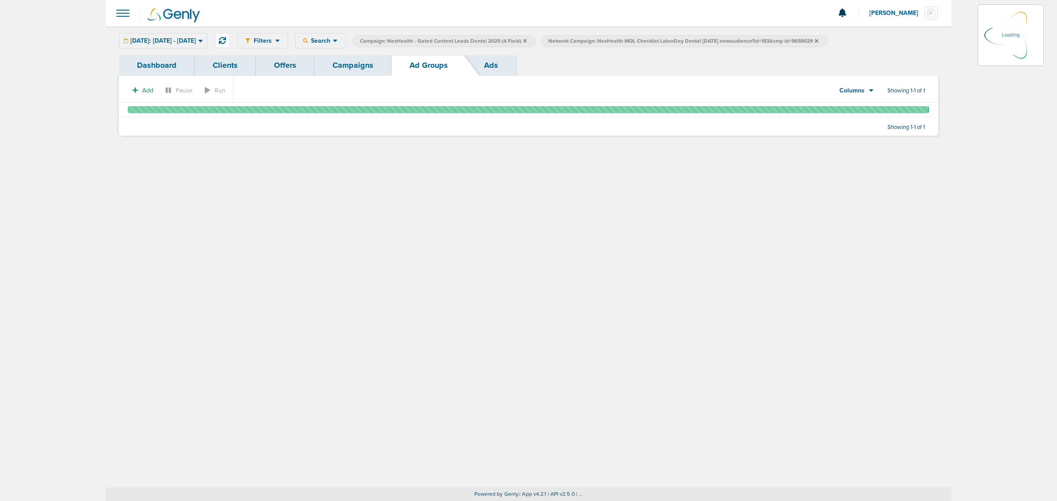
click at [338, 62] on link "Campaigns" at bounding box center [352, 65] width 77 height 21
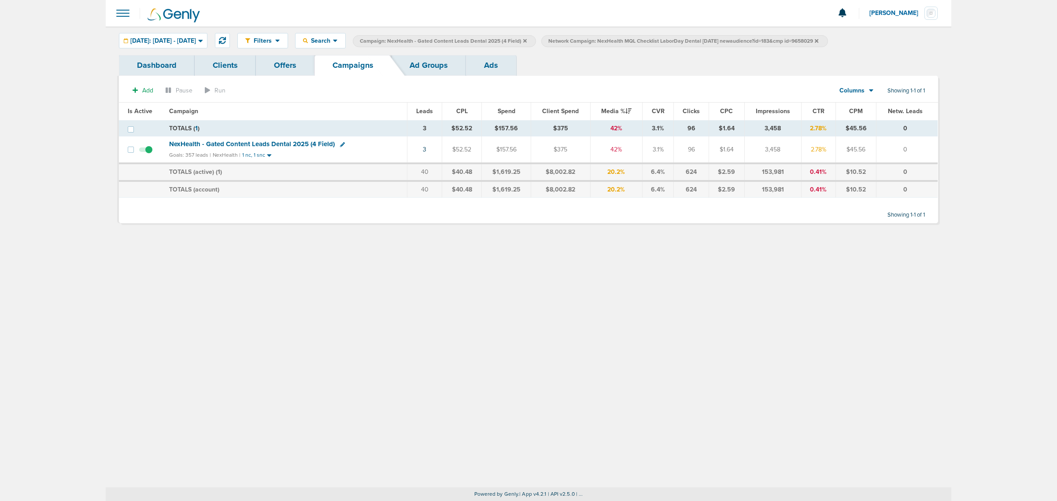
click at [517, 270] on div "Filters Active Only Settings Status Active Inactive Objectives MQL SQL Traffic …" at bounding box center [529, 256] width 846 height 461
click at [527, 39] on icon at bounding box center [525, 41] width 4 height 4
click at [630, 40] on icon at bounding box center [628, 40] width 4 height 5
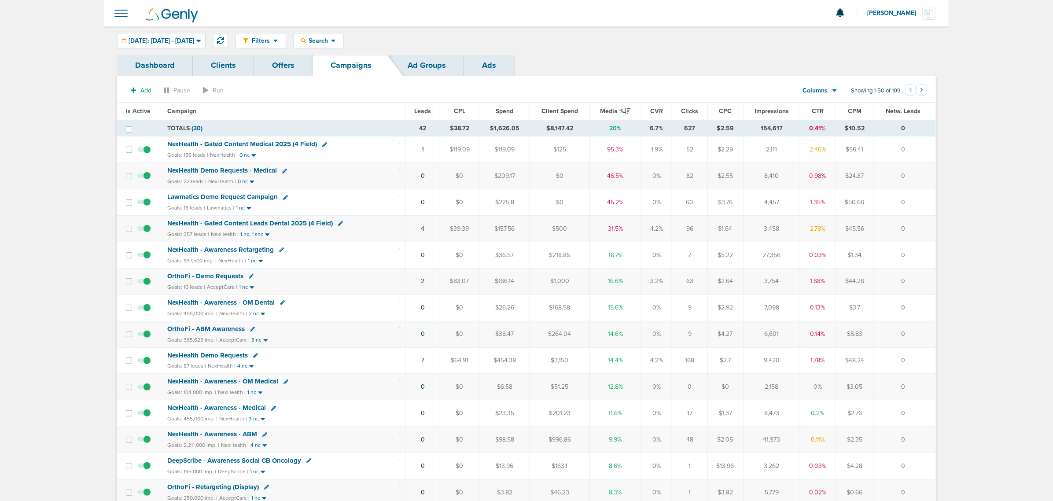
click at [253, 195] on span "Lawmatics Demo Request Campaign" at bounding box center [222, 197] width 111 height 8
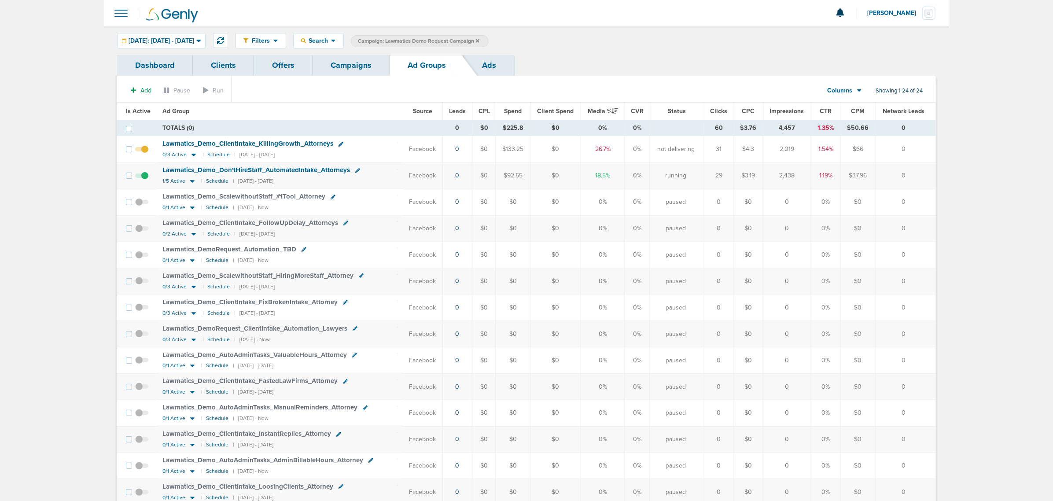
click at [348, 63] on link "Campaigns" at bounding box center [351, 65] width 77 height 21
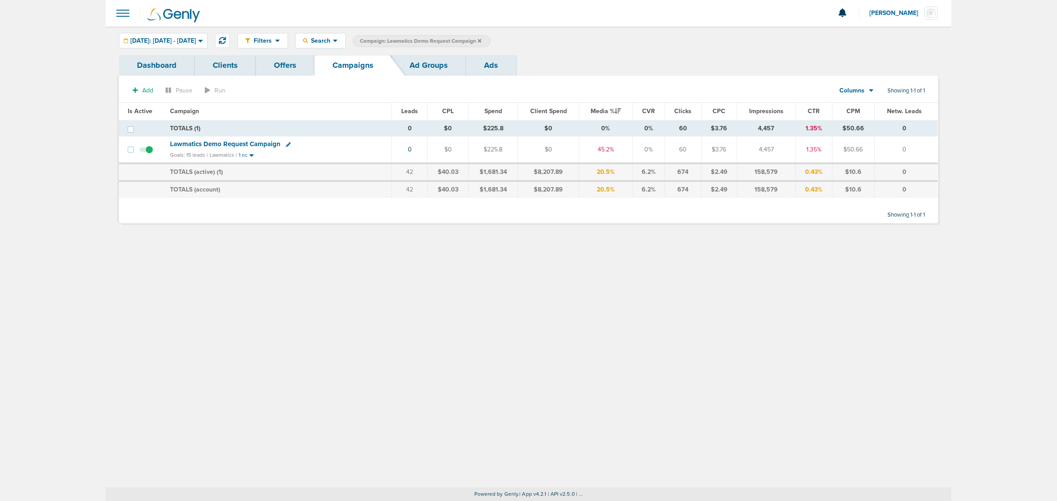
click at [481, 39] on icon at bounding box center [480, 40] width 4 height 5
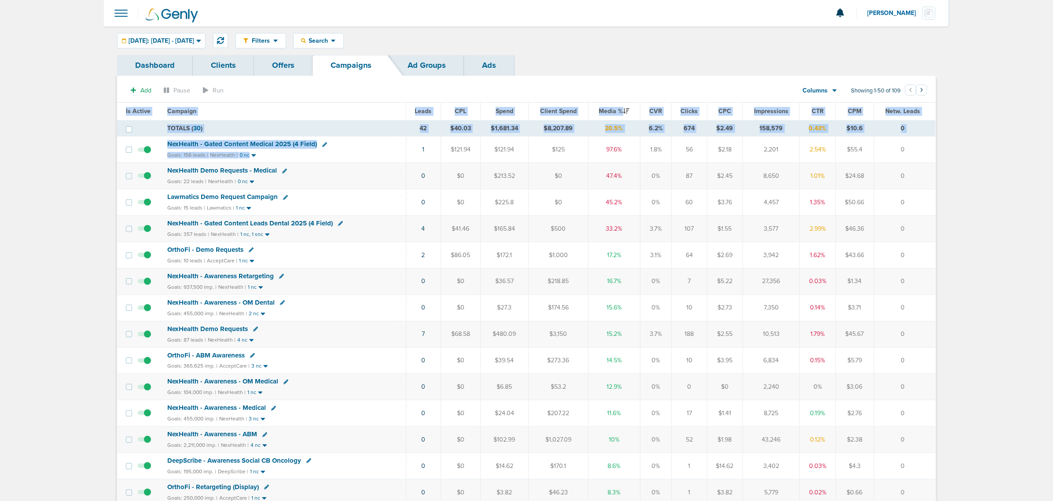
drag, startPoint x: 388, startPoint y: 154, endPoint x: 984, endPoint y: 157, distance: 595.9
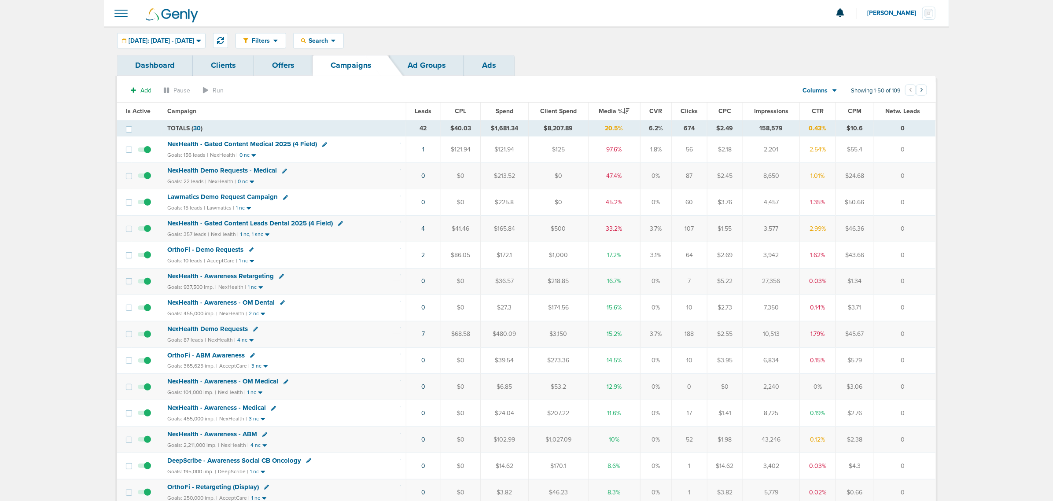
click at [313, 225] on span "NexHealth - Gated Content Leads Dental 2025 (4 Field)" at bounding box center [250, 223] width 166 height 8
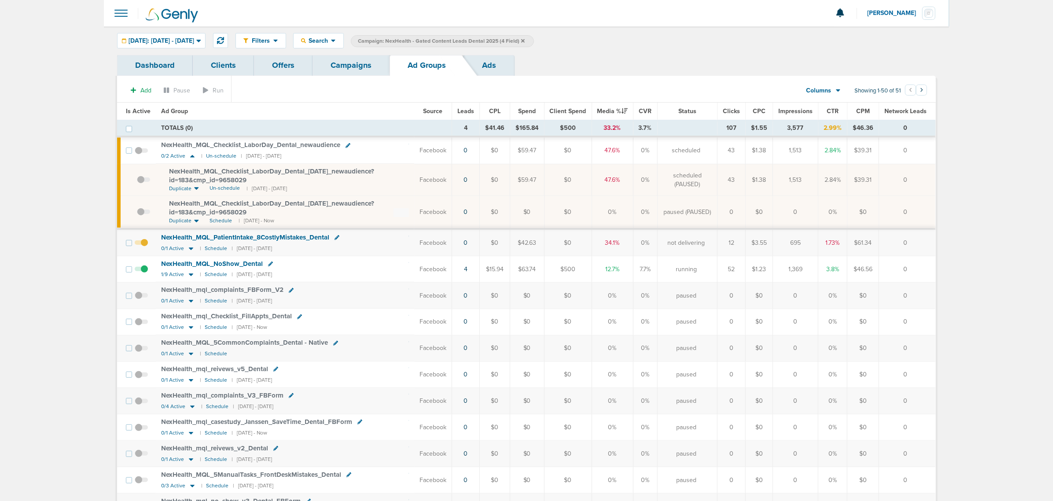
click at [140, 216] on span at bounding box center [143, 216] width 13 height 0
click at [137, 214] on input "checkbox" at bounding box center [137, 214] width 0 height 0
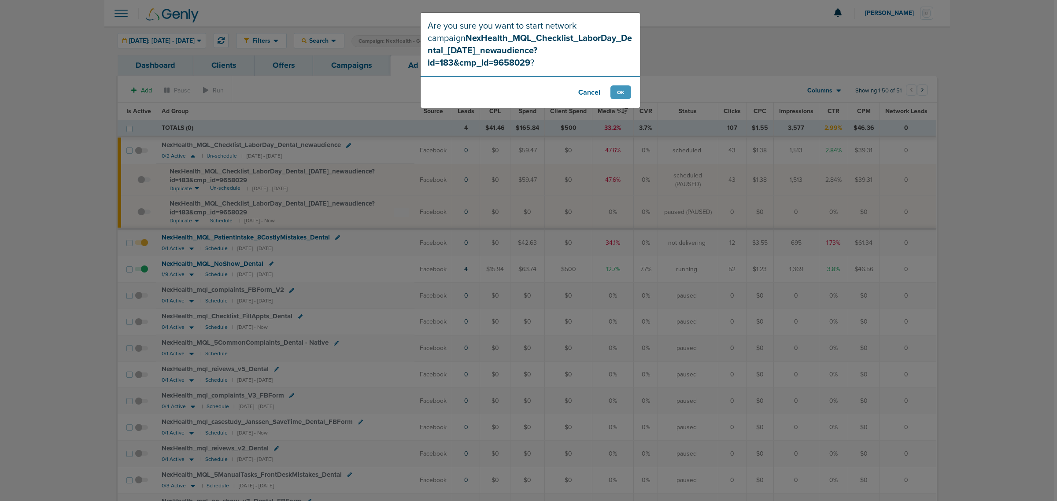
drag, startPoint x: 619, startPoint y: 70, endPoint x: 616, endPoint y: 79, distance: 9.3
click at [617, 77] on footer "Cancel OK" at bounding box center [530, 92] width 219 height 32
click at [615, 85] on button "OK" at bounding box center [620, 92] width 21 height 14
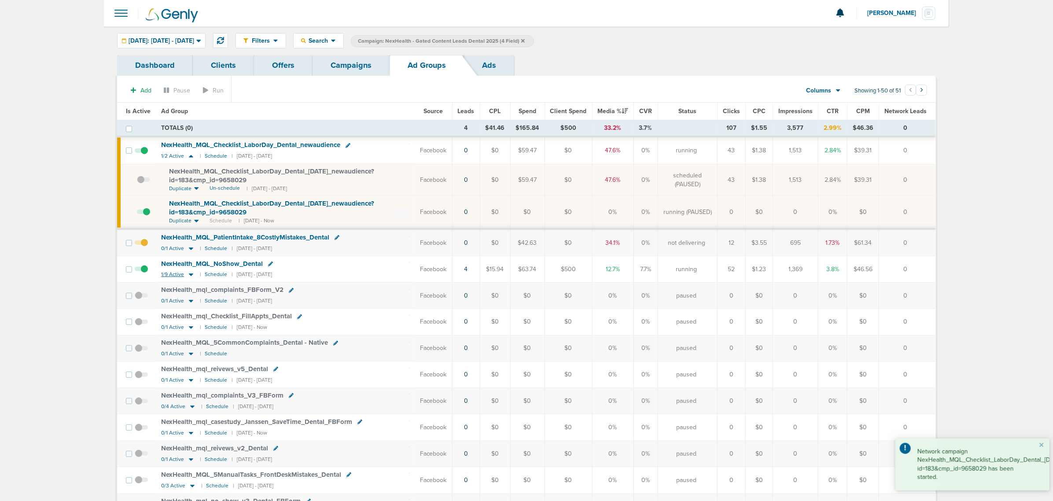
click at [190, 277] on icon at bounding box center [191, 274] width 9 height 7
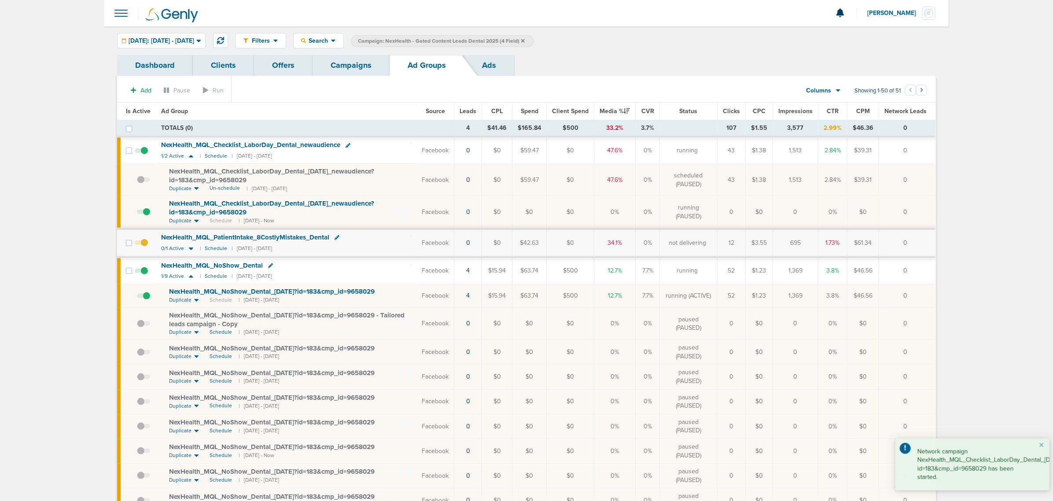
click at [221, 296] on span "NexHealth_ MQL_ NoShow_ Dental_ [DATE]?id=183&cmp_ id=9658029" at bounding box center [272, 292] width 206 height 8
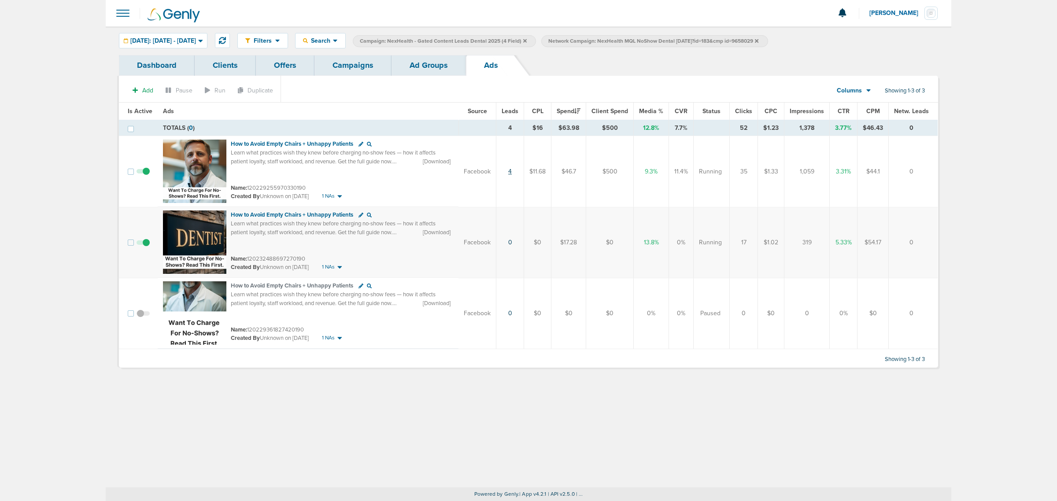
click at [511, 172] on link "4" at bounding box center [510, 171] width 4 height 7
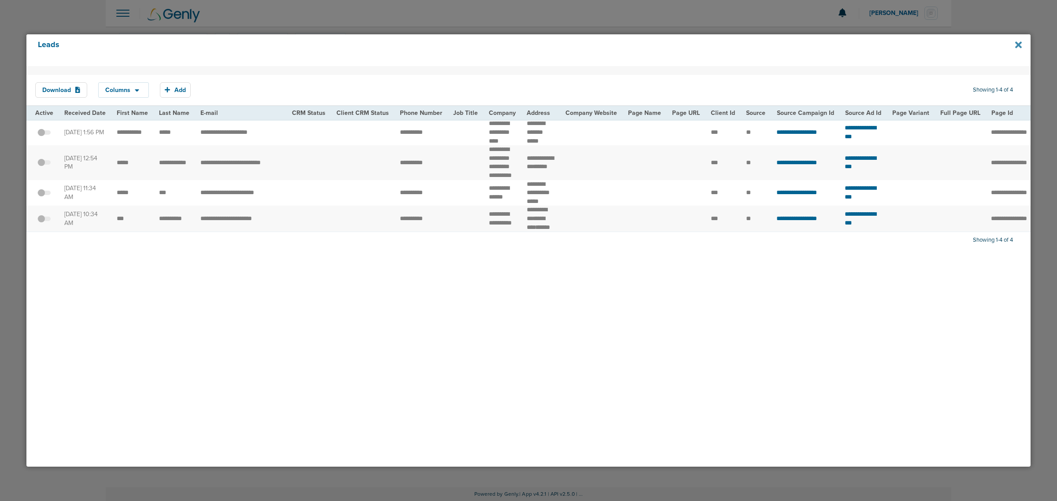
click at [1018, 45] on icon at bounding box center [1018, 44] width 7 height 7
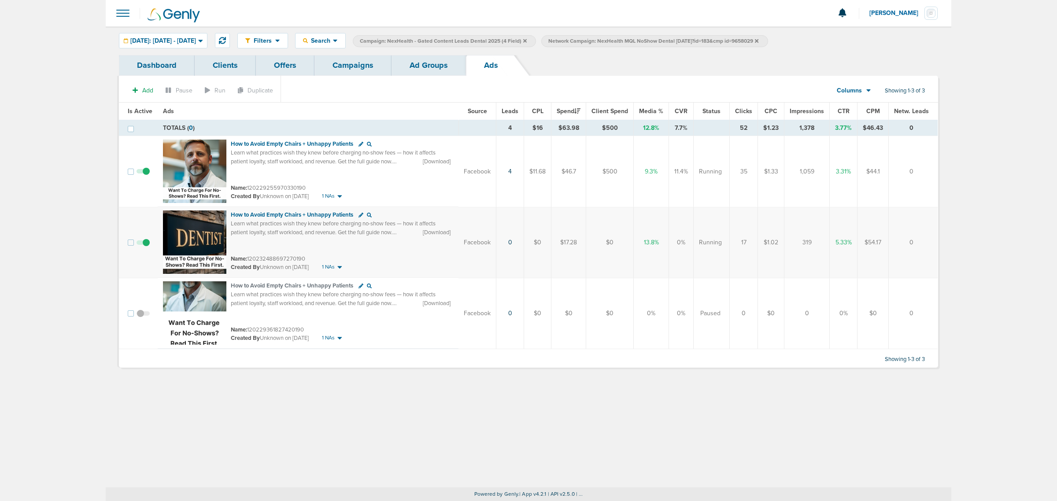
click at [416, 60] on link "Ad Groups" at bounding box center [429, 65] width 74 height 21
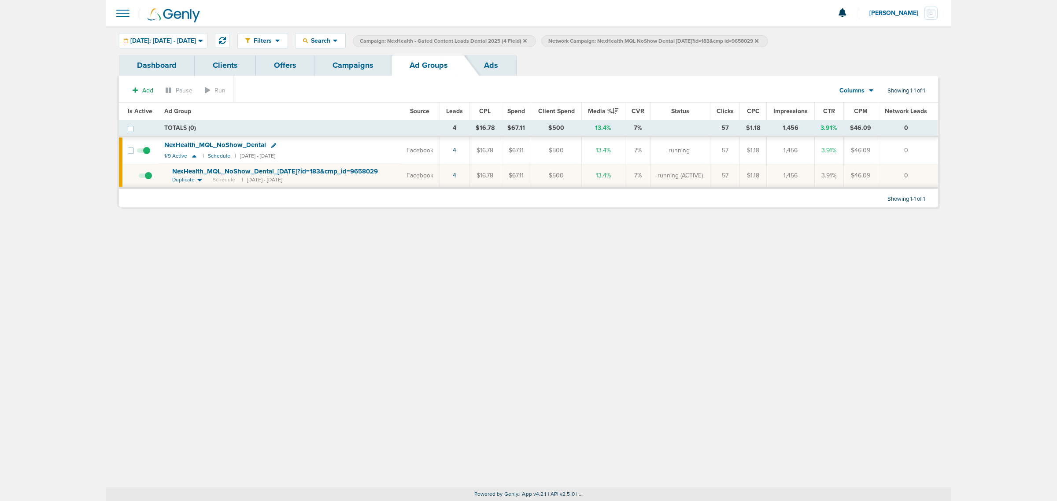
click at [758, 41] on icon at bounding box center [757, 41] width 4 height 4
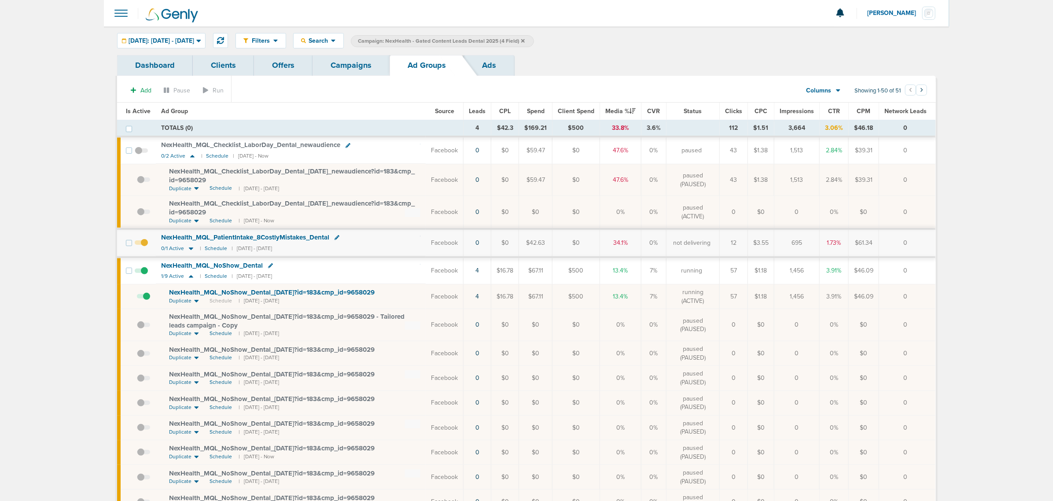
click at [534, 40] on label "Campaign: NexHealth - Gated Content Leads Dental 2025 (4 Field)" at bounding box center [442, 41] width 183 height 12
click at [534, 41] on label "Campaign: NexHealth - Gated Content Leads Dental 2025 (4 Field)" at bounding box center [442, 41] width 183 height 12
click at [525, 41] on icon at bounding box center [523, 40] width 4 height 5
click at [345, 66] on link "Campaigns" at bounding box center [351, 65] width 77 height 21
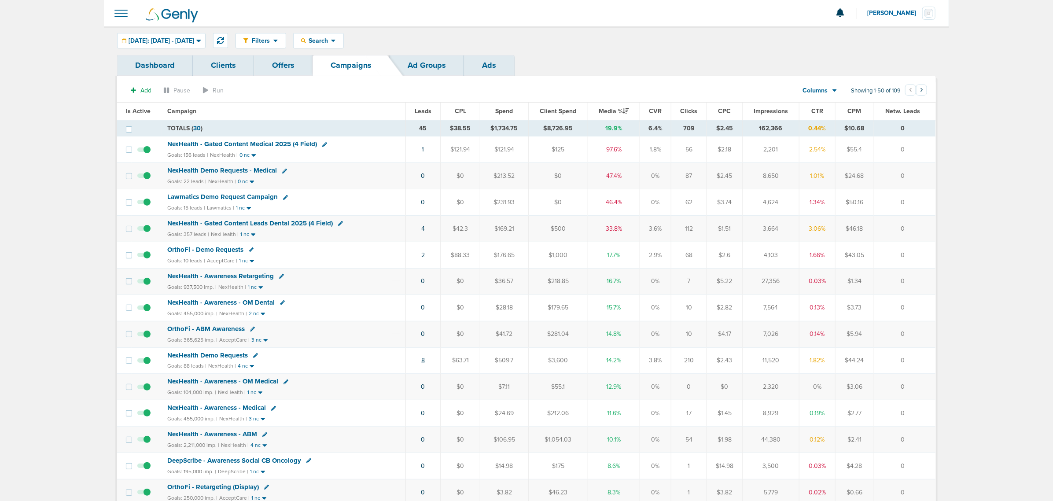
click at [423, 364] on link "8" at bounding box center [423, 360] width 4 height 7
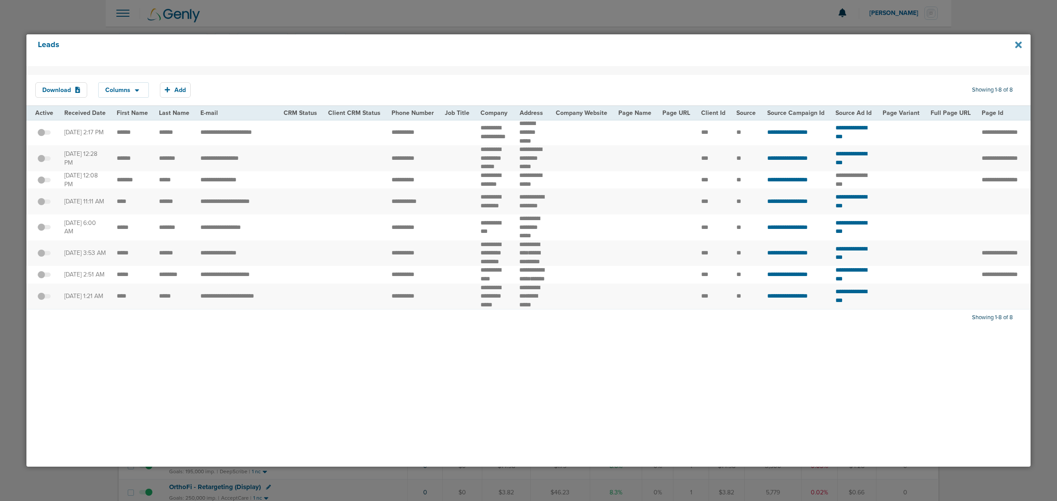
click at [1018, 43] on icon at bounding box center [1018, 45] width 7 height 10
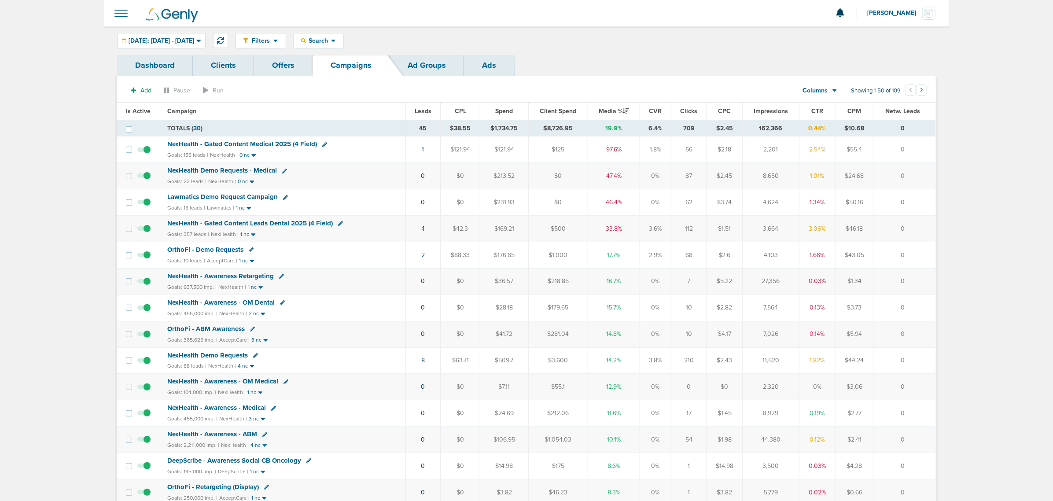
click at [121, 16] on span at bounding box center [120, 13] width 19 height 19
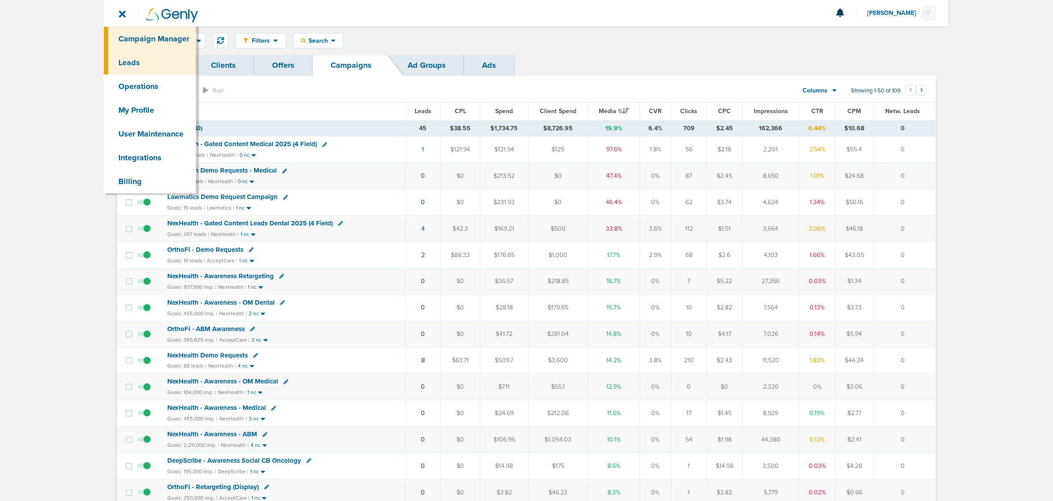
click at [145, 65] on link "Leads" at bounding box center [150, 63] width 92 height 24
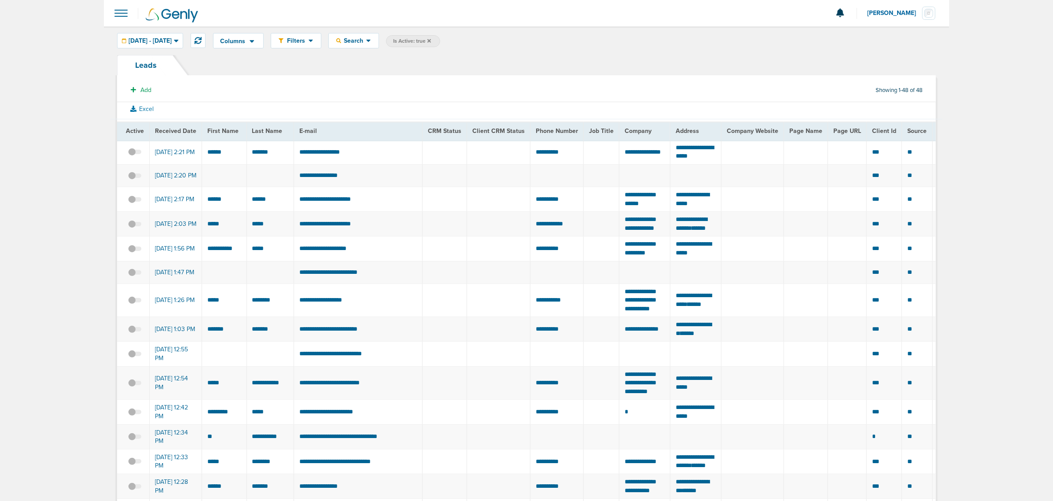
click at [431, 40] on icon at bounding box center [430, 41] width 4 height 4
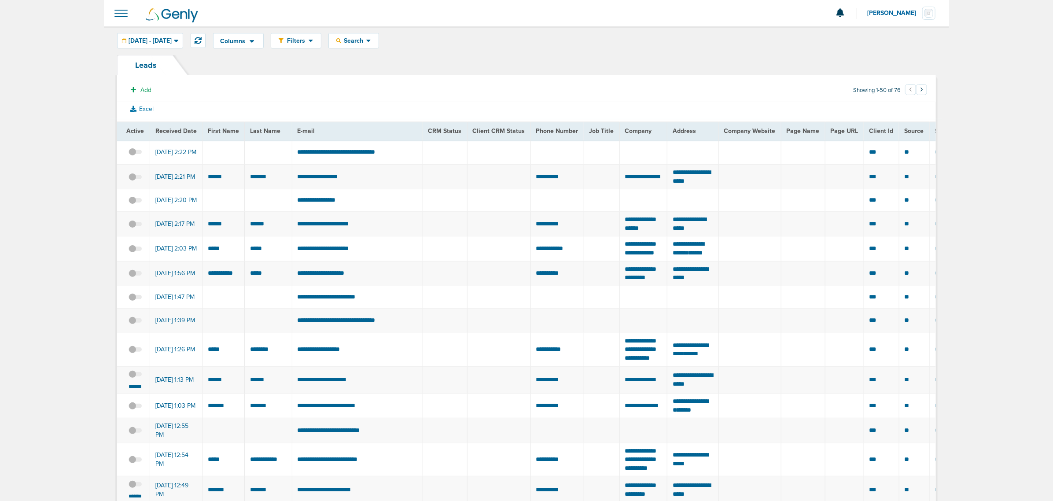
click at [372, 89] on section "Add Showing 1-50 of 76 ‹ 1 2 ›" at bounding box center [526, 92] width 819 height 20
click at [202, 37] on icon at bounding box center [198, 40] width 7 height 7
click at [119, 18] on span at bounding box center [120, 13] width 19 height 19
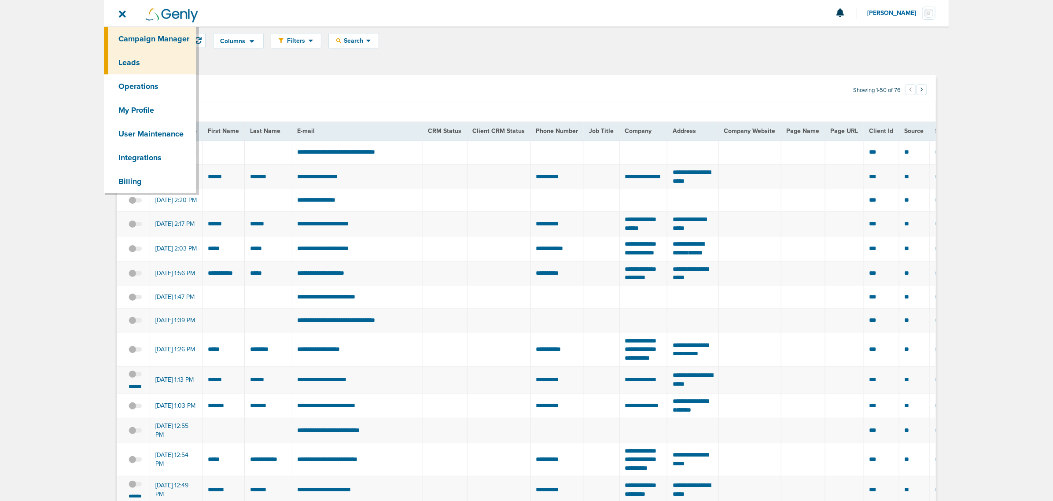
click at [159, 37] on link "Campaign Manager" at bounding box center [150, 39] width 92 height 24
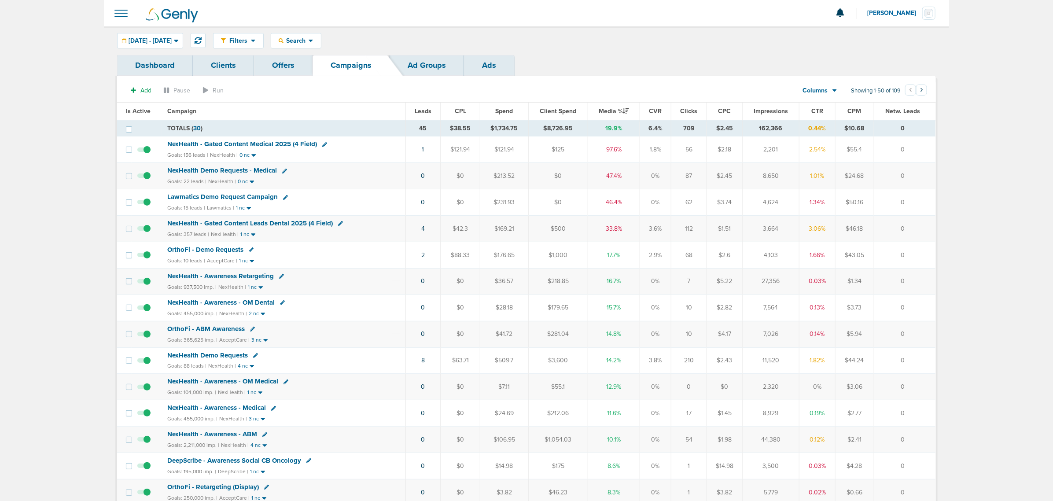
click at [118, 11] on span at bounding box center [120, 13] width 19 height 19
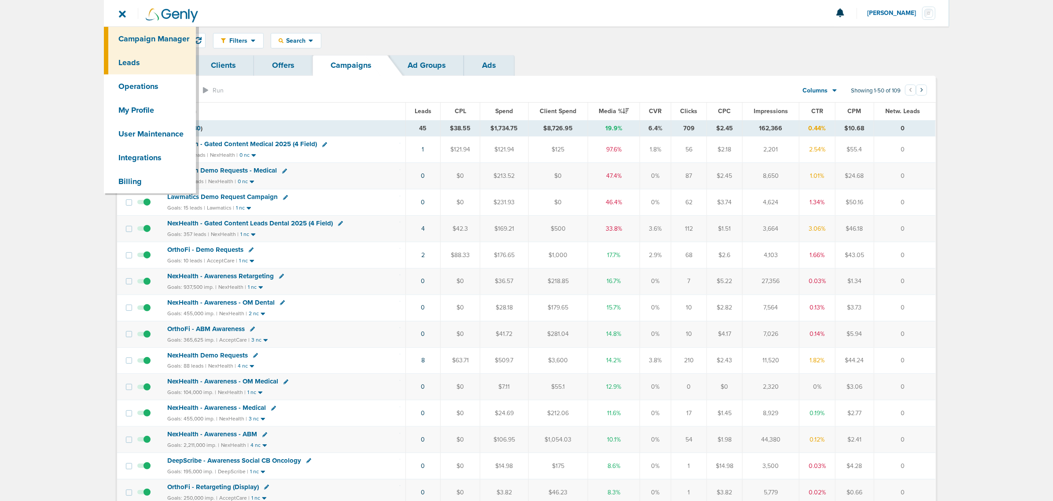
click at [160, 67] on link "Leads" at bounding box center [150, 63] width 92 height 24
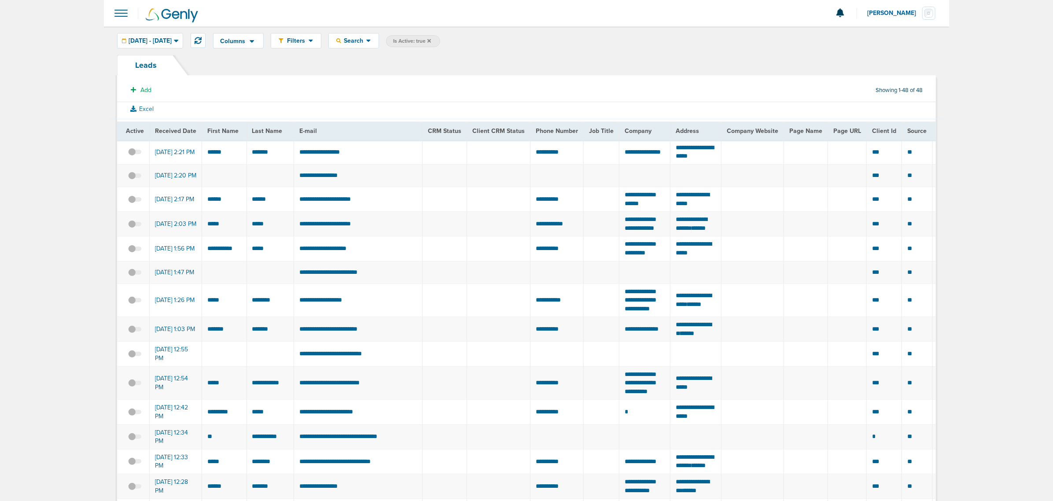
click at [431, 38] on icon at bounding box center [430, 40] width 4 height 5
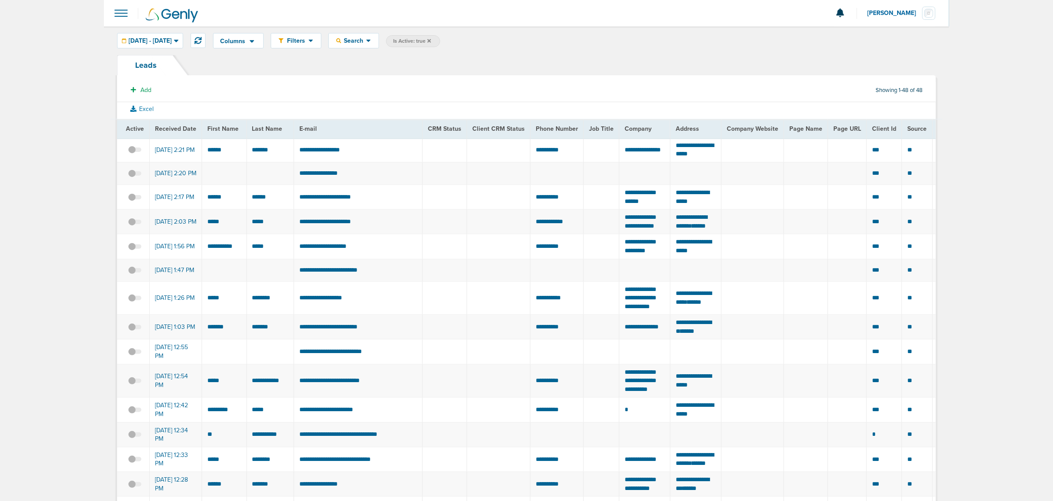
click at [431, 41] on icon at bounding box center [430, 41] width 4 height 4
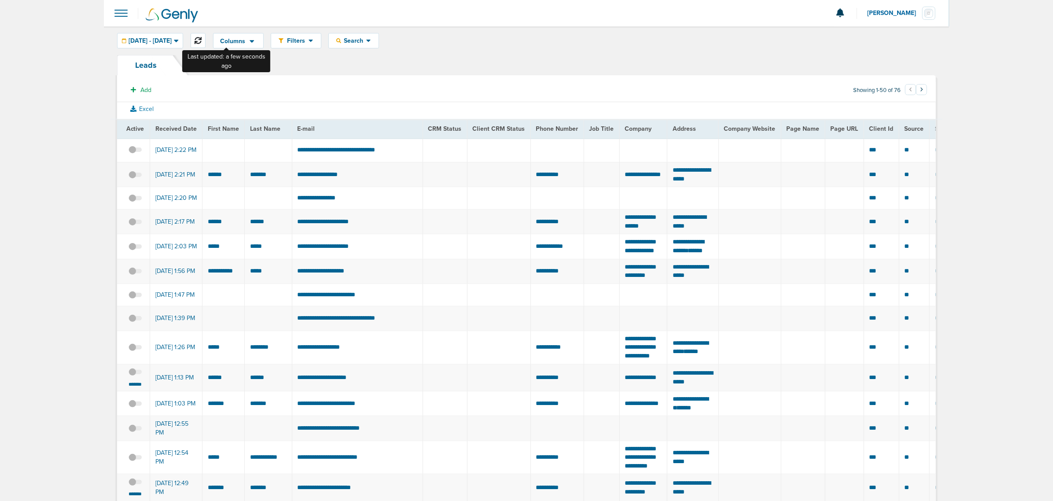
click at [202, 41] on icon at bounding box center [198, 40] width 7 height 7
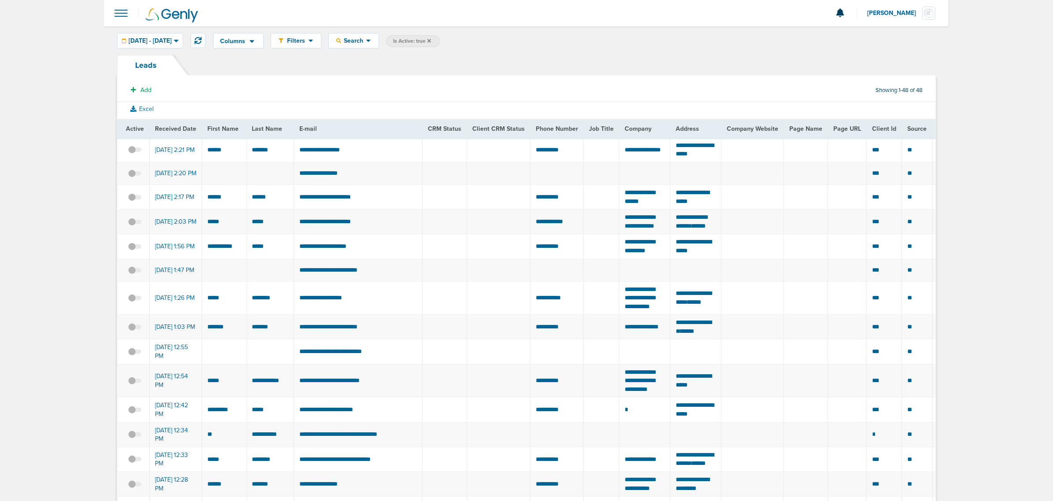
click at [431, 40] on icon at bounding box center [430, 41] width 4 height 4
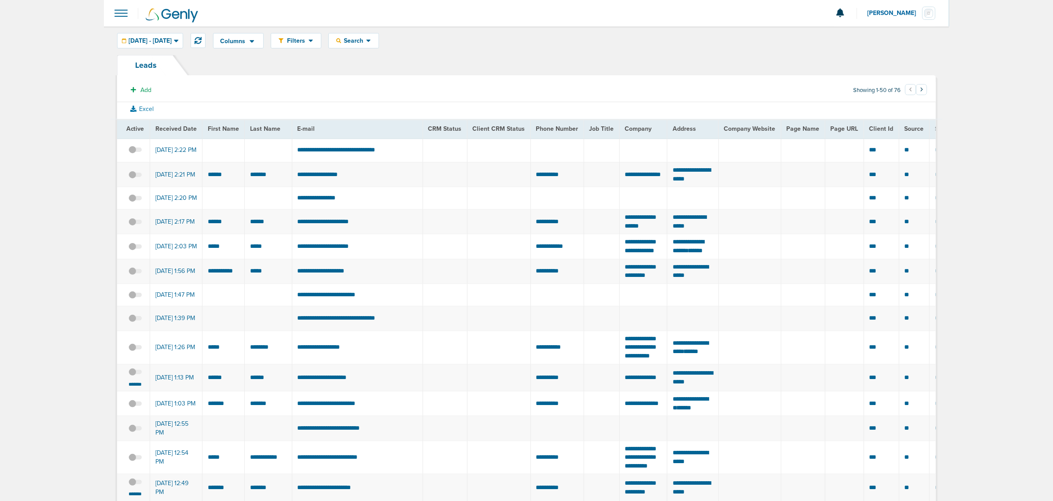
click at [126, 18] on span at bounding box center [120, 13] width 19 height 19
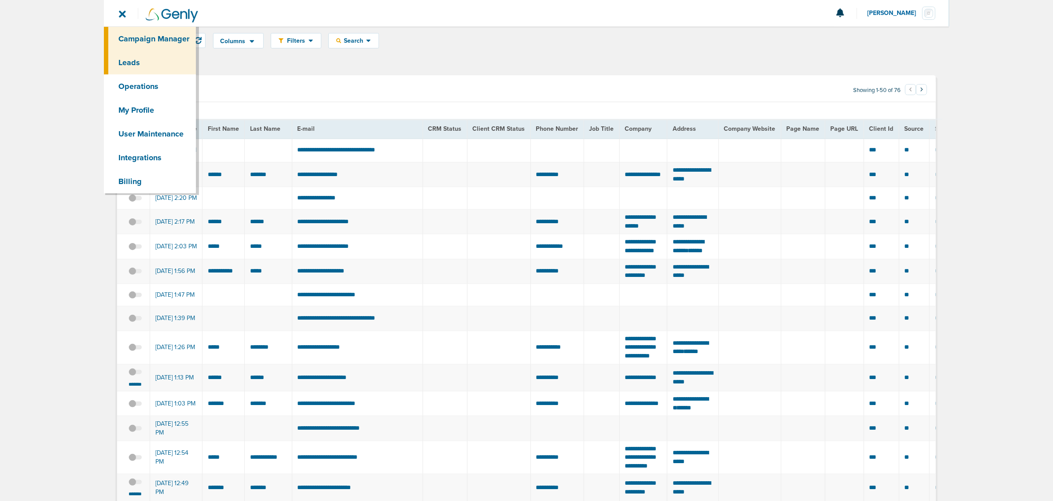
click at [162, 36] on link "Campaign Manager" at bounding box center [150, 39] width 92 height 24
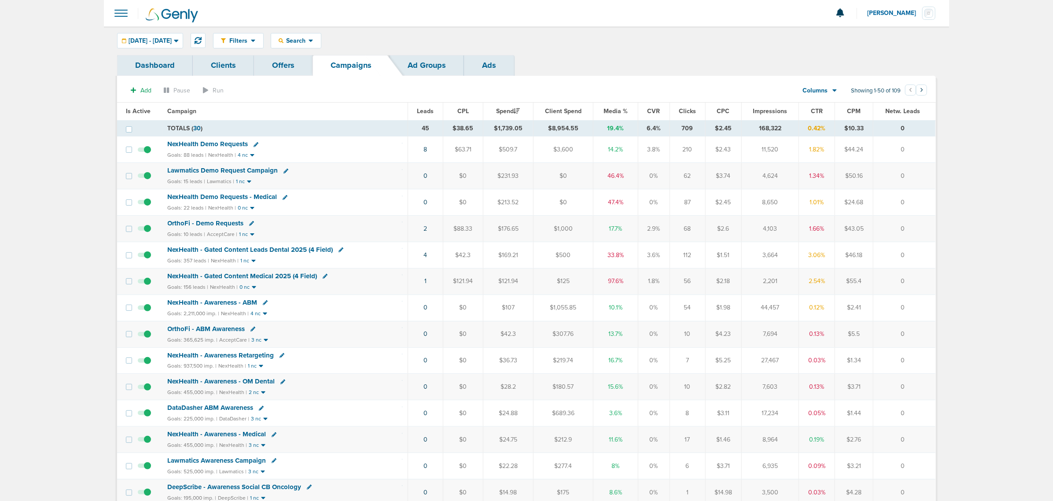
click at [255, 253] on span "NexHealth - Gated Content Leads Dental 2025 (4 Field)" at bounding box center [251, 250] width 166 height 8
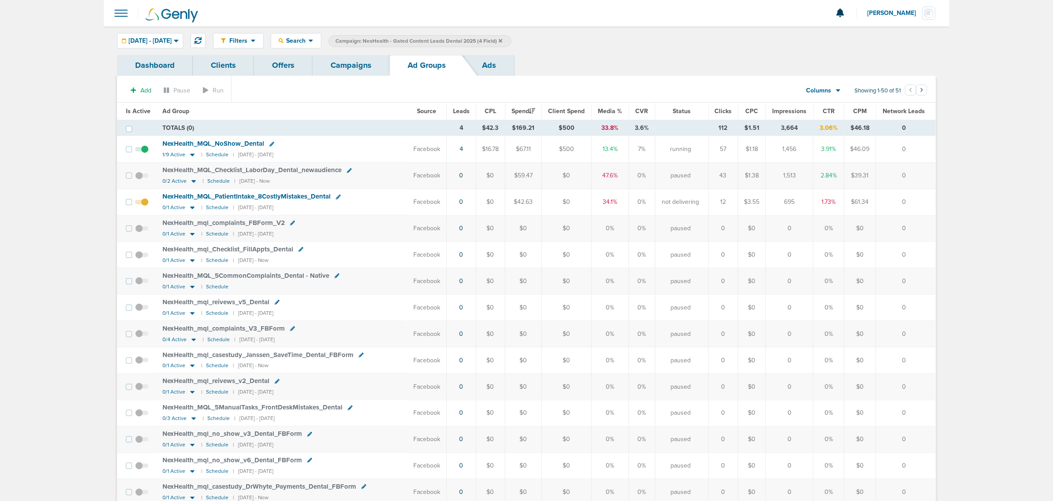
click at [337, 70] on link "Campaigns" at bounding box center [351, 65] width 77 height 21
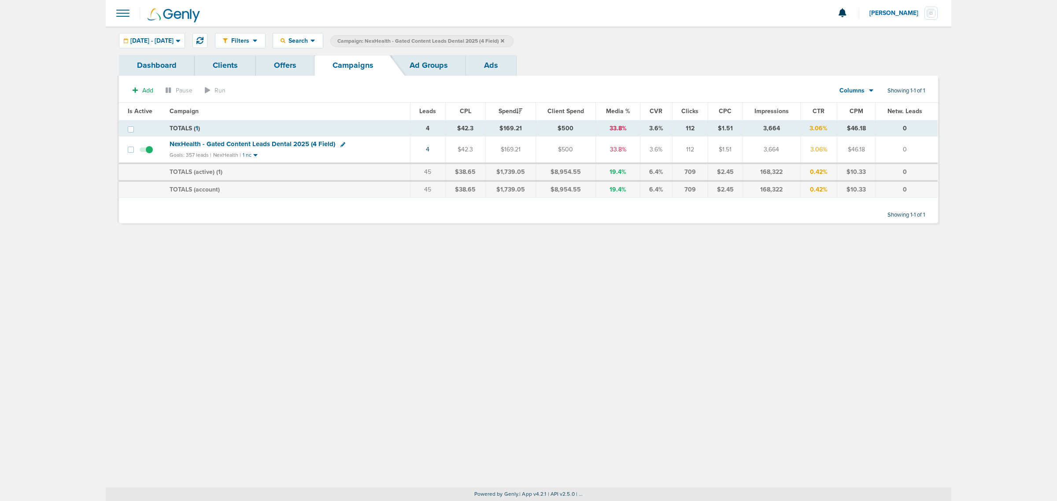
click at [504, 40] on icon at bounding box center [503, 41] width 4 height 4
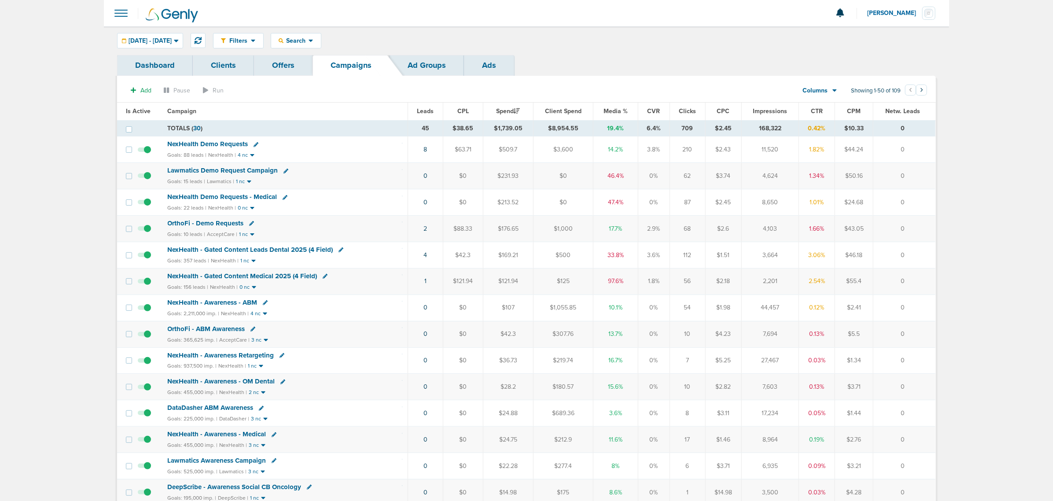
click at [622, 112] on span "Media %" at bounding box center [616, 110] width 24 height 7
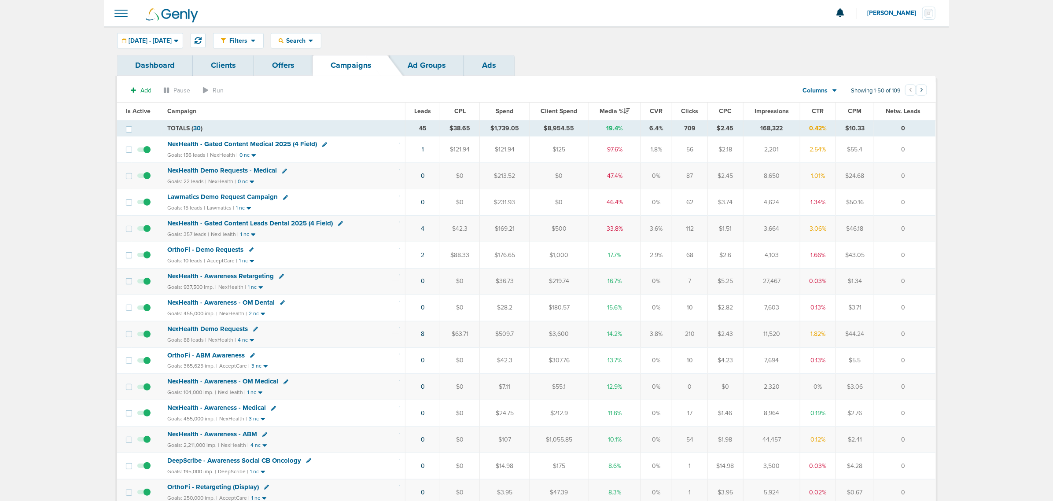
click at [118, 11] on span at bounding box center [120, 13] width 19 height 19
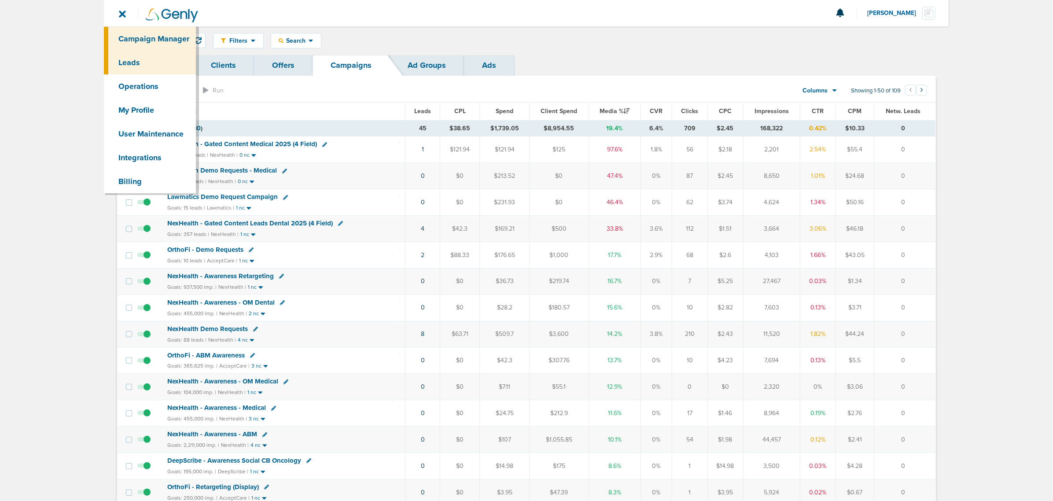
click at [152, 59] on link "Leads" at bounding box center [150, 63] width 92 height 24
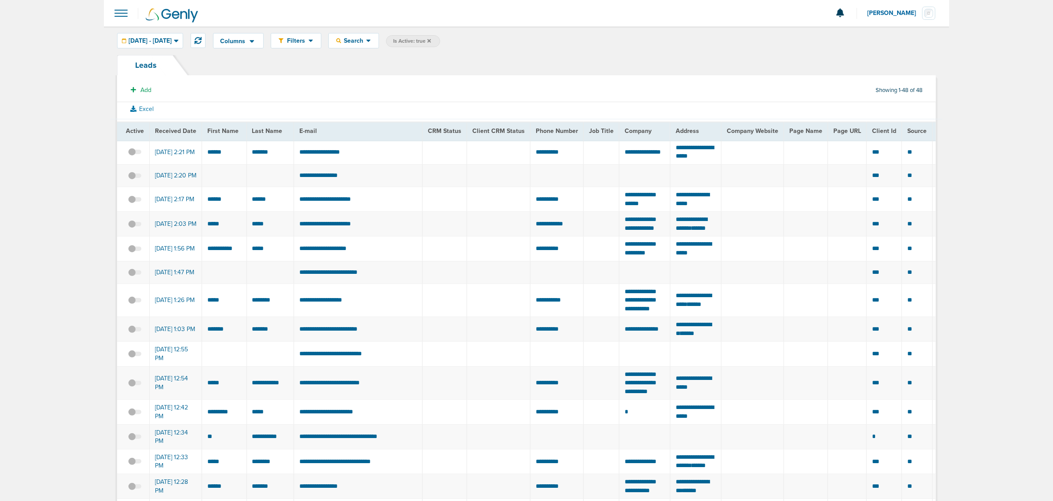
click at [468, 82] on section "Add Showing 1-48 of 48" at bounding box center [526, 92] width 819 height 20
click at [431, 40] on icon at bounding box center [430, 41] width 4 height 4
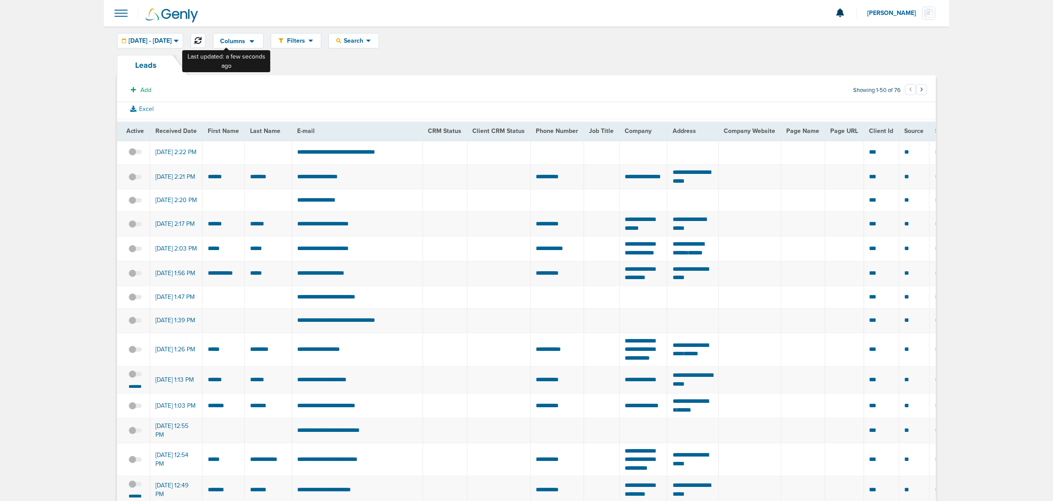
click at [202, 41] on icon at bounding box center [198, 40] width 7 height 7
click at [202, 40] on icon at bounding box center [198, 40] width 7 height 7
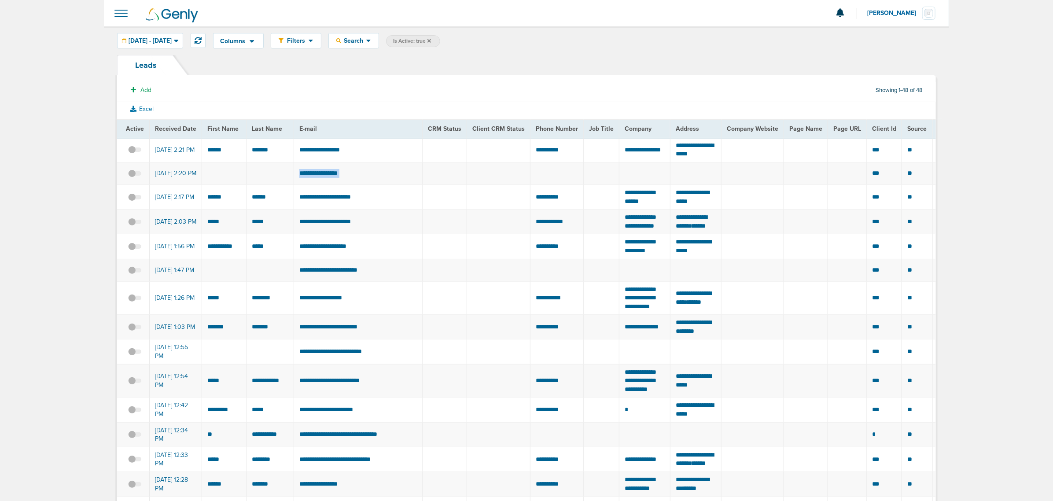
drag, startPoint x: 236, startPoint y: 175, endPoint x: 852, endPoint y: 175, distance: 616.6
click at [852, 175] on tr "**********" at bounding box center [1060, 173] width 1886 height 22
click at [846, 176] on td at bounding box center [847, 173] width 39 height 22
click at [431, 40] on icon at bounding box center [430, 41] width 4 height 4
click at [431, 41] on icon at bounding box center [430, 41] width 4 height 4
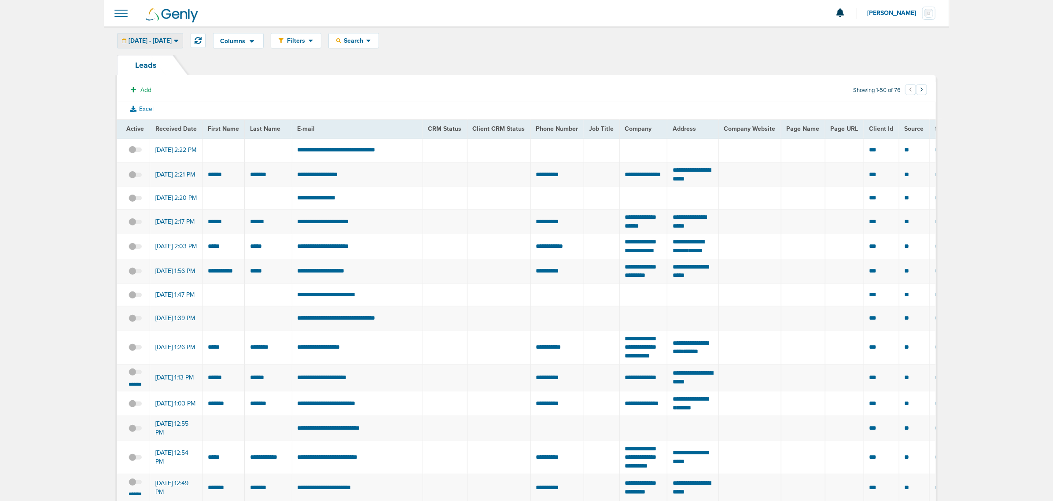
click at [181, 35] on div "[DATE] - [DATE]" at bounding box center [150, 40] width 65 height 15
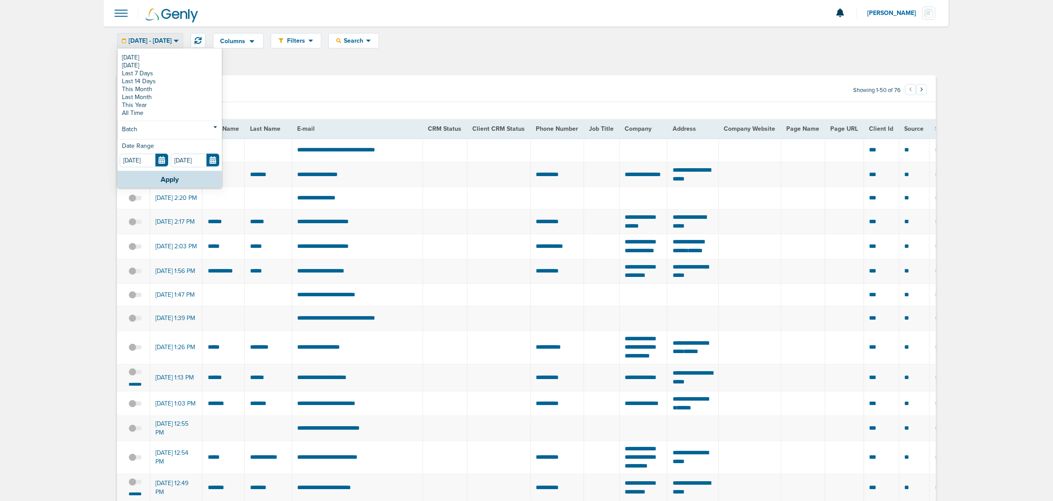
click at [122, 11] on span at bounding box center [120, 13] width 19 height 19
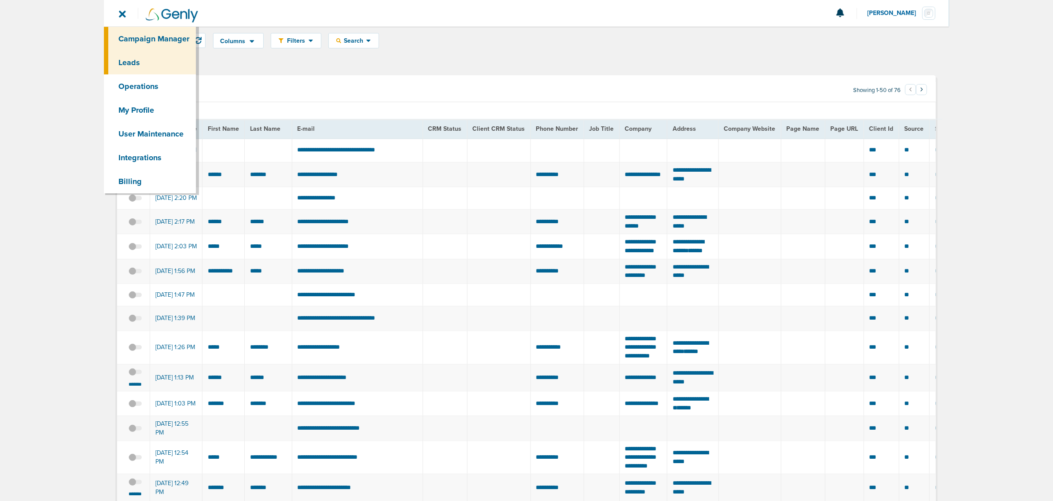
click at [170, 33] on link "Campaign Manager" at bounding box center [150, 39] width 92 height 24
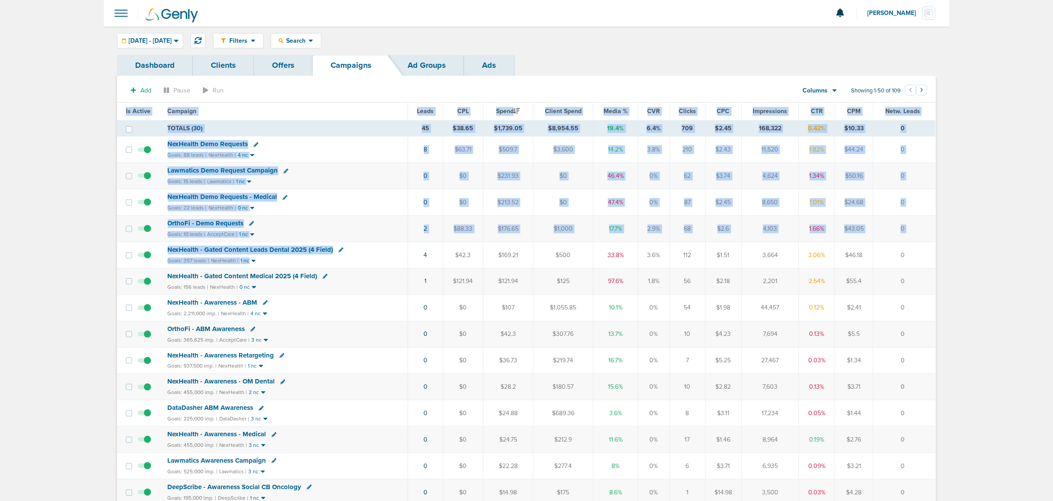
drag, startPoint x: 381, startPoint y: 258, endPoint x: 964, endPoint y: 253, distance: 582.7
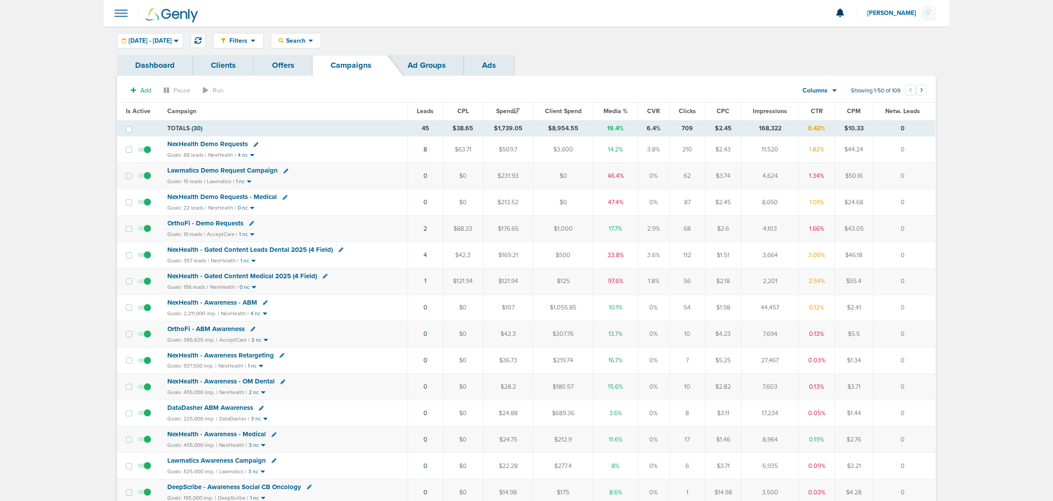
click at [606, 113] on span "Media %" at bounding box center [616, 110] width 24 height 7
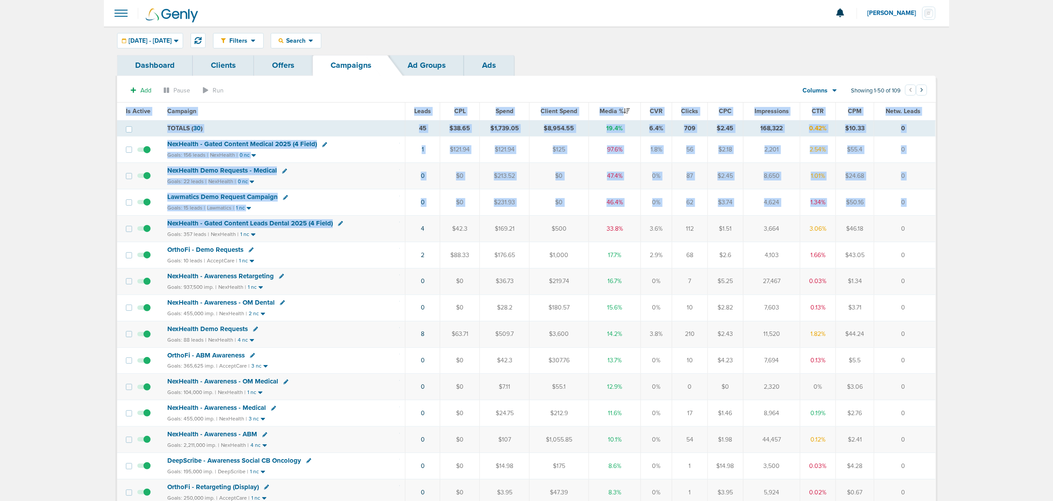
drag, startPoint x: 546, startPoint y: 229, endPoint x: 948, endPoint y: 238, distance: 402.2
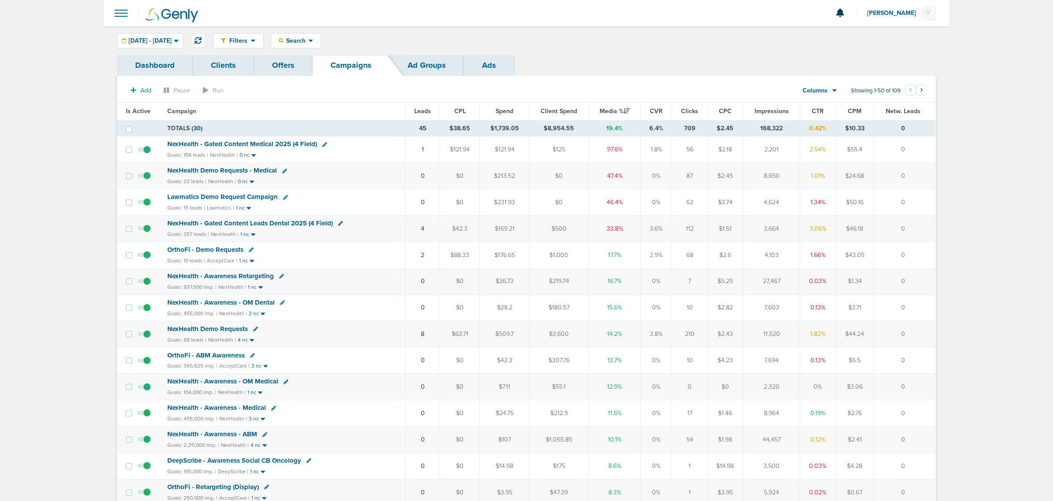
click at [262, 223] on span "NexHealth - Gated Content Leads Dental 2025 (4 Field)" at bounding box center [250, 223] width 166 height 8
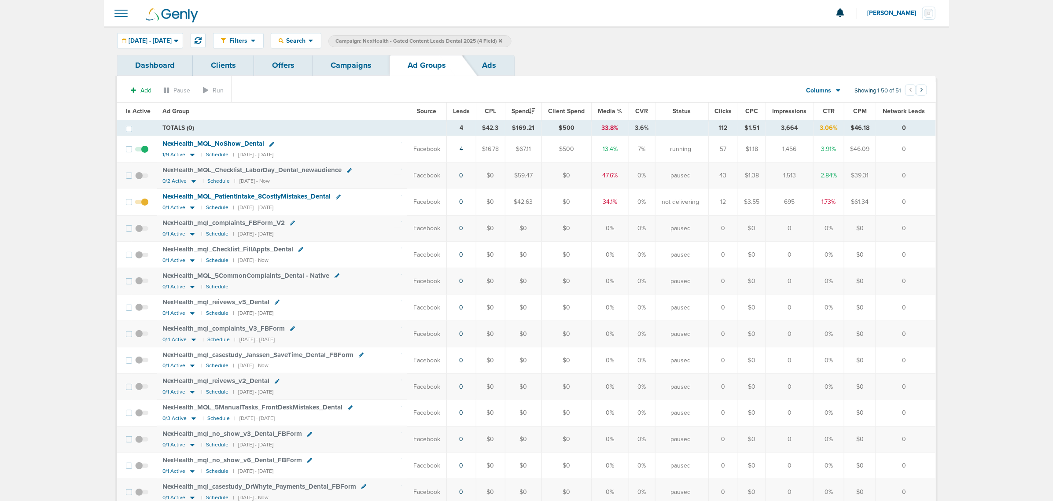
click at [458, 111] on span "Leads" at bounding box center [461, 110] width 17 height 7
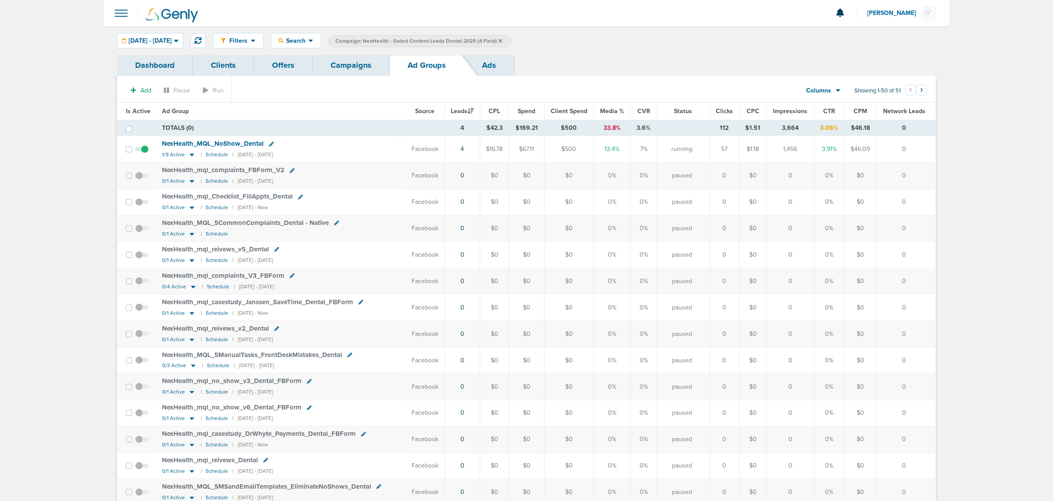
click at [133, 113] on span "Is Active" at bounding box center [138, 110] width 25 height 7
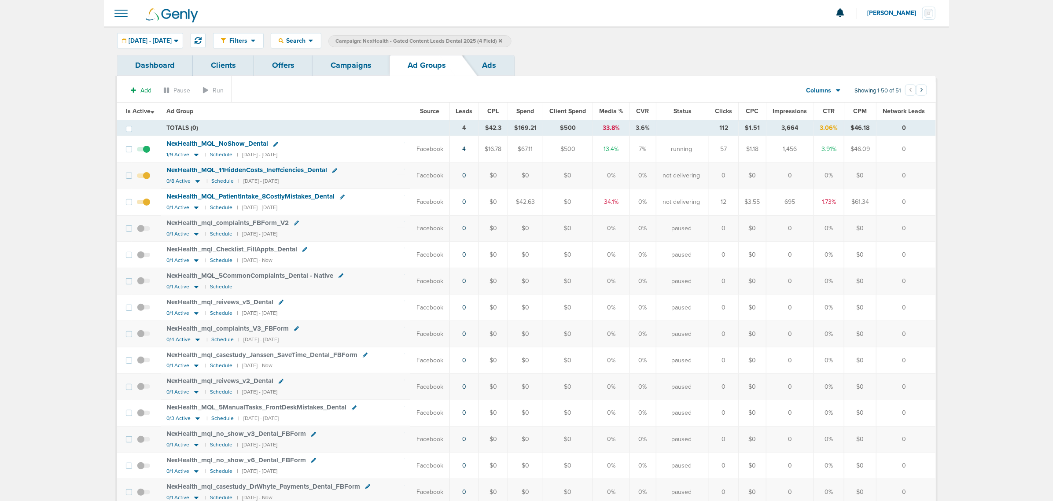
click at [150, 179] on label at bounding box center [143, 175] width 13 height 8
click at [144, 177] on input "checkbox" at bounding box center [144, 177] width 0 height 0
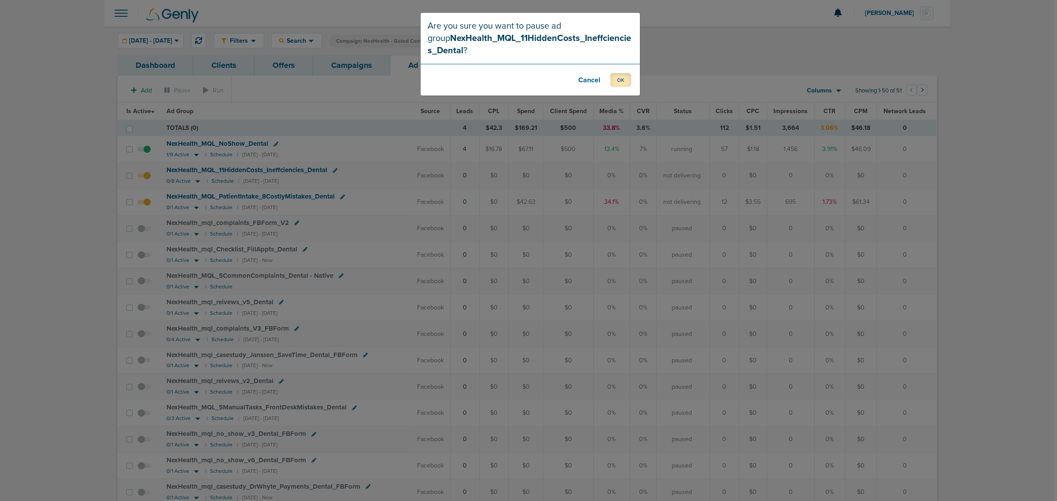
click at [614, 78] on button "OK" at bounding box center [620, 80] width 21 height 14
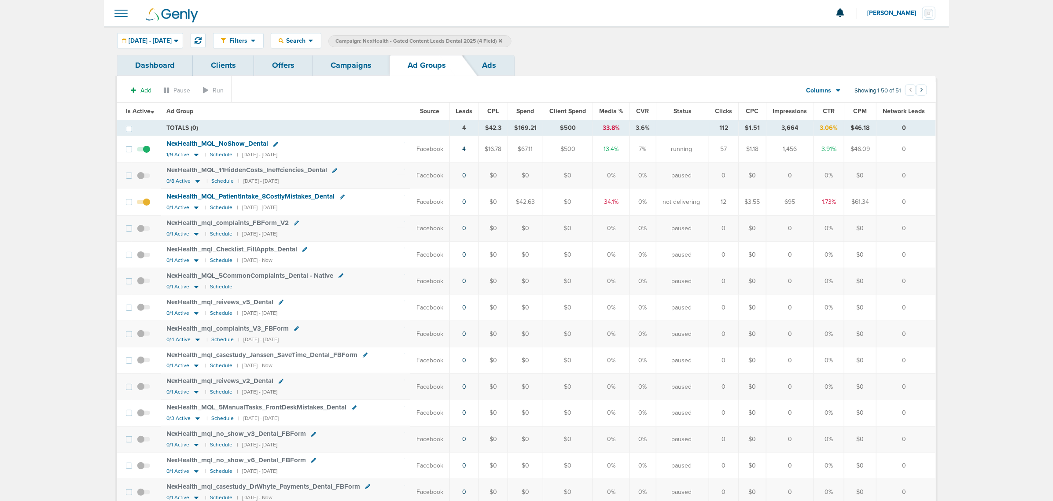
click at [358, 69] on link "Campaigns" at bounding box center [351, 65] width 77 height 21
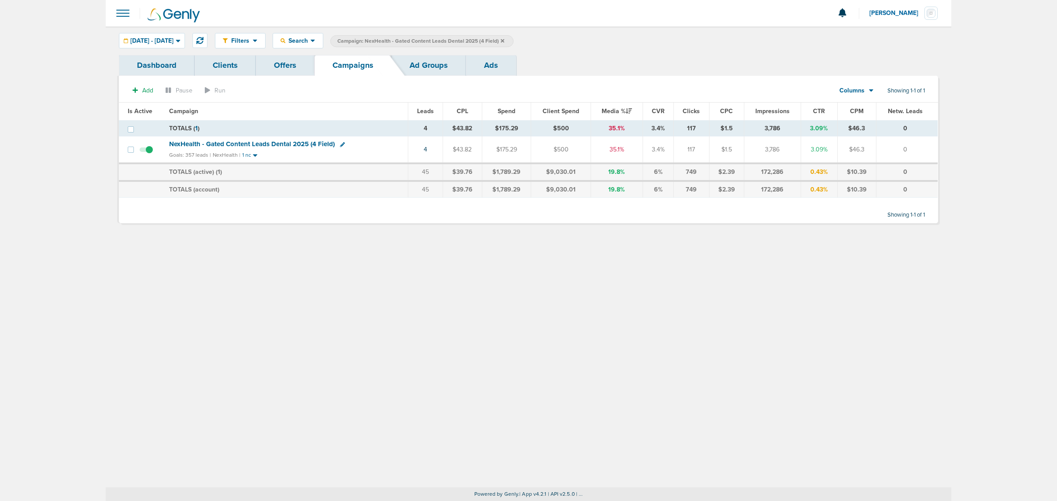
click at [504, 39] on icon at bounding box center [503, 40] width 4 height 5
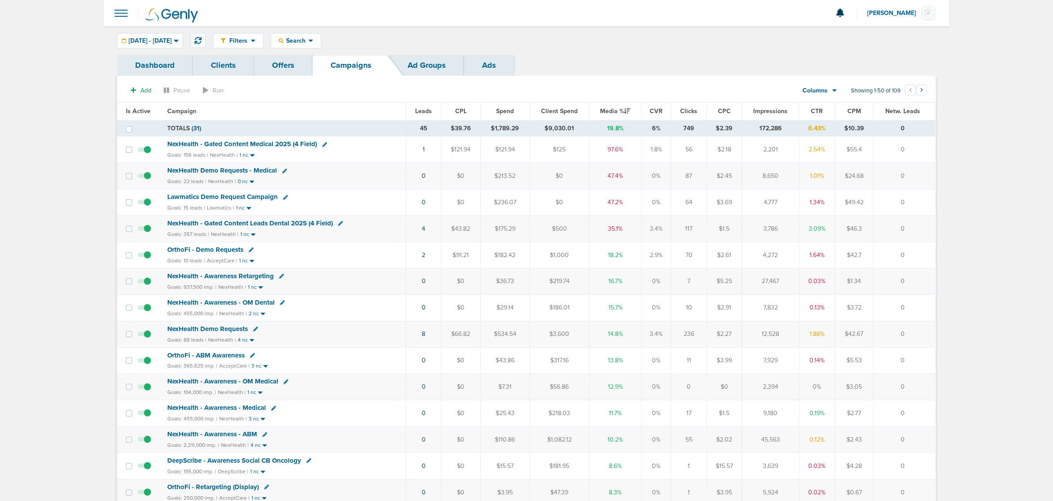
click at [108, 17] on div at bounding box center [527, 13] width 846 height 26
click at [119, 7] on span at bounding box center [120, 13] width 19 height 19
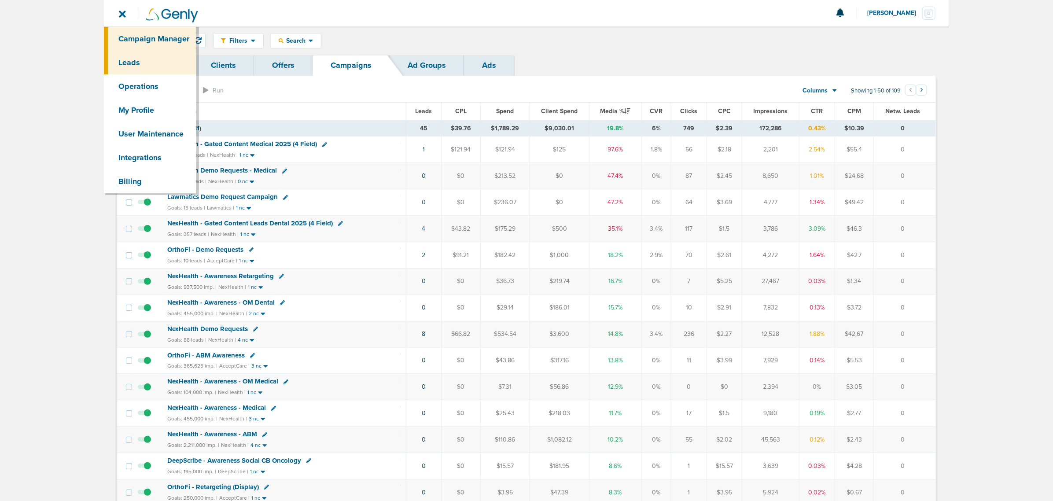
click at [139, 69] on link "Leads" at bounding box center [150, 63] width 92 height 24
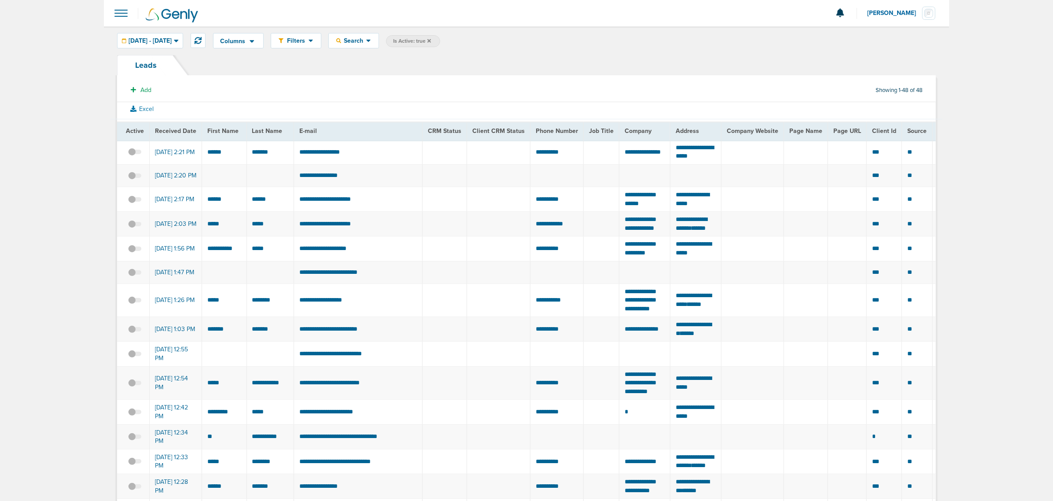
click at [431, 40] on icon at bounding box center [430, 41] width 4 height 4
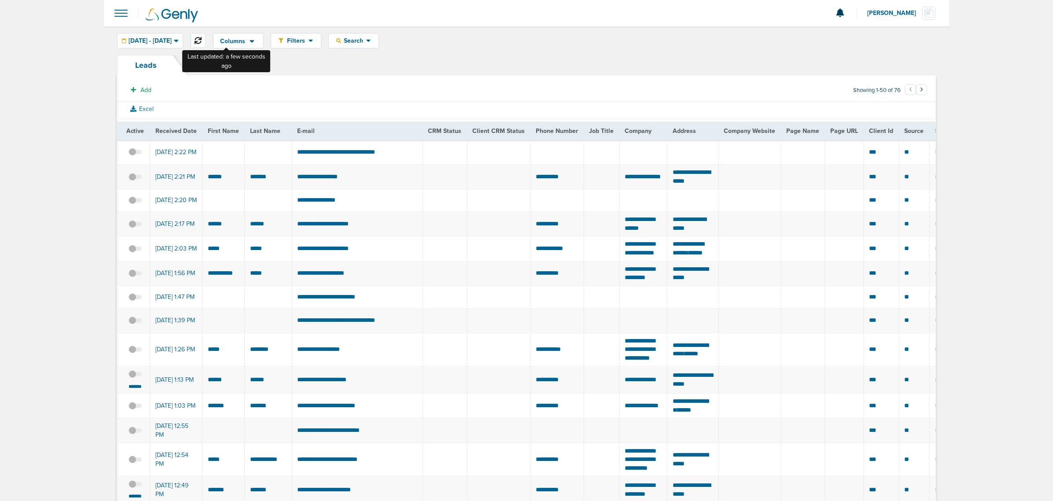
click at [202, 42] on icon at bounding box center [198, 40] width 7 height 7
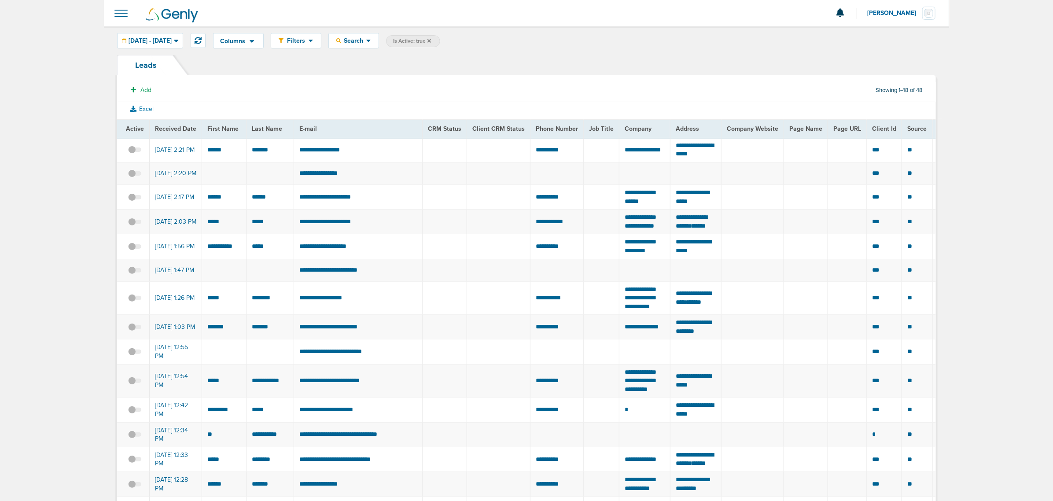
click at [431, 40] on icon at bounding box center [430, 41] width 4 height 4
click at [440, 38] on span "Is Active: true" at bounding box center [413, 41] width 54 height 12
click at [431, 40] on icon at bounding box center [430, 40] width 4 height 5
click at [431, 41] on icon at bounding box center [430, 41] width 4 height 4
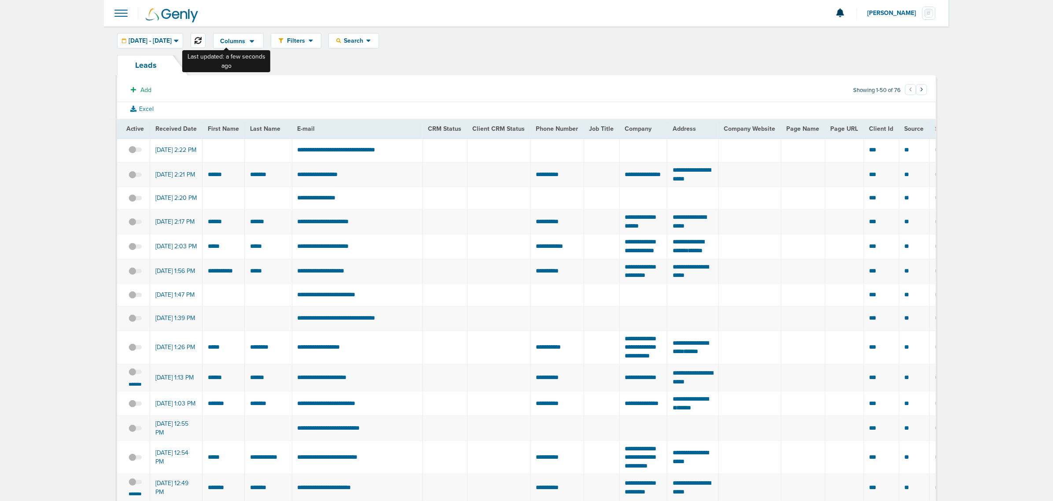
click at [206, 40] on button at bounding box center [198, 40] width 15 height 15
click at [265, 97] on section "Add Showing 1-50 of 76 ‹ 1 2 ›" at bounding box center [526, 92] width 819 height 20
click at [124, 6] on span at bounding box center [120, 13] width 19 height 19
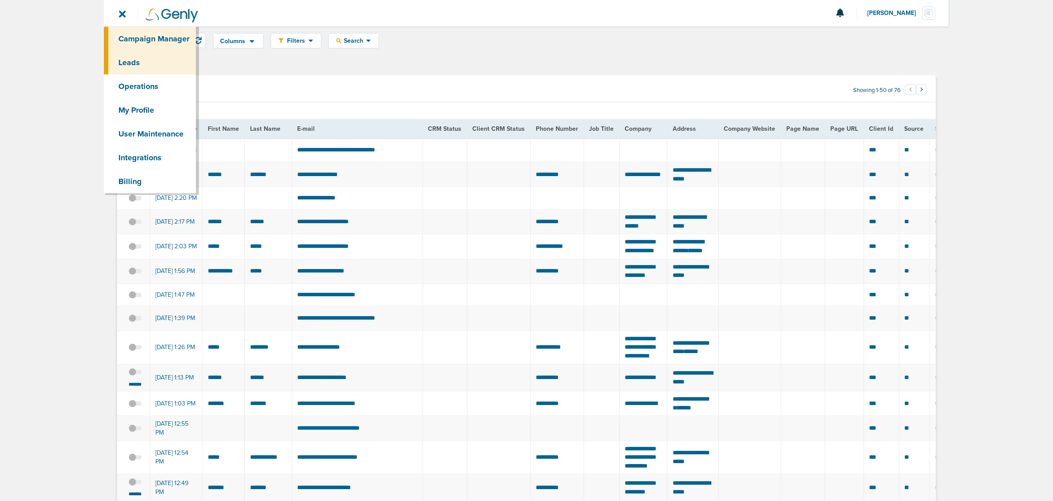
click at [159, 29] on link "Campaign Manager" at bounding box center [150, 39] width 92 height 24
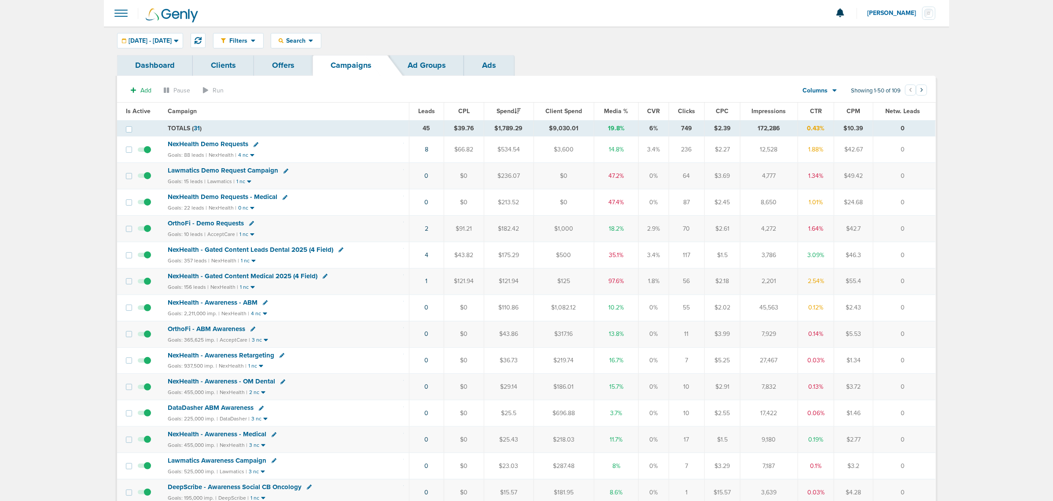
click at [296, 64] on link "Offers" at bounding box center [283, 65] width 59 height 21
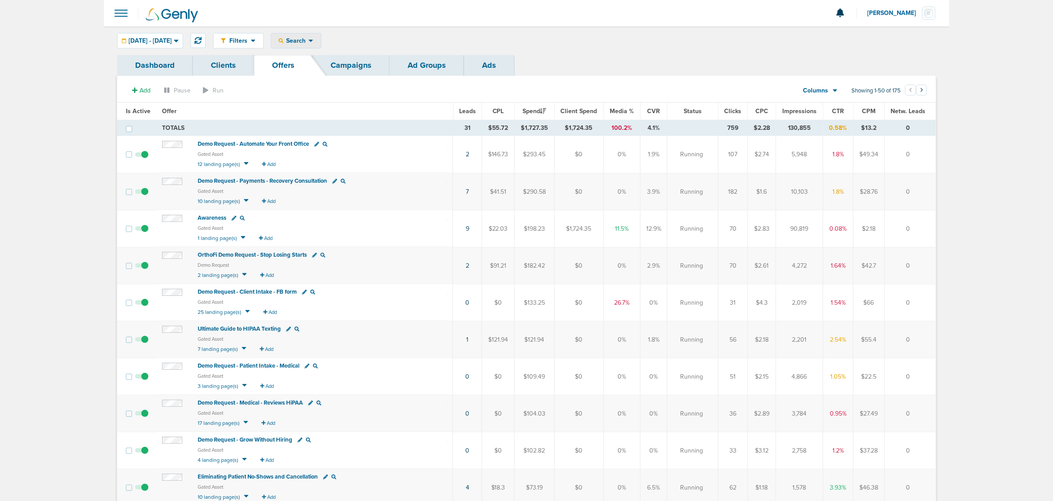
click at [309, 41] on span "Search" at bounding box center [296, 40] width 25 height 7
click at [328, 88] on link "Offers" at bounding box center [316, 91] width 91 height 11
select select "offerName"
type input "expectation"
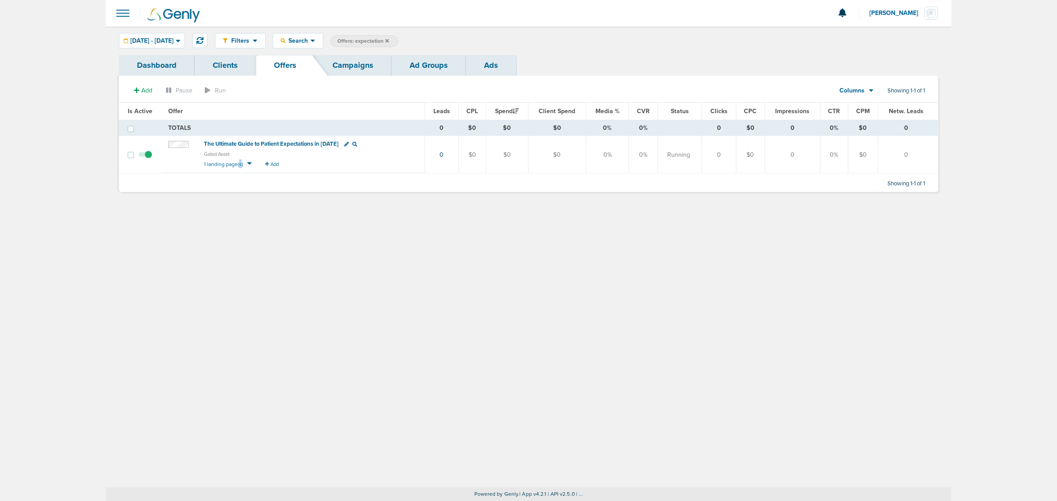
click at [239, 164] on span "1 landing page(s)" at bounding box center [223, 164] width 39 height 6
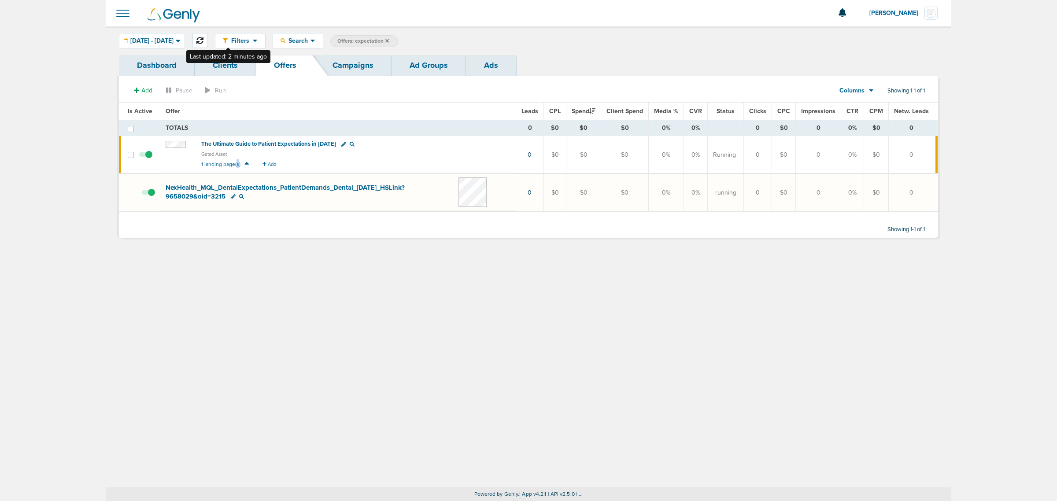
click at [207, 35] on button at bounding box center [199, 40] width 15 height 15
click at [351, 65] on link "Campaigns" at bounding box center [352, 65] width 77 height 21
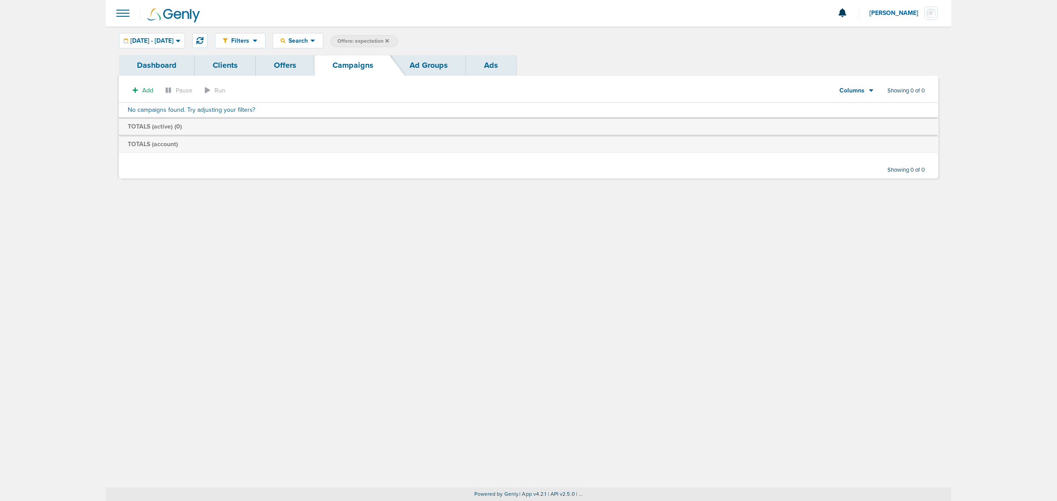
click at [389, 40] on icon at bounding box center [387, 40] width 4 height 5
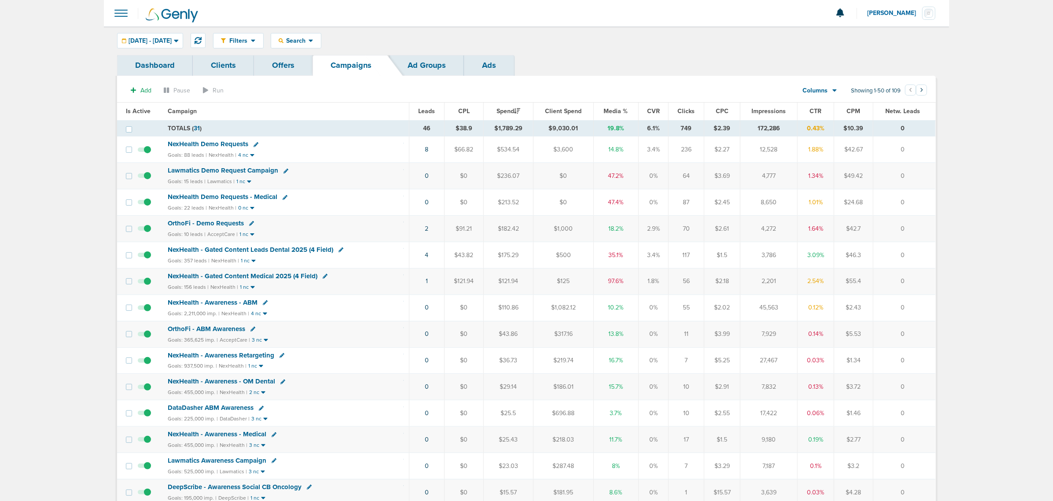
click at [353, 280] on div "NexHealth - Gated Content Medical 2025 (4 Field)" at bounding box center [286, 276] width 236 height 9
click at [266, 277] on span "NexHealth - Gated Content Medical 2025 (4 Field)" at bounding box center [243, 276] width 150 height 8
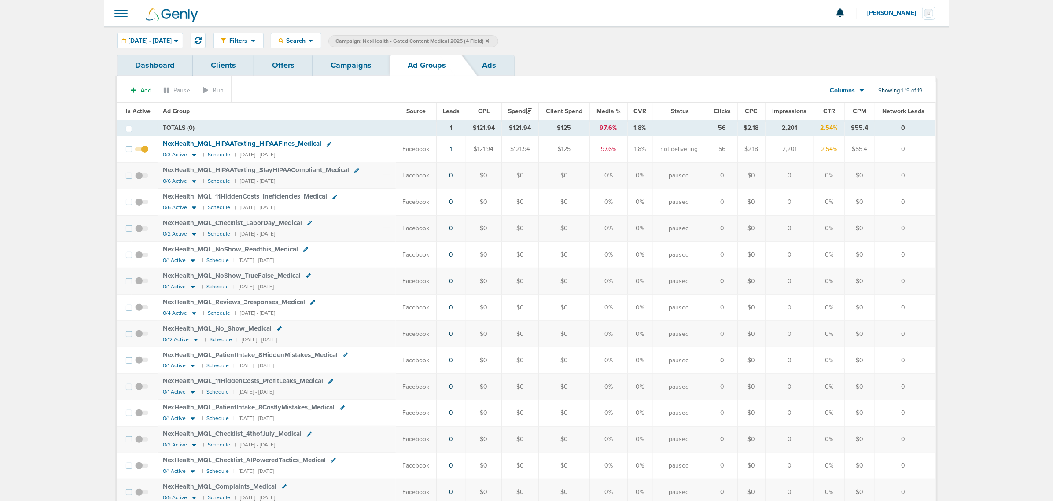
click at [126, 109] on span "Is Active" at bounding box center [138, 110] width 25 height 7
click at [196, 182] on icon at bounding box center [195, 182] width 4 height 3
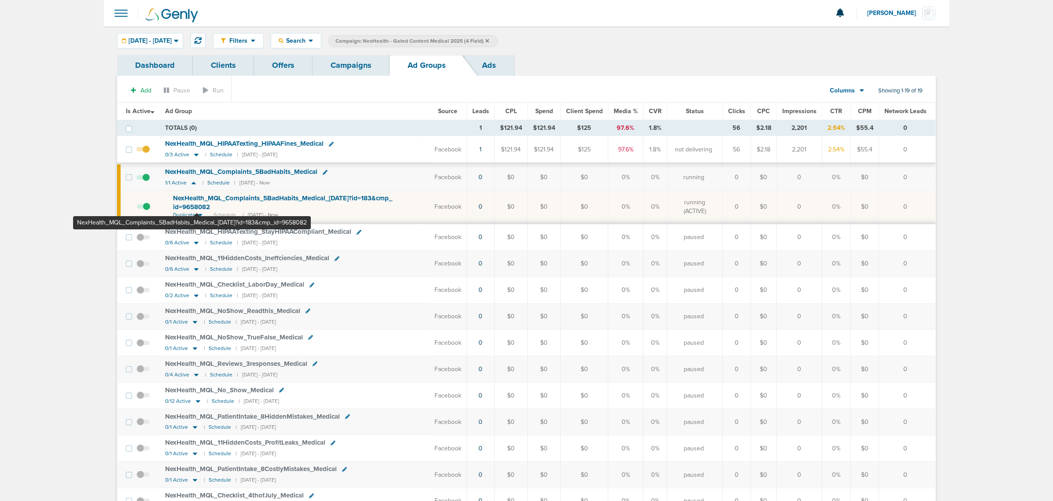
click at [196, 203] on span "NexHealth_ MQL_ Complaints_ 5BadHabits_ Medical_ 08.26.25?id=183&cmp_ id=9658082" at bounding box center [282, 202] width 219 height 17
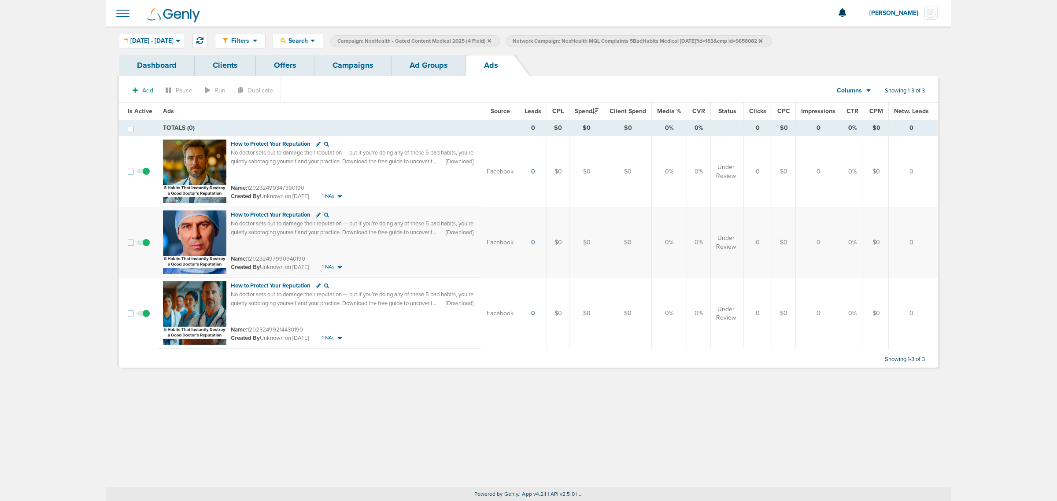
click at [365, 68] on link "Campaigns" at bounding box center [352, 65] width 77 height 21
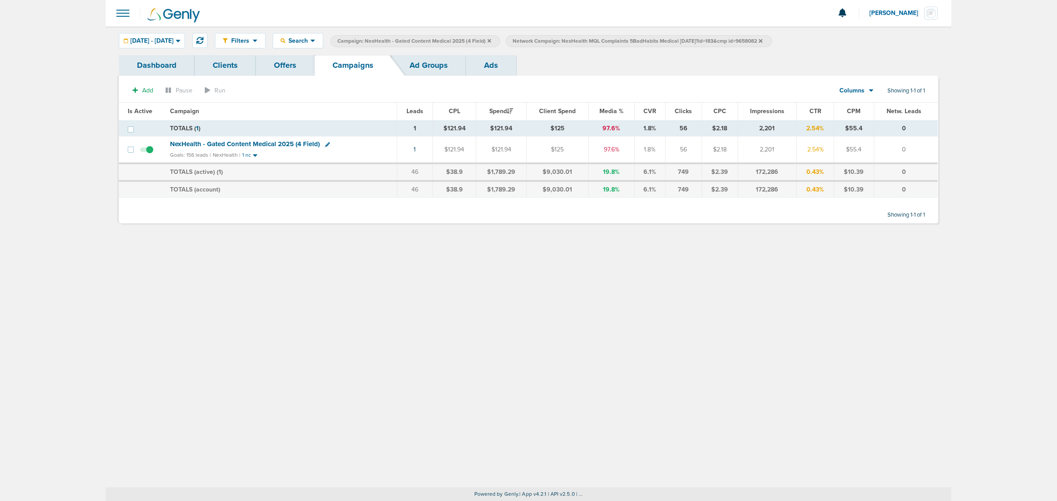
click at [333, 283] on div "Filters Active Only Settings Status Active Inactive Objectives MQL SQL Traffic …" at bounding box center [529, 256] width 846 height 461
click at [276, 66] on link "Offers" at bounding box center [285, 65] width 59 height 21
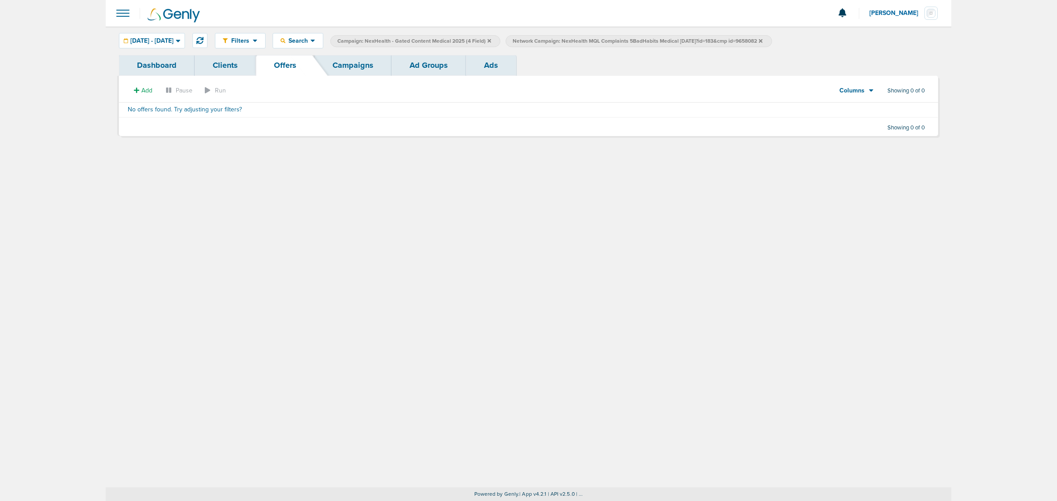
click at [762, 40] on icon at bounding box center [761, 41] width 4 height 4
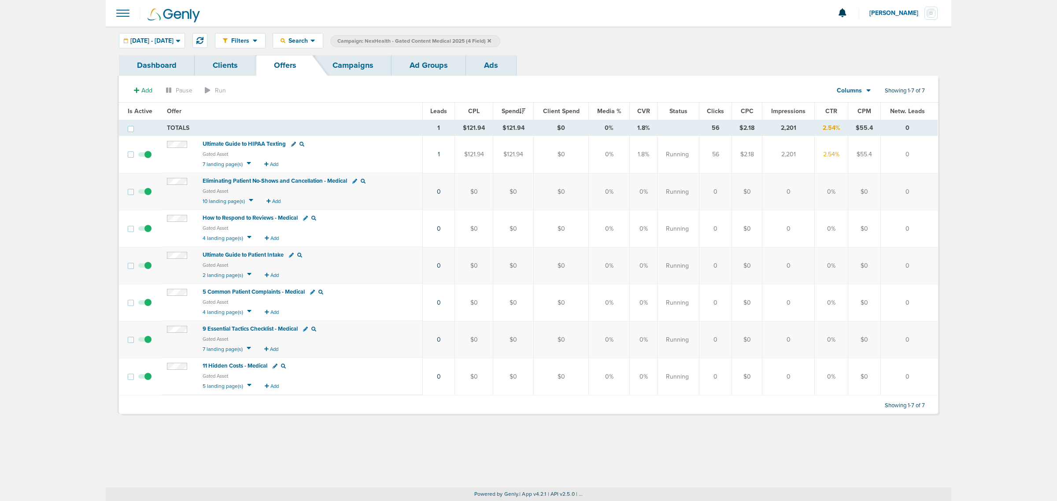
click at [491, 40] on icon at bounding box center [490, 41] width 4 height 4
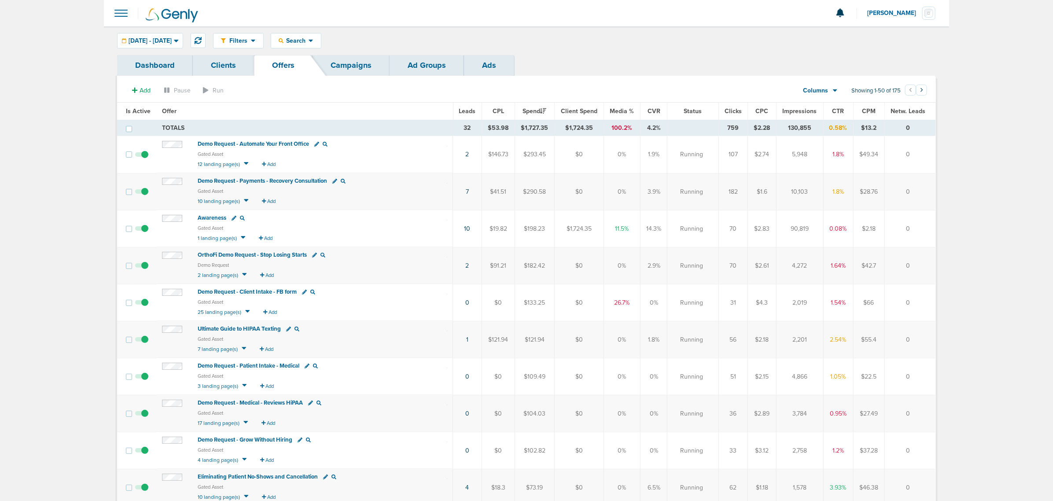
click at [346, 65] on link "Campaigns" at bounding box center [351, 65] width 77 height 21
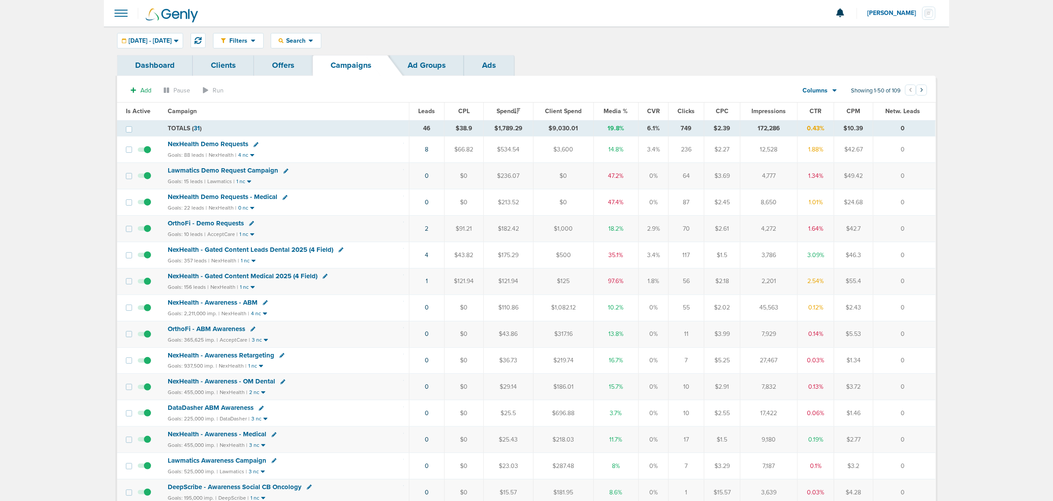
click at [249, 250] on span "NexHealth - Gated Content Leads Dental 2025 (4 Field)" at bounding box center [251, 250] width 166 height 8
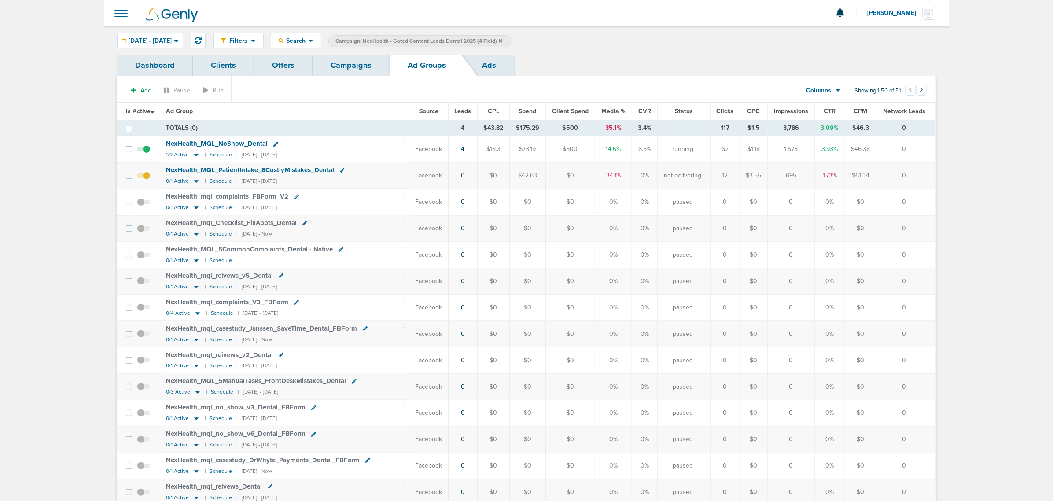
click at [291, 57] on link "Offers" at bounding box center [283, 65] width 59 height 21
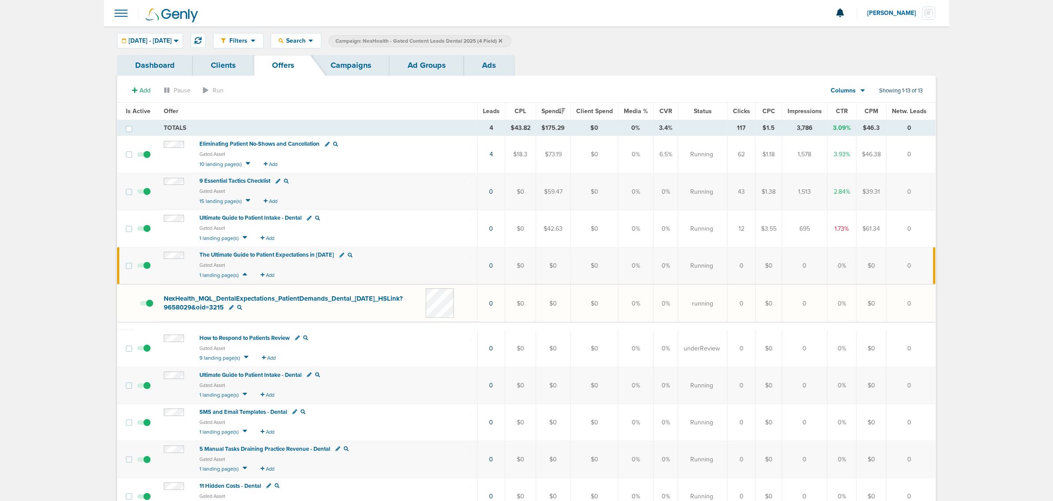
click at [298, 311] on div "NexHealth_ MQL_ DentalExpectations_ PatientDemands_ Dental_ 08.25.25_ HSLink?96…" at bounding box center [295, 303] width 262 height 17
click at [246, 275] on icon at bounding box center [245, 274] width 4 height 3
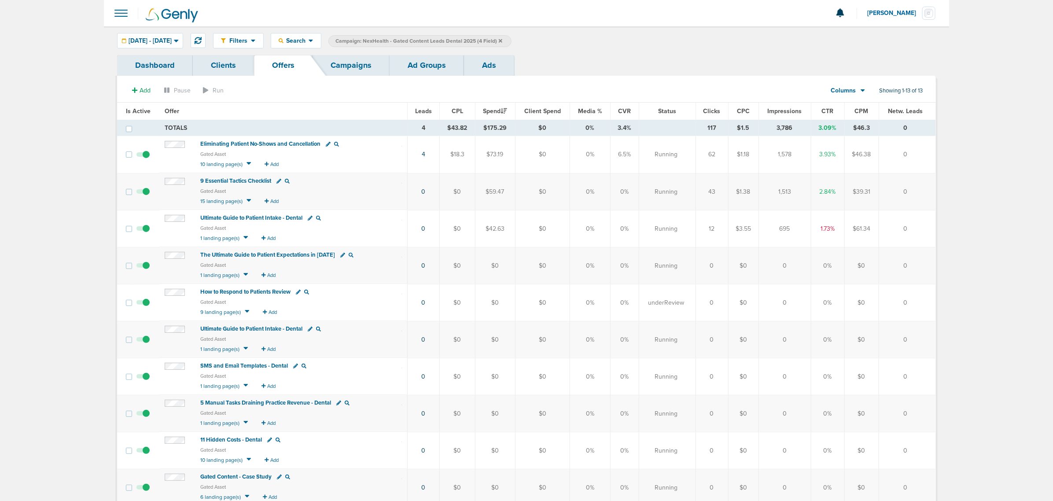
click at [245, 346] on icon at bounding box center [246, 347] width 5 height 7
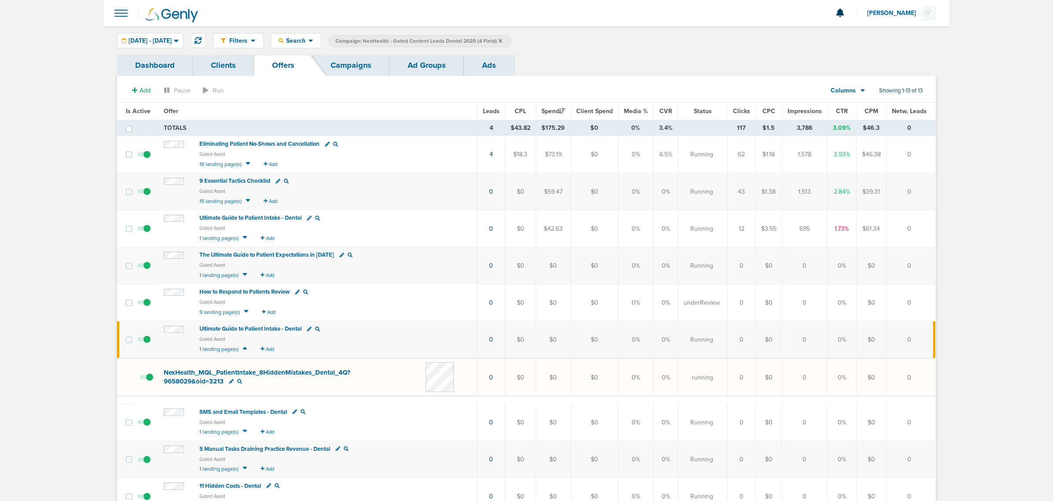
click at [206, 370] on span "NexHealth_ MQL_ PatientIntake_ 8HiddenMistakes_ Dental_ 4Q?9658029&oid=3213" at bounding box center [257, 377] width 187 height 17
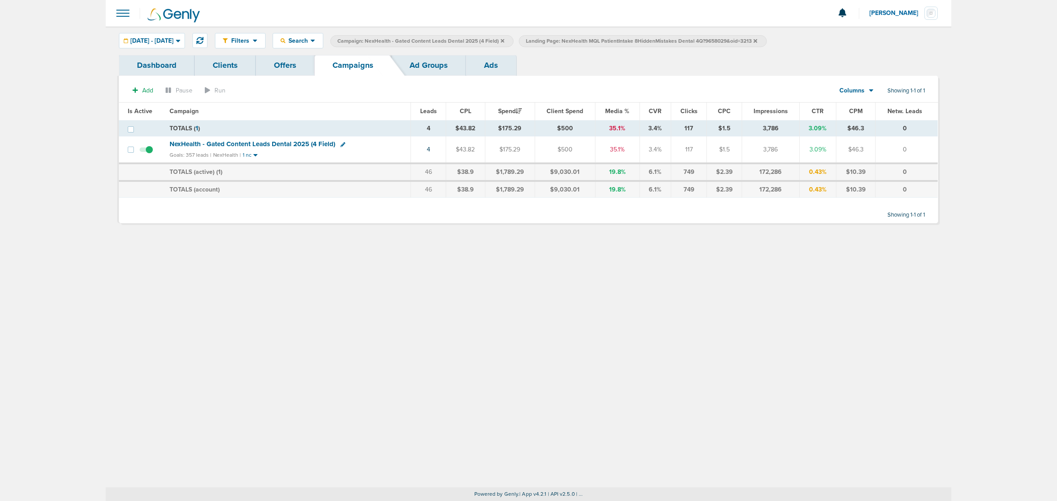
click at [504, 38] on icon at bounding box center [503, 40] width 4 height 5
click at [569, 42] on icon at bounding box center [567, 41] width 4 height 4
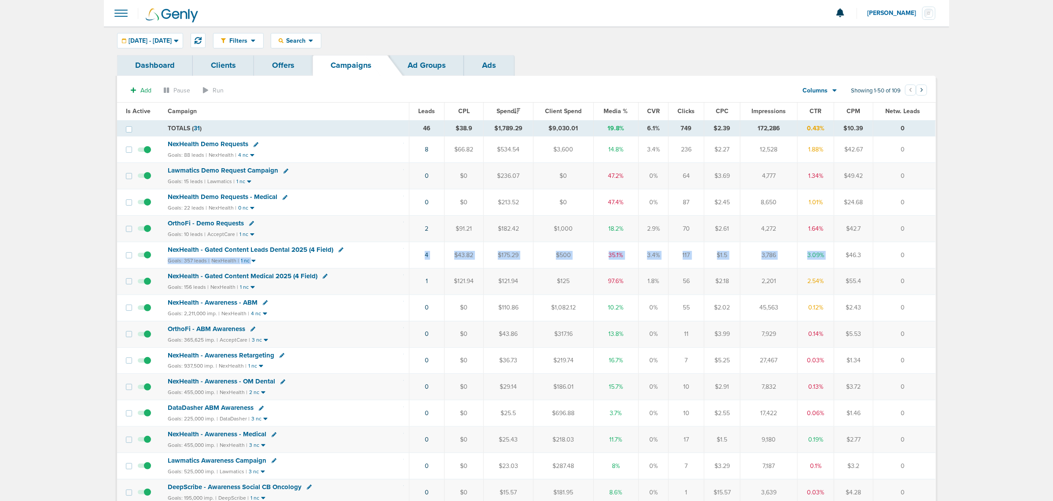
drag, startPoint x: 437, startPoint y: 256, endPoint x: 890, endPoint y: 251, distance: 453.2
click at [871, 251] on tr "NexHealth - Gated Content Leads Dental 2025 (4 Field) Goals: 357 leads | NexHea…" at bounding box center [526, 255] width 819 height 26
click at [921, 250] on td "0" at bounding box center [904, 255] width 63 height 26
click at [617, 110] on span "Media %" at bounding box center [616, 110] width 24 height 7
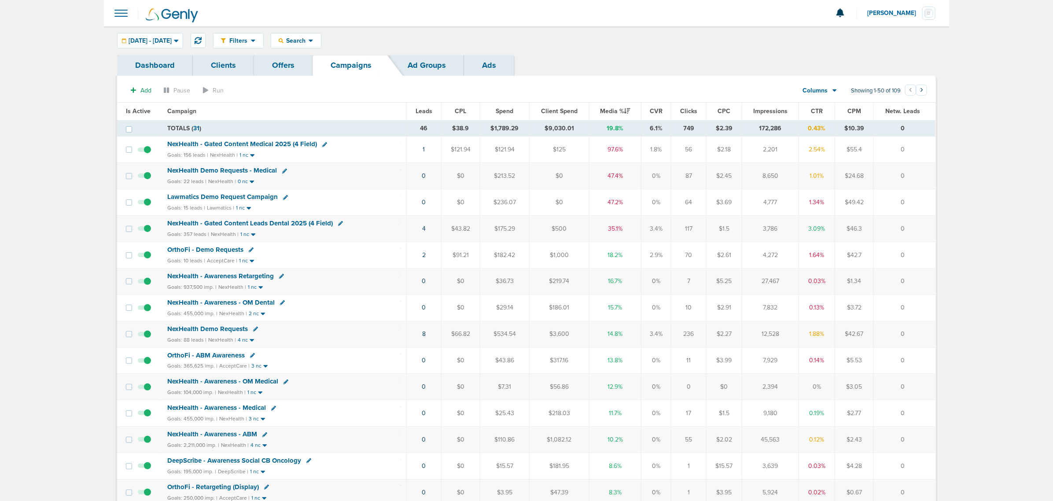
click at [281, 225] on span "NexHealth - Gated Content Leads Dental 2025 (4 Field)" at bounding box center [250, 223] width 166 height 8
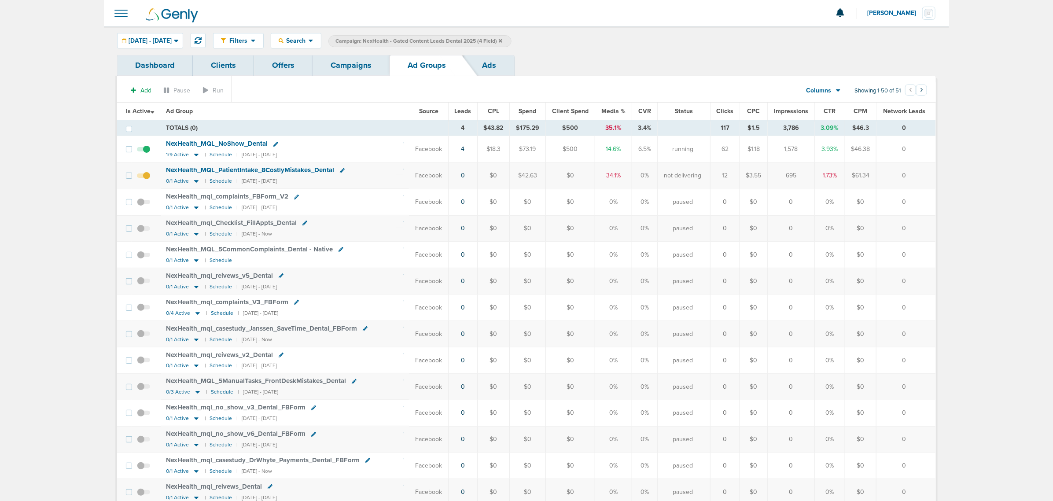
click at [120, 15] on span at bounding box center [120, 13] width 19 height 19
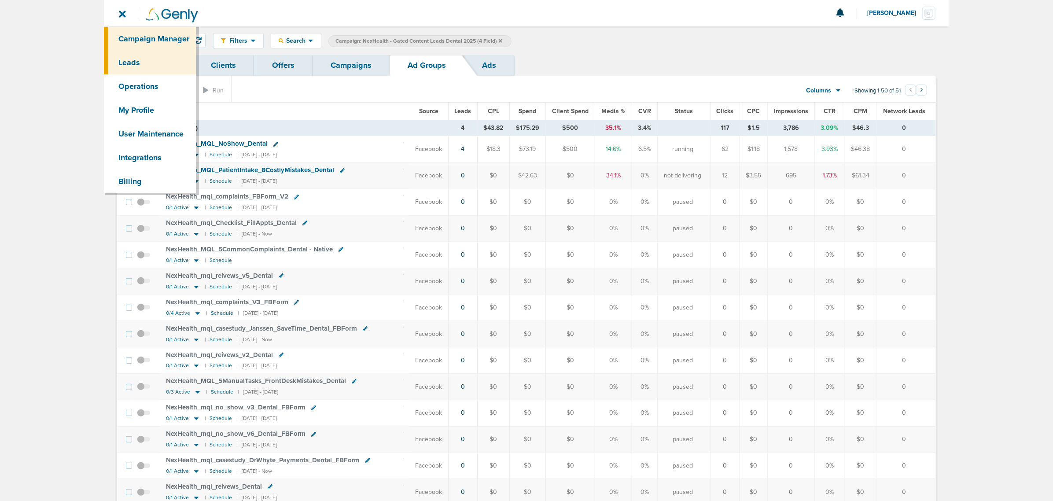
click at [139, 60] on link "Leads" at bounding box center [150, 63] width 92 height 24
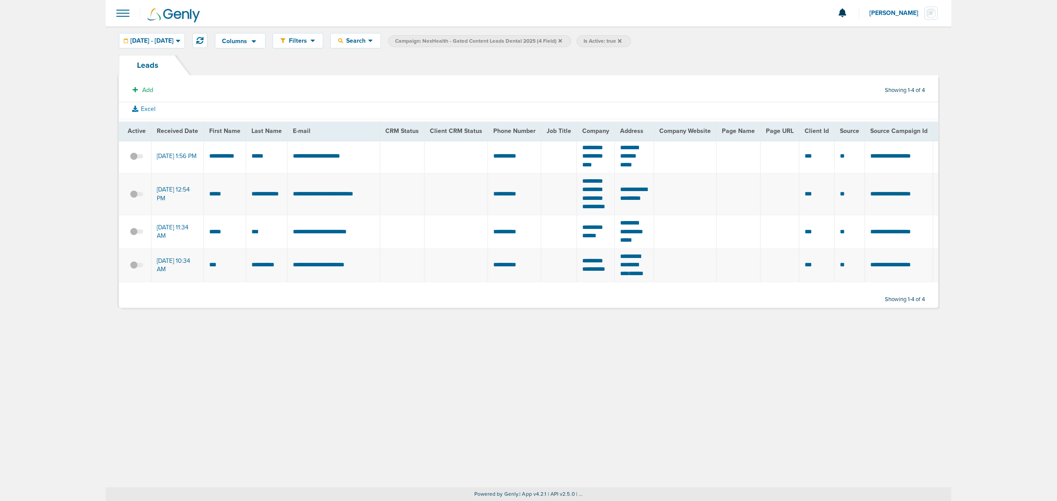
click at [621, 39] on icon at bounding box center [620, 41] width 4 height 4
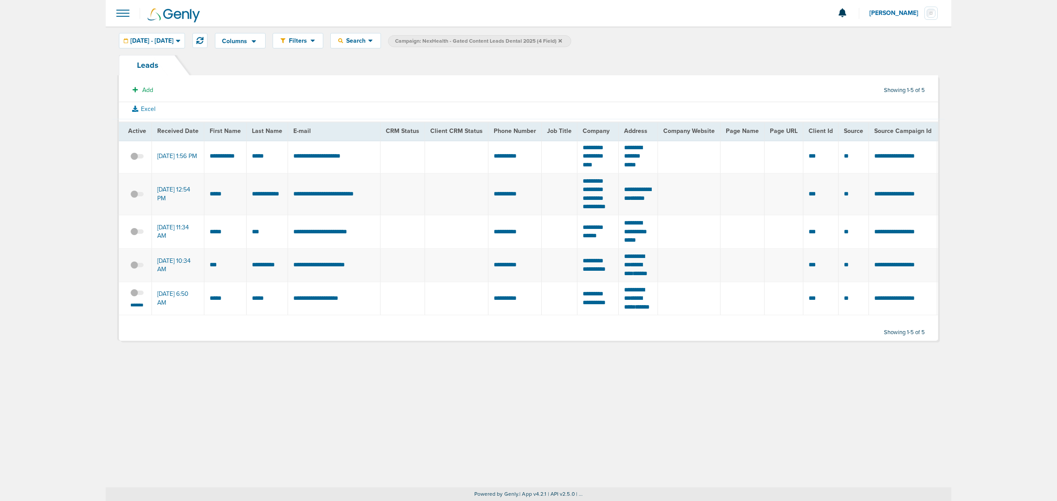
click at [562, 41] on icon at bounding box center [560, 41] width 4 height 4
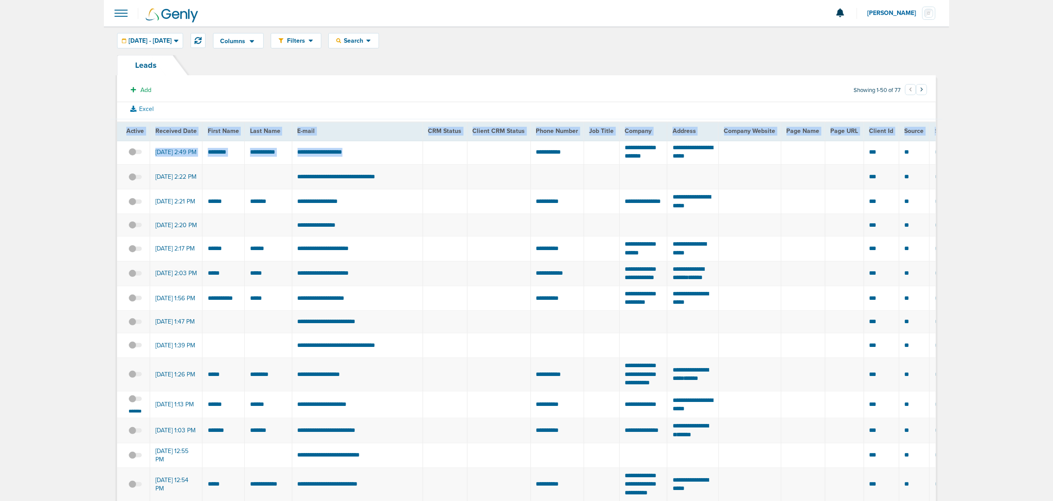
drag, startPoint x: 398, startPoint y: 156, endPoint x: 54, endPoint y: 140, distance: 343.9
click at [375, 135] on th "E-mail" at bounding box center [357, 131] width 131 height 18
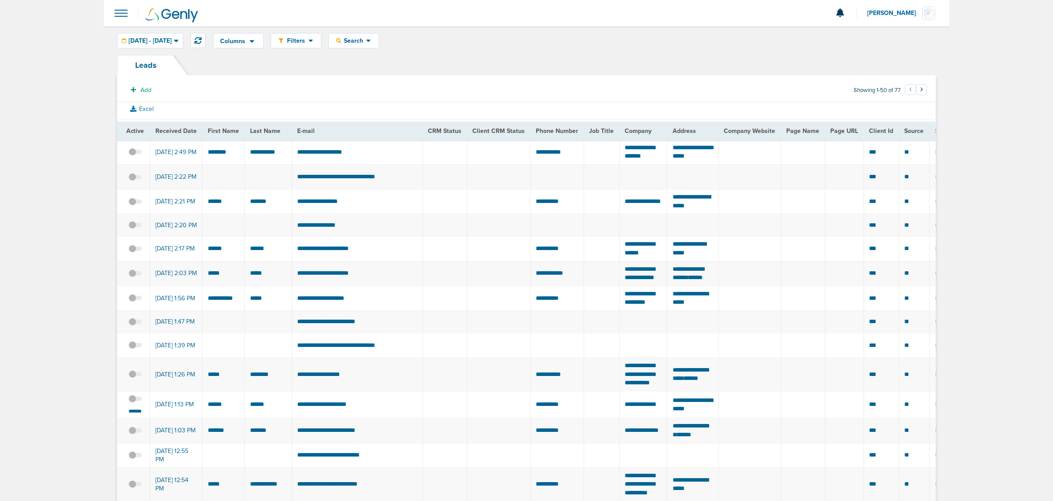
click at [119, 21] on span at bounding box center [120, 13] width 19 height 19
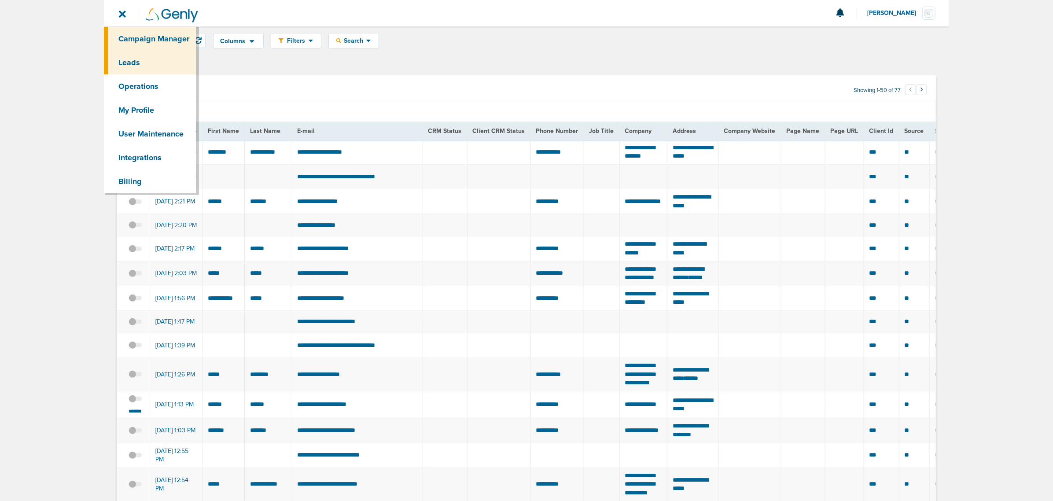
click at [160, 40] on link "Campaign Manager" at bounding box center [150, 39] width 92 height 24
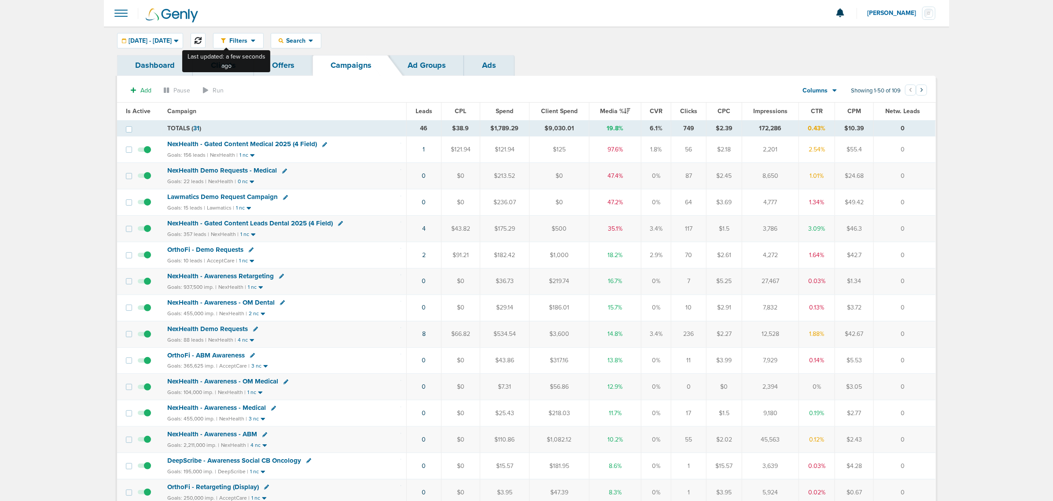
click at [206, 33] on button at bounding box center [198, 40] width 15 height 15
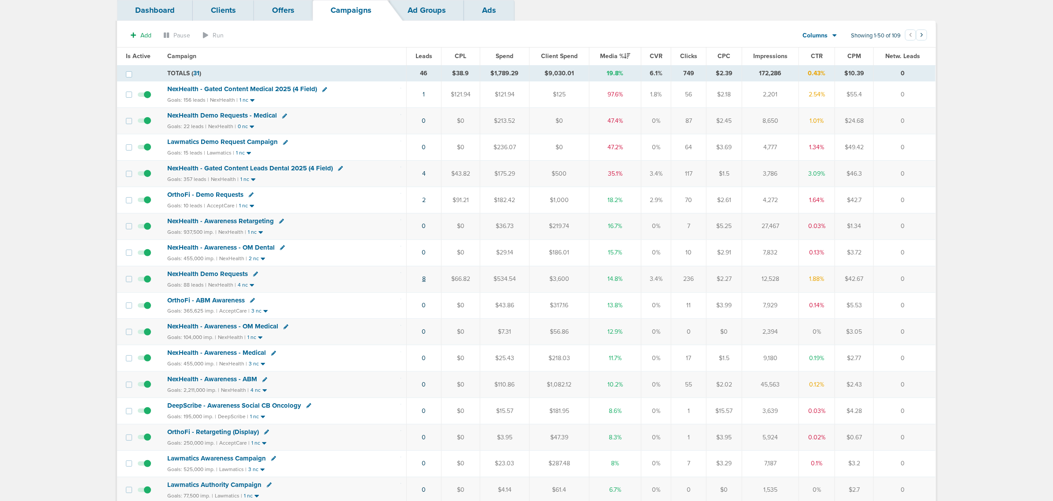
click at [422, 281] on link "8" at bounding box center [424, 278] width 4 height 7
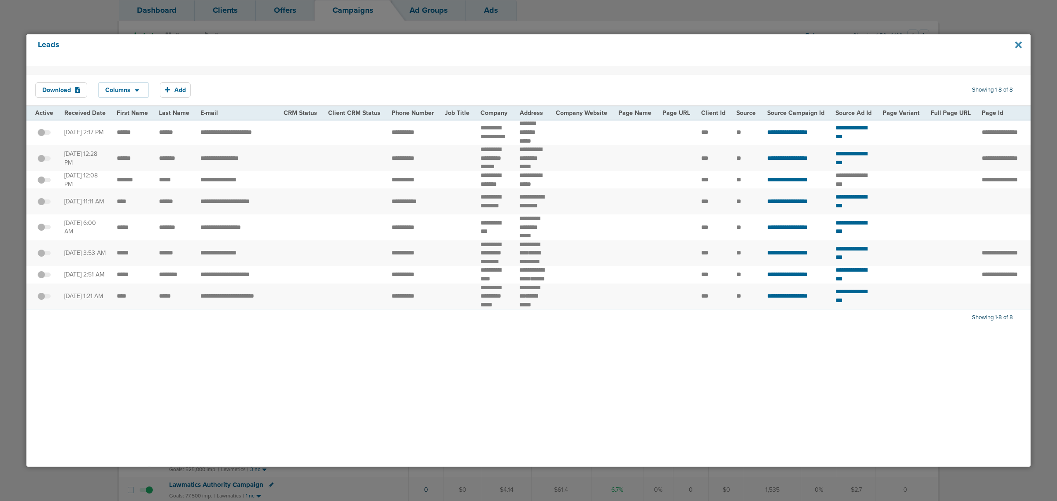
click at [1016, 47] on icon at bounding box center [1018, 44] width 7 height 7
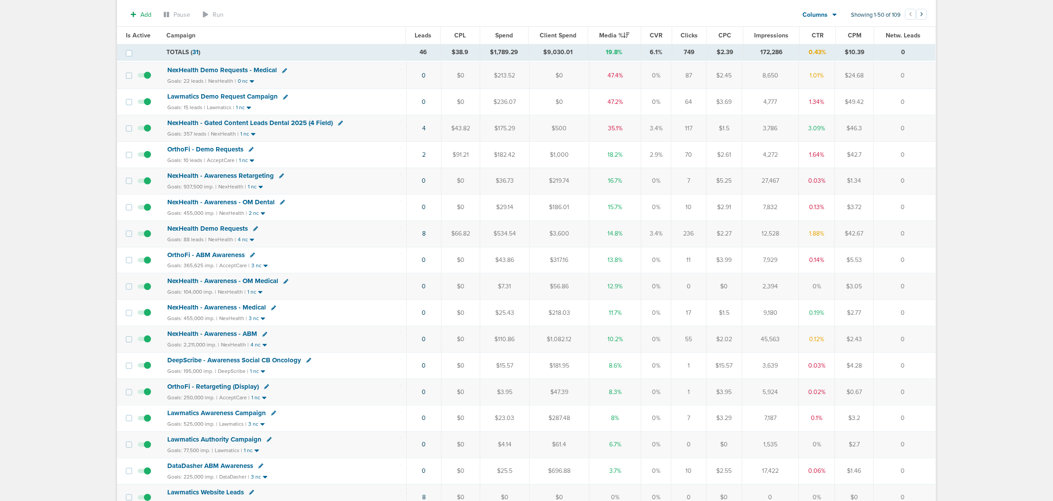
scroll to position [0, 0]
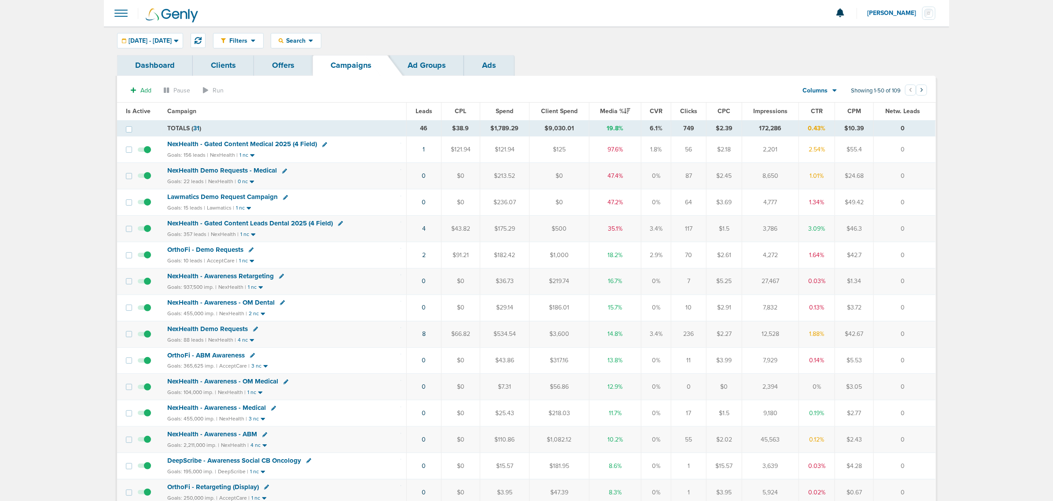
drag, startPoint x: 416, startPoint y: 232, endPoint x: 926, endPoint y: 239, distance: 510.0
click at [926, 239] on tr "NexHealth - Gated Content Leads Dental 2025 (4 Field) Goals: 357 leads | NexHea…" at bounding box center [526, 229] width 819 height 26
click at [926, 233] on td "0" at bounding box center [905, 229] width 62 height 26
click at [321, 41] on div "Search" at bounding box center [296, 40] width 50 height 15
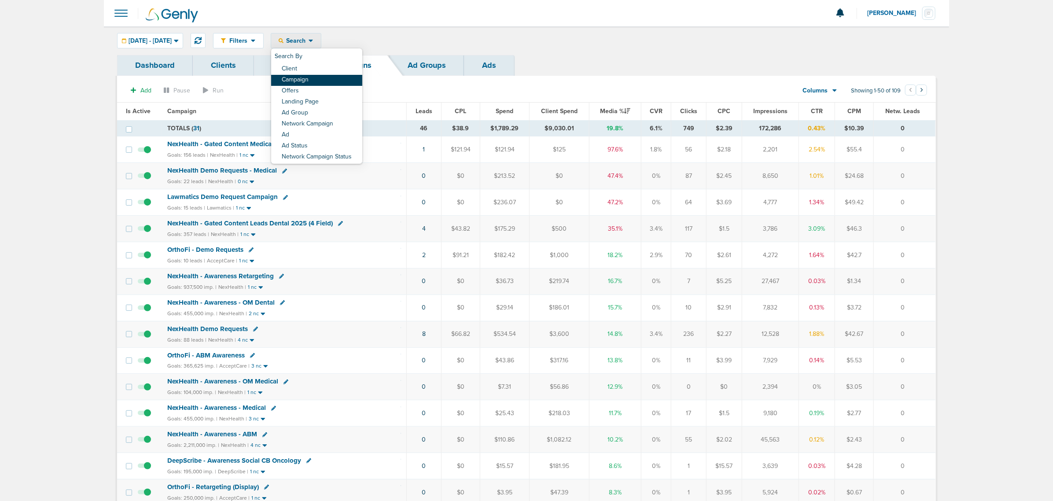
click at [328, 76] on link "Campaign" at bounding box center [316, 80] width 91 height 11
select select "cmpName"
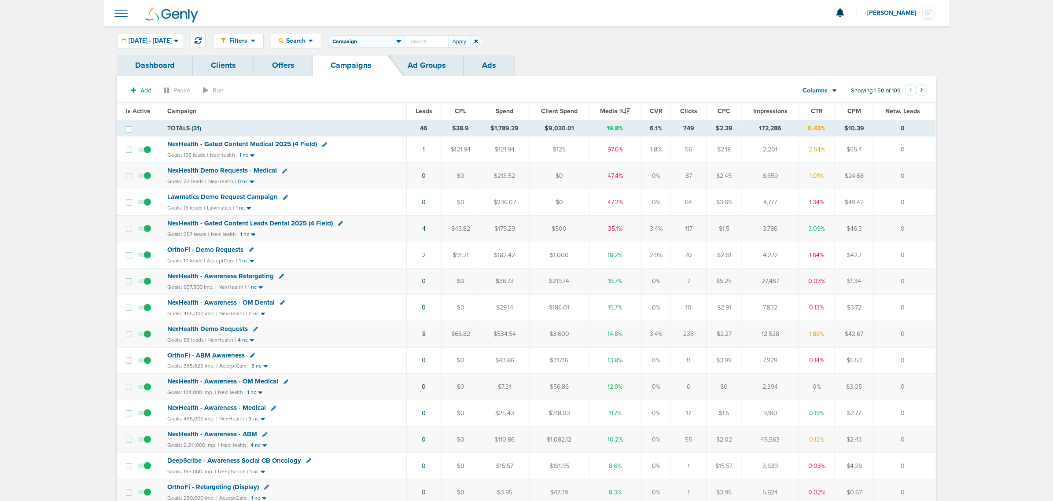
click at [478, 42] on icon at bounding box center [477, 42] width 4 height 4
click at [309, 37] on span "Search" at bounding box center [296, 40] width 25 height 7
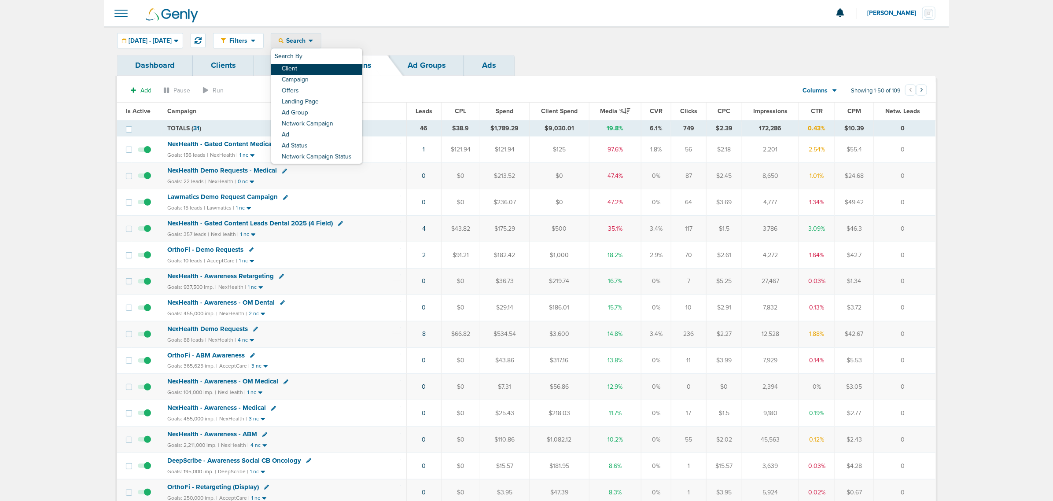
click at [322, 70] on link "Client" at bounding box center [316, 69] width 91 height 11
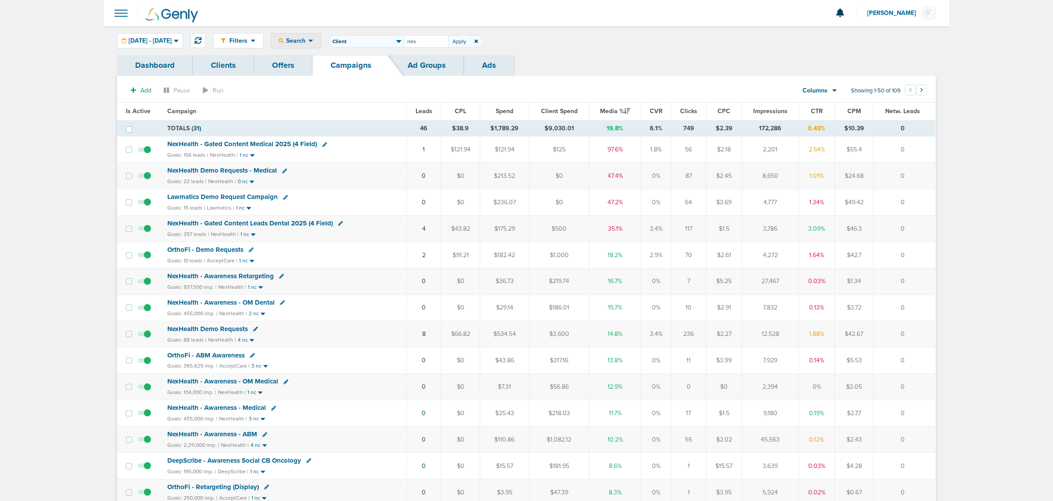
type input "nex"
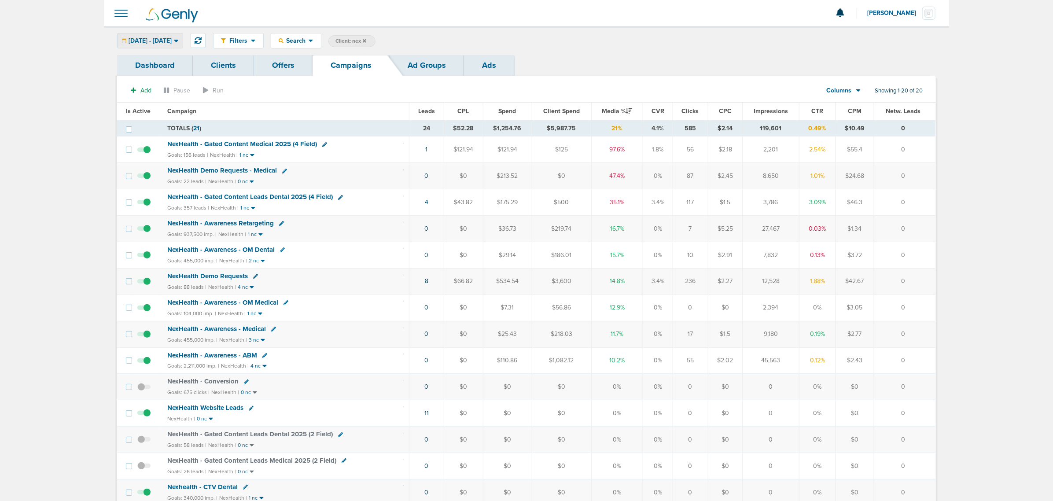
click at [166, 40] on span "[DATE] - [DATE]" at bounding box center [150, 41] width 43 height 6
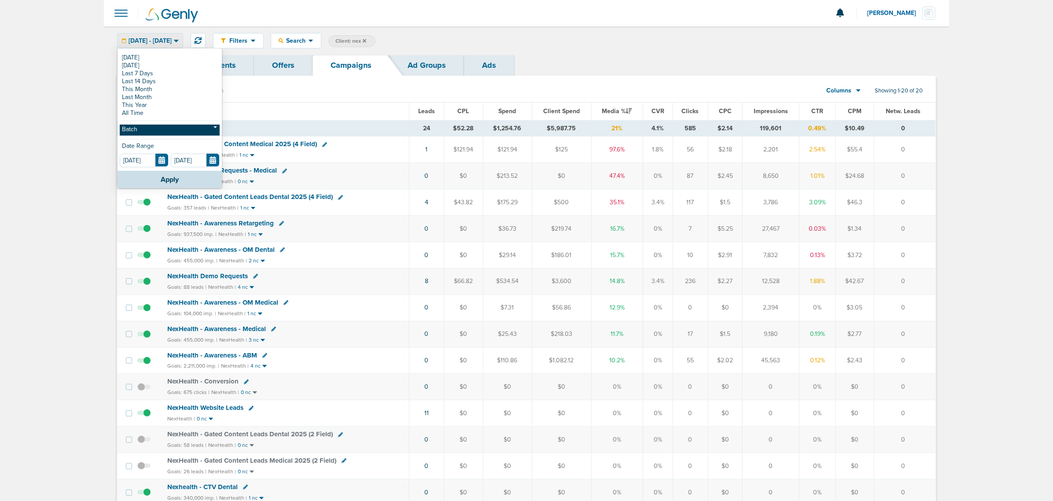
click at [183, 130] on link "Batch" at bounding box center [170, 130] width 100 height 11
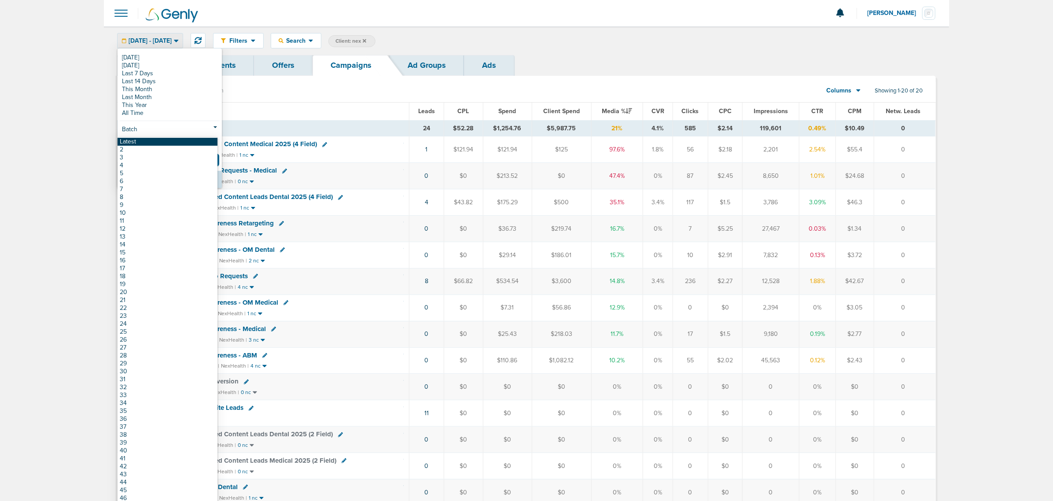
click at [174, 141] on link "Latest" at bounding box center [168, 142] width 100 height 8
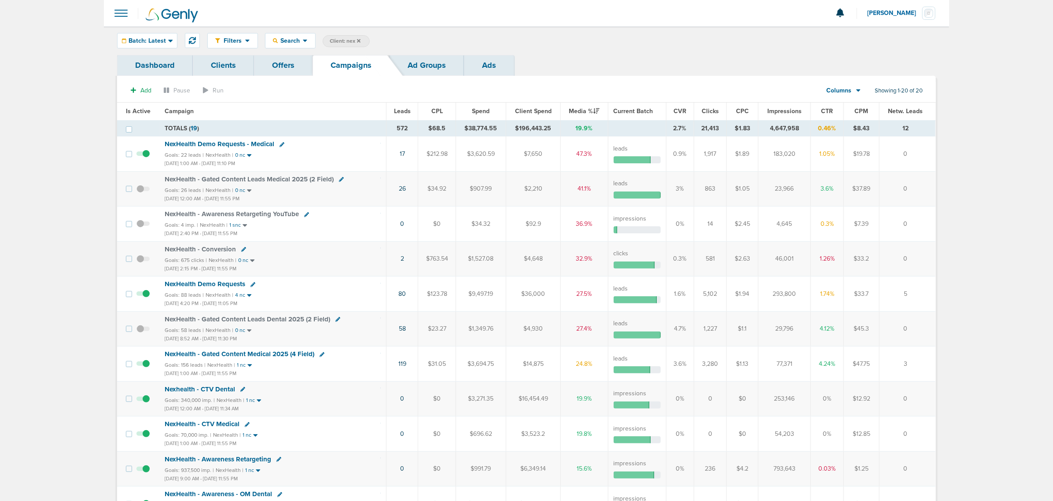
click at [785, 111] on span "Impressions" at bounding box center [785, 110] width 34 height 7
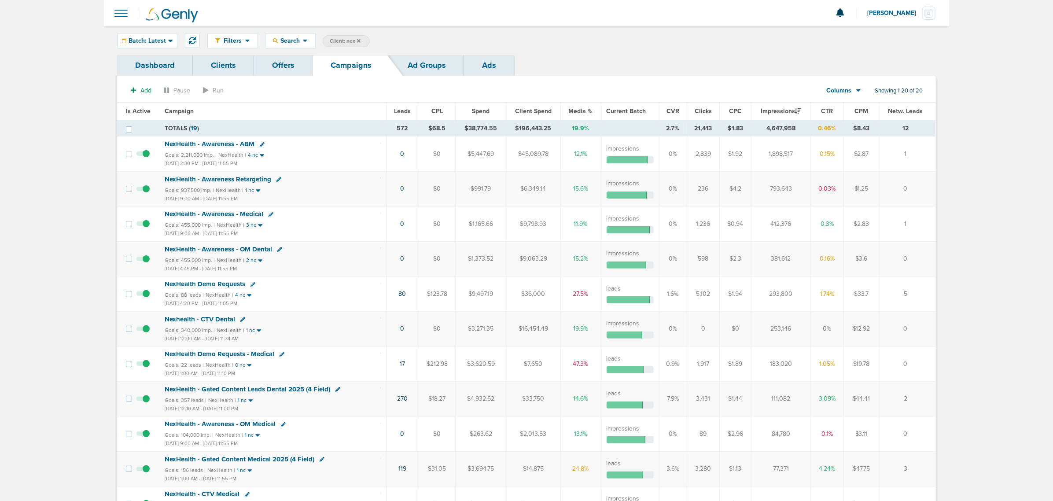
click at [340, 37] on label "Client: nex" at bounding box center [346, 41] width 47 height 12
click at [346, 42] on span "Client: nex" at bounding box center [345, 40] width 31 height 7
drag, startPoint x: 410, startPoint y: 44, endPoint x: 383, endPoint y: 47, distance: 27.4
click at [383, 47] on span "Client Campaign Offers Landing Page Ad Group Network Campaign Ad Ad Status Netw…" at bounding box center [400, 41] width 154 height 12
type input "deep"
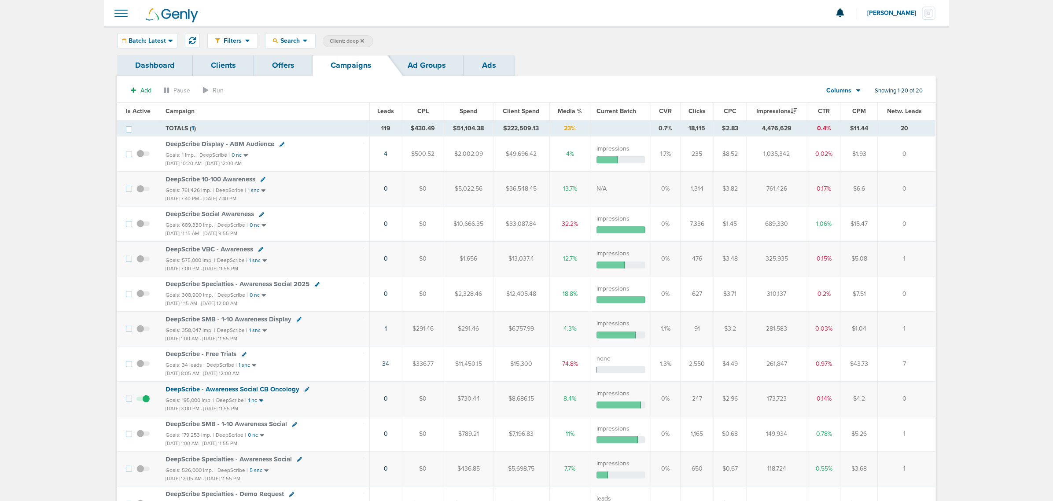
click at [350, 41] on span "Client: deep" at bounding box center [347, 40] width 34 height 7
drag, startPoint x: 435, startPoint y: 41, endPoint x: 260, endPoint y: 40, distance: 174.8
click at [264, 40] on div "Filters Active Only Settings Status Active Inactive Objectives MQL SQL Traffic …" at bounding box center [571, 40] width 729 height 15
type input "nex"
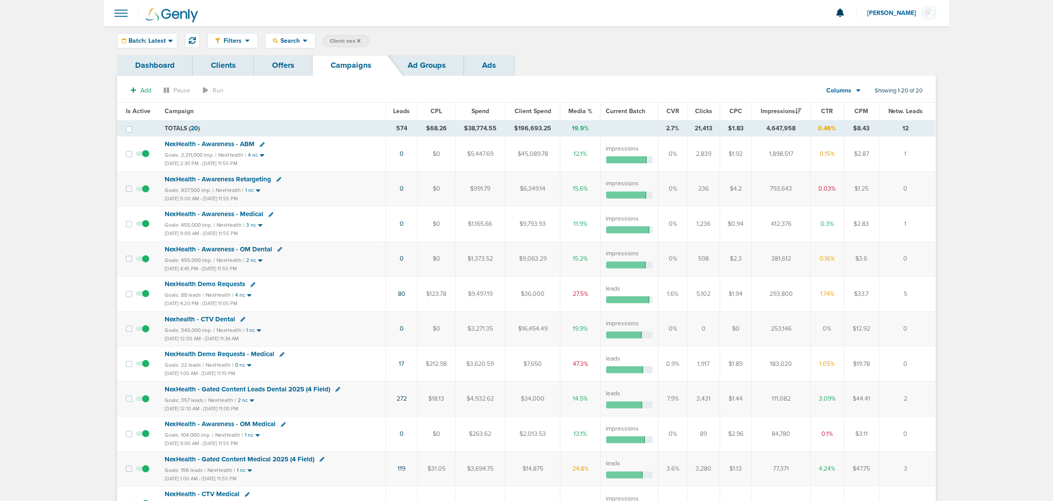
click at [266, 390] on span "NexHealth - Gated Content Leads Dental 2025 (4 Field)" at bounding box center [248, 389] width 166 height 8
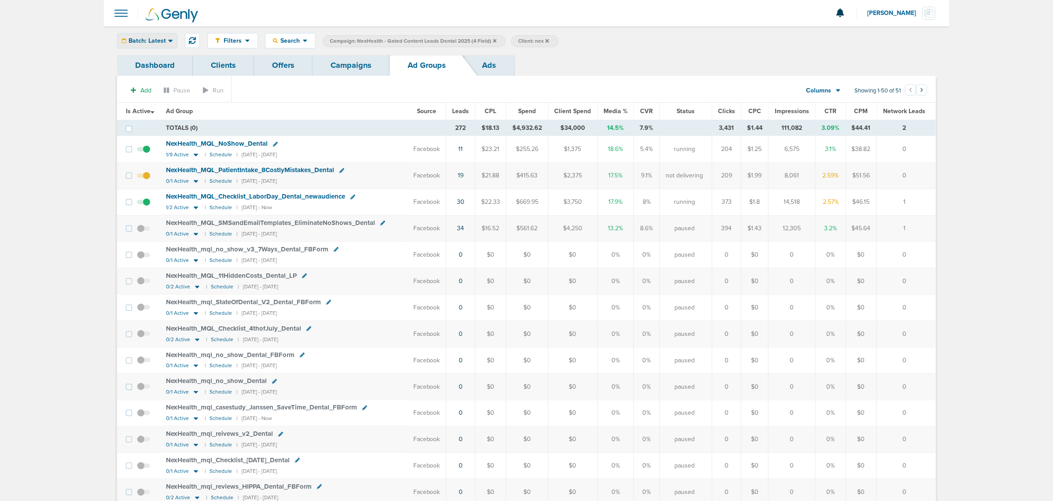
click at [170, 37] on icon at bounding box center [170, 40] width 5 height 7
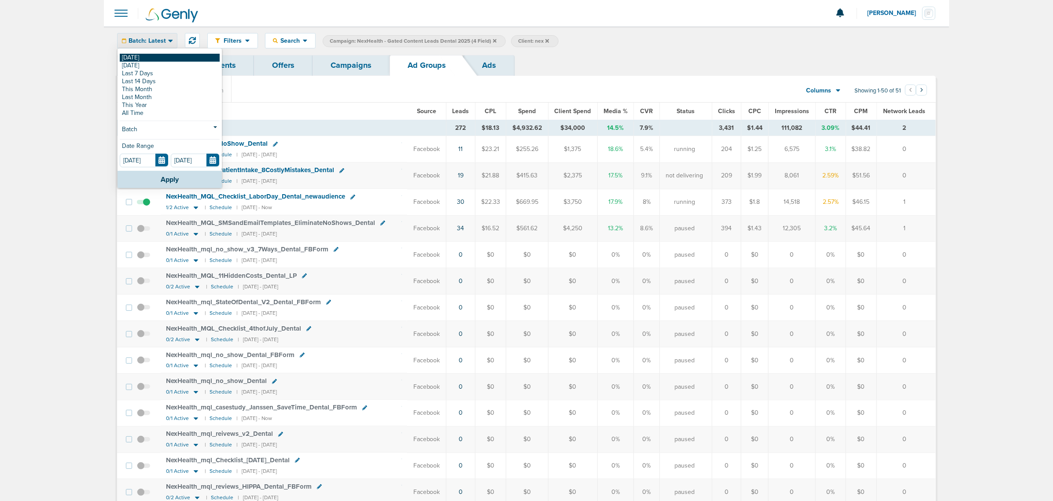
click at [144, 55] on link "[DATE]" at bounding box center [170, 58] width 100 height 8
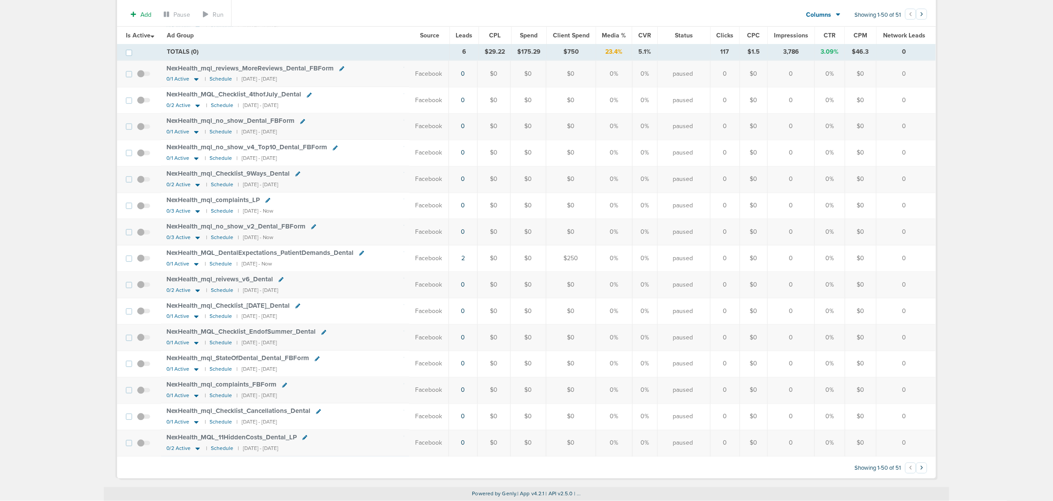
scroll to position [1022, 0]
click at [465, 257] on link "2" at bounding box center [464, 258] width 4 height 7
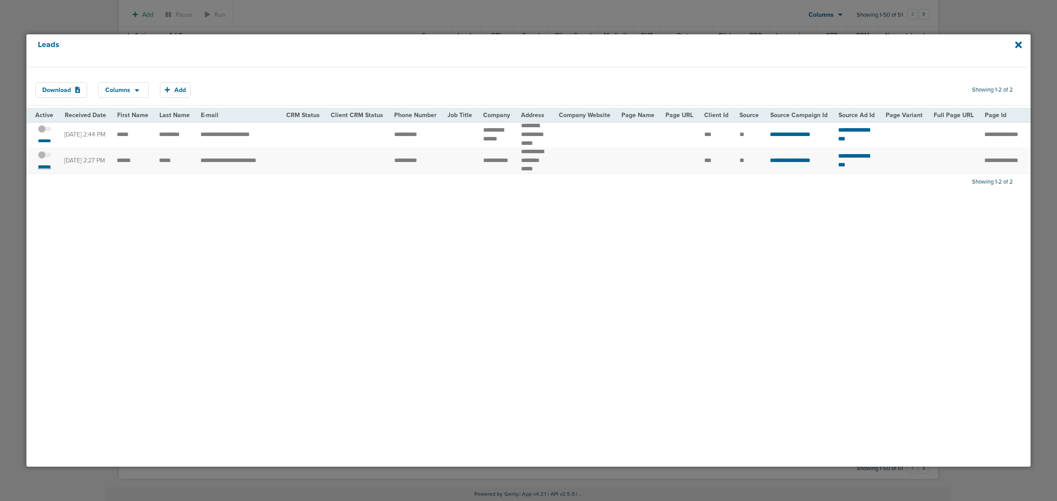
click at [43, 164] on small "*******" at bounding box center [44, 166] width 18 height 7
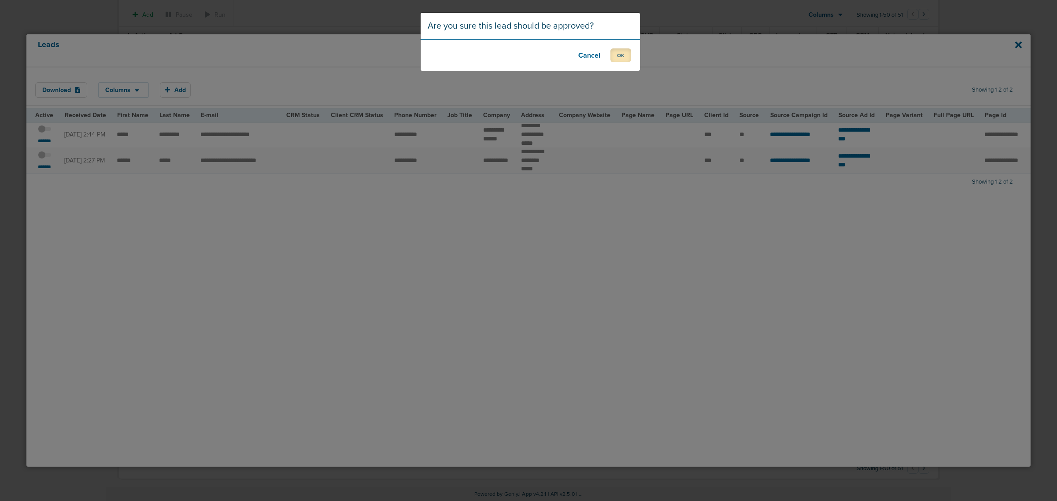
click at [624, 56] on button "OK" at bounding box center [620, 55] width 21 height 14
click at [622, 54] on button "OK" at bounding box center [620, 55] width 21 height 14
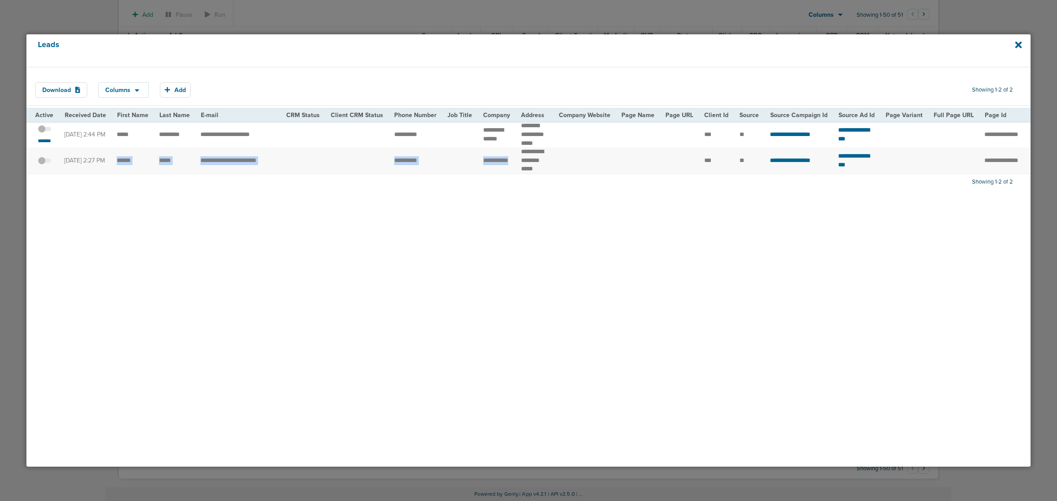
drag, startPoint x: 113, startPoint y: 159, endPoint x: 498, endPoint y: 164, distance: 385.4
click at [498, 164] on tr "**********" at bounding box center [903, 161] width 1755 height 26
copy tr "**********"
click at [802, 263] on div "Download Columns Save selections Reset to defaults Is Active Received Date Firs…" at bounding box center [528, 266] width 1004 height 401
click at [1019, 45] on icon at bounding box center [1018, 44] width 7 height 7
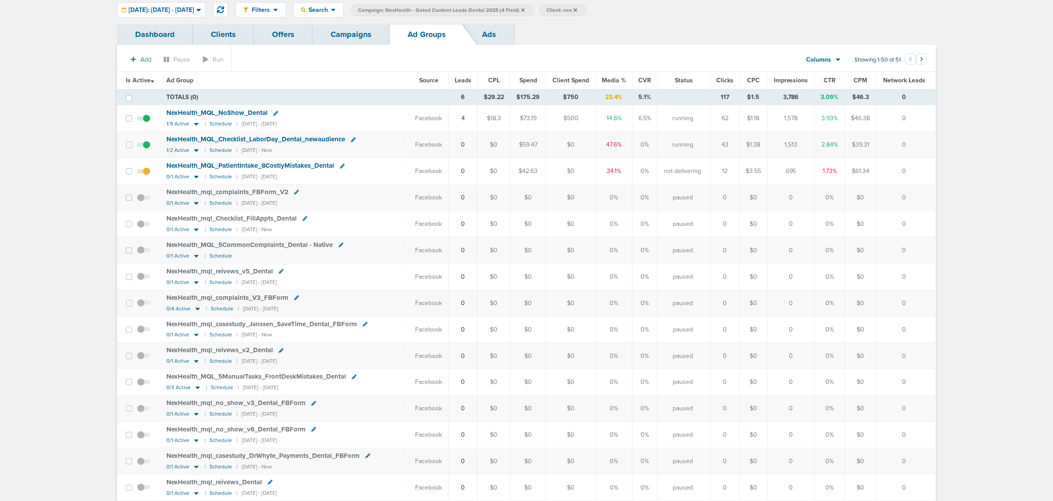
scroll to position [0, 0]
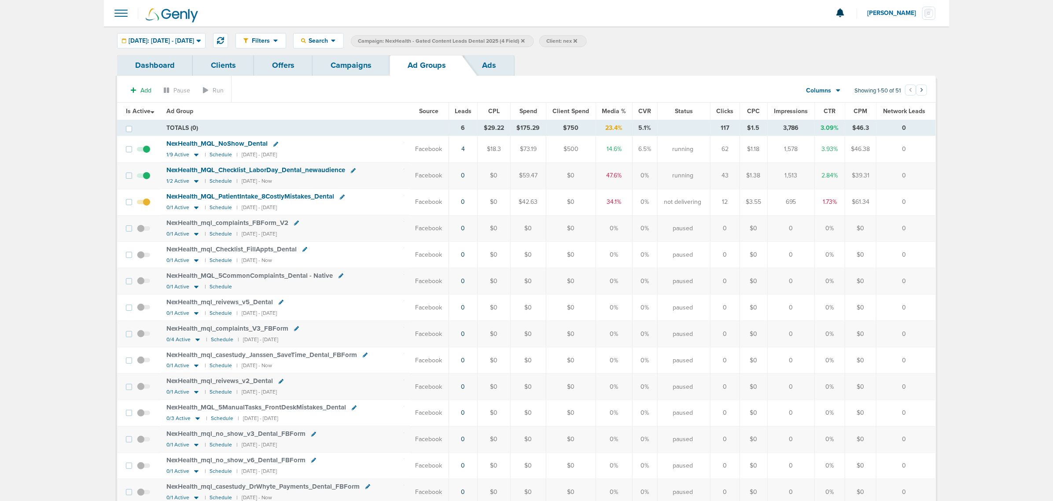
click at [525, 41] on icon at bounding box center [523, 41] width 4 height 4
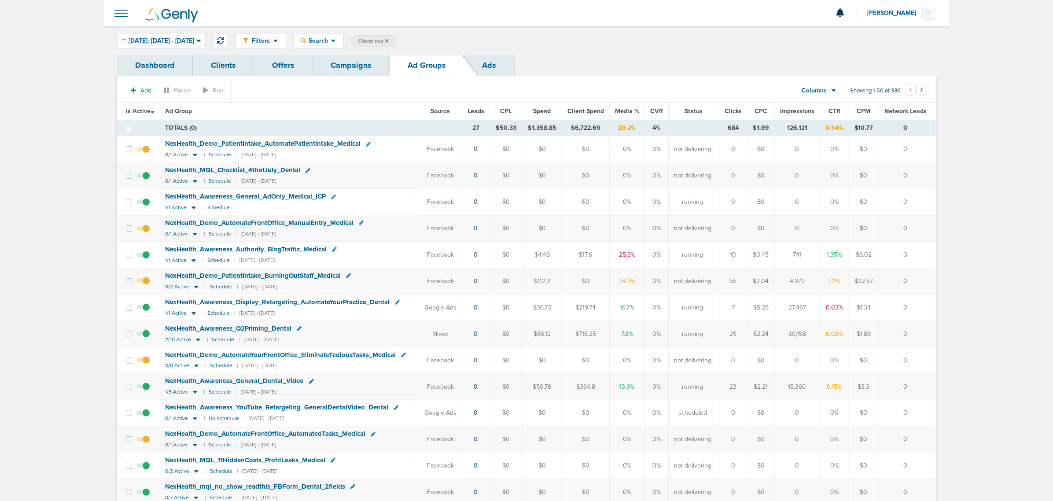
click at [356, 69] on link "Campaigns" at bounding box center [351, 65] width 77 height 21
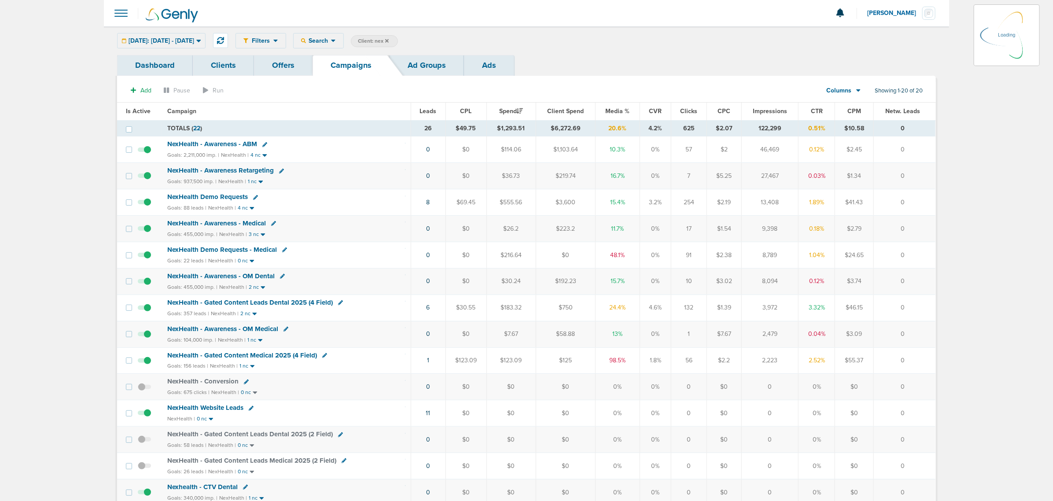
click at [389, 40] on icon at bounding box center [387, 41] width 4 height 4
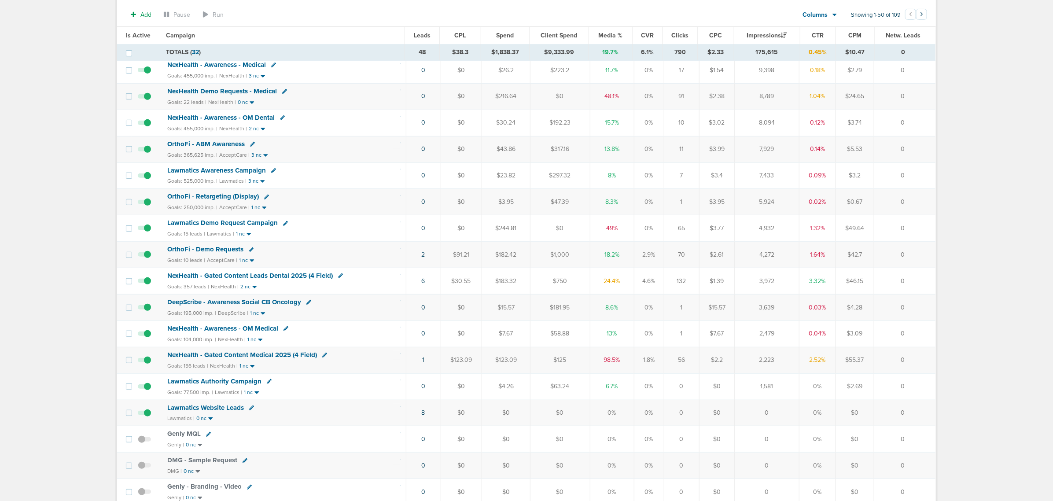
scroll to position [220, 0]
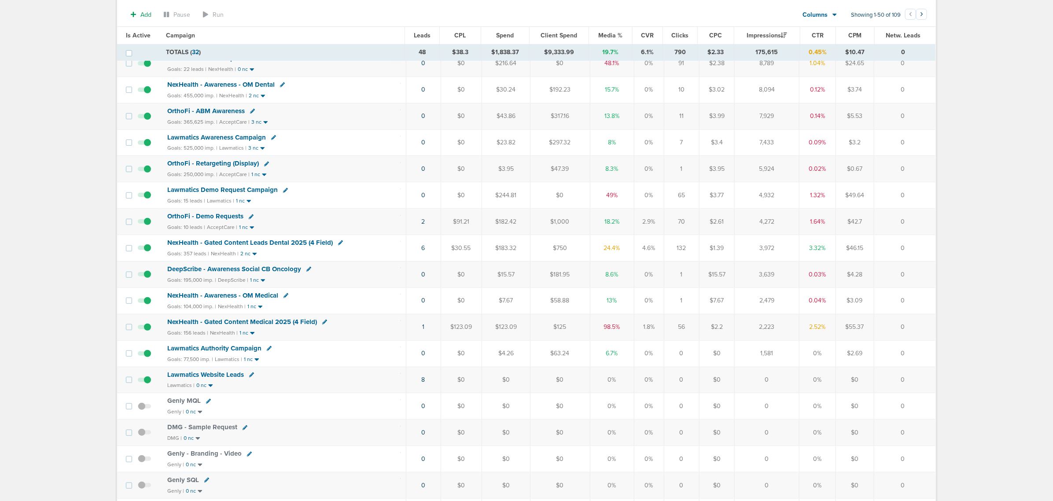
drag, startPoint x: 382, startPoint y: 335, endPoint x: 915, endPoint y: 334, distance: 532.9
click at [915, 334] on tr "NexHealth - Gated Content Medical 2025 (4 Field) Goals: 156 leads | NexHealth |…" at bounding box center [526, 327] width 819 height 26
click at [228, 326] on span "NexHealth - Gated Content Medical 2025 (4 Field)" at bounding box center [242, 322] width 150 height 8
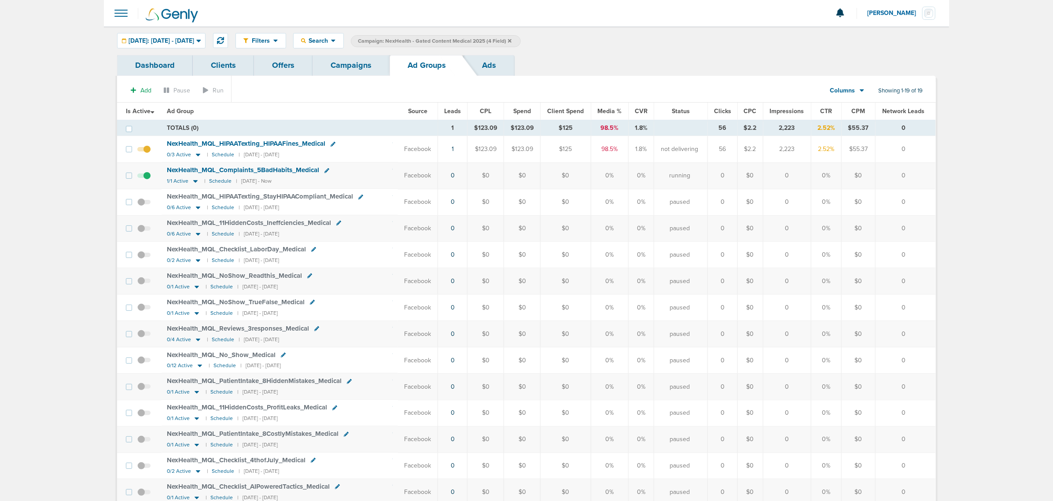
click at [619, 79] on div "Add Pause Run Columns Media Stats Sales Performance Custom Showing 1-19 of 19 I…" at bounding box center [526, 366] width 819 height 580
click at [360, 66] on link "Campaigns" at bounding box center [351, 65] width 77 height 21
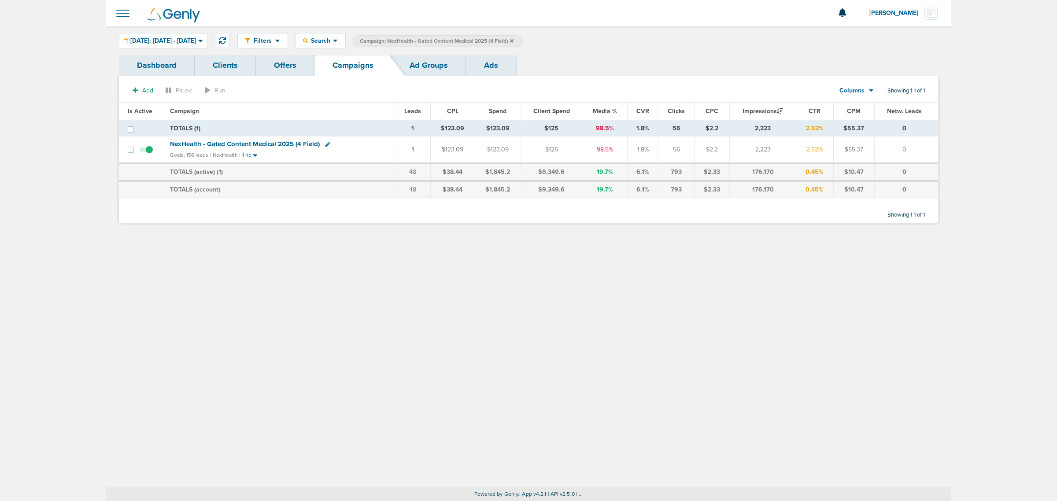
click at [513, 41] on icon at bounding box center [512, 40] width 4 height 5
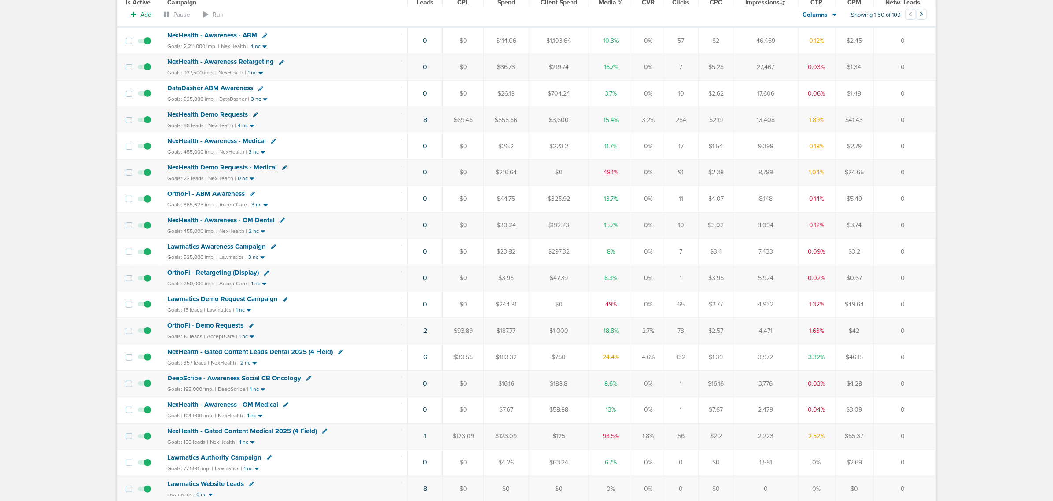
scroll to position [110, 0]
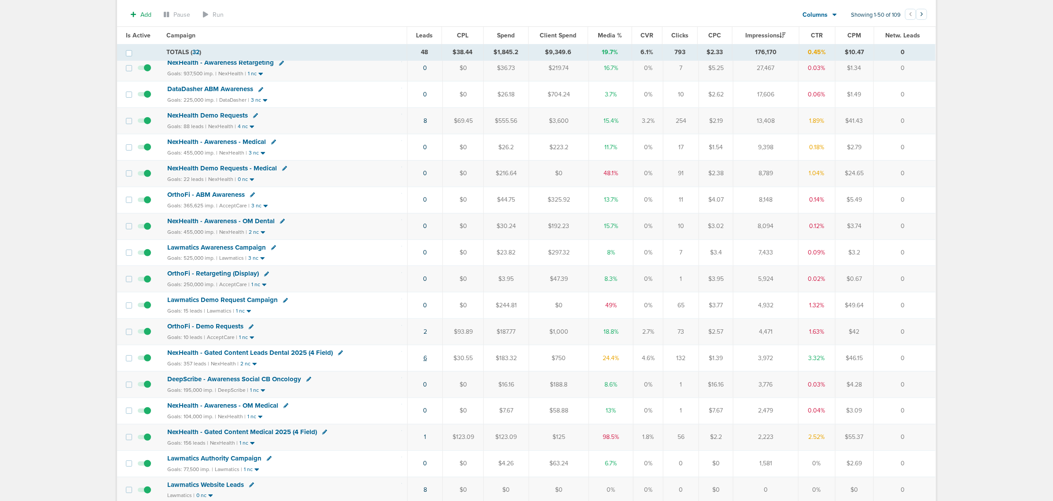
click at [424, 362] on link "6" at bounding box center [426, 358] width 4 height 7
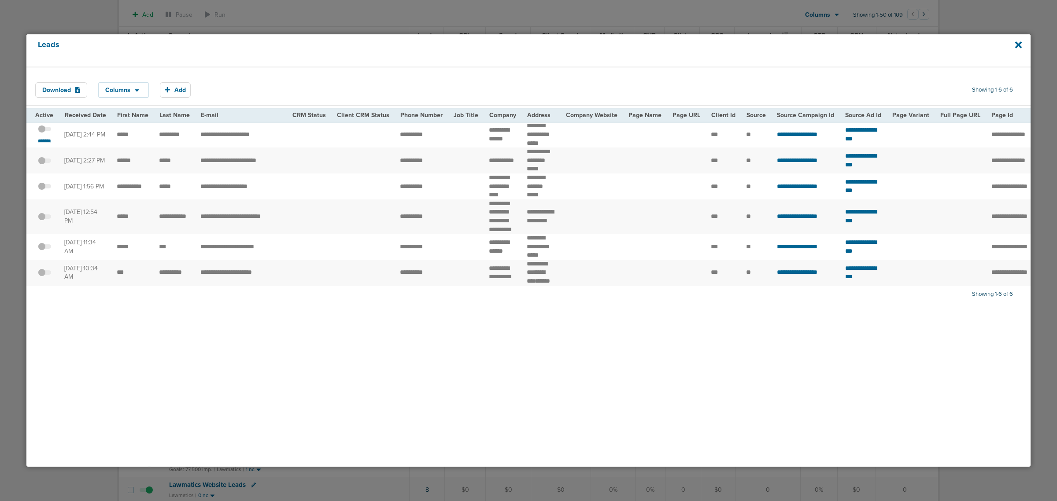
click at [43, 140] on small "*******" at bounding box center [44, 140] width 18 height 7
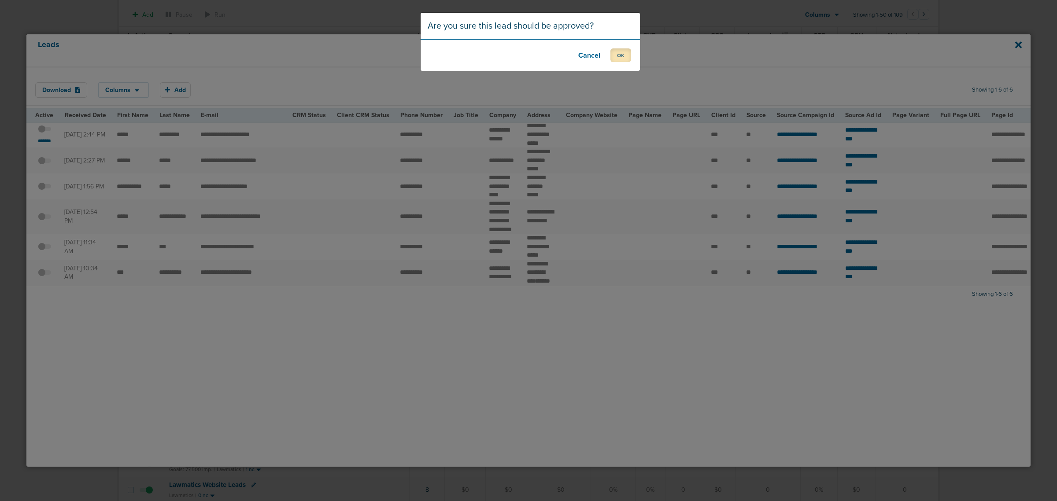
click at [619, 56] on button "OK" at bounding box center [620, 55] width 21 height 14
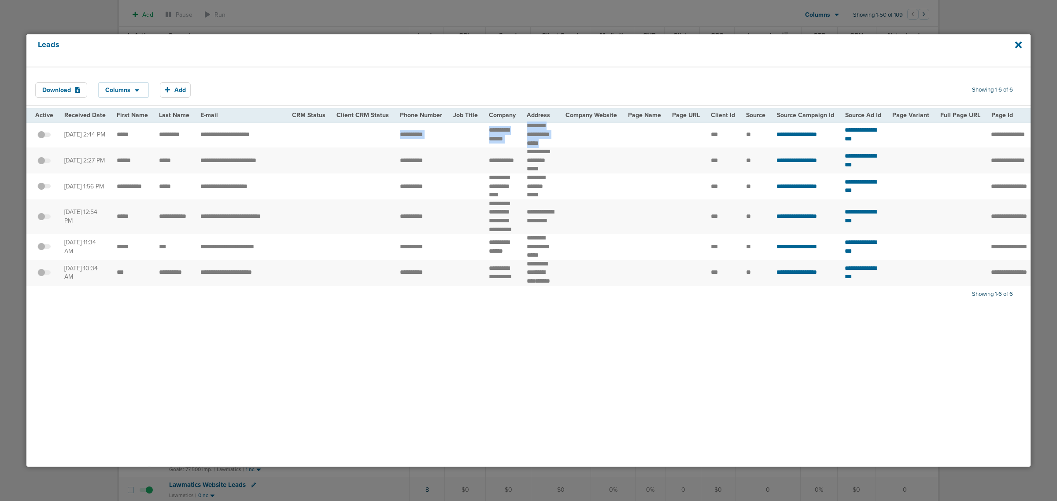
drag, startPoint x: 384, startPoint y: 133, endPoint x: 571, endPoint y: 133, distance: 187.2
click at [571, 133] on tr "**********" at bounding box center [906, 135] width 1761 height 26
click at [571, 134] on td at bounding box center [591, 135] width 63 height 26
click at [1022, 44] on div "Leads" at bounding box center [528, 50] width 1004 height 32
click at [1016, 44] on icon at bounding box center [1018, 45] width 7 height 10
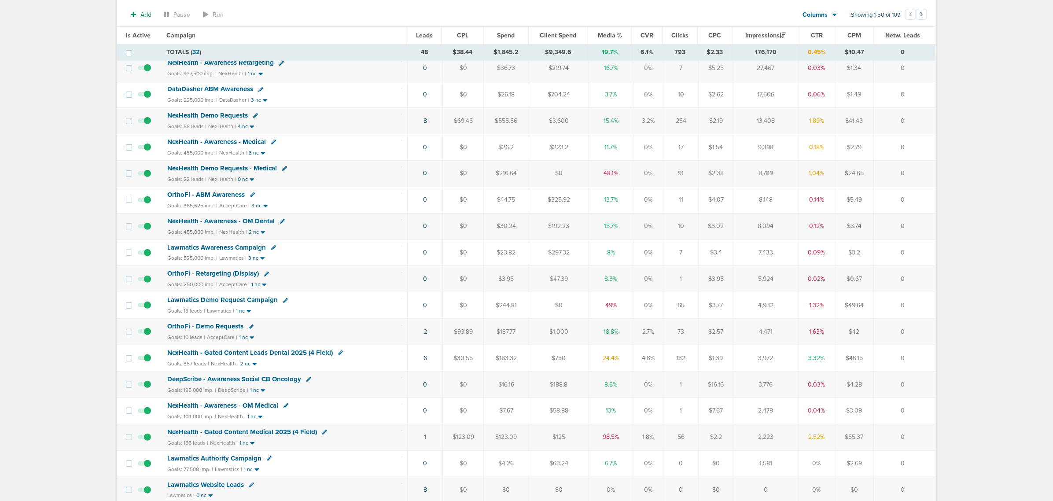
click at [280, 357] on span "NexHealth - Gated Content Leads Dental 2025 (4 Field)" at bounding box center [250, 353] width 166 height 8
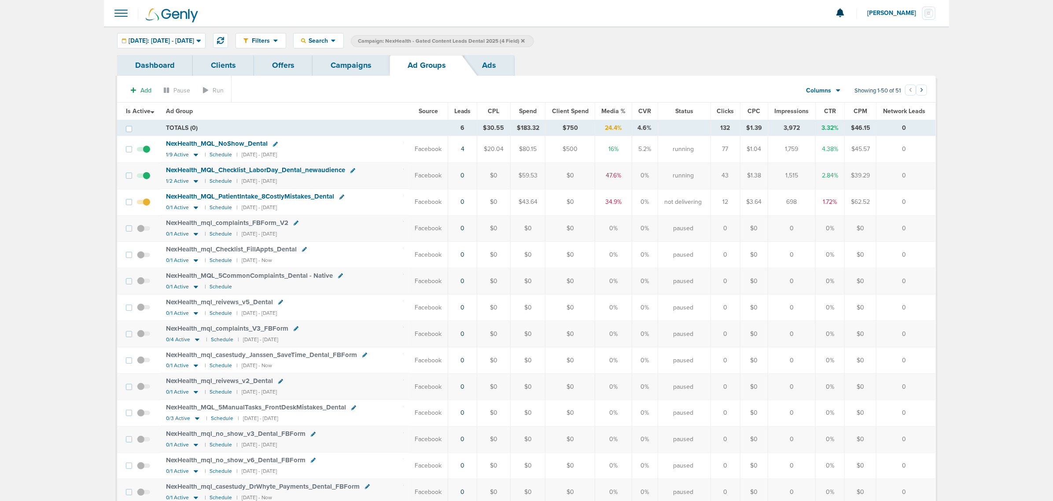
click at [465, 113] on span "Leads" at bounding box center [462, 110] width 17 height 7
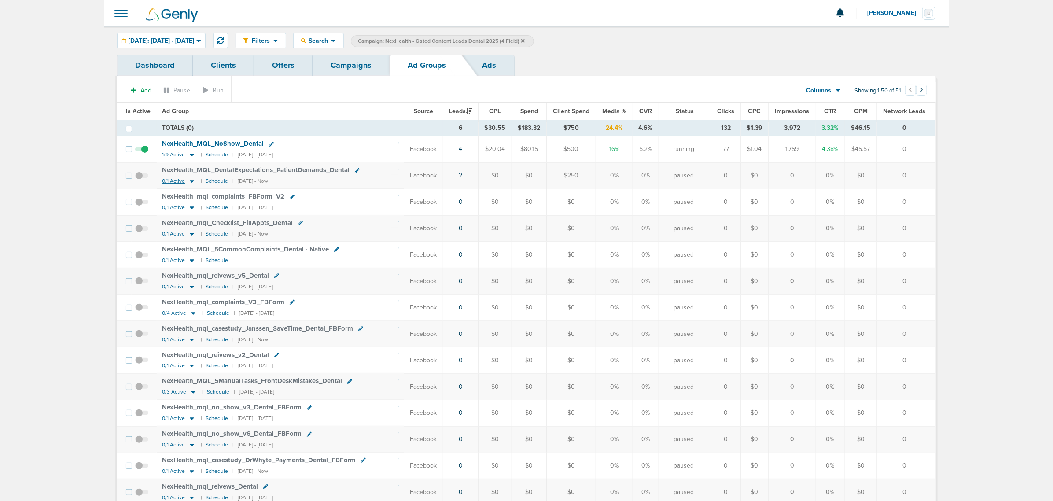
click at [190, 181] on icon at bounding box center [192, 182] width 4 height 3
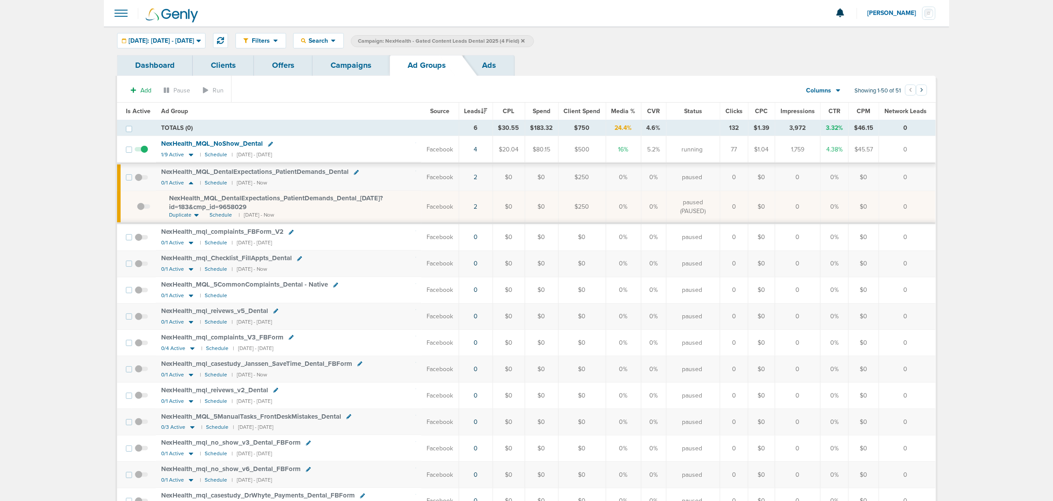
click at [140, 211] on span at bounding box center [143, 211] width 13 height 0
click at [137, 209] on input "checkbox" at bounding box center [137, 209] width 0 height 0
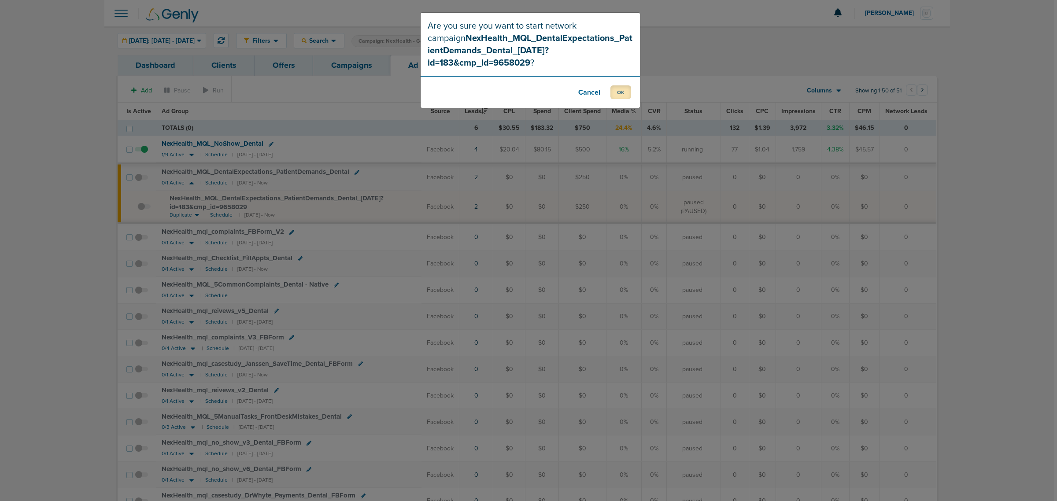
click at [625, 85] on button "OK" at bounding box center [620, 92] width 21 height 14
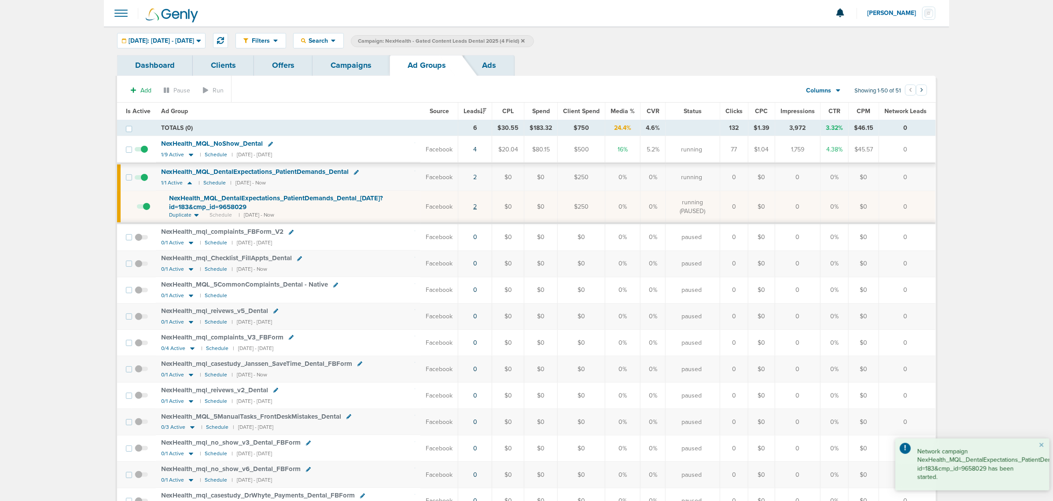
click at [477, 207] on link "2" at bounding box center [475, 206] width 4 height 7
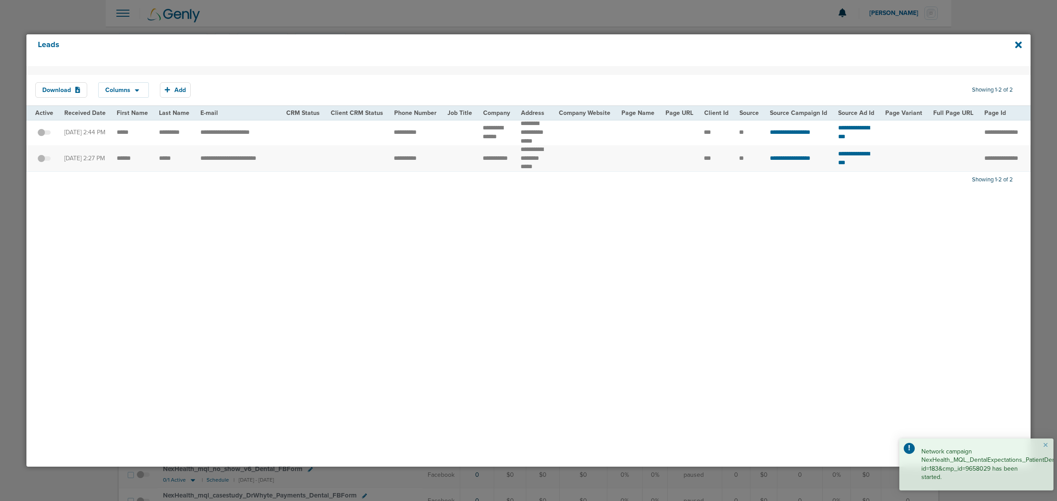
click at [48, 137] on span at bounding box center [43, 137] width 13 height 0
click at [44, 134] on input "checkbox" at bounding box center [44, 134] width 0 height 0
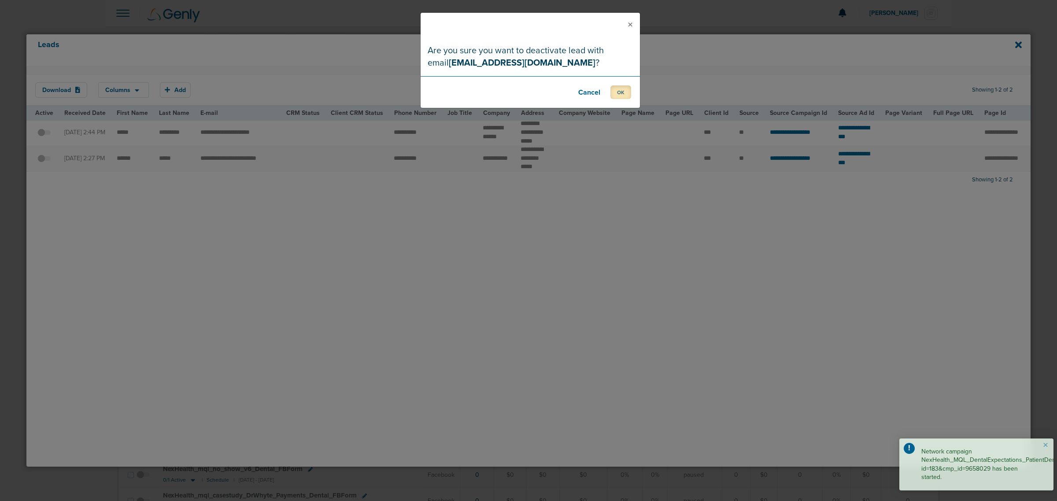
click at [617, 89] on button "OK" at bounding box center [620, 92] width 21 height 14
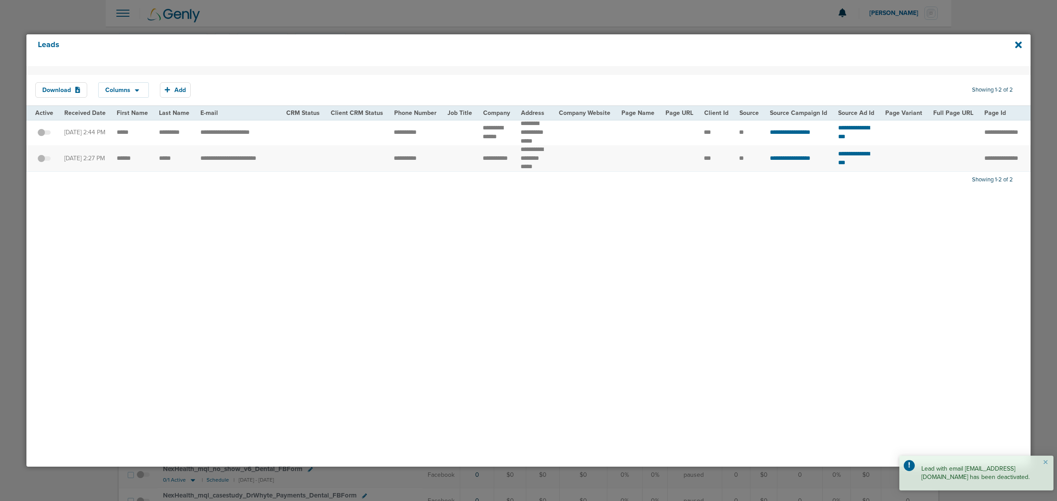
click at [48, 163] on span at bounding box center [43, 163] width 13 height 0
click at [44, 160] on input "checkbox" at bounding box center [44, 160] width 0 height 0
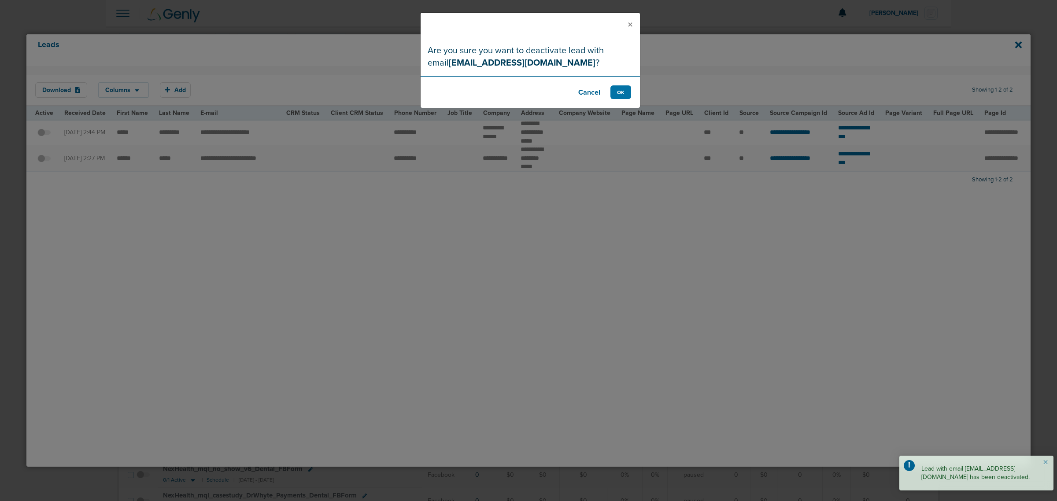
drag, startPoint x: 633, startPoint y: 91, endPoint x: 615, endPoint y: 94, distance: 18.7
click at [632, 92] on footer "Cancel OK" at bounding box center [530, 92] width 219 height 32
click at [615, 94] on button "OK" at bounding box center [620, 92] width 21 height 14
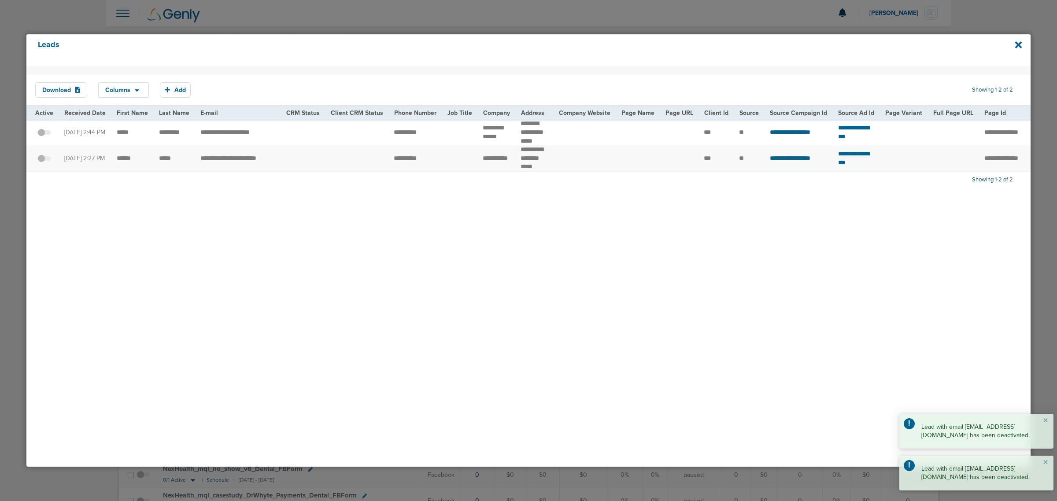
click at [1023, 42] on div "Leads" at bounding box center [528, 50] width 1004 height 32
click at [1020, 44] on icon at bounding box center [1018, 44] width 7 height 7
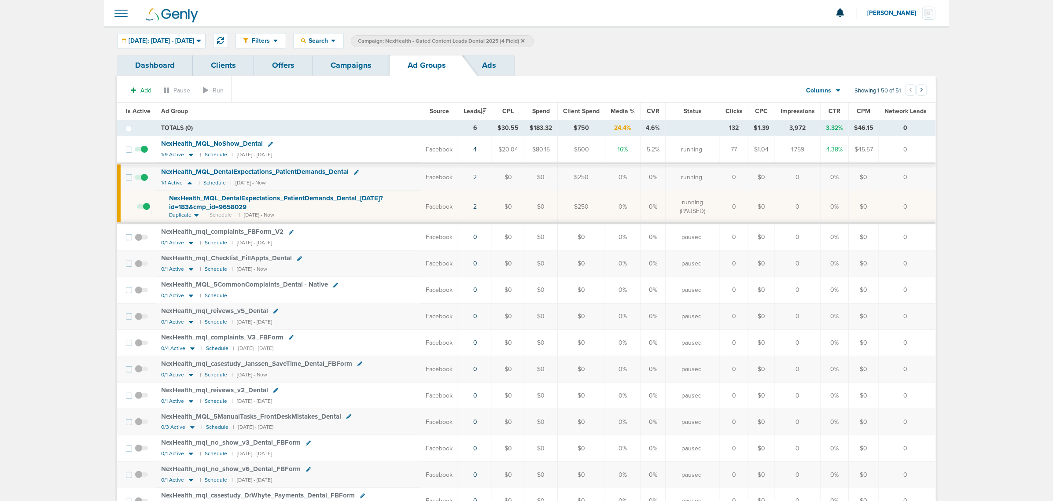
click at [342, 67] on link "Campaigns" at bounding box center [351, 65] width 77 height 21
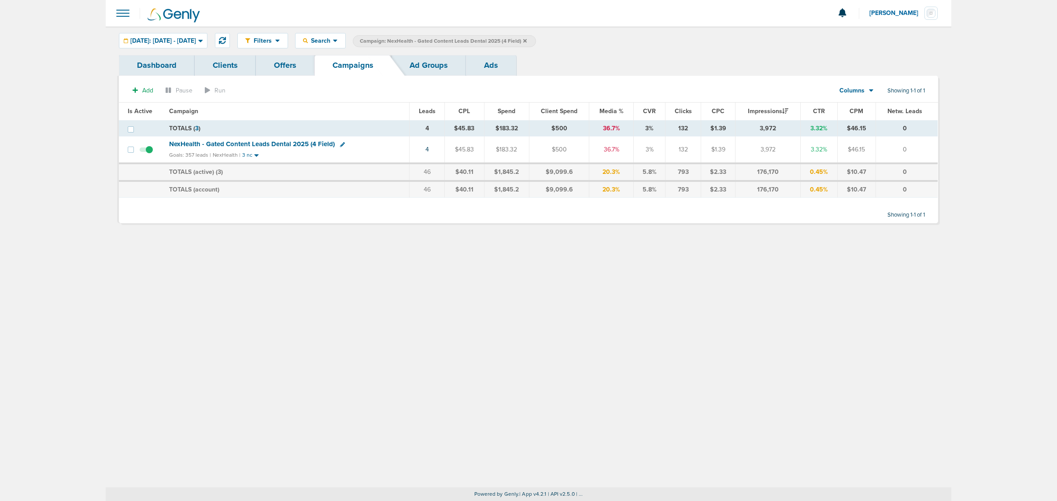
click at [527, 40] on icon at bounding box center [525, 41] width 4 height 4
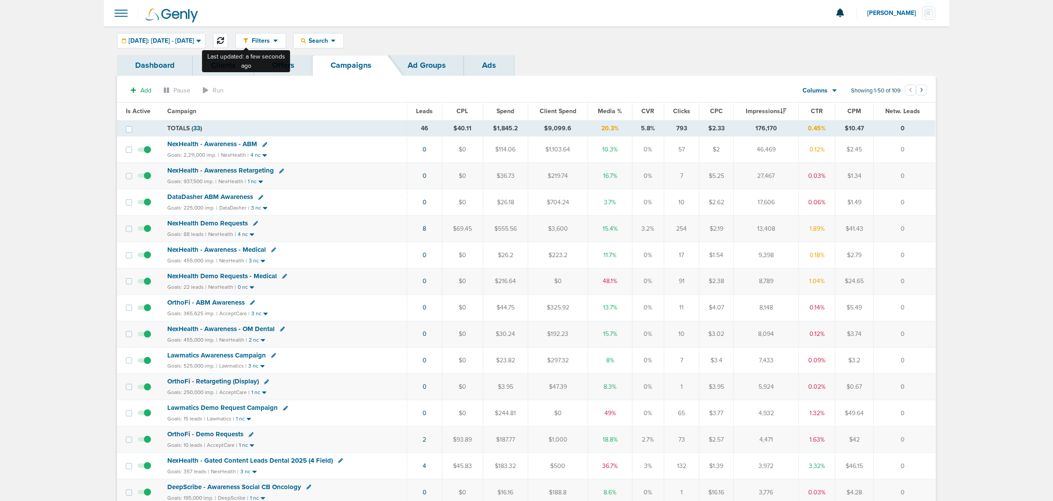
click at [224, 40] on icon at bounding box center [220, 40] width 7 height 7
click at [649, 58] on div "Dashboard Clients Offers Campaigns Ad Groups Ads" at bounding box center [526, 65] width 819 height 21
click at [604, 109] on span "Media %" at bounding box center [610, 110] width 24 height 7
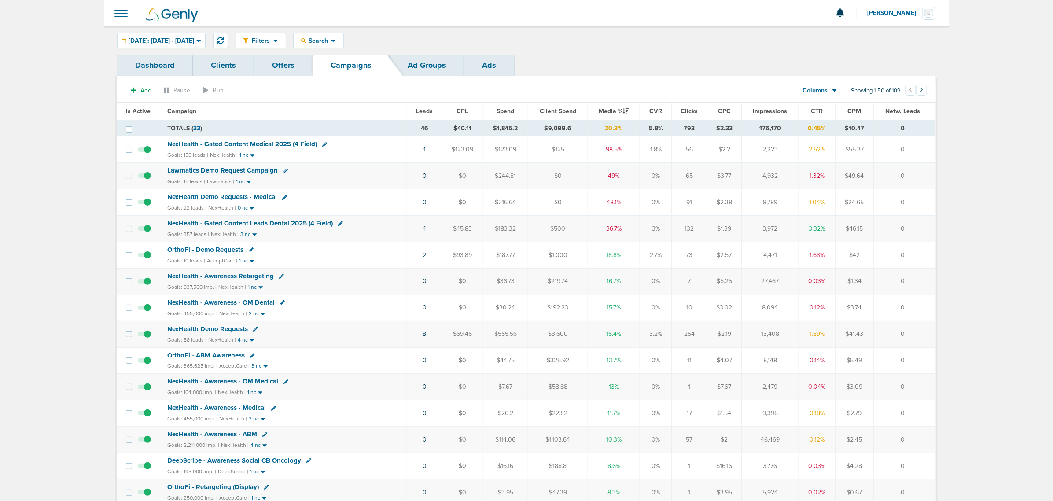
click at [280, 143] on span "NexHealth - Gated Content Medical 2025 (4 Field)" at bounding box center [242, 144] width 150 height 8
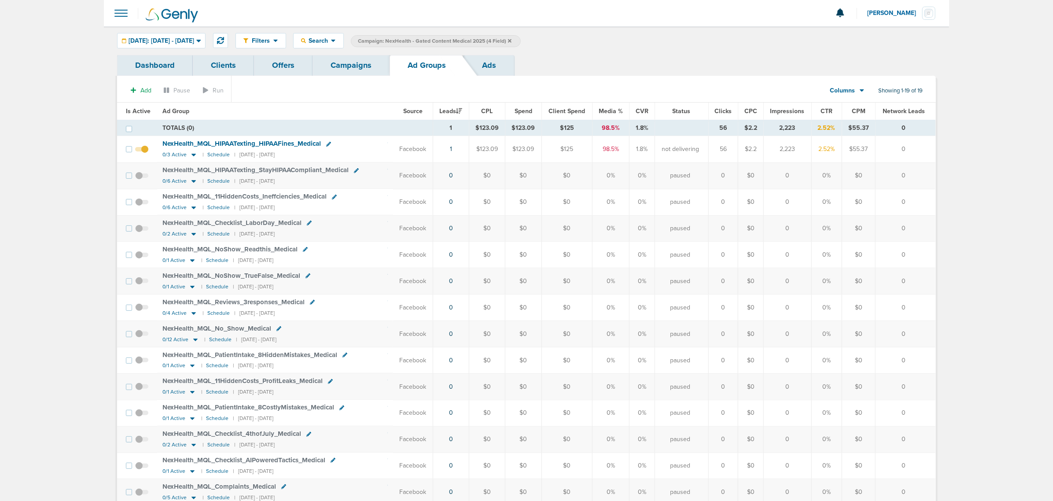
click at [137, 110] on span "Is Active" at bounding box center [138, 110] width 25 height 7
click at [348, 72] on link "Campaigns" at bounding box center [351, 65] width 77 height 21
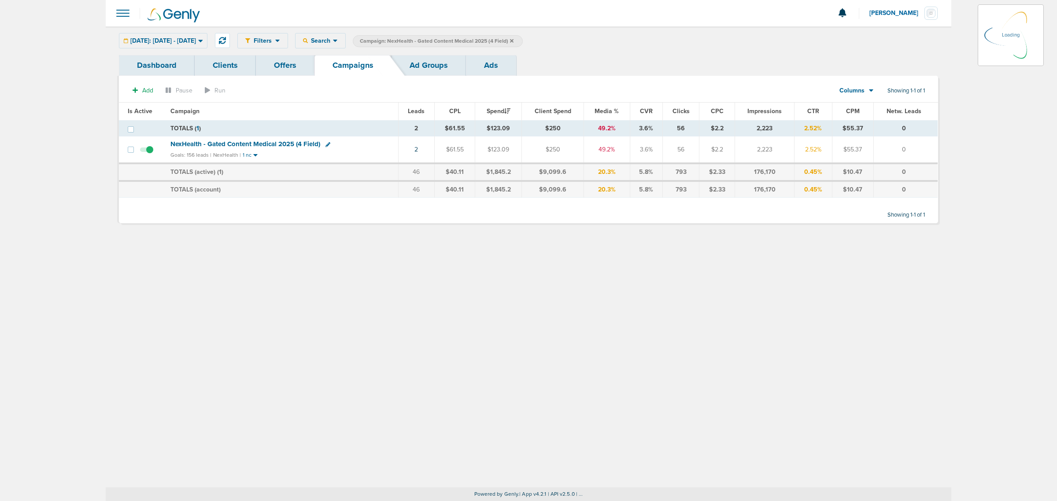
click at [513, 38] on icon at bounding box center [512, 40] width 4 height 5
click at [276, 144] on span "NexHealth - Gated Content Medical 2025 (4 Field)" at bounding box center [245, 144] width 150 height 8
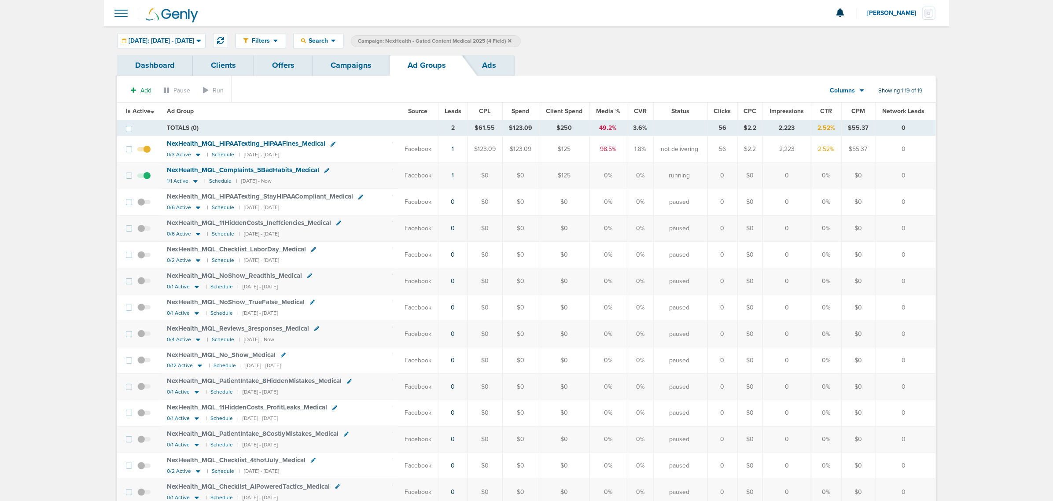
click at [454, 175] on link "1" at bounding box center [453, 175] width 2 height 7
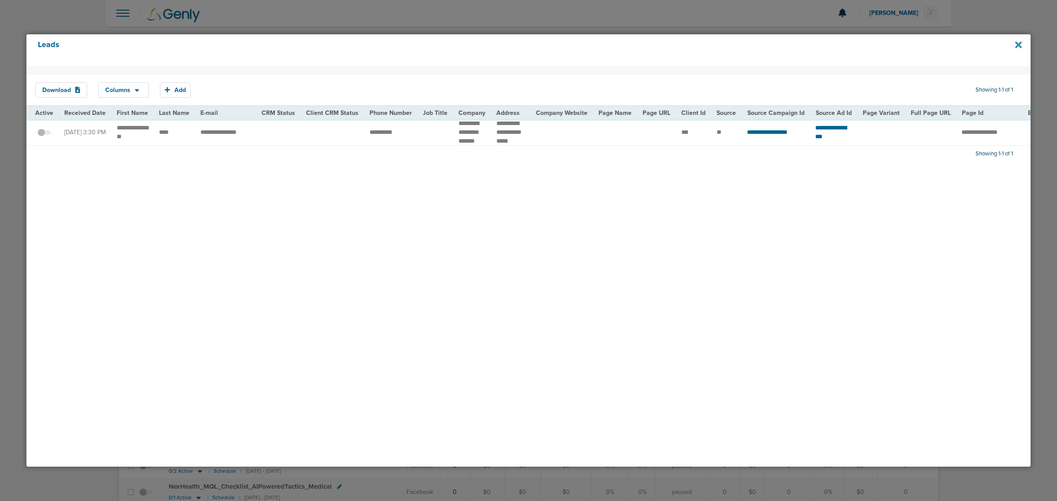
click at [1019, 43] on icon at bounding box center [1018, 45] width 7 height 10
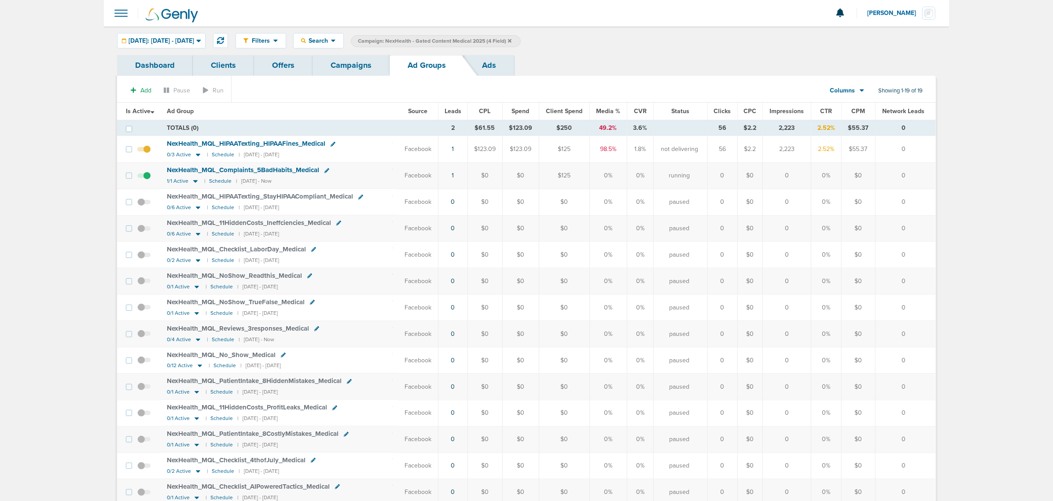
click at [358, 69] on link "Campaigns" at bounding box center [351, 65] width 77 height 21
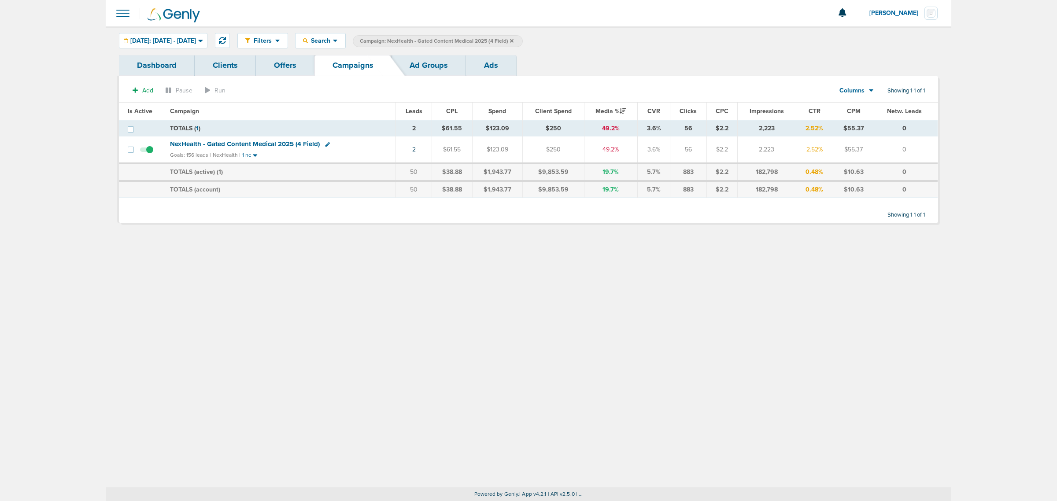
click at [513, 41] on icon at bounding box center [512, 41] width 4 height 4
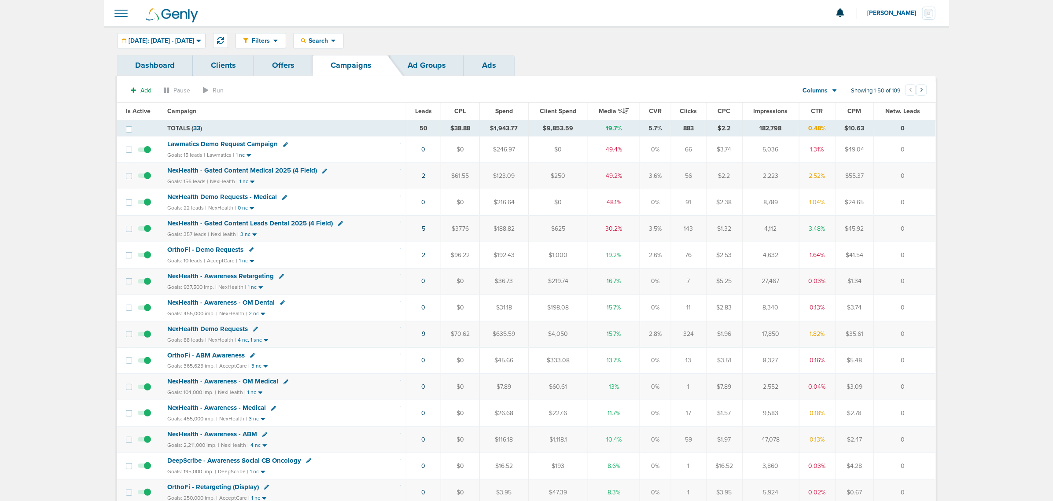
click at [421, 229] on td "5" at bounding box center [423, 229] width 35 height 26
click at [284, 222] on span "NexHealth - Gated Content Leads Dental 2025 (4 Field)" at bounding box center [250, 223] width 166 height 8
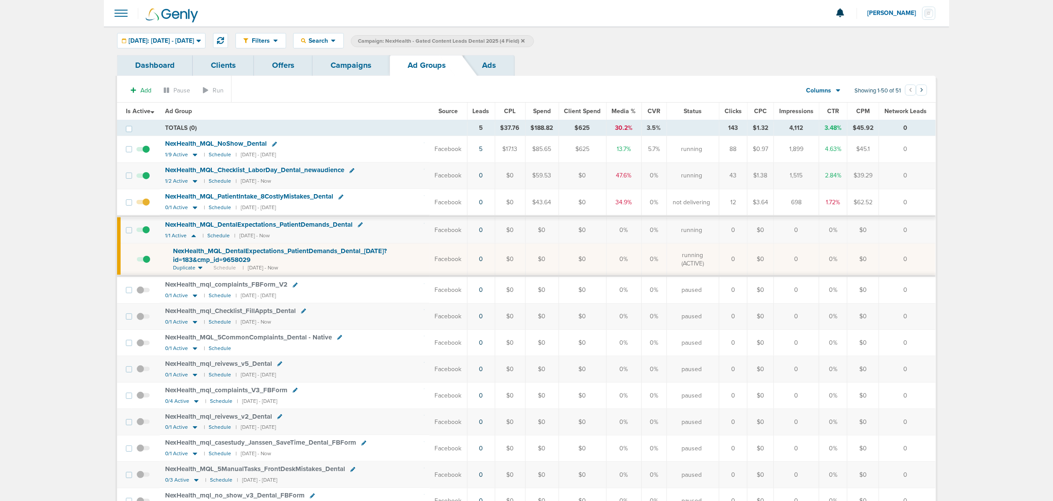
click at [405, 178] on td "NexHealth_ MQL_ Checklist_ LaborDay_ Dental_ newaudience 1/2 Active | Schedule …" at bounding box center [295, 176] width 270 height 26
click at [194, 182] on icon at bounding box center [195, 182] width 4 height 3
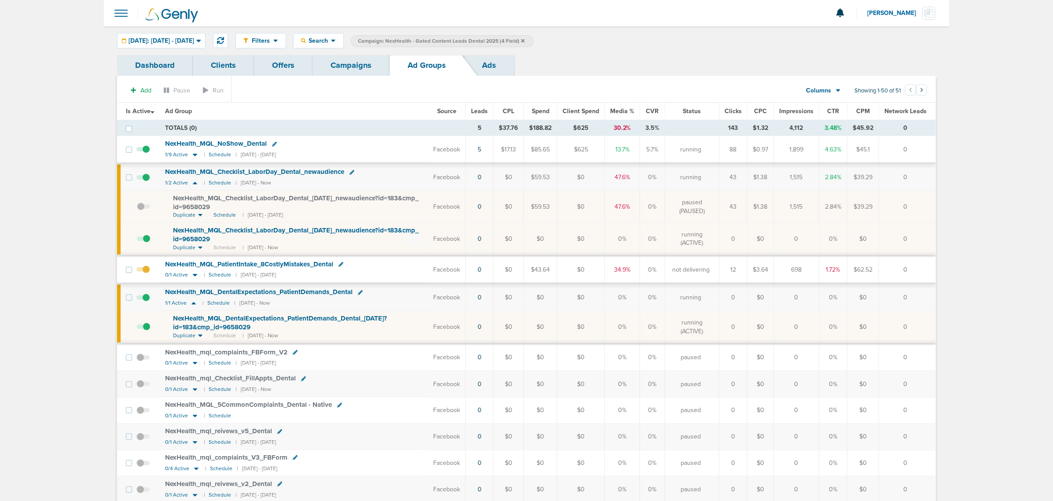
click at [148, 274] on span at bounding box center [143, 274] width 13 height 0
click at [143, 272] on input "checkbox" at bounding box center [143, 272] width 0 height 0
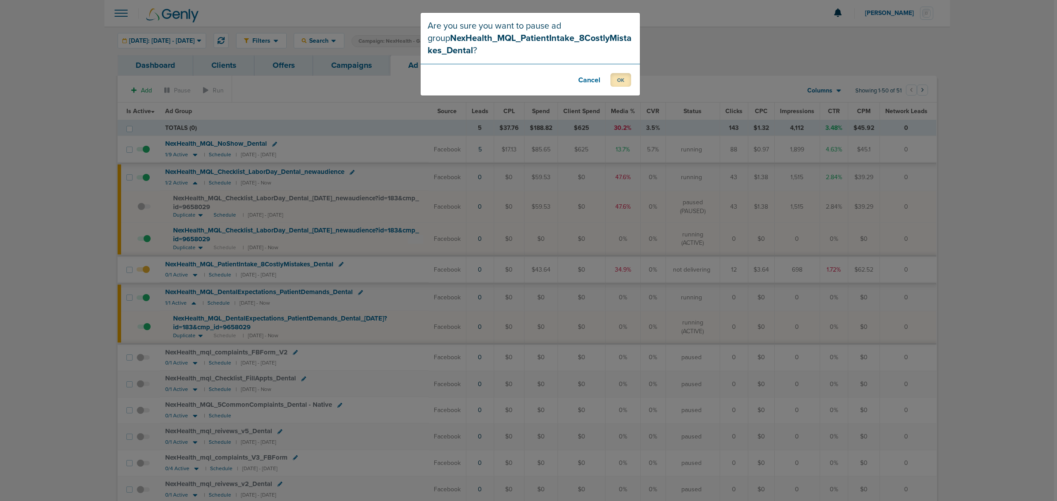
click at [624, 78] on button "OK" at bounding box center [620, 80] width 21 height 14
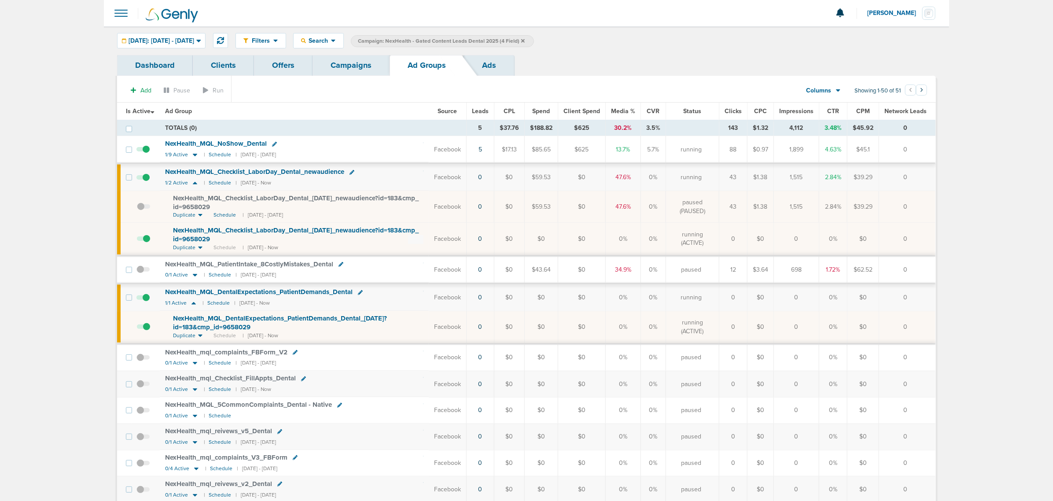
click at [371, 59] on link "Campaigns" at bounding box center [351, 65] width 77 height 21
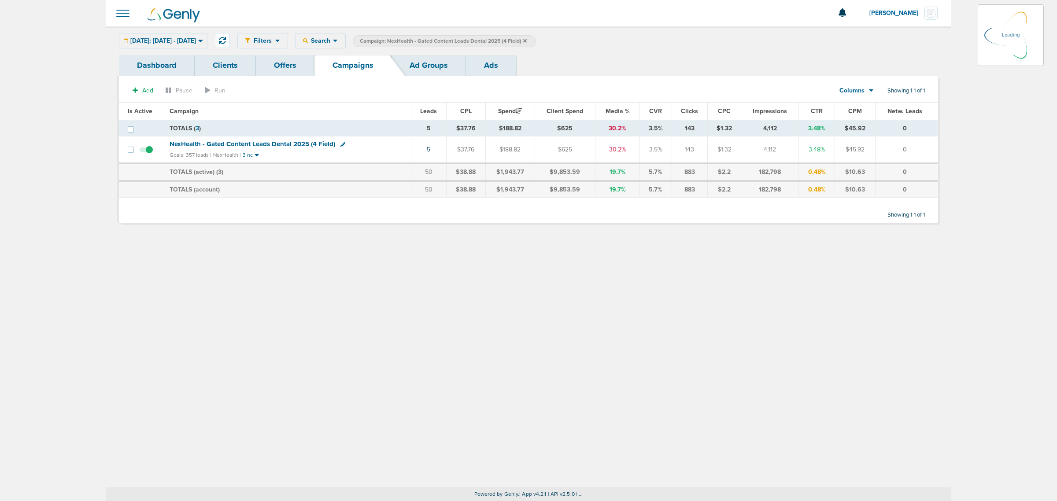
click at [527, 41] on icon at bounding box center [525, 41] width 4 height 4
click at [527, 38] on icon at bounding box center [525, 40] width 4 height 5
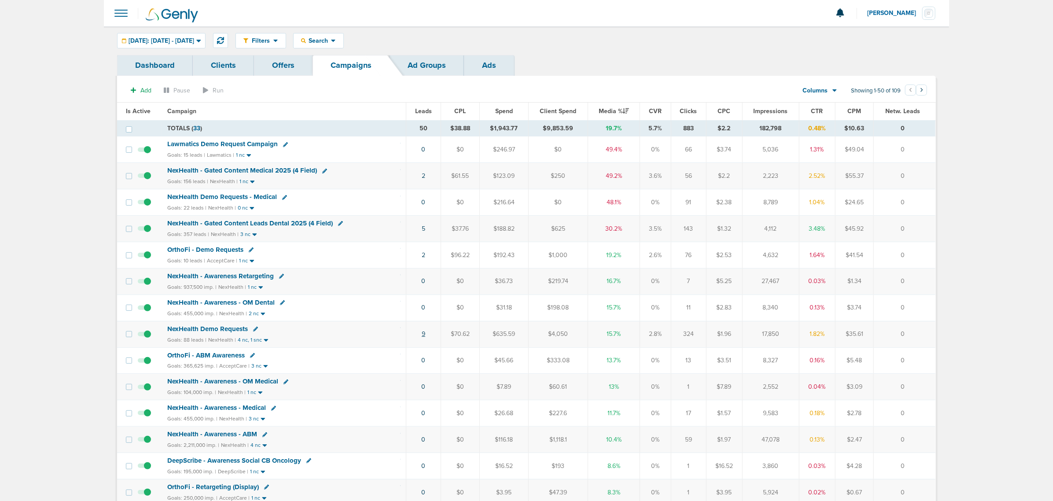
click at [422, 338] on link "9" at bounding box center [424, 333] width 4 height 7
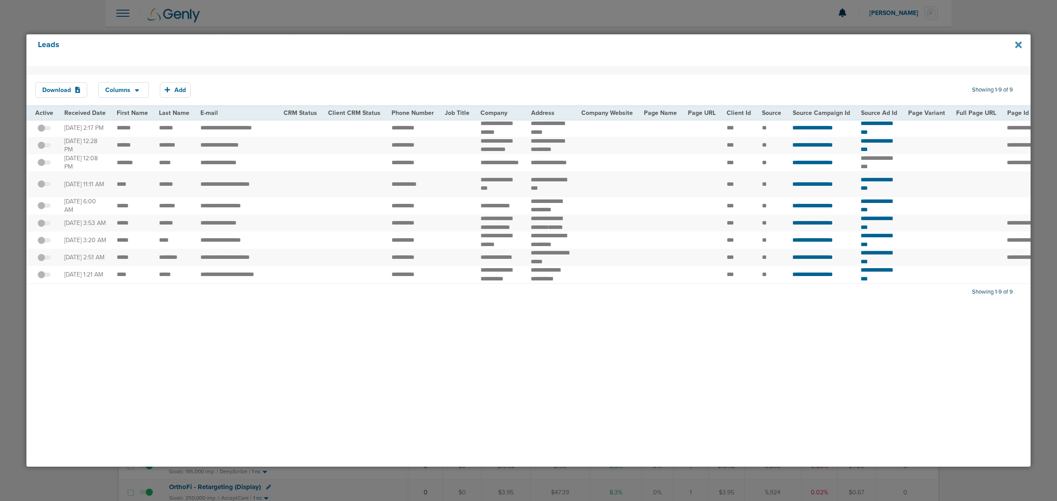
click at [1015, 45] on icon at bounding box center [1018, 45] width 7 height 10
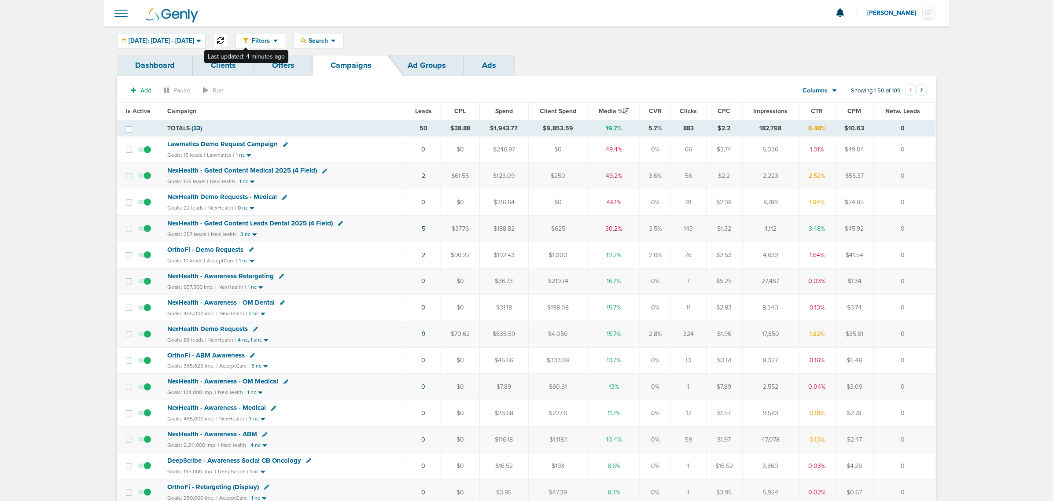
click at [228, 36] on button at bounding box center [220, 40] width 15 height 15
click at [224, 37] on icon at bounding box center [220, 40] width 7 height 7
drag, startPoint x: 377, startPoint y: 232, endPoint x: 906, endPoint y: 227, distance: 529.4
click at [906, 227] on tr "NexHealth - Gated Content Leads Dental 2025 (4 Field) Goals: 357 leads | NexHea…" at bounding box center [526, 229] width 819 height 26
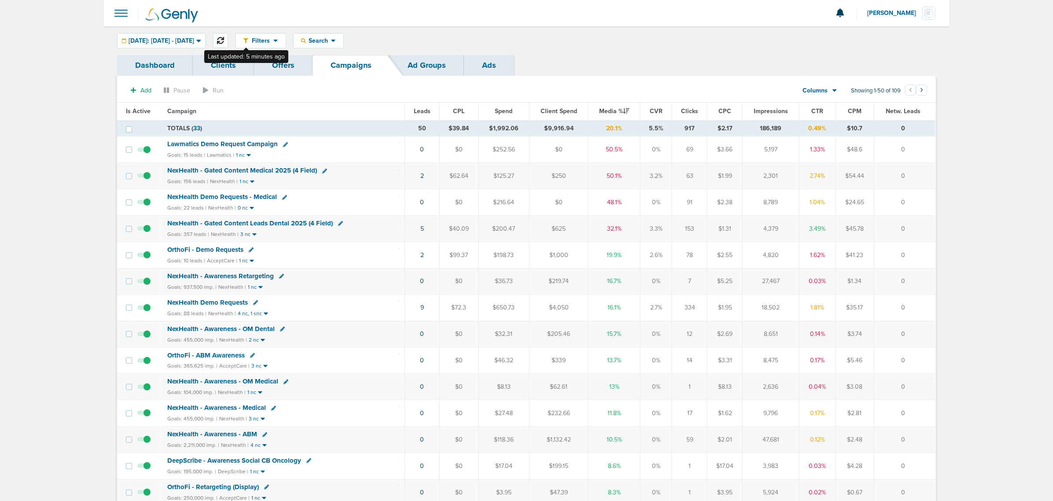
click at [224, 38] on icon at bounding box center [220, 40] width 7 height 7
click at [285, 222] on span "NexHealth - Gated Content Leads Dental 2025 (4 Field)" at bounding box center [250, 223] width 166 height 8
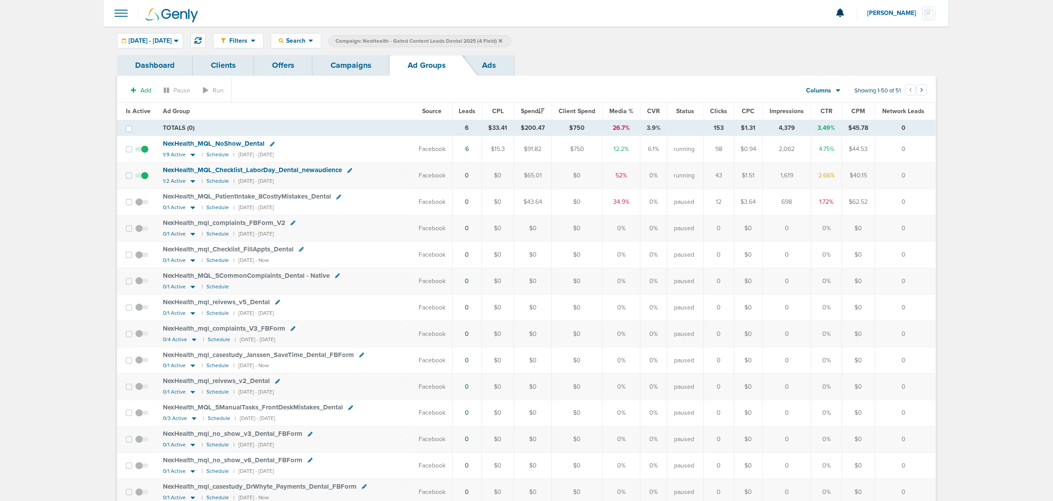
click at [133, 109] on span "Is Active" at bounding box center [138, 110] width 25 height 7
click at [196, 209] on icon at bounding box center [195, 208] width 4 height 3
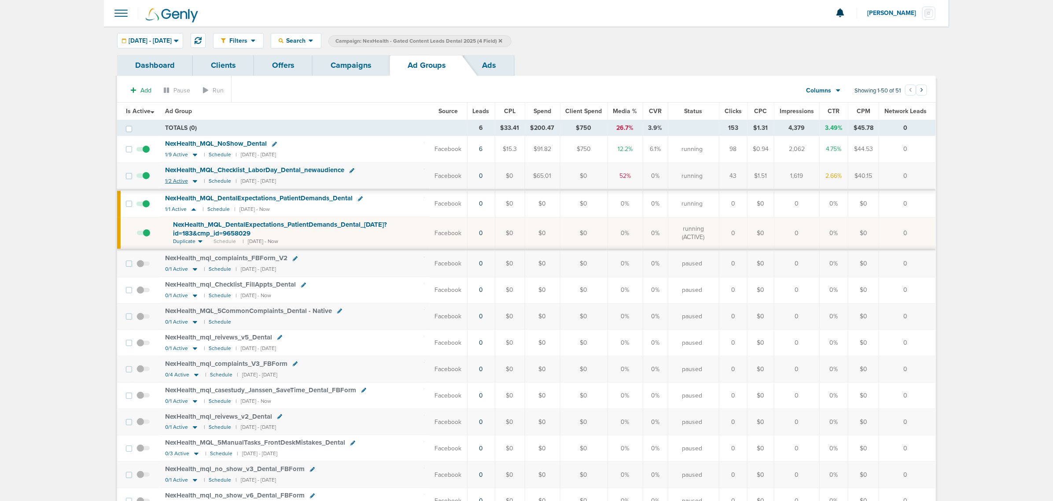
click at [194, 182] on icon at bounding box center [195, 182] width 4 height 3
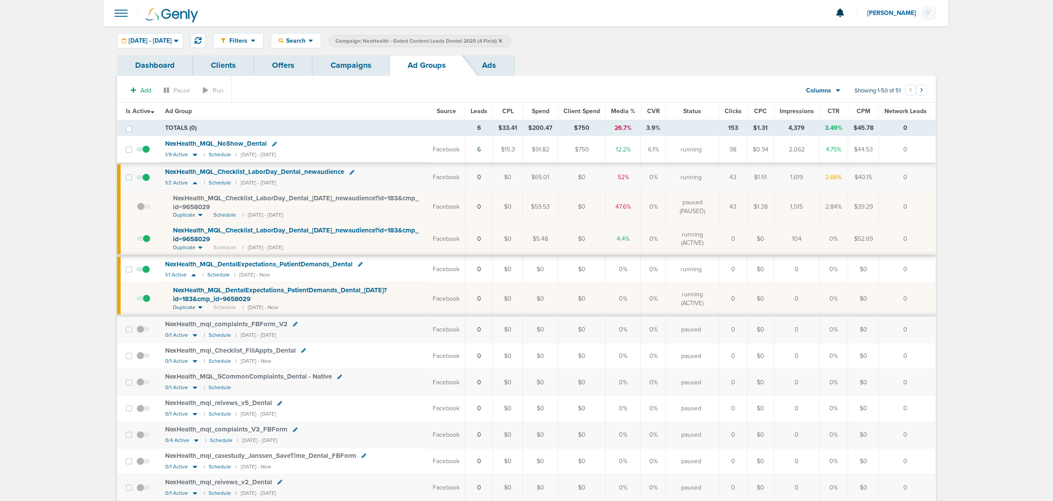
click at [348, 68] on link "Campaigns" at bounding box center [351, 65] width 77 height 21
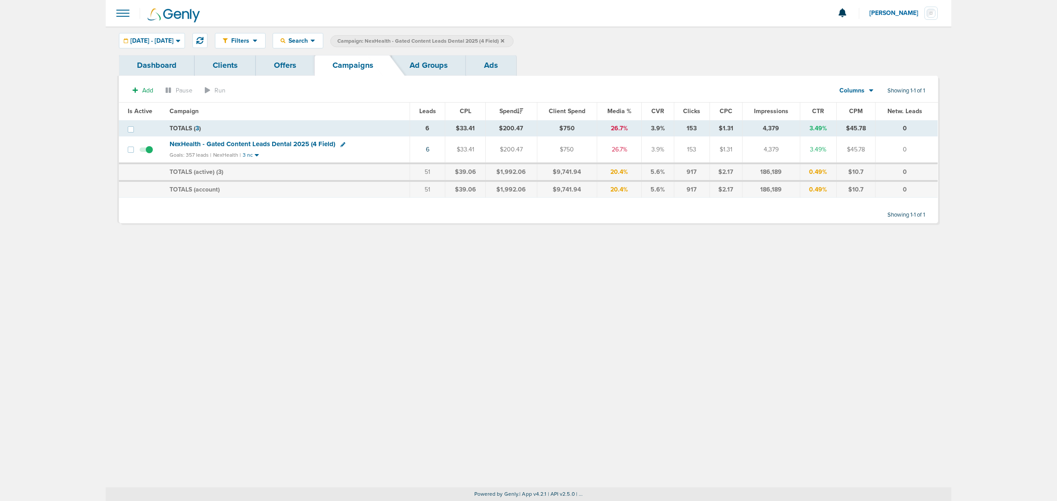
click at [504, 41] on icon at bounding box center [503, 41] width 4 height 4
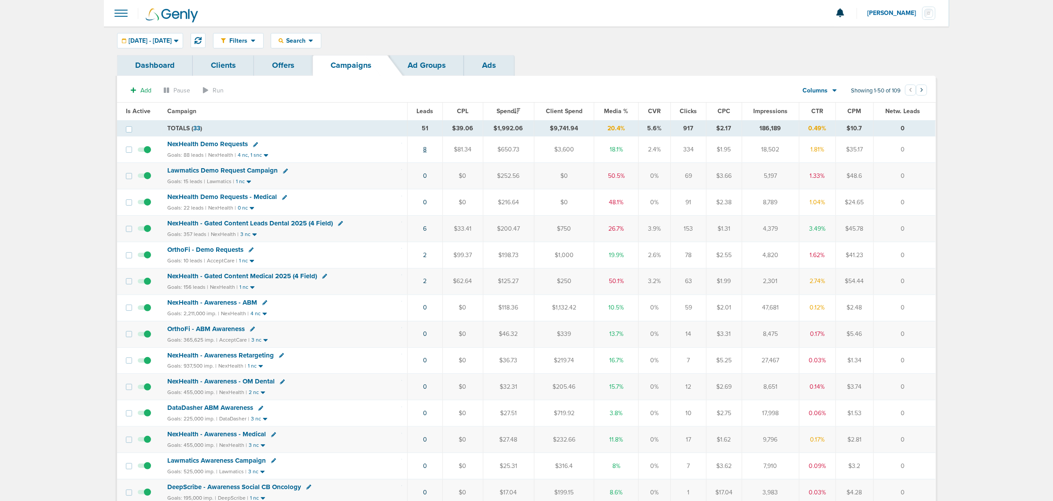
click at [426, 150] on link "8" at bounding box center [425, 149] width 4 height 7
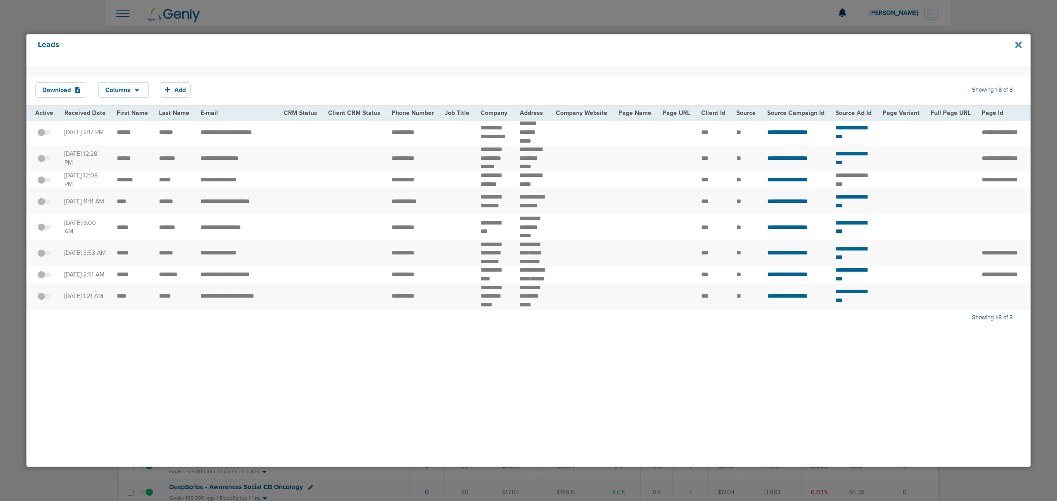
click at [1018, 48] on icon at bounding box center [1018, 45] width 7 height 10
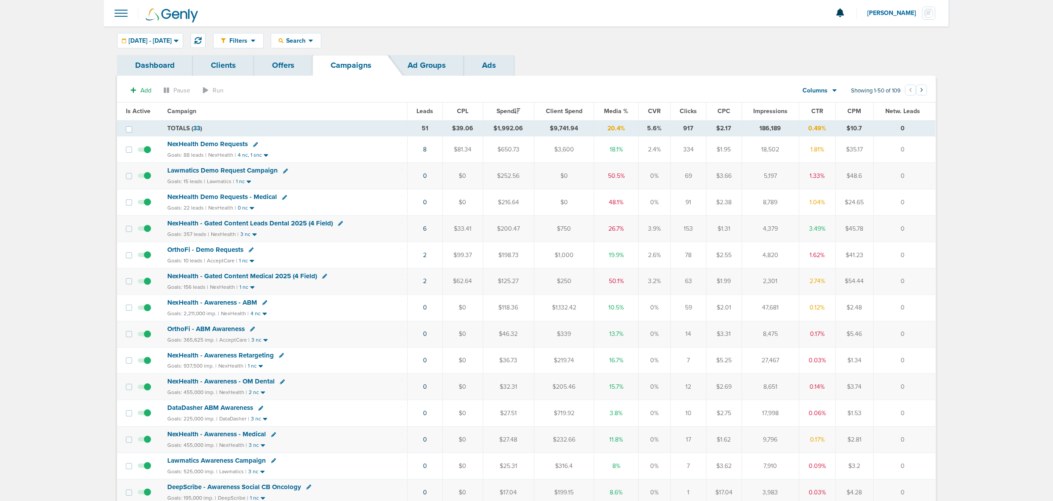
click at [237, 277] on span "NexHealth - Gated Content Medical 2025 (4 Field)" at bounding box center [242, 276] width 150 height 8
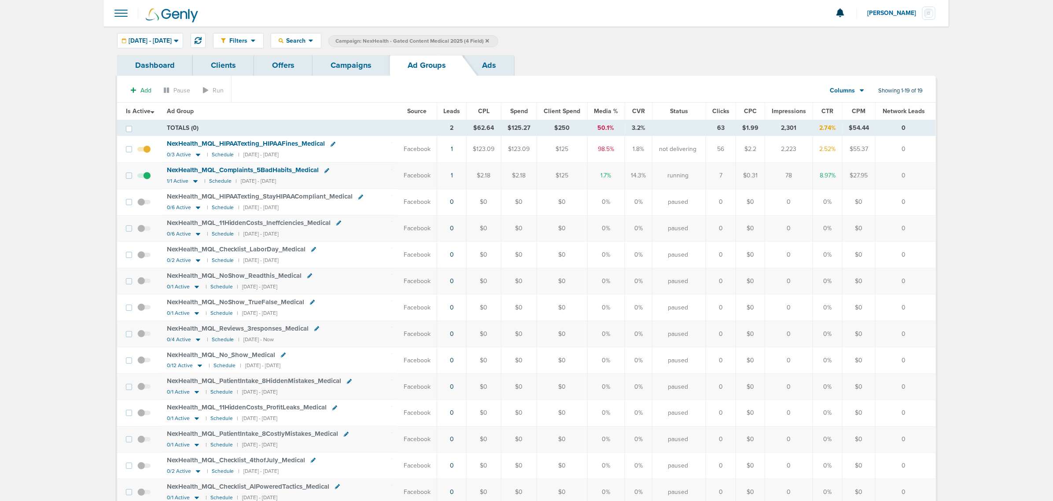
click at [233, 172] on span "NexHealth_ MQL_ Complaints_ 5BadHabits_ Medical" at bounding box center [243, 170] width 152 height 8
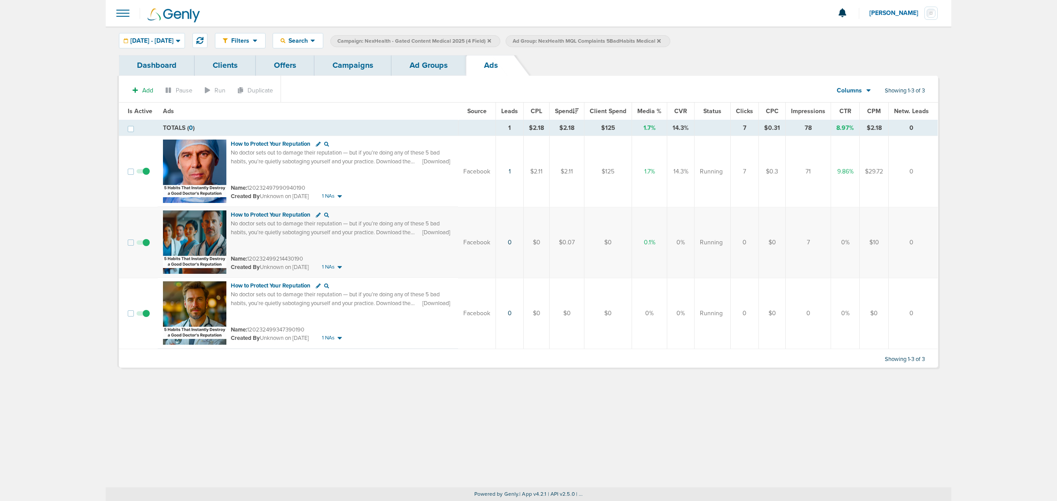
click at [408, 59] on link "Ad Groups" at bounding box center [429, 65] width 74 height 21
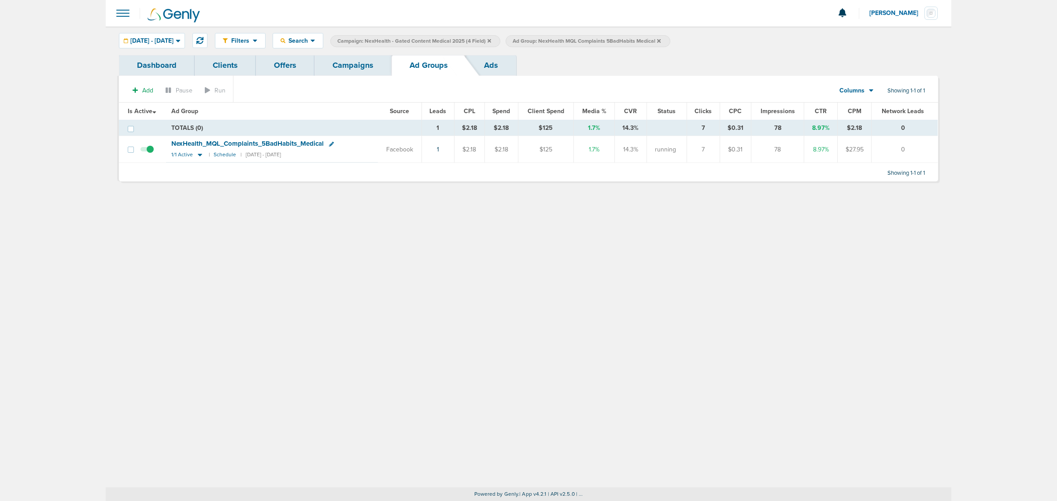
click at [331, 61] on link "Campaigns" at bounding box center [352, 65] width 77 height 21
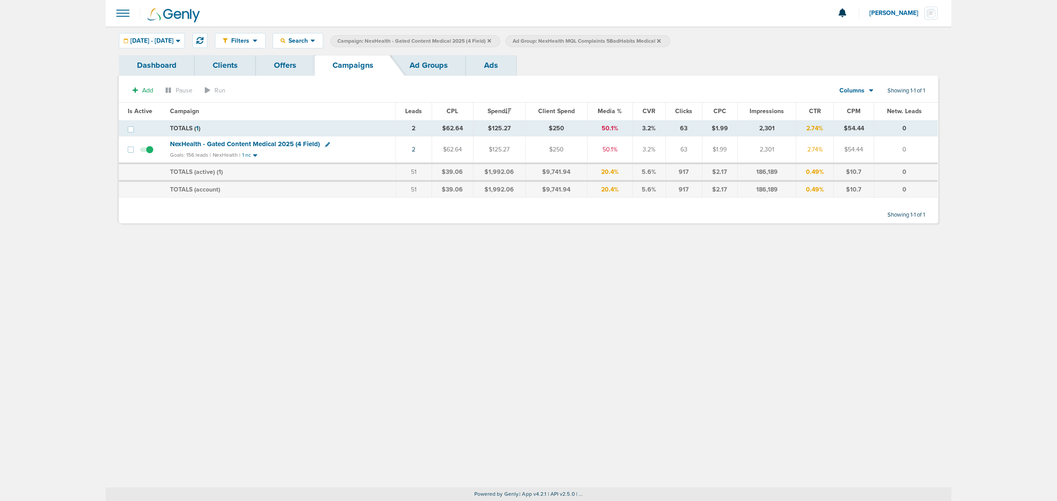
click at [661, 41] on icon at bounding box center [659, 40] width 4 height 5
click at [491, 41] on icon at bounding box center [490, 41] width 4 height 4
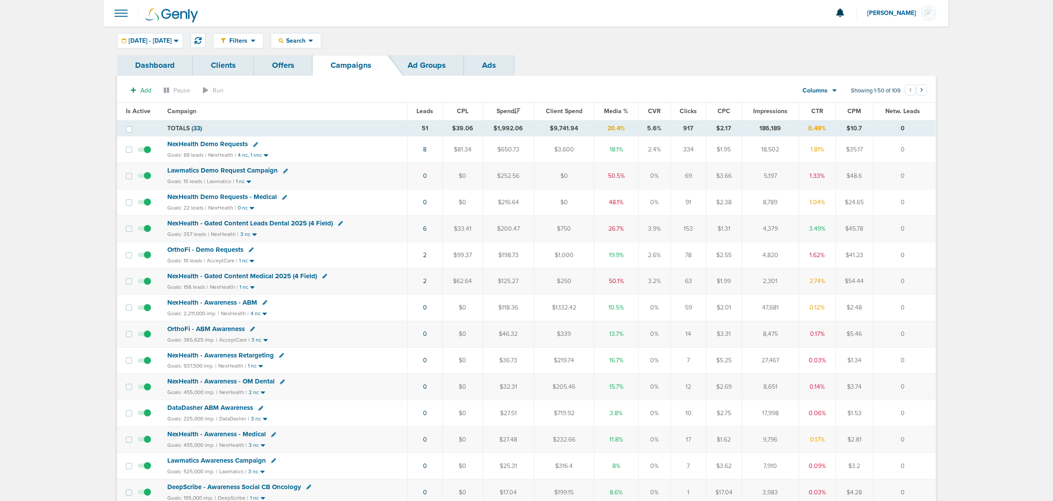
click at [232, 142] on span "NexHealth Demo Requests" at bounding box center [207, 144] width 81 height 8
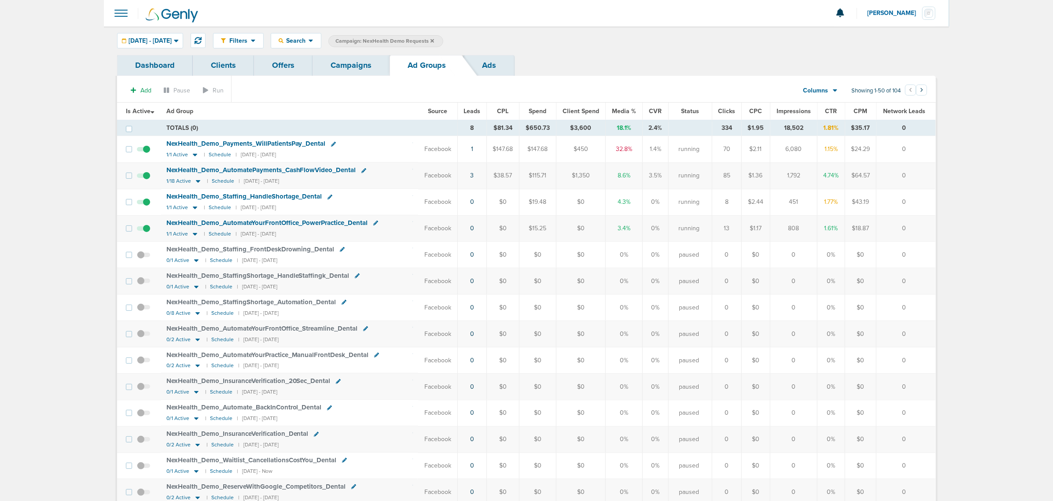
click at [474, 111] on span "Leads" at bounding box center [472, 110] width 17 height 7
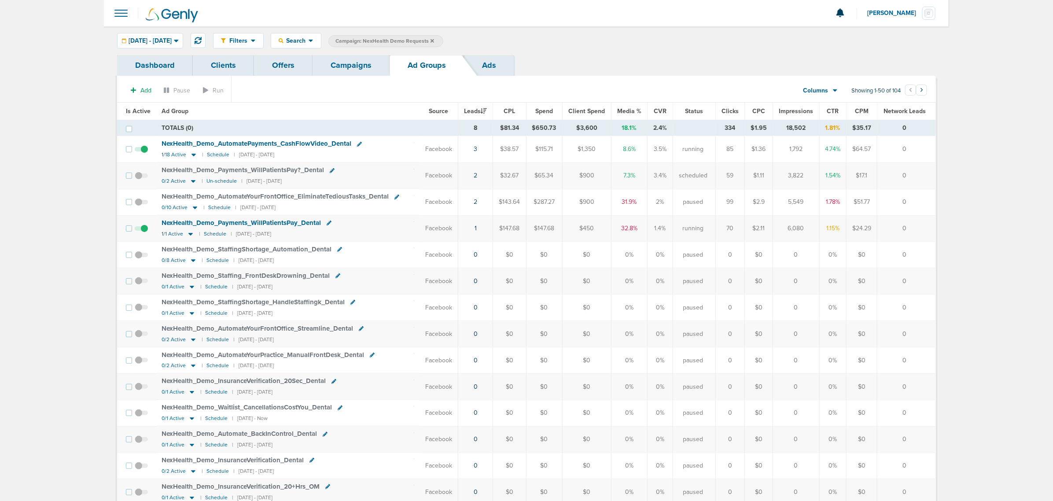
click at [346, 48] on div "Filters Active Only Settings Status Active Inactive Objectives MQL SQL Traffic …" at bounding box center [527, 40] width 846 height 29
click at [354, 63] on link "Campaigns" at bounding box center [351, 65] width 77 height 21
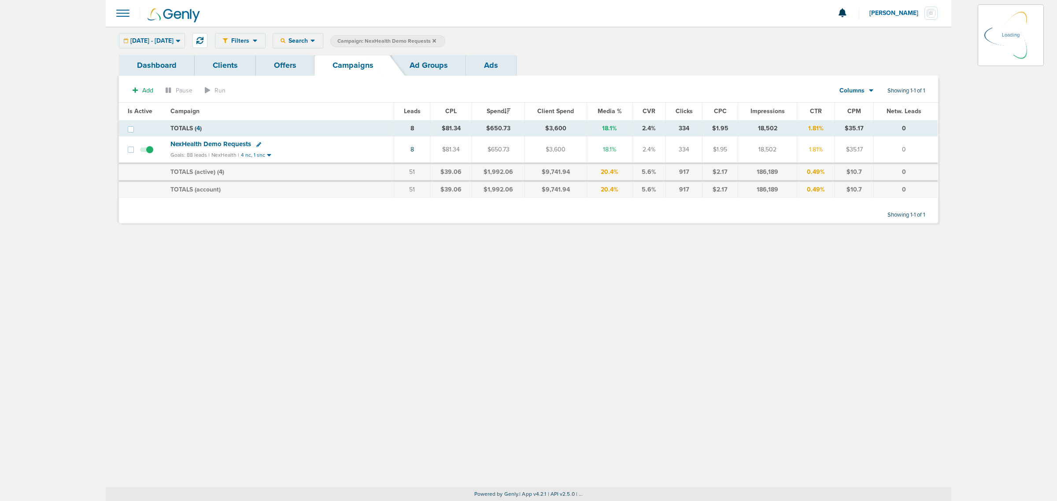
click at [436, 41] on icon at bounding box center [434, 41] width 4 height 4
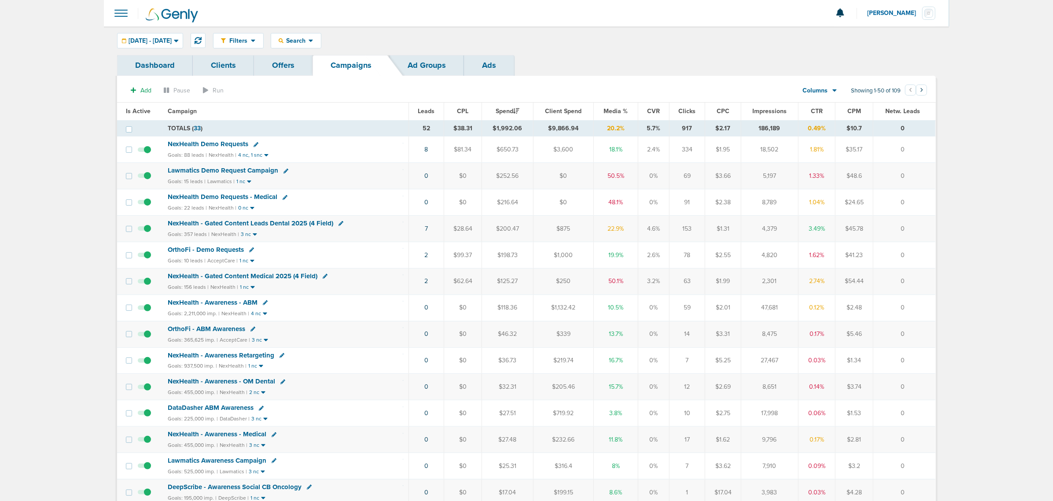
click at [277, 223] on span "NexHealth - Gated Content Leads Dental 2025 (4 Field)" at bounding box center [251, 223] width 166 height 8
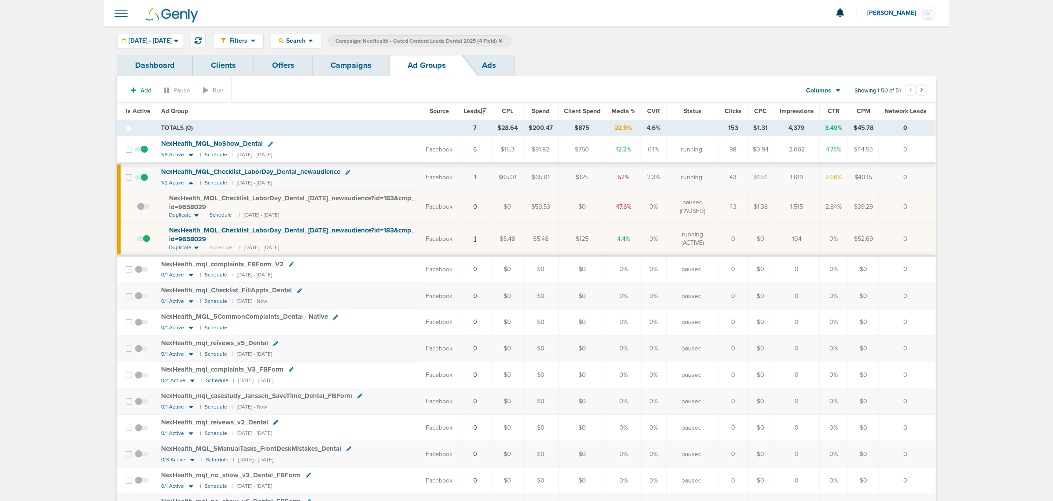
click at [477, 238] on link "1" at bounding box center [475, 238] width 2 height 7
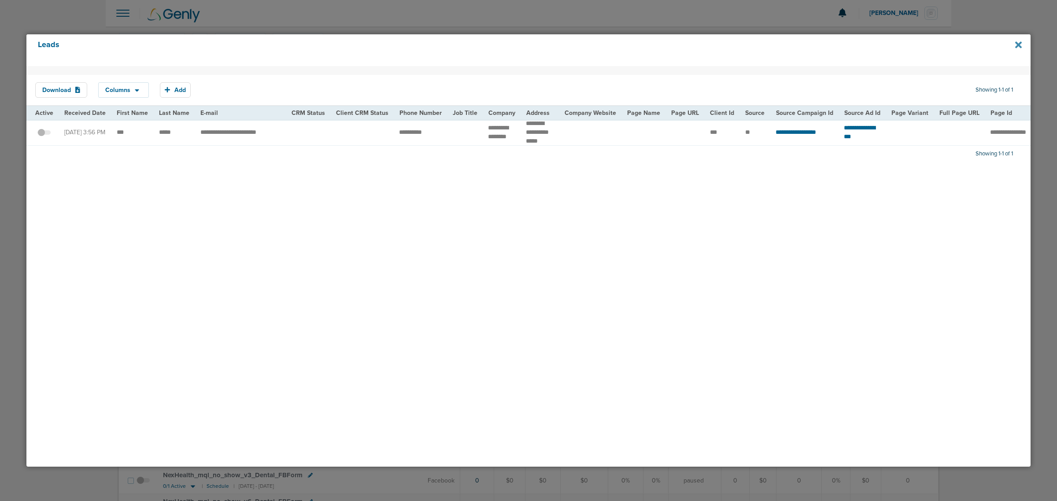
click at [1018, 47] on icon at bounding box center [1018, 45] width 7 height 10
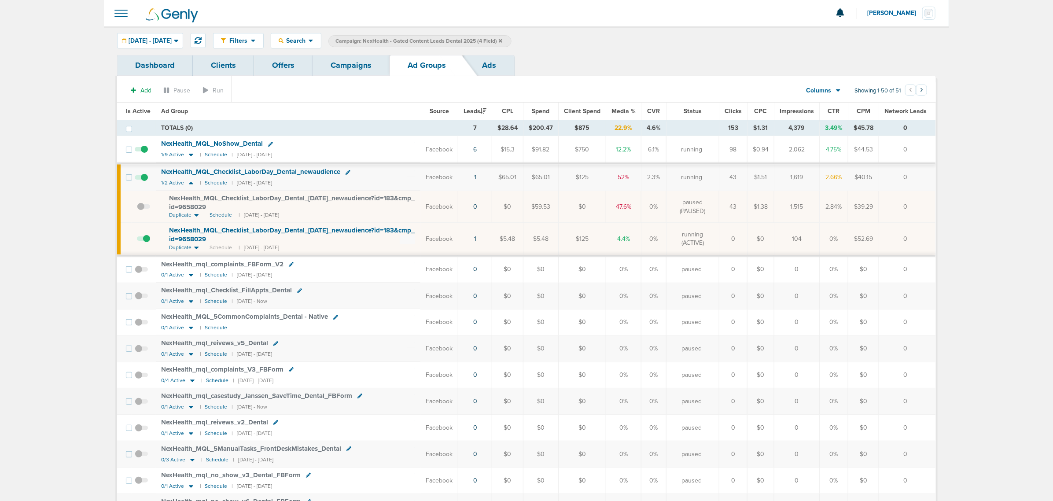
click at [345, 62] on link "Campaigns" at bounding box center [351, 65] width 77 height 21
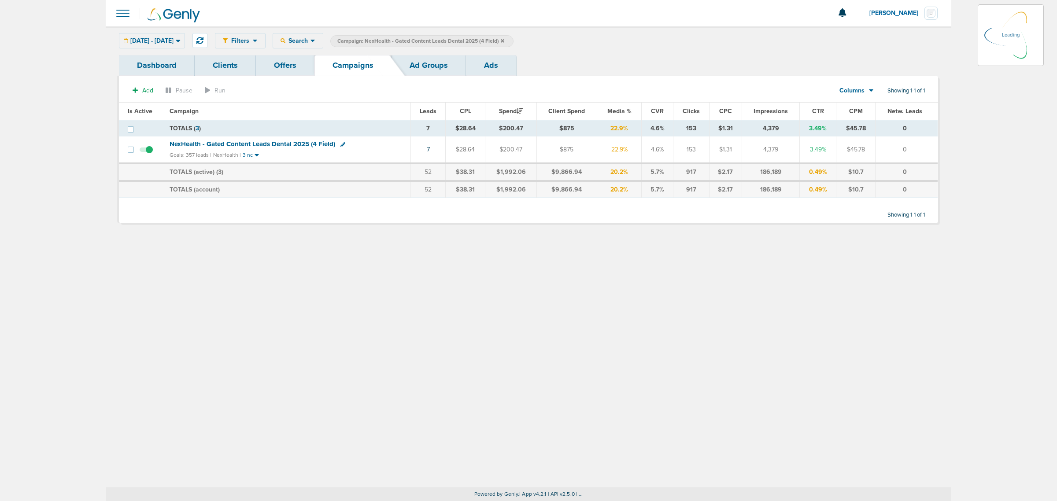
click at [504, 41] on icon at bounding box center [503, 41] width 4 height 4
click at [504, 38] on span "Campaign: NexHealth - Gated Content Leads Dental 2025 (4 Field)" at bounding box center [420, 40] width 167 height 7
click at [504, 38] on icon at bounding box center [503, 40] width 4 height 5
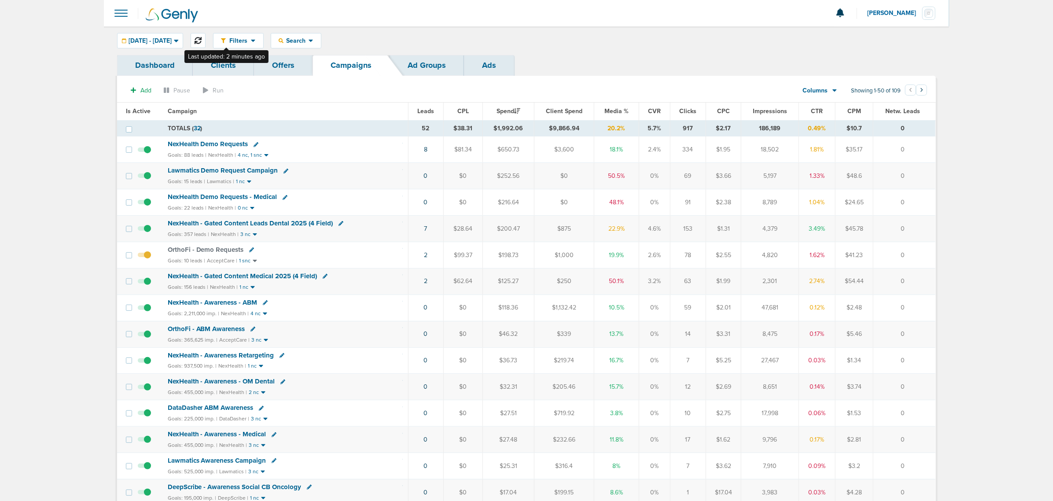
click at [206, 36] on button at bounding box center [198, 40] width 15 height 15
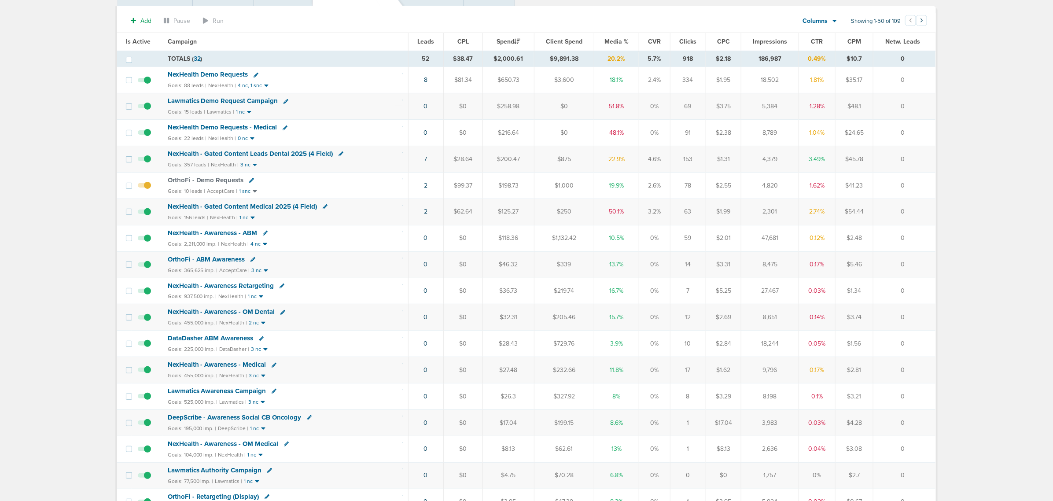
scroll to position [55, 0]
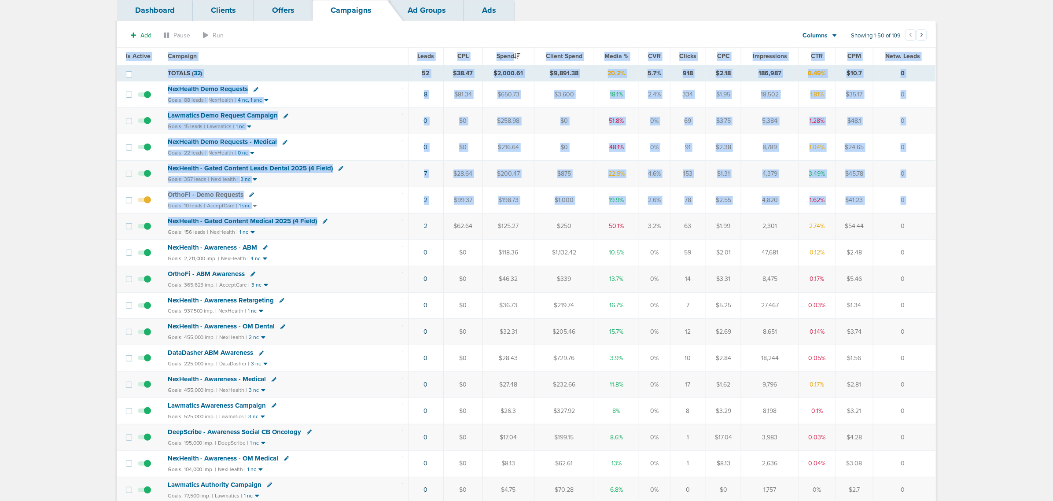
drag, startPoint x: 423, startPoint y: 226, endPoint x: 1024, endPoint y: 218, distance: 601.2
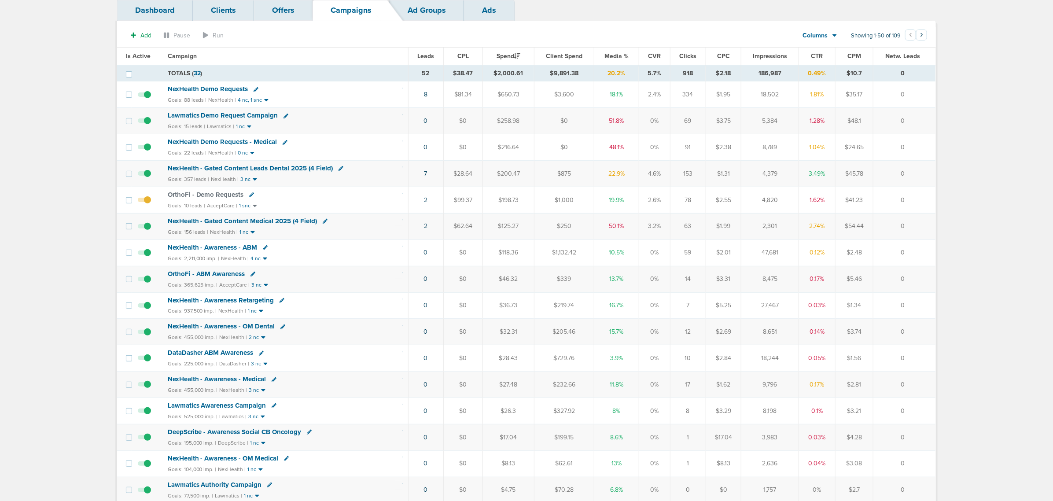
scroll to position [0, 0]
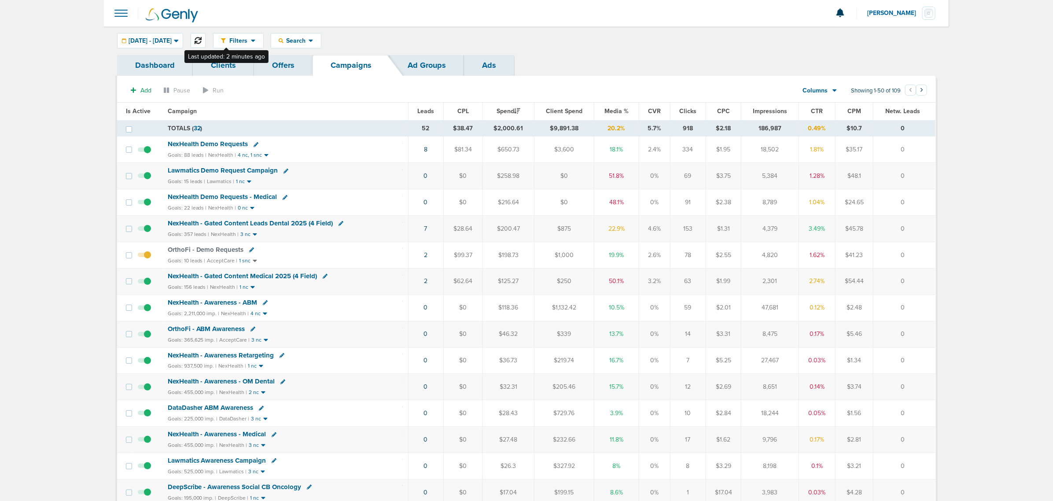
click at [202, 42] on icon at bounding box center [198, 40] width 7 height 7
click at [426, 149] on link "9" at bounding box center [426, 149] width 4 height 7
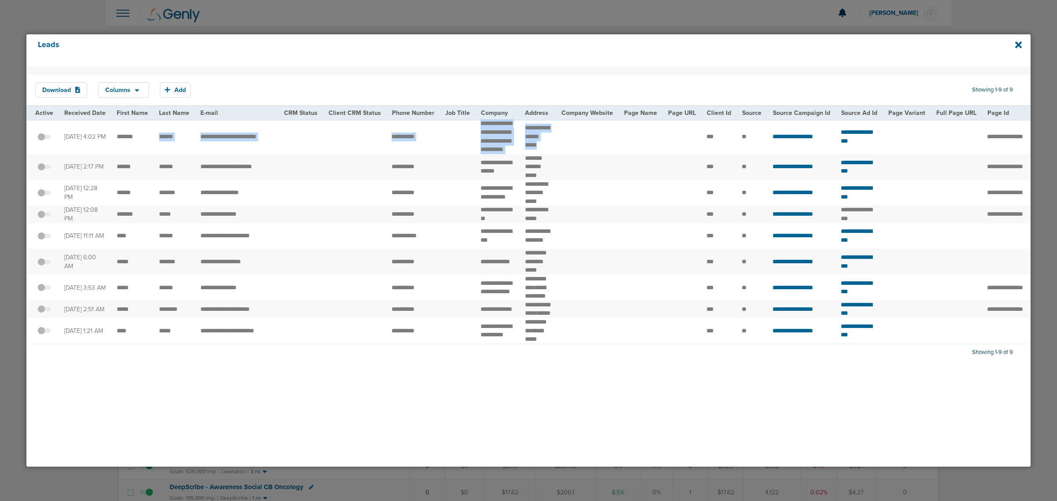
drag, startPoint x: 269, startPoint y: 136, endPoint x: 657, endPoint y: 137, distance: 388.0
click at [657, 137] on tr "**********" at bounding box center [905, 136] width 1759 height 34
click at [599, 137] on td at bounding box center [587, 136] width 63 height 34
click at [1020, 42] on icon at bounding box center [1018, 45] width 7 height 10
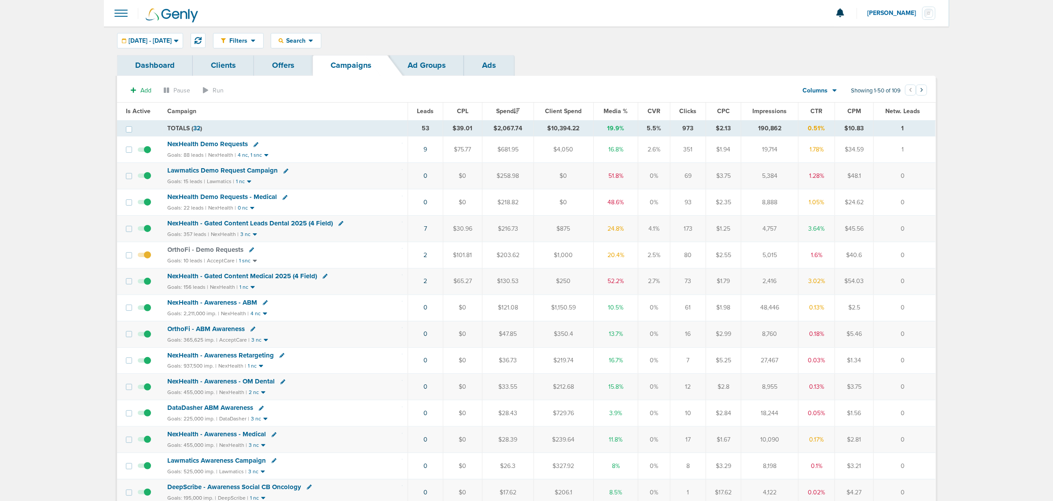
click at [249, 277] on span "NexHealth - Gated Content Medical 2025 (4 Field)" at bounding box center [243, 276] width 150 height 8
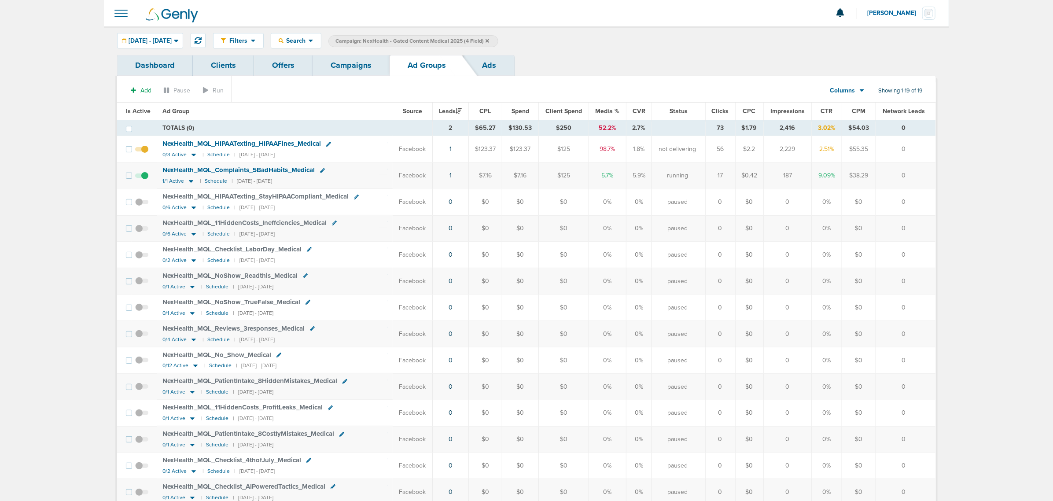
click at [364, 55] on link "Campaigns" at bounding box center [351, 65] width 77 height 21
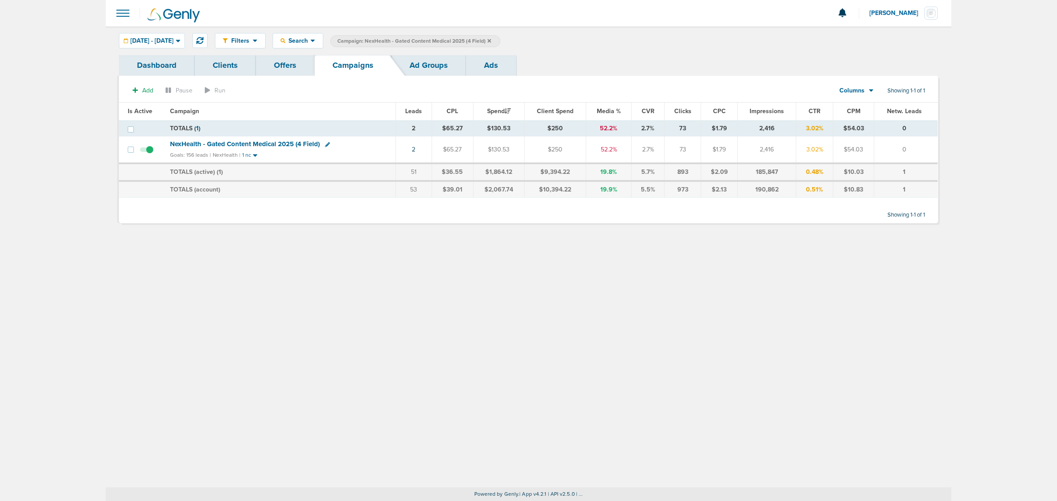
click at [491, 41] on icon at bounding box center [490, 41] width 4 height 4
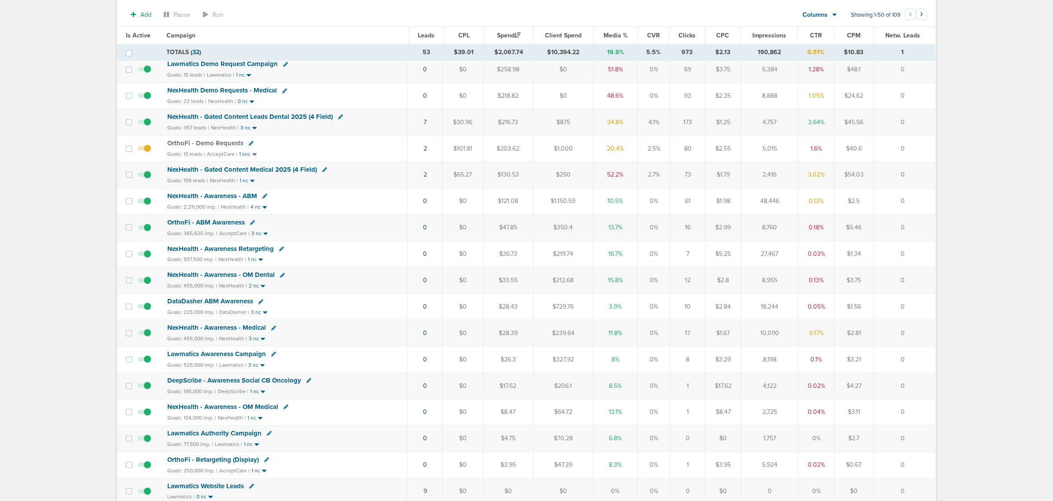
scroll to position [110, 0]
click at [282, 117] on span "NexHealth - Gated Content Leads Dental 2025 (4 Field)" at bounding box center [250, 115] width 166 height 8
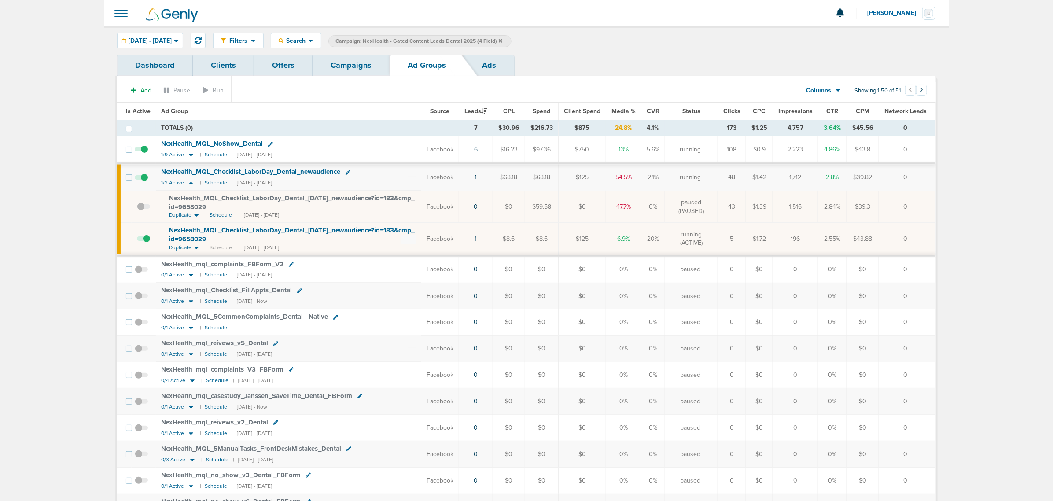
click at [362, 70] on link "Campaigns" at bounding box center [351, 65] width 77 height 21
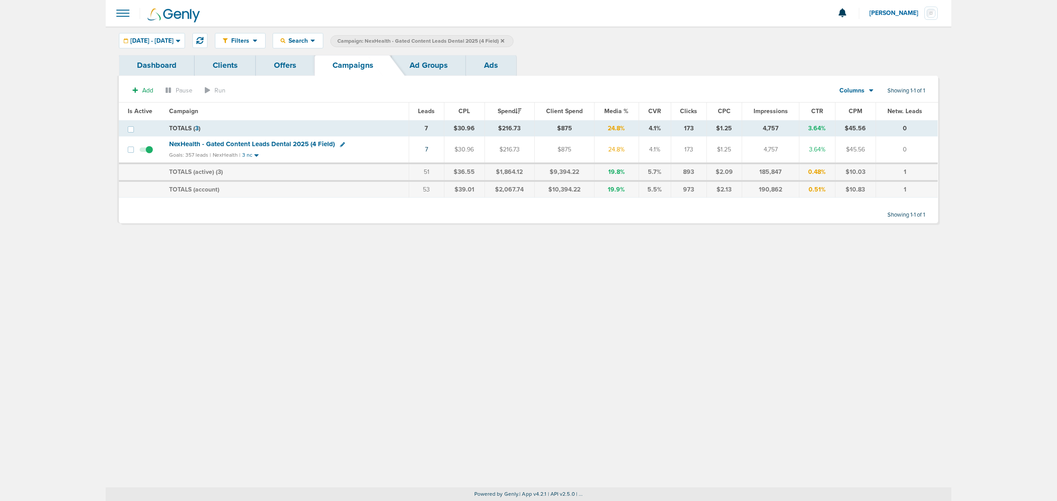
click at [504, 41] on icon at bounding box center [503, 41] width 4 height 4
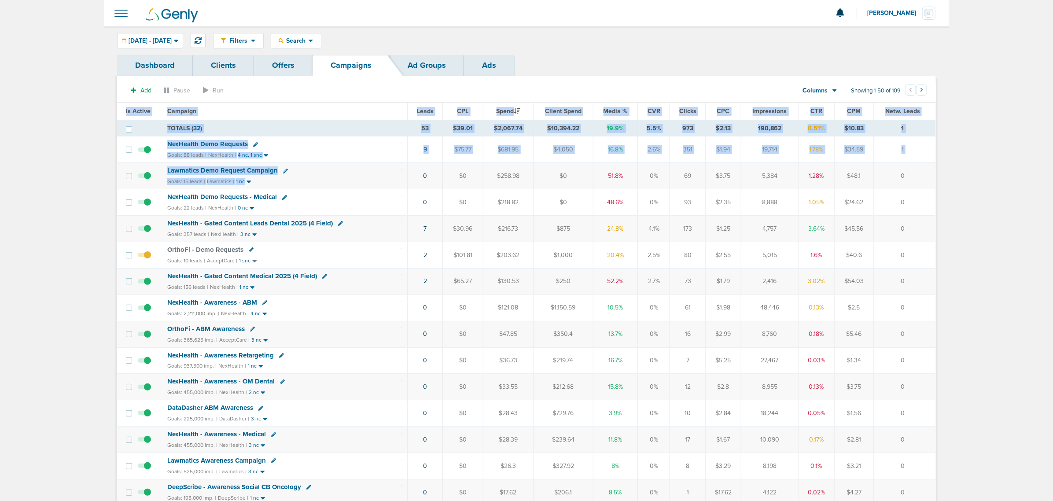
drag, startPoint x: 325, startPoint y: 178, endPoint x: 950, endPoint y: 179, distance: 624.9
drag, startPoint x: 367, startPoint y: 150, endPoint x: 1011, endPoint y: 144, distance: 644.3
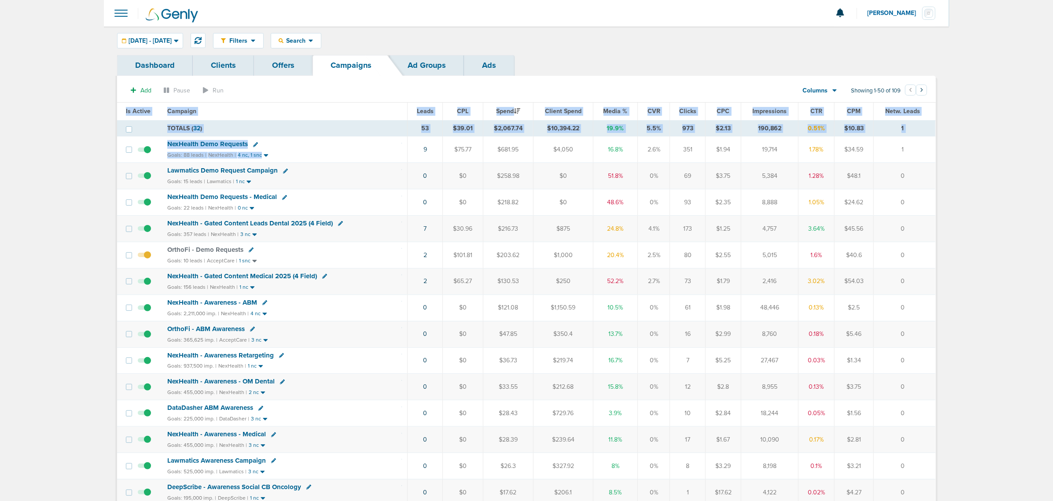
click at [918, 142] on td "1" at bounding box center [905, 150] width 62 height 26
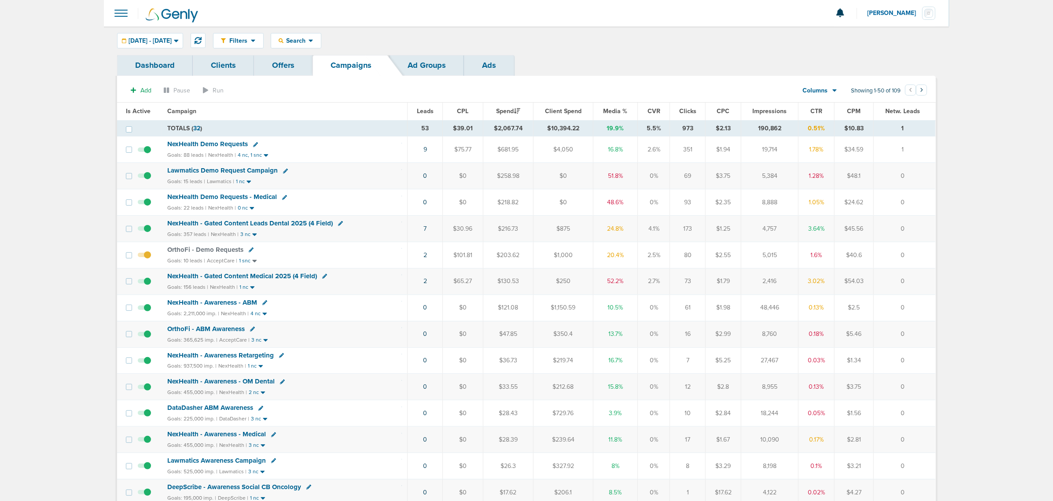
drag, startPoint x: 924, startPoint y: 153, endPoint x: 49, endPoint y: 145, distance: 874.7
click at [216, 145] on span "NexHealth Demo Requests" at bounding box center [207, 144] width 81 height 8
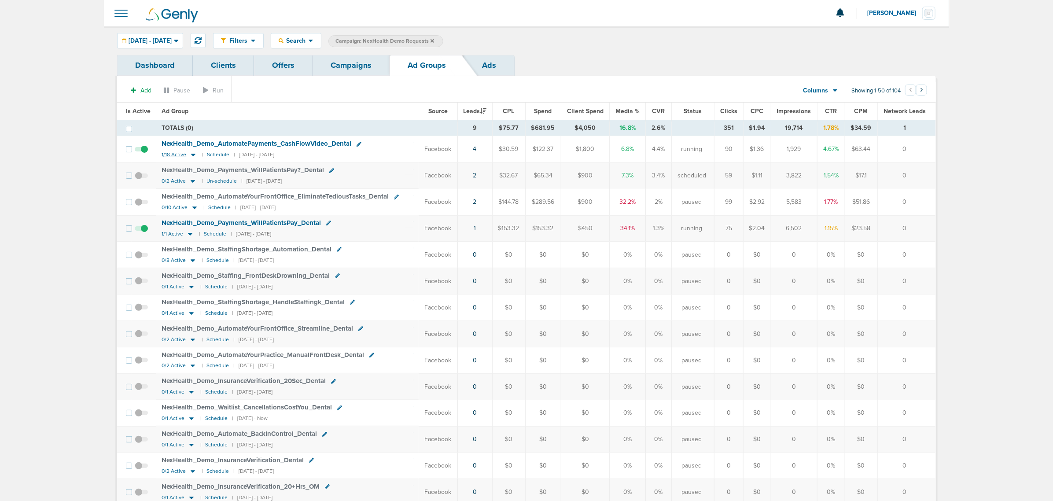
click at [192, 155] on icon at bounding box center [193, 155] width 4 height 3
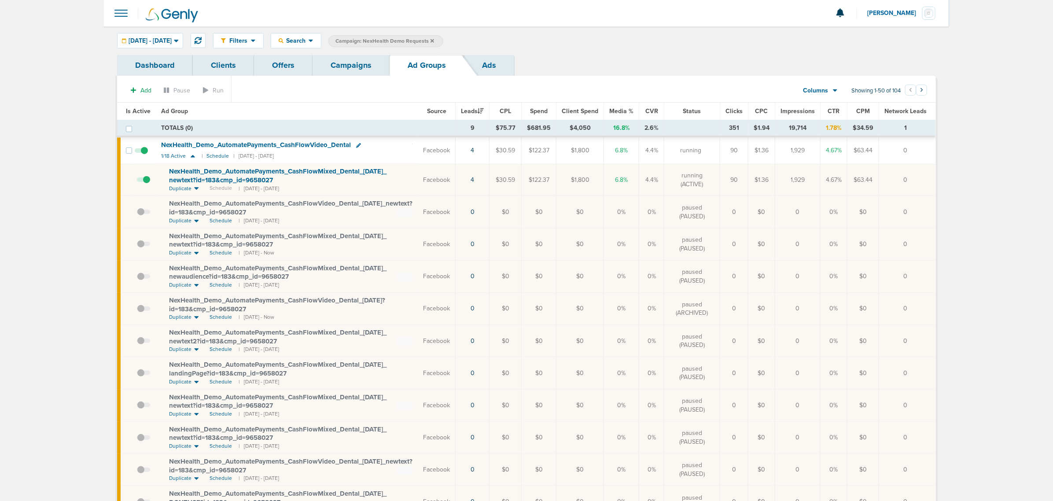
click at [223, 172] on span "NexHealth_ Demo_ AutomatePayments_ CashFlowMixed_ Dental_ 08.26.25_ newtext?id=…" at bounding box center [278, 175] width 218 height 17
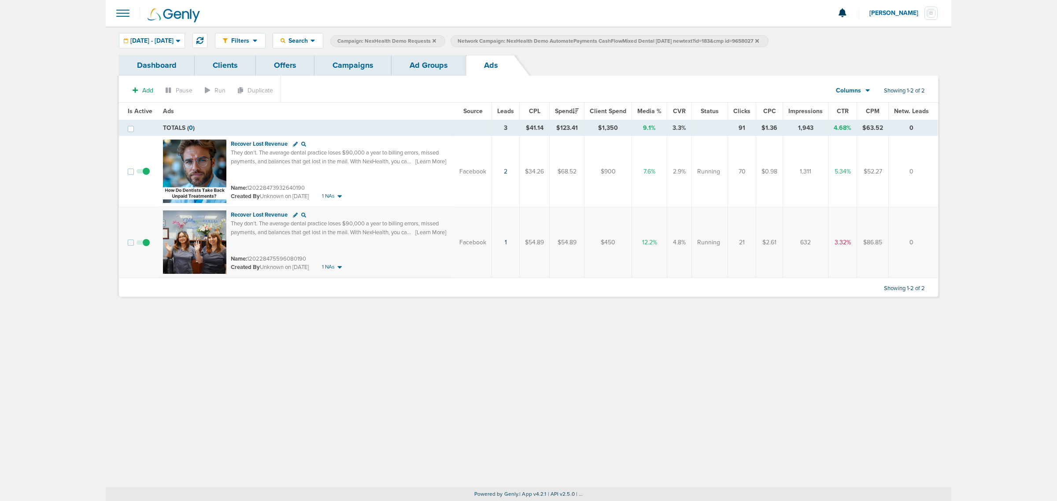
click at [437, 69] on link "Ad Groups" at bounding box center [429, 65] width 74 height 21
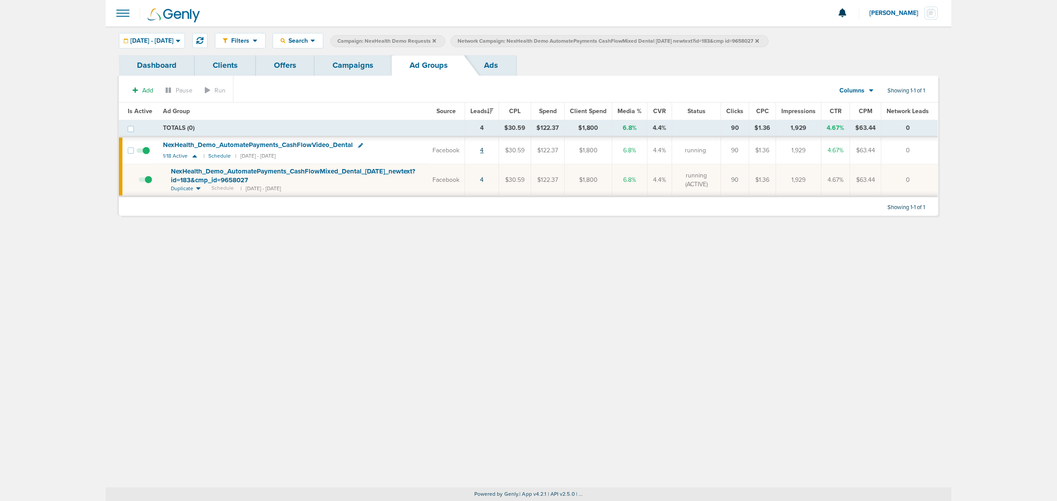
click at [484, 149] on link "4" at bounding box center [482, 150] width 4 height 7
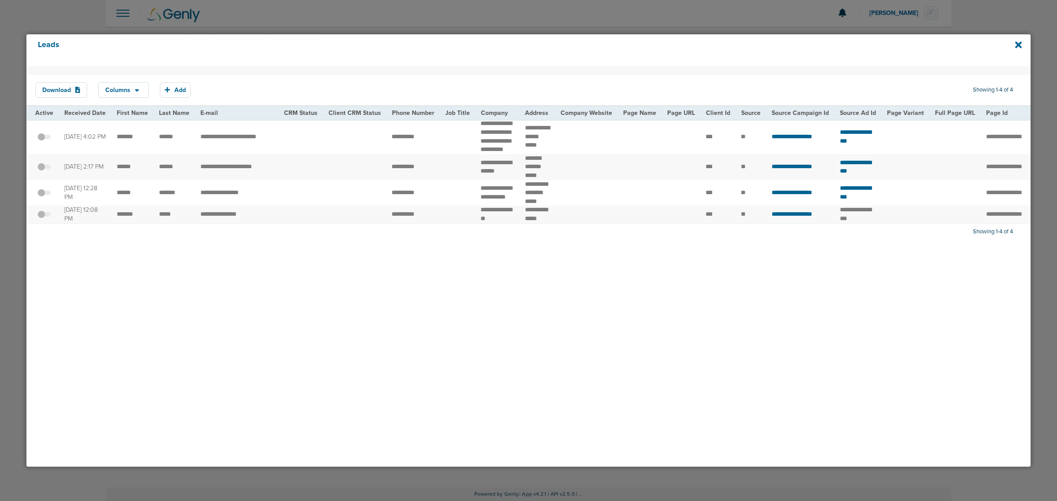
click at [611, 287] on div "Download Columns Save selections Reset to defaults Is Active Received Date Firs…" at bounding box center [528, 266] width 1004 height 401
click at [1016, 46] on icon at bounding box center [1018, 44] width 7 height 7
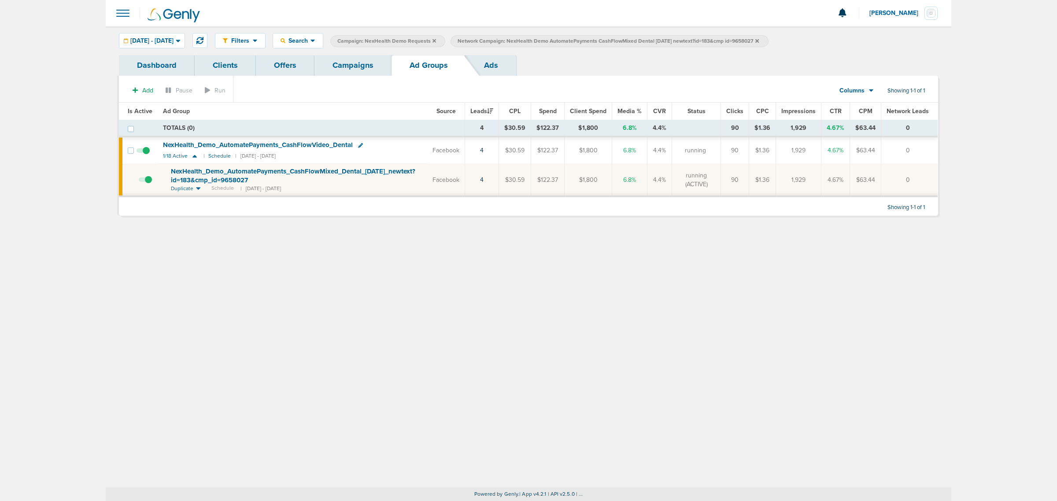
drag, startPoint x: 527, startPoint y: 275, endPoint x: 489, endPoint y: 159, distance: 122.6
click at [525, 268] on div "Filters Active Only Settings Status Active Inactive Objectives MQL SQL Traffic …" at bounding box center [529, 256] width 846 height 461
click at [360, 69] on link "Campaigns" at bounding box center [352, 65] width 77 height 21
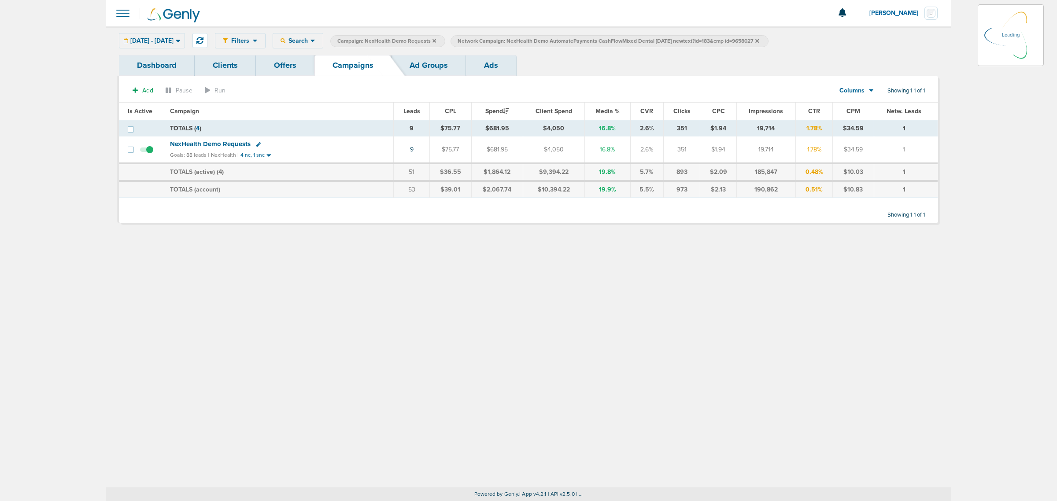
click at [759, 40] on icon at bounding box center [757, 41] width 4 height 4
click at [436, 38] on icon at bounding box center [434, 40] width 4 height 5
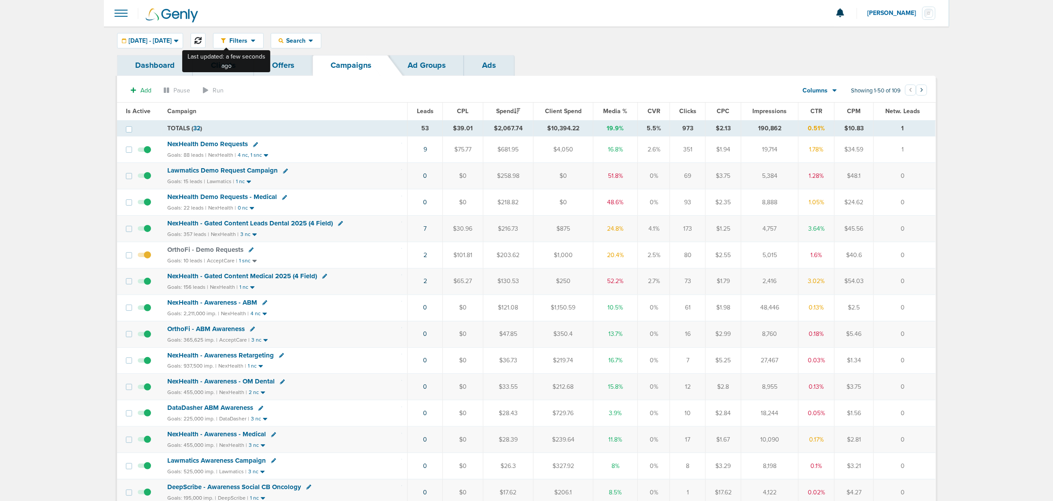
click at [206, 34] on button at bounding box center [198, 40] width 15 height 15
click at [206, 35] on button at bounding box center [198, 40] width 15 height 15
click at [428, 150] on link "10" at bounding box center [425, 149] width 6 height 7
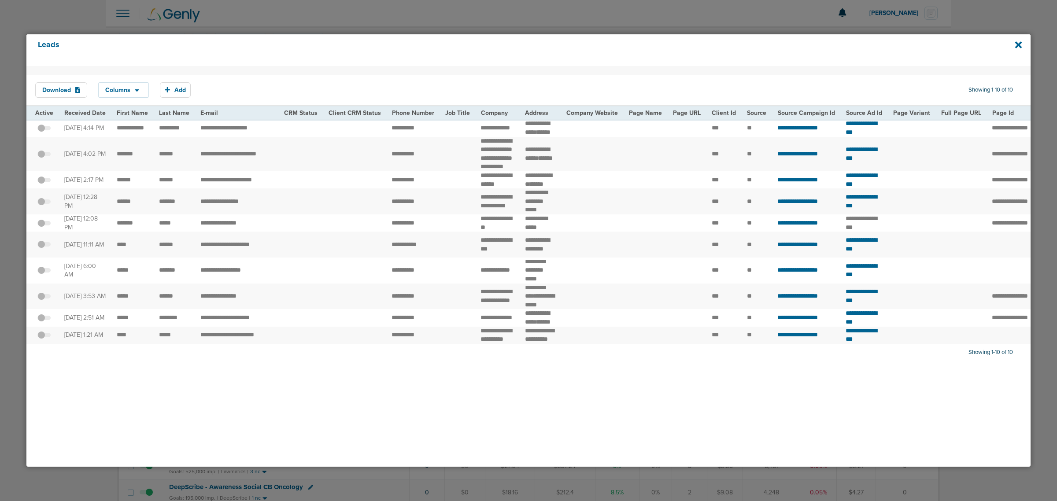
drag, startPoint x: 107, startPoint y: 132, endPoint x: 585, endPoint y: 133, distance: 477.8
click at [584, 133] on tr "**********" at bounding box center [908, 127] width 1764 height 17
click at [585, 133] on td at bounding box center [592, 127] width 63 height 17
click at [1018, 46] on icon at bounding box center [1018, 44] width 7 height 7
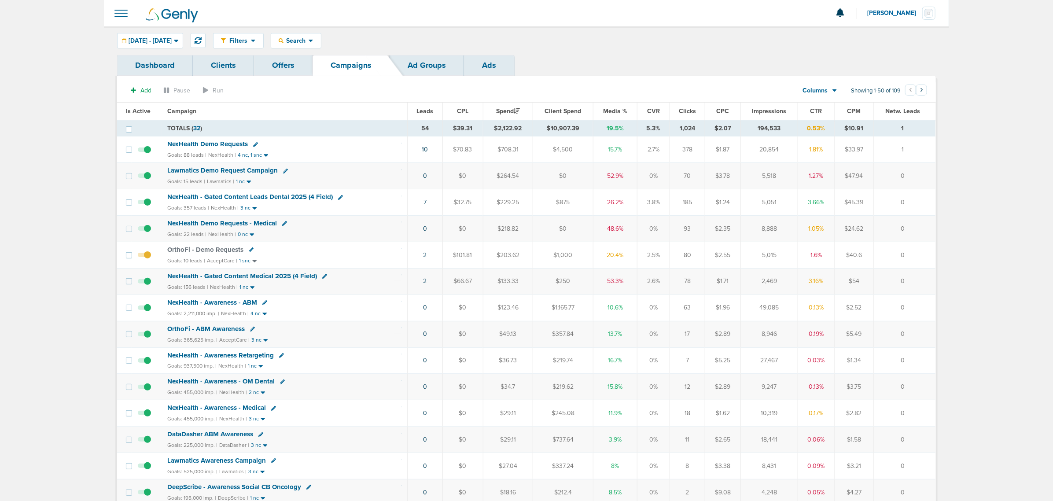
click at [295, 196] on span "NexHealth - Gated Content Leads Dental 2025 (4 Field)" at bounding box center [250, 197] width 166 height 8
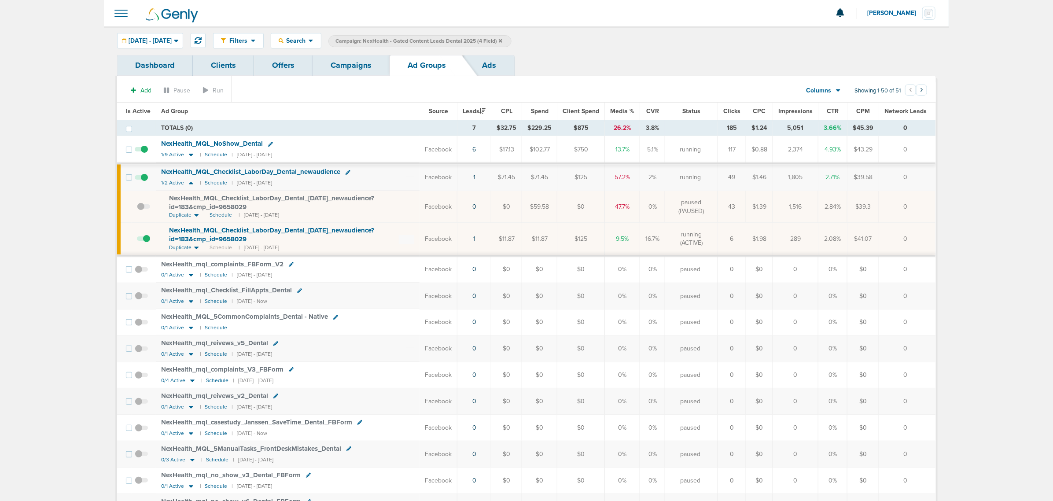
click at [135, 109] on span "Is Active" at bounding box center [138, 110] width 25 height 7
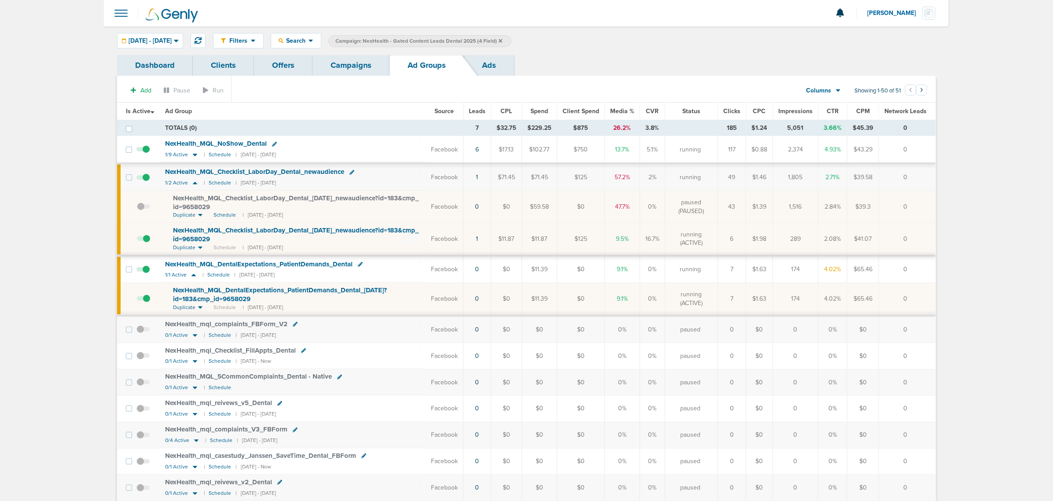
click at [245, 291] on span "NexHealth_ MQL_ DentalExpectations_ PatientDemands_ Dental_ 08.25.25?id=183&cmp…" at bounding box center [280, 294] width 214 height 17
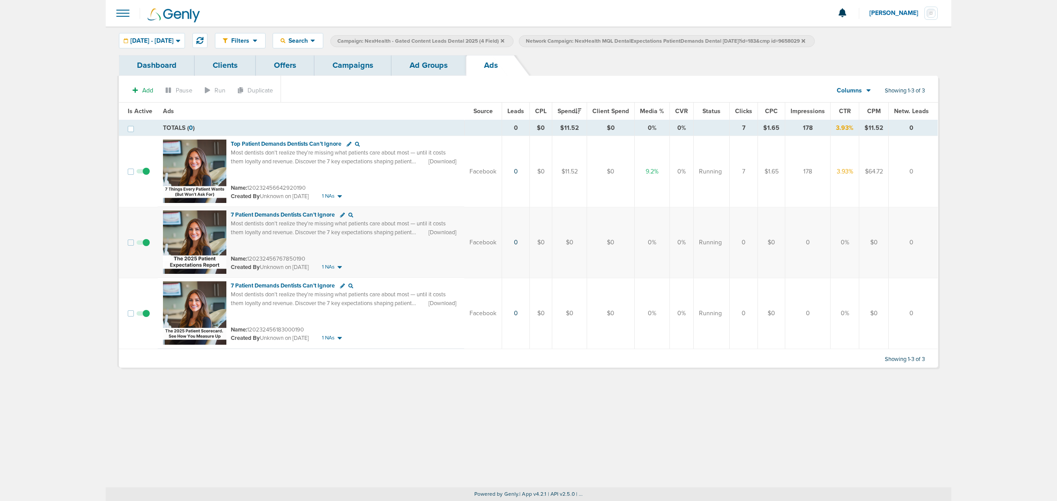
click at [355, 62] on link "Campaigns" at bounding box center [352, 65] width 77 height 21
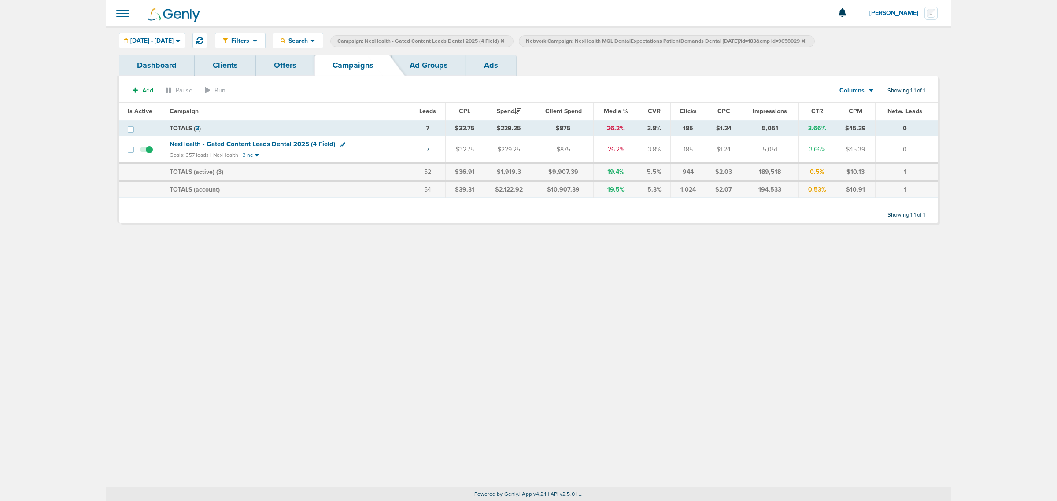
click at [504, 40] on icon at bounding box center [503, 41] width 4 height 4
click at [617, 41] on icon at bounding box center [615, 41] width 4 height 4
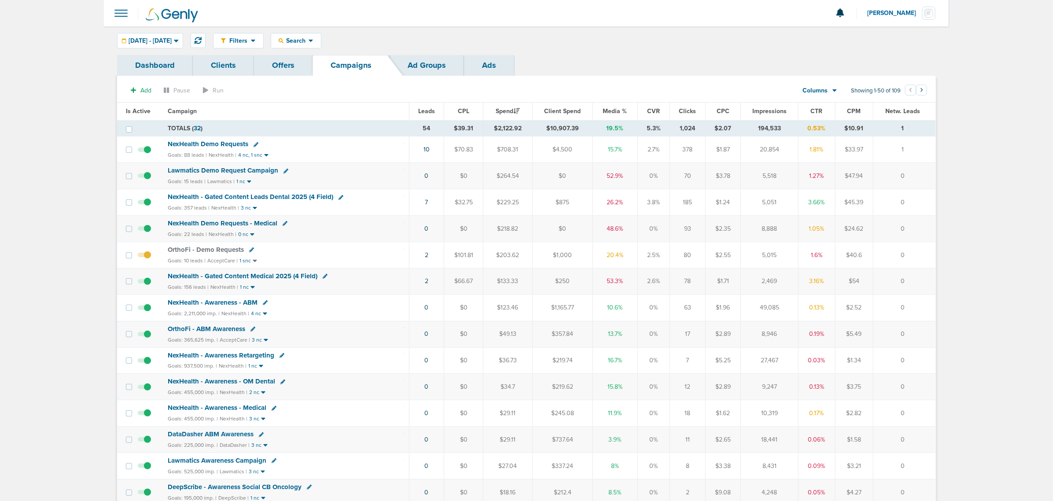
click at [231, 279] on span "NexHealth - Gated Content Medical 2025 (4 Field)" at bounding box center [243, 276] width 150 height 8
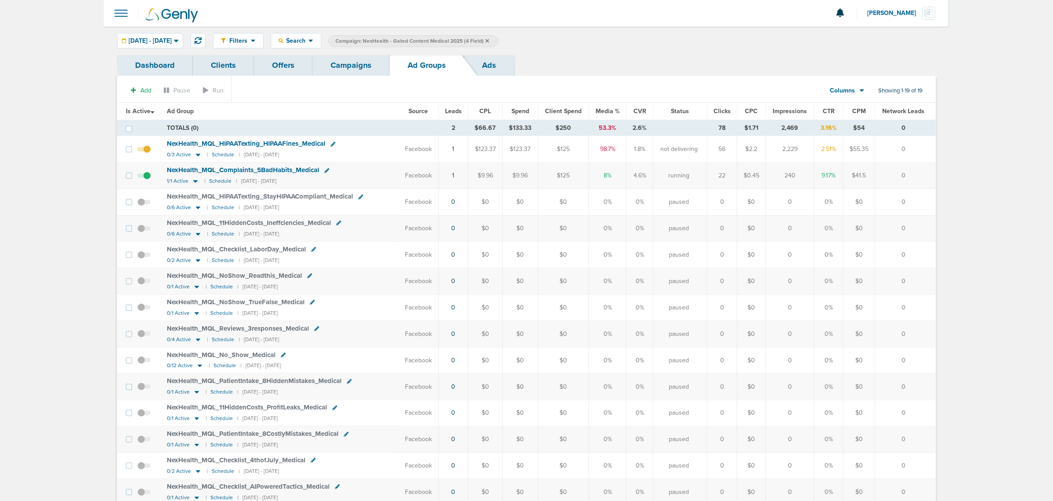
click at [254, 168] on span "NexHealth_ MQL_ Complaints_ 5BadHabits_ Medical" at bounding box center [243, 170] width 152 height 8
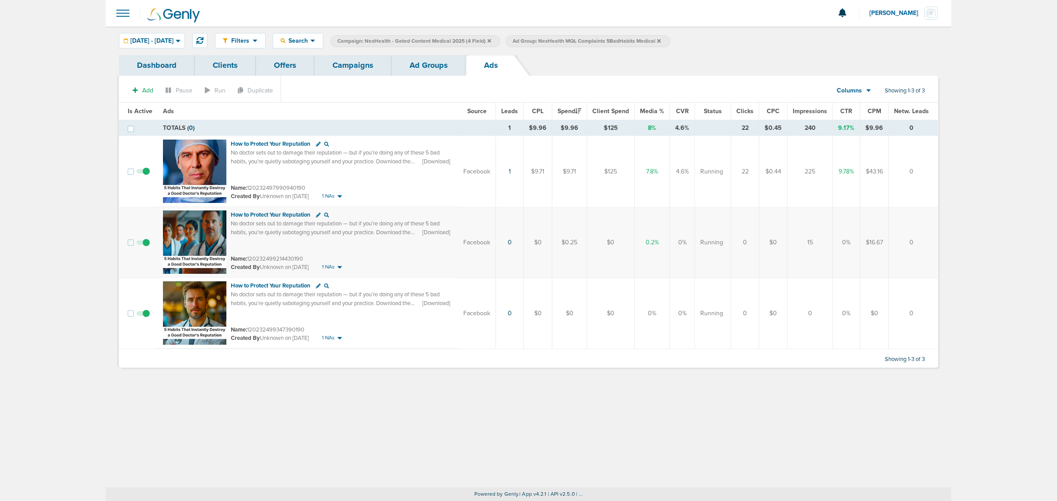
click at [359, 65] on link "Campaigns" at bounding box center [352, 65] width 77 height 21
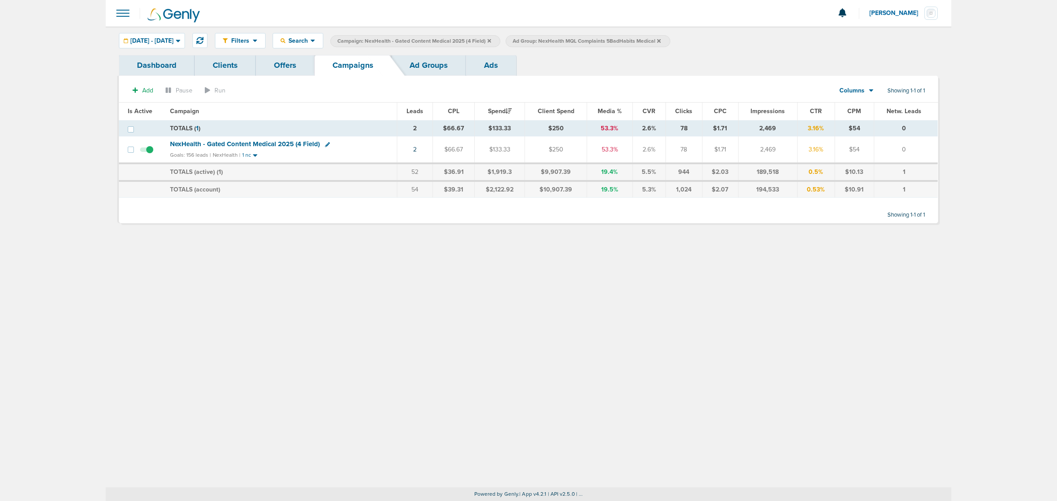
drag, startPoint x: 493, startPoint y: 341, endPoint x: 437, endPoint y: 180, distance: 171.2
click at [493, 340] on div "Filters Active Only Settings Status Active Inactive Objectives MQL SQL Traffic …" at bounding box center [529, 256] width 846 height 461
click at [491, 42] on icon at bounding box center [490, 40] width 4 height 5
click at [485, 40] on span "Ad Group: NexHealth MQL Complaints 5BadHabits Medical" at bounding box center [411, 40] width 148 height 7
click at [485, 41] on icon at bounding box center [484, 41] width 4 height 4
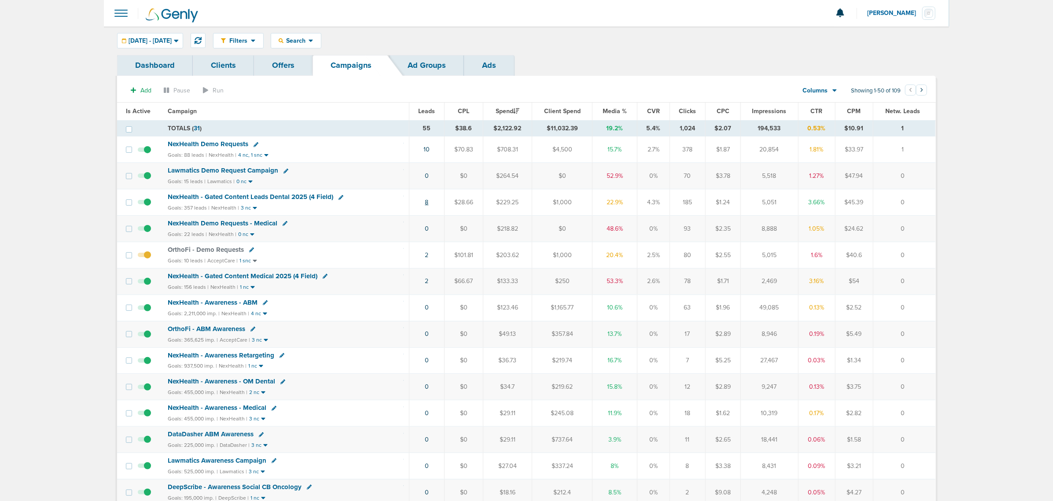
click at [426, 203] on link "8" at bounding box center [427, 202] width 4 height 7
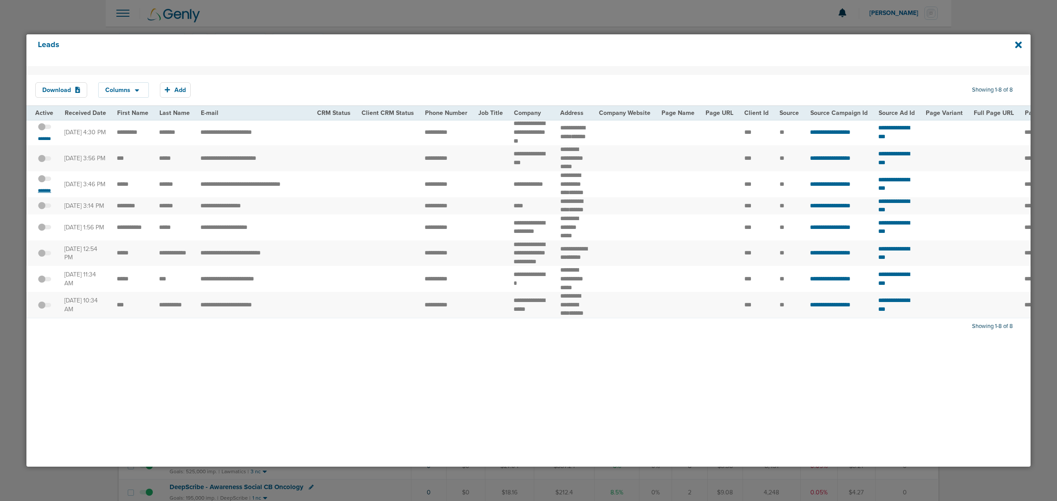
click at [46, 194] on small "*******" at bounding box center [44, 190] width 18 height 7
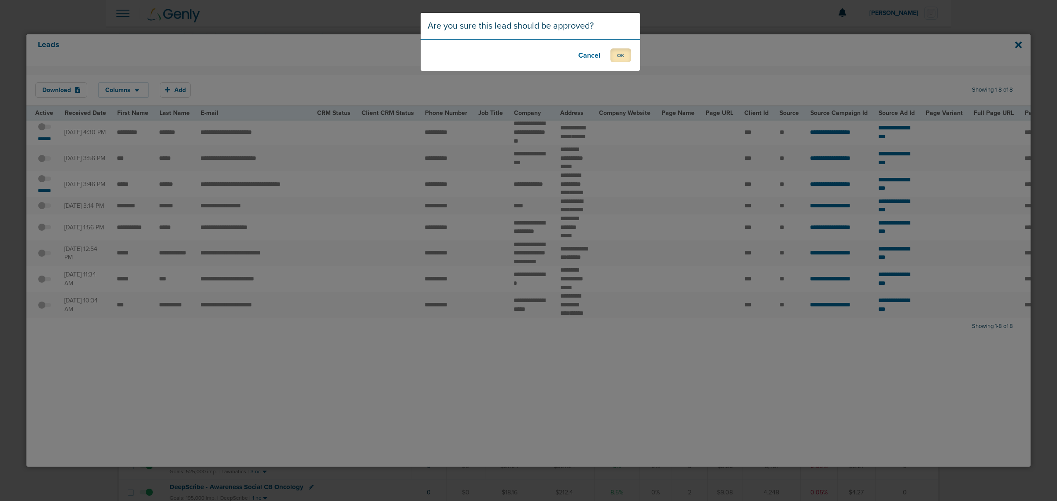
click at [620, 49] on button "OK" at bounding box center [620, 55] width 21 height 14
click at [620, 57] on button "OK" at bounding box center [620, 55] width 21 height 14
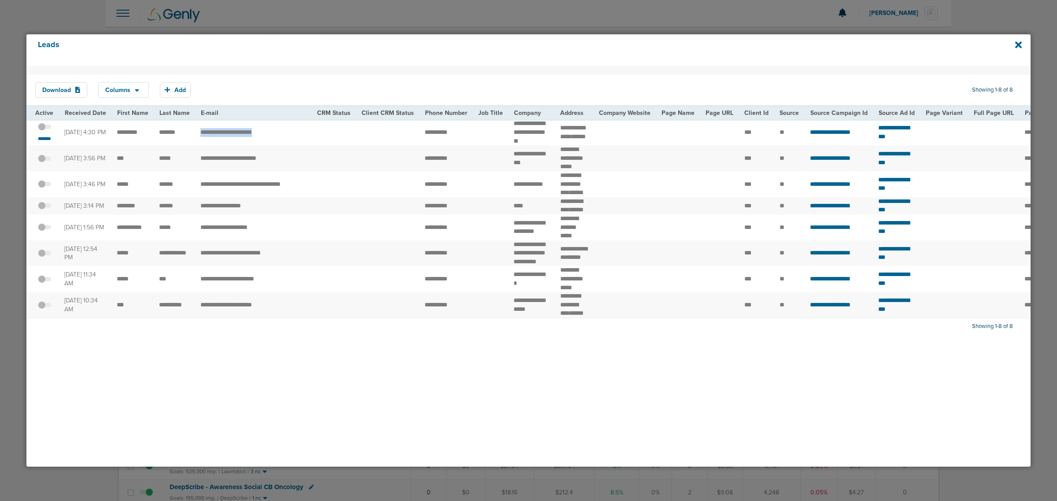
drag, startPoint x: 197, startPoint y: 133, endPoint x: 290, endPoint y: 137, distance: 93.0
click at [290, 137] on td "**********" at bounding box center [253, 132] width 116 height 26
drag, startPoint x: 509, startPoint y: 122, endPoint x: 544, endPoint y: 152, distance: 46.2
click at [544, 145] on td "**********" at bounding box center [531, 132] width 47 height 26
click at [378, 137] on td at bounding box center [387, 132] width 63 height 26
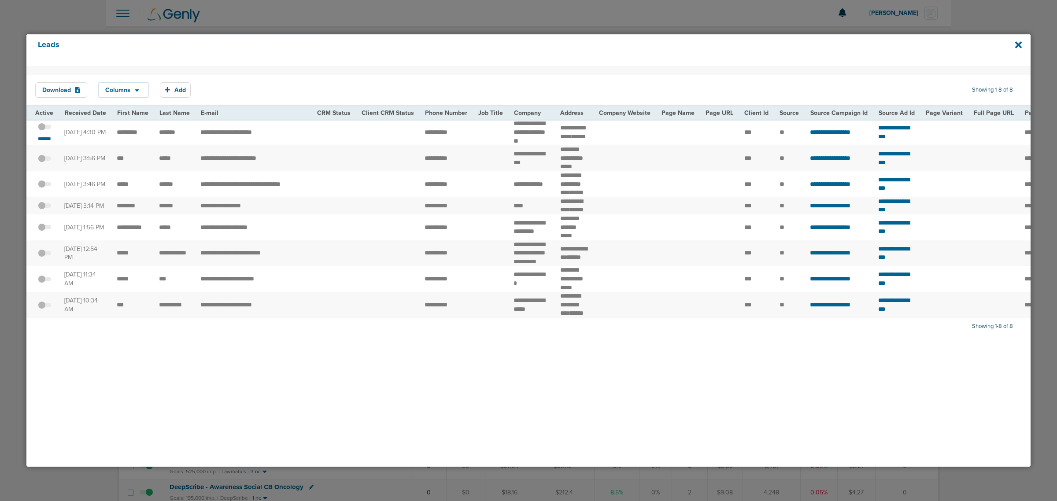
drag, startPoint x: 534, startPoint y: 374, endPoint x: 638, endPoint y: 374, distance: 103.9
click at [638, 374] on div "Download Columns Save selections Reset to defaults Is Active Received Date Firs…" at bounding box center [528, 266] width 1004 height 401
click at [1018, 44] on icon at bounding box center [1018, 44] width 7 height 7
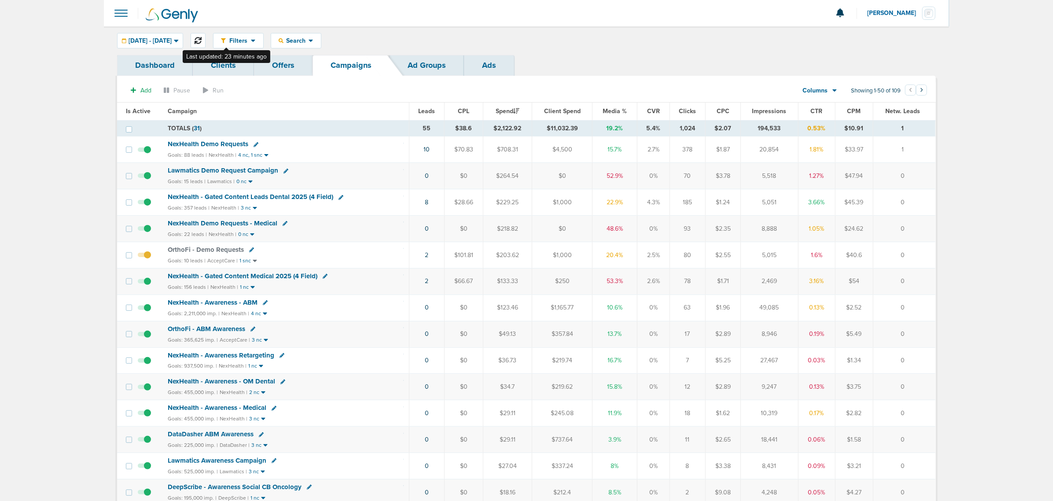
click at [202, 37] on icon at bounding box center [198, 40] width 7 height 7
click at [426, 150] on link "11" at bounding box center [426, 149] width 4 height 7
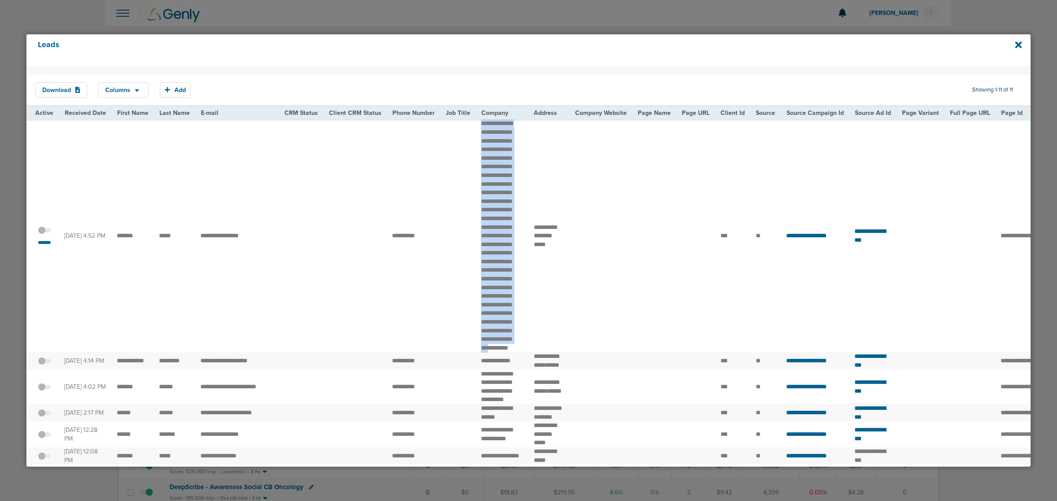
drag, startPoint x: 476, startPoint y: 127, endPoint x: 513, endPoint y: 400, distance: 275.6
click at [513, 352] on td "**********" at bounding box center [502, 235] width 53 height 233
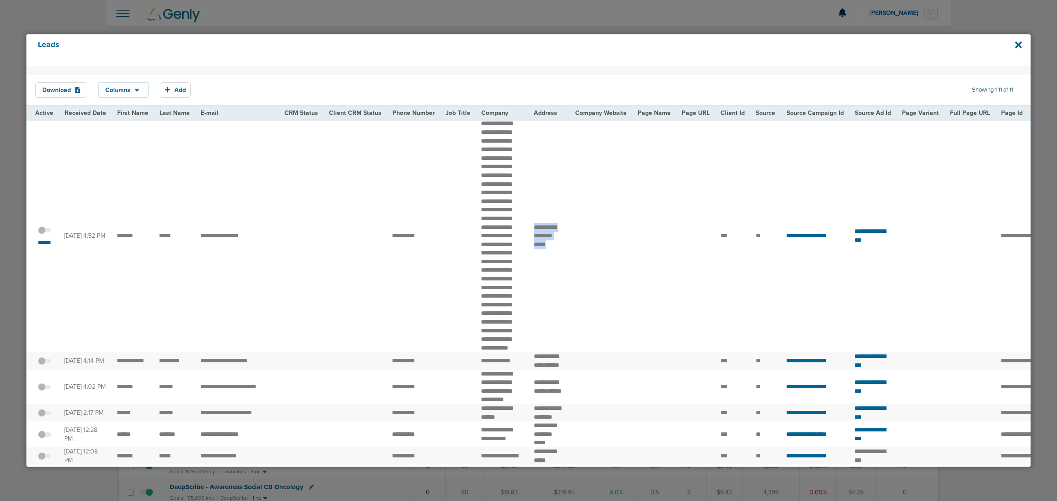
drag, startPoint x: 525, startPoint y: 255, endPoint x: 571, endPoint y: 264, distance: 47.2
click at [571, 263] on tr "**********" at bounding box center [912, 235] width 1773 height 233
click at [575, 267] on td at bounding box center [601, 235] width 63 height 233
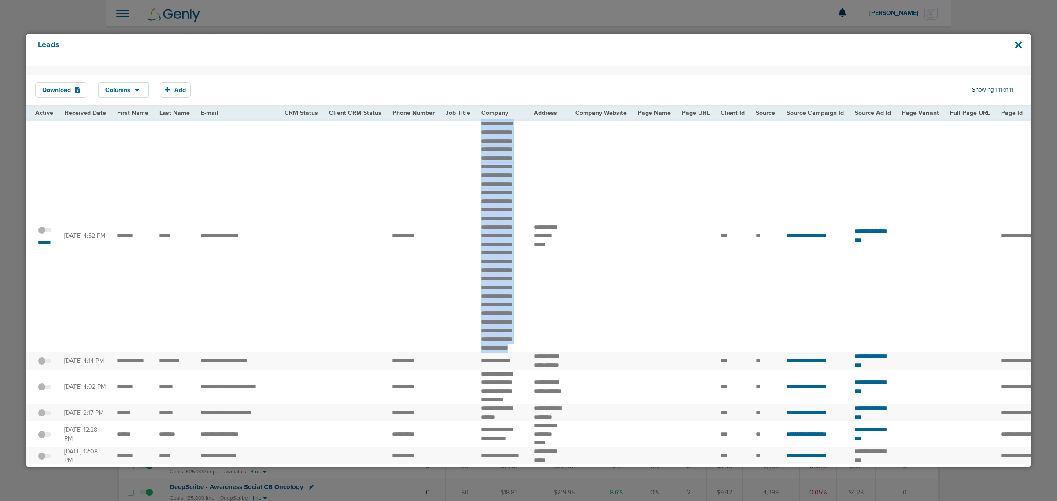
drag, startPoint x: 503, startPoint y: 404, endPoint x: 459, endPoint y: 307, distance: 107.2
click at [461, 352] on tr "**********" at bounding box center [912, 235] width 1773 height 233
click at [491, 232] on td "**********" at bounding box center [502, 235] width 53 height 233
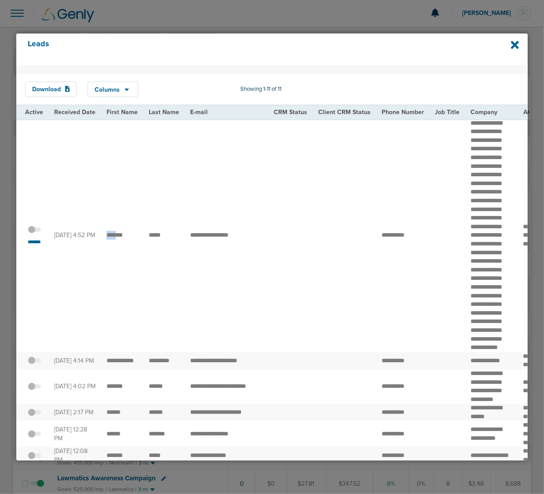
drag, startPoint x: 107, startPoint y: 264, endPoint x: 117, endPoint y: 265, distance: 10.6
click at [117, 265] on td "*******" at bounding box center [122, 235] width 42 height 233
drag, startPoint x: 138, startPoint y: 265, endPoint x: 131, endPoint y: 266, distance: 7.2
click at [136, 266] on td "*******" at bounding box center [122, 235] width 42 height 233
drag, startPoint x: 102, startPoint y: 265, endPoint x: 128, endPoint y: 266, distance: 25.6
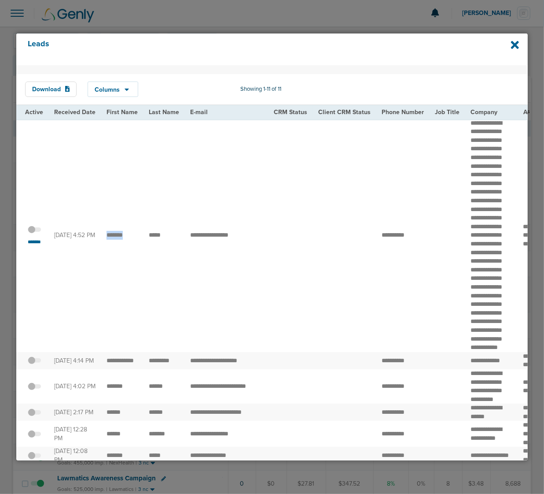
click at [128, 266] on td "*******" at bounding box center [122, 235] width 42 height 233
drag, startPoint x: 148, startPoint y: 266, endPoint x: 163, endPoint y: 266, distance: 15.0
click at [163, 266] on td "*****" at bounding box center [164, 235] width 41 height 233
drag, startPoint x: 187, startPoint y: 265, endPoint x: 243, endPoint y: 269, distance: 56.0
click at [243, 269] on td "**********" at bounding box center [227, 235] width 84 height 233
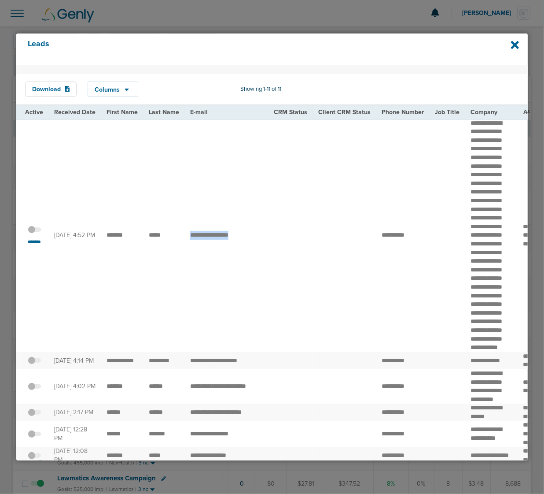
copy td "***"
drag, startPoint x: 377, startPoint y: 265, endPoint x: 416, endPoint y: 267, distance: 39.7
click at [416, 267] on td "**********" at bounding box center [403, 235] width 53 height 233
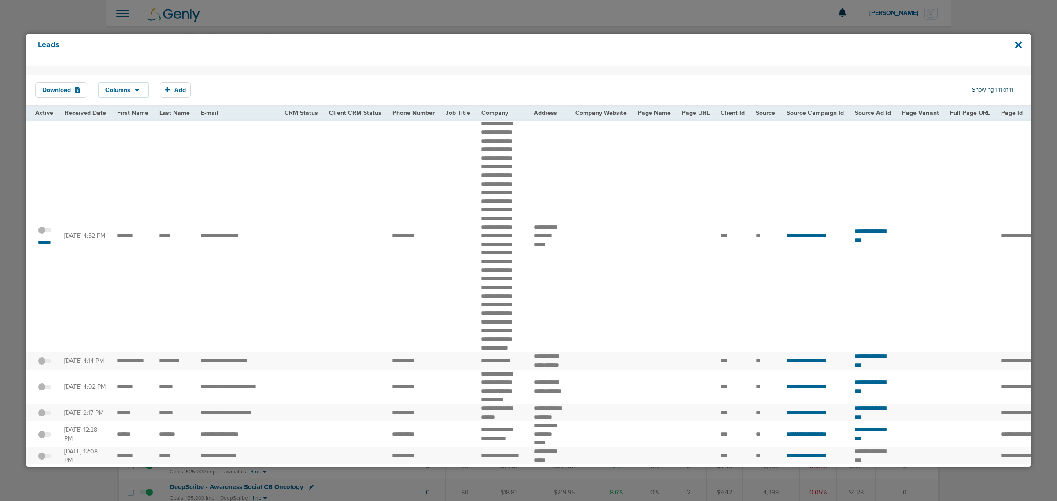
click at [362, 187] on td at bounding box center [354, 235] width 63 height 233
click at [47, 235] on span at bounding box center [44, 235] width 13 height 0
click at [44, 232] on input "checkbox" at bounding box center [44, 232] width 0 height 0
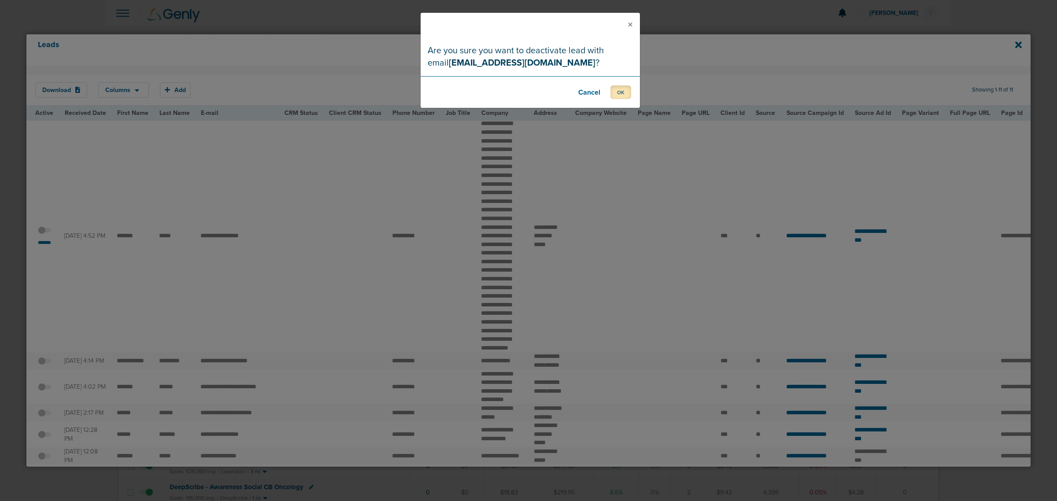
click at [616, 96] on button "OK" at bounding box center [620, 92] width 21 height 14
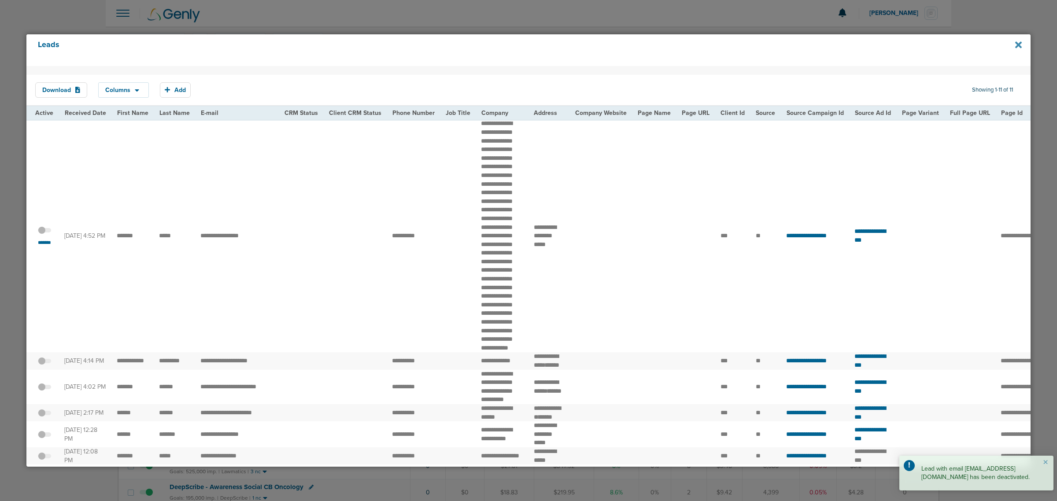
click at [1019, 48] on icon at bounding box center [1018, 45] width 7 height 10
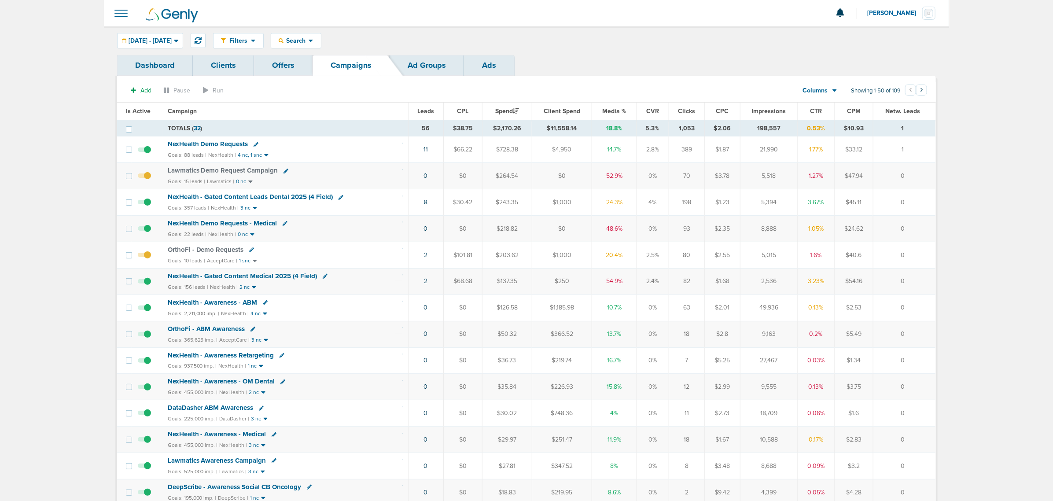
click at [584, 23] on div at bounding box center [527, 13] width 846 height 26
click at [272, 277] on span "NexHealth - Gated Content Medical 2025 (4 Field)" at bounding box center [243, 276] width 150 height 8
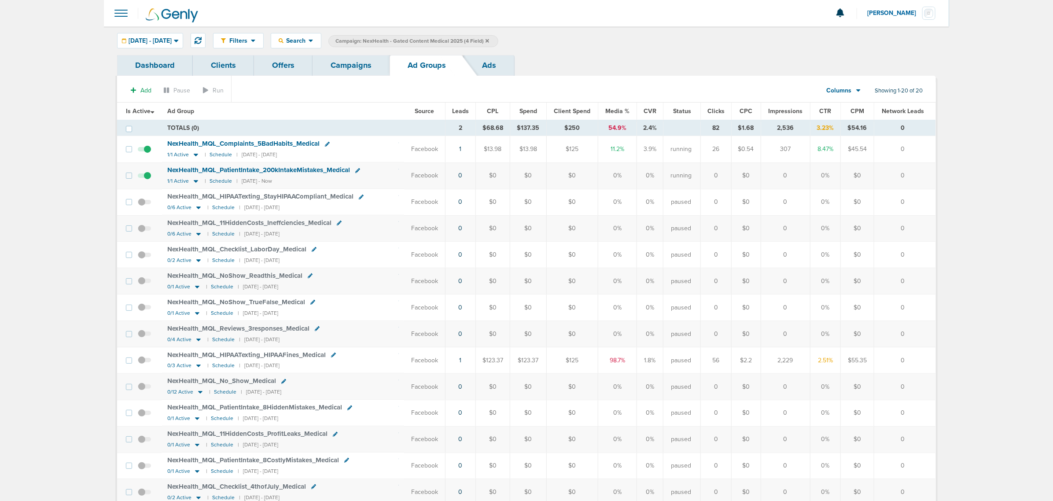
click at [362, 69] on link "Campaigns" at bounding box center [351, 65] width 77 height 21
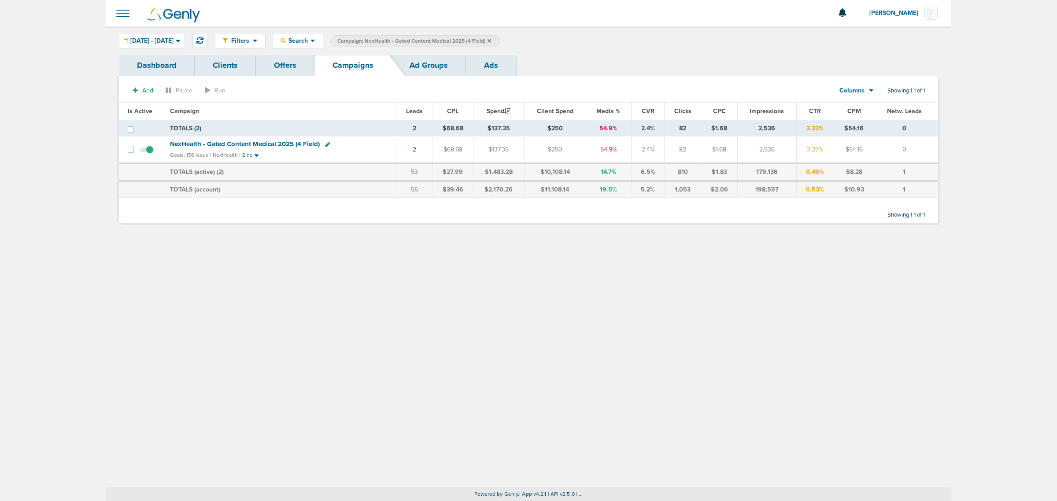
click at [491, 42] on icon at bounding box center [490, 40] width 4 height 5
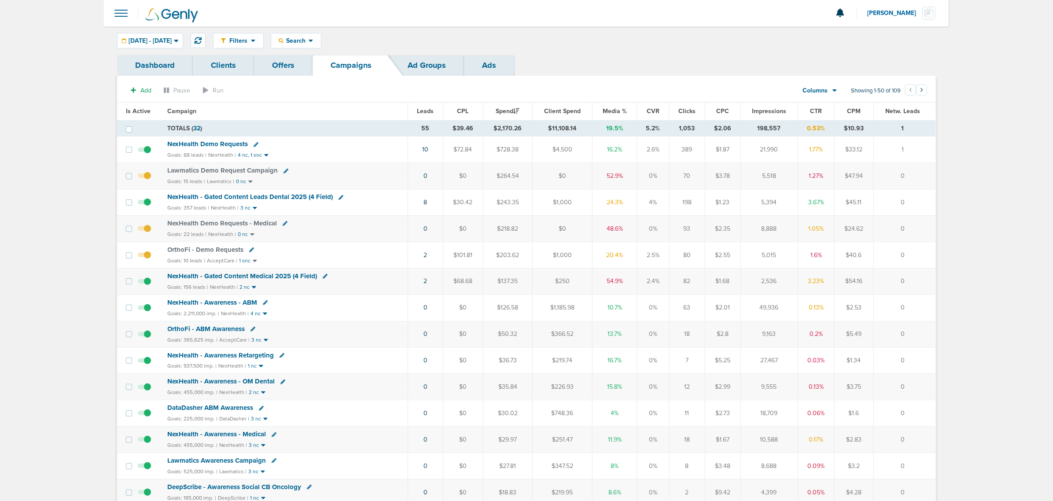
click at [227, 220] on td "NexHealth Demo Requests - Medical Goals: 22 leads | NexHealth | 0 nc" at bounding box center [286, 229] width 246 height 26
click at [225, 222] on span "NexHealth Demo Requests - Medical" at bounding box center [223, 223] width 110 height 8
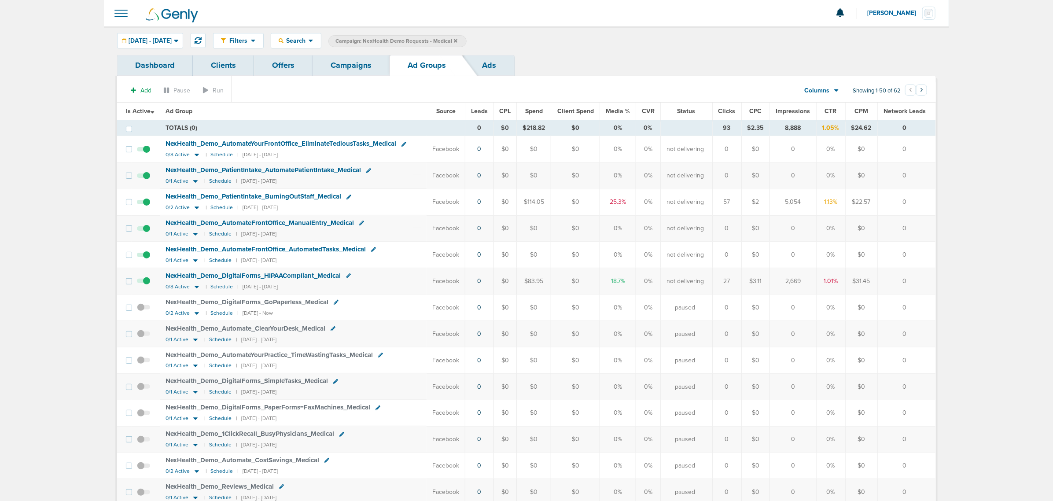
click at [288, 65] on link "Offers" at bounding box center [283, 65] width 59 height 21
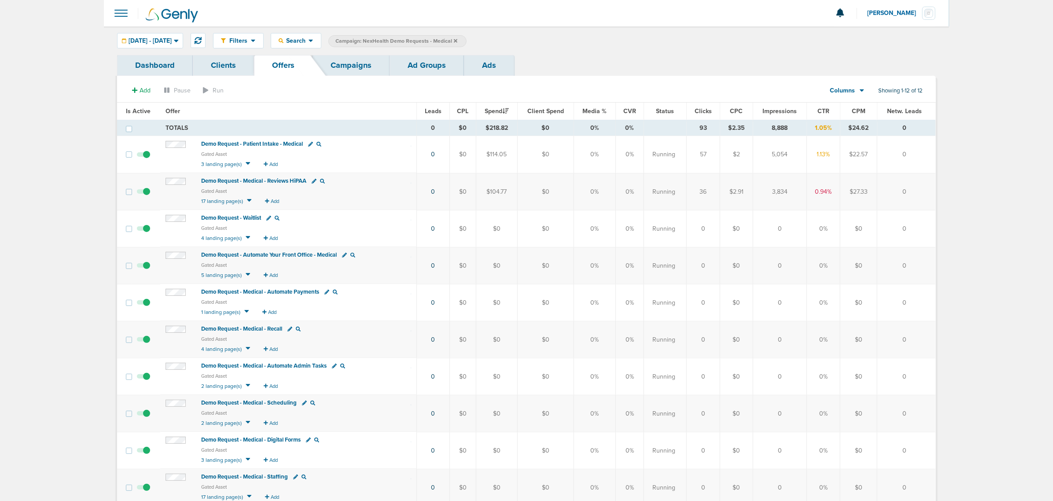
click at [270, 144] on span "Demo Request - Patient Intake - Medical" at bounding box center [252, 143] width 102 height 7
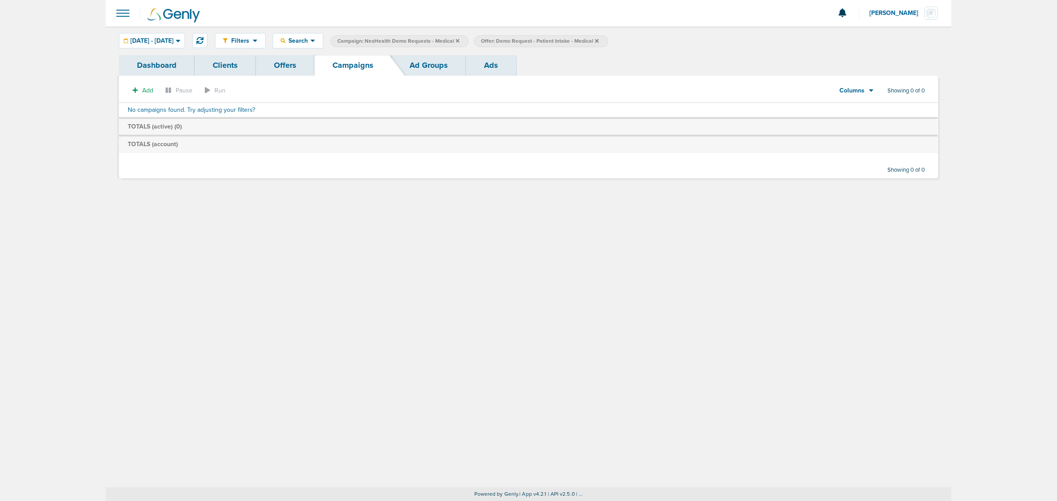
drag, startPoint x: 275, startPoint y: 70, endPoint x: 287, endPoint y: 64, distance: 12.8
click at [275, 70] on link "Offers" at bounding box center [285, 65] width 59 height 21
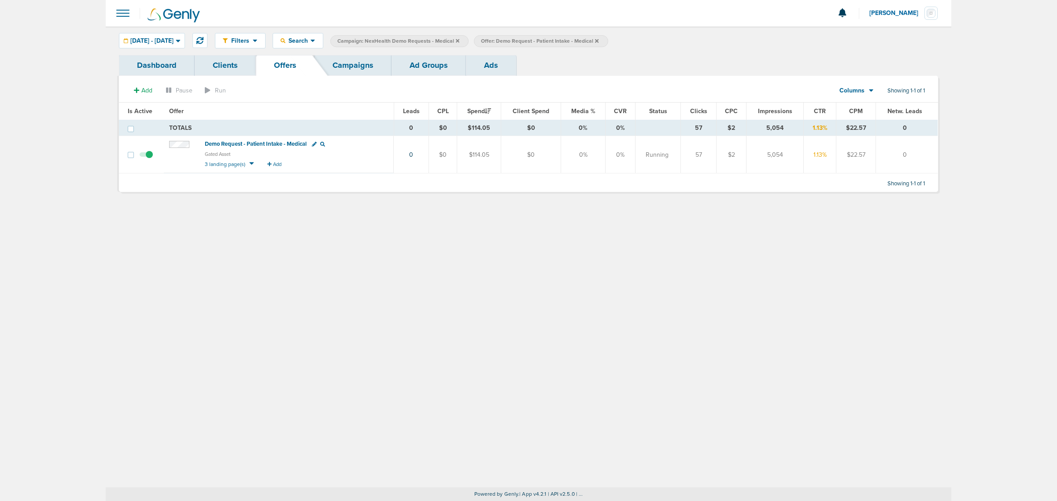
click at [283, 229] on div "Filters Active Only Settings Status Active Inactive Objectives MQL SQL Traffic …" at bounding box center [529, 256] width 846 height 461
click at [356, 59] on link "Campaigns" at bounding box center [352, 65] width 77 height 21
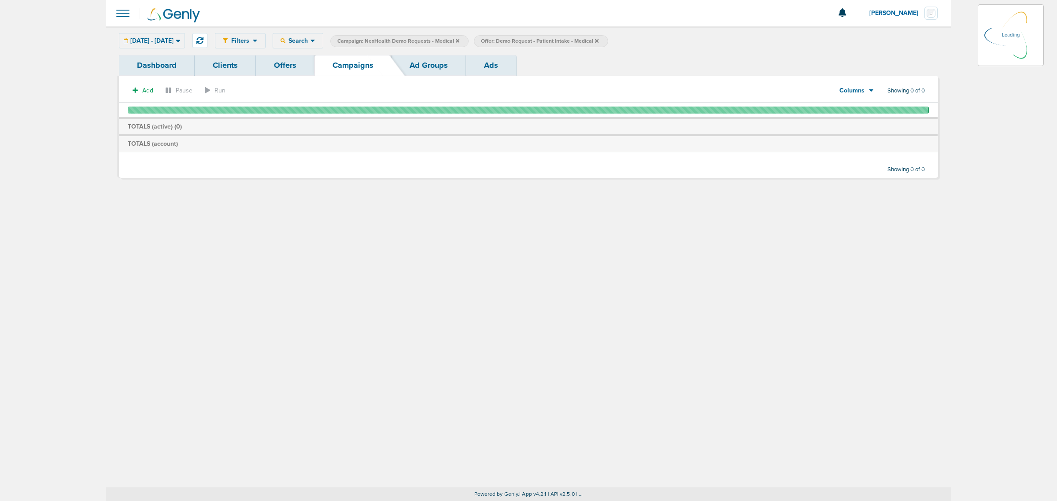
click at [459, 40] on icon at bounding box center [458, 41] width 4 height 4
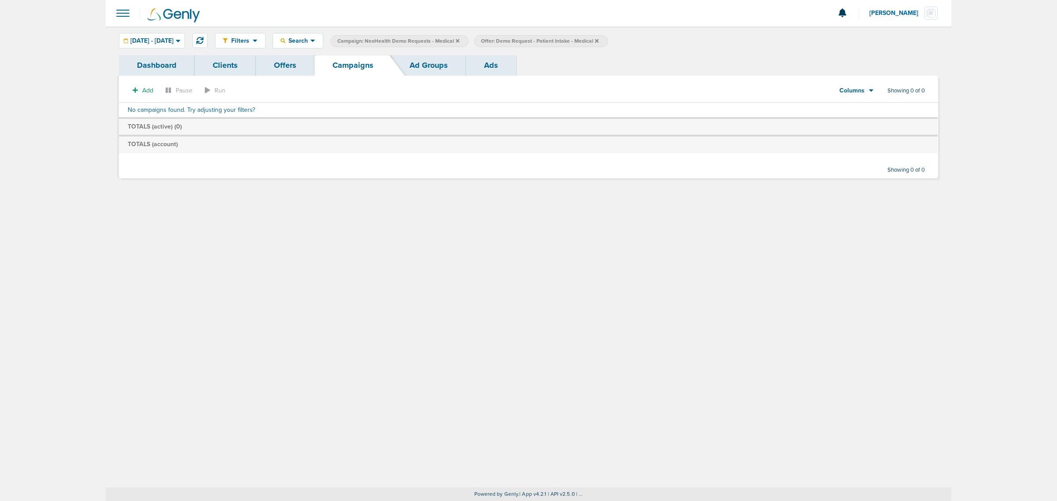
click at [459, 40] on icon at bounding box center [458, 40] width 4 height 5
click at [455, 39] on icon at bounding box center [453, 40] width 4 height 5
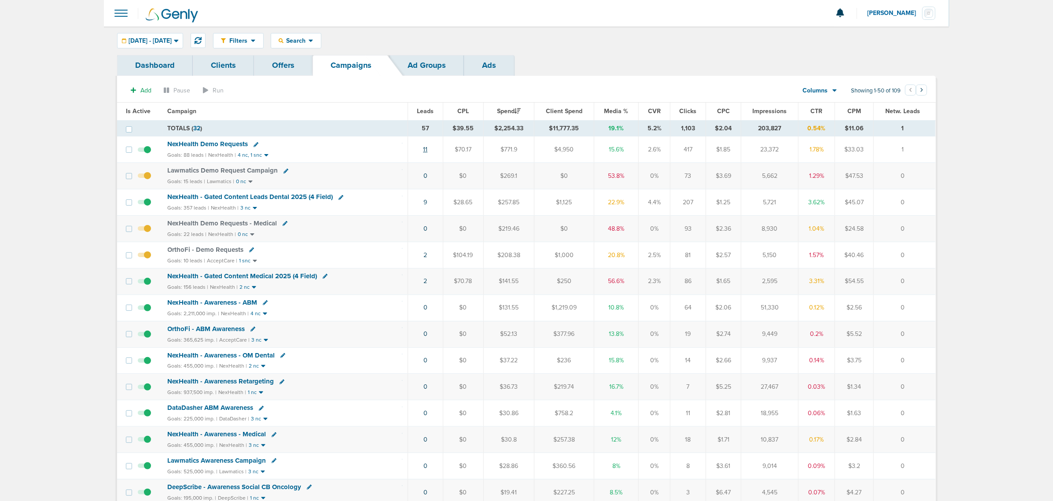
click at [428, 149] on link "11" at bounding box center [425, 149] width 4 height 7
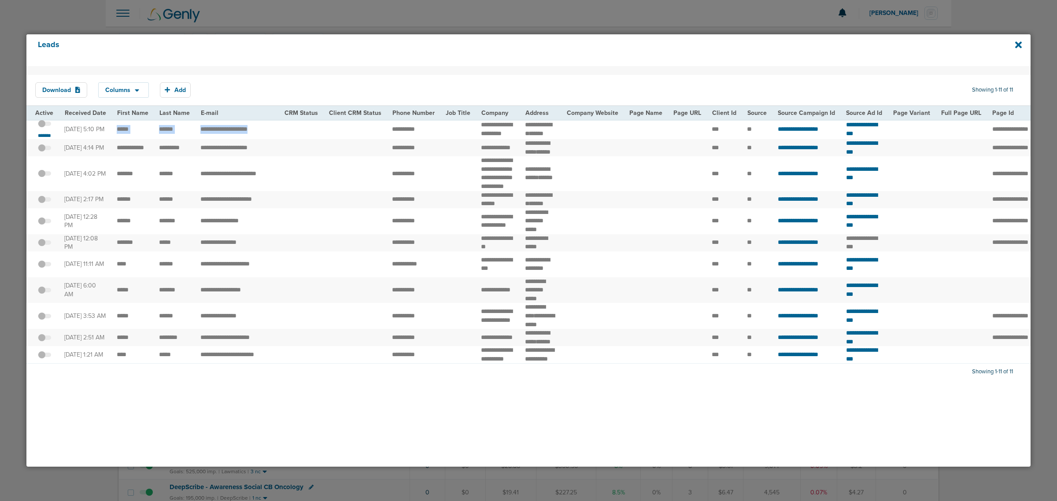
drag, startPoint x: 113, startPoint y: 133, endPoint x: 302, endPoint y: 133, distance: 189.4
click at [302, 133] on tr "**********" at bounding box center [908, 129] width 1764 height 20
click at [302, 133] on td at bounding box center [301, 129] width 44 height 20
drag, startPoint x: 542, startPoint y: 142, endPoint x: 116, endPoint y: 123, distance: 426.7
click at [116, 123] on tr "**********" at bounding box center [908, 129] width 1764 height 20
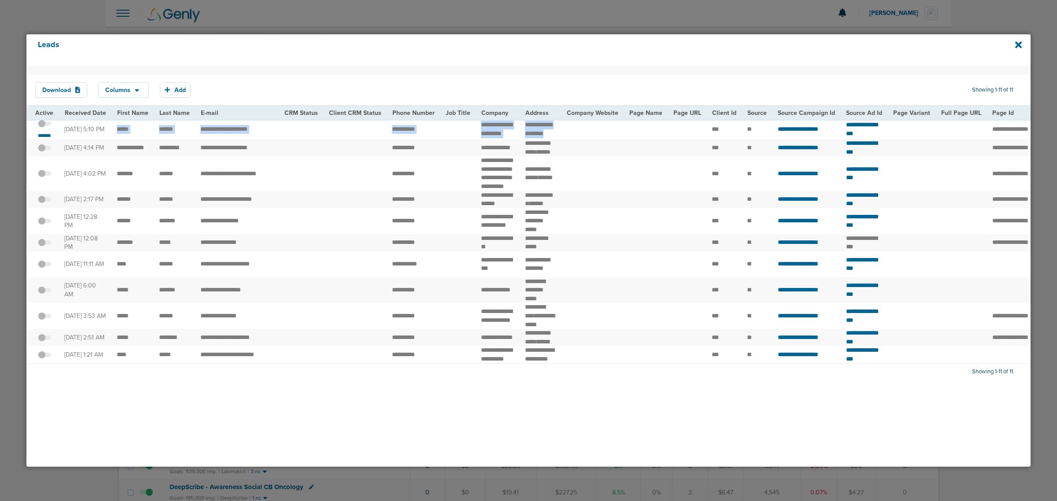
click at [116, 123] on td "*****" at bounding box center [132, 129] width 42 height 20
drag, startPoint x: 113, startPoint y: 121, endPoint x: 555, endPoint y: 129, distance: 441.8
click at [555, 129] on tr "**********" at bounding box center [908, 129] width 1764 height 20
click at [543, 137] on td "******* ******* *****" at bounding box center [540, 129] width 41 height 20
click at [1018, 44] on icon at bounding box center [1018, 44] width 7 height 7
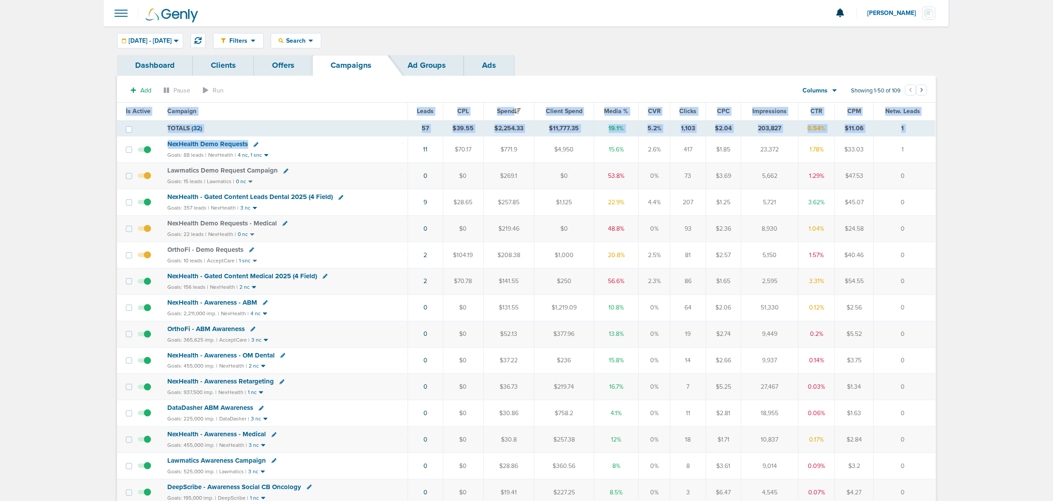
drag, startPoint x: 340, startPoint y: 144, endPoint x: 946, endPoint y: 276, distance: 620.1
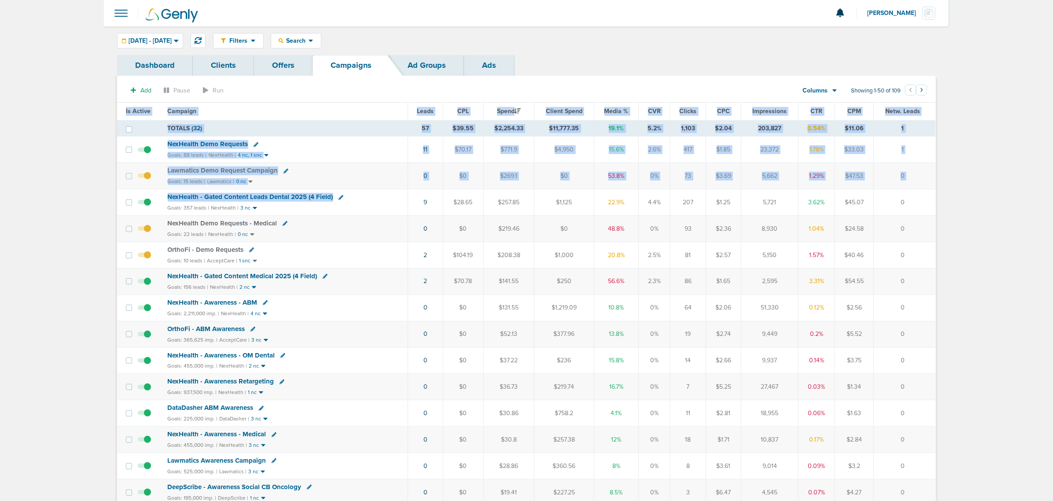
drag, startPoint x: 527, startPoint y: 199, endPoint x: 953, endPoint y: 199, distance: 426.7
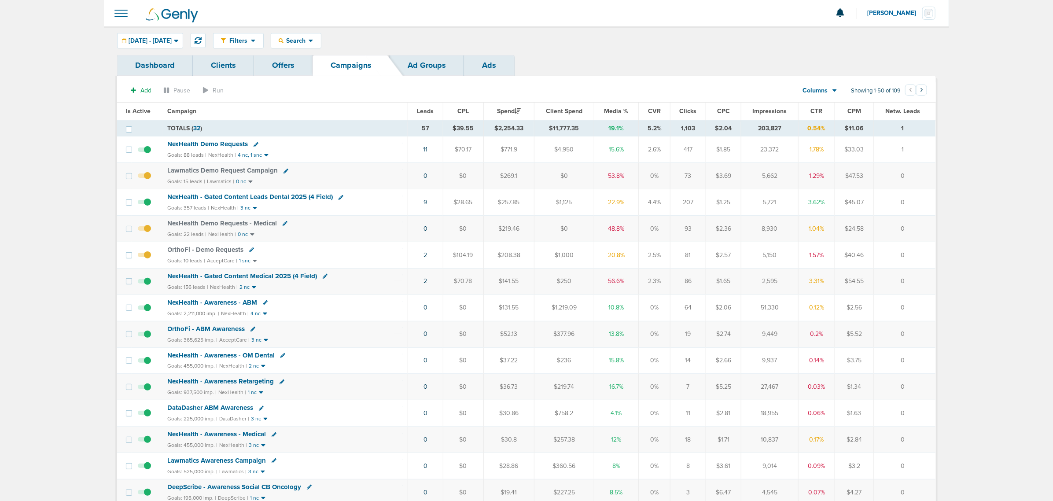
drag, startPoint x: 914, startPoint y: 202, endPoint x: 74, endPoint y: 135, distance: 842.9
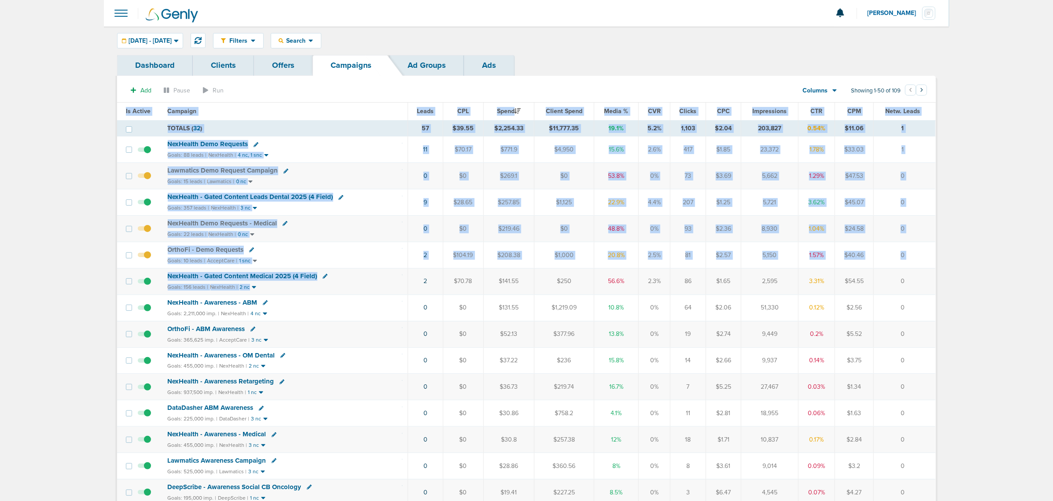
drag, startPoint x: 409, startPoint y: 288, endPoint x: 997, endPoint y: 278, distance: 588.0
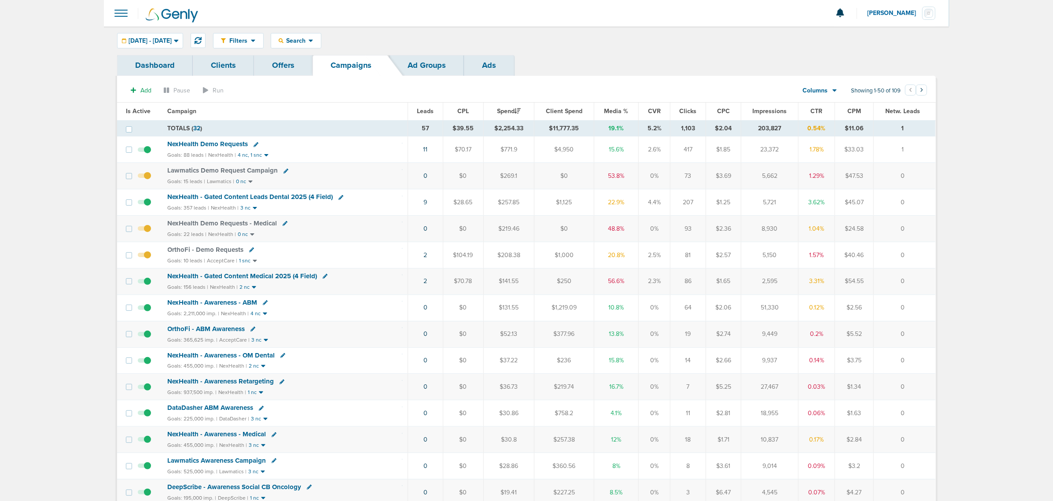
click at [259, 277] on span "NexHealth - Gated Content Medical 2025 (4 Field)" at bounding box center [243, 276] width 150 height 8
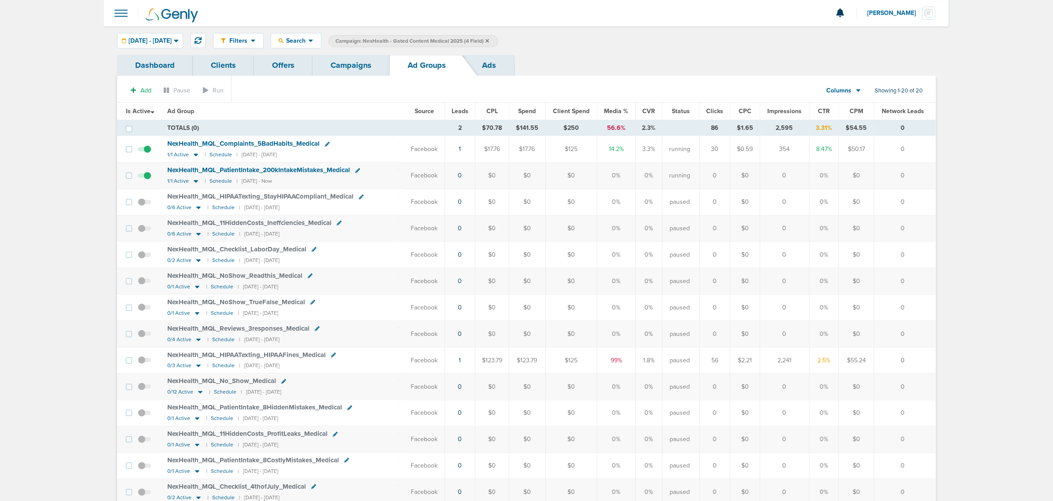
drag, startPoint x: 420, startPoint y: 154, endPoint x: 926, endPoint y: 152, distance: 506.5
click at [926, 152] on tr "NexHealth_ MQL_ Complaints_ 5BadHabits_ Medical 1/1 Active | Schedule | 08/26/2…" at bounding box center [526, 149] width 819 height 26
click at [926, 152] on td "0" at bounding box center [905, 149] width 62 height 26
click at [281, 144] on span "NexHealth_ MQL_ Complaints_ 5BadHabits_ Medical" at bounding box center [243, 144] width 152 height 8
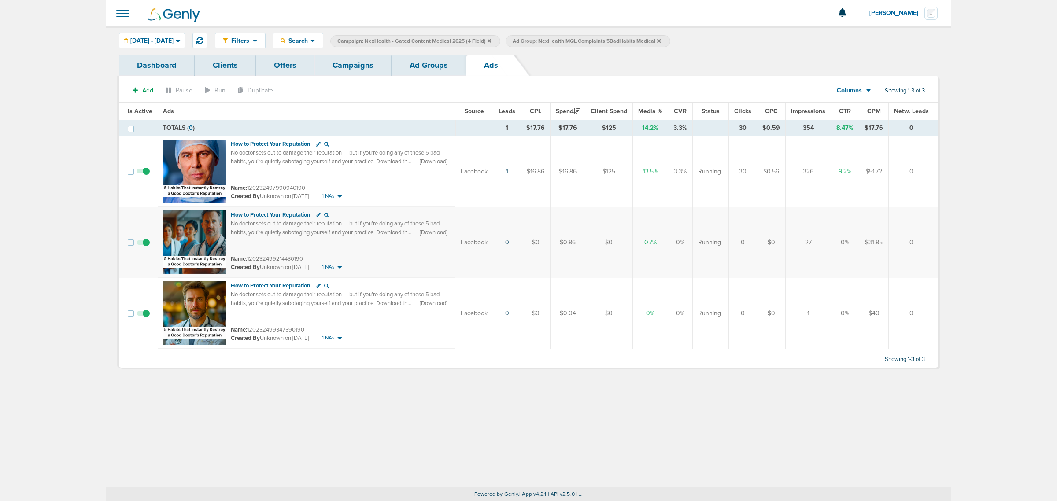
click at [148, 247] on span at bounding box center [143, 247] width 13 height 0
click at [143, 244] on input "checkbox" at bounding box center [143, 244] width 0 height 0
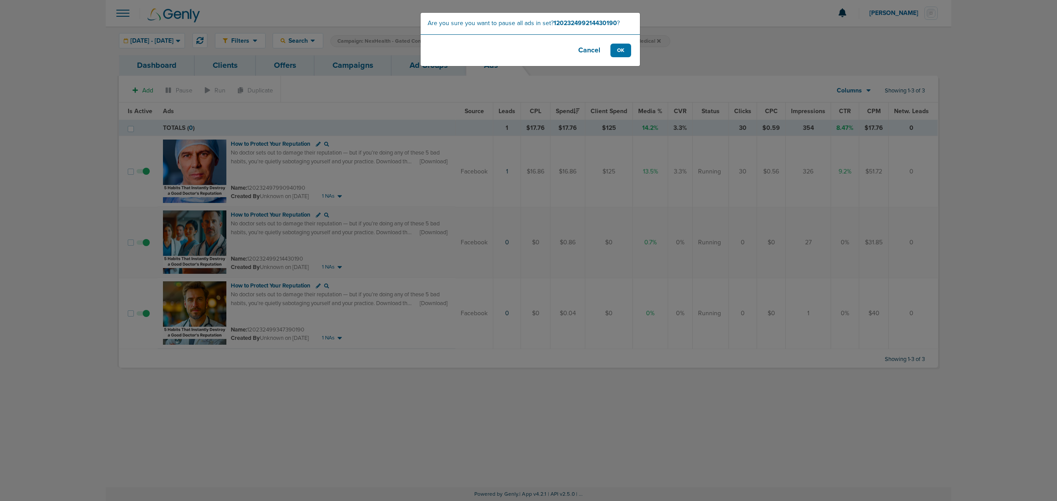
click at [633, 52] on footer "Cancel OK" at bounding box center [530, 50] width 219 height 32
click at [618, 52] on button "OK" at bounding box center [620, 51] width 21 height 14
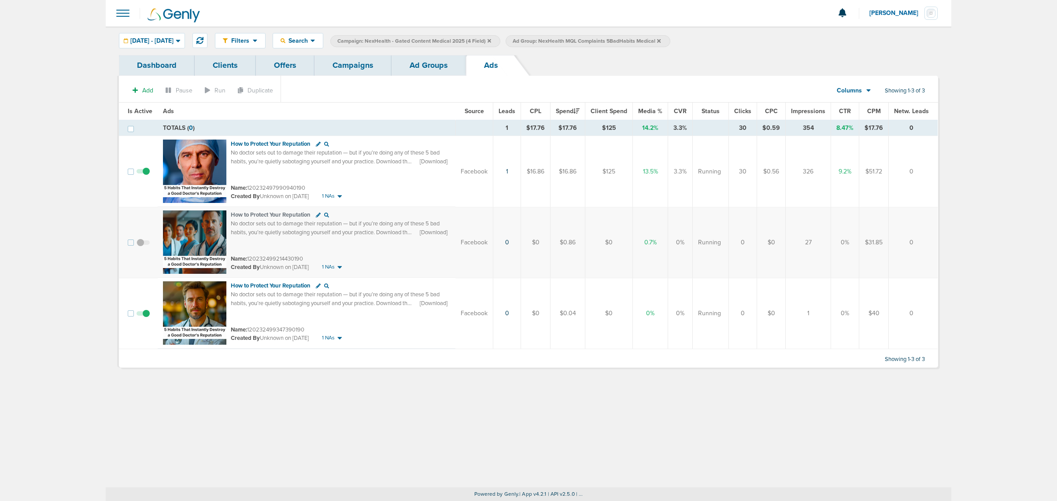
click at [343, 62] on link "Campaigns" at bounding box center [352, 65] width 77 height 21
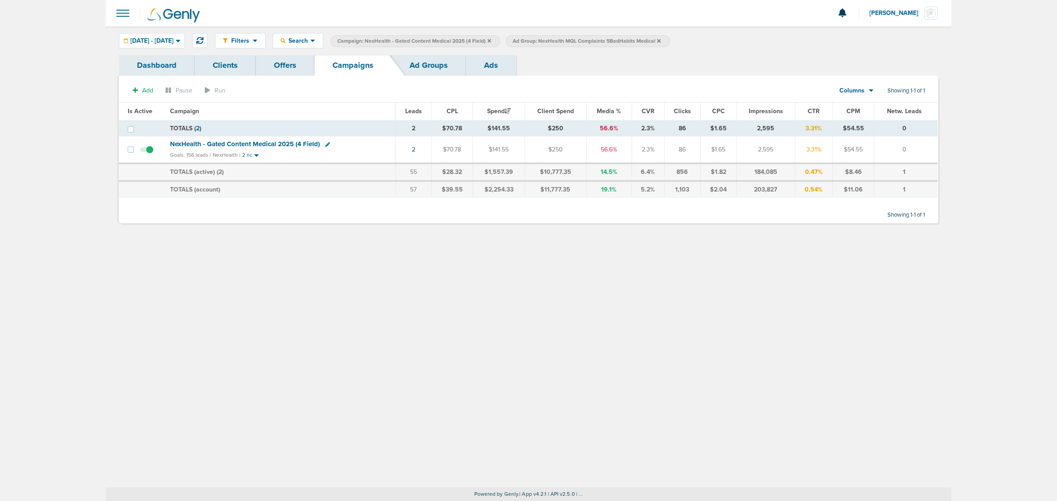
click at [661, 40] on icon at bounding box center [659, 41] width 4 height 4
click at [491, 41] on icon at bounding box center [490, 40] width 4 height 5
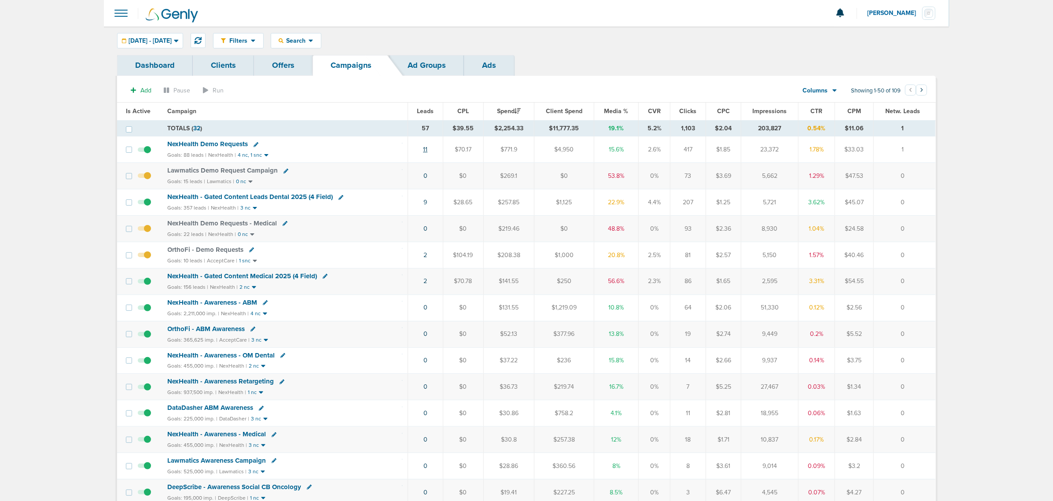
click at [428, 150] on link "11" at bounding box center [425, 149] width 4 height 7
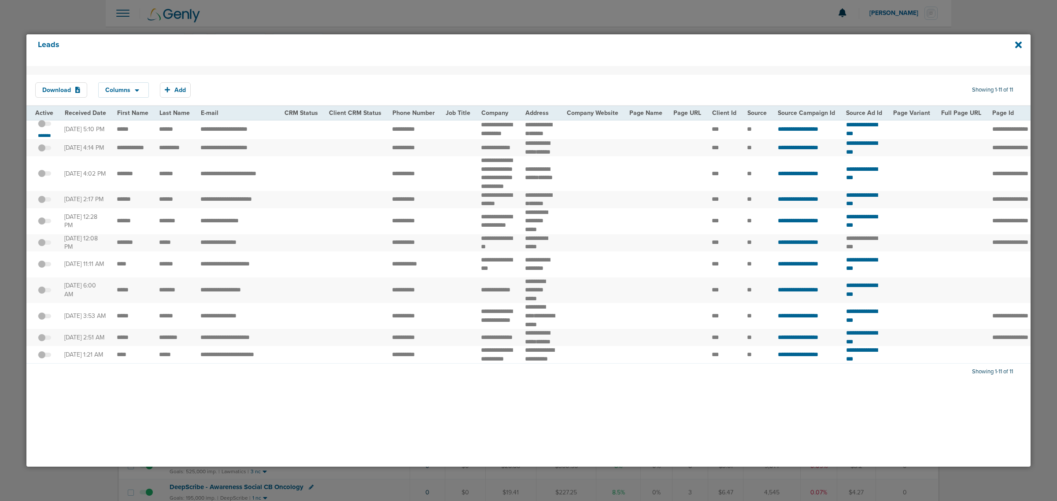
click at [44, 128] on span at bounding box center [44, 128] width 13 height 0
click at [44, 125] on input "checkbox" at bounding box center [44, 125] width 0 height 0
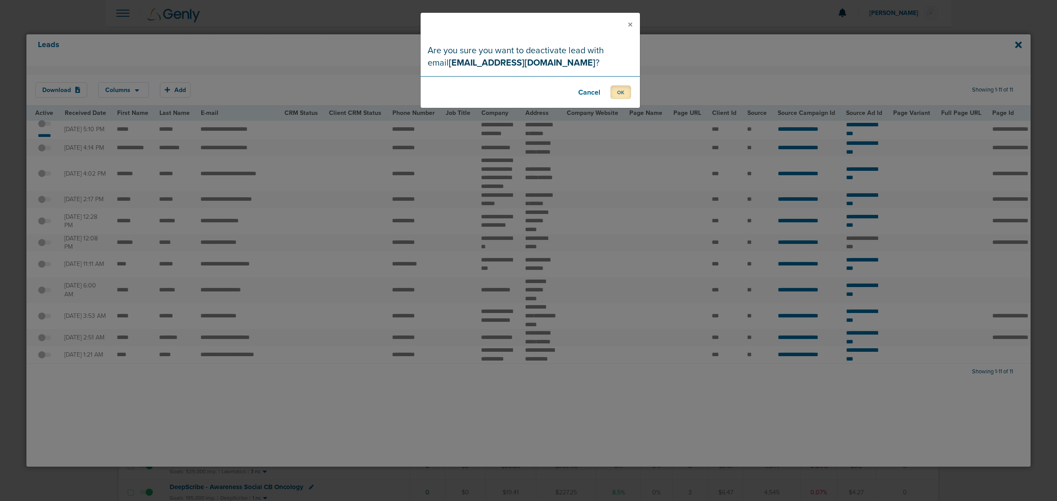
click at [626, 93] on button "OK" at bounding box center [620, 92] width 21 height 14
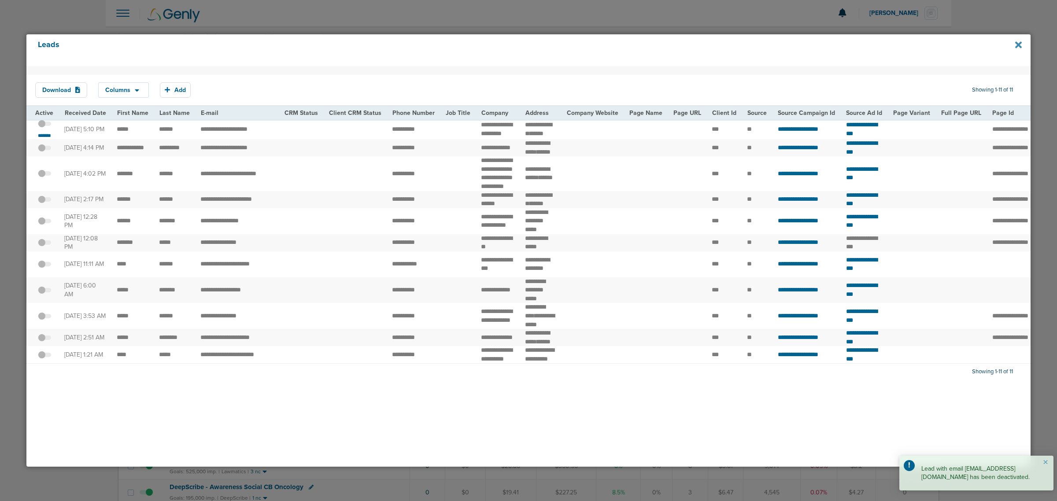
click at [1021, 40] on icon at bounding box center [1018, 45] width 7 height 10
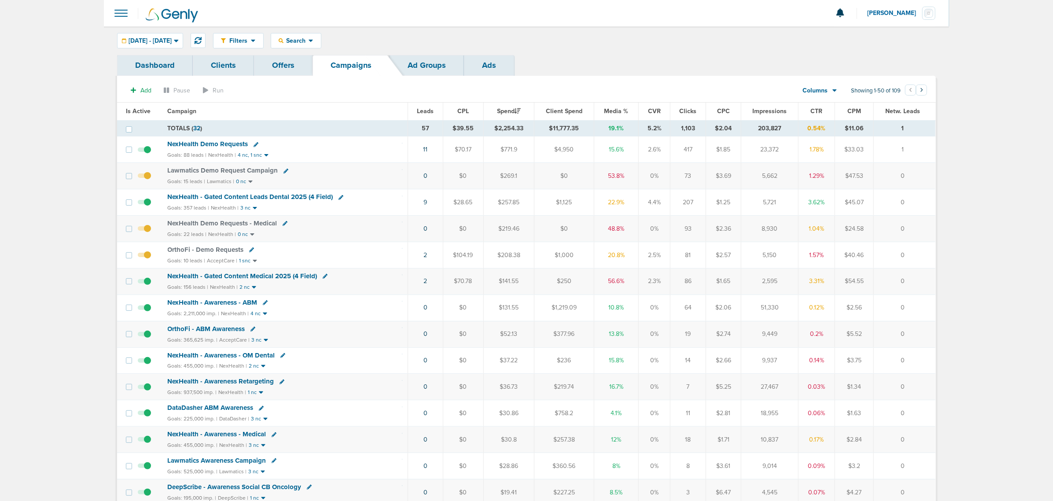
click at [598, 44] on div "Filters Active Only Settings Status Active Inactive Objectives MQL SQL Traffic …" at bounding box center [574, 40] width 723 height 15
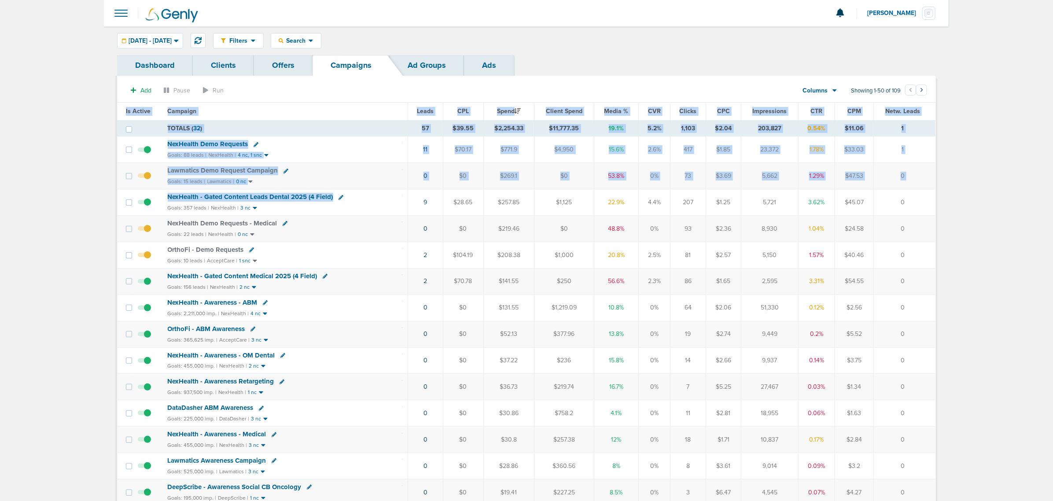
drag, startPoint x: 398, startPoint y: 202, endPoint x: 942, endPoint y: 201, distance: 544.8
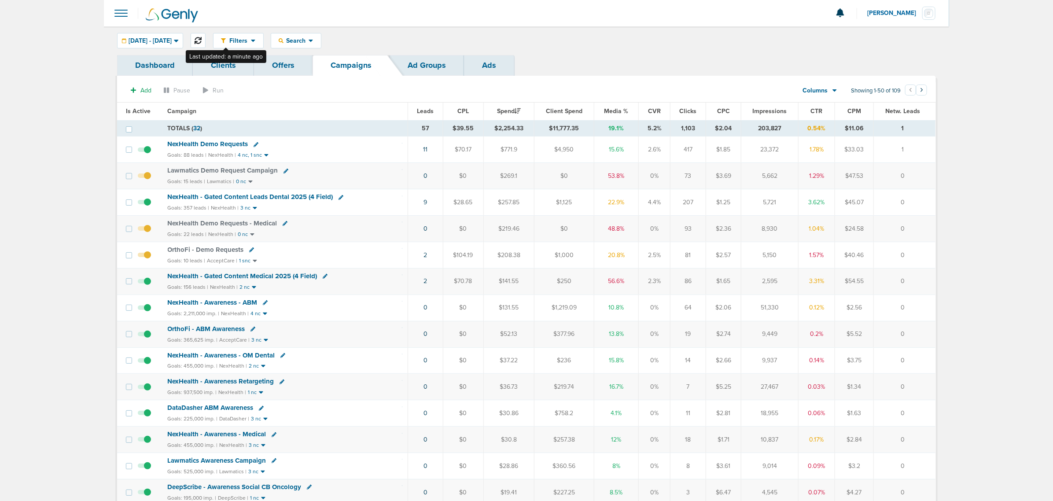
click at [206, 41] on button at bounding box center [198, 40] width 15 height 15
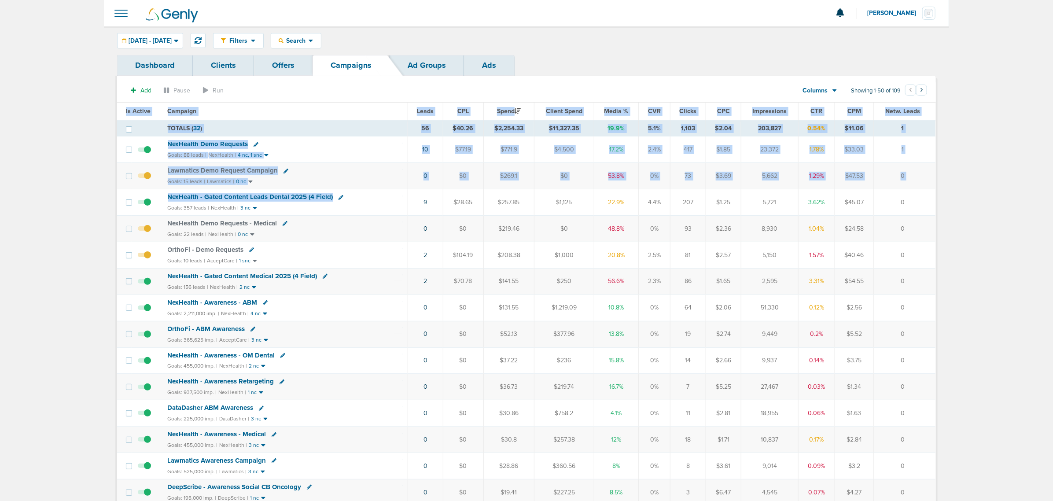
drag, startPoint x: 402, startPoint y: 202, endPoint x: 969, endPoint y: 197, distance: 567.2
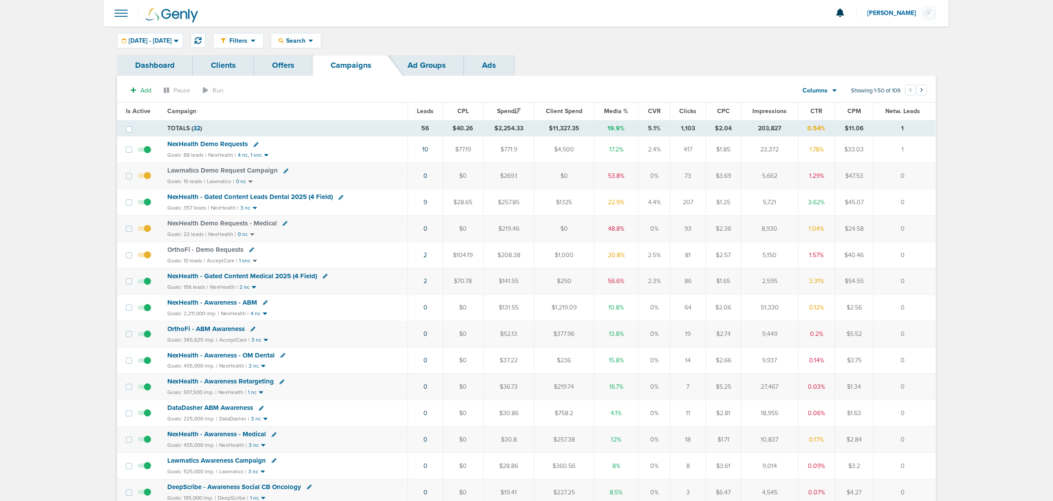
click at [324, 278] on icon at bounding box center [325, 276] width 5 height 5
select select
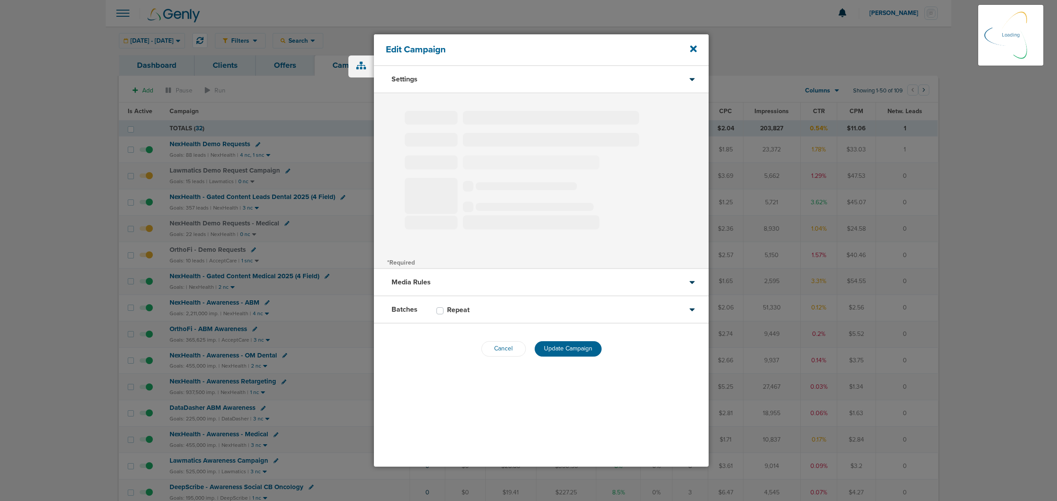
type input "NexHealth - Gated Content Medical 2025 (4 Field)"
select select "Leads"
radio input "true"
select select "readWrite"
checkbox input "true"
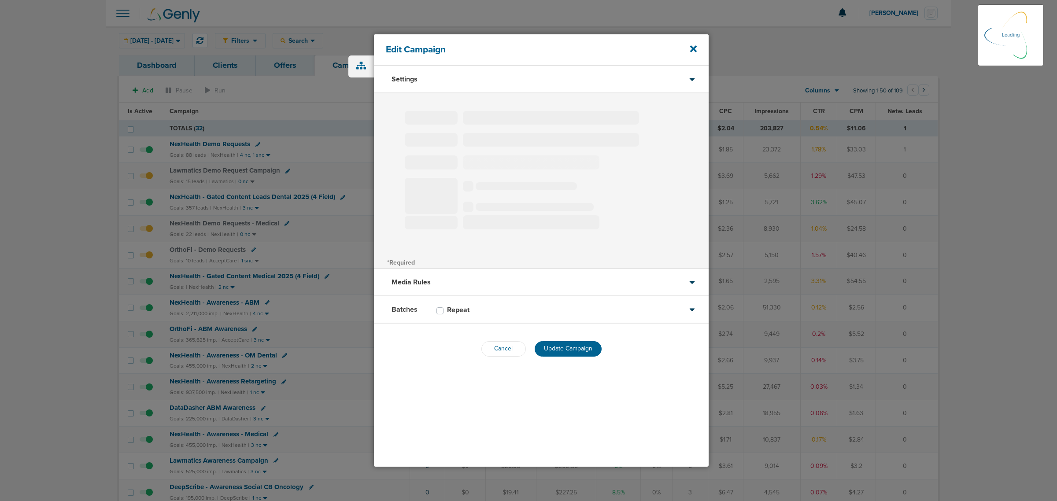
select select "1"
select select "3"
select select "4"
select select "6"
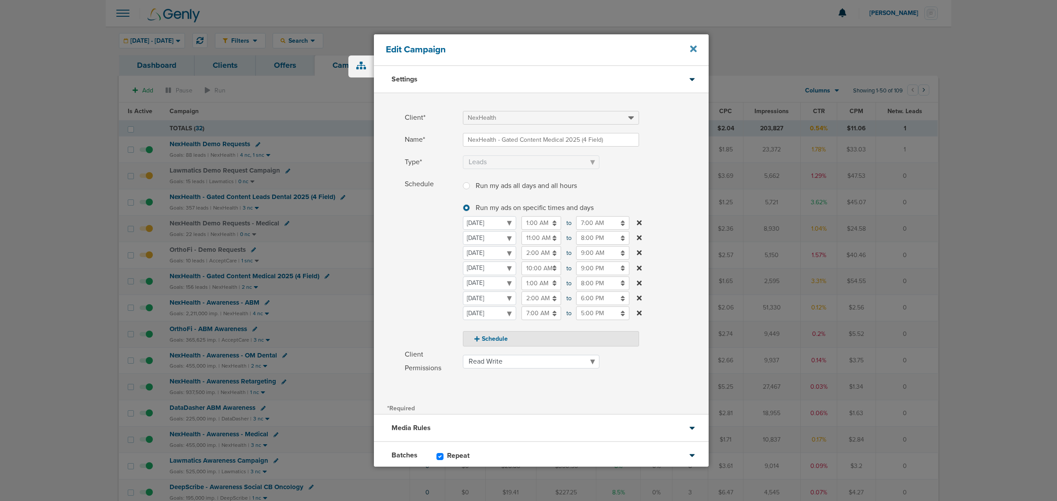
click at [696, 46] on icon at bounding box center [693, 49] width 7 height 7
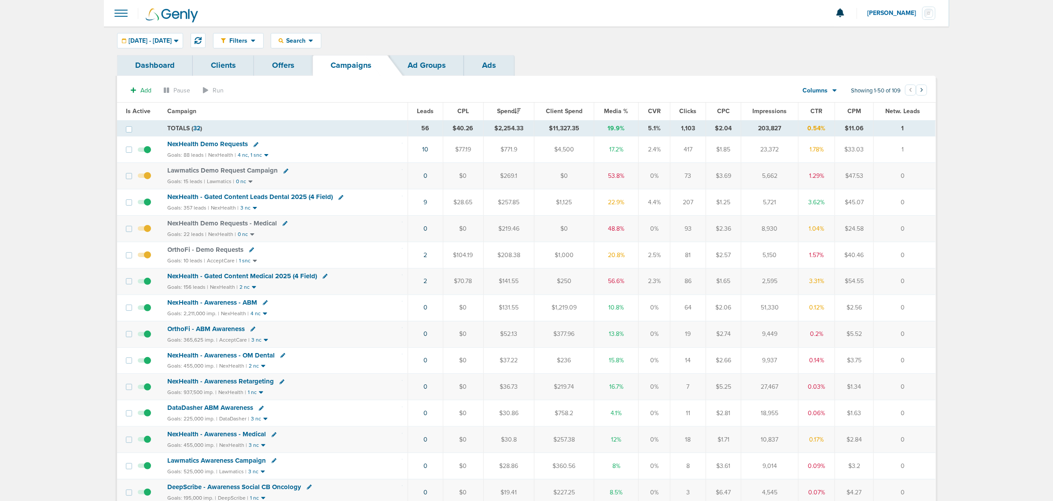
click at [254, 144] on icon at bounding box center [256, 144] width 5 height 5
select select
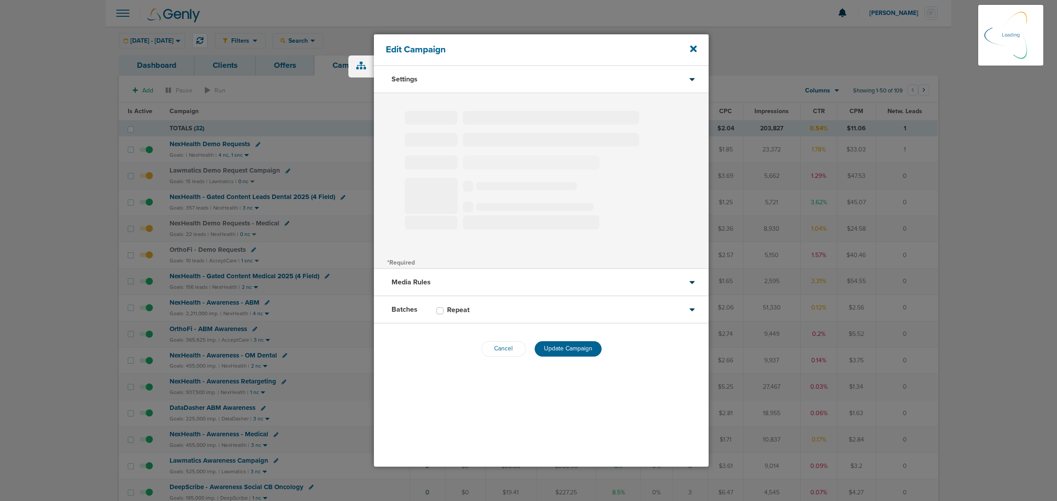
select select "1"
select select "2"
select select "3"
select select "4"
select select "6"
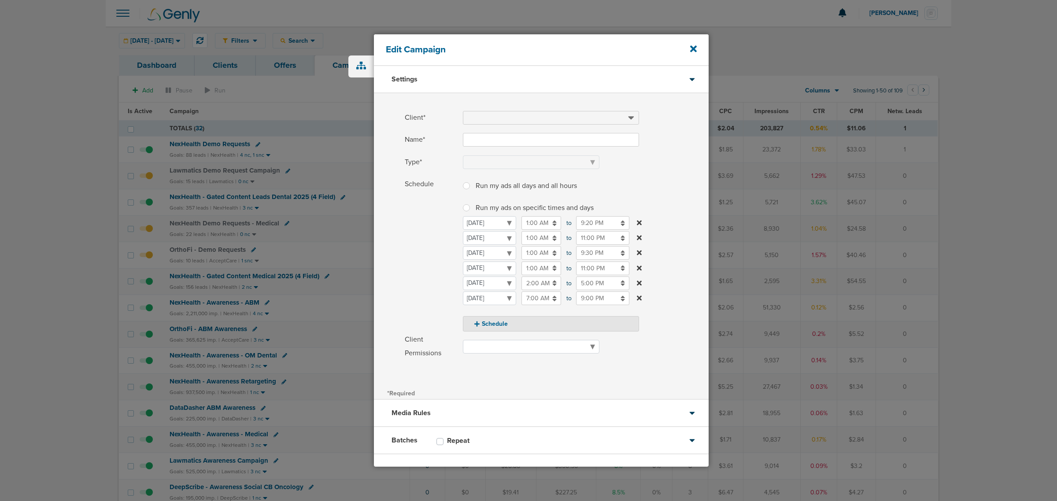
type input "NexHealth Demo Requests"
select select "Leads"
radio input "true"
select select "readWrite"
click at [695, 48] on icon at bounding box center [693, 49] width 7 height 7
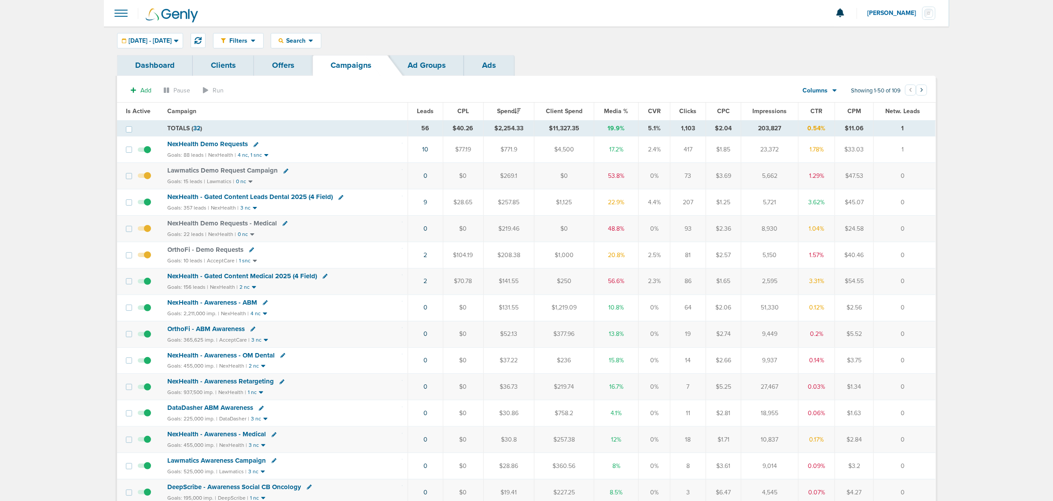
click at [339, 201] on link at bounding box center [341, 197] width 5 height 7
select select
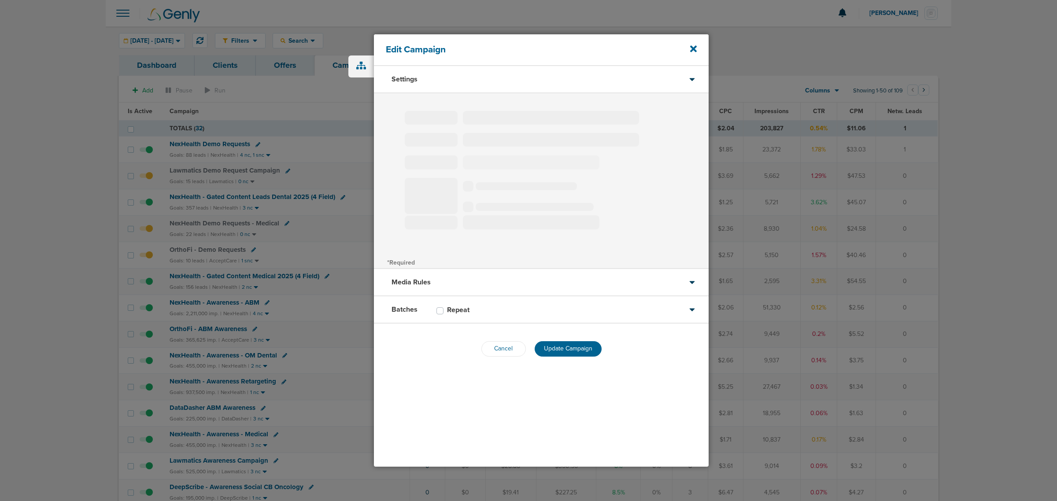
type input "NexHealth - Gated Content Leads Dental 2025 (4 Field)"
select select "Leads"
radio input "true"
select select "readWrite"
select select "1"
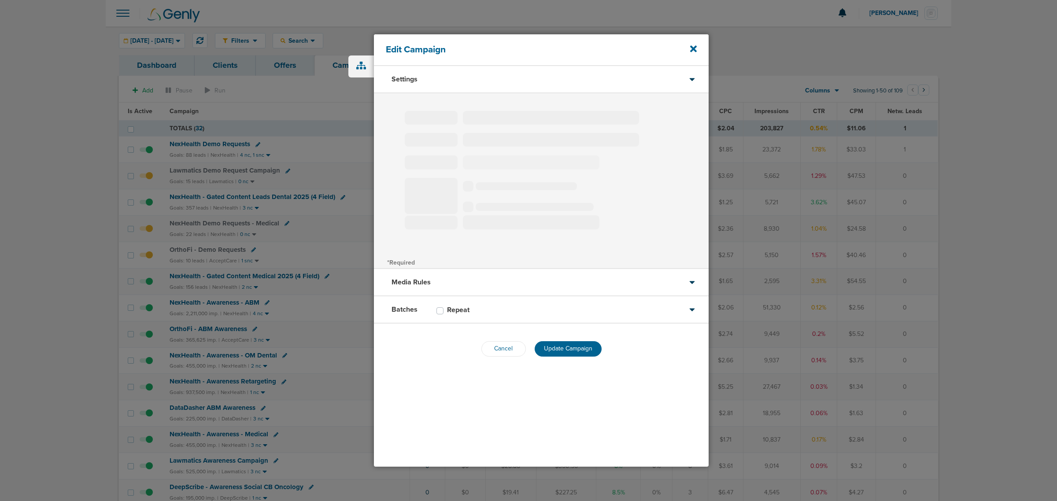
select select "2"
select select "3"
select select "4"
select select "6"
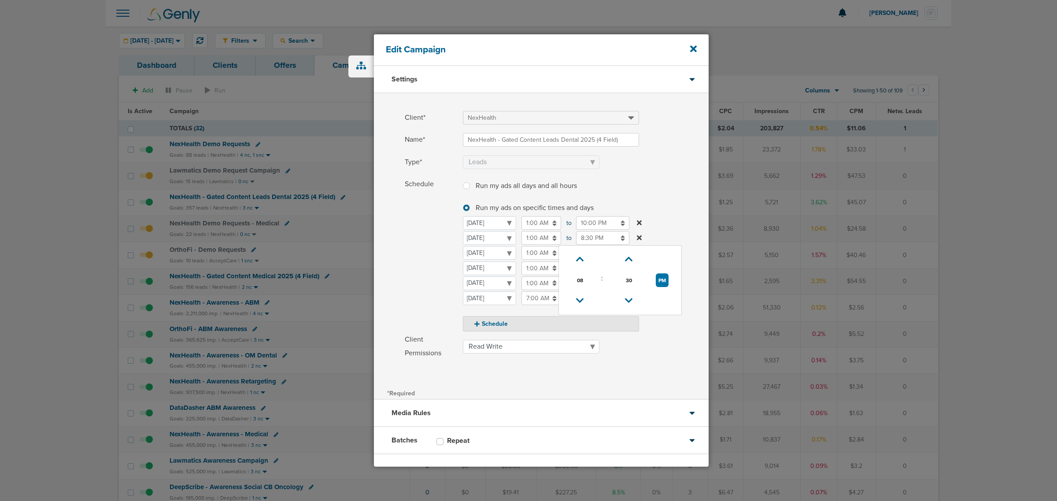
click at [586, 234] on input "8:30 PM" at bounding box center [602, 238] width 53 height 14
click at [580, 257] on icon at bounding box center [580, 259] width 8 height 5
type input "9:30 PM"
click at [639, 362] on span at bounding box center [586, 365] width 246 height 6
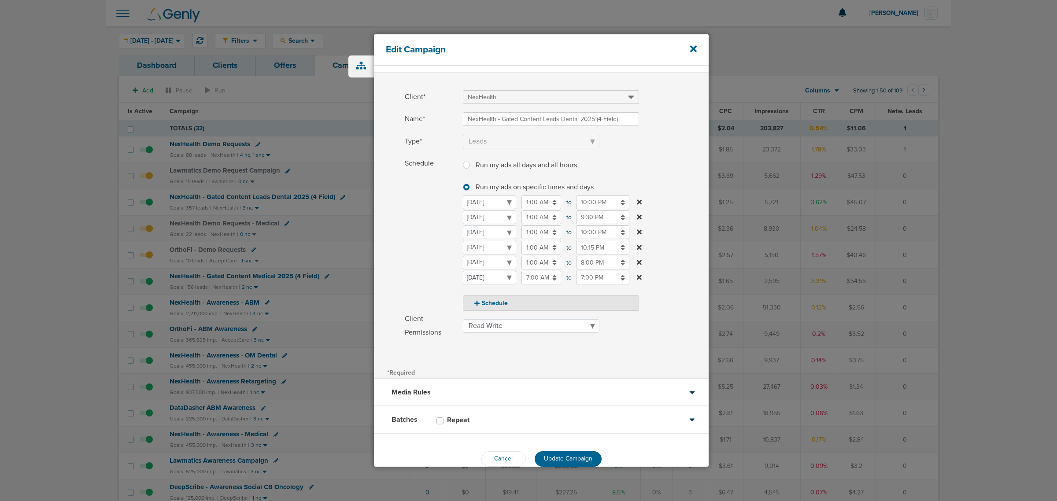
scroll to position [37, 0]
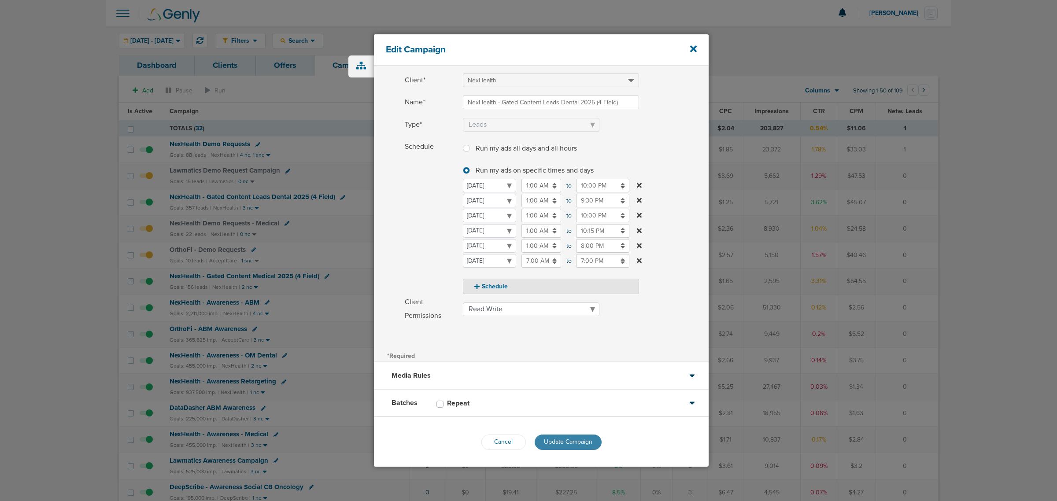
click at [563, 444] on span "Update Campaign" at bounding box center [568, 441] width 48 height 7
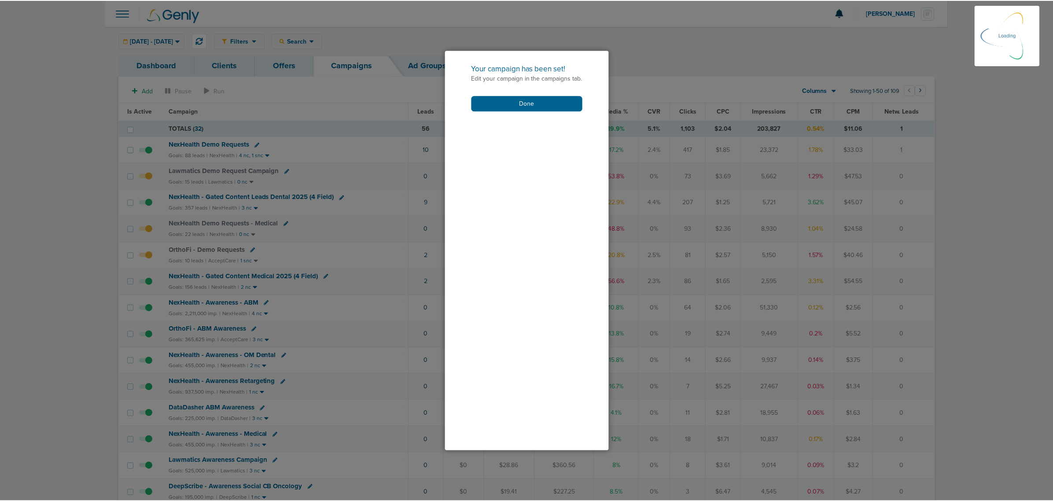
scroll to position [9, 0]
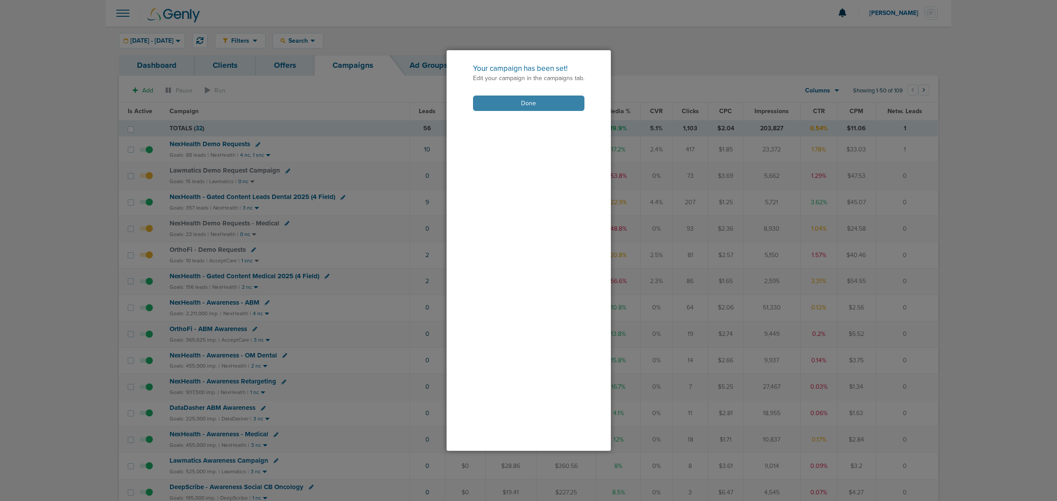
click at [534, 101] on button "Done" at bounding box center [528, 103] width 111 height 15
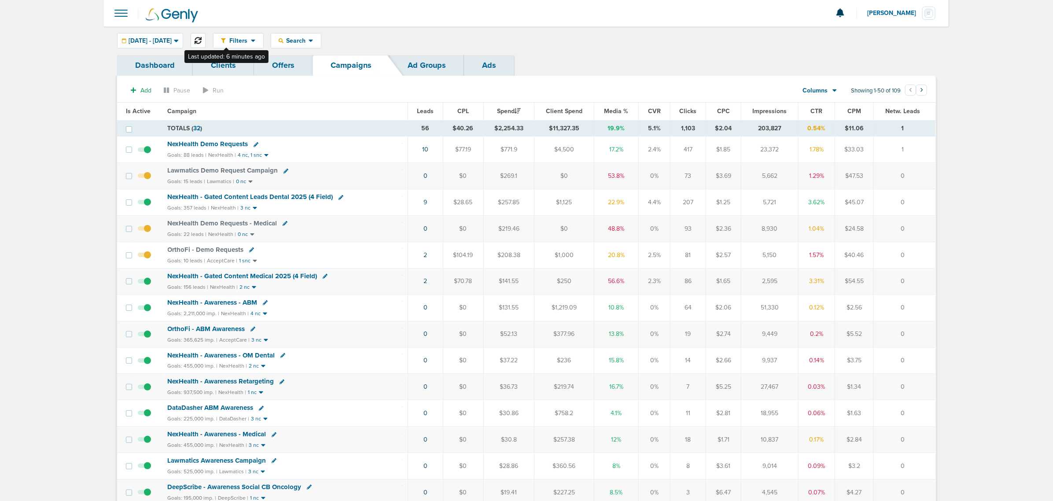
click at [202, 37] on icon at bounding box center [198, 40] width 7 height 7
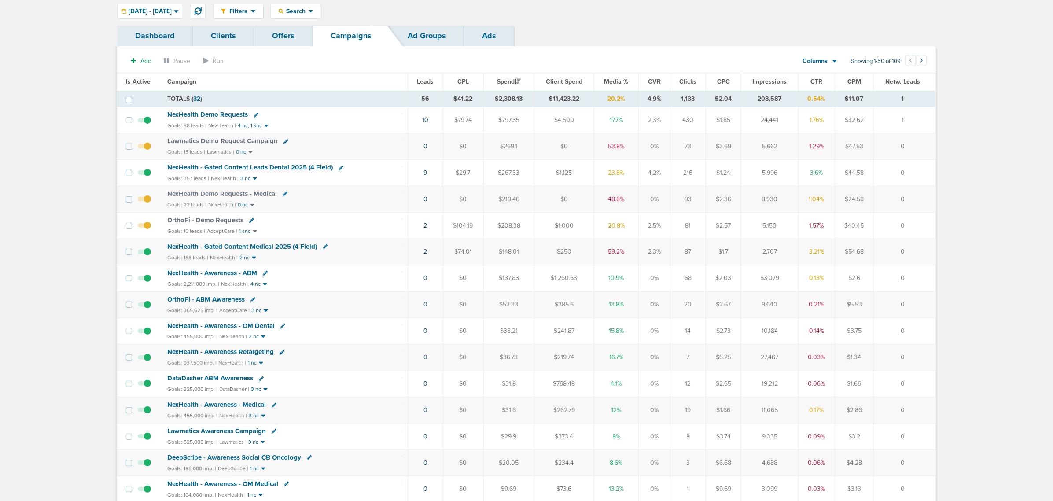
scroll to position [55, 0]
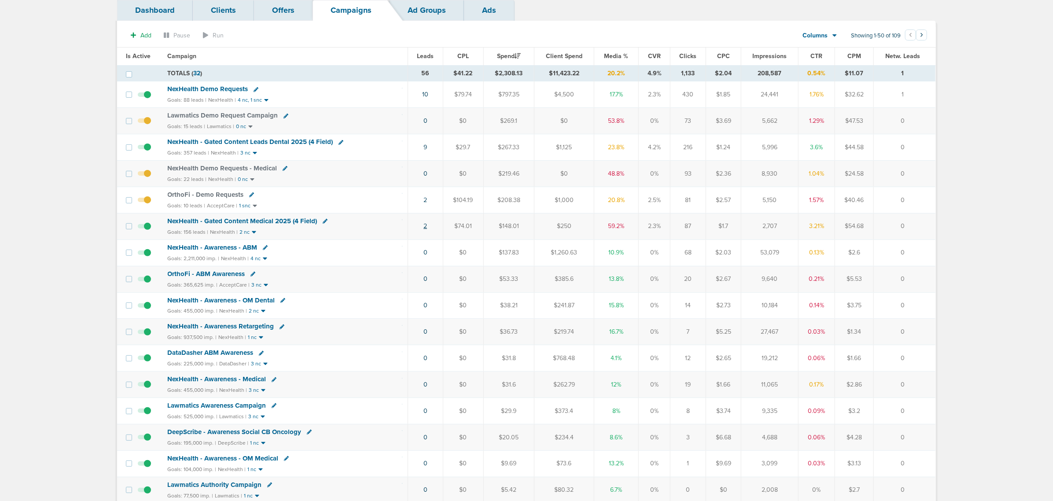
drag, startPoint x: 410, startPoint y: 205, endPoint x: 424, endPoint y: 228, distance: 26.7
click at [394, 226] on div "NexHealth - Gated Content Medical 2025 (4 Field)" at bounding box center [285, 221] width 235 height 9
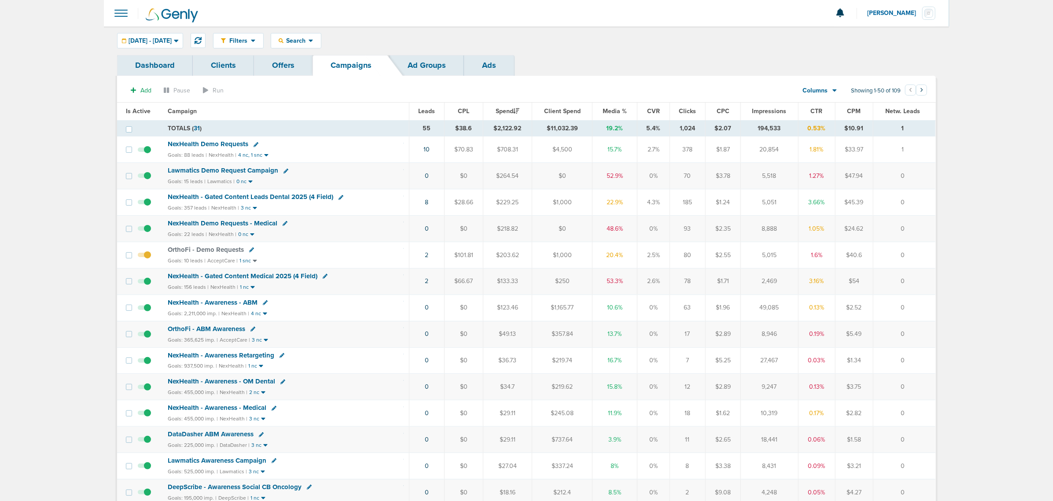
click at [271, 273] on td "NexHealth - Gated Content Medical 2025 (4 Field) Goals: 156 leads | NexHealth |…" at bounding box center [286, 281] width 247 height 26
click at [271, 279] on span "NexHealth - Gated Content Medical 2025 (4 Field)" at bounding box center [243, 276] width 150 height 8
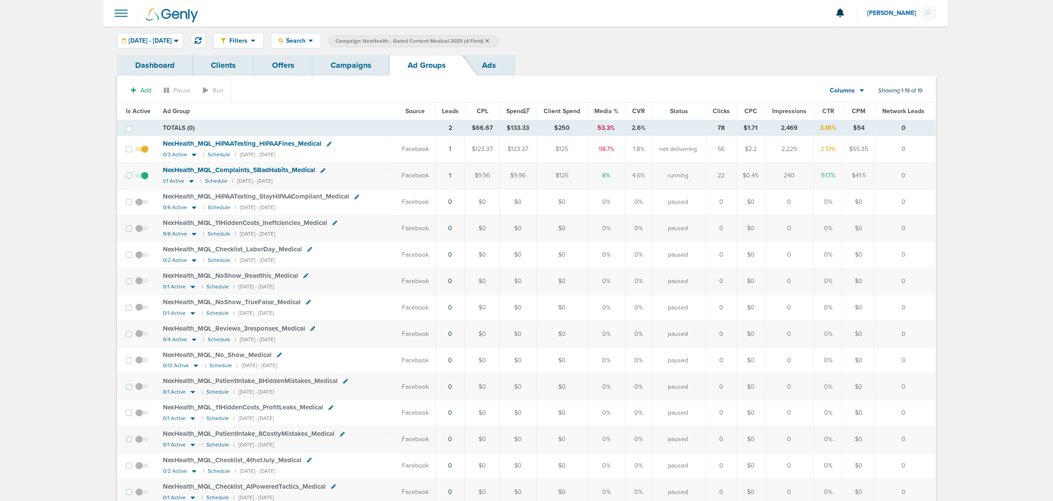
click at [362, 64] on link "Campaigns" at bounding box center [351, 65] width 77 height 21
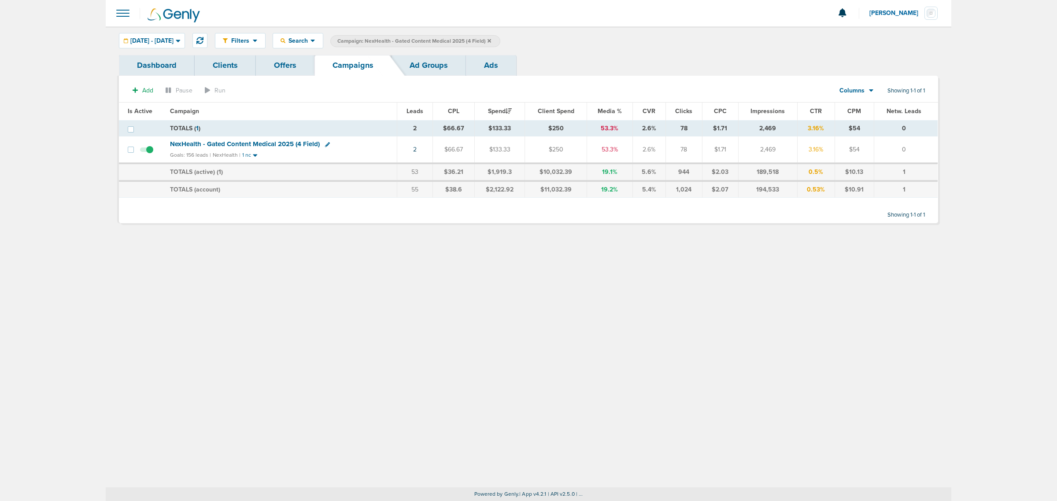
click at [491, 41] on icon at bounding box center [490, 41] width 4 height 4
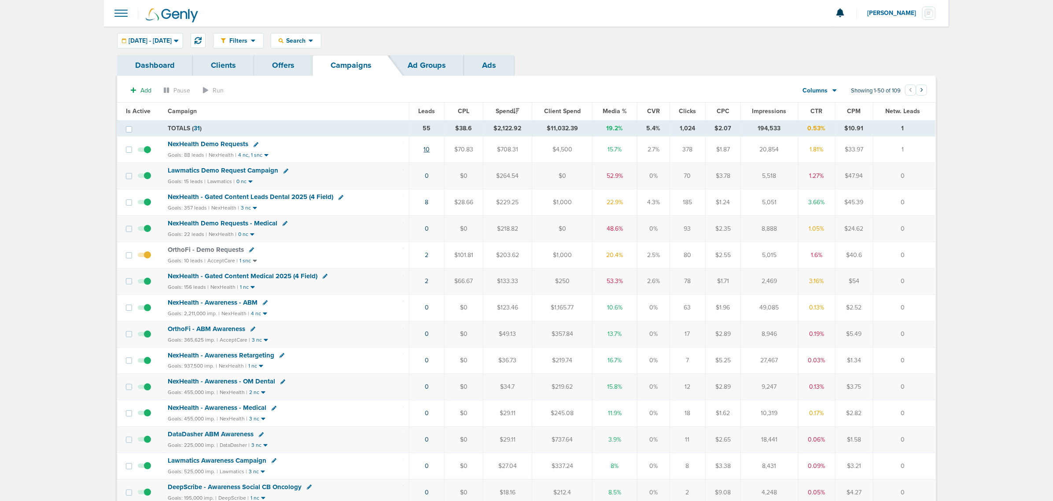
click at [427, 151] on link "10" at bounding box center [427, 149] width 6 height 7
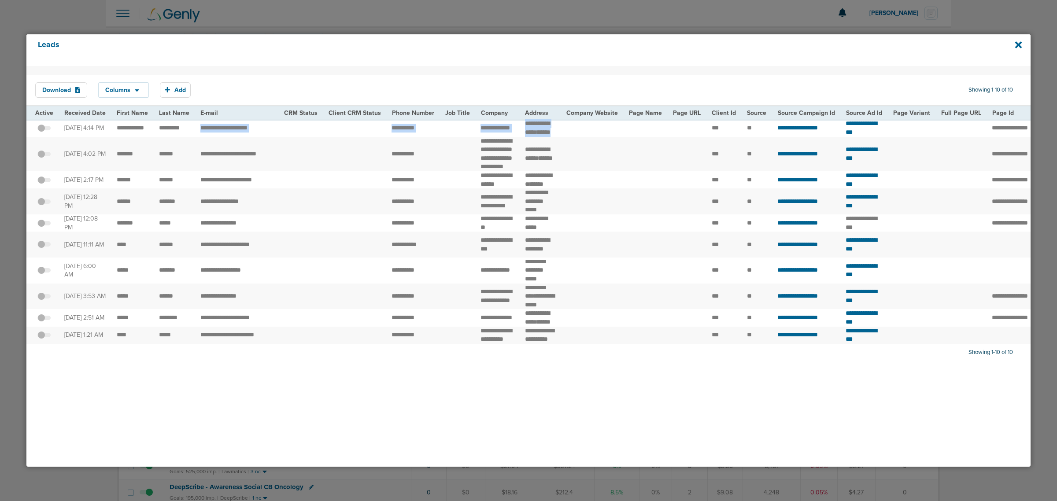
drag, startPoint x: 240, startPoint y: 131, endPoint x: 597, endPoint y: 139, distance: 356.8
click at [544, 137] on tr "**********" at bounding box center [908, 127] width 1764 height 17
click at [544, 137] on td at bounding box center [592, 127] width 63 height 17
click at [544, 37] on div "Leads" at bounding box center [528, 50] width 1004 height 32
click at [544, 44] on icon at bounding box center [1018, 44] width 7 height 7
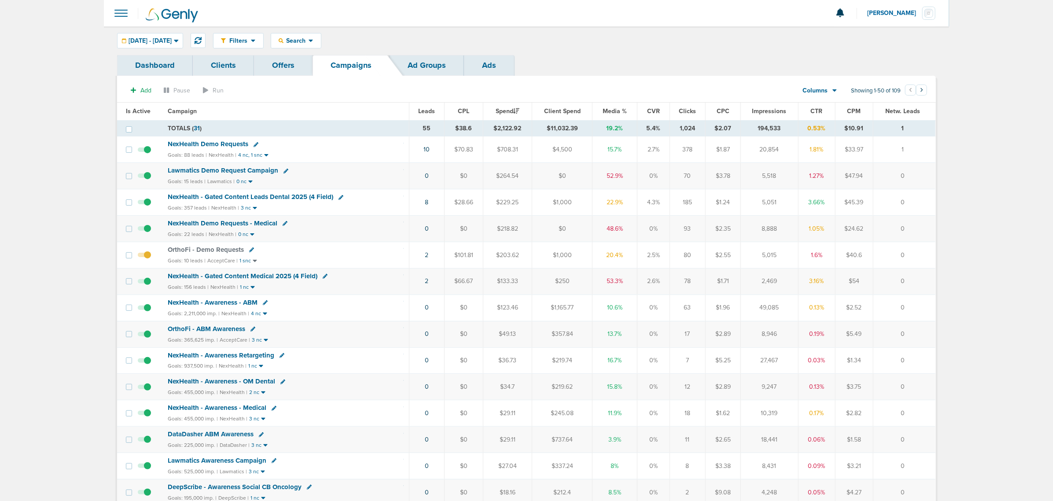
click at [205, 145] on span "NexHealth Demo Requests" at bounding box center [208, 144] width 81 height 8
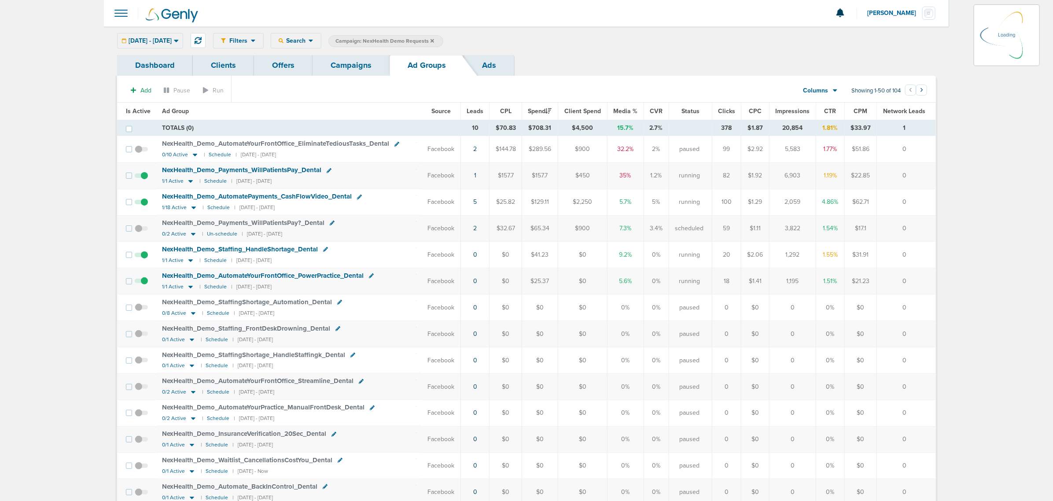
click at [178, 41] on icon at bounding box center [176, 41] width 4 height 3
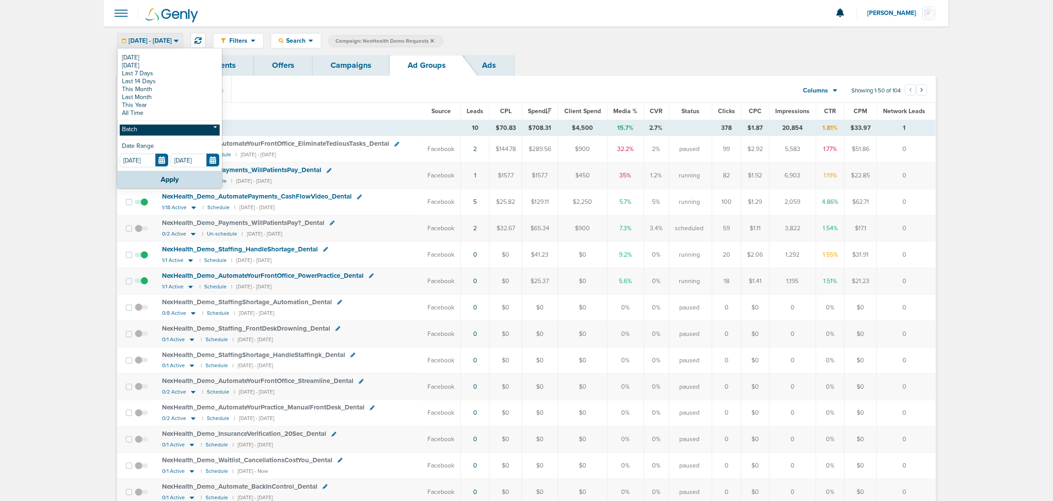
click at [170, 131] on link "Batch" at bounding box center [170, 130] width 100 height 11
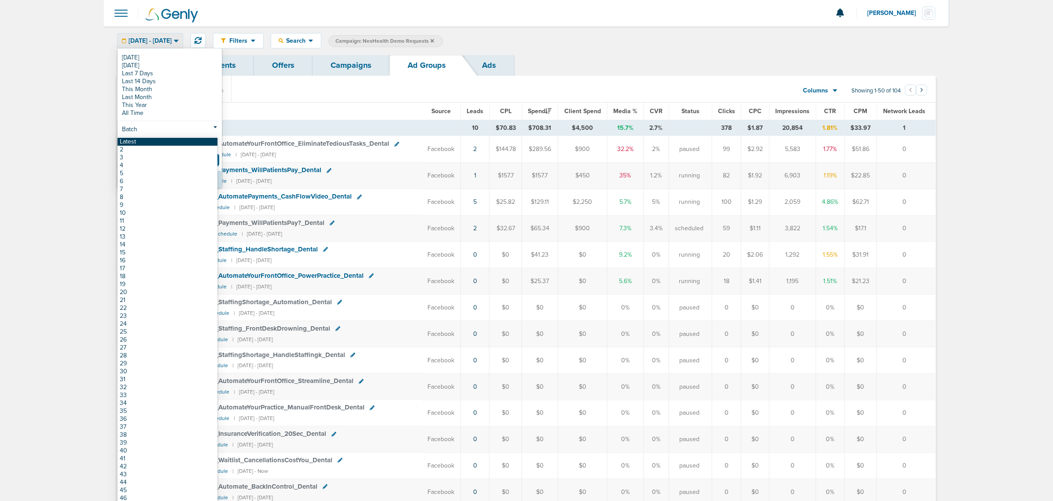
click at [156, 142] on link "Latest" at bounding box center [168, 142] width 100 height 8
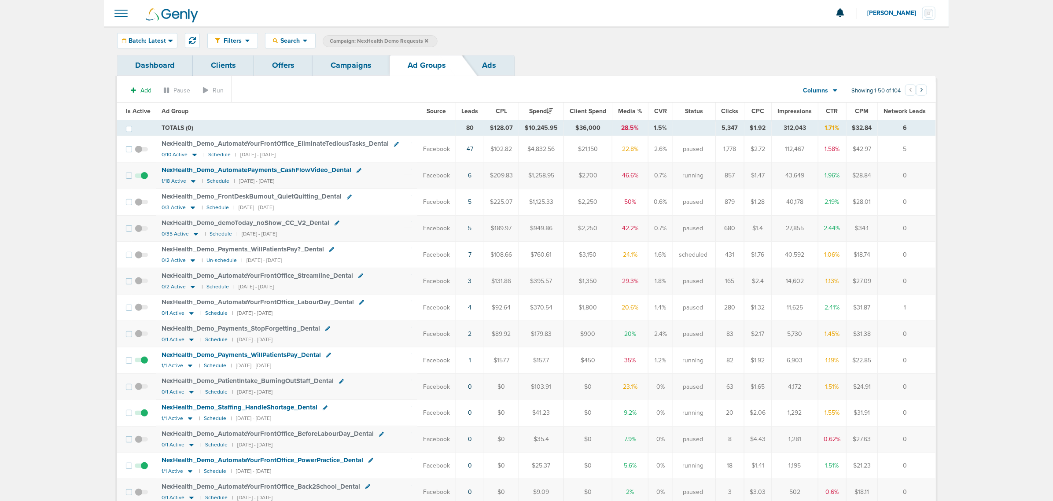
drag, startPoint x: 303, startPoint y: 57, endPoint x: 316, endPoint y: 59, distance: 13.3
click at [303, 57] on link "Offers" at bounding box center [283, 65] width 59 height 21
click at [366, 65] on link "Campaigns" at bounding box center [351, 65] width 77 height 21
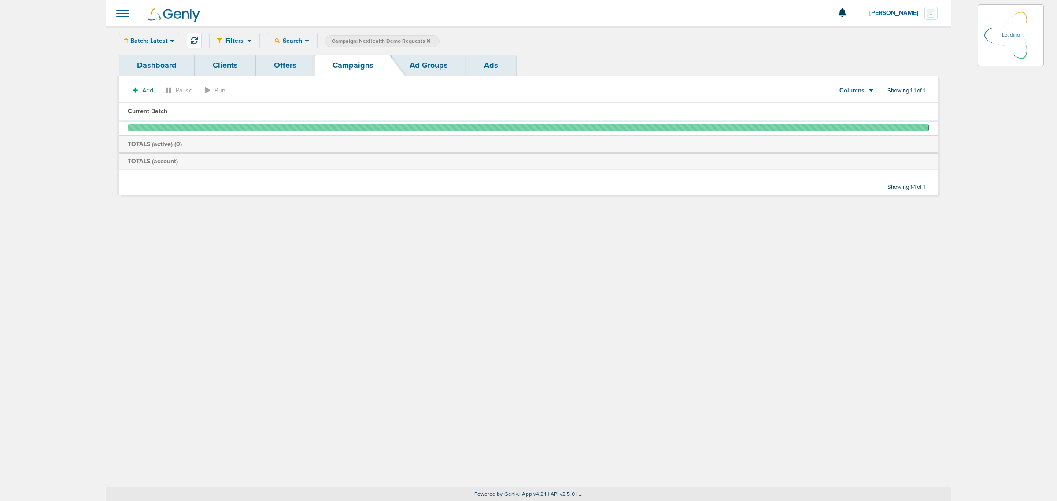
click at [427, 41] on icon at bounding box center [429, 41] width 4 height 4
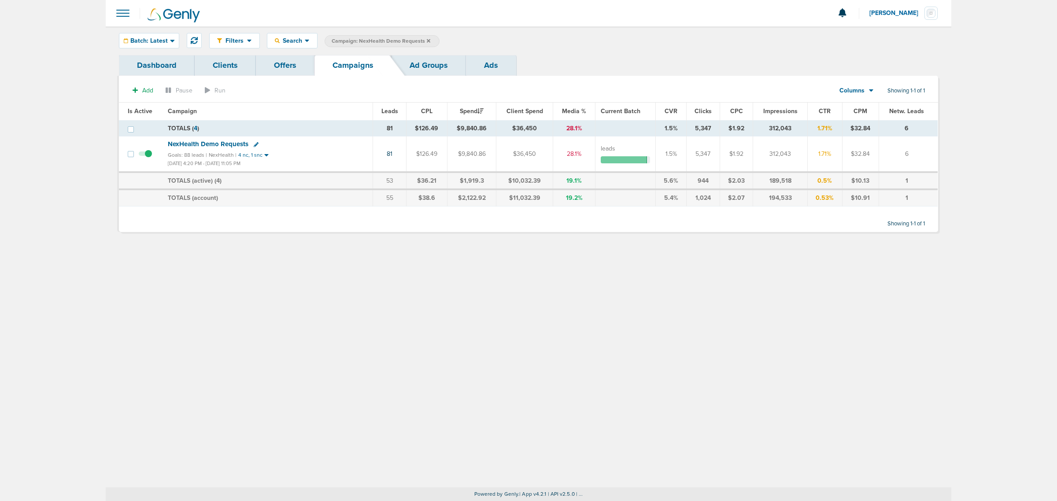
click at [427, 41] on icon at bounding box center [429, 41] width 4 height 4
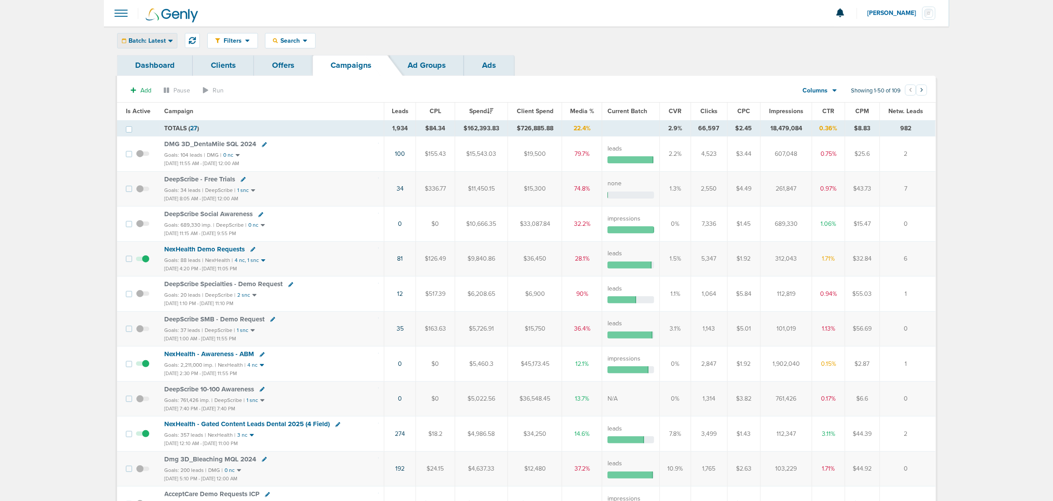
click at [157, 39] on span "Batch: Latest" at bounding box center [147, 41] width 37 height 6
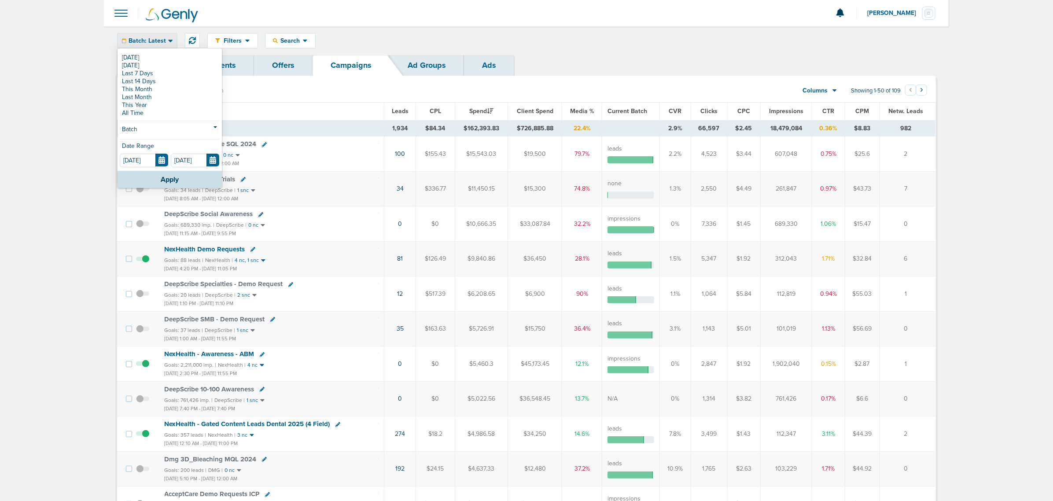
drag, startPoint x: 640, startPoint y: 66, endPoint x: 579, endPoint y: 63, distance: 60.9
click at [544, 66] on div "Dashboard Clients Offers Campaigns Ad Groups Ads" at bounding box center [526, 65] width 819 height 21
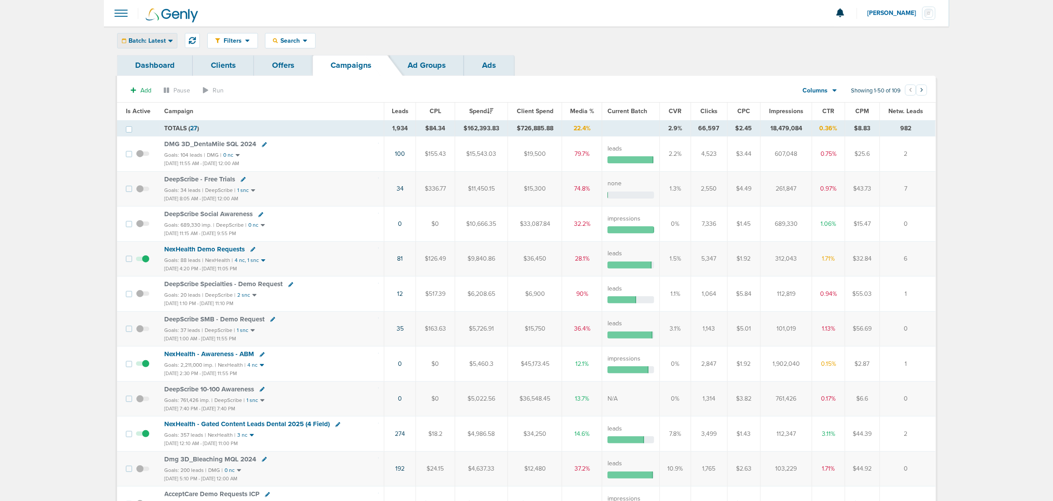
click at [138, 36] on div "Batch: Latest" at bounding box center [147, 40] width 59 height 15
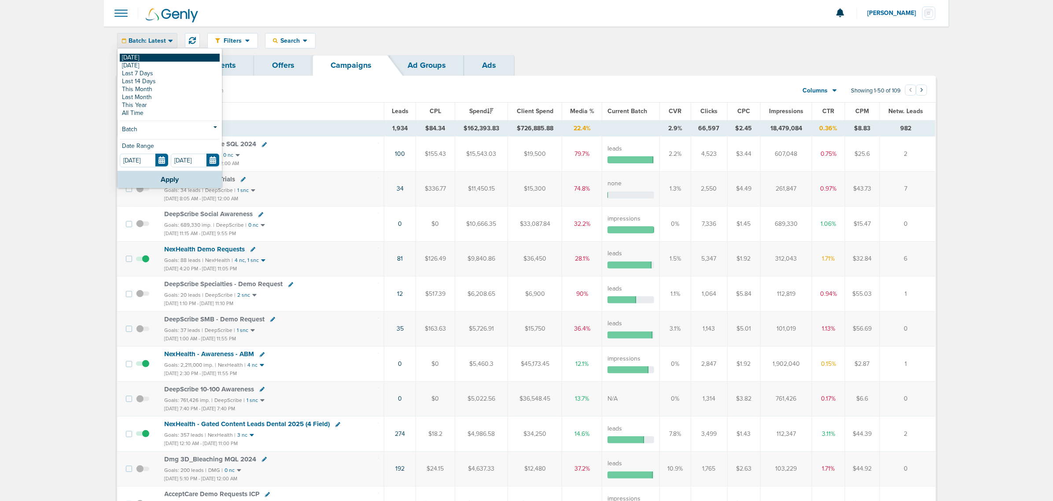
click at [139, 55] on link "[DATE]" at bounding box center [170, 58] width 100 height 8
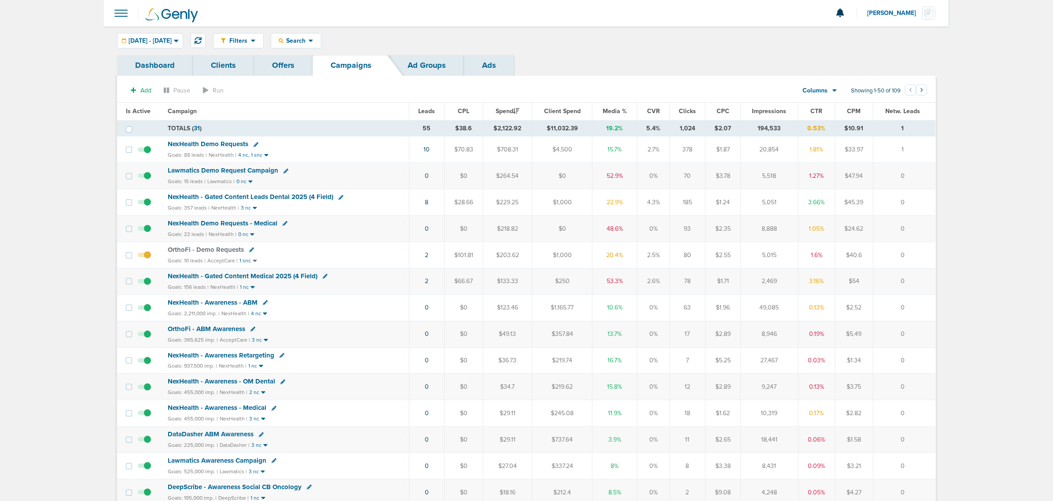
click at [203, 146] on span "NexHealth Demo Requests" at bounding box center [208, 144] width 81 height 8
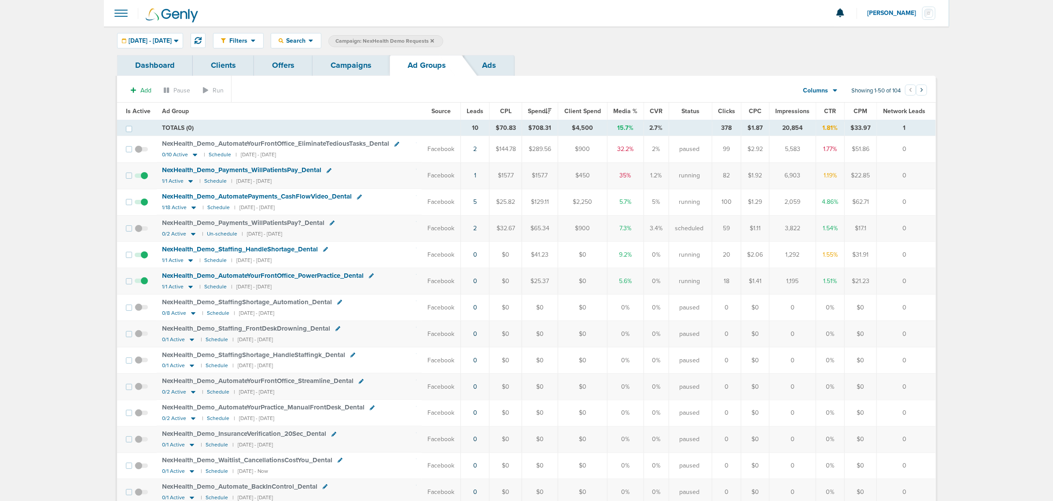
drag, startPoint x: 484, startPoint y: 233, endPoint x: 402, endPoint y: 109, distance: 148.5
click at [402, 109] on th "Ad Group" at bounding box center [289, 112] width 265 height 18
click at [171, 36] on div "[DATE] - [DATE]" at bounding box center [150, 40] width 65 height 15
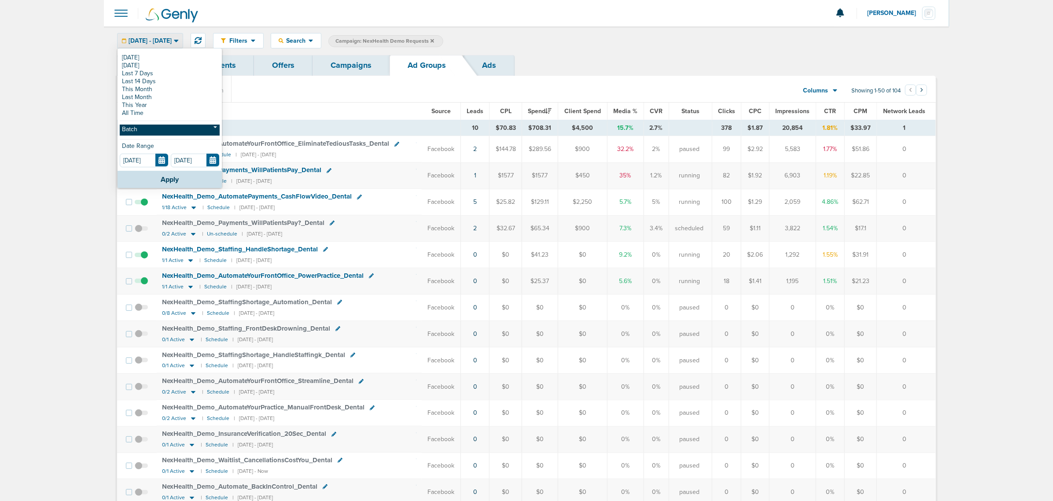
click at [137, 129] on link "Batch" at bounding box center [170, 130] width 100 height 11
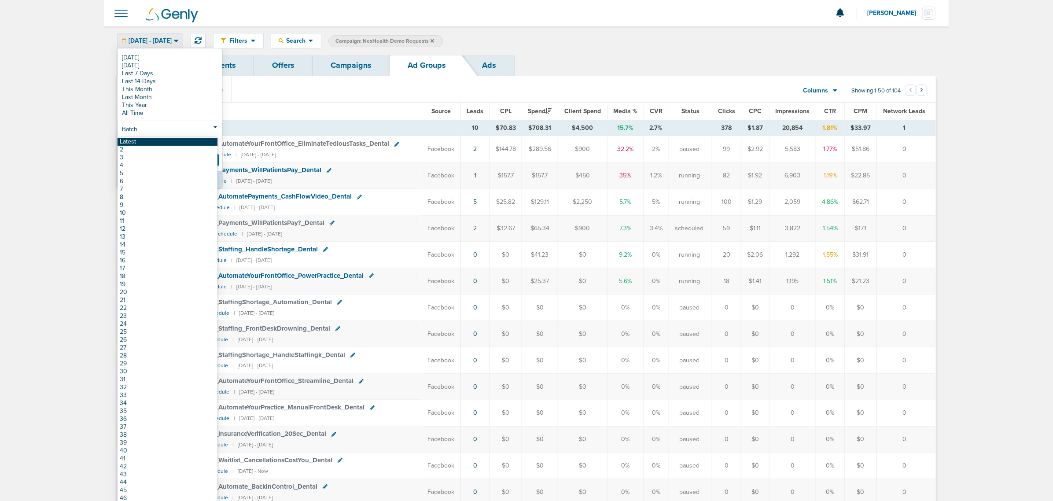
click at [143, 141] on link "Latest" at bounding box center [168, 142] width 100 height 8
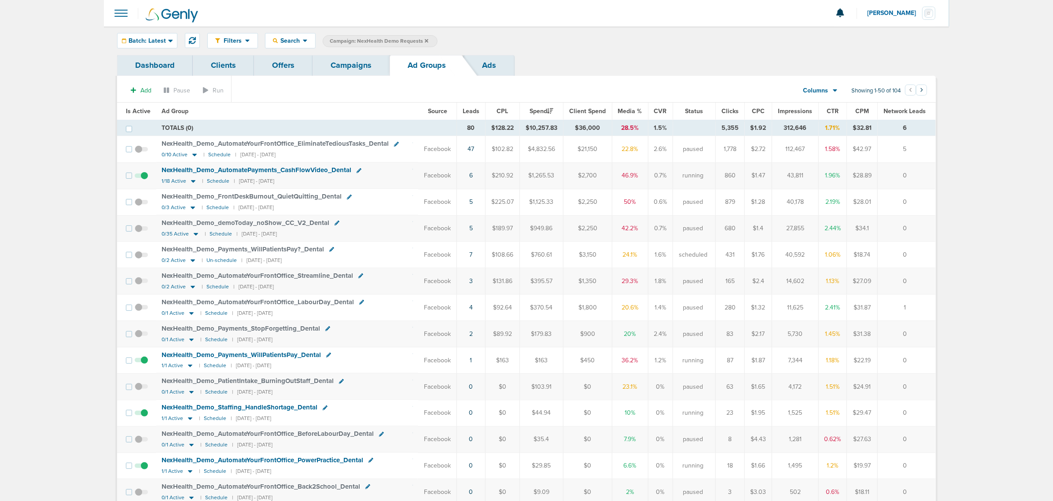
click at [359, 65] on link "Campaigns" at bounding box center [351, 65] width 77 height 21
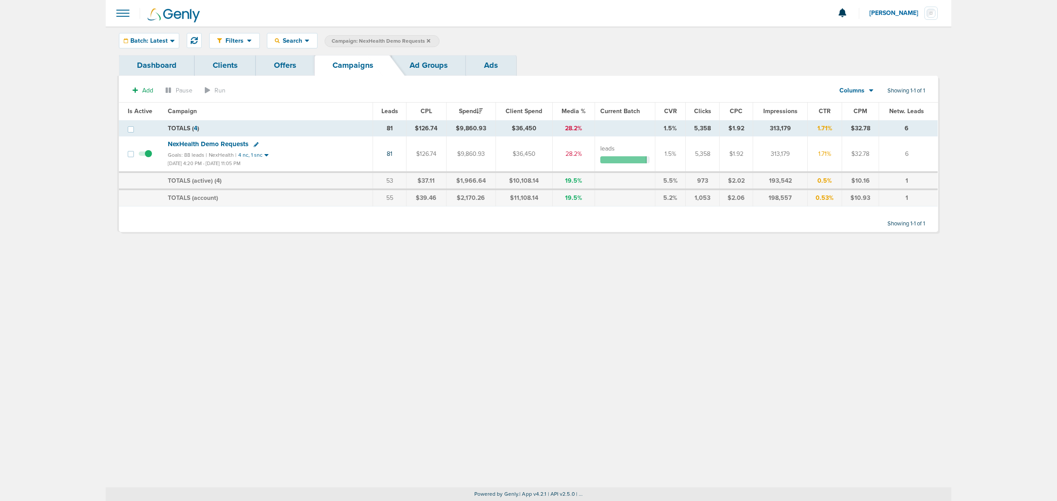
click at [404, 276] on div "Filters Active Only Settings Status Active Inactive Objectives MQL SQL Traffic …" at bounding box center [529, 256] width 846 height 461
drag, startPoint x: 386, startPoint y: 155, endPoint x: 406, endPoint y: 157, distance: 20.3
click at [406, 157] on td "81" at bounding box center [389, 155] width 33 height 36
click at [400, 157] on td "81" at bounding box center [389, 155] width 33 height 36
drag, startPoint x: 400, startPoint y: 157, endPoint x: 379, endPoint y: 155, distance: 21.2
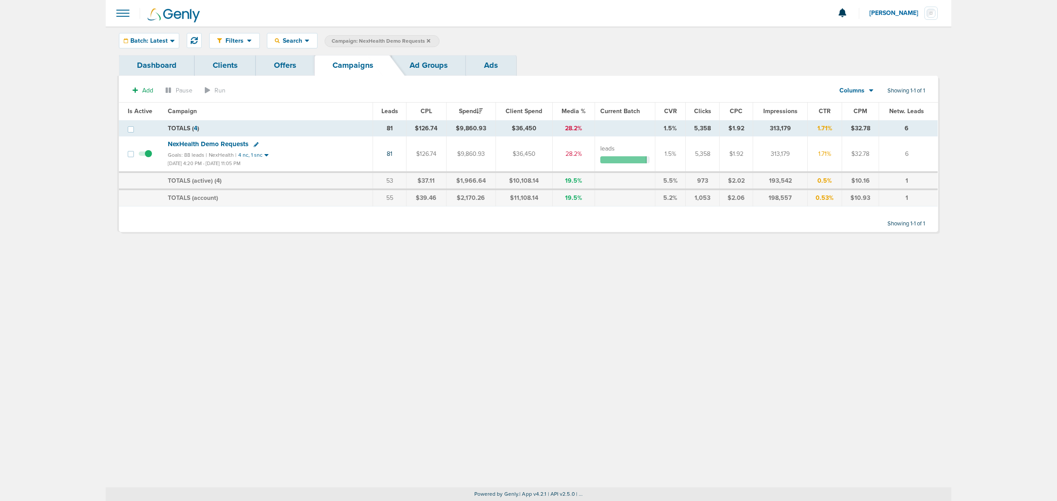
click at [379, 155] on td "81" at bounding box center [389, 155] width 33 height 36
click at [382, 157] on td "81" at bounding box center [389, 155] width 33 height 36
click at [390, 155] on link "81" at bounding box center [390, 153] width 6 height 7
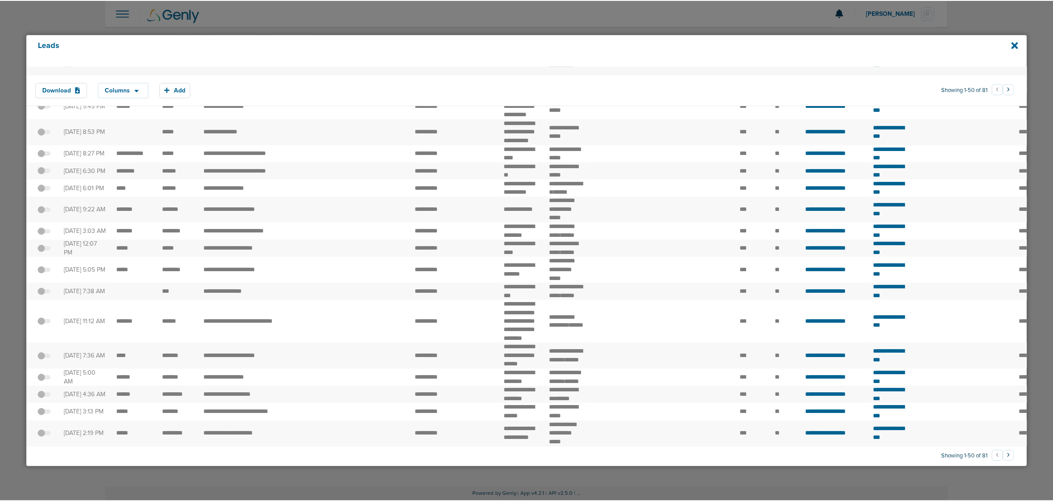
scroll to position [1107, 0]
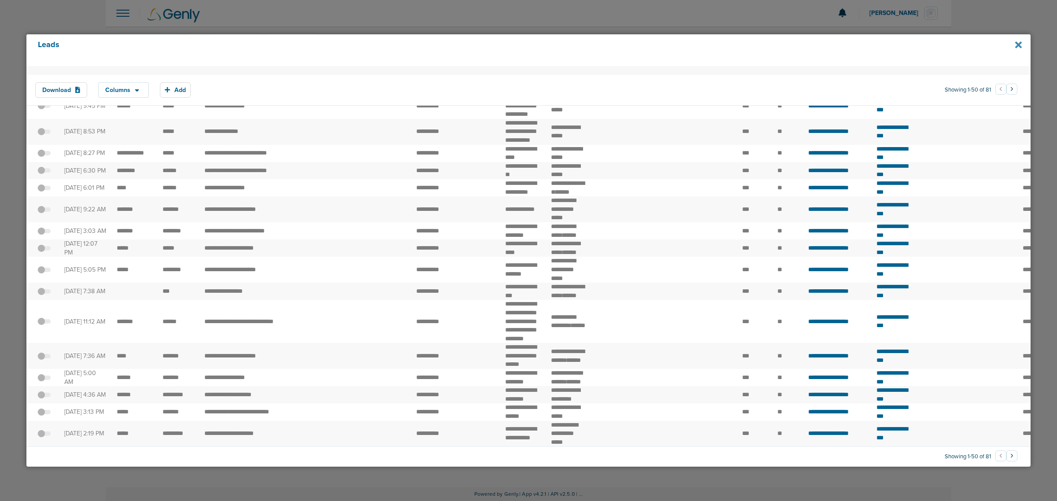
click at [1016, 44] on icon at bounding box center [1018, 44] width 7 height 7
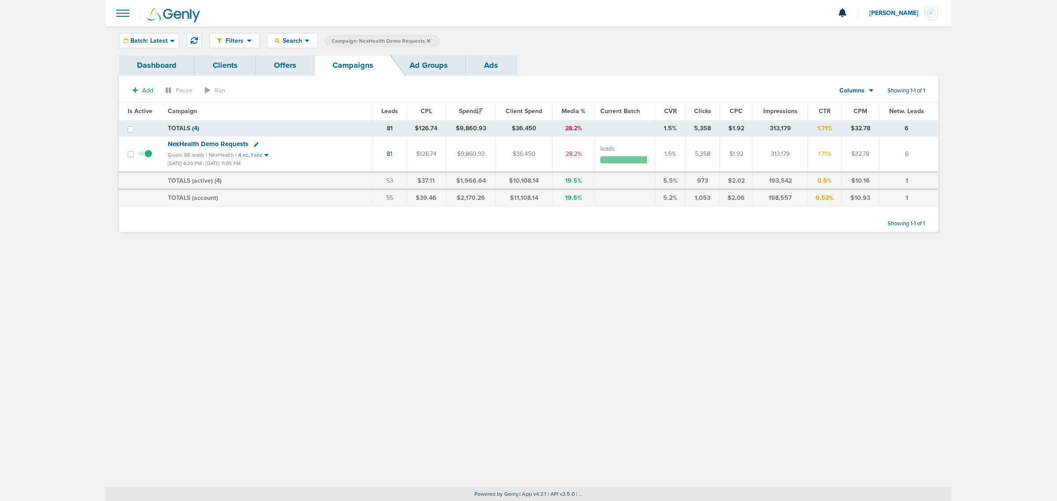
click at [384, 287] on div "Filters Active Only Settings Status Active Inactive Objectives MQL SQL Traffic …" at bounding box center [529, 256] width 846 height 461
click at [427, 38] on icon at bounding box center [429, 40] width 4 height 5
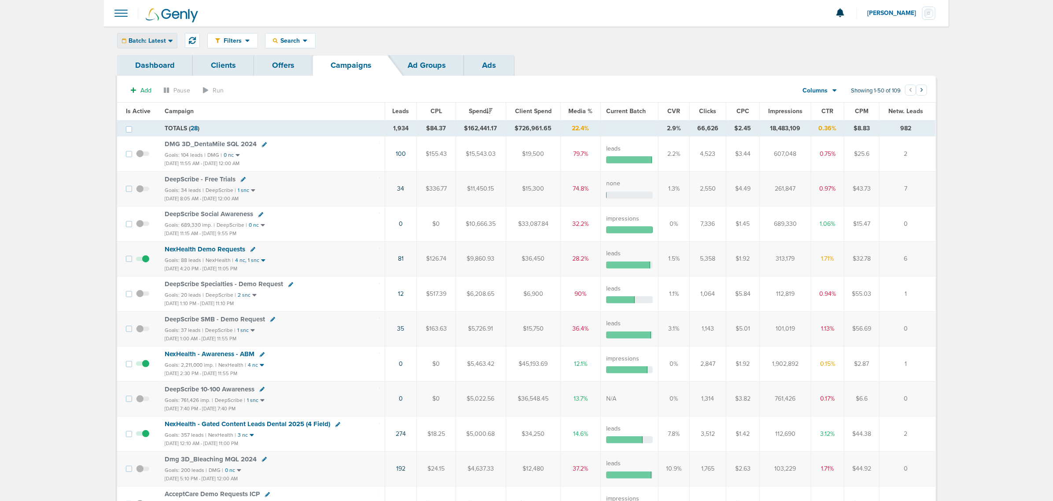
click at [140, 38] on span "Batch: Latest" at bounding box center [147, 41] width 37 height 6
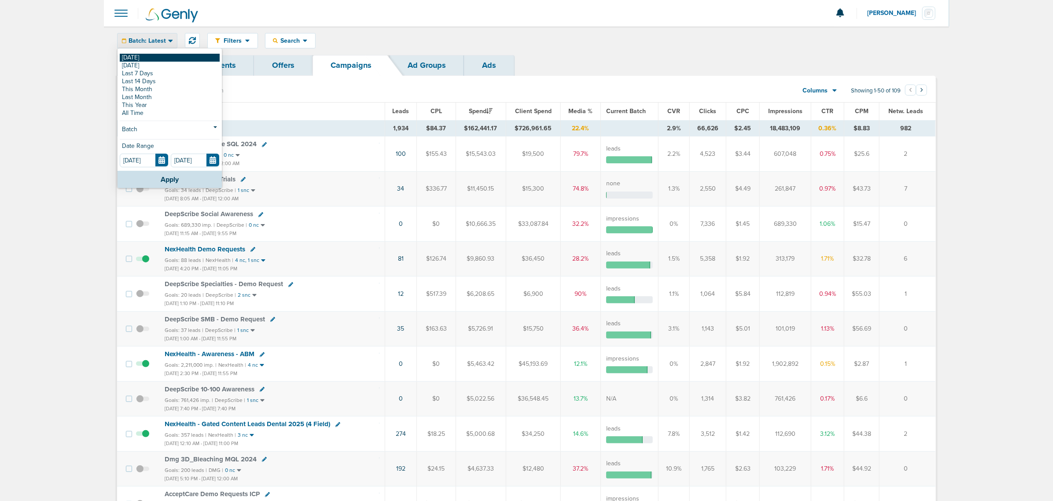
click at [137, 55] on link "[DATE]" at bounding box center [170, 58] width 100 height 8
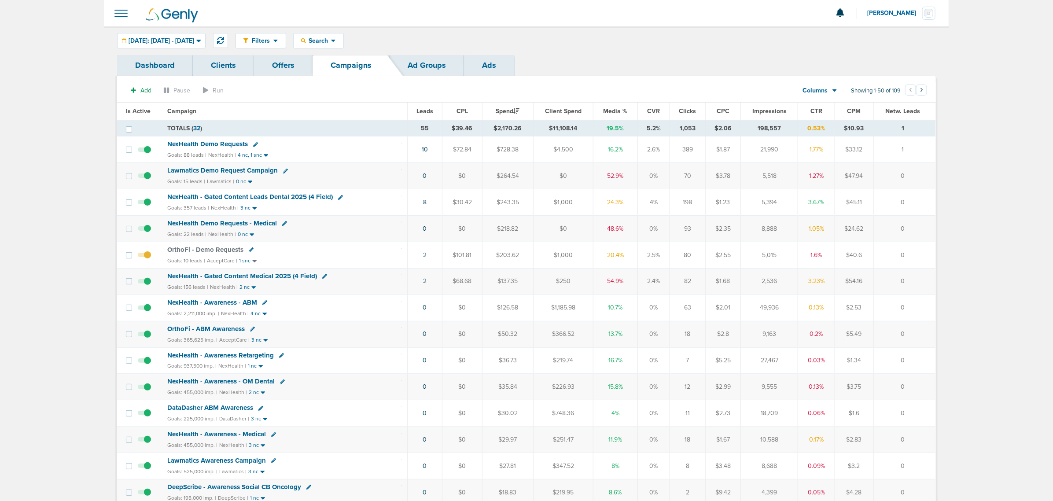
drag, startPoint x: 375, startPoint y: 259, endPoint x: 927, endPoint y: 258, distance: 552.7
click at [927, 258] on tr "OrthoFi - Demo Requests Goals: 10 leads | AcceptCare | 1 snc 2 $101.81 $203.62 …" at bounding box center [526, 255] width 819 height 26
click at [927, 258] on td "0" at bounding box center [905, 255] width 62 height 26
click at [269, 280] on span "NexHealth - Gated Content Medical 2025 (4 Field)" at bounding box center [242, 276] width 150 height 8
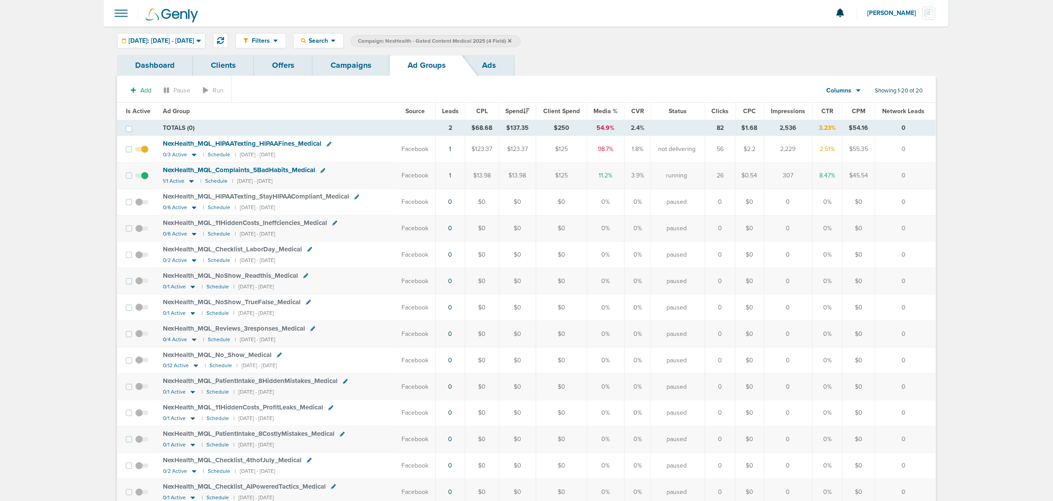
click at [143, 109] on span "Is Active" at bounding box center [138, 110] width 25 height 7
click at [151, 154] on span at bounding box center [143, 154] width 13 height 0
click at [144, 151] on input "checkbox" at bounding box center [144, 151] width 0 height 0
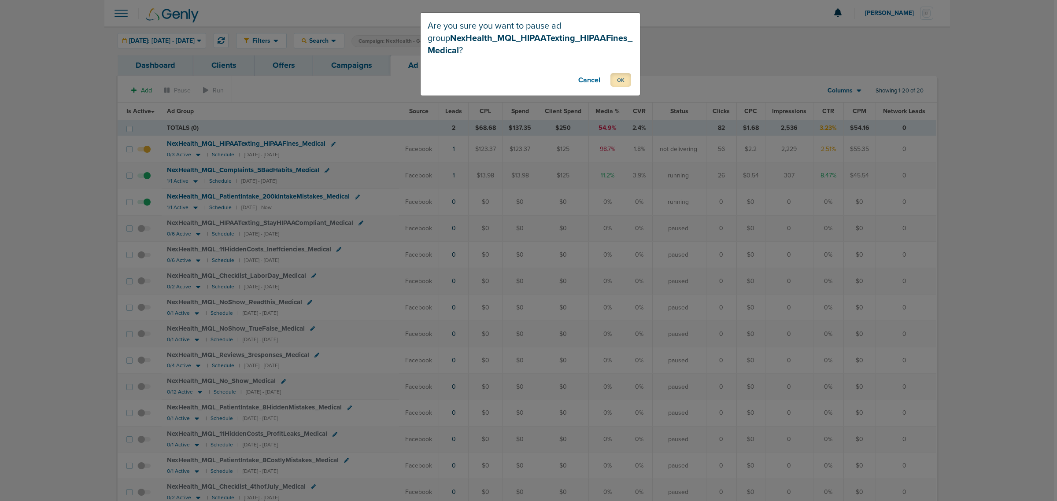
click at [624, 82] on button "OK" at bounding box center [620, 80] width 21 height 14
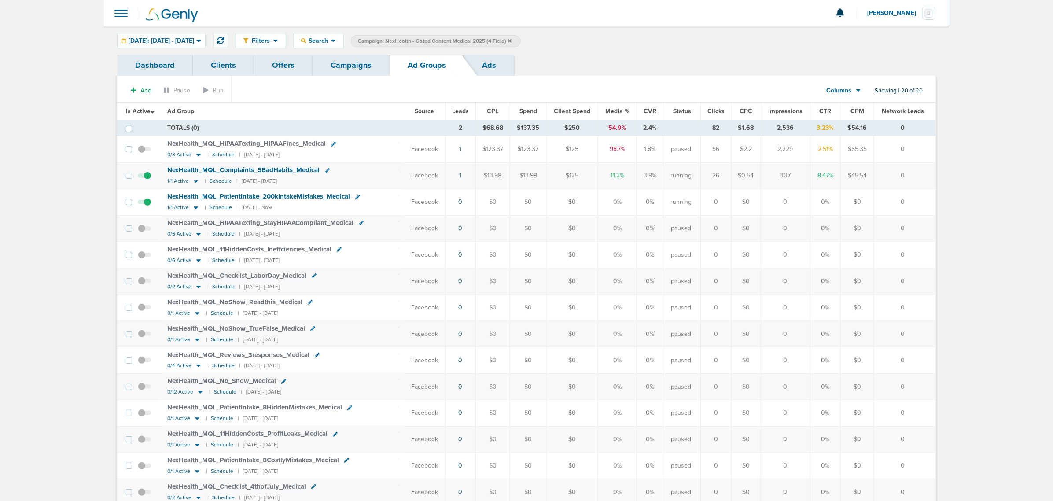
click at [346, 70] on link "Campaigns" at bounding box center [351, 65] width 77 height 21
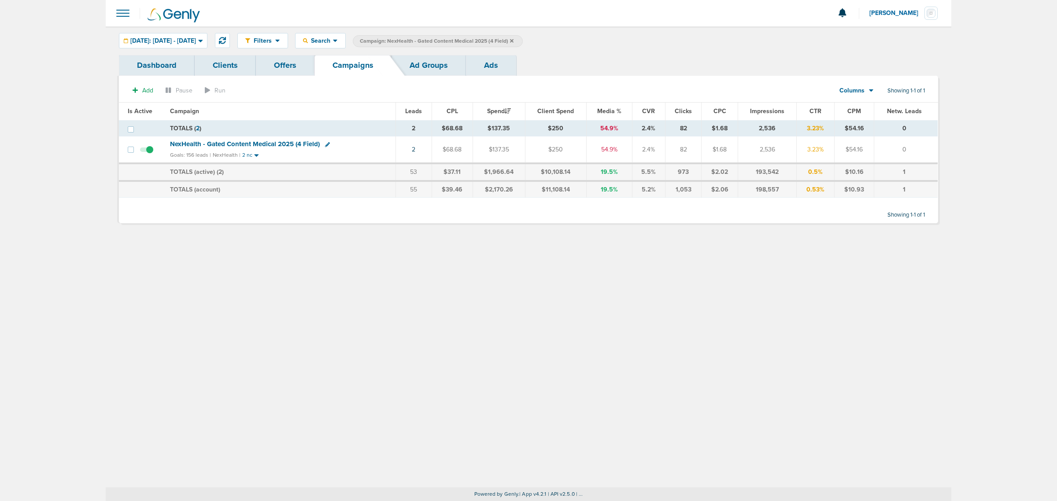
click at [513, 39] on icon at bounding box center [512, 41] width 4 height 4
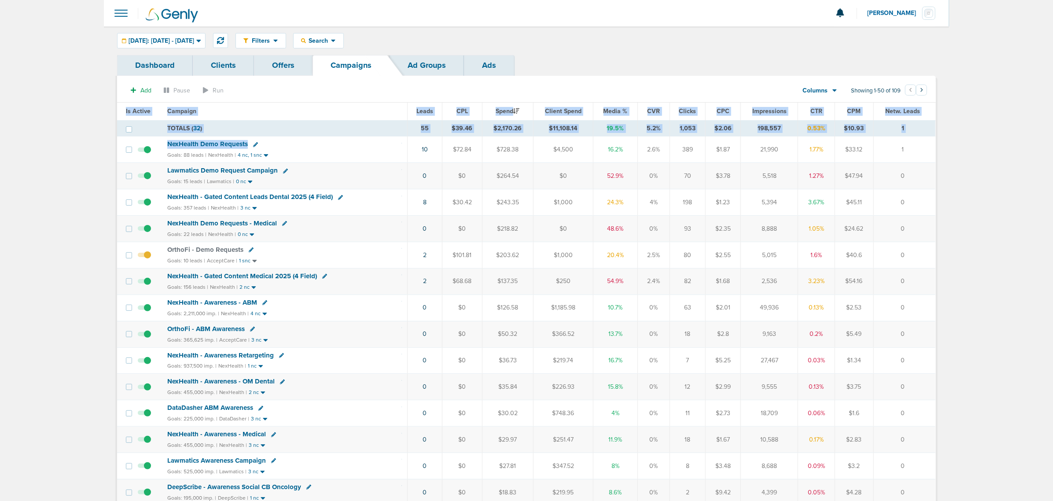
drag, startPoint x: 397, startPoint y: 153, endPoint x: 1015, endPoint y: 320, distance: 640.0
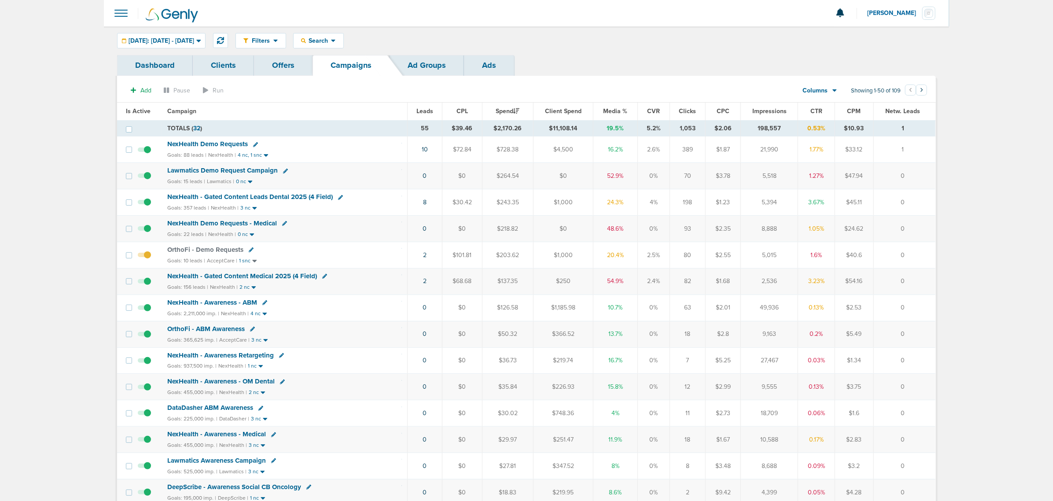
click at [613, 111] on span "Media %" at bounding box center [616, 110] width 24 height 7
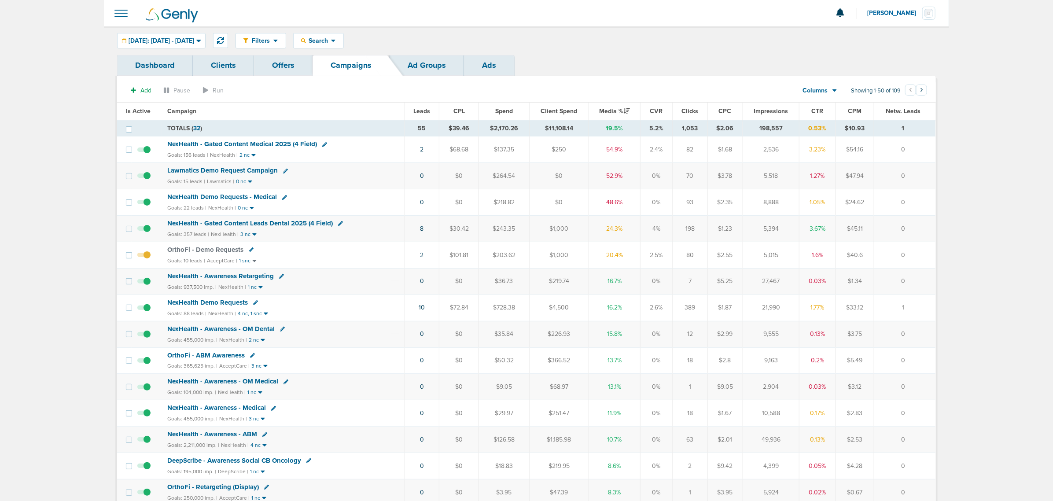
click at [283, 172] on icon at bounding box center [285, 171] width 5 height 5
select select
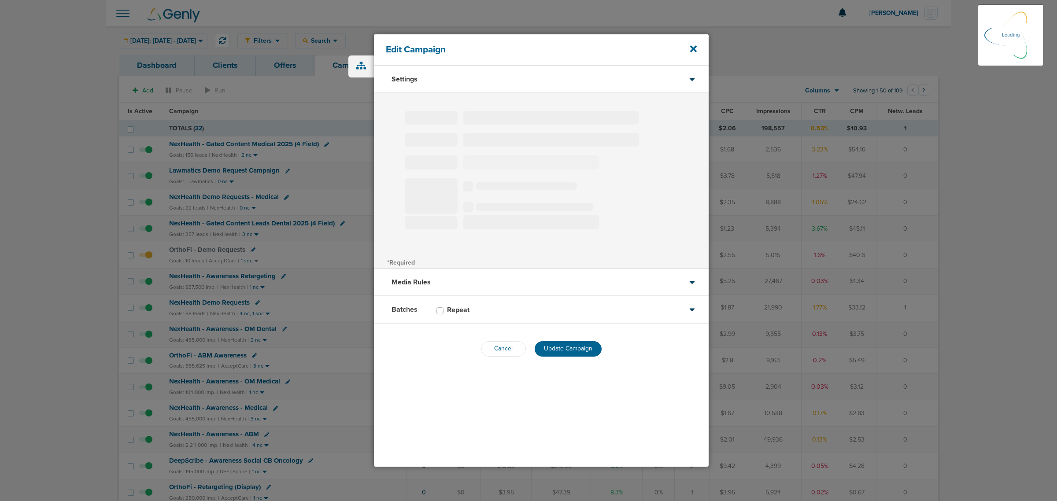
select select "1"
select select "3"
select select "4"
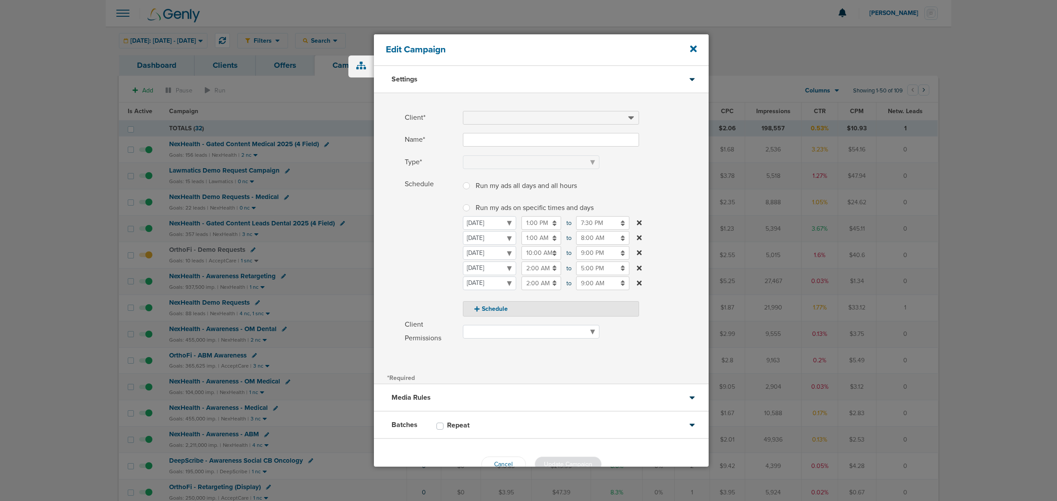
type input "Lawmatics Demo Request Campaign"
select select "Leads"
radio input "true"
select select "readWrite"
click at [576, 251] on input "9:00 PM" at bounding box center [602, 253] width 53 height 14
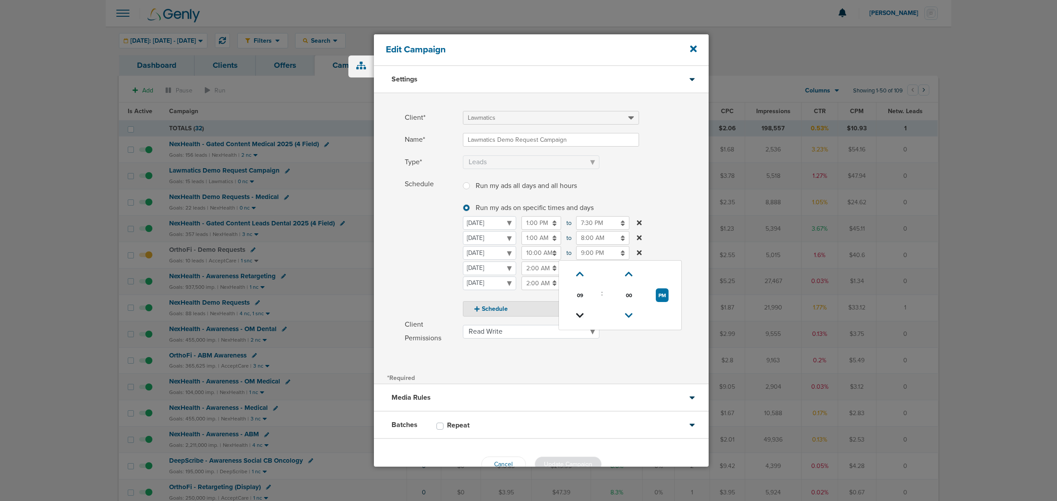
click at [579, 313] on icon at bounding box center [580, 315] width 8 height 5
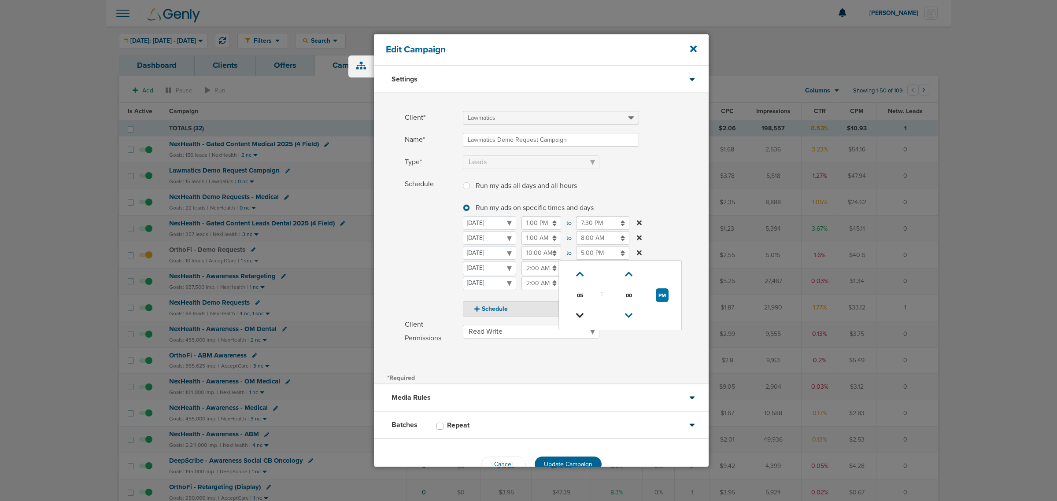
type input "4:00 PM"
click at [659, 344] on label "Client Permissions Read Only Read Write" at bounding box center [557, 331] width 304 height 27
click at [599, 339] on select "Read Only Read Write" at bounding box center [531, 332] width 137 height 14
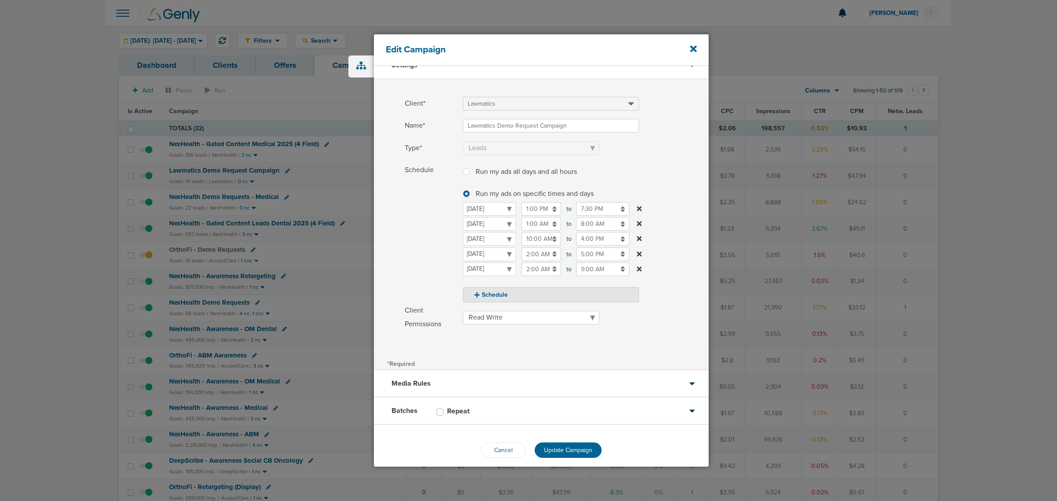
scroll to position [22, 0]
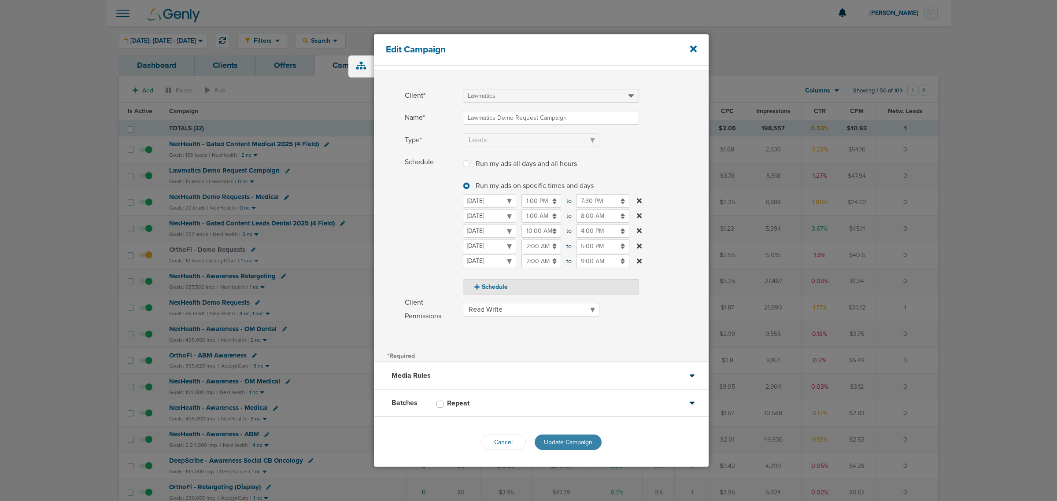
click at [569, 445] on span "Update Campaign" at bounding box center [568, 442] width 48 height 7
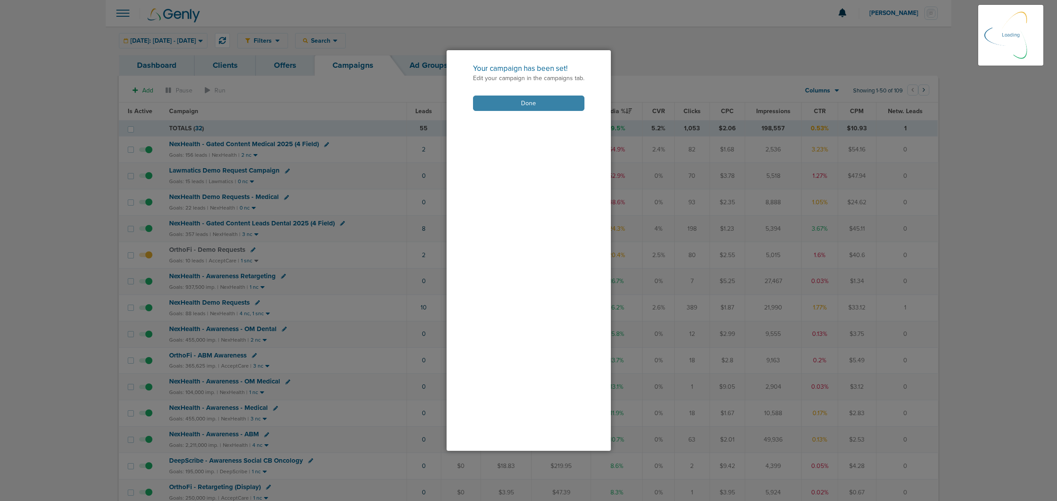
click at [513, 100] on button "Done" at bounding box center [528, 103] width 111 height 15
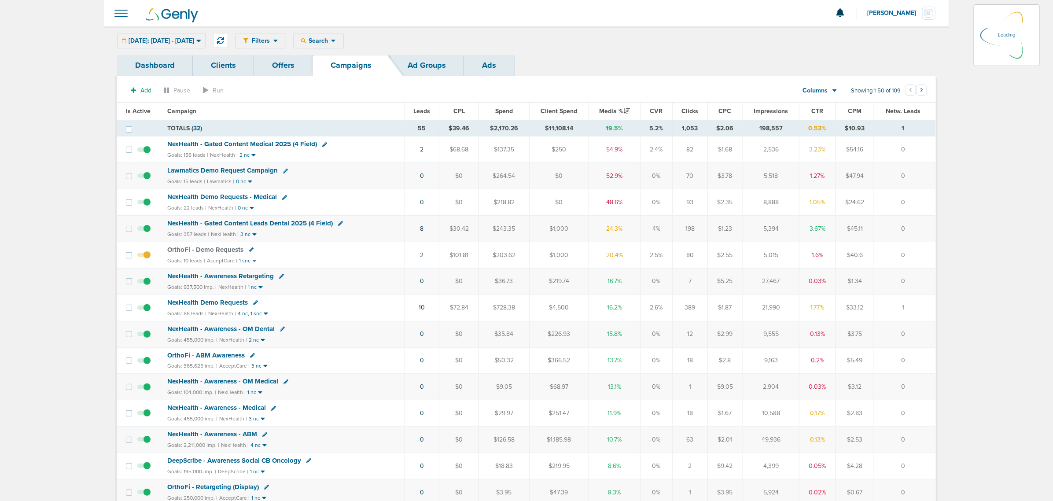
click at [370, 236] on div "Goals: 357 leads | NexHealth | 3 nc" at bounding box center [283, 234] width 232 height 7
click at [224, 37] on icon at bounding box center [220, 40] width 7 height 7
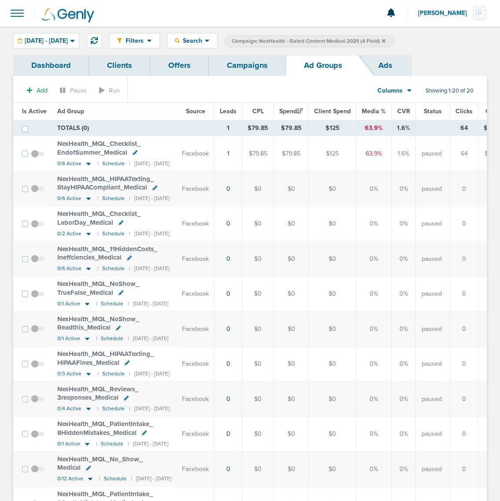
click at [16, 13] on span at bounding box center [16, 13] width 19 height 19
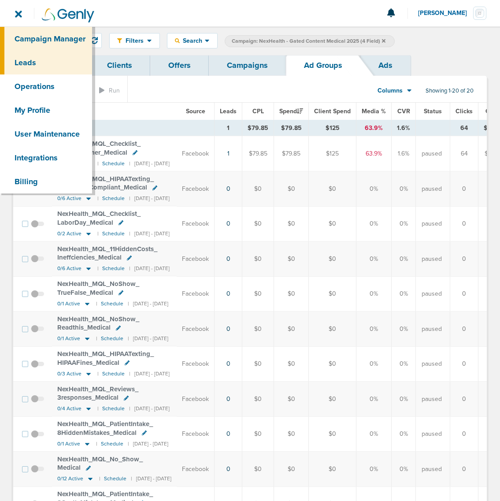
click at [28, 55] on link "Leads" at bounding box center [46, 63] width 92 height 24
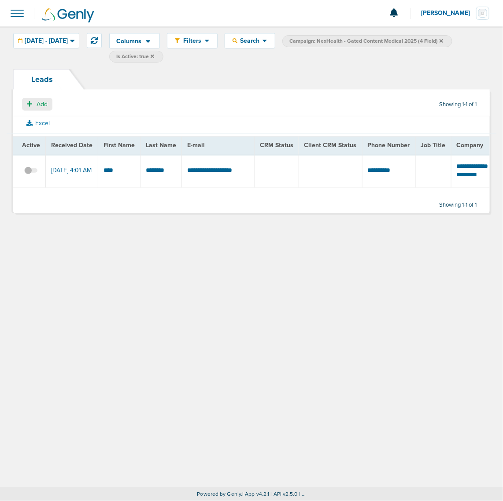
click at [32, 103] on button "Add" at bounding box center [37, 104] width 30 height 13
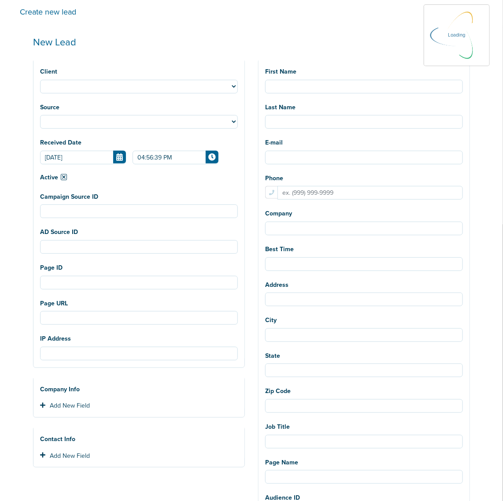
select select
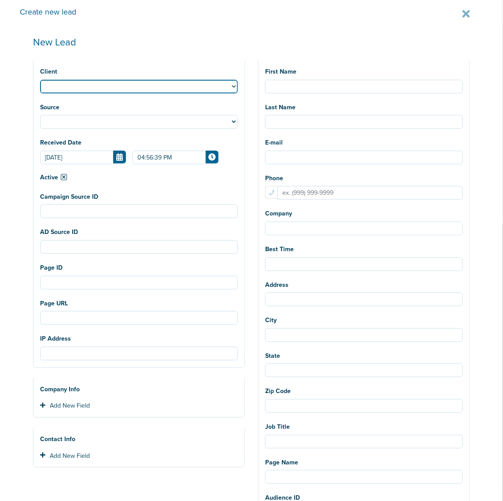
drag, startPoint x: 73, startPoint y: 84, endPoint x: 67, endPoint y: 87, distance: 5.9
click at [73, 84] on select "NexHealth" at bounding box center [139, 87] width 198 height 14
select select "183"
click at [40, 80] on select "NexHealth" at bounding box center [139, 87] width 198 height 14
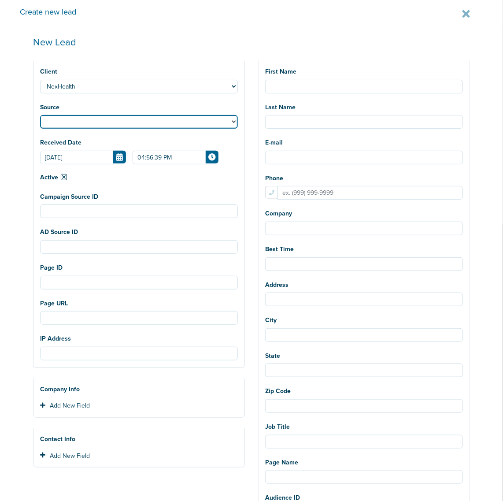
click at [93, 121] on select "Facebook Twitter Yahoo Gemini Google AdWords Outbrain [GEOGRAPHIC_DATA] Pintere…" at bounding box center [139, 122] width 198 height 14
select select "fb"
click at [40, 115] on select "Facebook Twitter Yahoo Gemini Google AdWords Outbrain [GEOGRAPHIC_DATA] Pintere…" at bounding box center [139, 122] width 198 height 14
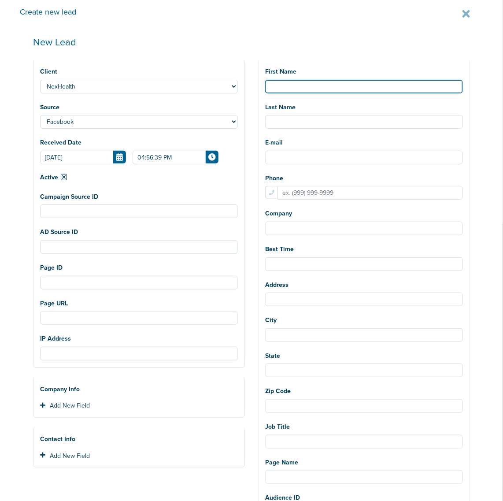
click at [333, 85] on input "First Name" at bounding box center [364, 87] width 198 height 14
paste input "[PERSON_NAME]"
type input "[PERSON_NAME]"
click at [334, 110] on div "Last Name" at bounding box center [364, 114] width 198 height 29
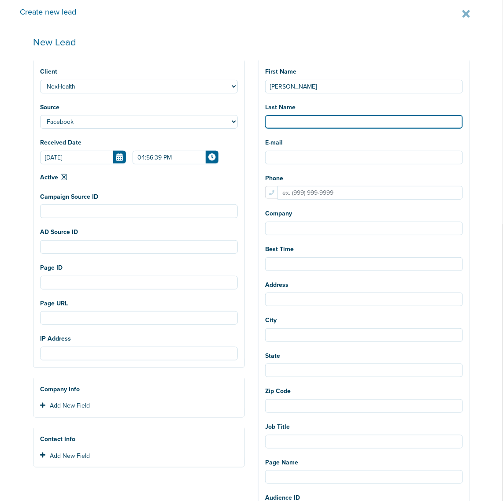
click at [328, 118] on input "Last Name" at bounding box center [364, 122] width 198 height 14
paste input "[PERSON_NAME]"
type input "[PERSON_NAME]"
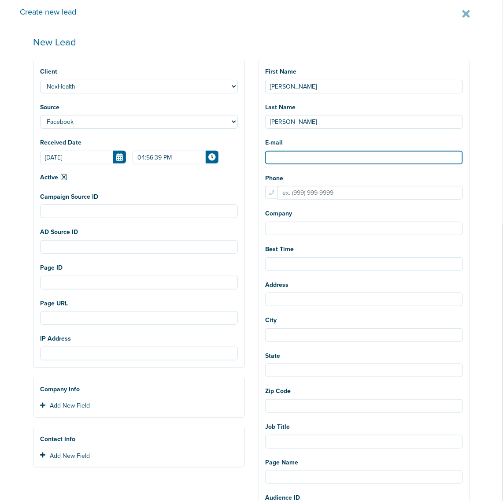
click at [318, 155] on input "E-mail" at bounding box center [364, 158] width 198 height 14
paste input "[EMAIL_ADDRESS][DOMAIN_NAME]"
type input "[EMAIL_ADDRESS][DOMAIN_NAME]"
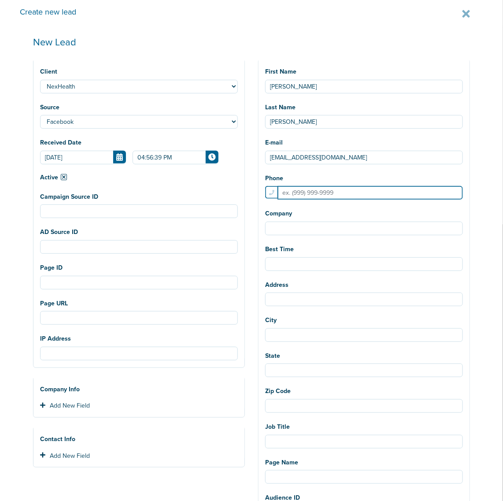
click at [303, 192] on input "Phone" at bounding box center [369, 193] width 185 height 14
paste input "8478777483"
type input "8478777483"
